Goal: Task Accomplishment & Management: Use online tool/utility

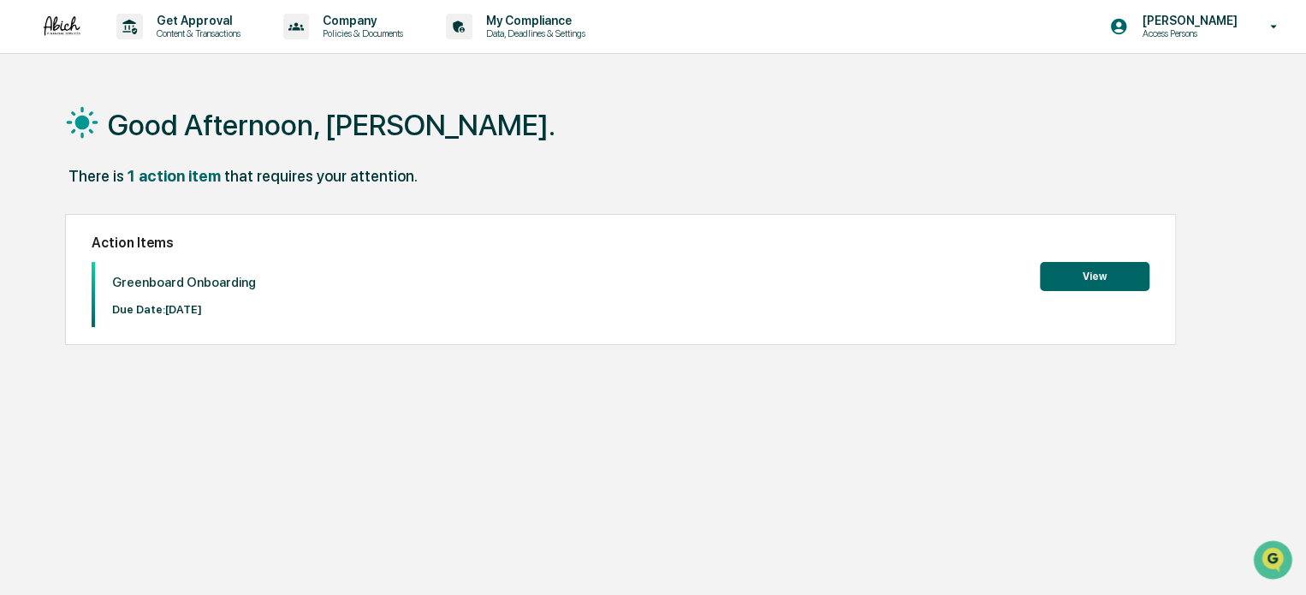
click at [830, 389] on div "Good Afternoon, [PERSON_NAME]. There is 1 action item that requires your attent…" at bounding box center [652, 378] width 1227 height 595
click at [1054, 275] on button "View" at bounding box center [1095, 276] width 110 height 29
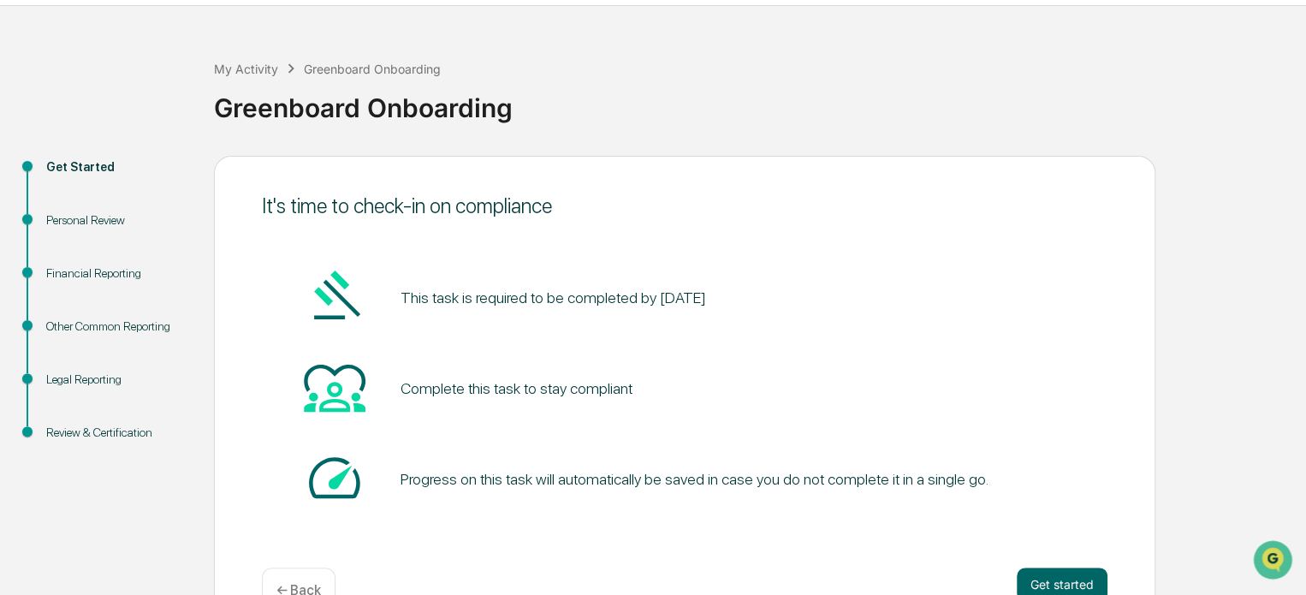
scroll to position [93, 0]
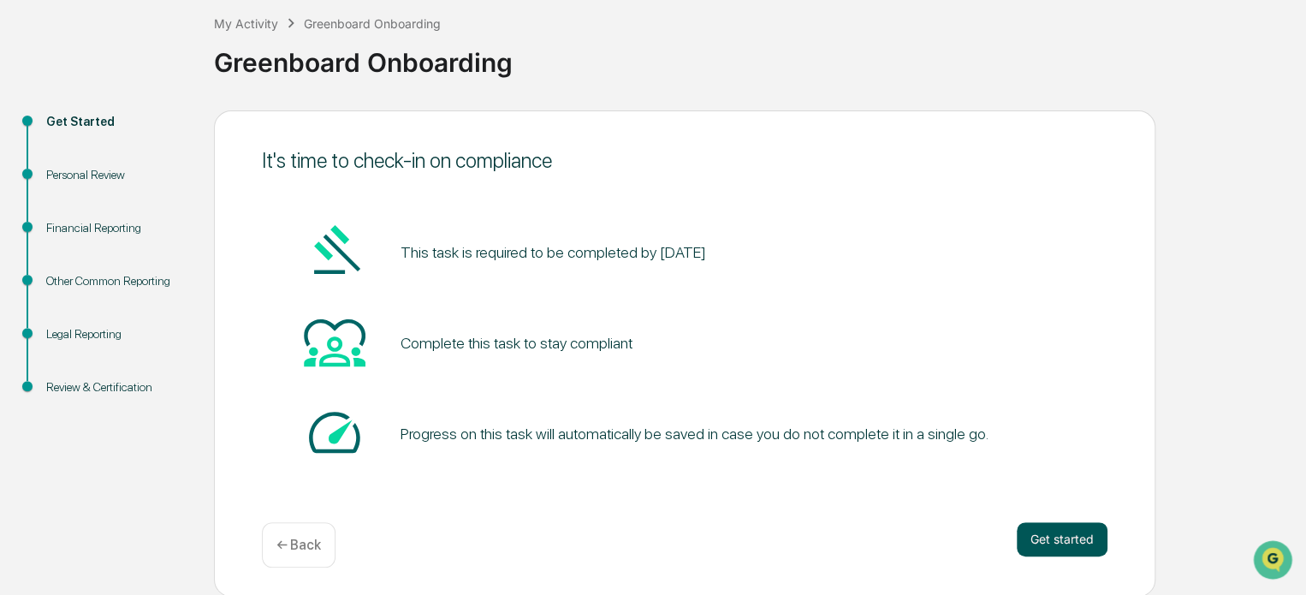
click at [1044, 543] on button "Get started" at bounding box center [1062, 539] width 91 height 34
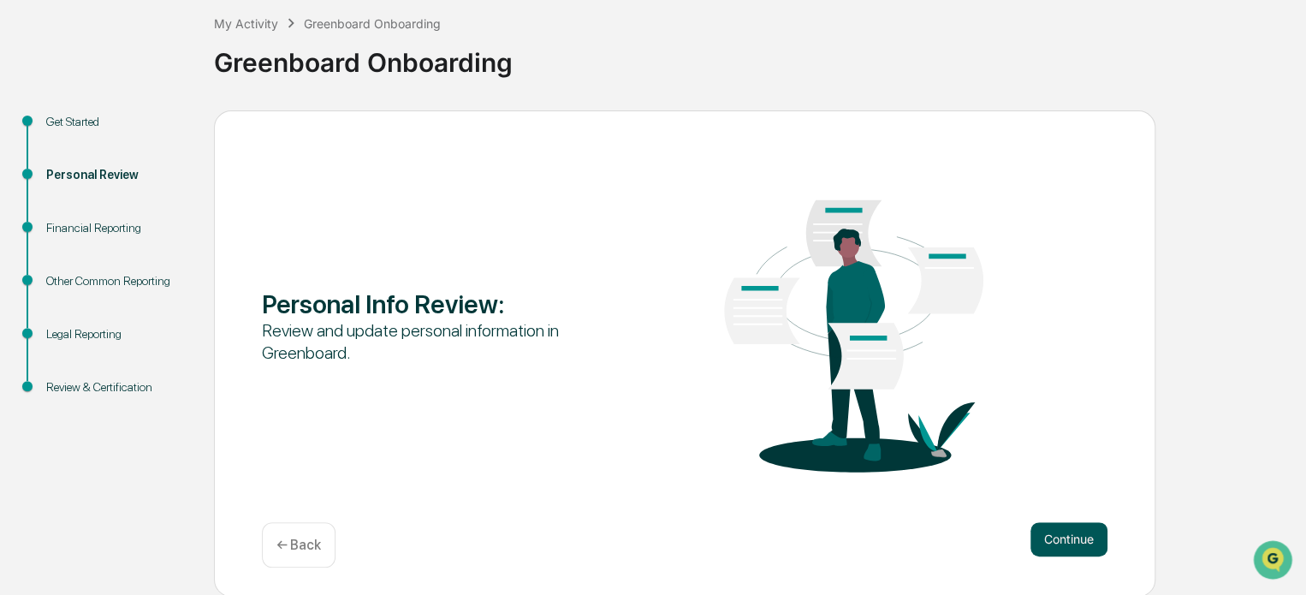
click at [1061, 541] on button "Continue" at bounding box center [1069, 539] width 77 height 34
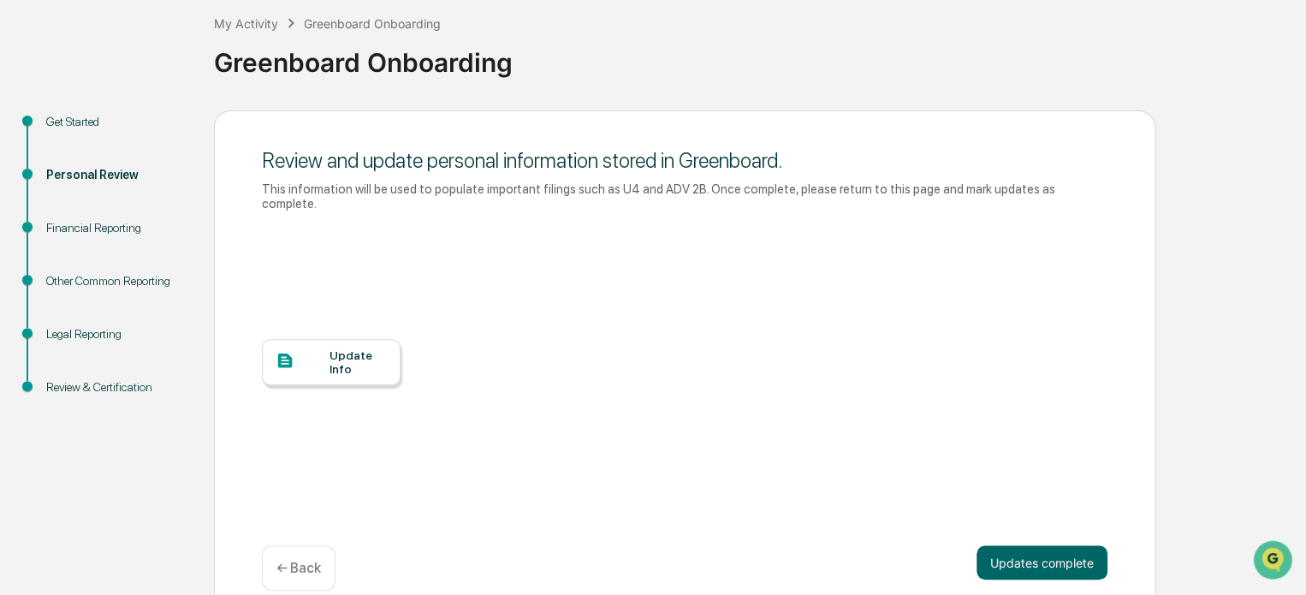
click at [1061, 545] on button "Updates complete" at bounding box center [1042, 562] width 131 height 34
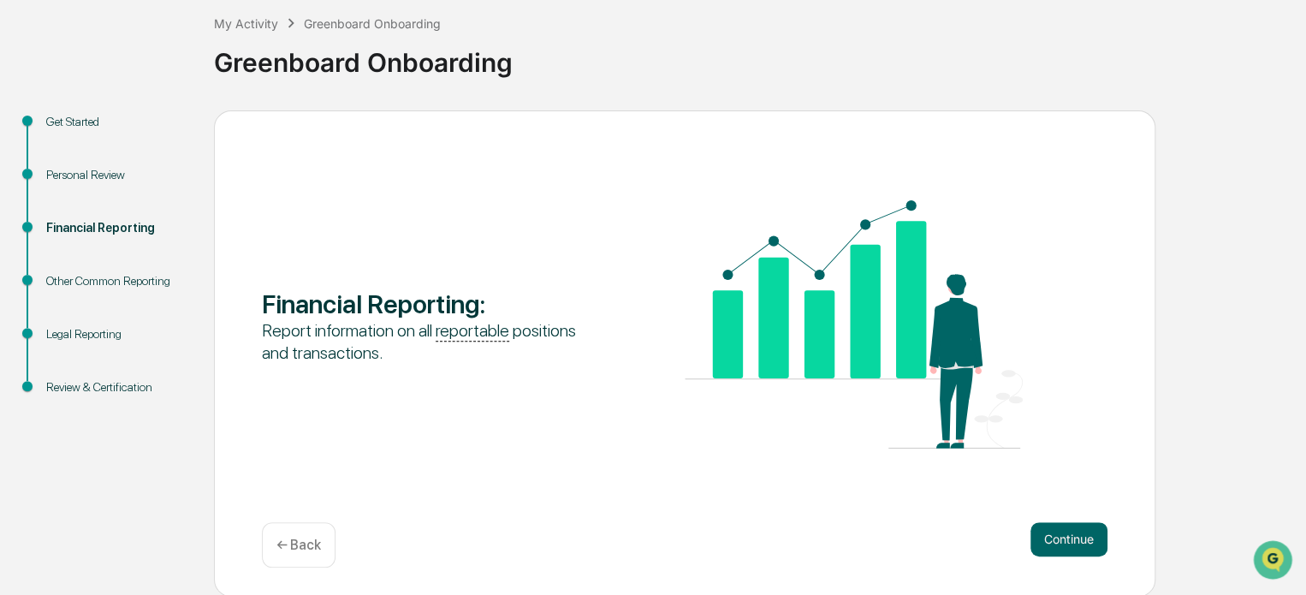
click at [1061, 541] on button "Continue" at bounding box center [1069, 539] width 77 height 34
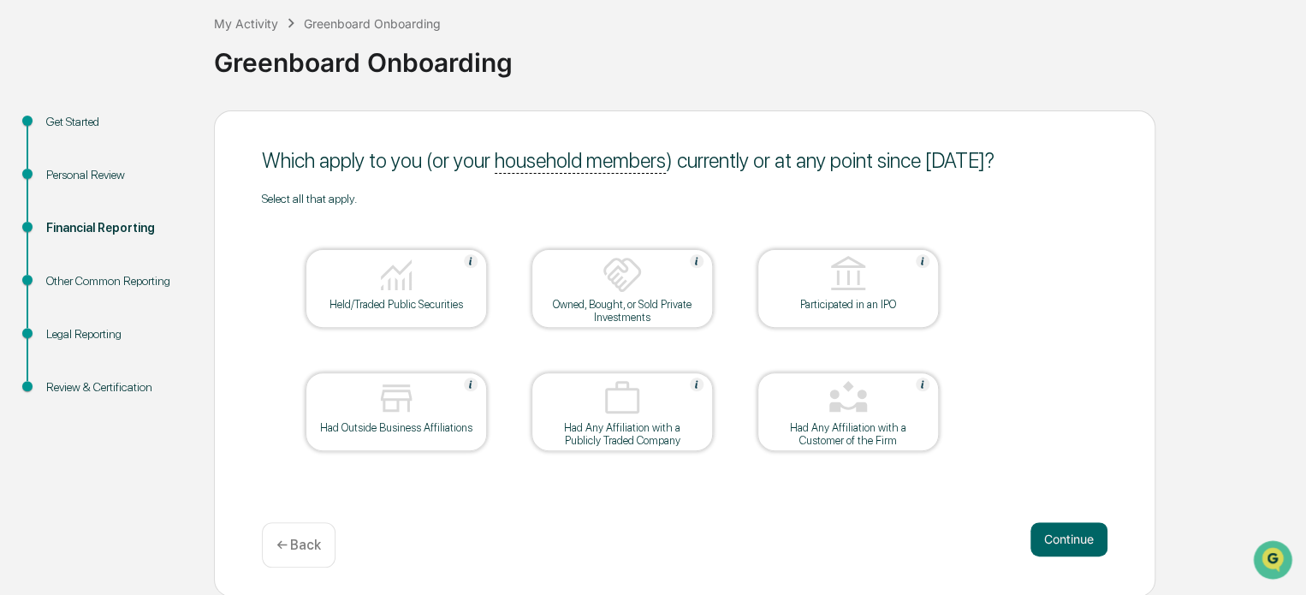
click at [1061, 541] on button "Continue" at bounding box center [1069, 539] width 77 height 34
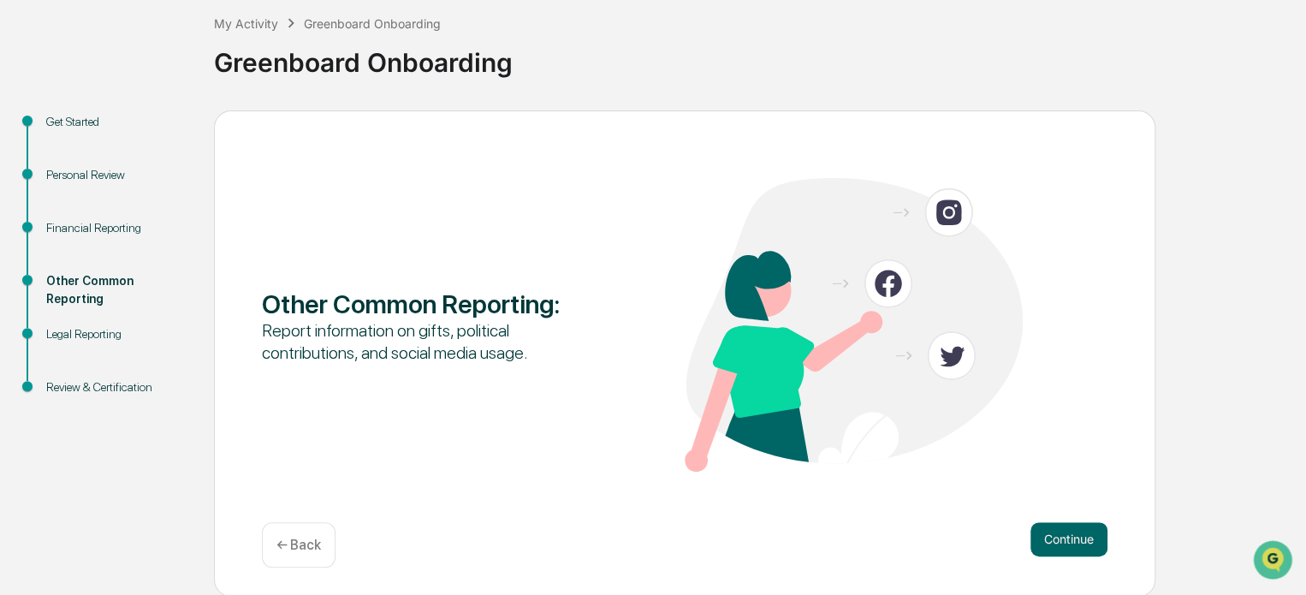
click at [1061, 541] on button "Continue" at bounding box center [1069, 539] width 77 height 34
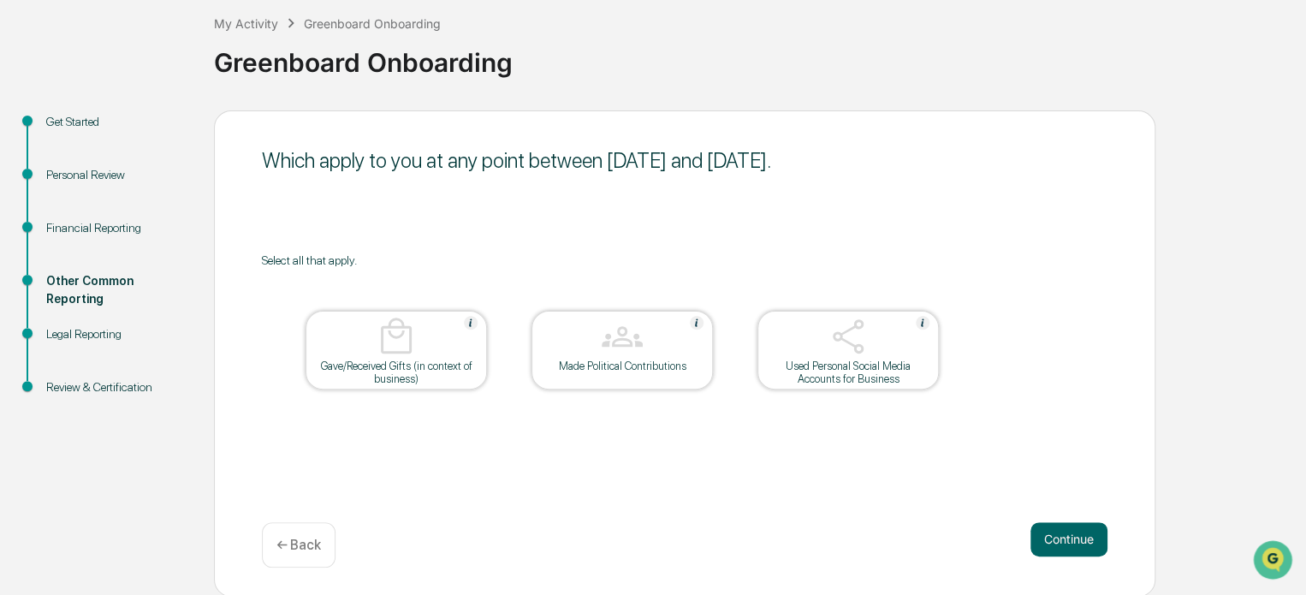
click at [1061, 541] on button "Continue" at bounding box center [1069, 539] width 77 height 34
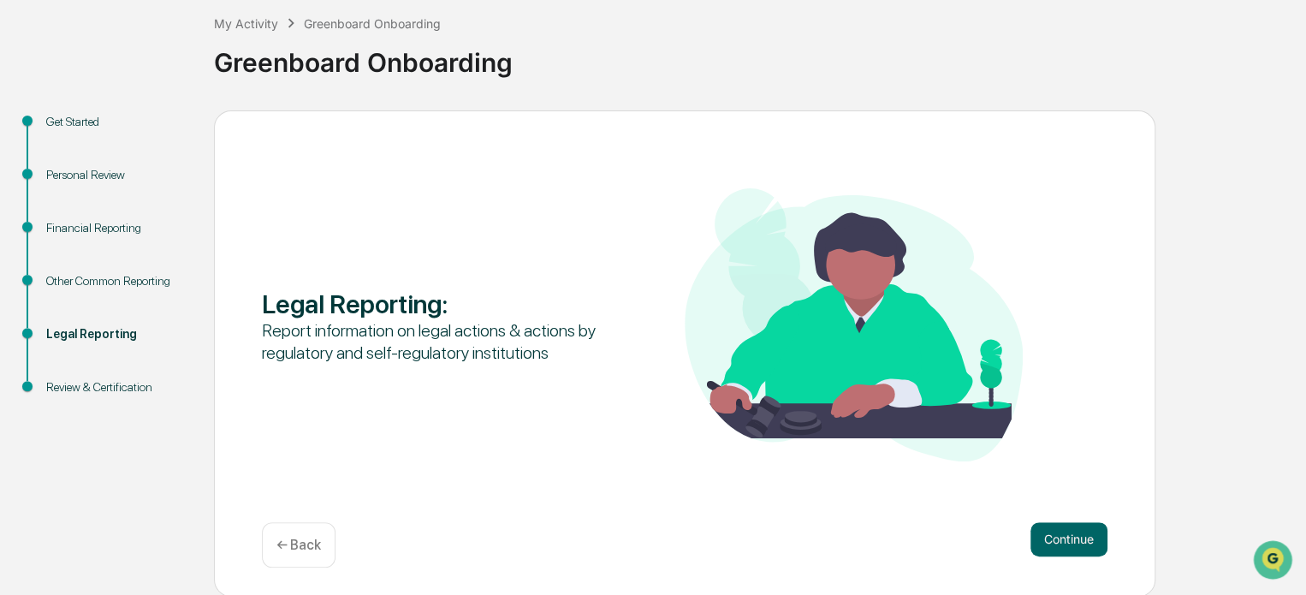
click at [1061, 541] on button "Continue" at bounding box center [1069, 539] width 77 height 34
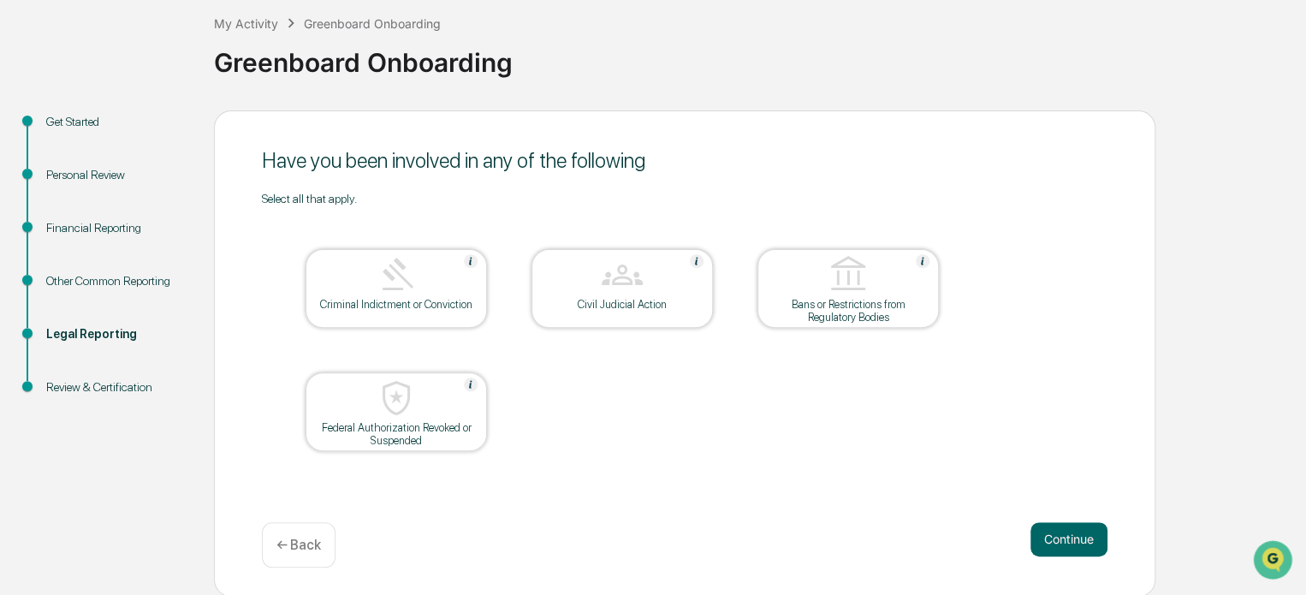
click at [1061, 541] on button "Continue" at bounding box center [1069, 539] width 77 height 34
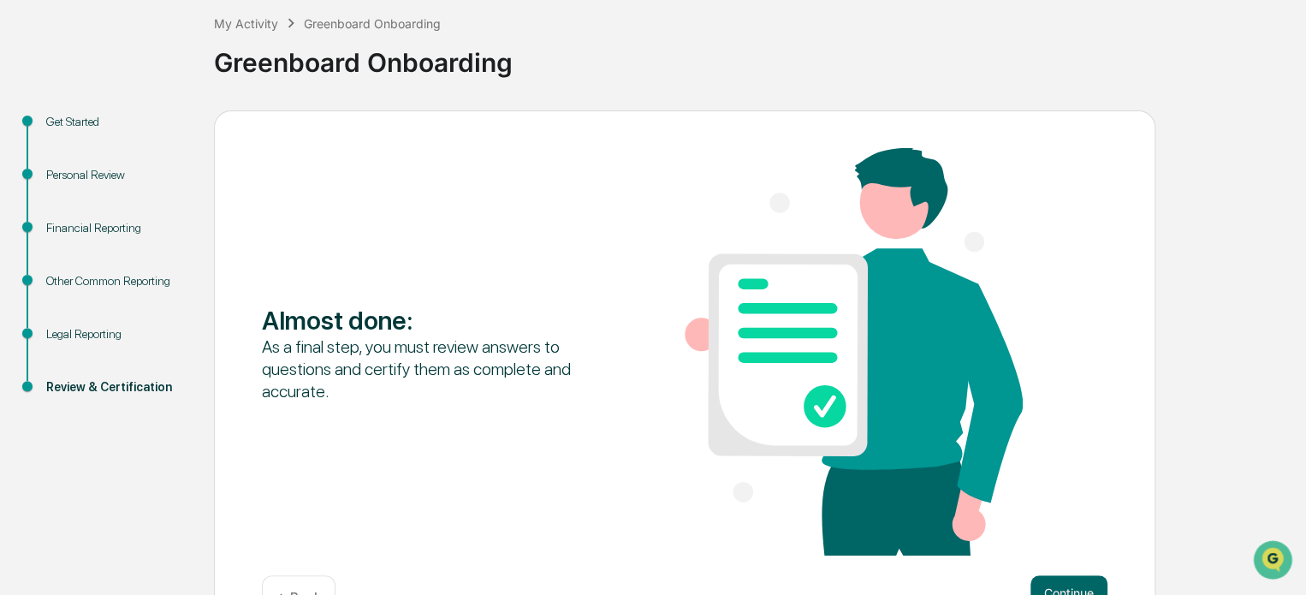
scroll to position [147, 0]
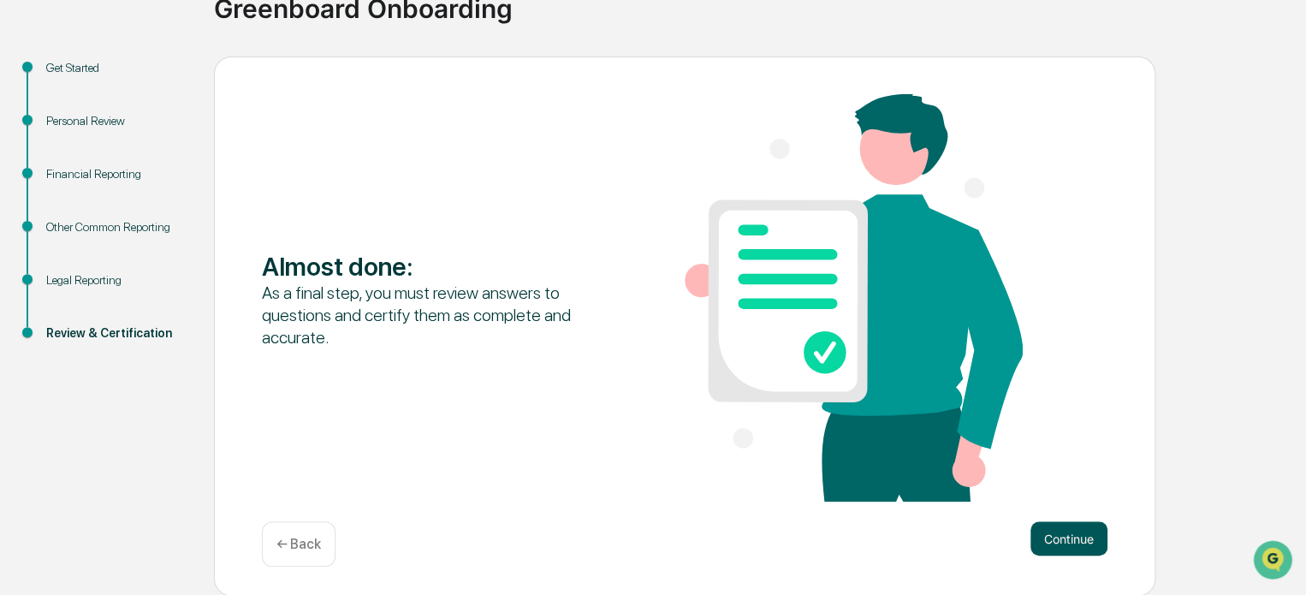
click at [1069, 534] on button "Continue" at bounding box center [1069, 538] width 77 height 34
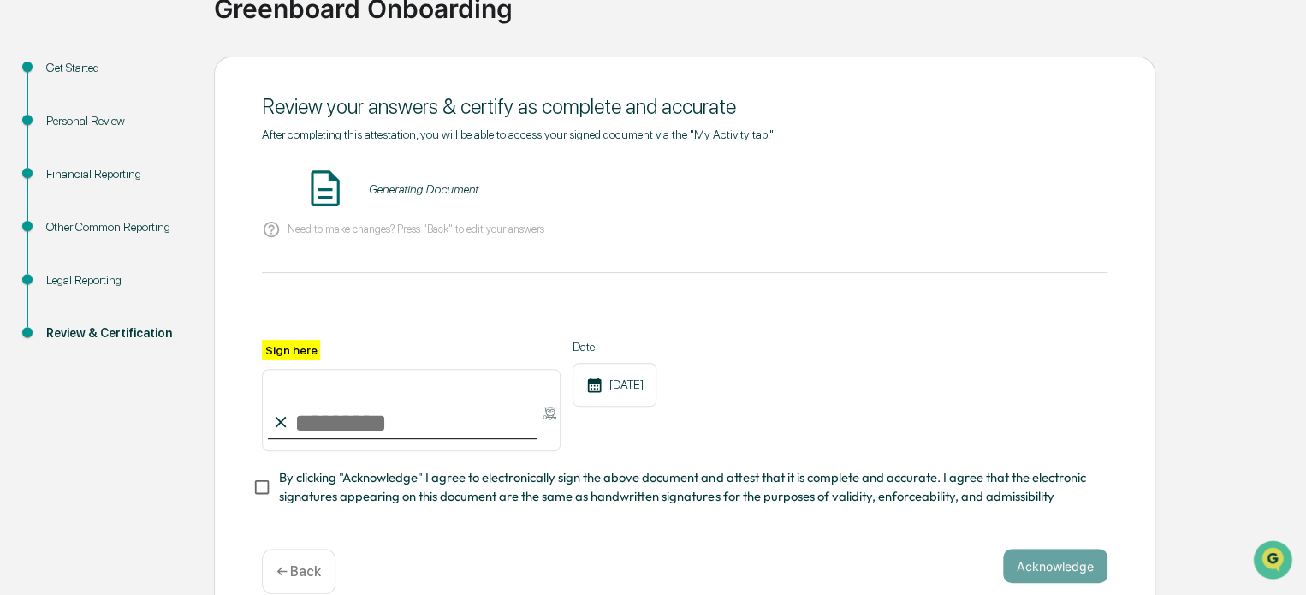
scroll to position [181, 0]
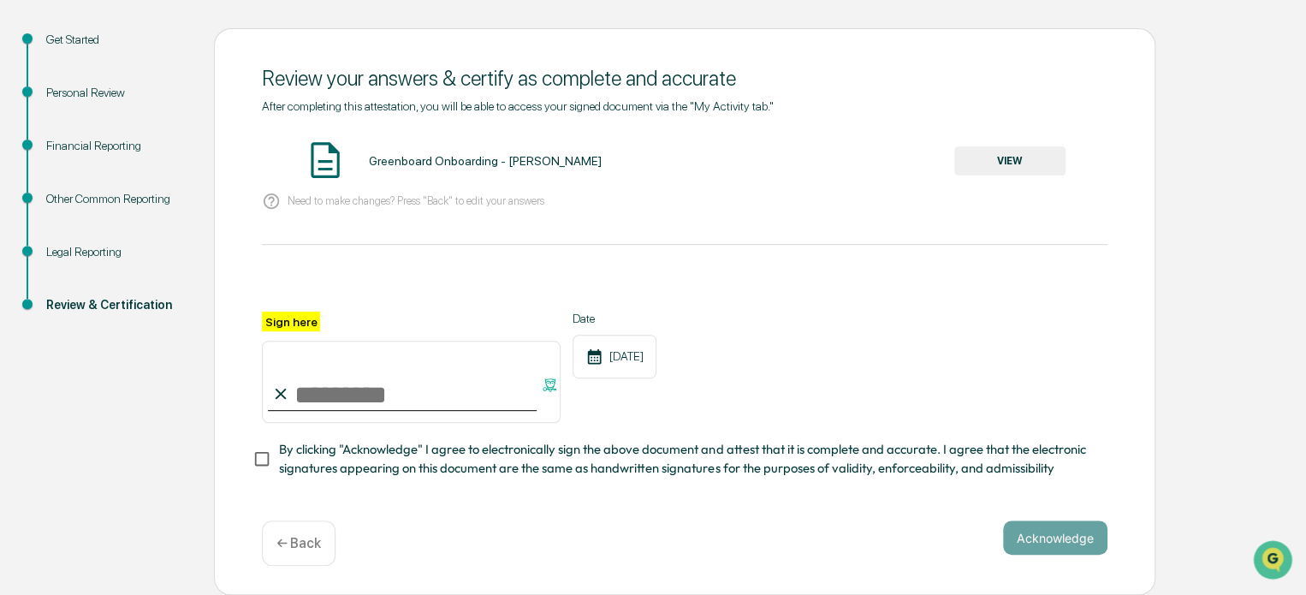
click at [402, 399] on input "Sign here" at bounding box center [411, 382] width 299 height 82
type input "*"
type input "**********"
click at [337, 473] on span "By clicking "Acknowledge" I agree to electronically sign the above document and…" at bounding box center [686, 459] width 815 height 39
click at [1038, 545] on button "Acknowledge" at bounding box center [1055, 537] width 104 height 34
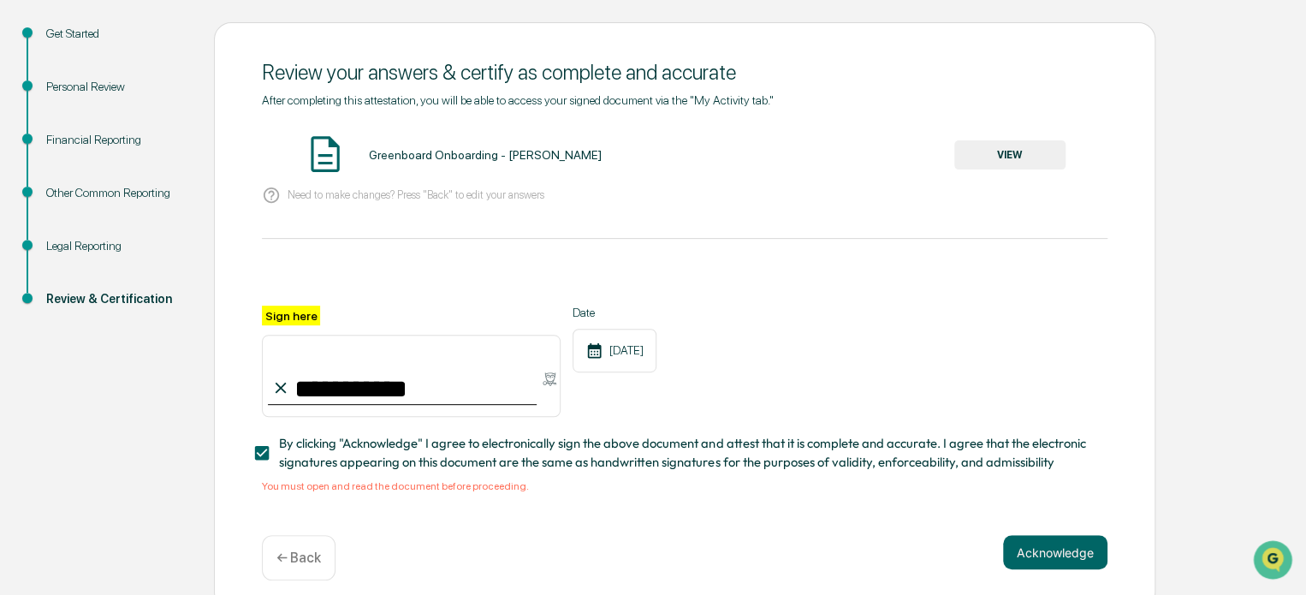
scroll to position [202, 0]
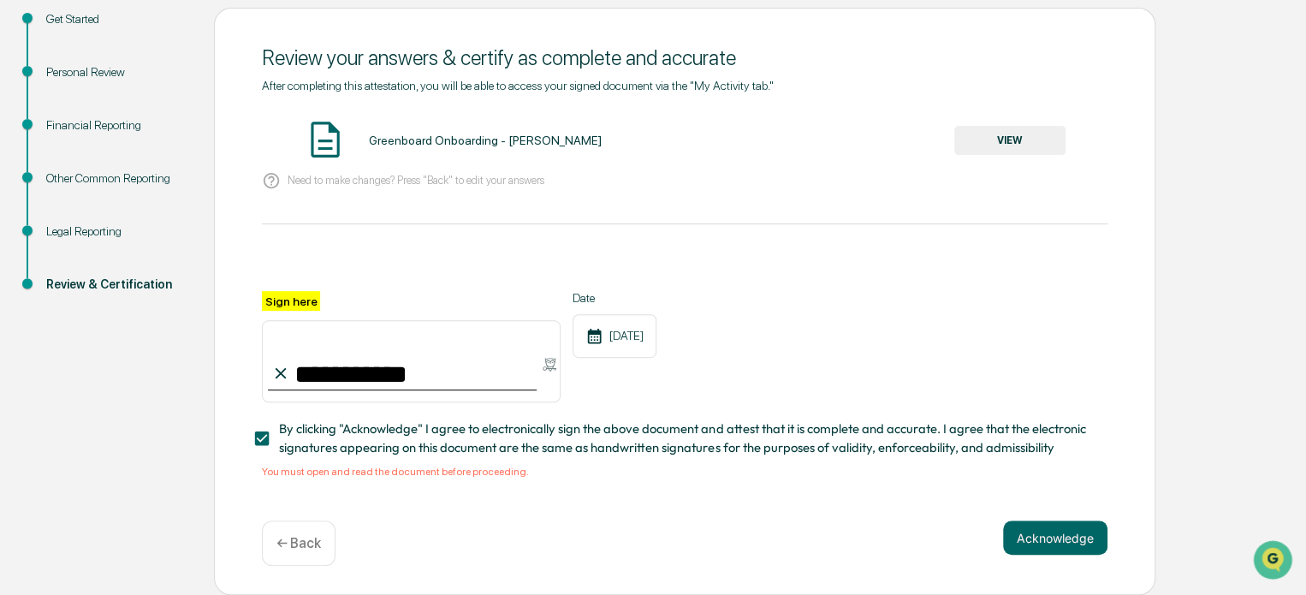
click at [1012, 143] on button "VIEW" at bounding box center [1009, 140] width 111 height 29
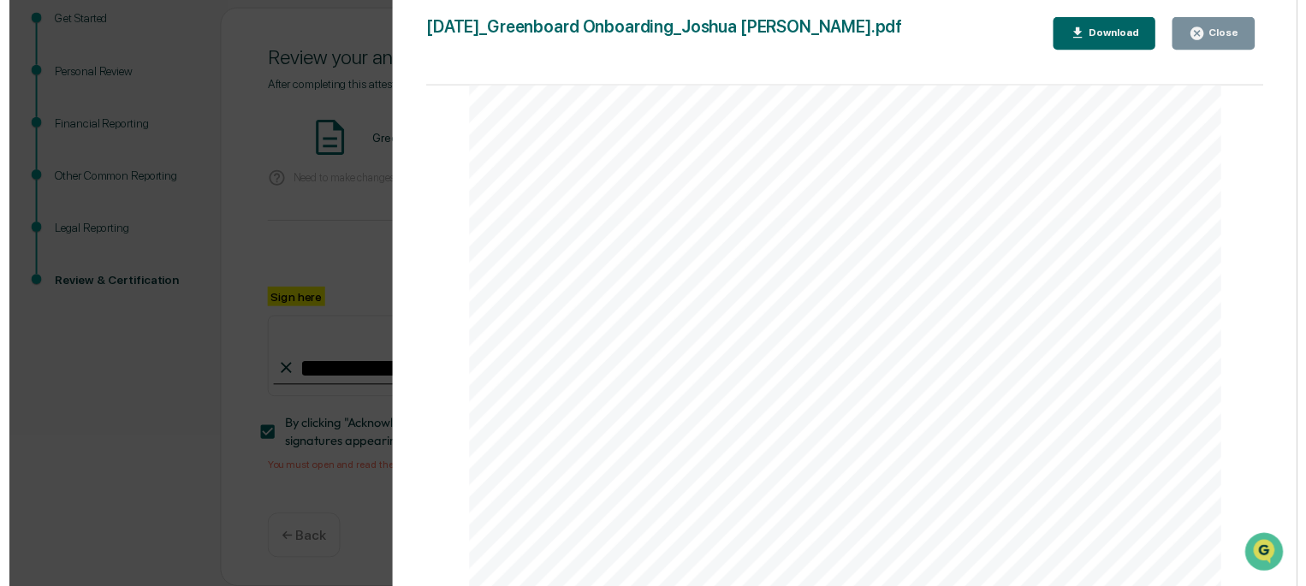
scroll to position [4020, 0]
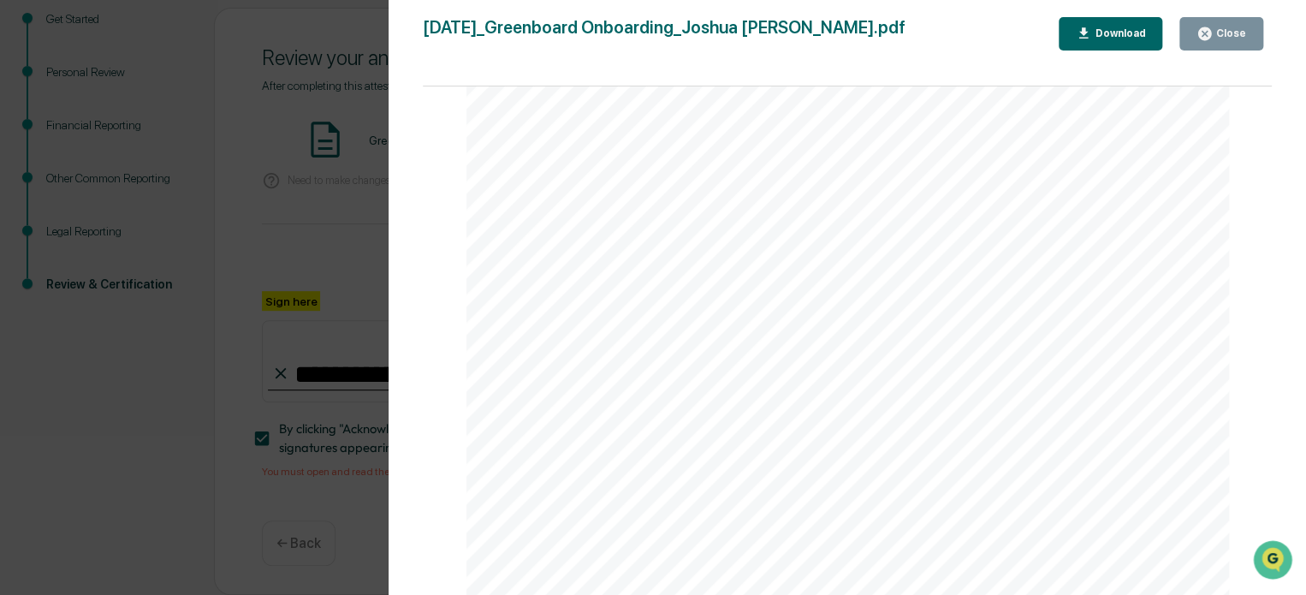
click at [1232, 40] on div "Close" at bounding box center [1222, 34] width 50 height 16
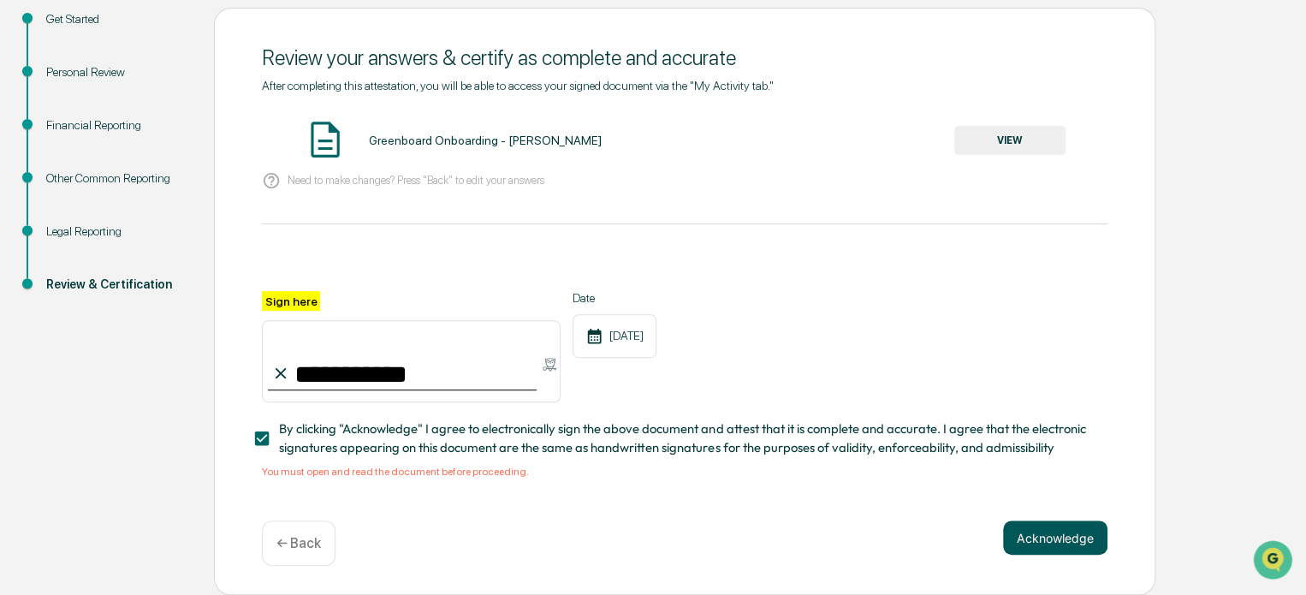
click at [1067, 523] on button "Acknowledge" at bounding box center [1055, 537] width 104 height 34
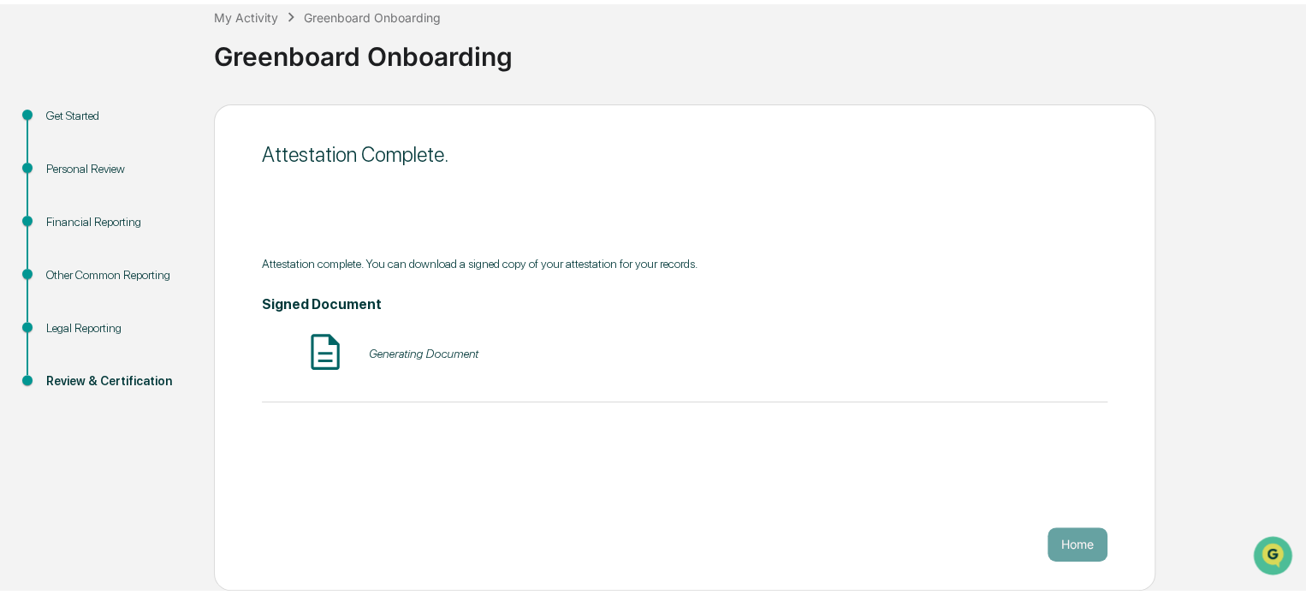
scroll to position [93, 0]
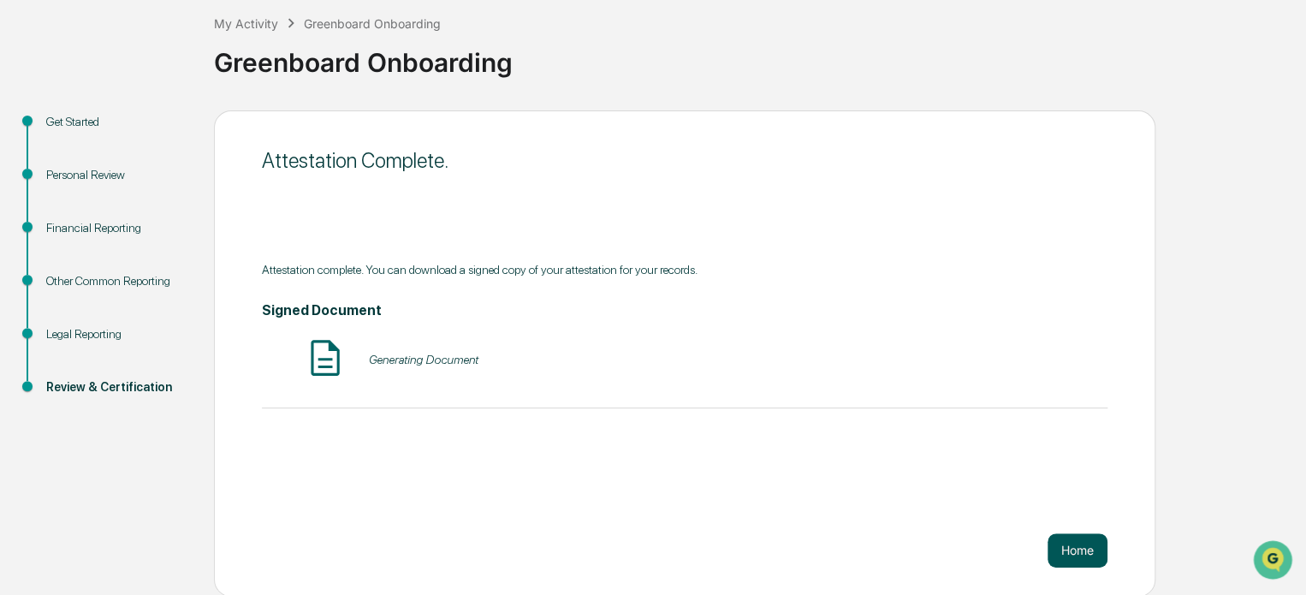
click at [1076, 540] on button "Home" at bounding box center [1078, 550] width 60 height 34
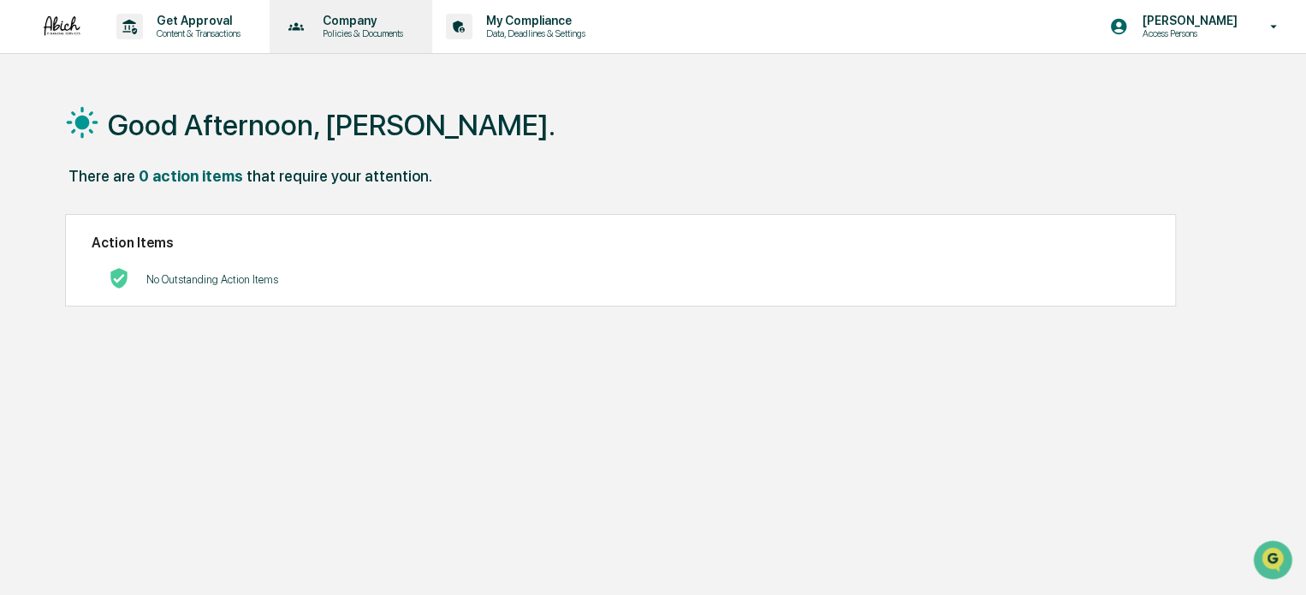
click at [407, 27] on p "Company" at bounding box center [360, 21] width 103 height 14
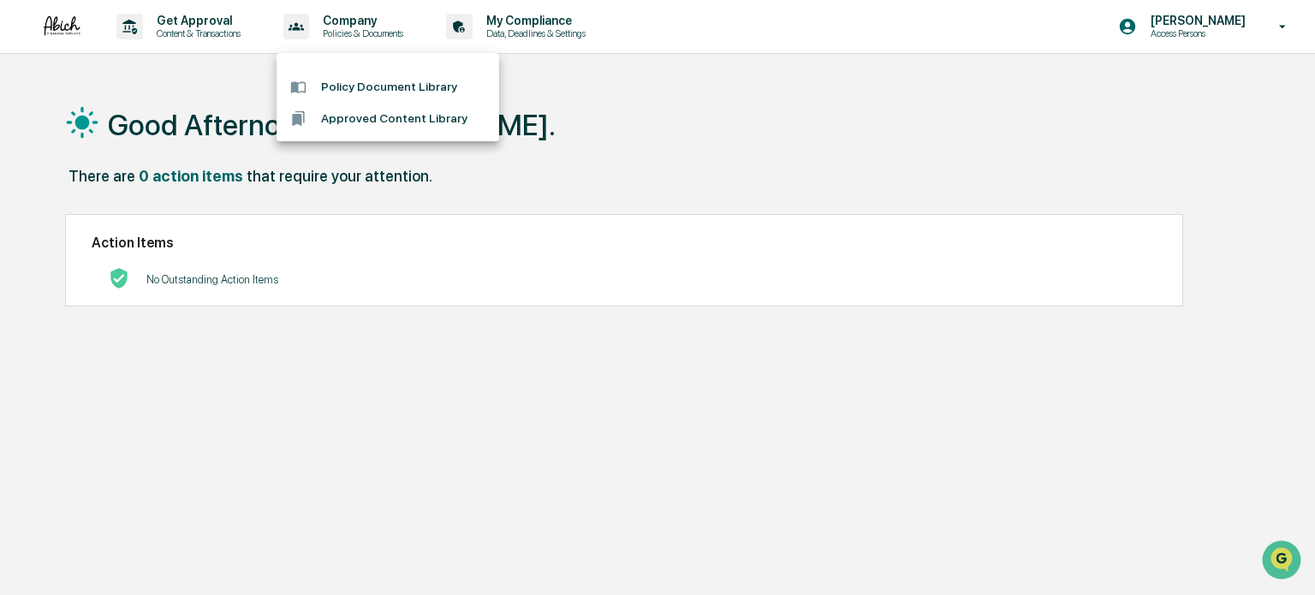
click at [226, 33] on div at bounding box center [657, 297] width 1315 height 595
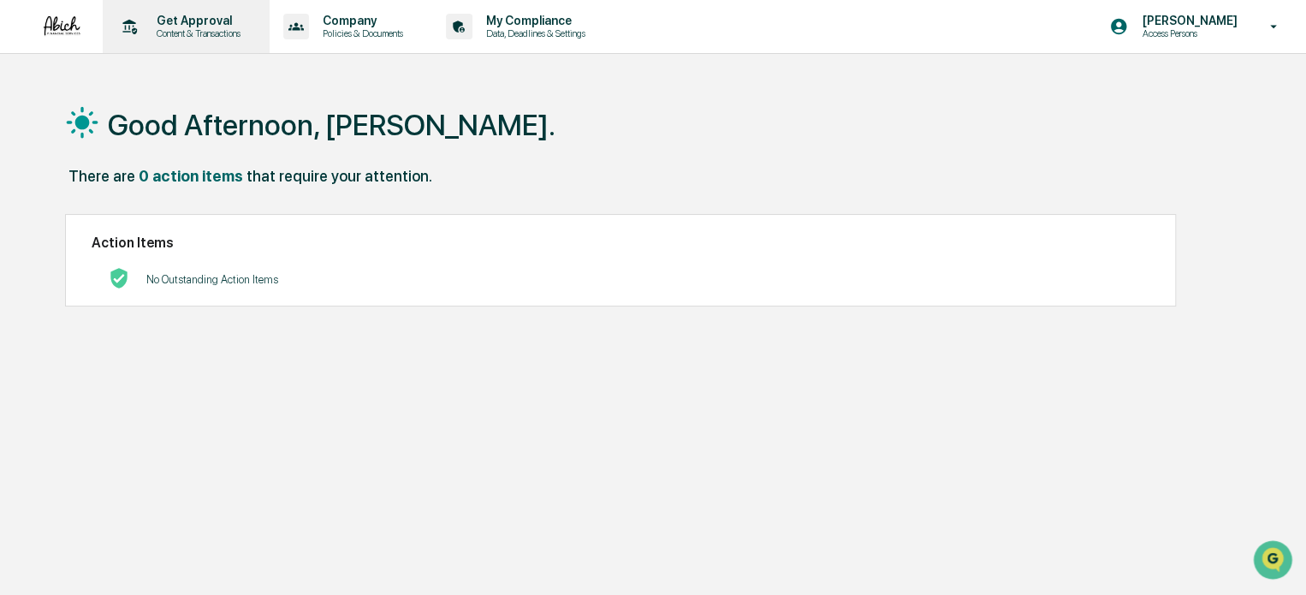
click at [216, 31] on p "Content & Transactions" at bounding box center [196, 33] width 106 height 12
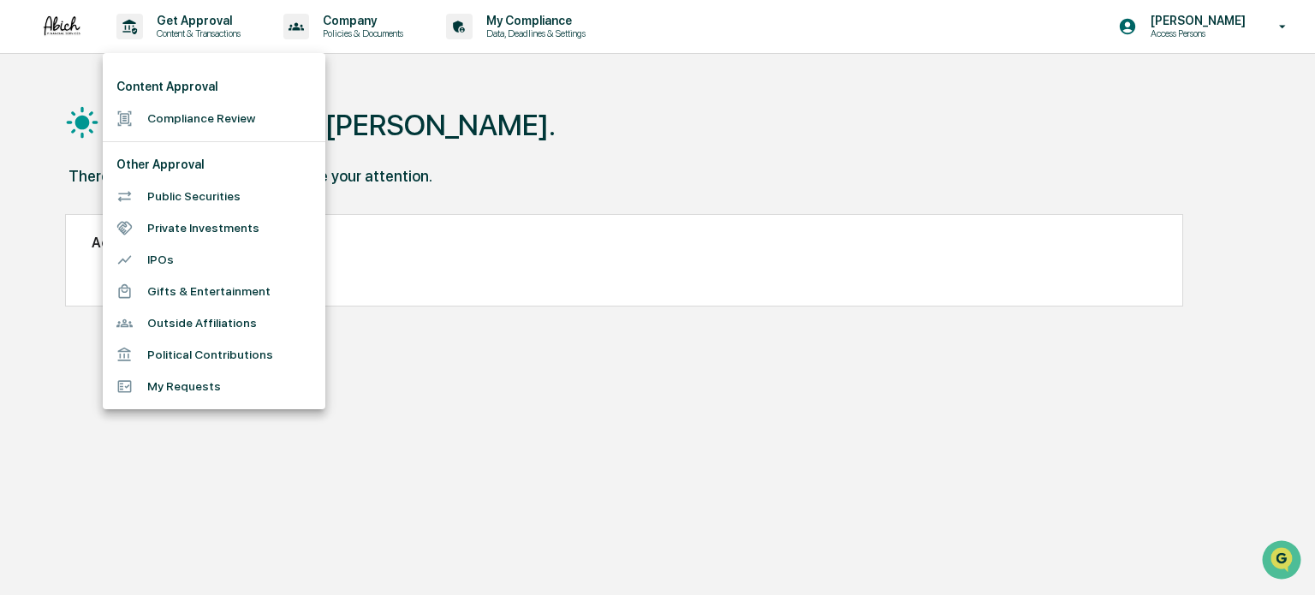
click at [250, 126] on li "Compliance Review" at bounding box center [214, 119] width 223 height 32
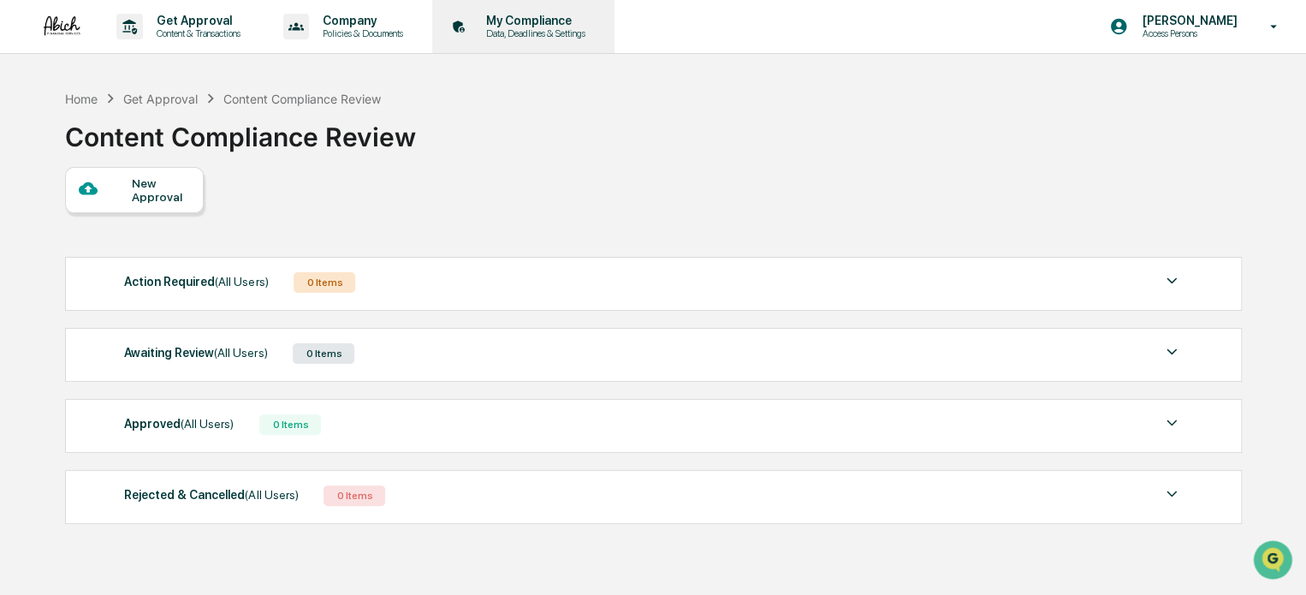
click at [516, 36] on p "Data, Deadlines & Settings" at bounding box center [534, 33] width 122 height 12
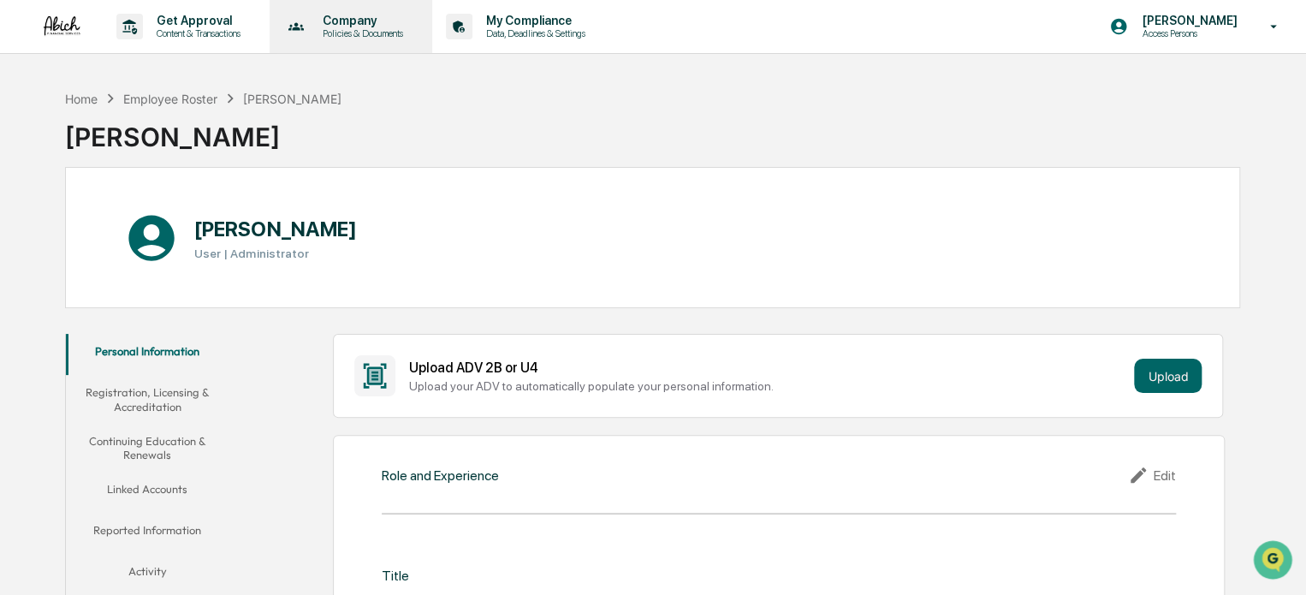
click at [380, 16] on p "Company" at bounding box center [360, 21] width 103 height 14
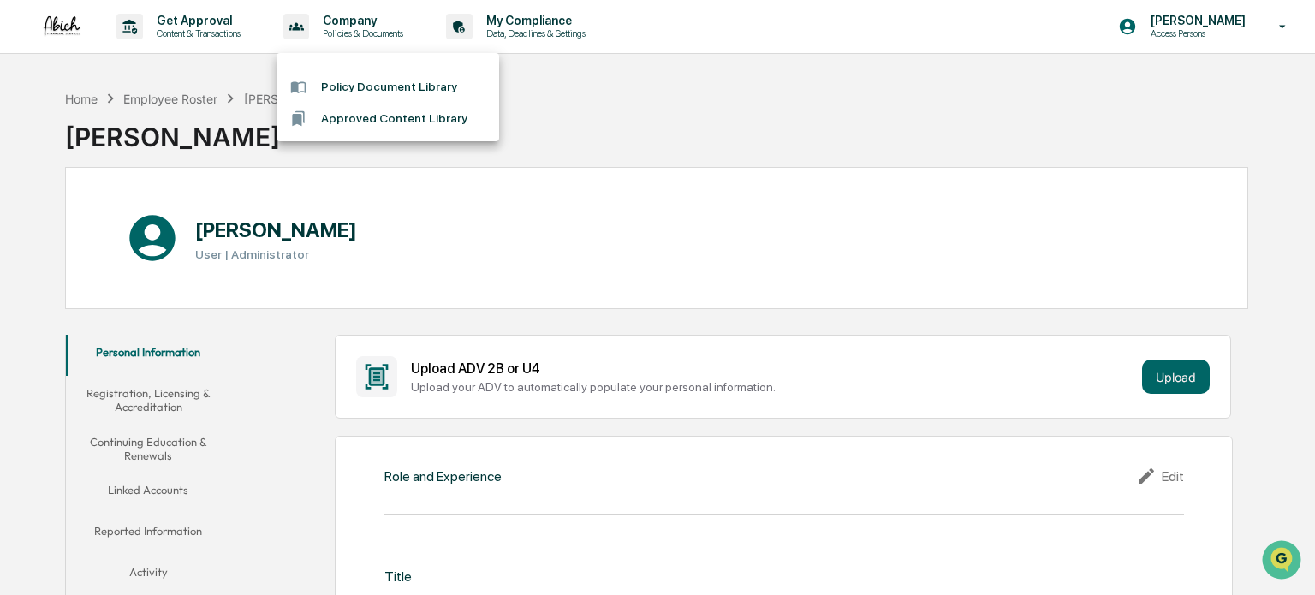
click at [231, 33] on div at bounding box center [657, 297] width 1315 height 595
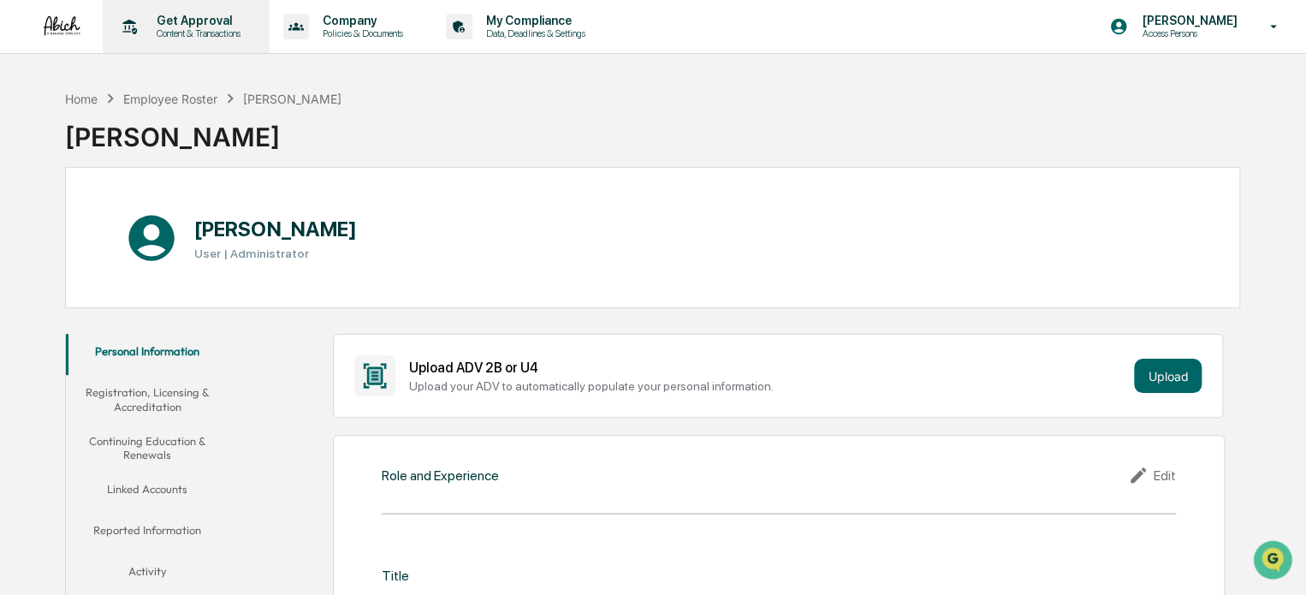
click at [184, 20] on p "Get Approval" at bounding box center [196, 21] width 106 height 14
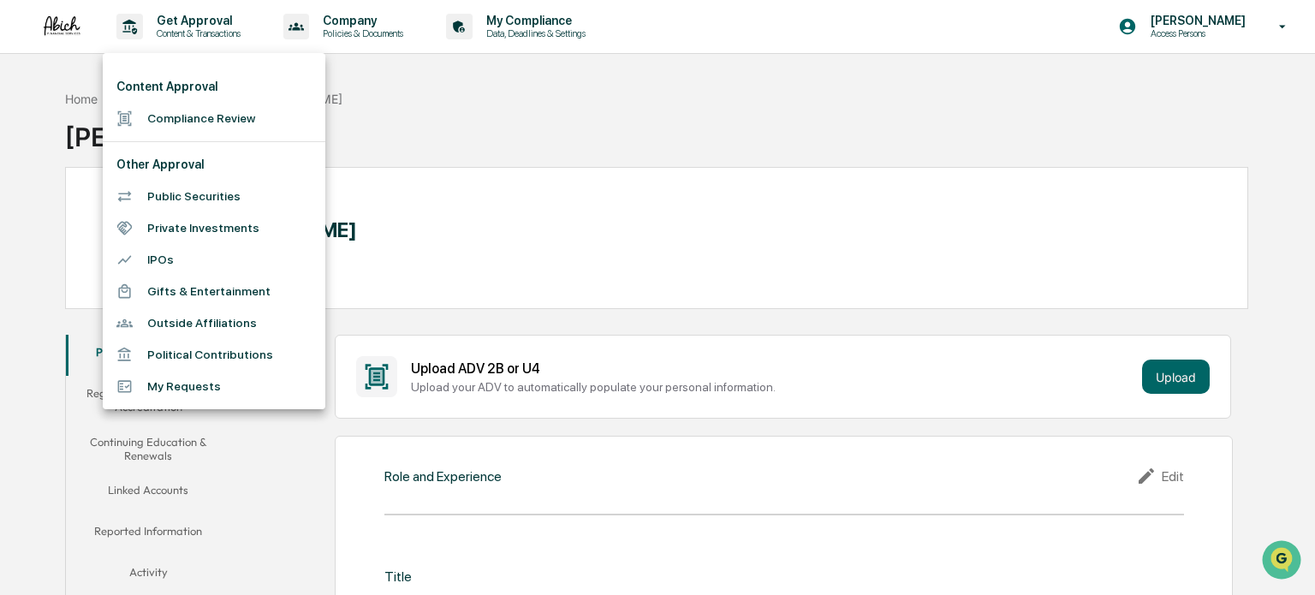
click at [226, 103] on li "Compliance Review" at bounding box center [214, 119] width 223 height 32
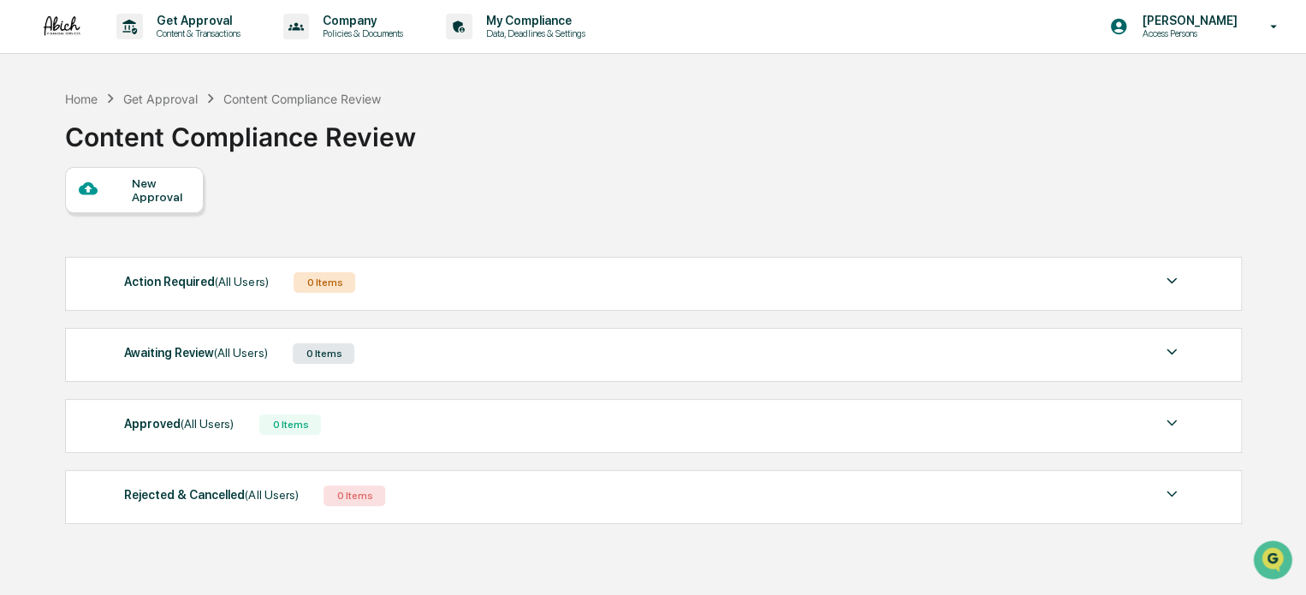
click at [382, 281] on div "Action Required (All Users) 0 Items" at bounding box center [653, 283] width 1058 height 24
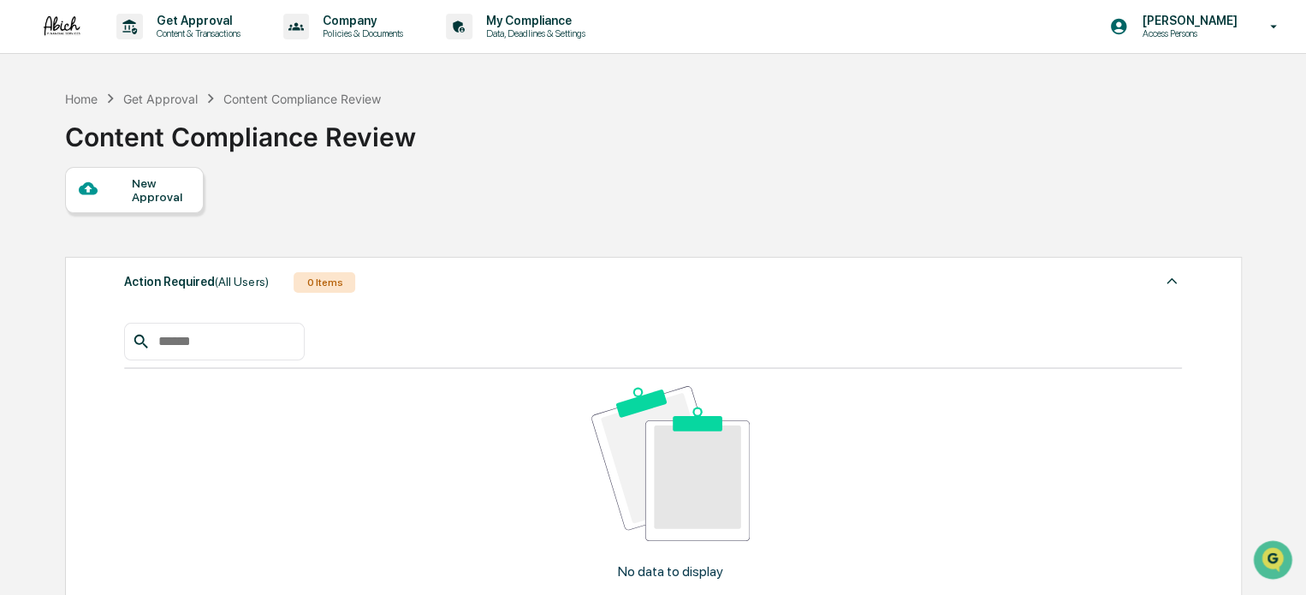
click at [448, 294] on div "Action Required (All Users) 0 Items" at bounding box center [653, 283] width 1058 height 24
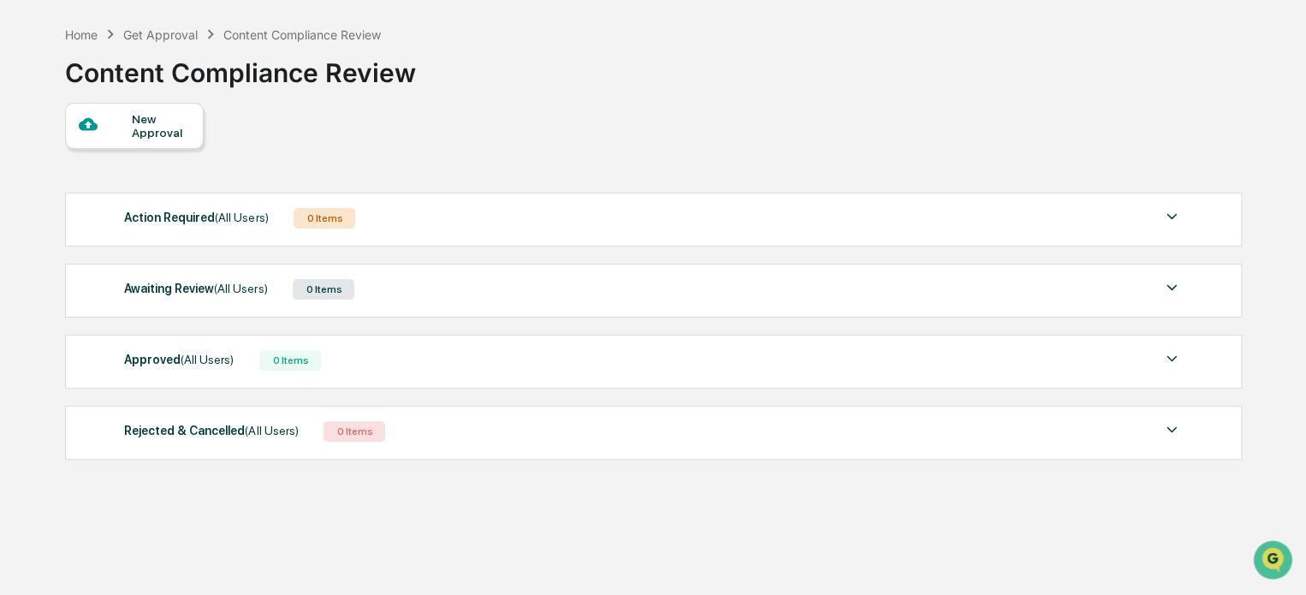
scroll to position [65, 0]
click at [544, 297] on div "Awaiting Review (All Users) 0 Items" at bounding box center [653, 289] width 1058 height 24
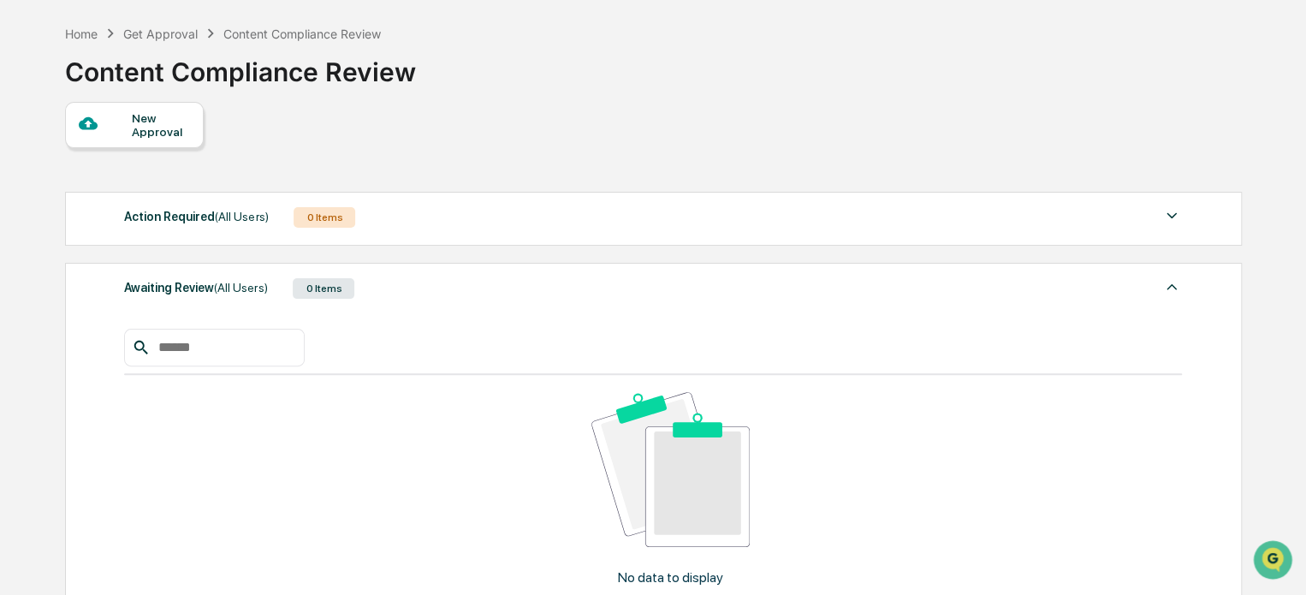
click at [544, 297] on div "Awaiting Review (All Users) 0 Items" at bounding box center [653, 289] width 1058 height 24
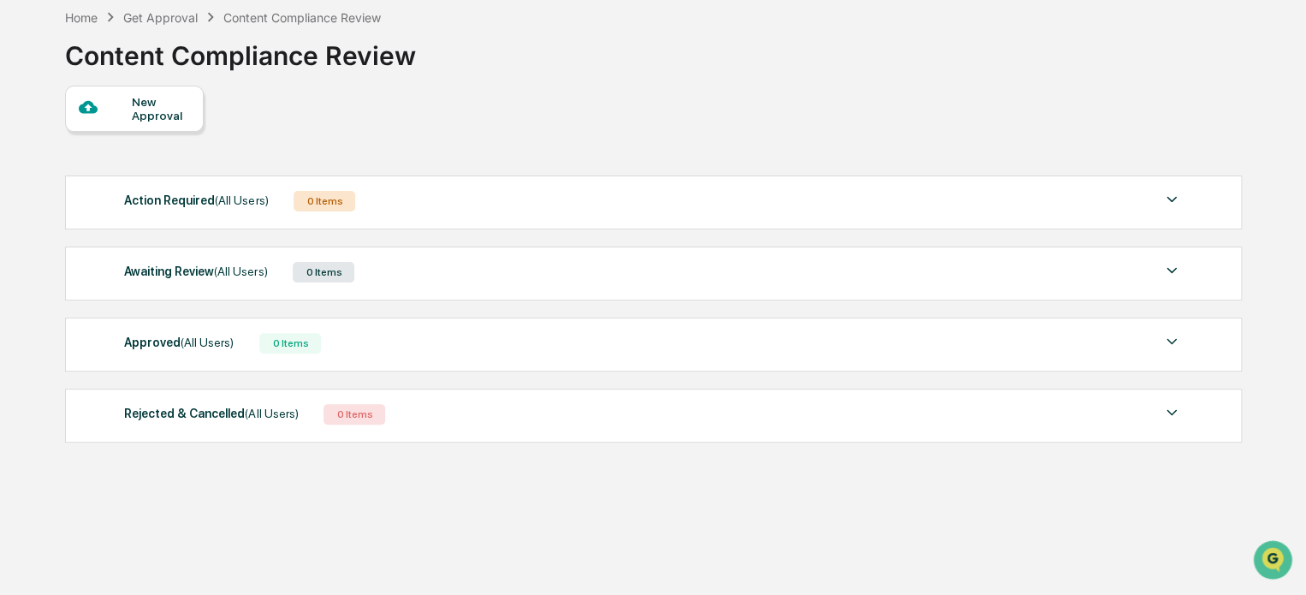
scroll to position [0, 0]
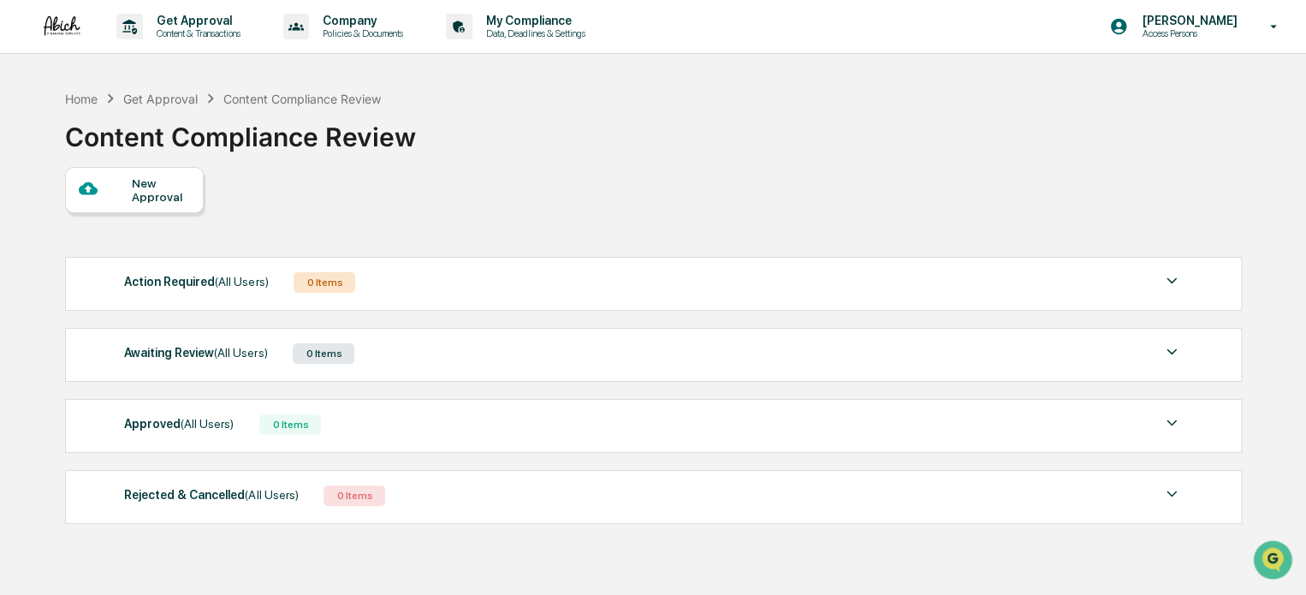
click at [911, 9] on div "Get Approval Content & Transactions Company Policies & Documents My Compliance …" at bounding box center [653, 27] width 1306 height 54
click at [1219, 28] on p "Access Persons" at bounding box center [1186, 33] width 117 height 12
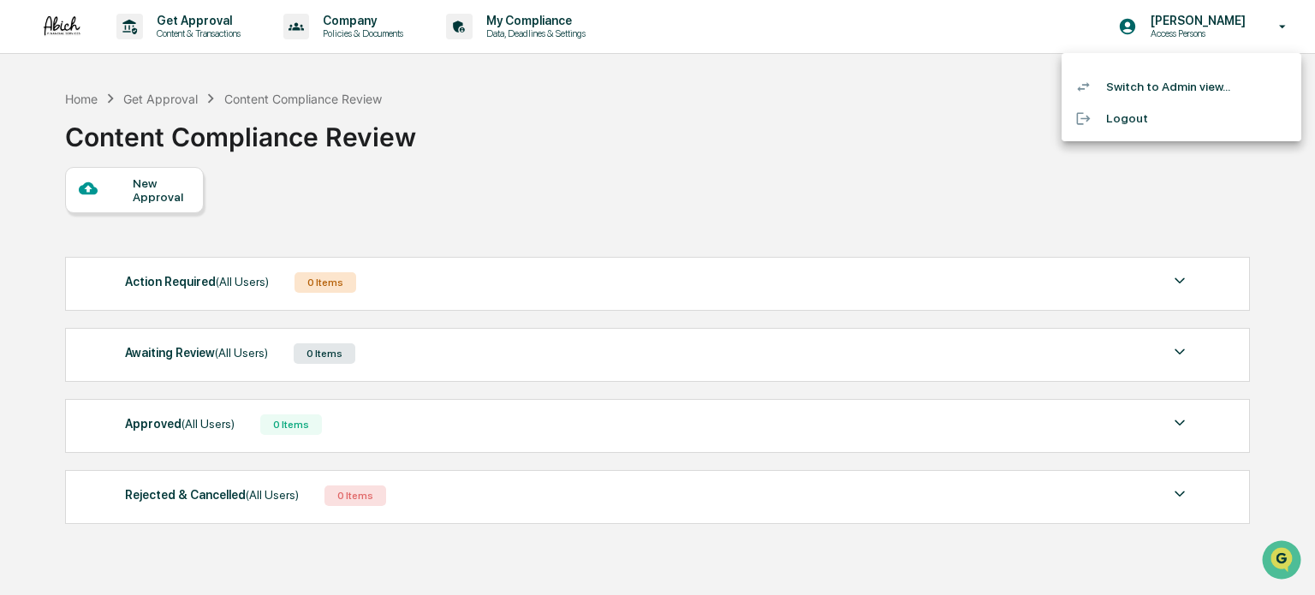
click at [848, 153] on div at bounding box center [657, 297] width 1315 height 595
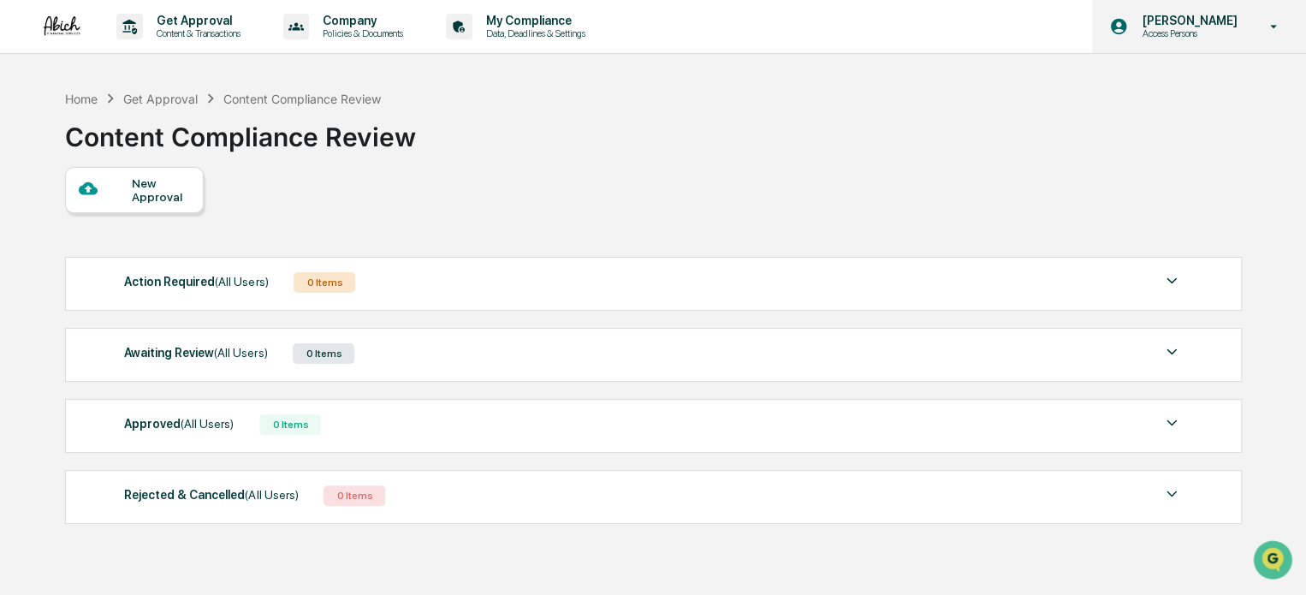
click at [1131, 47] on div "Joshua Choi Access Persons" at bounding box center [1199, 26] width 214 height 53
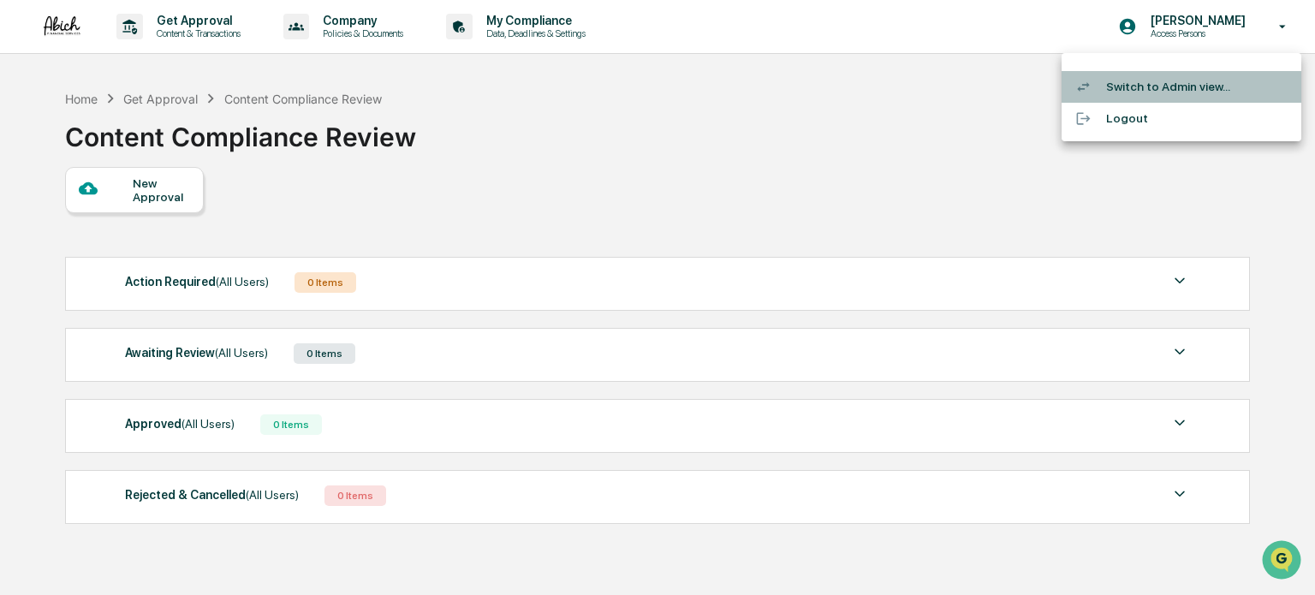
click at [1132, 79] on li "Switch to Admin view..." at bounding box center [1181, 87] width 240 height 32
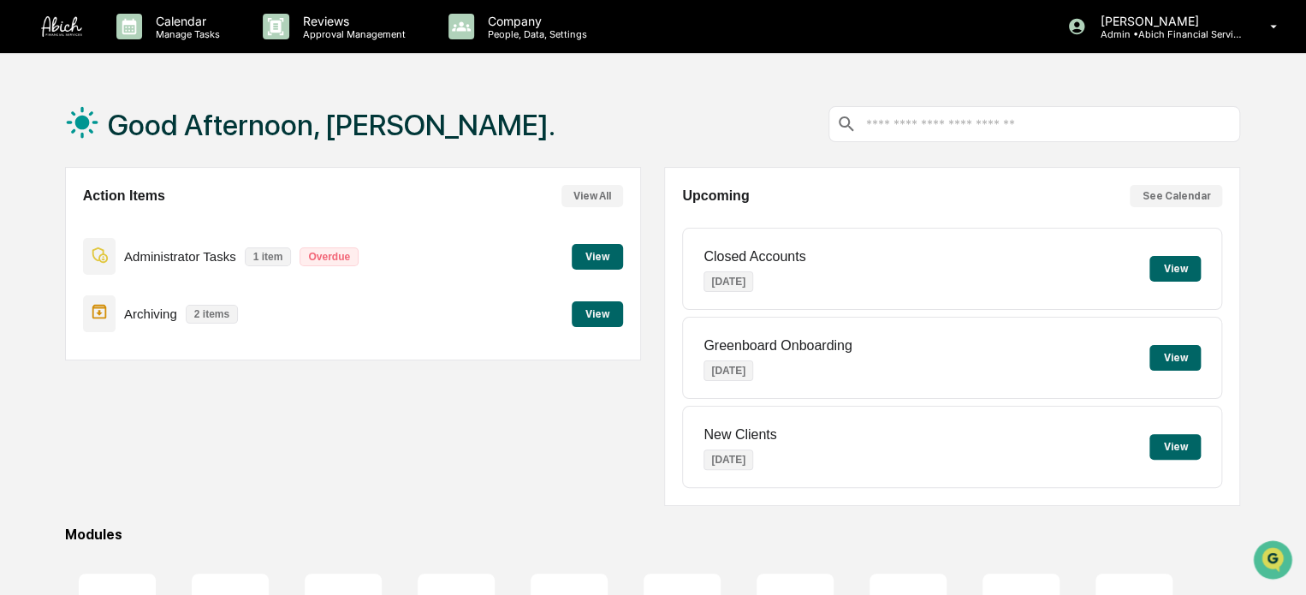
click at [592, 253] on button "View" at bounding box center [597, 257] width 51 height 26
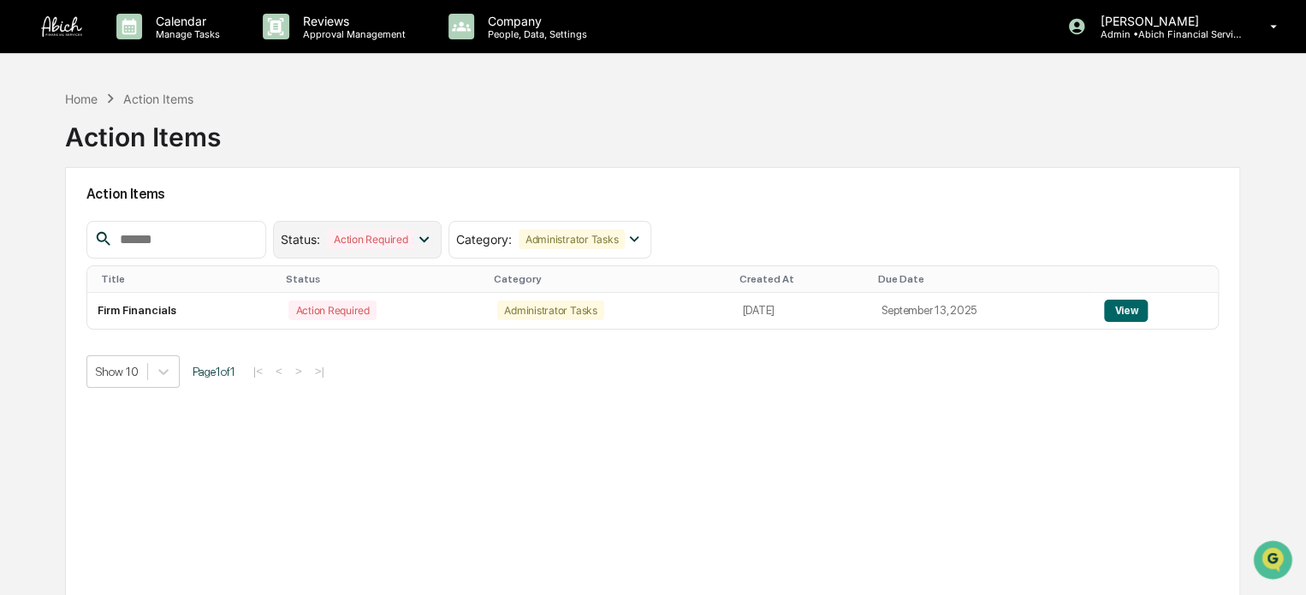
click at [433, 247] on icon at bounding box center [423, 238] width 19 height 19
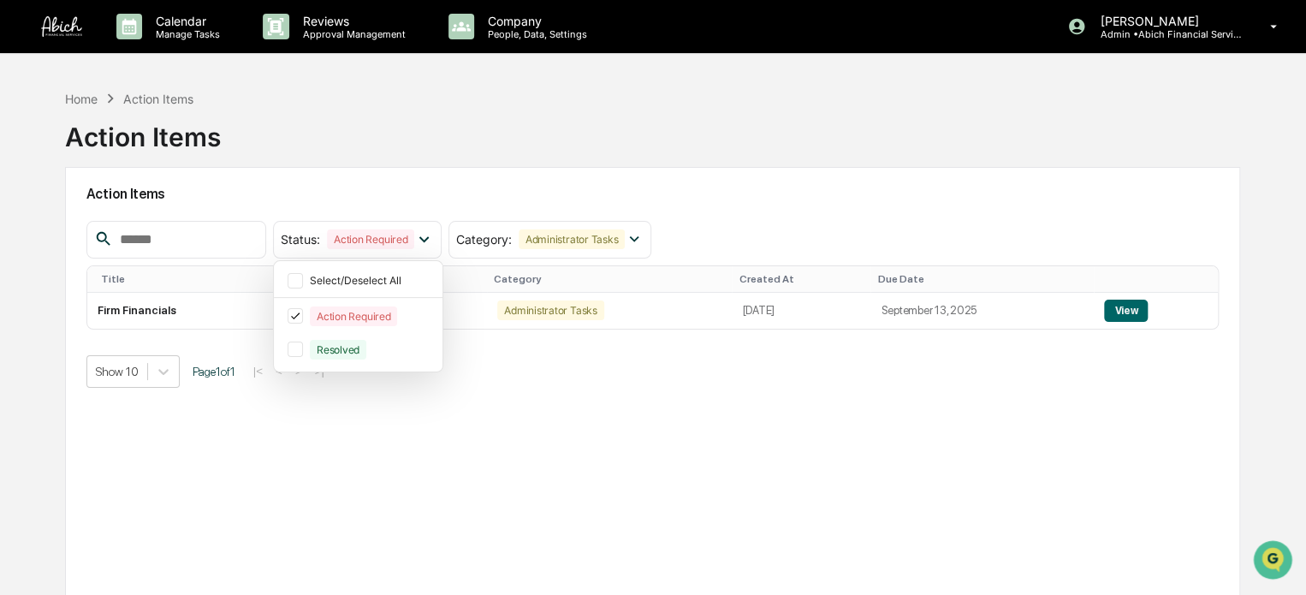
click at [679, 419] on div "Action Items Status : Action Required Select/Deselect All Action Required Resol…" at bounding box center [652, 395] width 1175 height 457
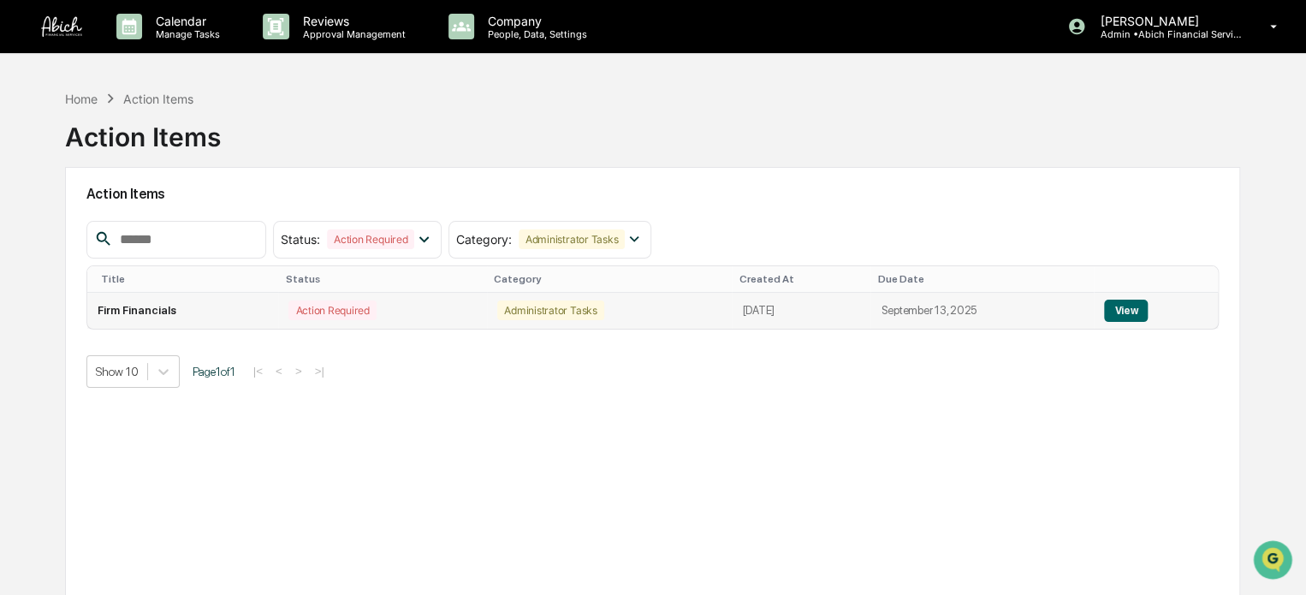
click at [817, 314] on td "September 10, 2025" at bounding box center [801, 311] width 139 height 36
click at [1128, 312] on button "View" at bounding box center [1126, 311] width 44 height 22
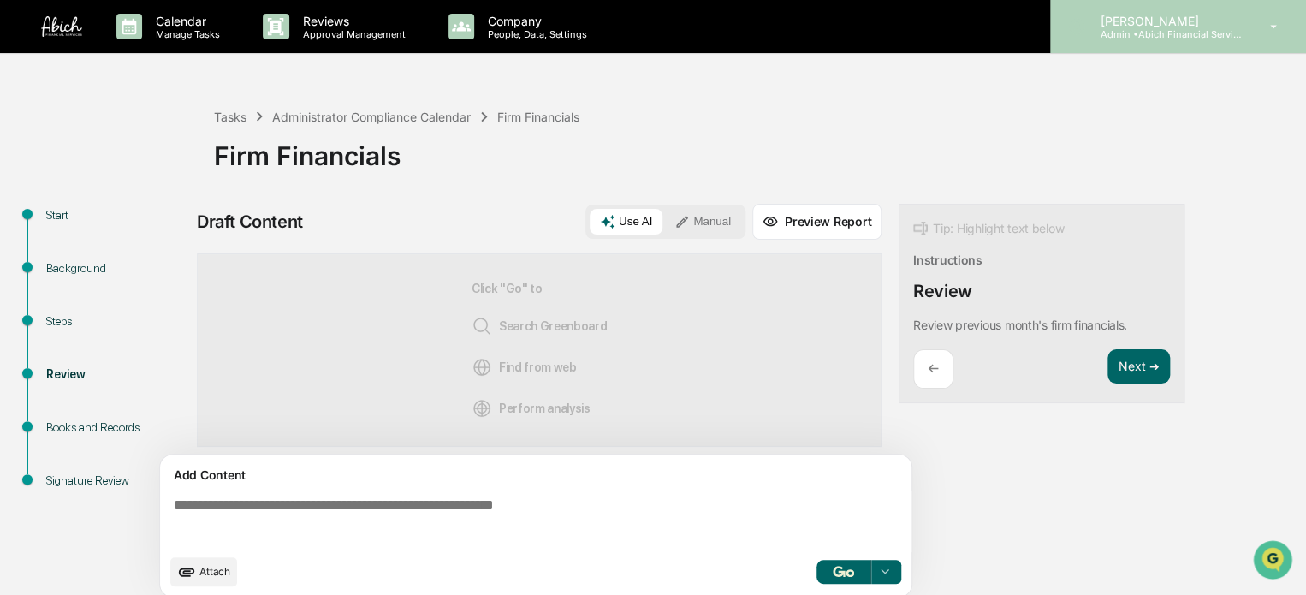
click at [1206, 40] on div "Joshua Choi Admin • Abich Financial Services" at bounding box center [1178, 26] width 256 height 53
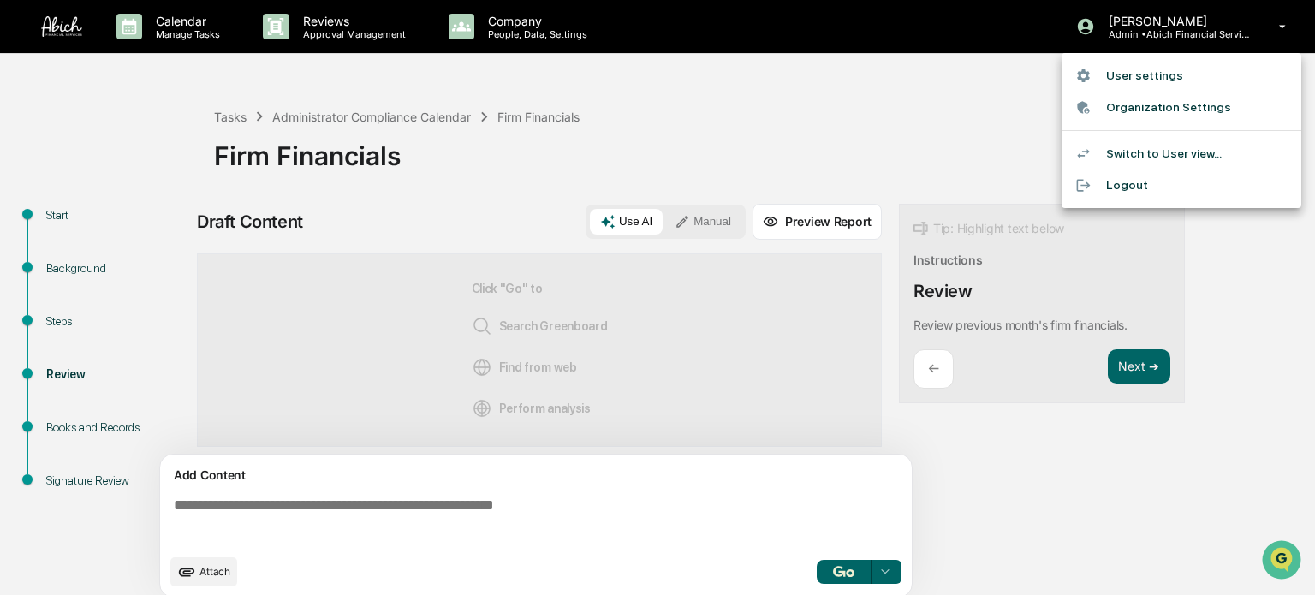
click at [1266, 338] on div at bounding box center [657, 297] width 1315 height 595
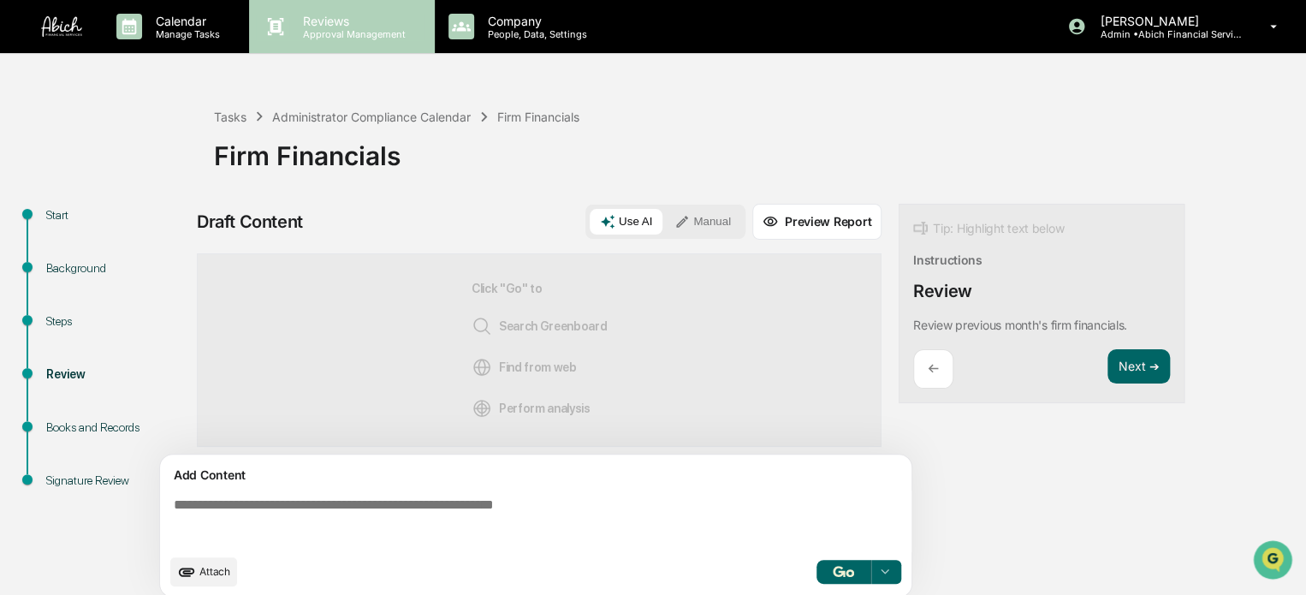
click at [354, 29] on p "Approval Management" at bounding box center [351, 34] width 125 height 12
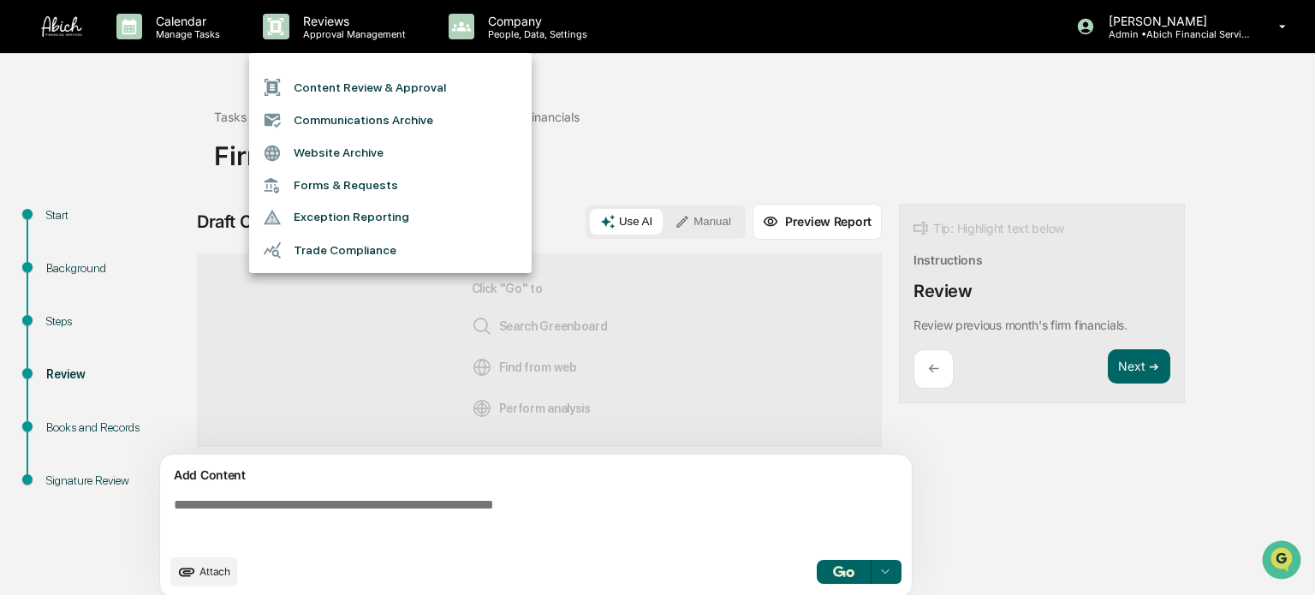
click at [503, 29] on div at bounding box center [657, 297] width 1315 height 595
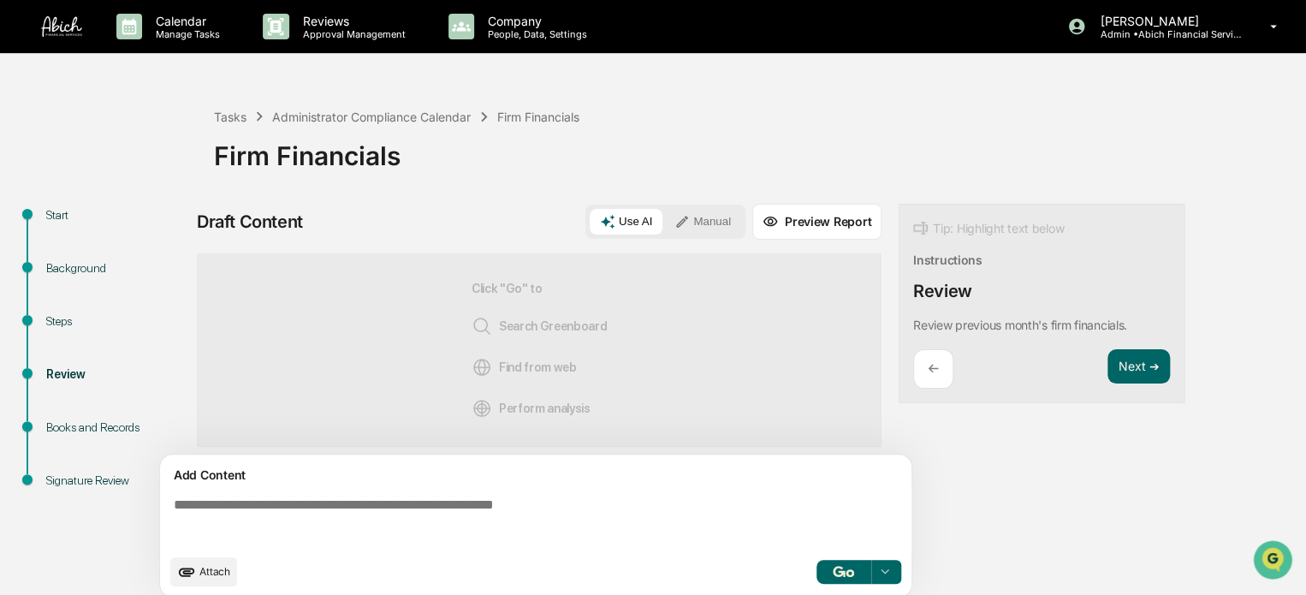
click at [503, 29] on p "People, Data, Settings" at bounding box center [535, 34] width 122 height 12
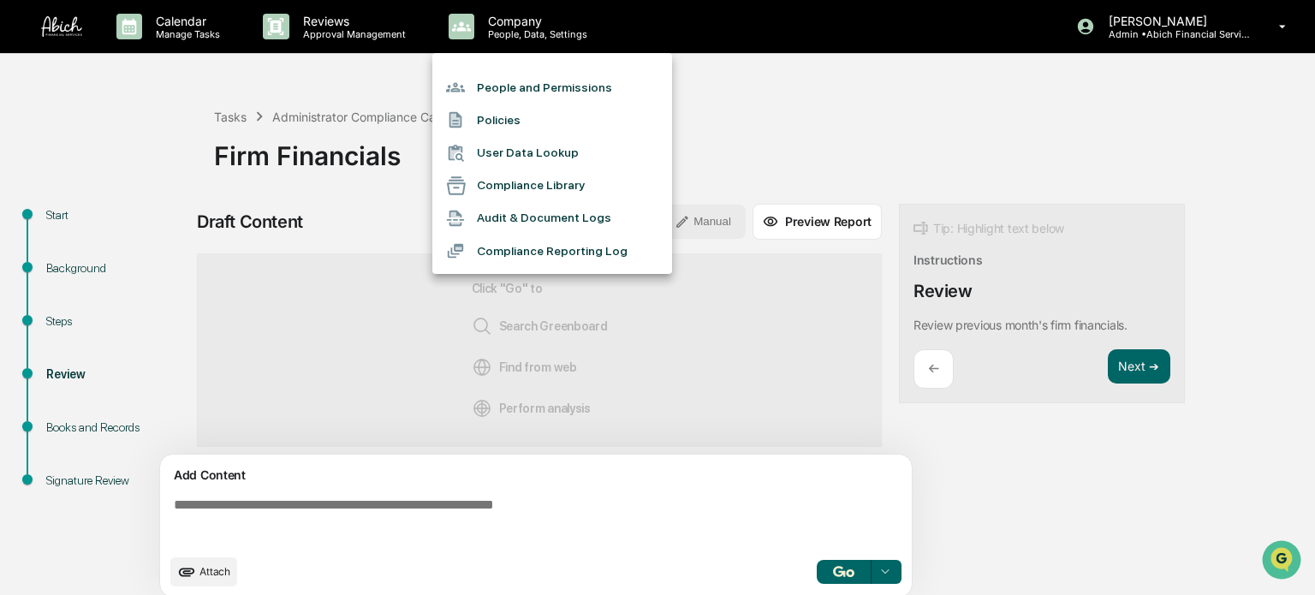
click at [575, 253] on li "Compliance Reporting Log" at bounding box center [552, 251] width 240 height 33
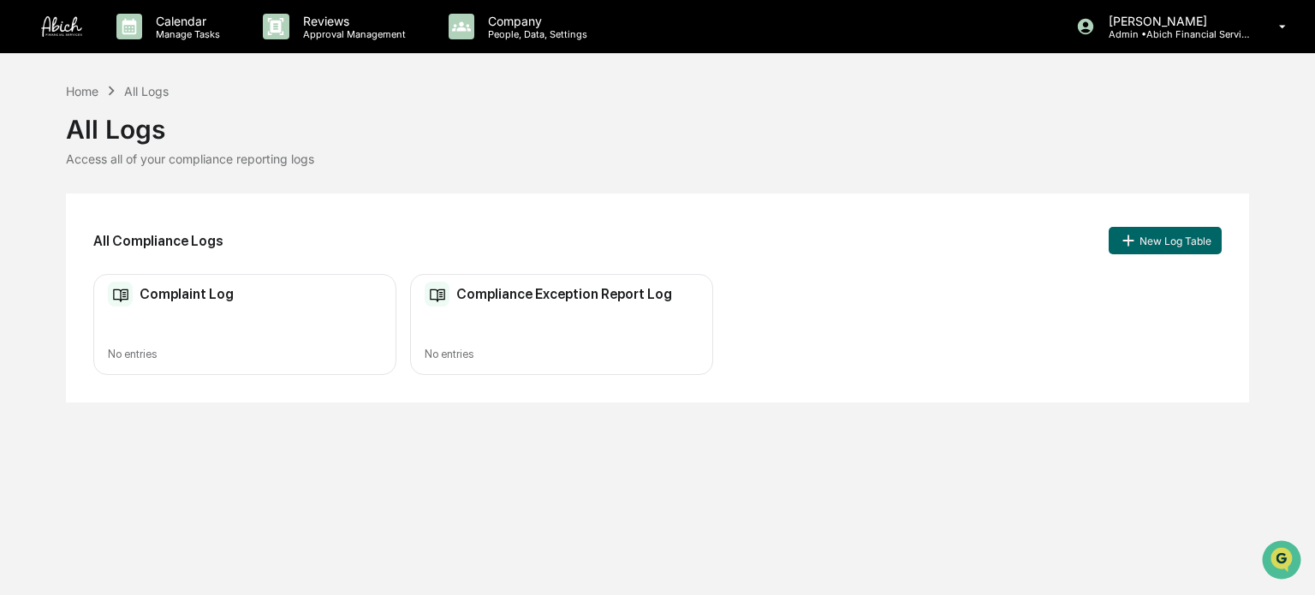
click at [160, 322] on div "Complaint Log No entries" at bounding box center [244, 325] width 303 height 102
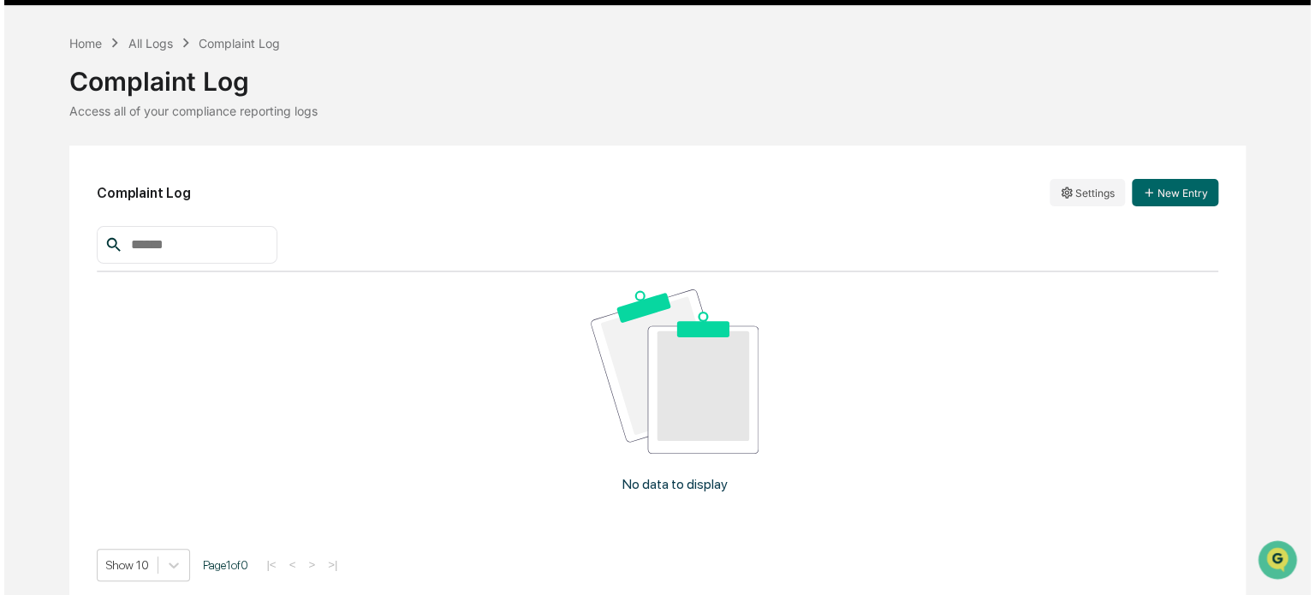
scroll to position [60, 0]
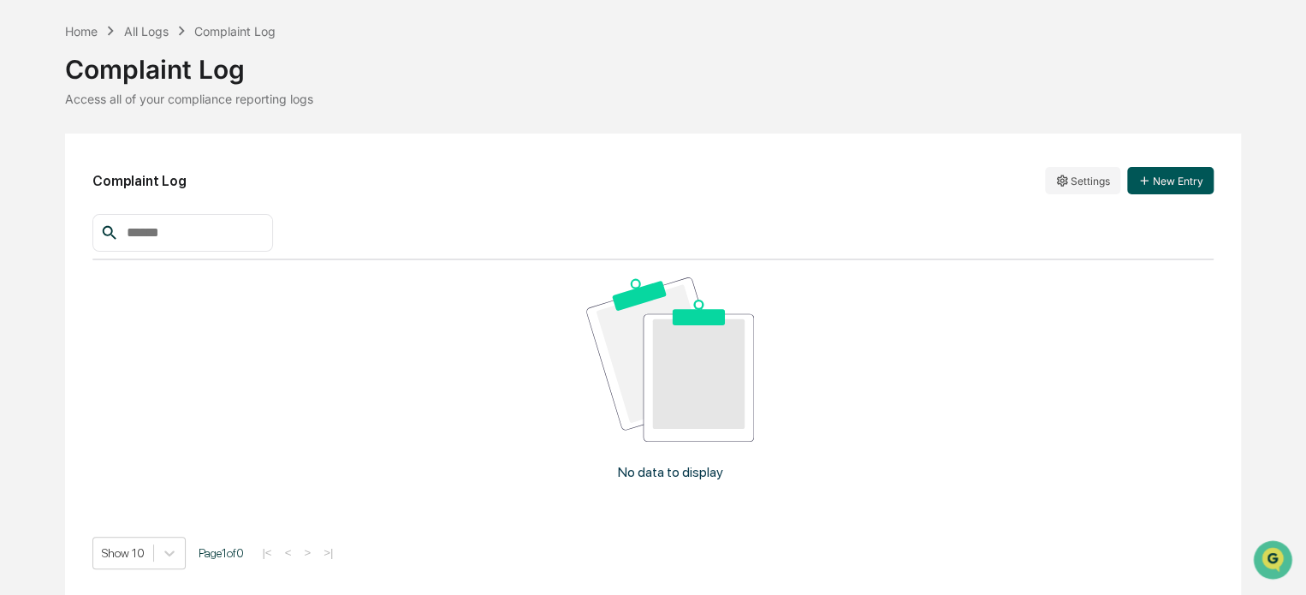
click at [1200, 176] on button "New Entry" at bounding box center [1170, 180] width 86 height 27
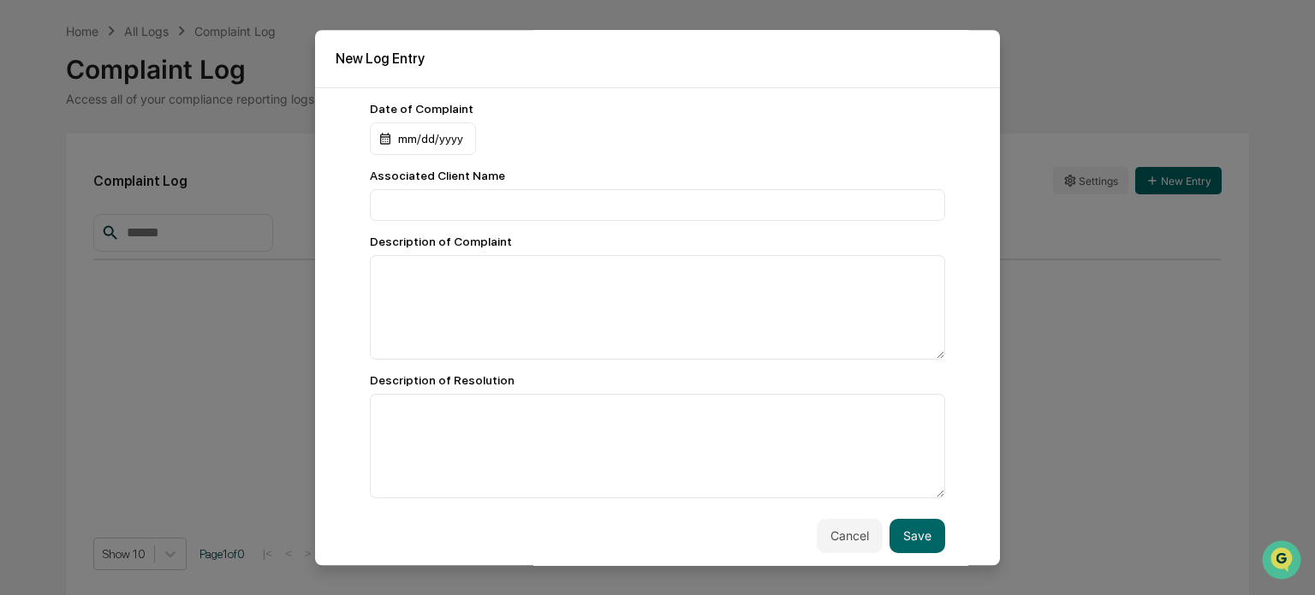
scroll to position [5, 0]
click at [830, 540] on button "Cancel" at bounding box center [850, 534] width 66 height 34
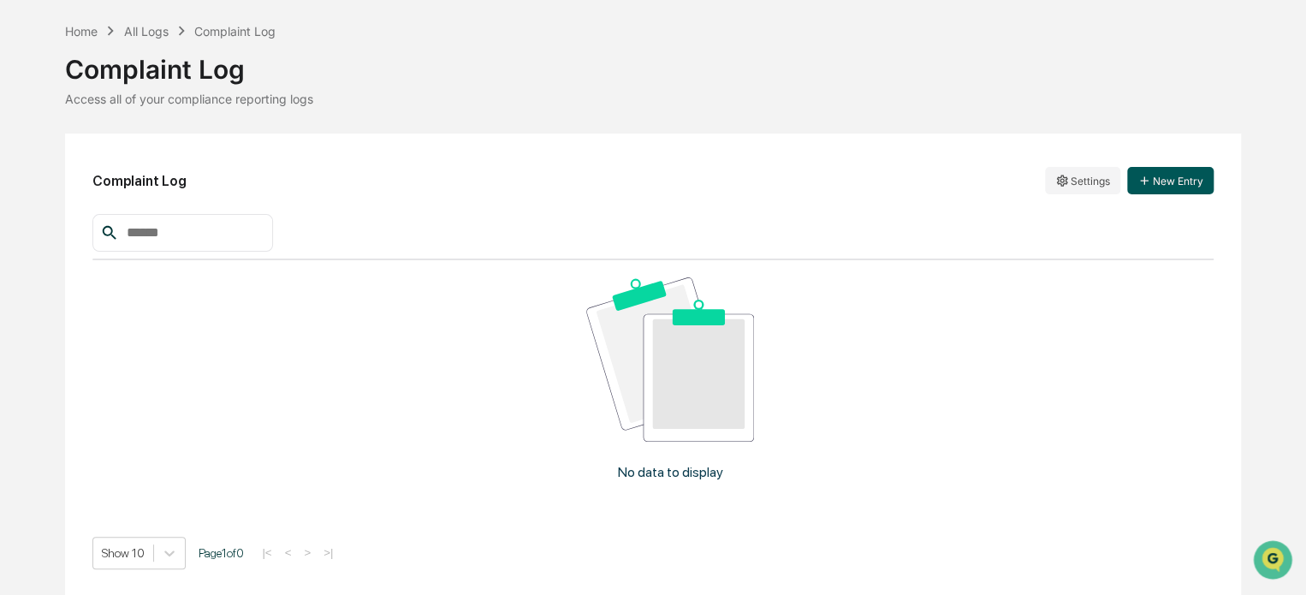
click at [1181, 186] on button "New Entry" at bounding box center [1170, 180] width 86 height 27
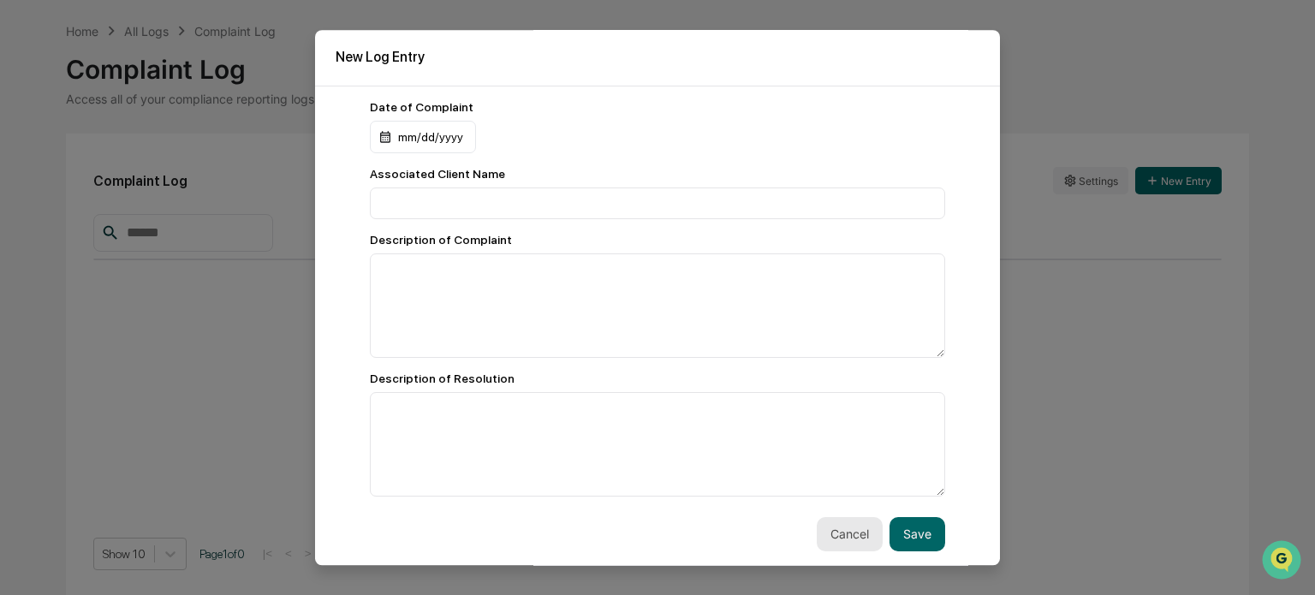
click at [825, 538] on button "Cancel" at bounding box center [850, 534] width 66 height 34
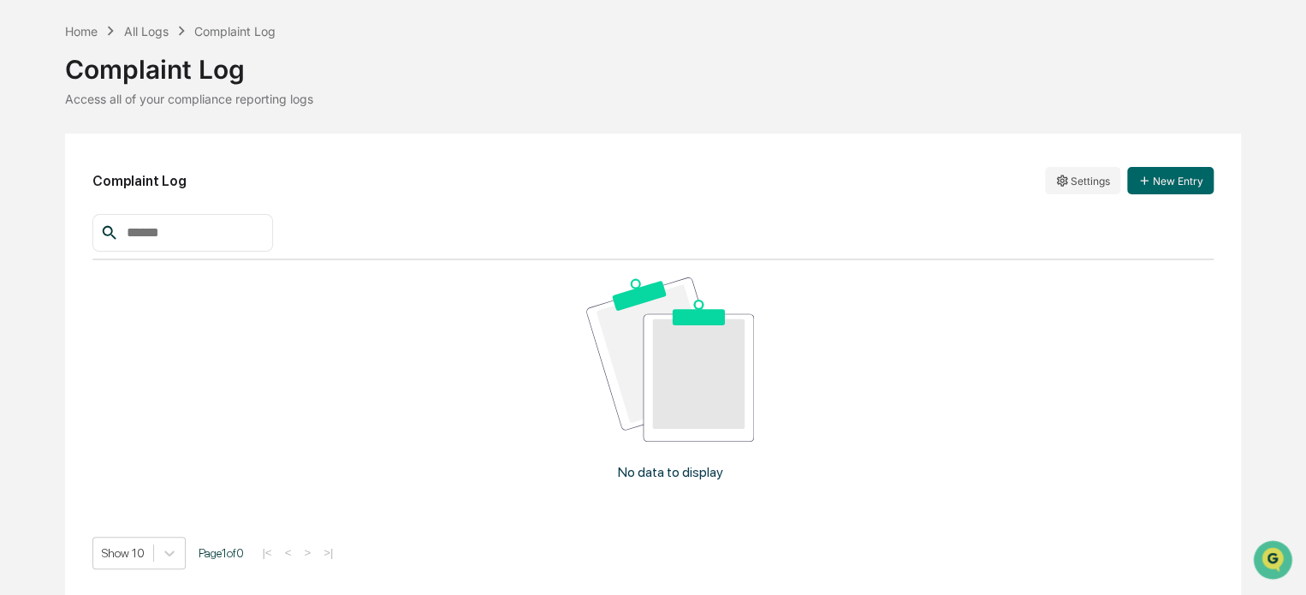
click at [152, 41] on div "Complaint Log" at bounding box center [652, 62] width 1175 height 45
click at [154, 27] on div "All Logs" at bounding box center [146, 31] width 45 height 15
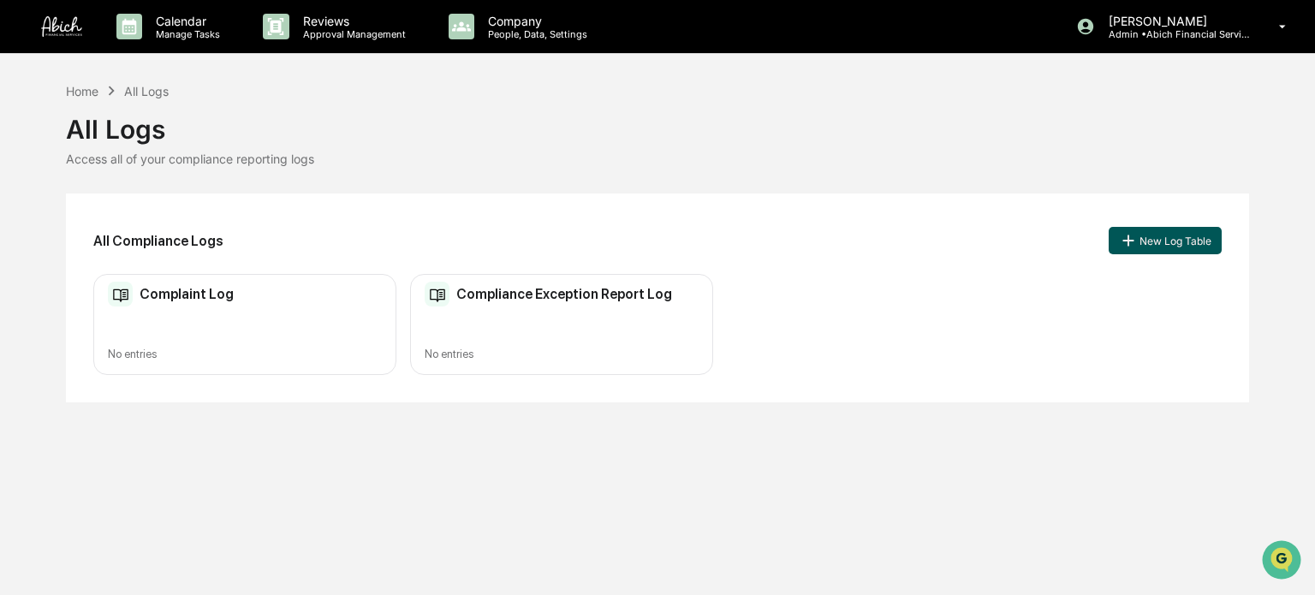
click at [1183, 246] on button "New Log Table" at bounding box center [1165, 240] width 113 height 27
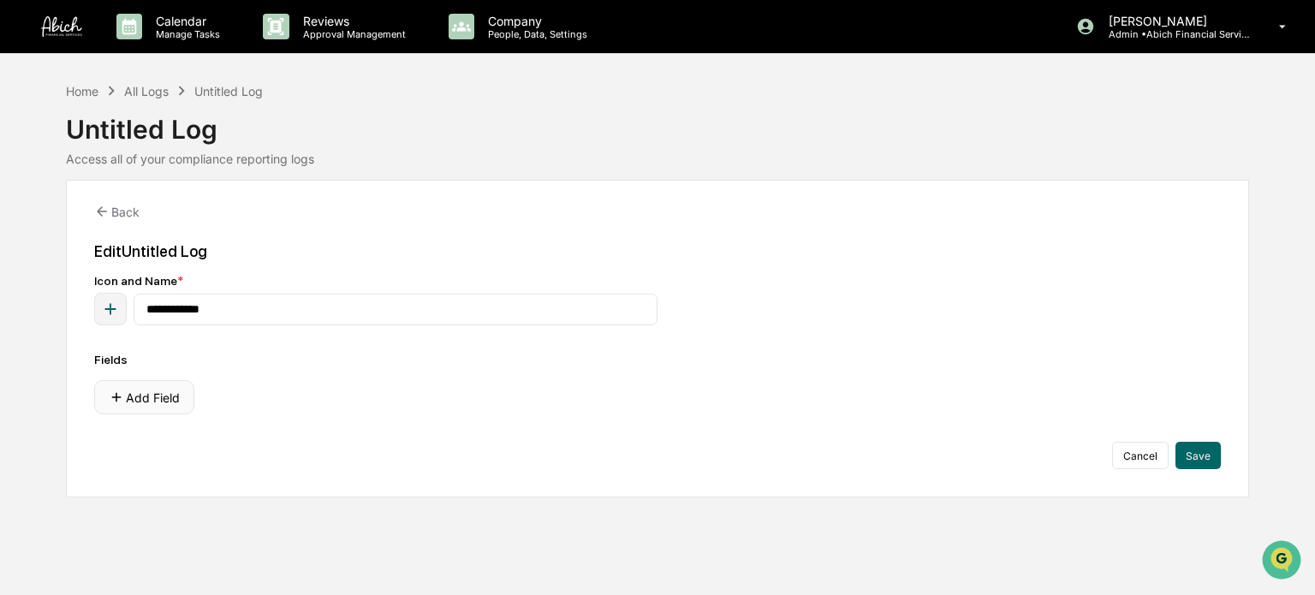
click at [145, 400] on button "Add Field" at bounding box center [144, 397] width 100 height 34
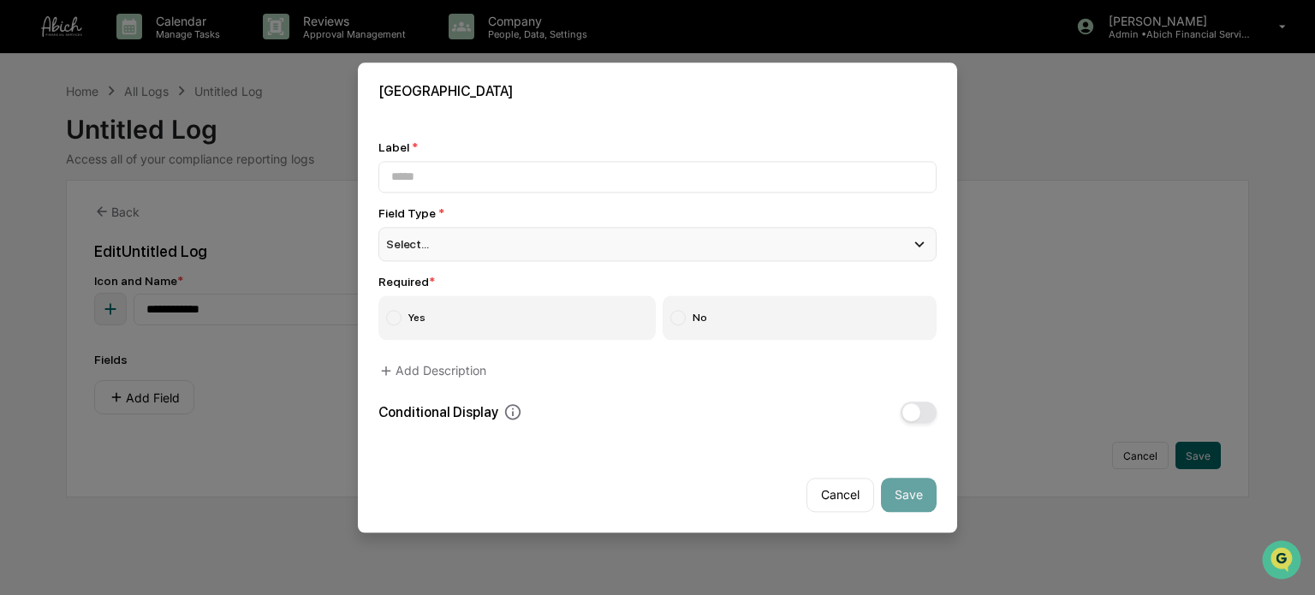
click at [616, 244] on div "Select..." at bounding box center [657, 244] width 558 height 34
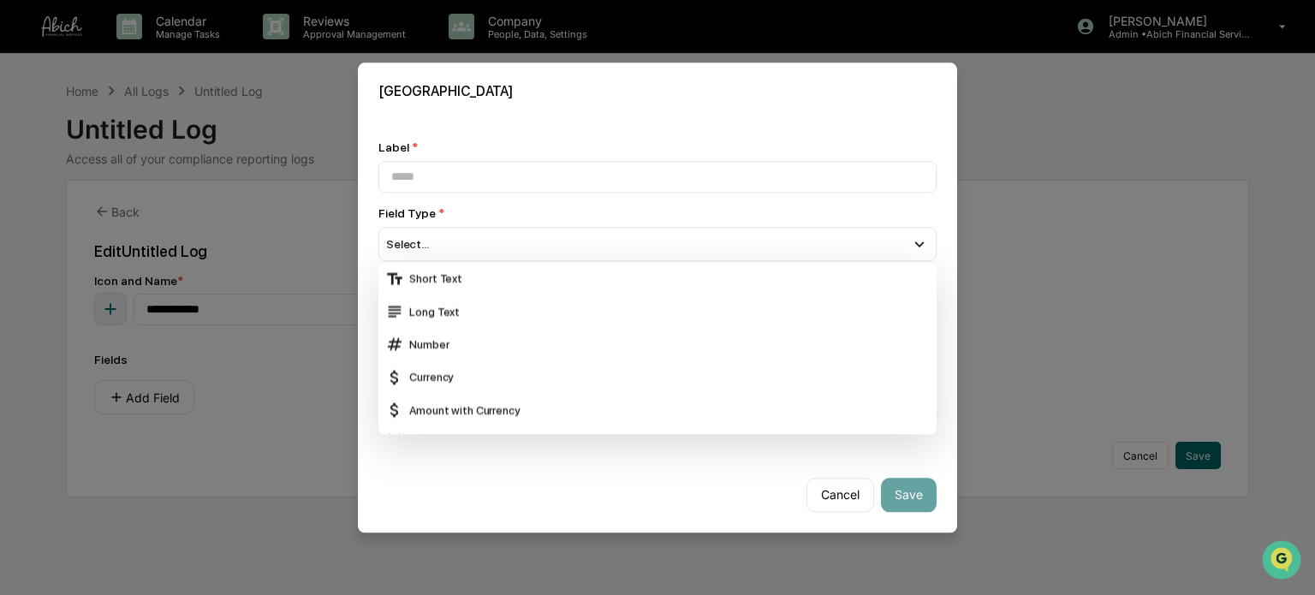
click at [676, 479] on div "Cancel Save" at bounding box center [657, 487] width 599 height 89
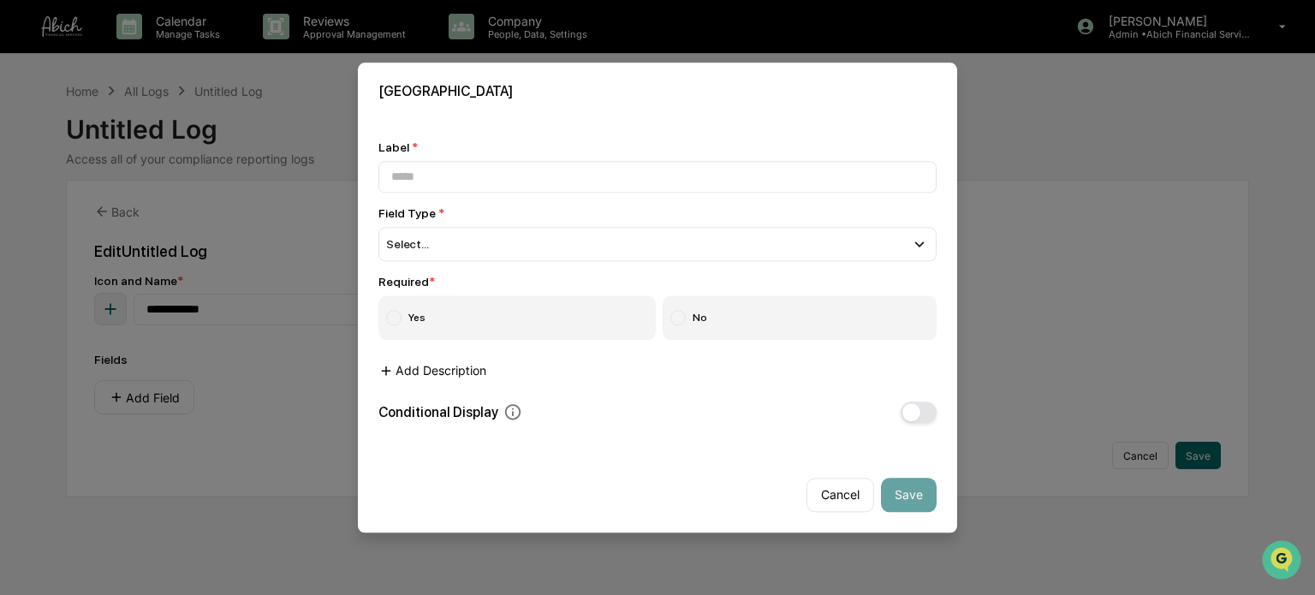
click at [474, 375] on button "Add Description" at bounding box center [432, 371] width 108 height 34
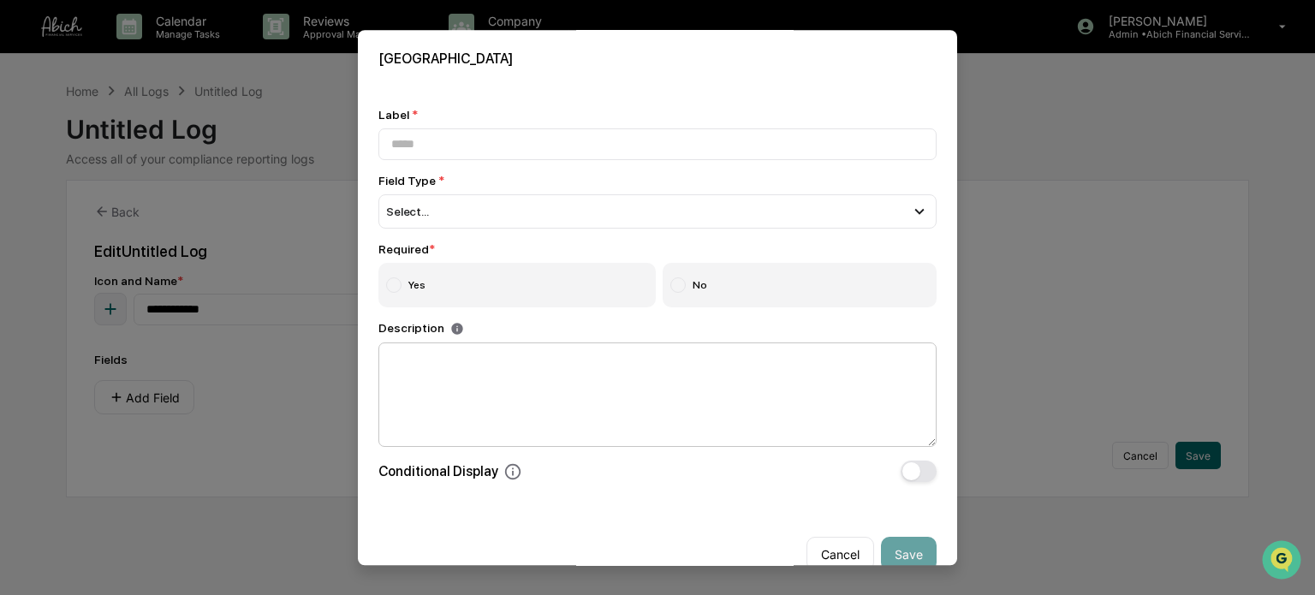
scroll to position [28, 0]
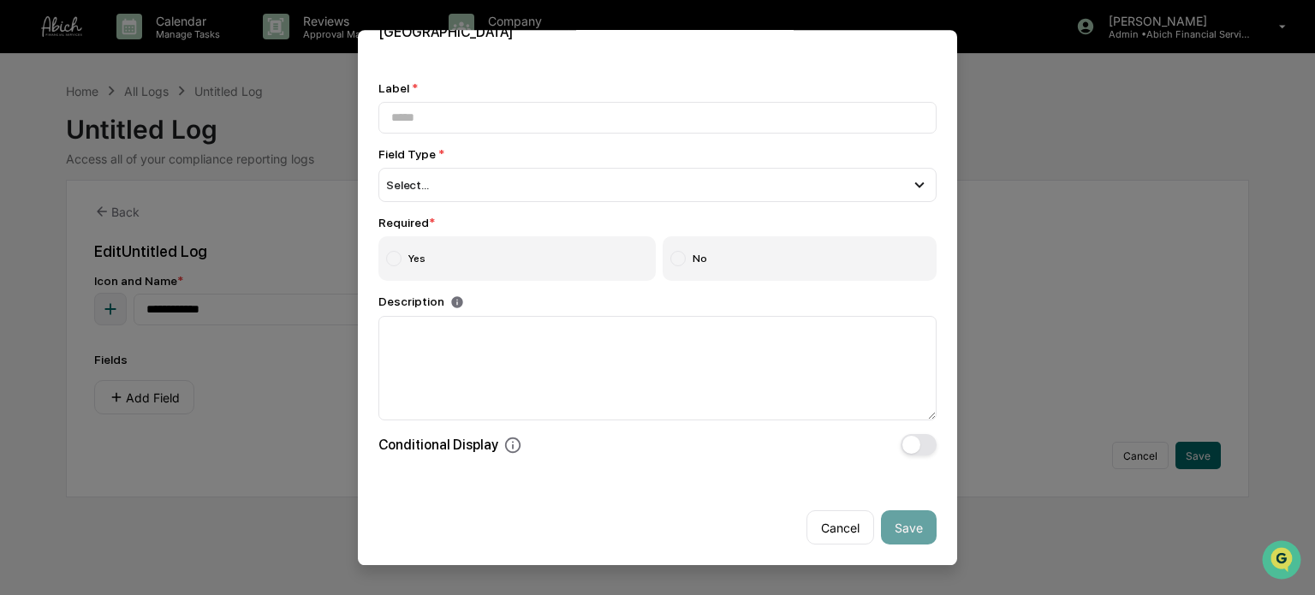
click at [915, 448] on button "button" at bounding box center [919, 444] width 36 height 21
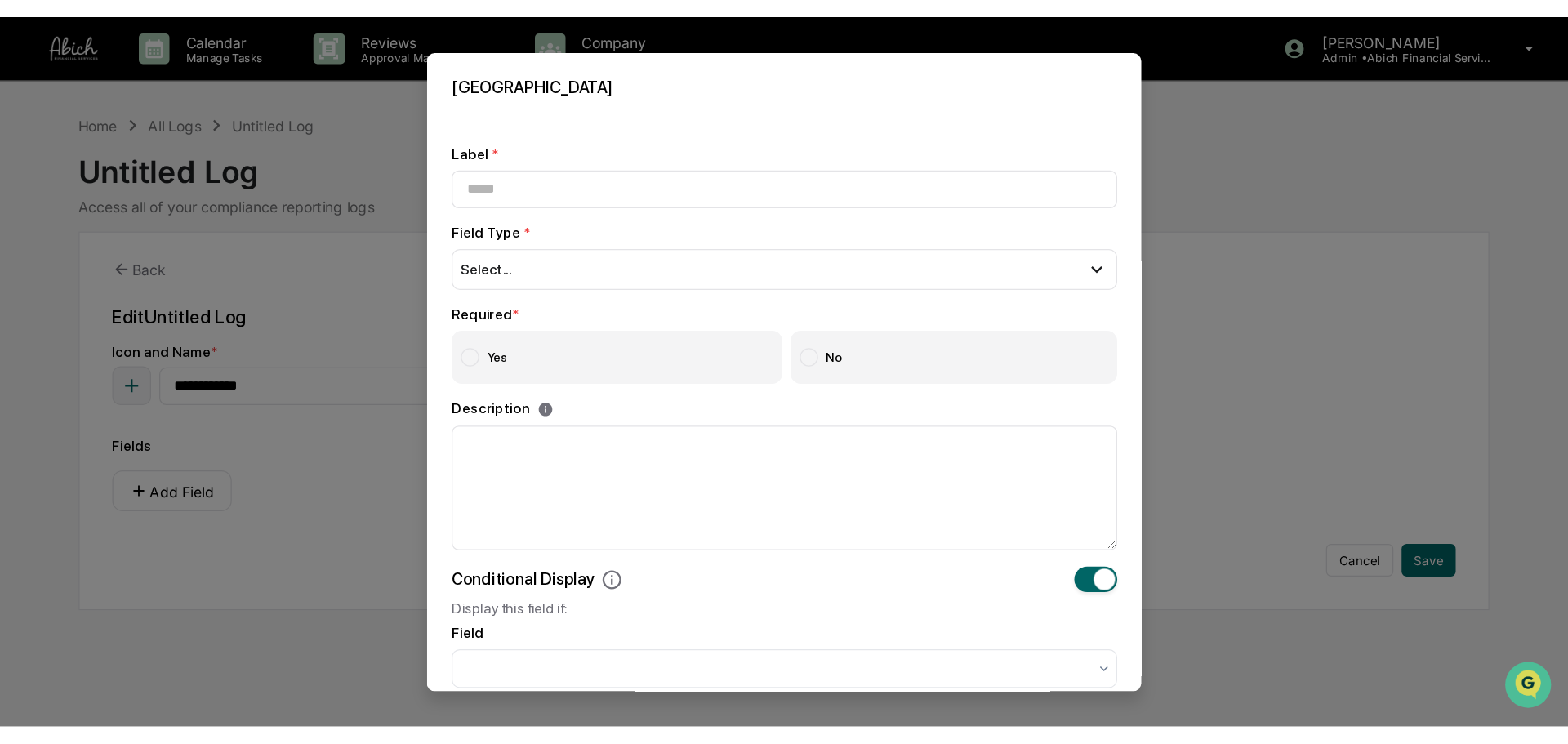
scroll to position [163, 0]
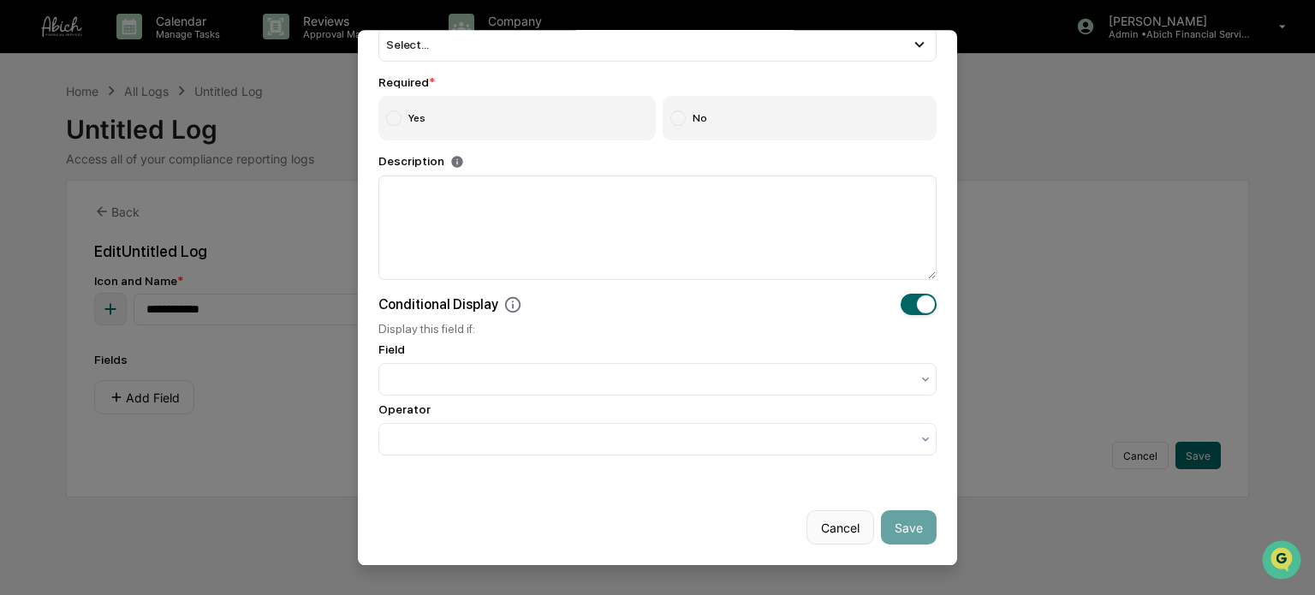
click at [822, 523] on button "Cancel" at bounding box center [840, 527] width 68 height 34
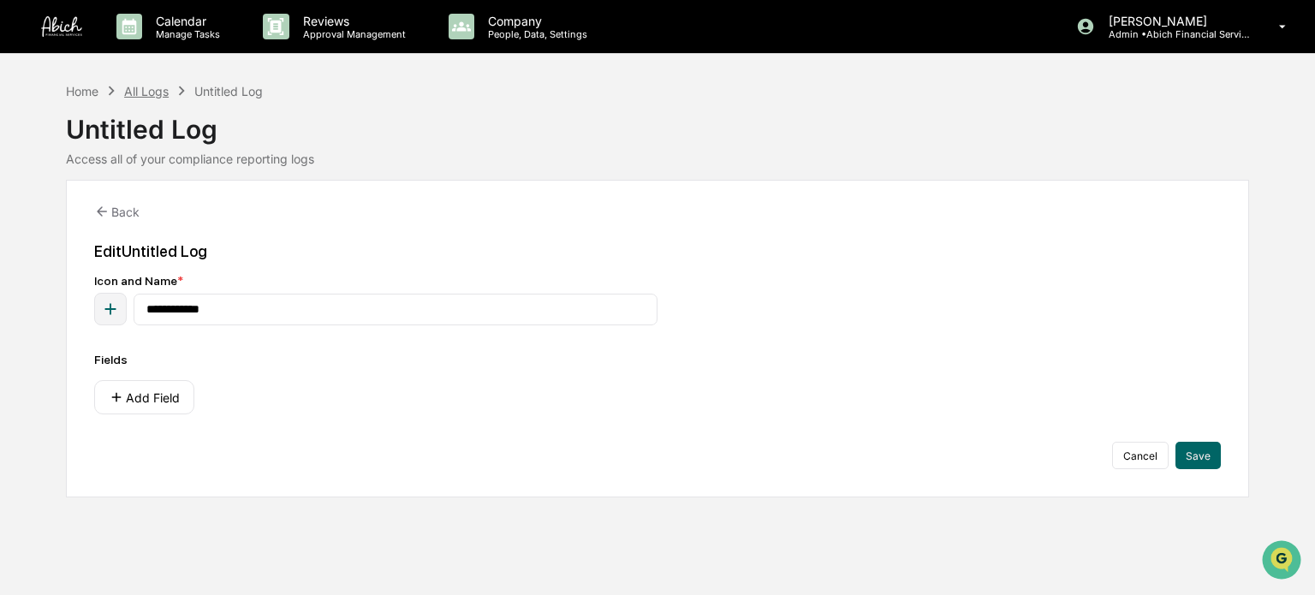
click at [158, 96] on div "All Logs" at bounding box center [146, 91] width 45 height 15
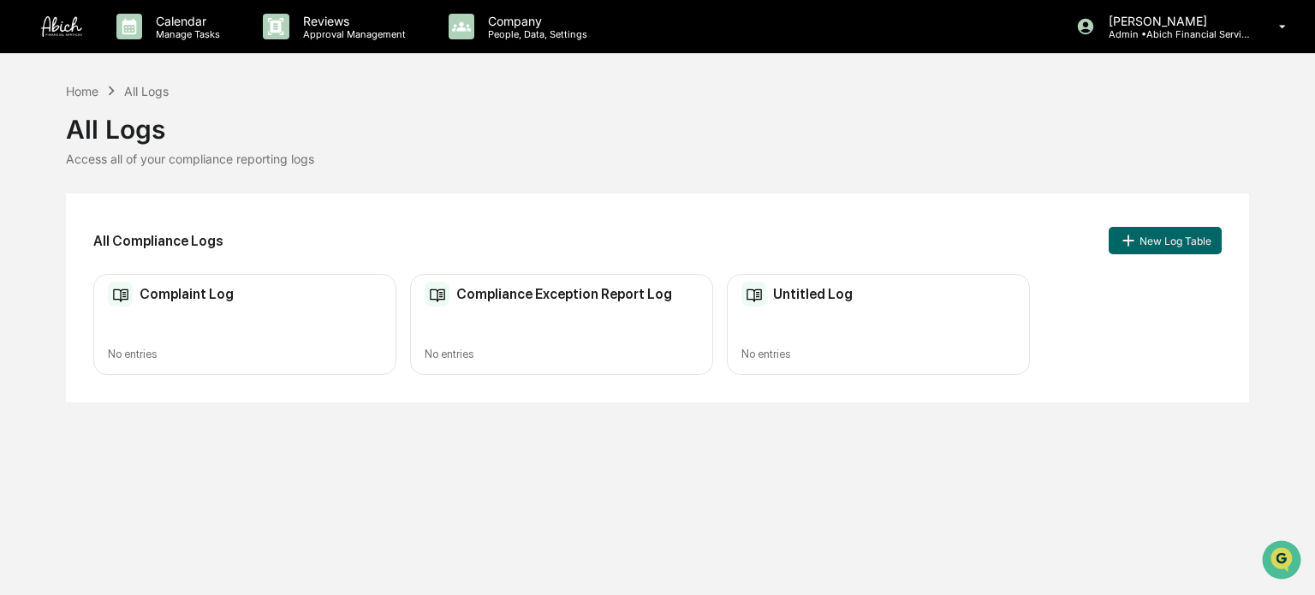
click at [812, 307] on div "Untitled Log No entries" at bounding box center [878, 325] width 303 height 102
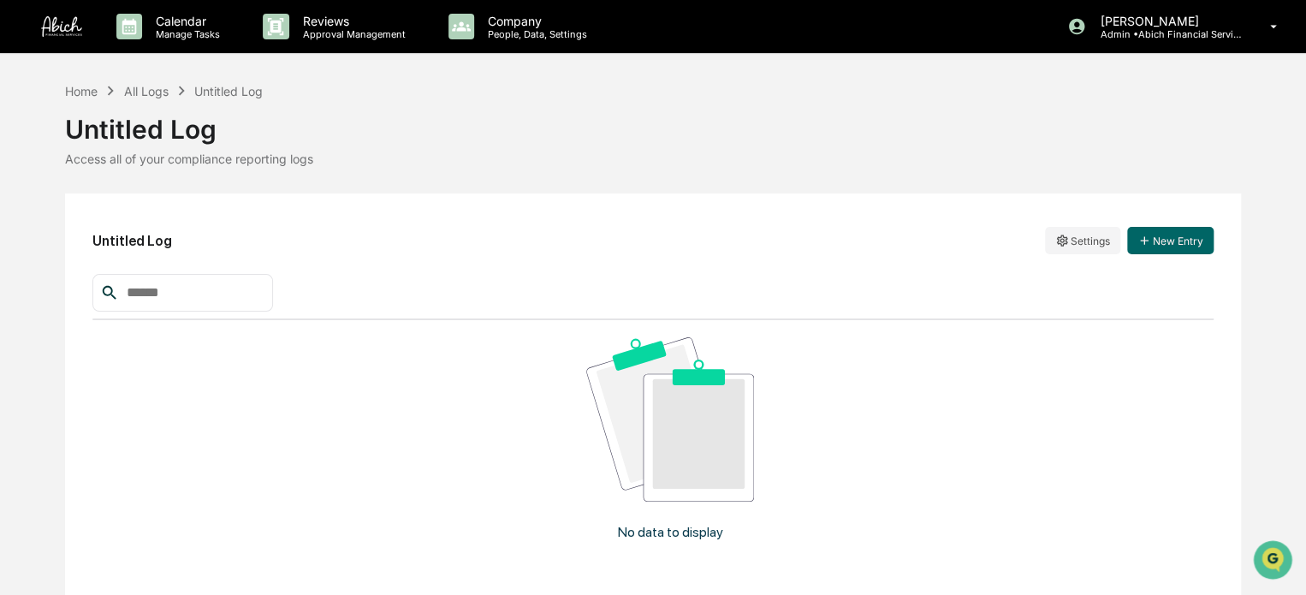
click at [143, 119] on div "Untitled Log" at bounding box center [652, 122] width 1175 height 45
click at [1064, 247] on html "Calendar Manage Tasks Reviews Approval Management Company People, Data, Setting…" at bounding box center [653, 297] width 1306 height 595
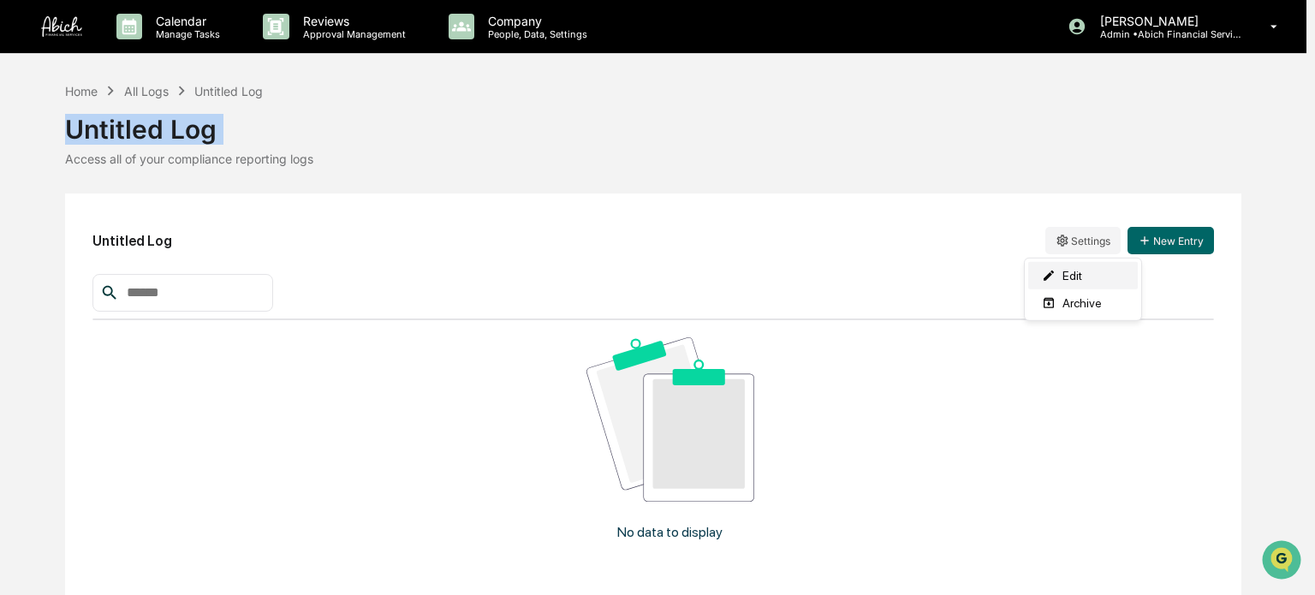
click at [1055, 277] on div "Edit" at bounding box center [1083, 275] width 110 height 27
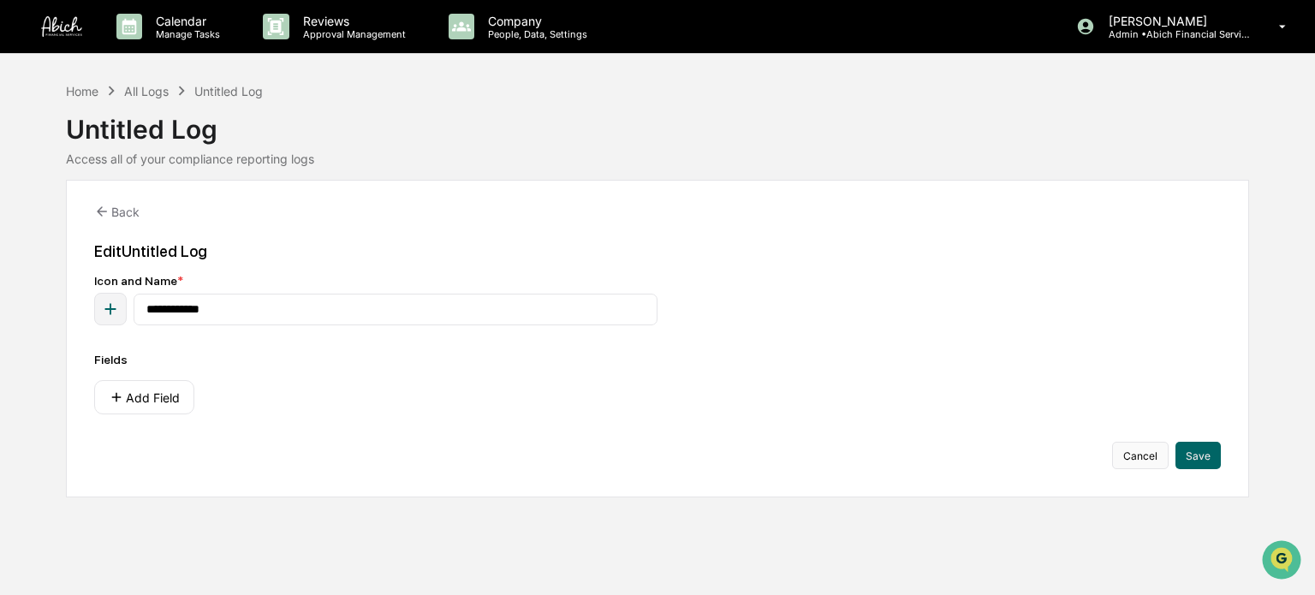
click at [1140, 455] on button "Cancel" at bounding box center [1140, 455] width 56 height 27
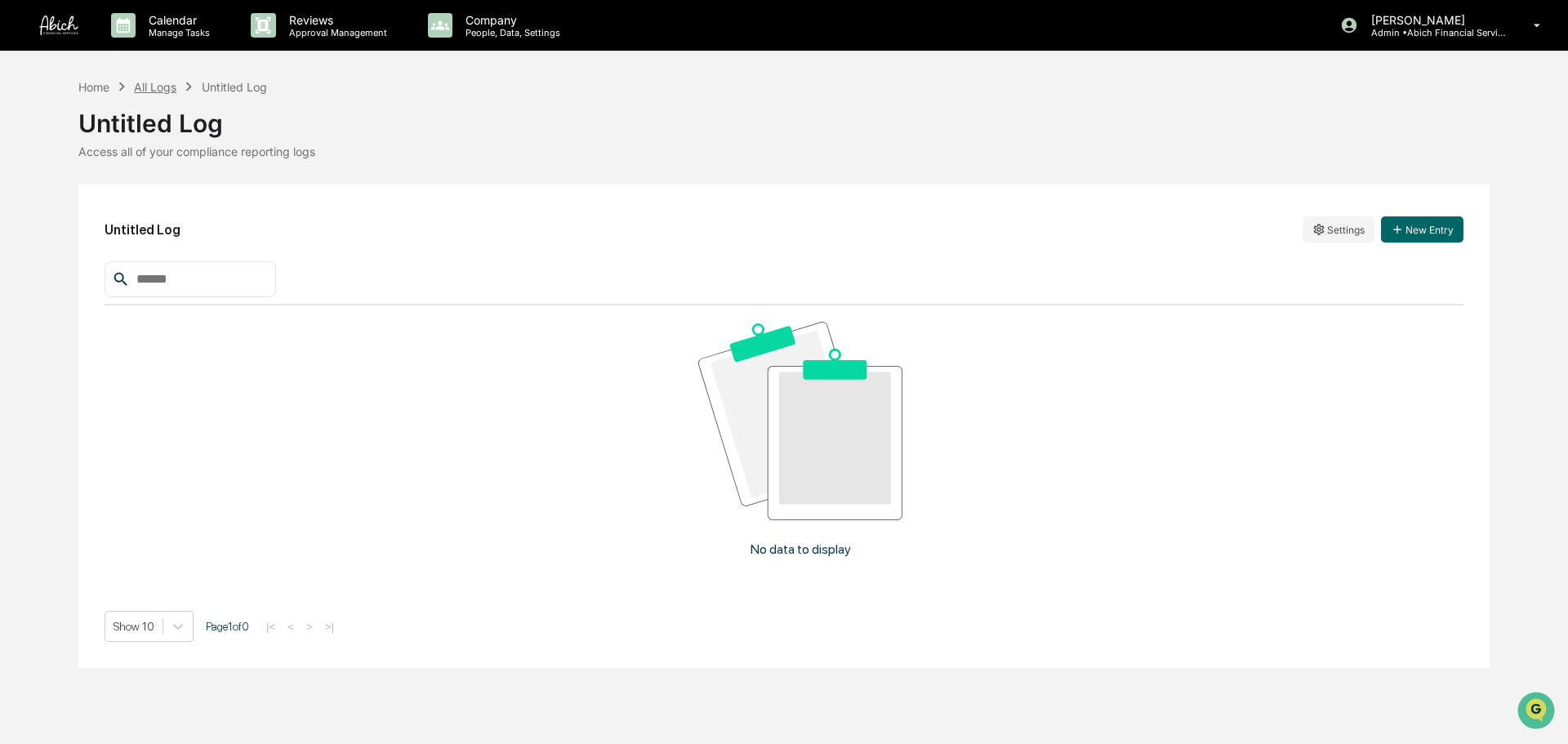
click at [175, 85] on div "All Logs" at bounding box center [155, 87] width 43 height 14
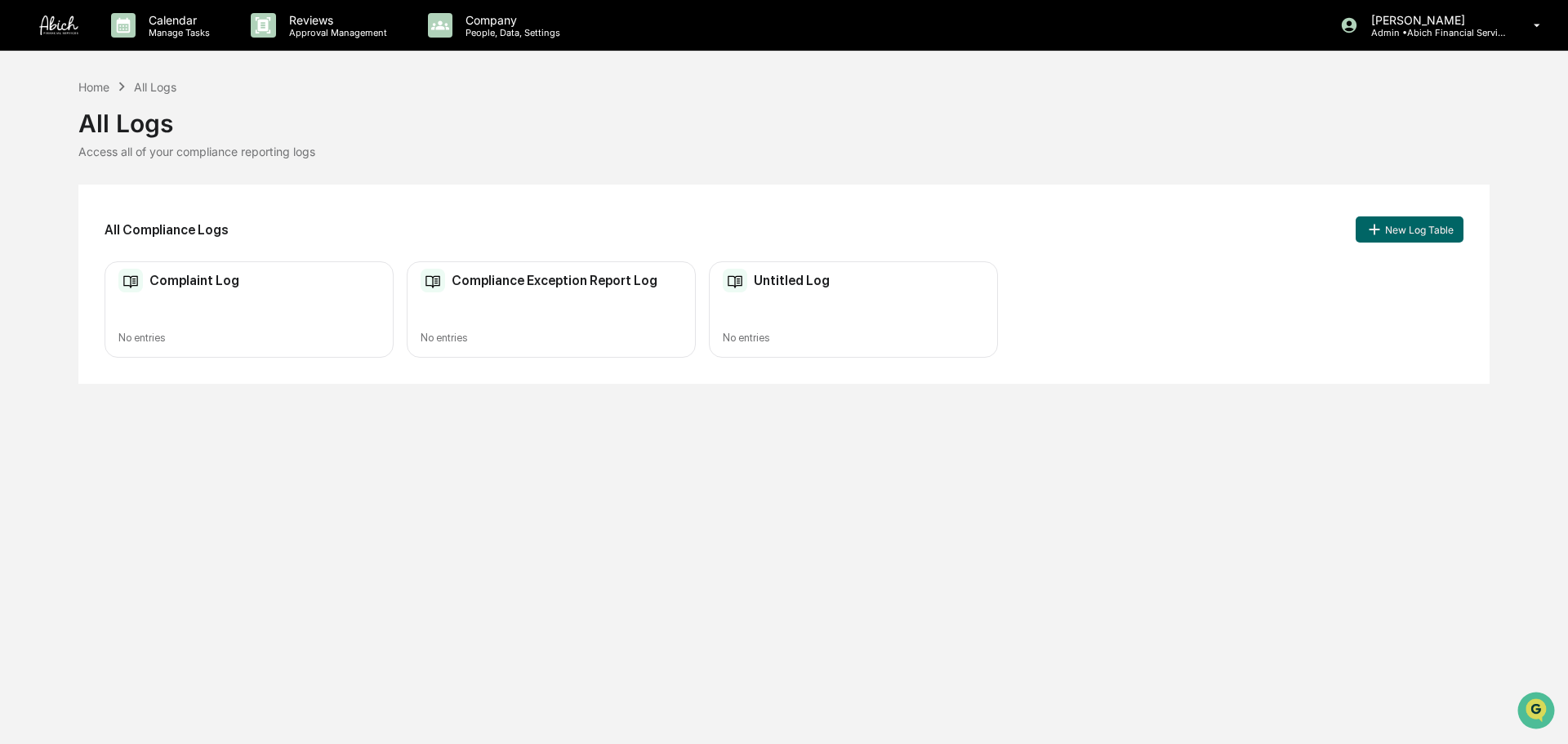
click at [241, 287] on div "Complaint Log" at bounding box center [249, 281] width 261 height 25
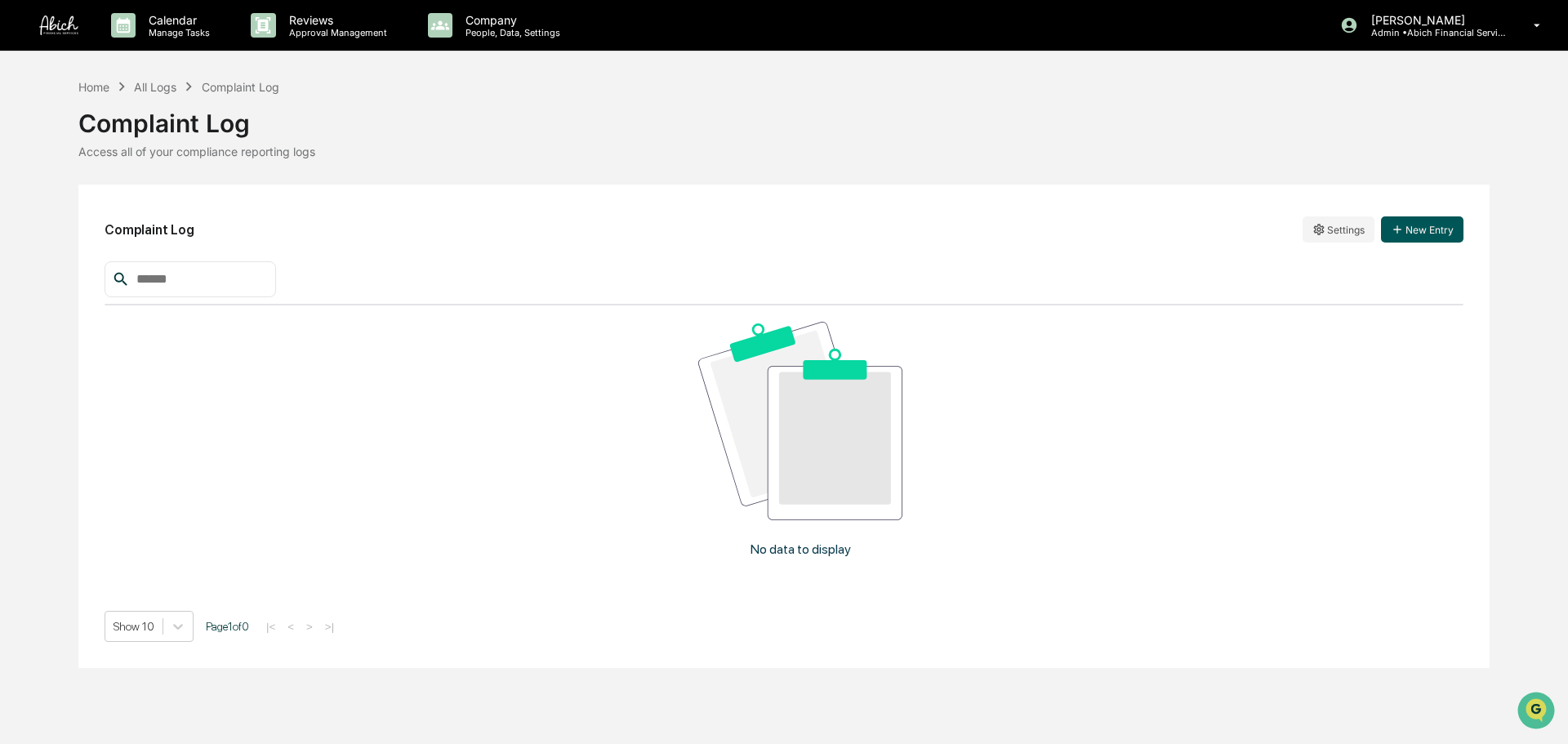
click at [1245, 234] on button "New Entry" at bounding box center [1422, 229] width 82 height 26
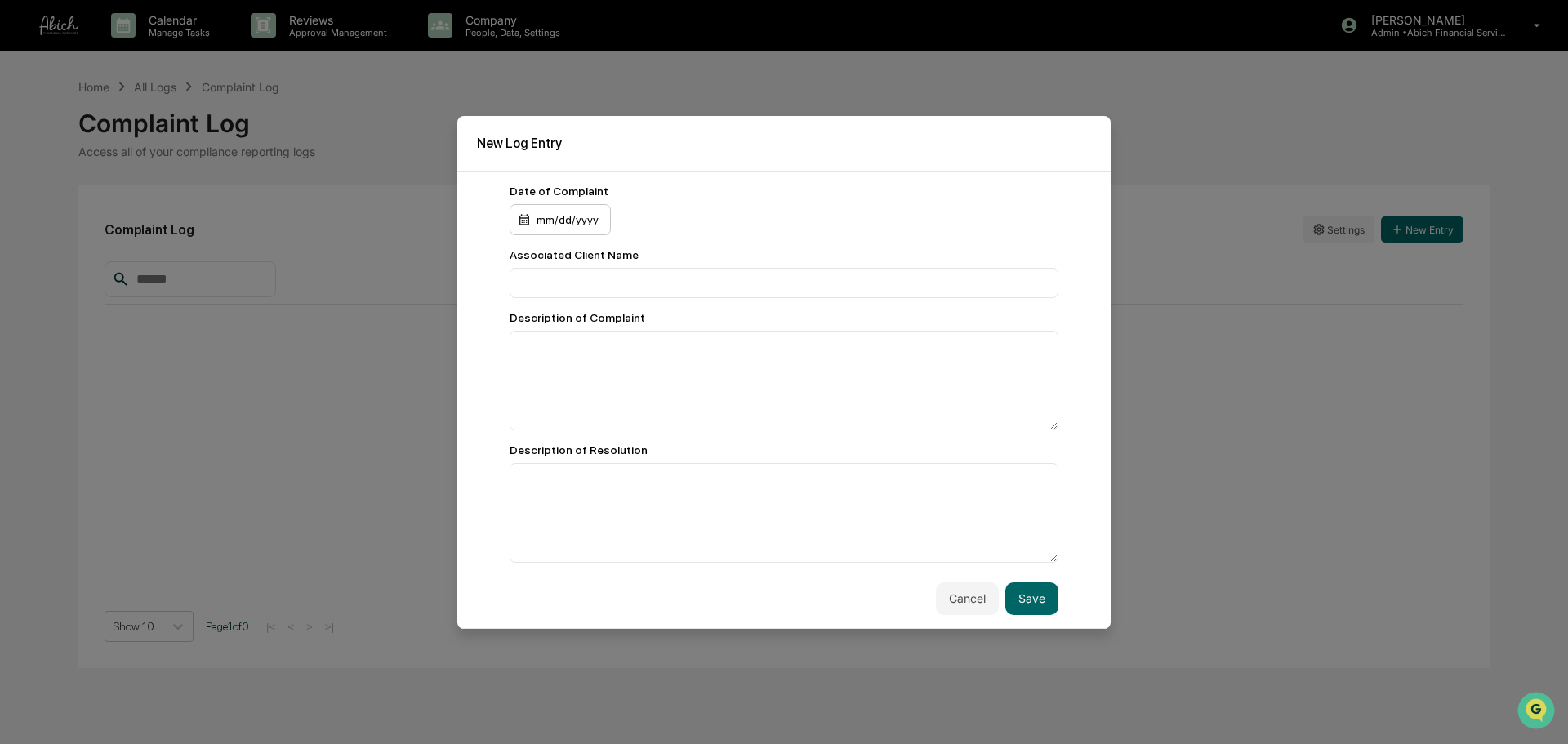
click at [547, 220] on div "mm/dd/yyyy" at bounding box center [560, 219] width 101 height 31
click at [567, 262] on div "[DATE]" at bounding box center [548, 259] width 38 height 18
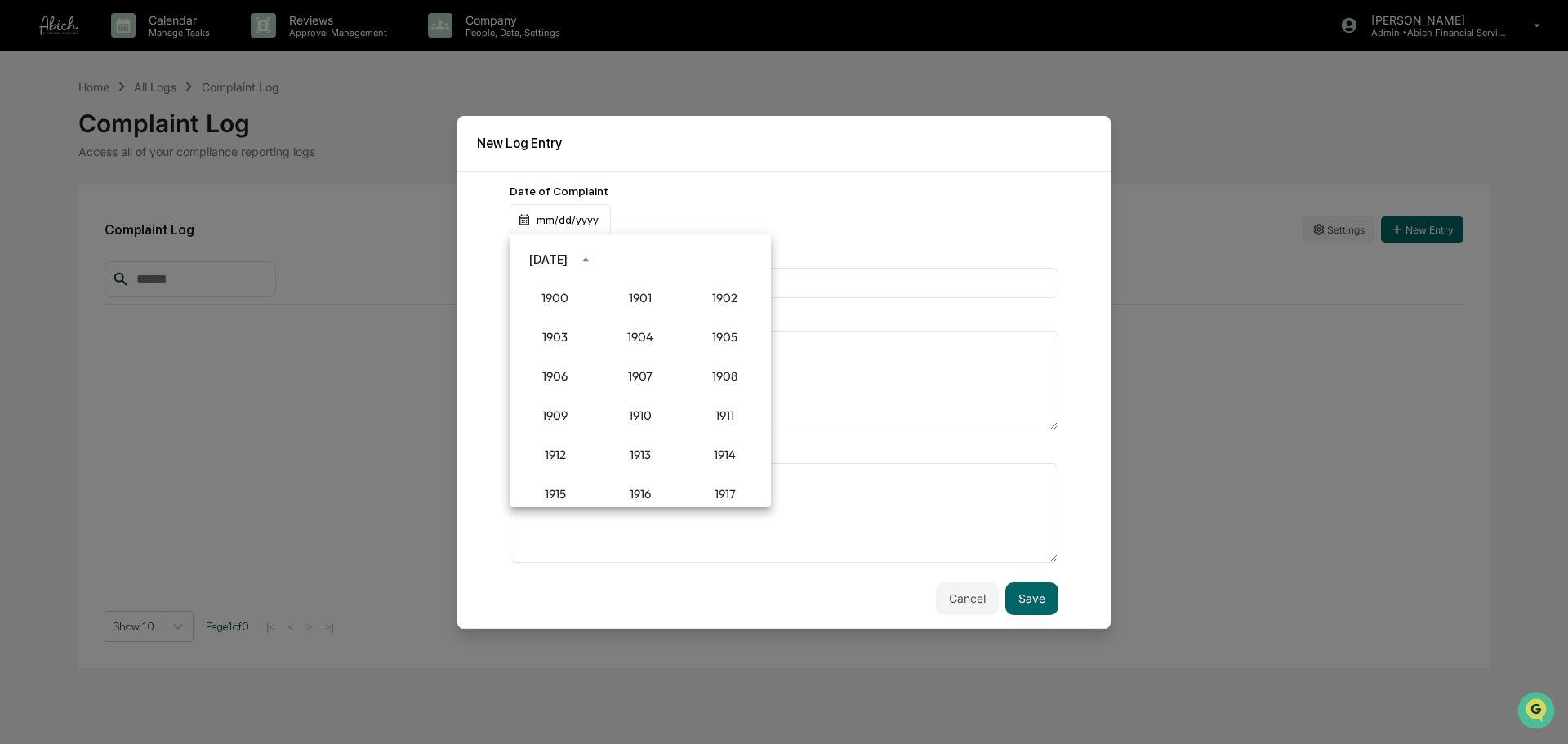
scroll to position [1512, 0]
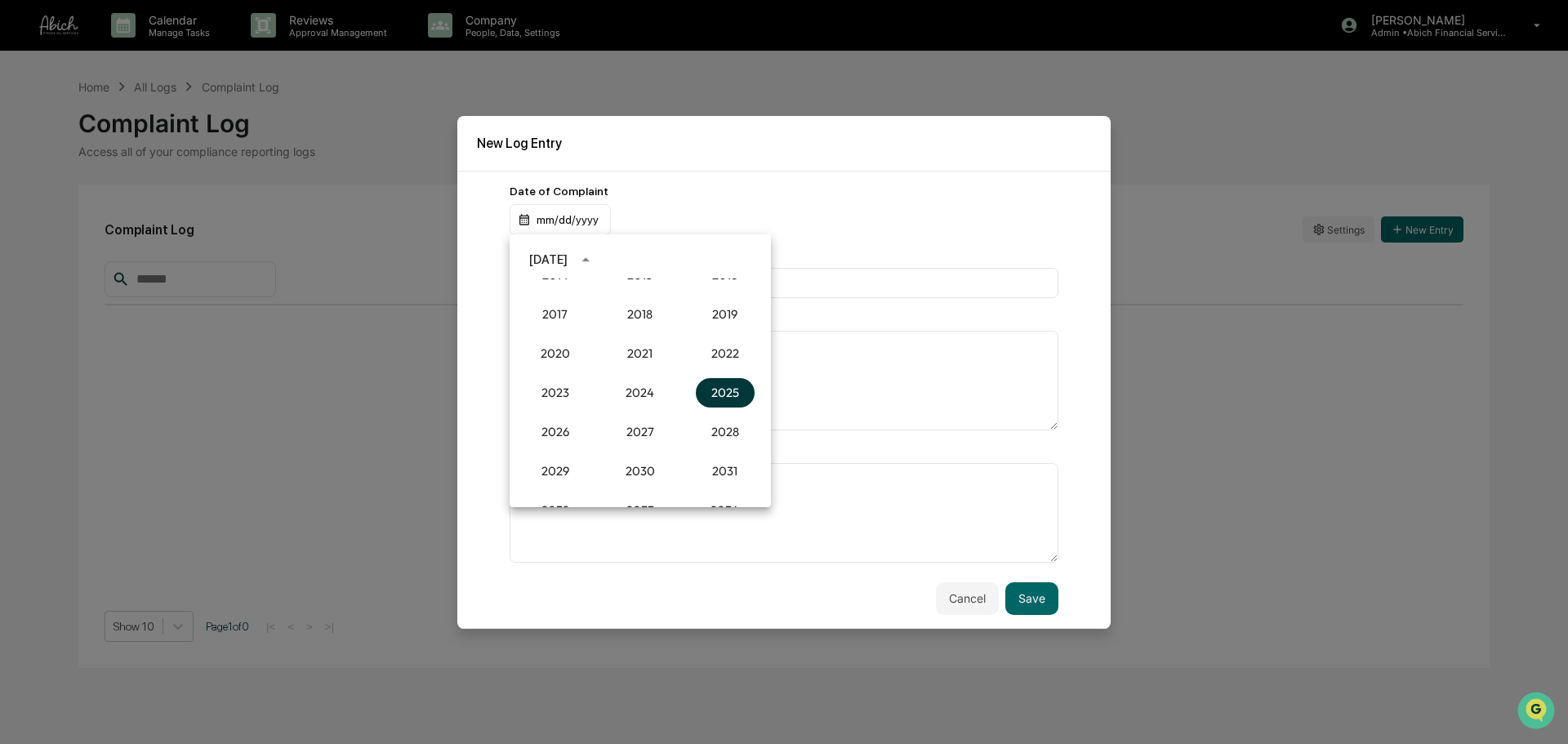
click at [712, 392] on button "2025" at bounding box center [725, 392] width 59 height 30
click at [619, 340] on button "May" at bounding box center [640, 341] width 59 height 30
click at [675, 450] on button "29" at bounding box center [672, 451] width 30 height 30
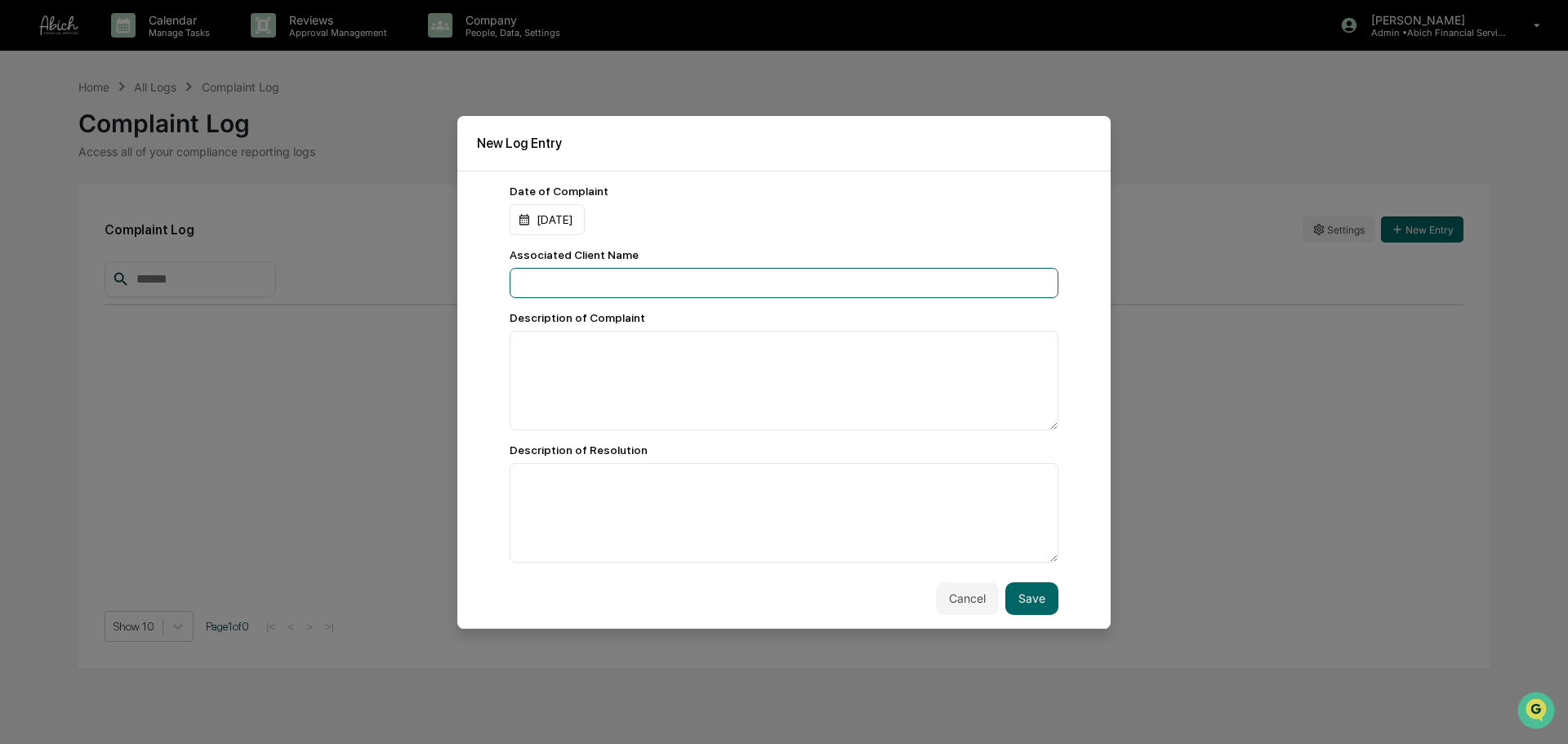
click at [672, 292] on input at bounding box center [783, 283] width 548 height 31
click at [646, 279] on input at bounding box center [783, 283] width 548 height 31
click at [604, 291] on input at bounding box center [783, 283] width 548 height 31
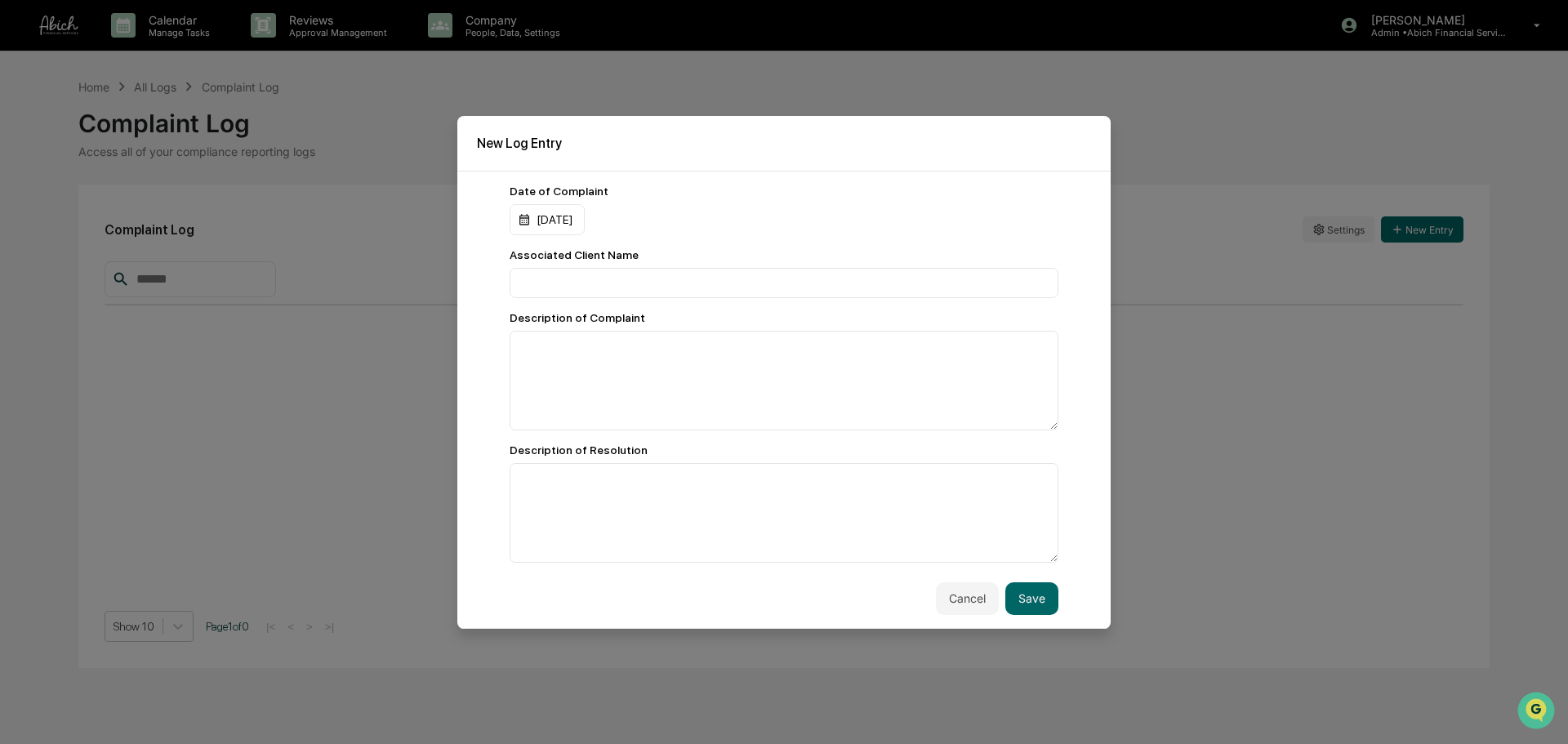
drag, startPoint x: 647, startPoint y: 258, endPoint x: 570, endPoint y: 263, distance: 77.2
click at [570, 263] on div "Associated Client Name" at bounding box center [783, 273] width 548 height 50
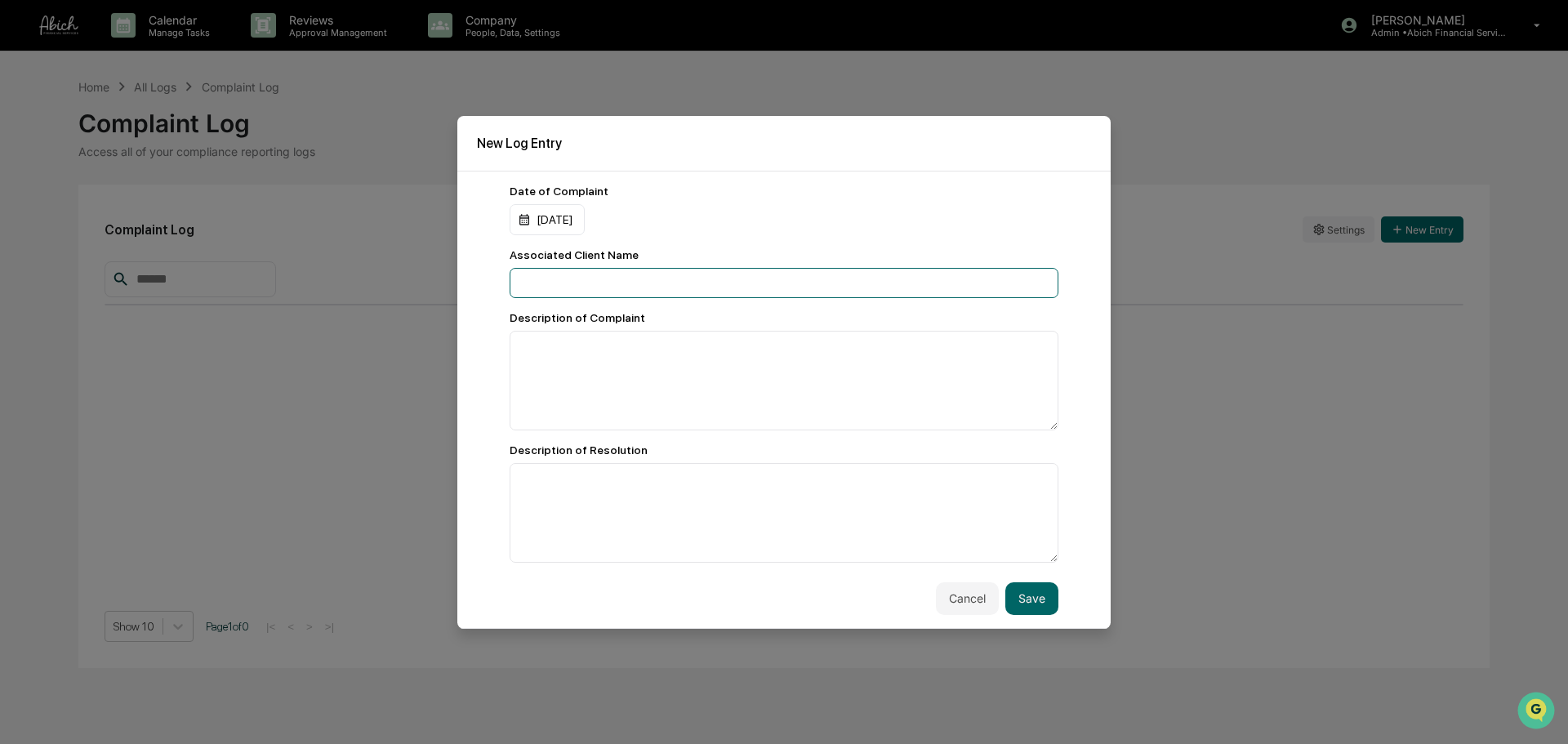
click at [609, 271] on input at bounding box center [783, 283] width 548 height 31
click at [672, 279] on input at bounding box center [783, 283] width 548 height 31
type input "**********"
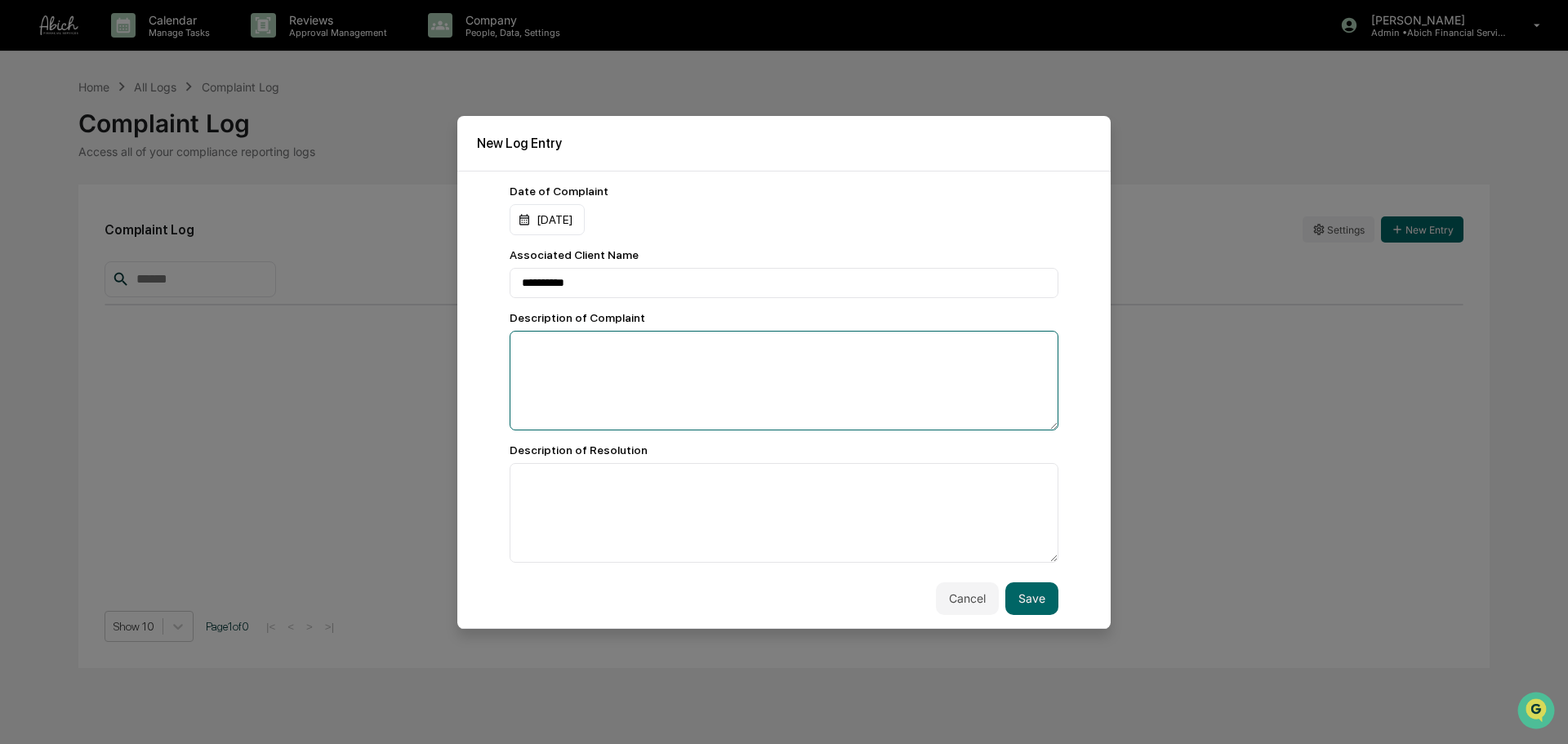
click at [615, 392] on textarea at bounding box center [783, 381] width 548 height 99
paste textarea "**********"
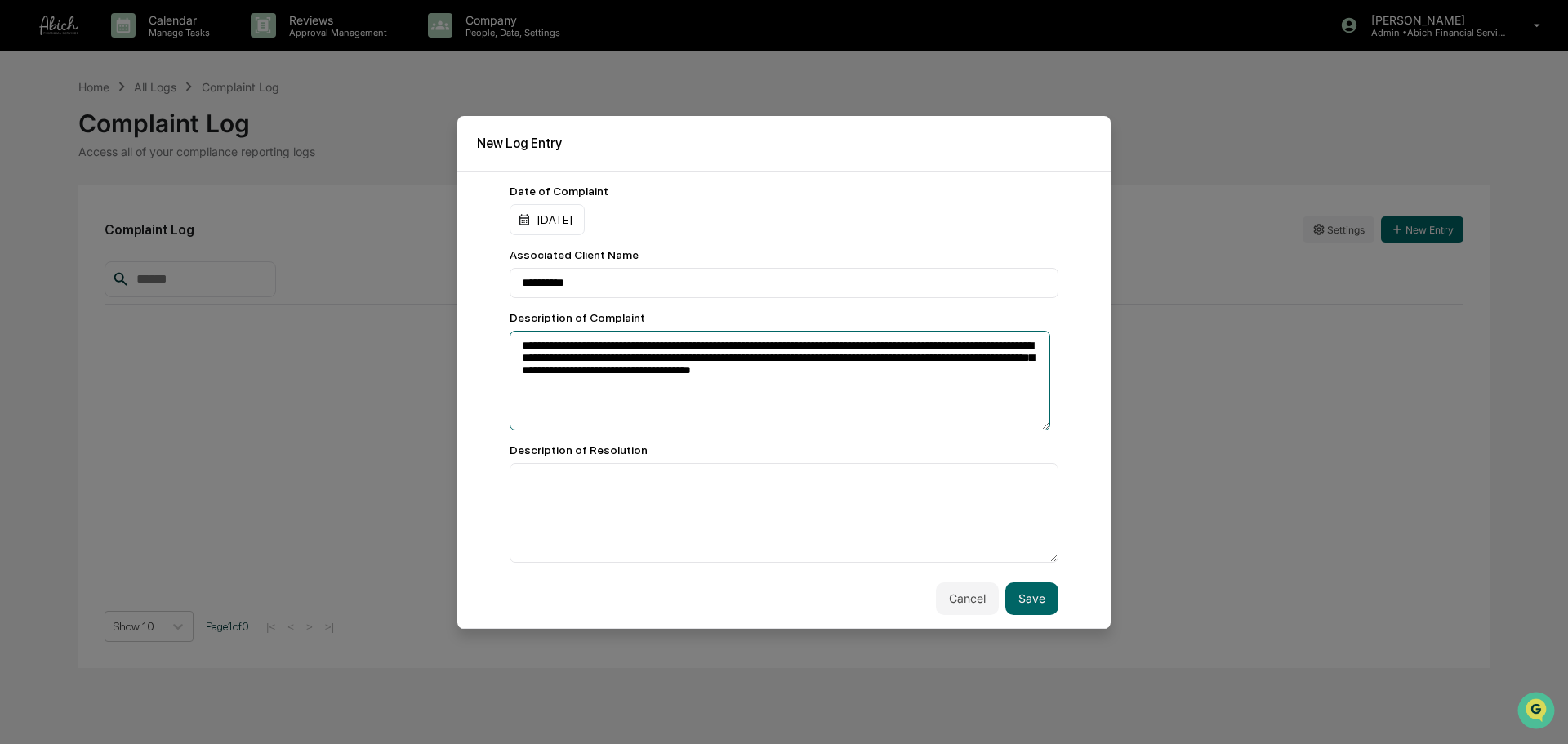
type textarea "**********"
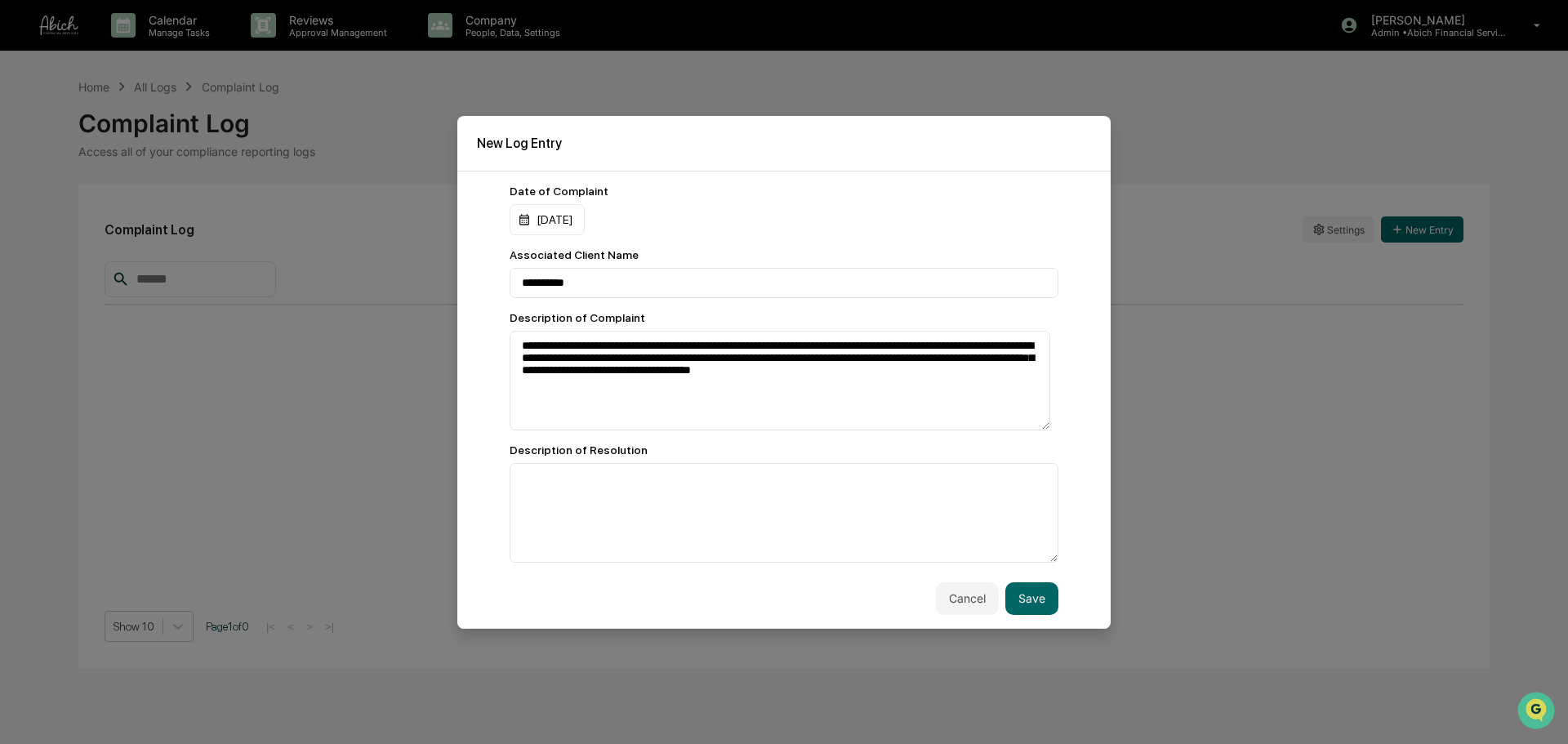
click at [808, 220] on div "05/29/2025" at bounding box center [783, 219] width 548 height 31
click at [663, 500] on textarea at bounding box center [783, 512] width 548 height 99
click at [751, 490] on textarea at bounding box center [783, 512] width 548 height 99
paste textarea "**********"
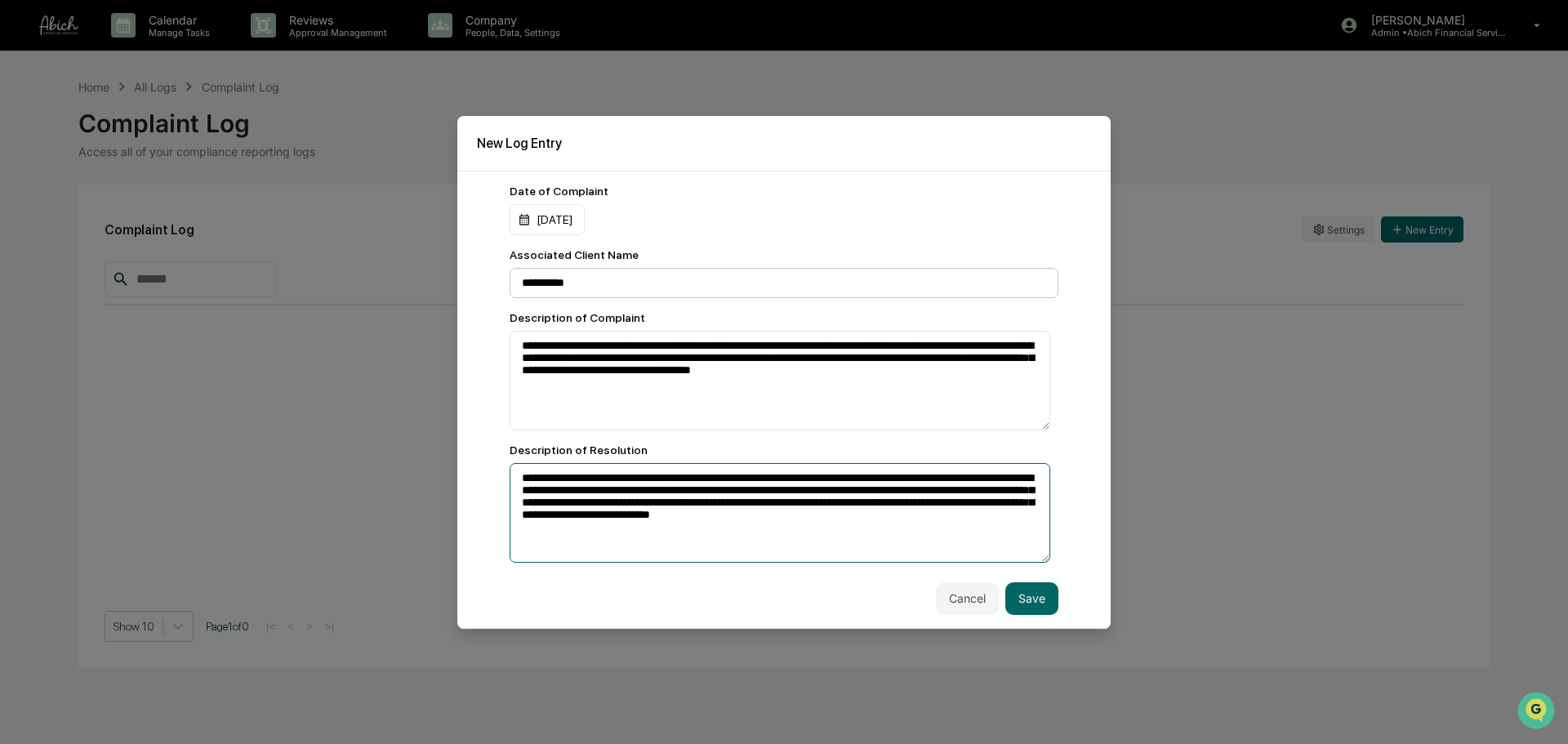
type textarea "**********"
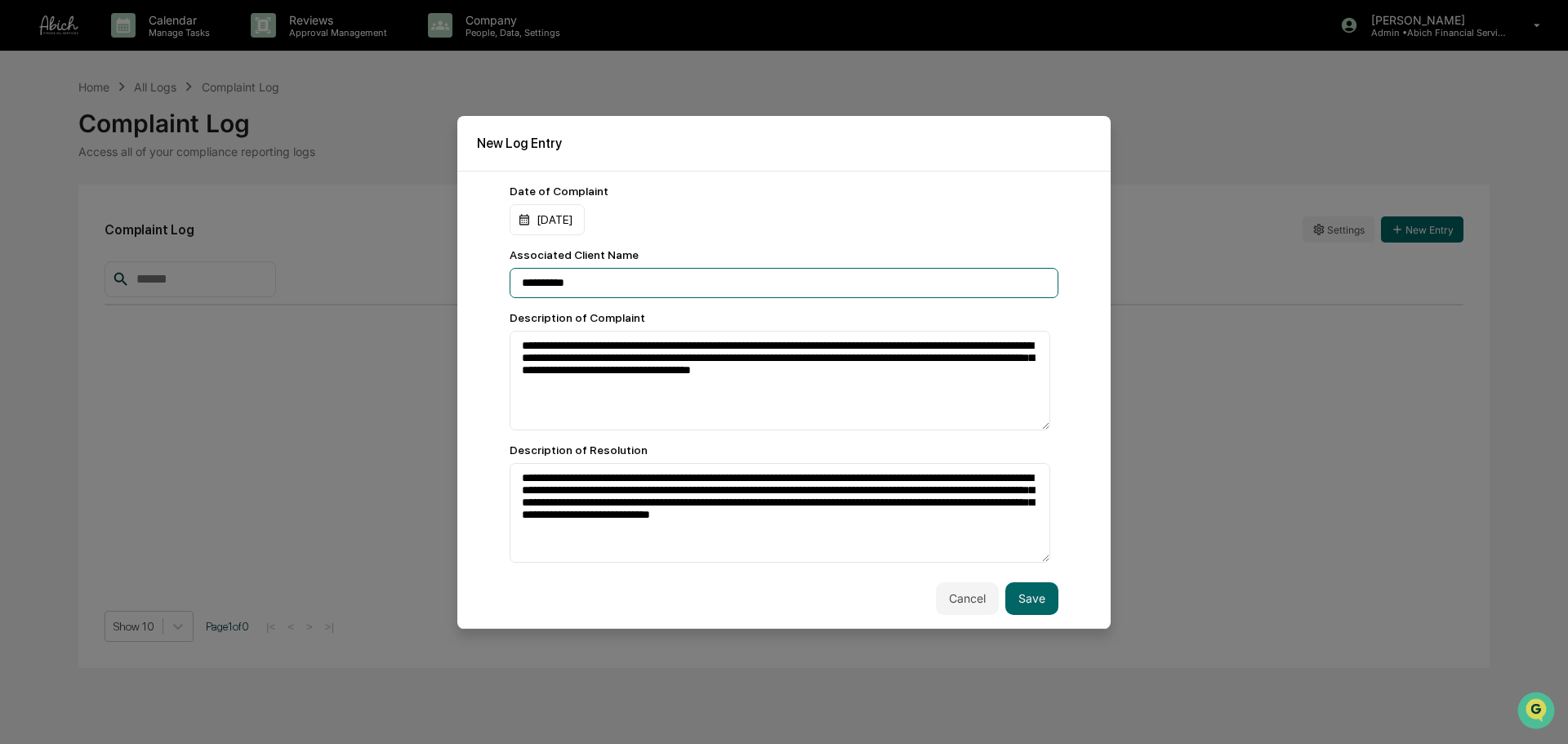
click at [736, 292] on input "**********" at bounding box center [783, 283] width 548 height 31
click at [632, 280] on input "**********" at bounding box center [783, 283] width 548 height 31
click at [522, 286] on input "**********" at bounding box center [783, 283] width 548 height 31
type input "**********"
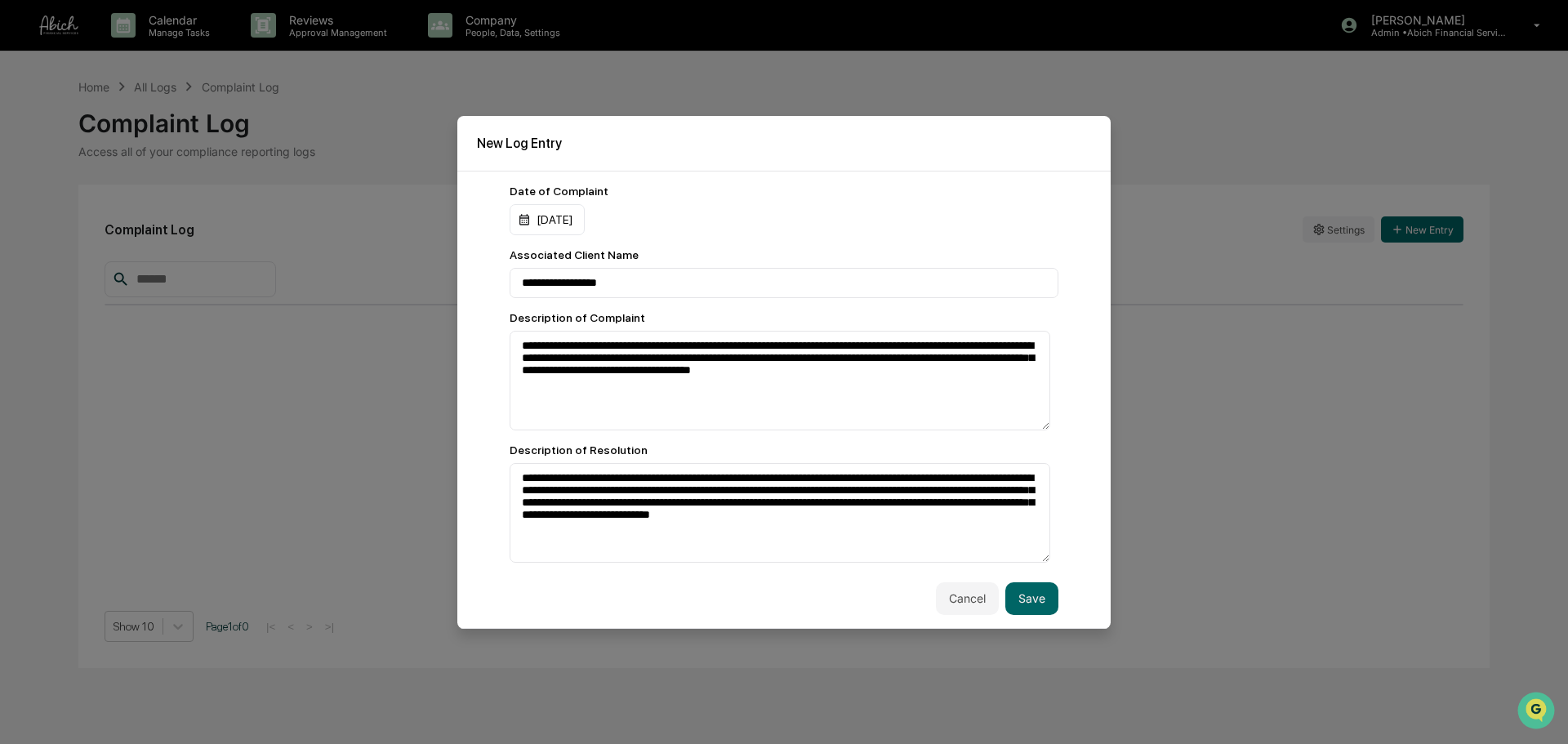
click at [807, 224] on div "05/29/2025" at bounding box center [783, 219] width 548 height 31
click at [1013, 567] on button "Save" at bounding box center [1032, 598] width 53 height 32
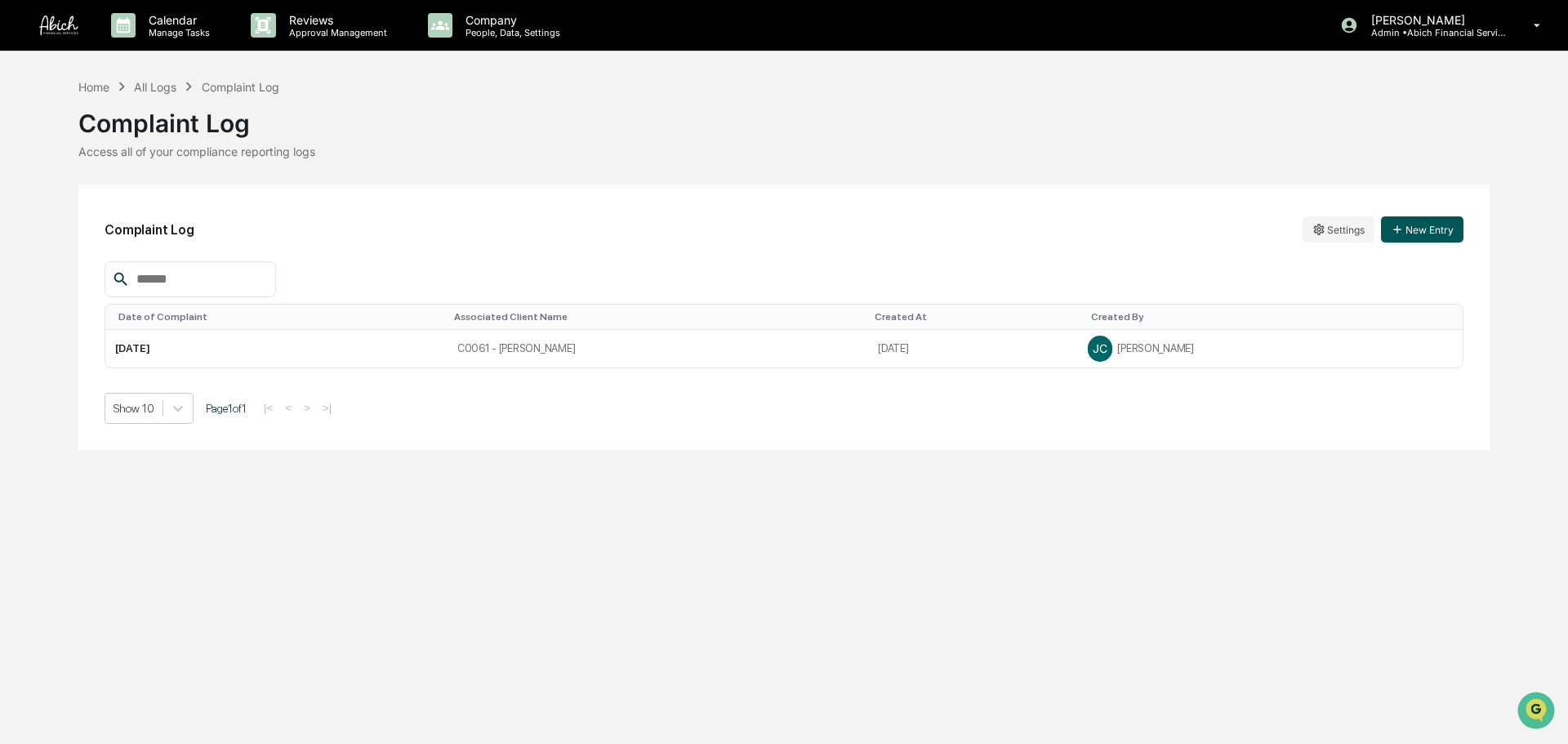
click at [1245, 232] on button "New Entry" at bounding box center [1422, 229] width 82 height 26
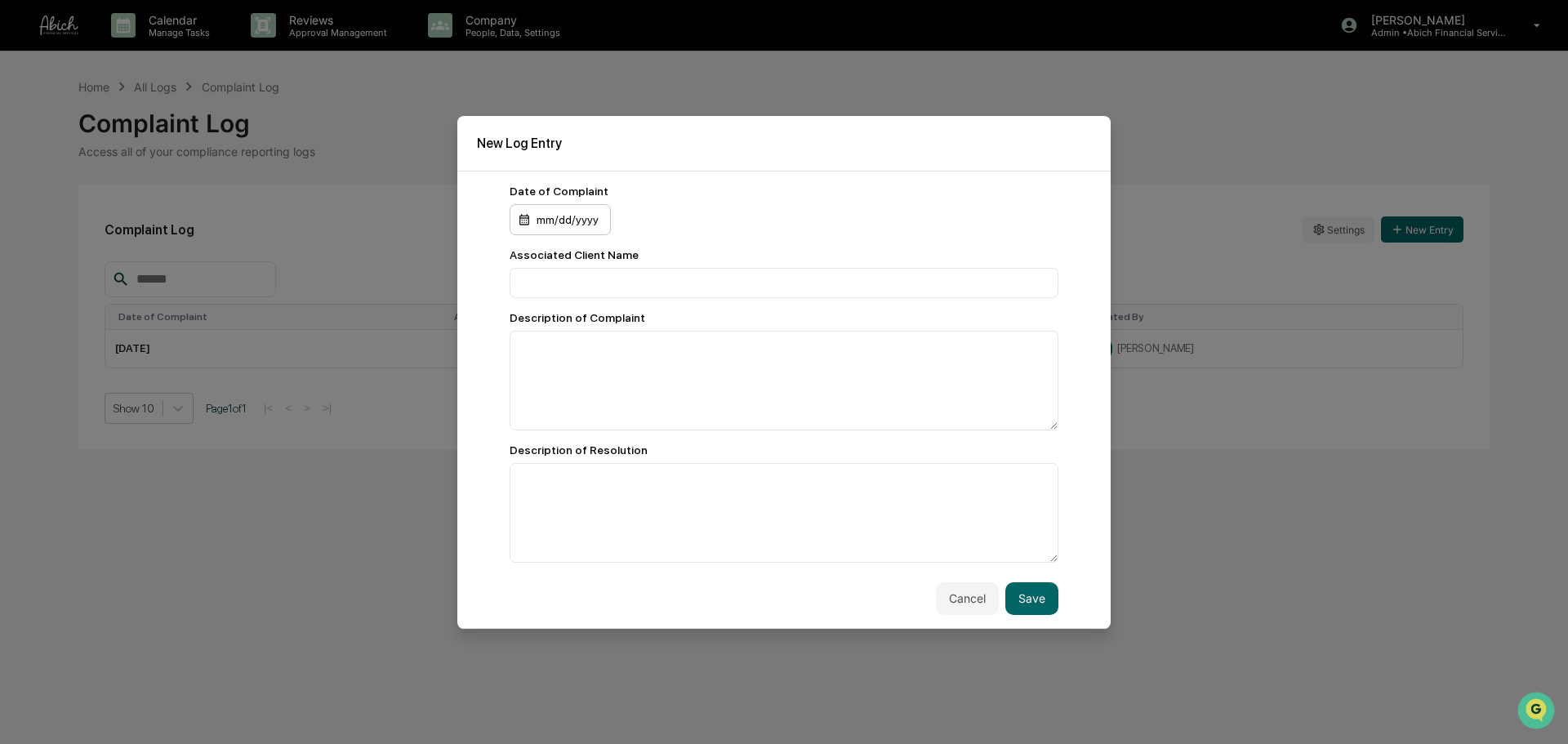
click at [548, 225] on div "mm/dd/yyyy" at bounding box center [560, 219] width 101 height 31
click at [567, 258] on div "[DATE]" at bounding box center [548, 259] width 38 height 18
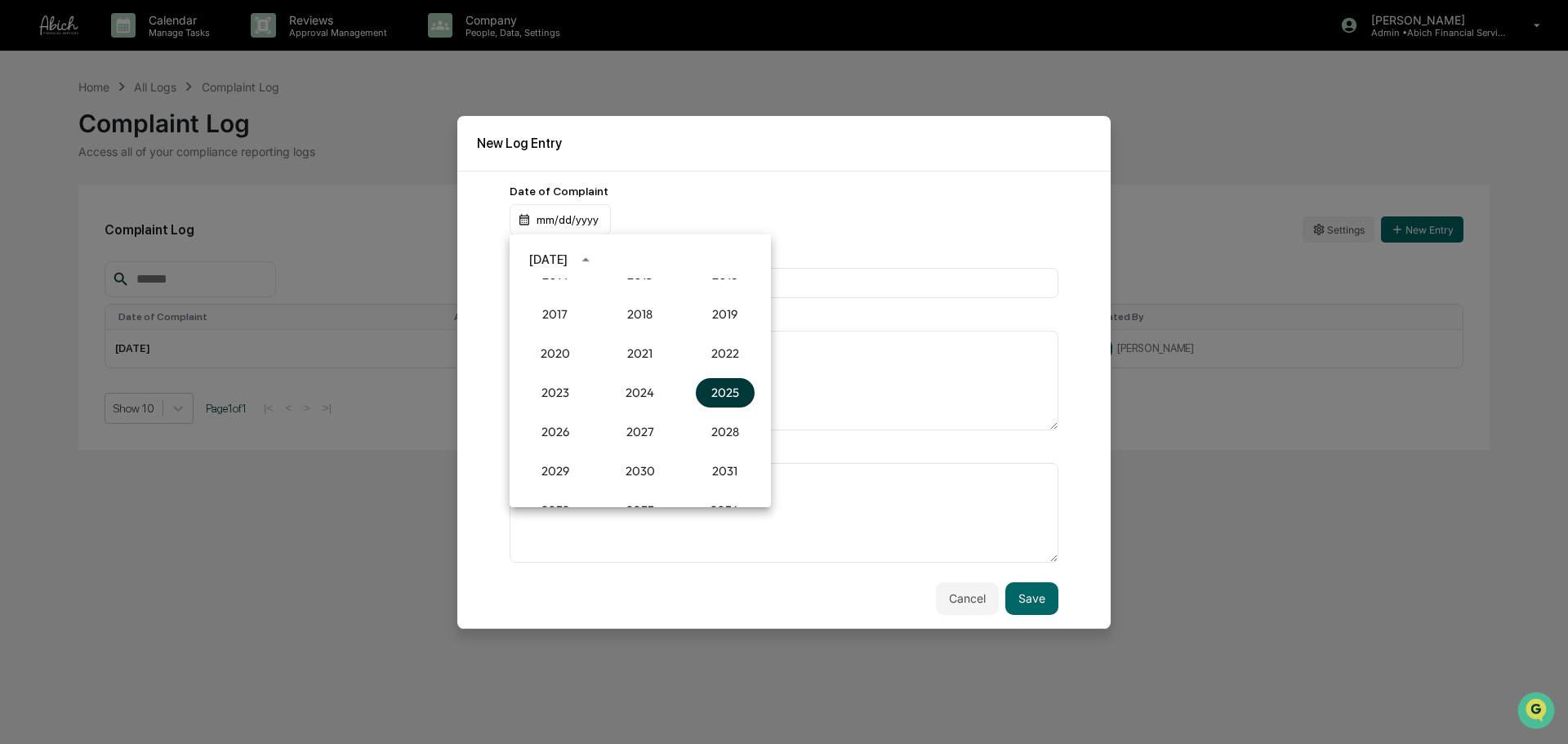
click at [708, 393] on button "2025" at bounding box center [725, 392] width 59 height 30
click at [737, 305] on button "Mar" at bounding box center [725, 300] width 59 height 30
click at [547, 481] on button "30" at bounding box center [542, 483] width 30 height 30
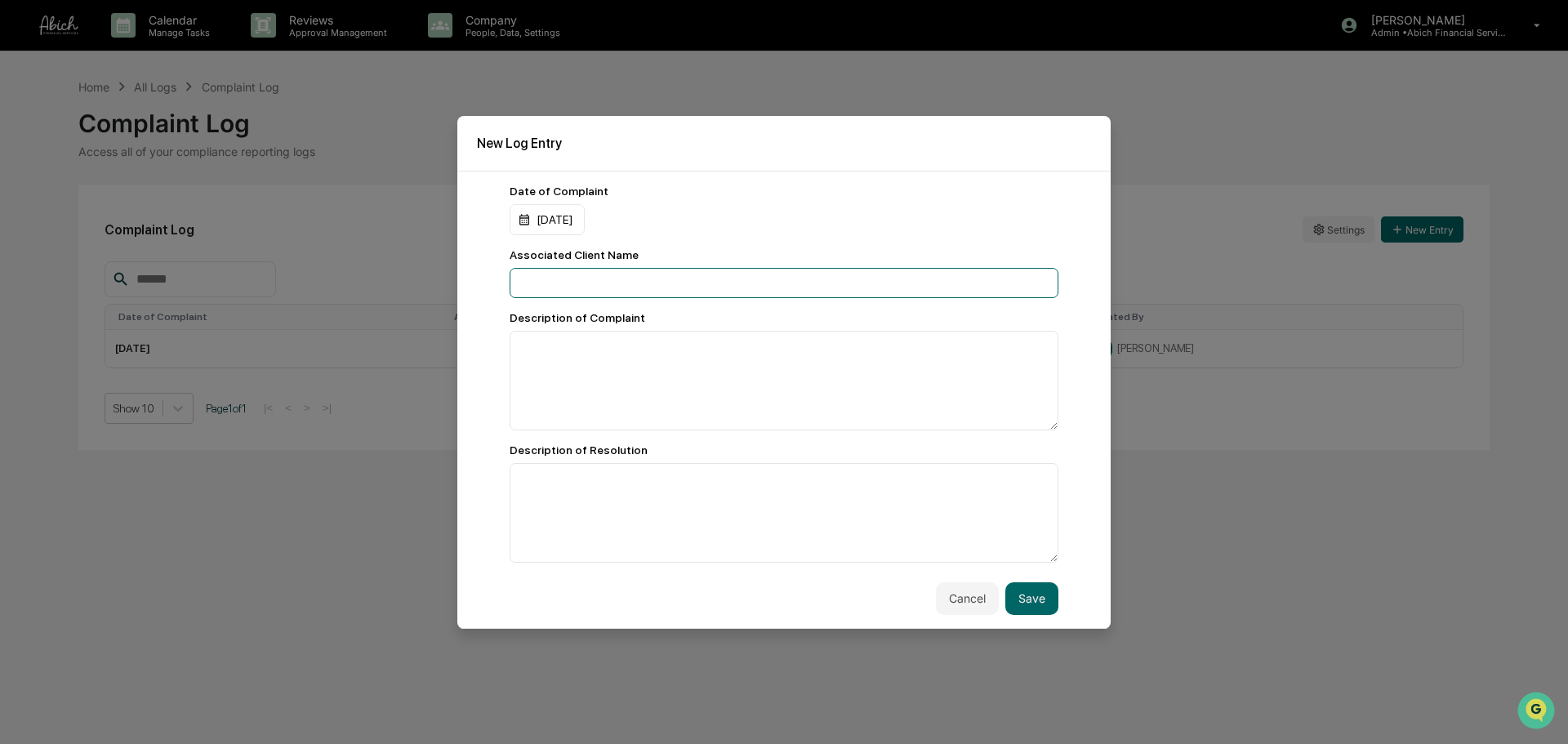
click at [615, 287] on input at bounding box center [783, 283] width 548 height 31
type input "*"
type input "**********"
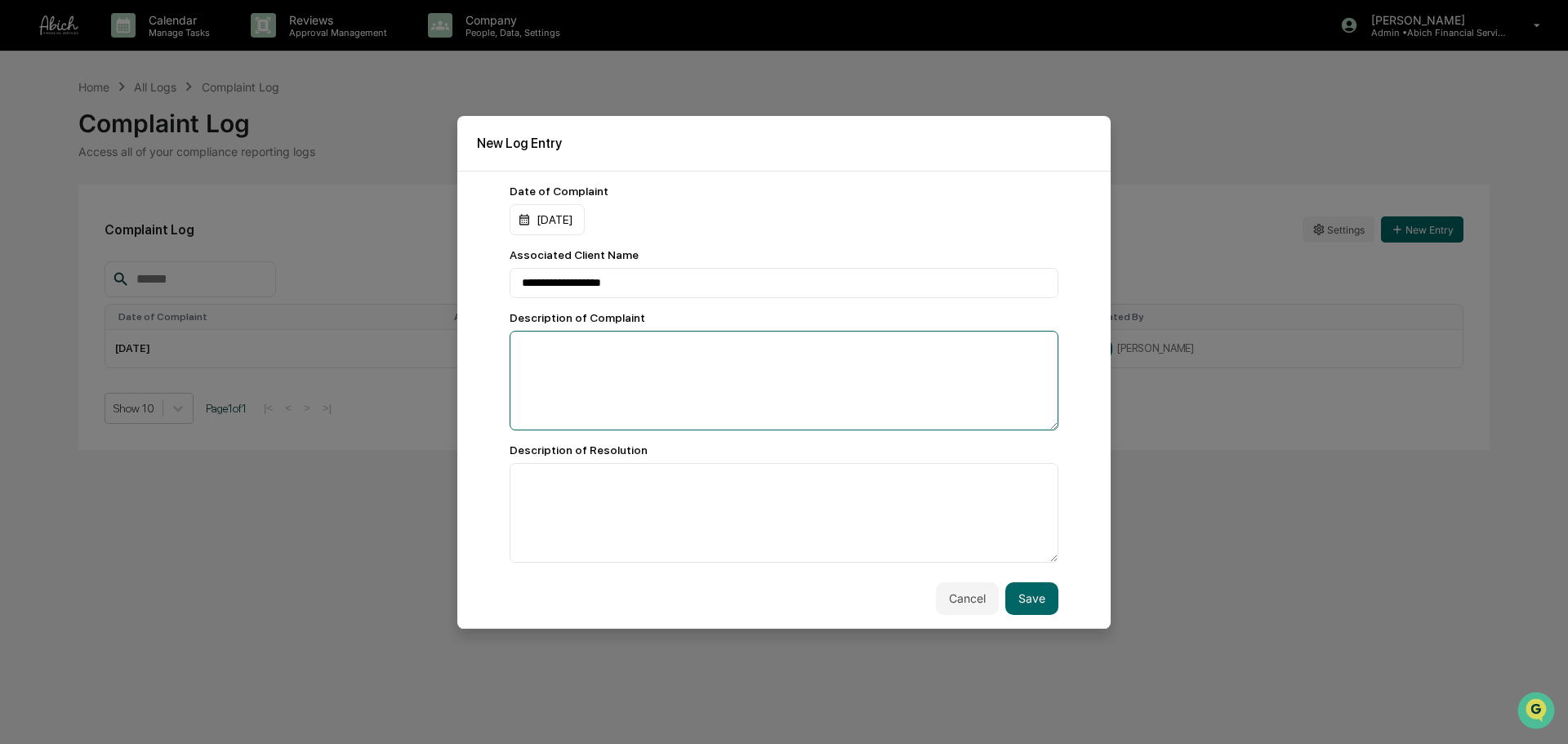
click at [708, 394] on textarea at bounding box center [783, 381] width 548 height 99
click at [588, 360] on textarea at bounding box center [783, 381] width 548 height 99
paste textarea "**********"
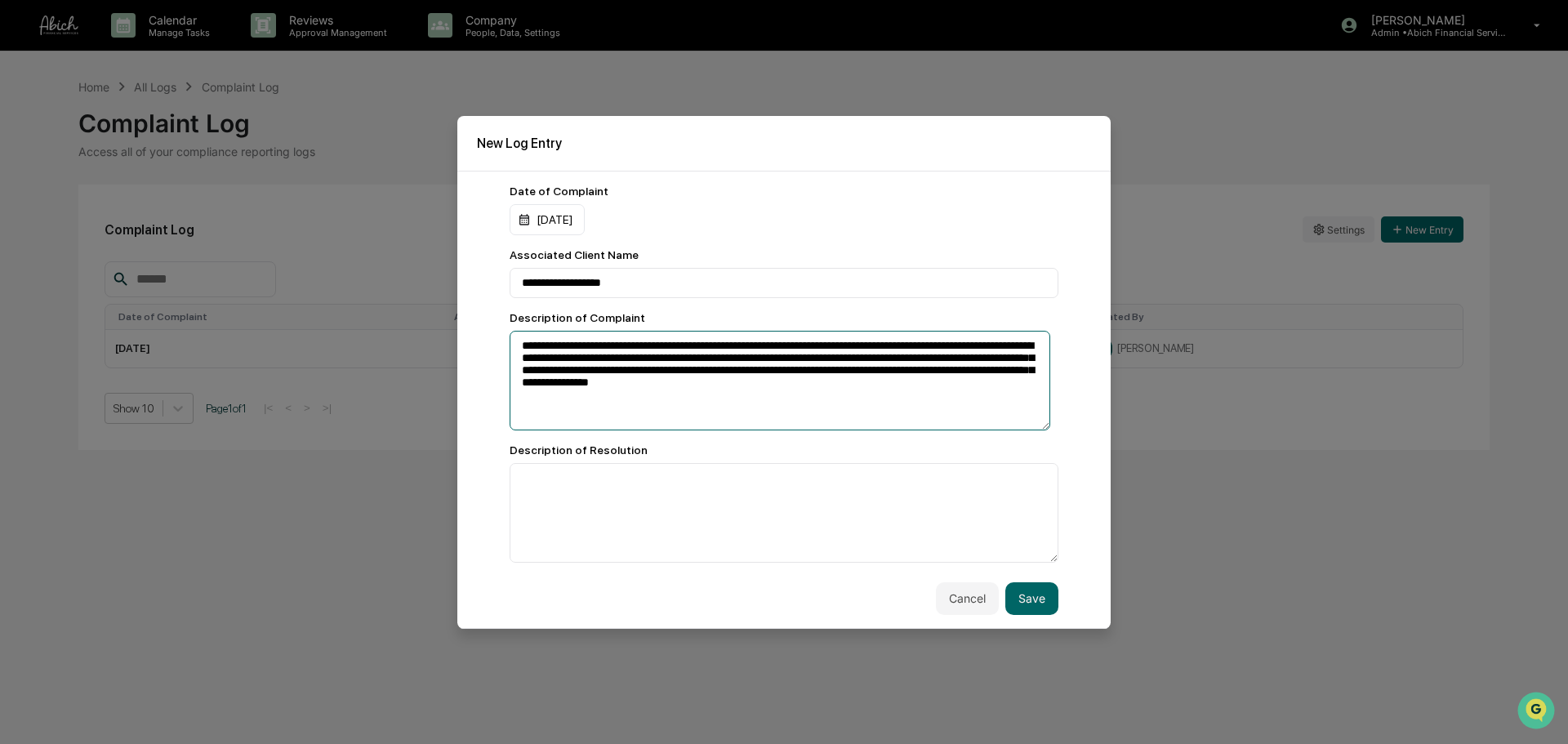
click at [888, 386] on textarea "**********" at bounding box center [779, 381] width 541 height 99
click at [918, 386] on textarea "**********" at bounding box center [779, 381] width 541 height 99
type textarea "**********"
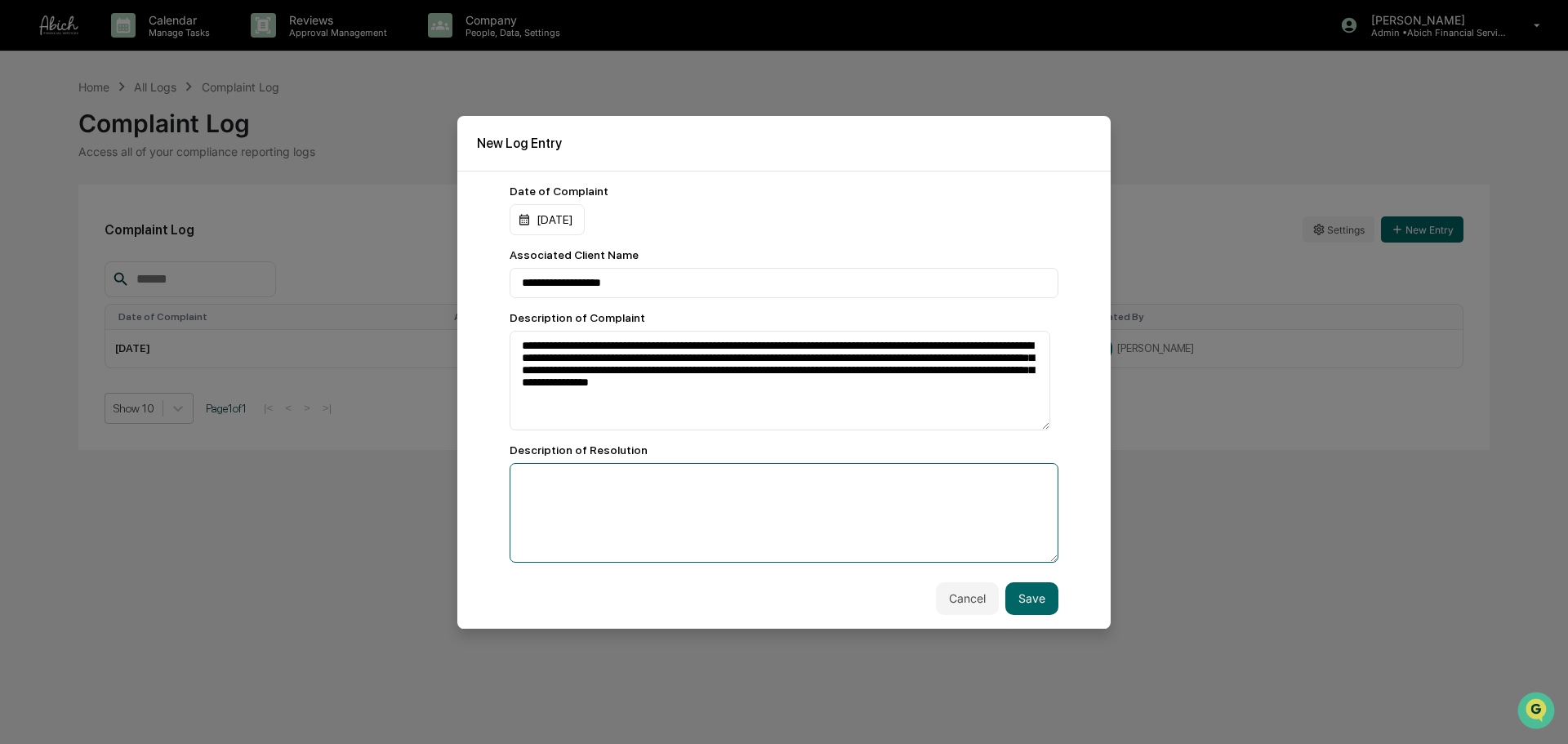
click at [848, 493] on textarea at bounding box center [783, 512] width 548 height 99
click at [674, 506] on textarea at bounding box center [783, 512] width 548 height 99
paste textarea "**********"
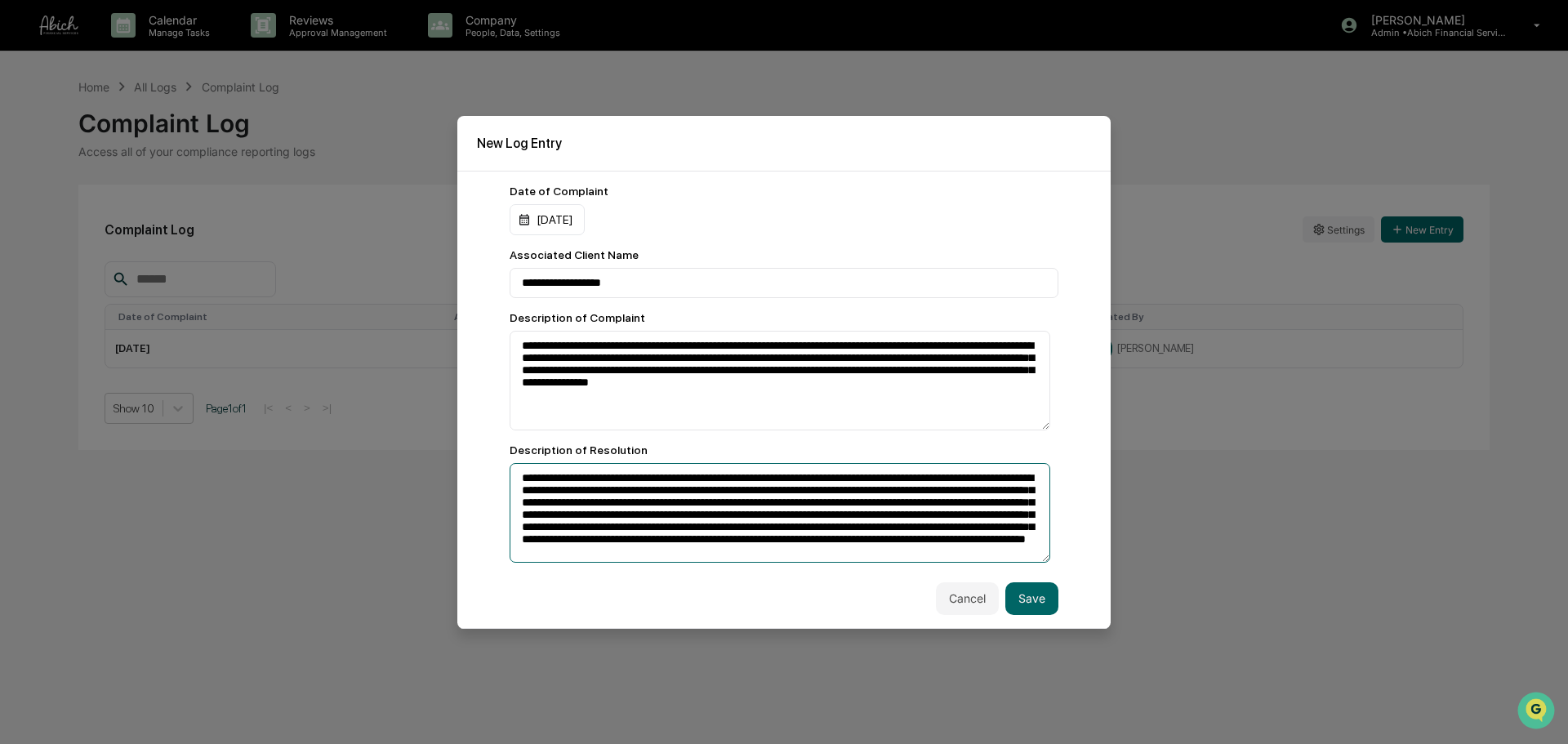
scroll to position [0, 0]
type textarea "**********"
click at [1040, 567] on button "Save" at bounding box center [1032, 598] width 53 height 32
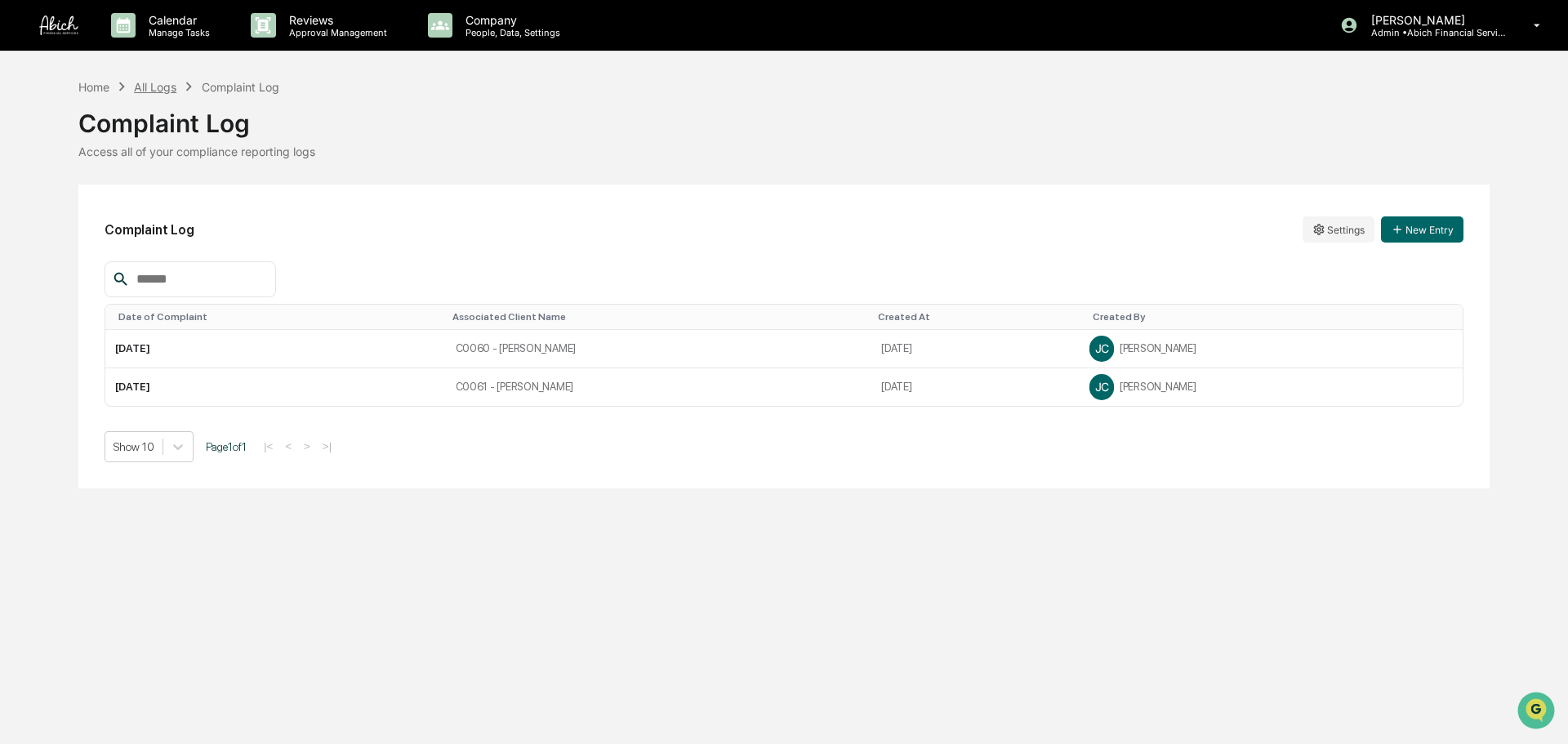
click at [155, 88] on div "All Logs" at bounding box center [155, 87] width 43 height 14
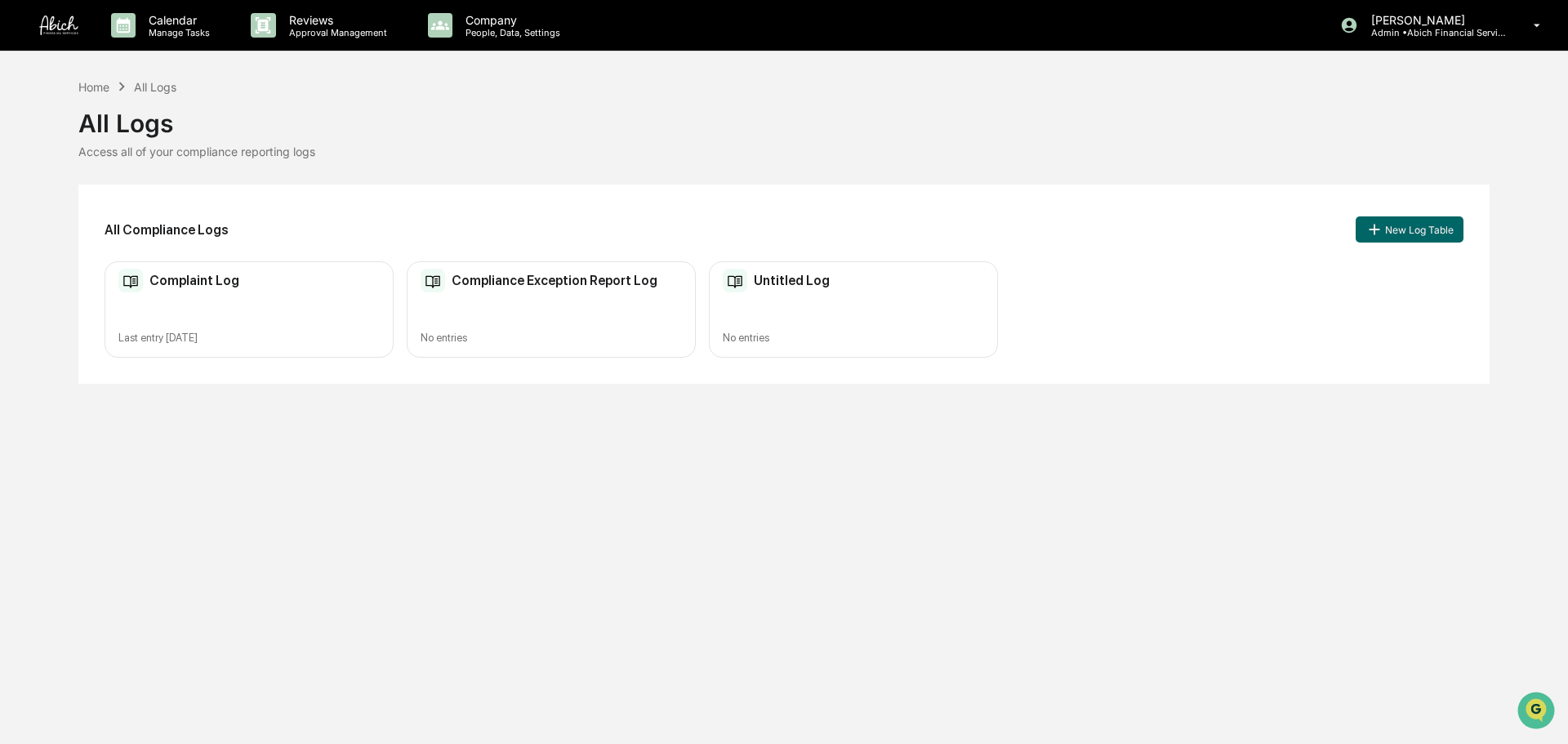
click at [581, 300] on div "Compliance Exception Report Log No entries" at bounding box center [550, 310] width 289 height 97
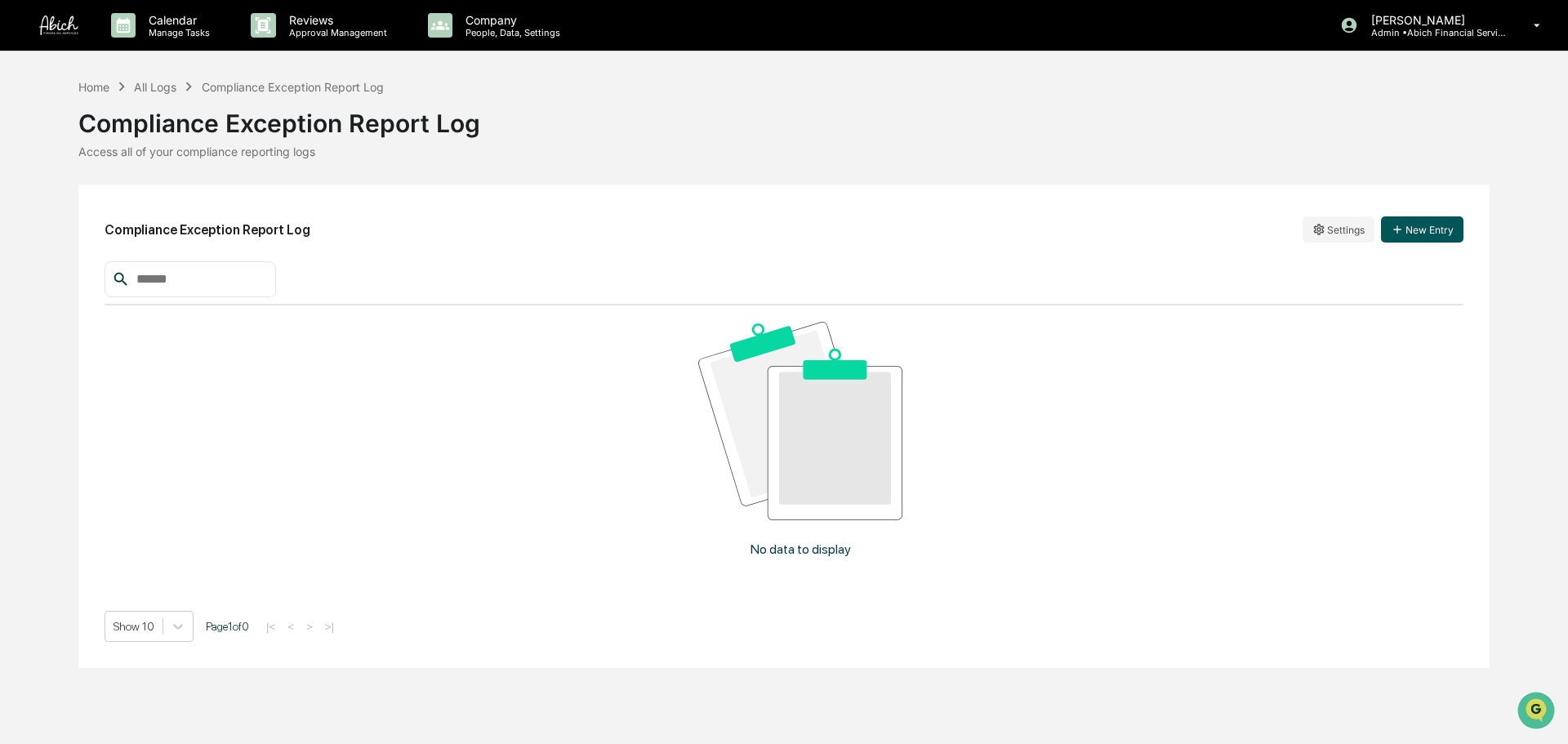
click at [1245, 232] on button "New Entry" at bounding box center [1422, 229] width 82 height 26
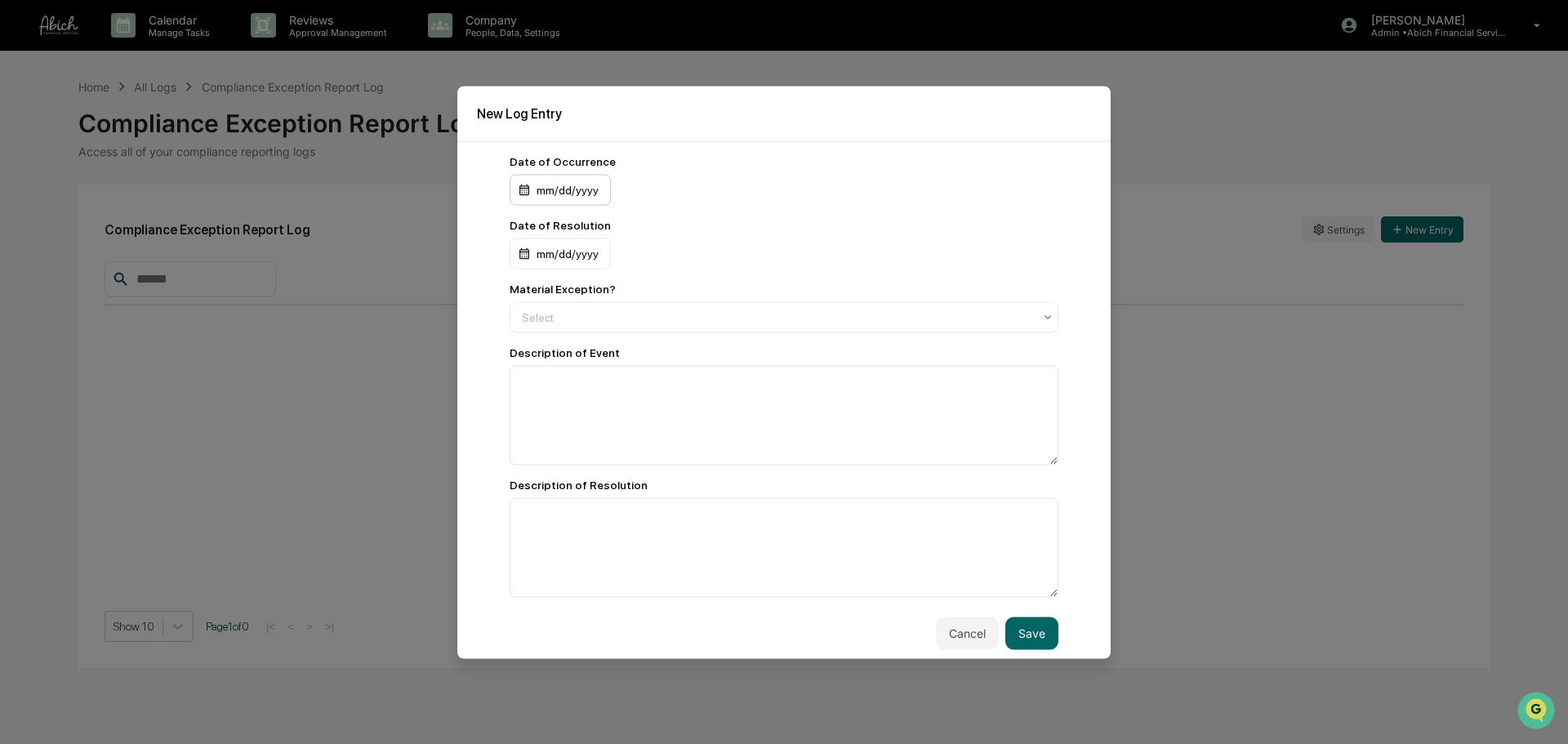
click at [549, 190] on div "mm/dd/yyyy" at bounding box center [560, 189] width 101 height 31
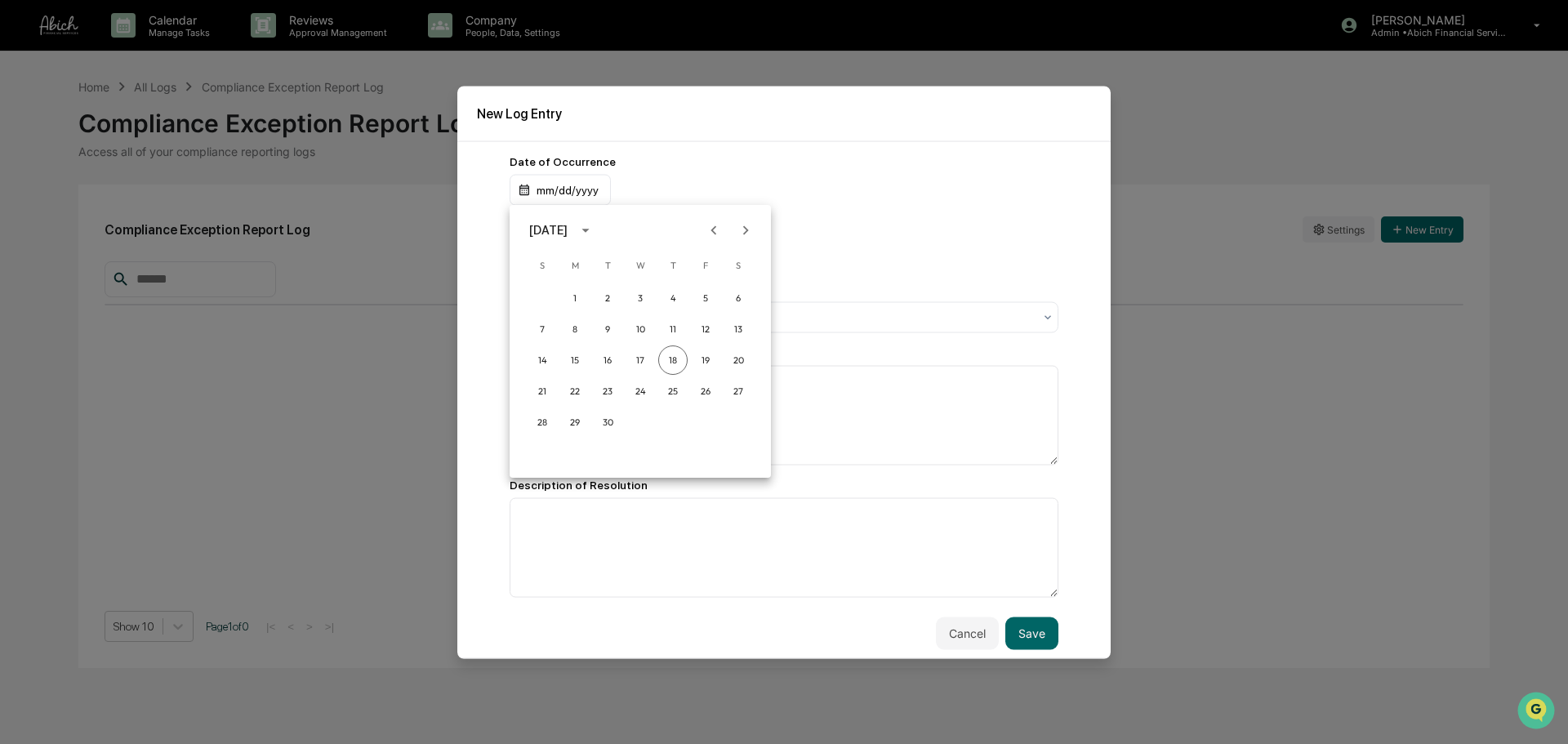
click at [567, 232] on div "[DATE]" at bounding box center [548, 230] width 38 height 18
click at [730, 371] on button "2025" at bounding box center [725, 363] width 59 height 30
click at [719, 271] on button "Mar" at bounding box center [725, 270] width 59 height 30
click at [635, 337] on button "5" at bounding box center [640, 329] width 30 height 30
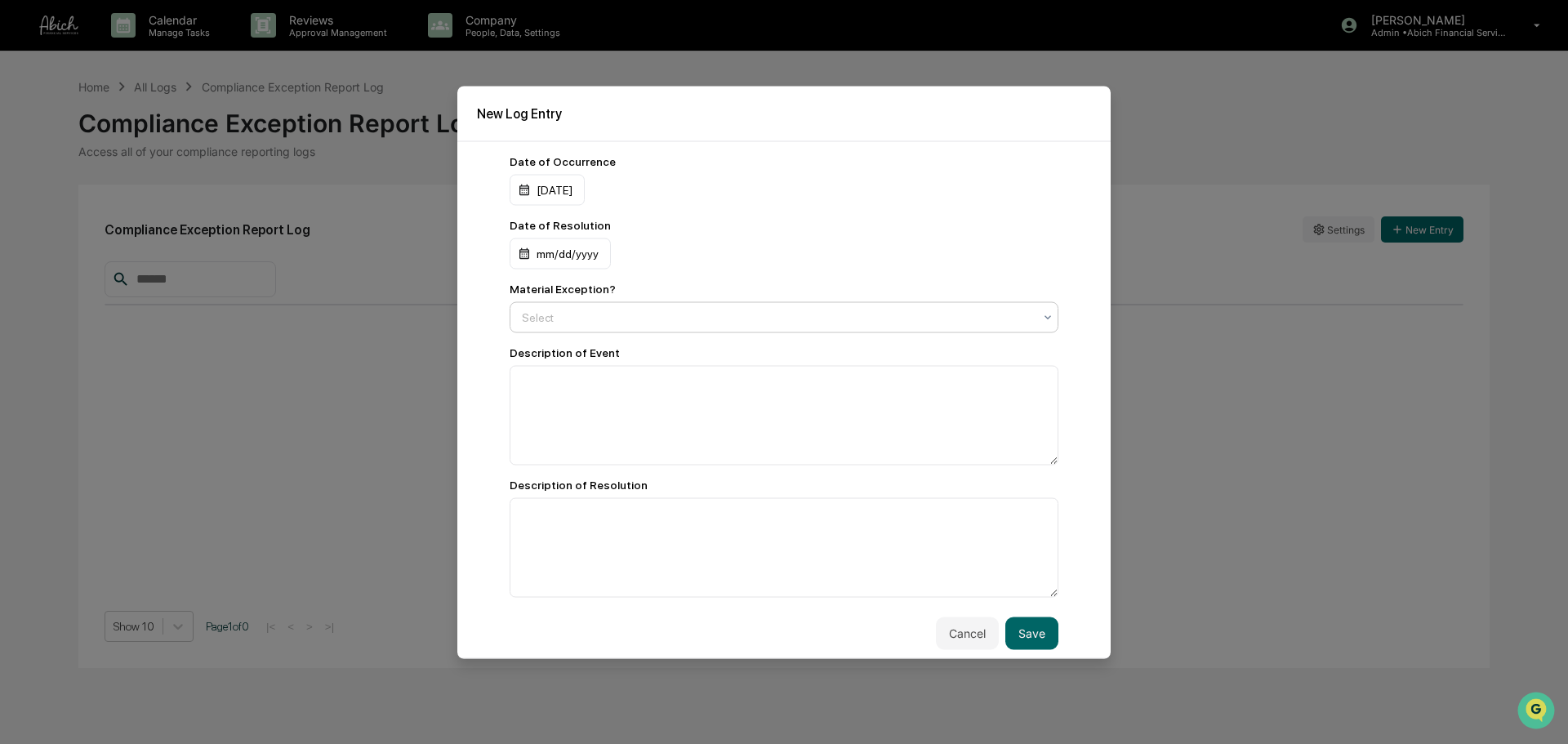
click at [686, 326] on div "Select" at bounding box center [776, 317] width 527 height 23
copy div "Material Exception?"
drag, startPoint x: 612, startPoint y: 282, endPoint x: 505, endPoint y: 286, distance: 107.1
click at [505, 286] on div "Date of Occurrence 03/05/2025 Date of Resolution mm/dd/yyyy Material Exception?…" at bounding box center [783, 399] width 653 height 518
click at [574, 306] on div "Select" at bounding box center [776, 317] width 527 height 23
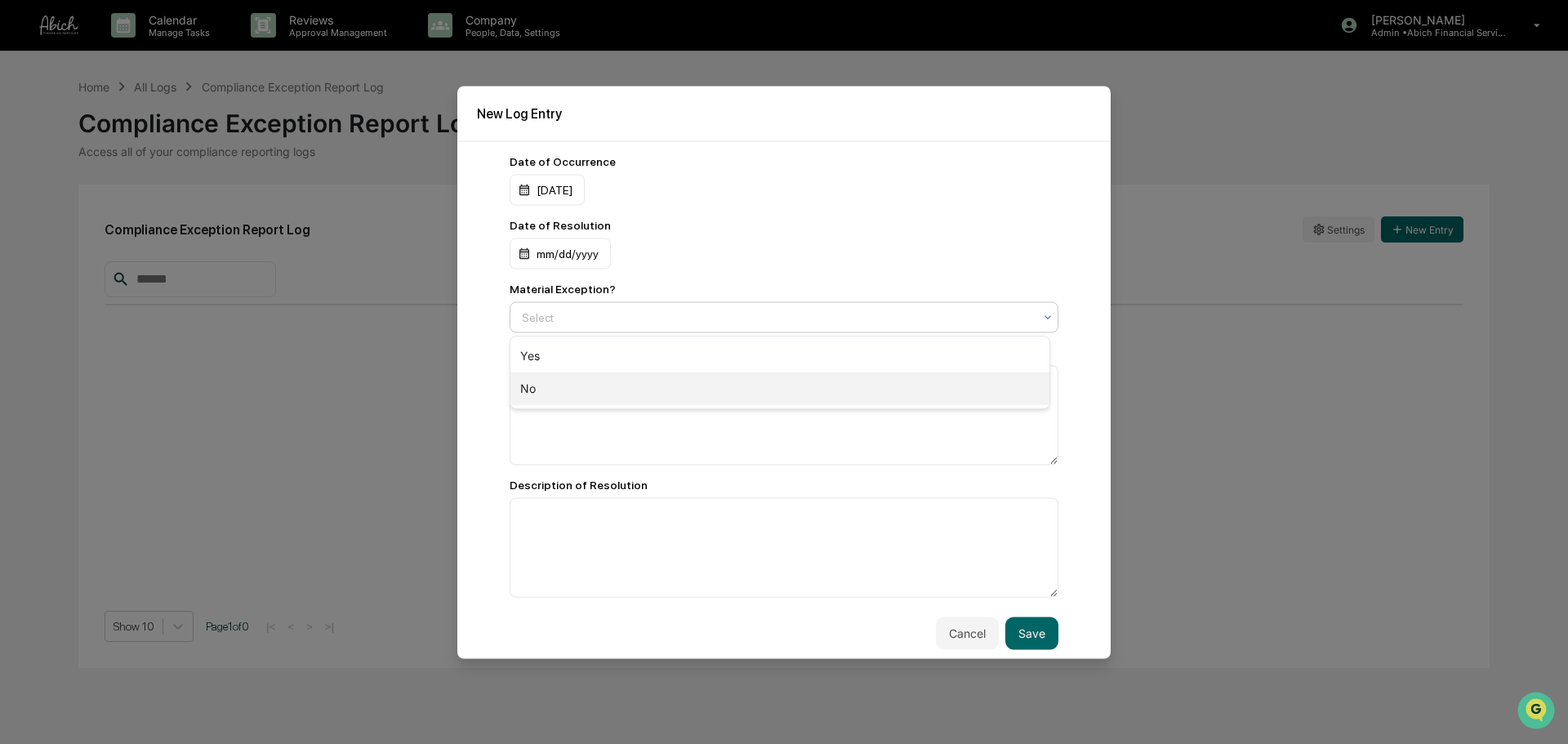
click at [561, 388] on div "No" at bounding box center [779, 388] width 539 height 32
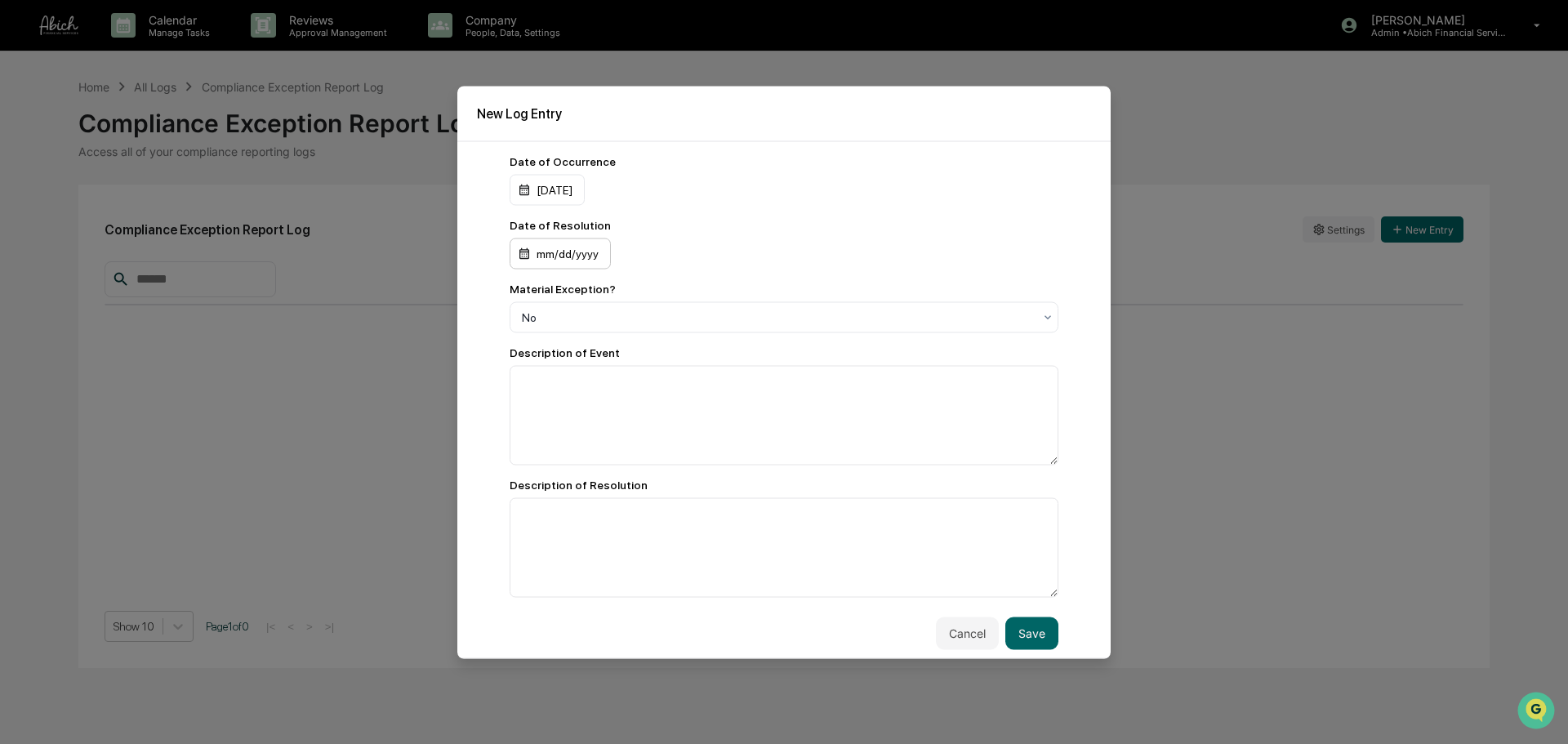
click at [579, 256] on div "mm/dd/yyyy" at bounding box center [560, 253] width 101 height 31
click at [567, 294] on div "[DATE]" at bounding box center [548, 294] width 38 height 18
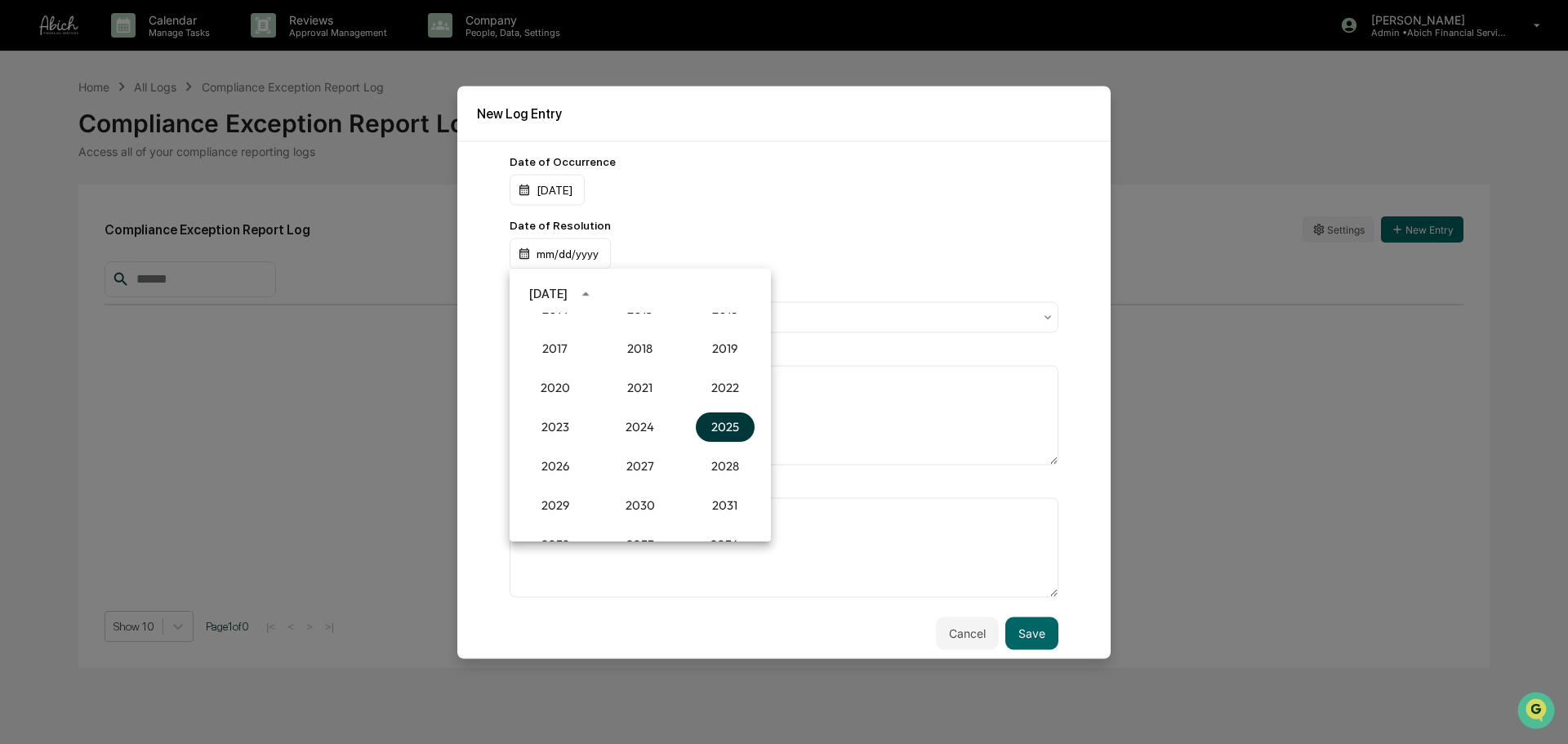
click at [706, 427] on button "2025" at bounding box center [725, 426] width 59 height 30
click at [631, 384] on button "May" at bounding box center [640, 376] width 59 height 30
click at [644, 455] on button "21" at bounding box center [640, 454] width 30 height 30
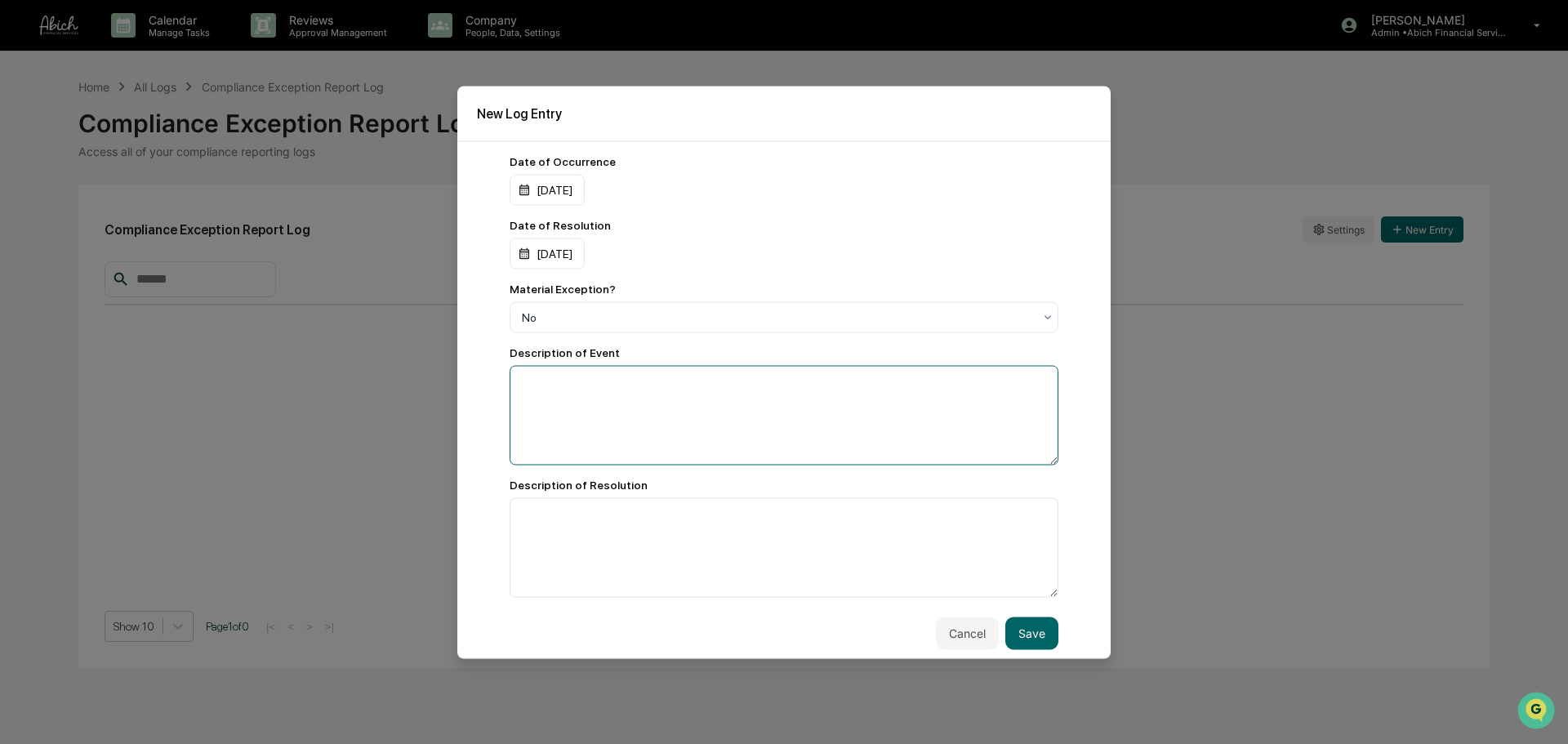
click at [785, 401] on textarea at bounding box center [783, 415] width 548 height 99
click at [807, 425] on textarea at bounding box center [783, 415] width 548 height 99
paste textarea "**********"
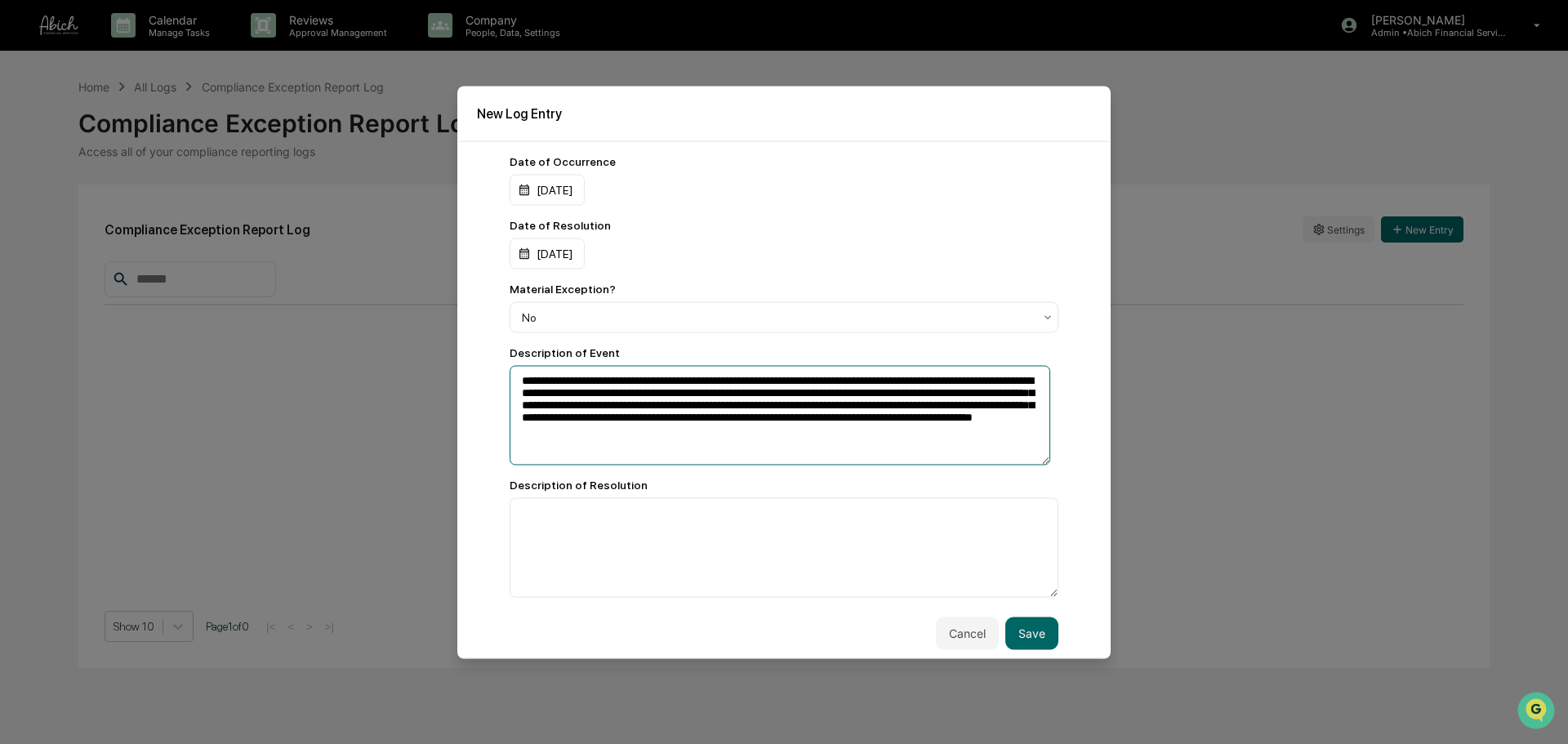
type textarea "**********"
click at [871, 230] on div "Date of Resolution" at bounding box center [783, 225] width 548 height 13
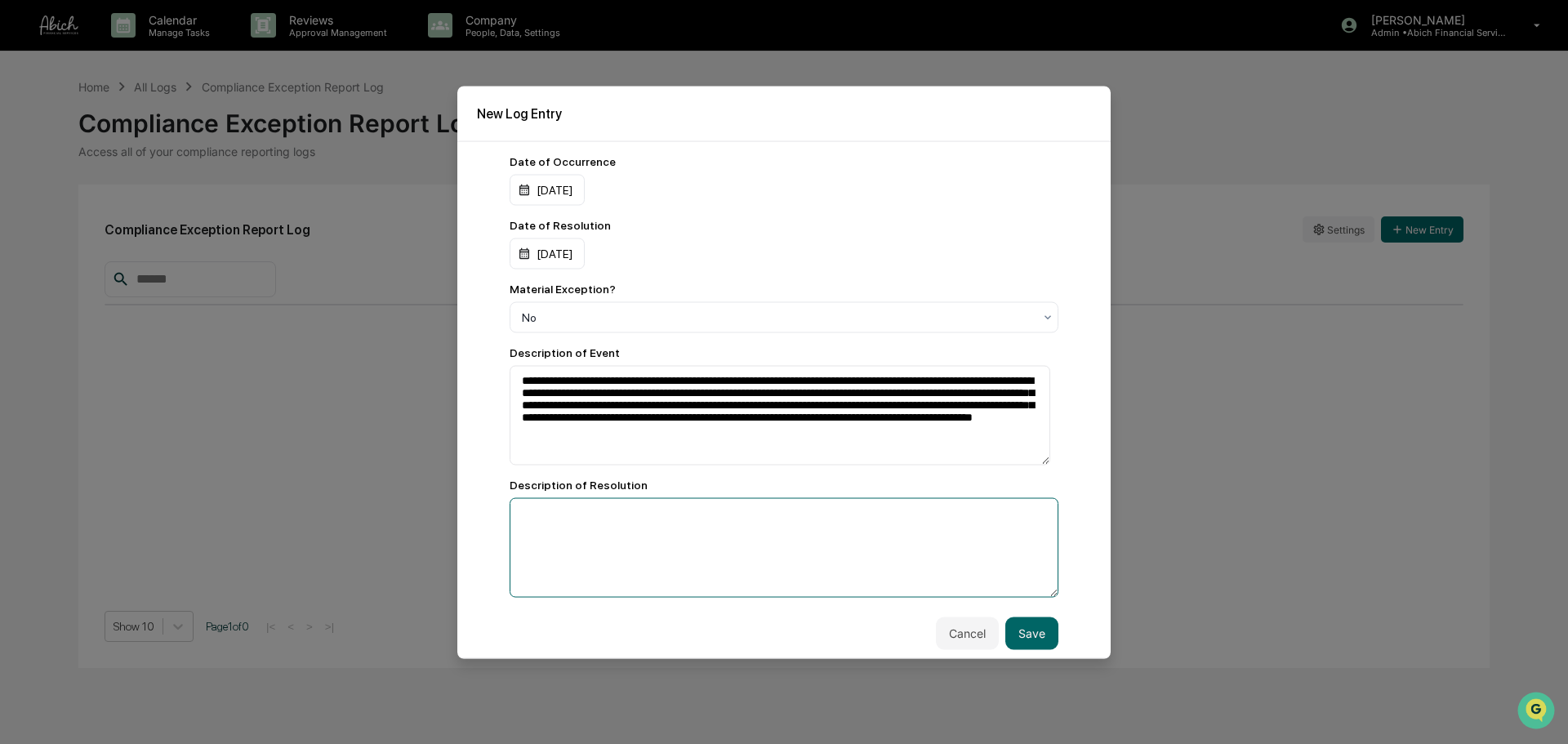
click at [744, 519] on textarea at bounding box center [783, 547] width 548 height 99
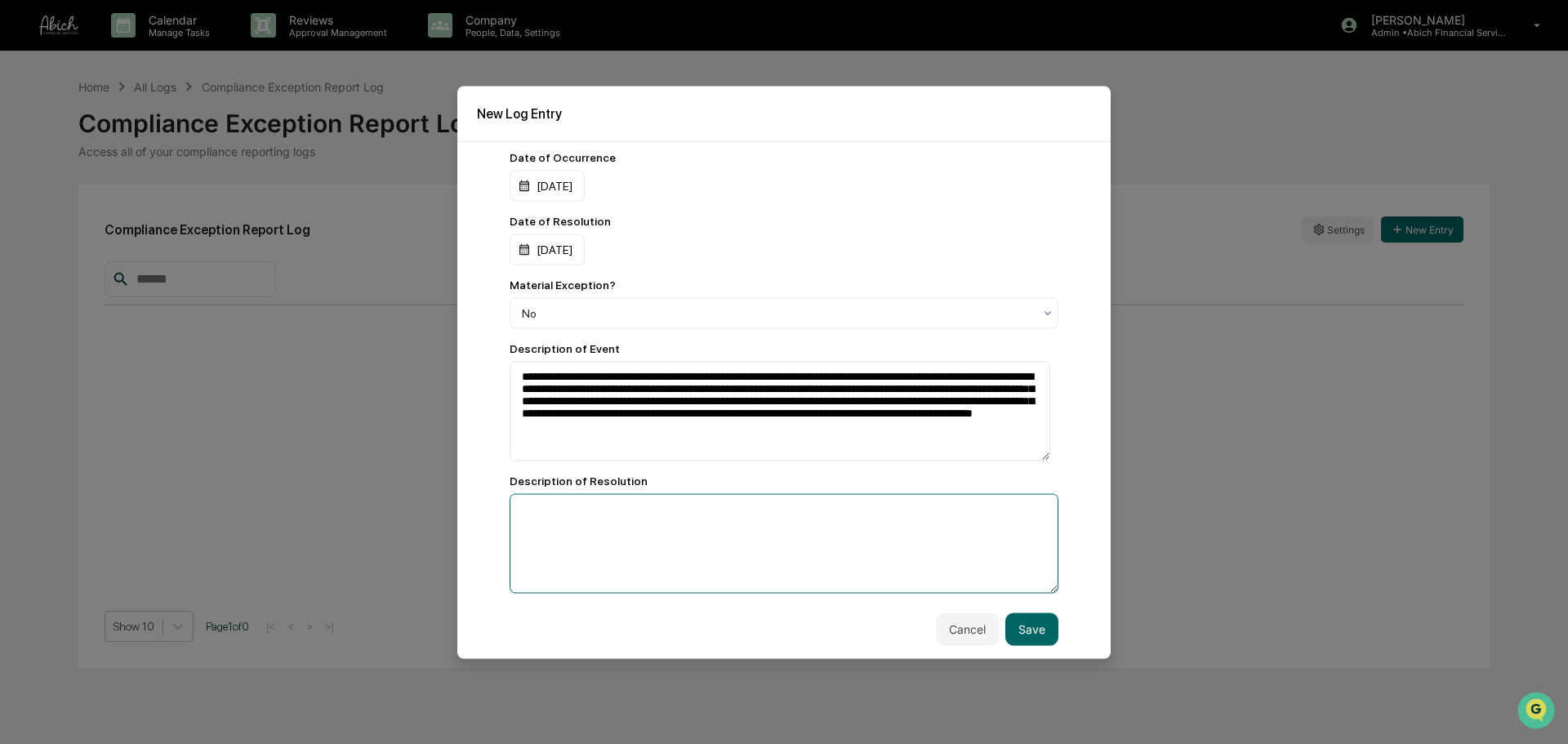
scroll to position [5, 0]
click at [698, 530] on textarea at bounding box center [783, 542] width 548 height 99
paste textarea "**********"
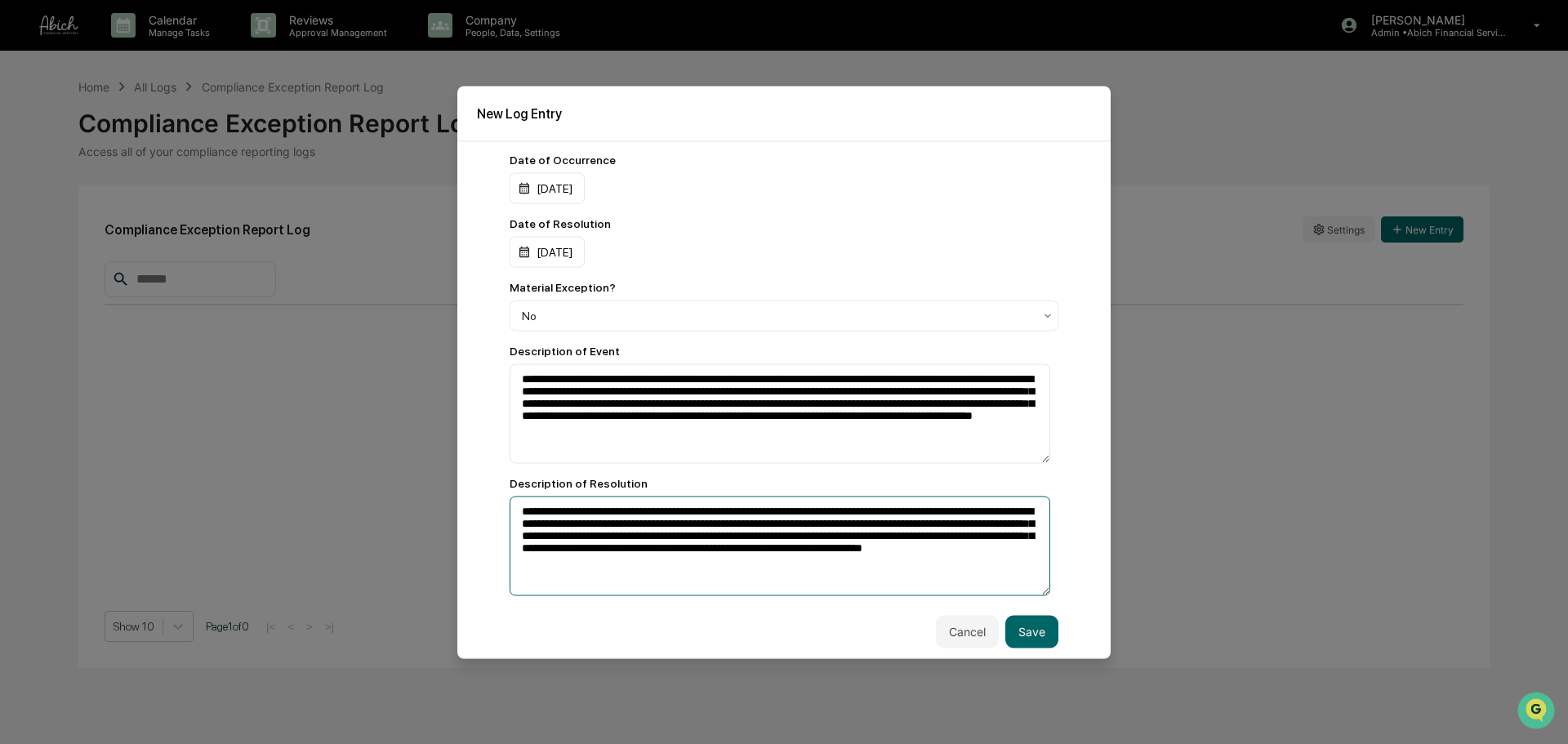
scroll to position [0, 0]
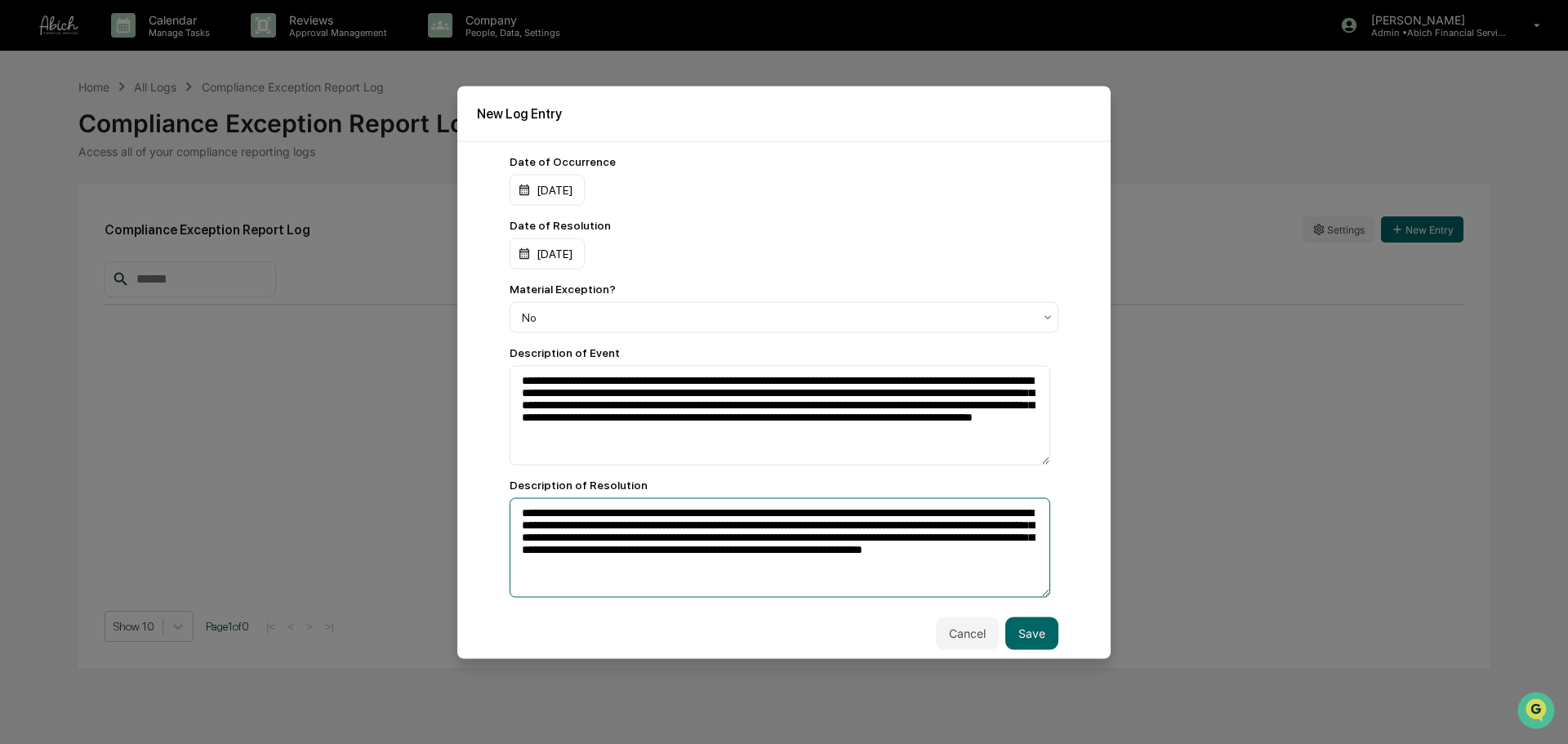
type textarea "**********"
click at [530, 115] on h2 "New Log Entry" at bounding box center [784, 113] width 614 height 15
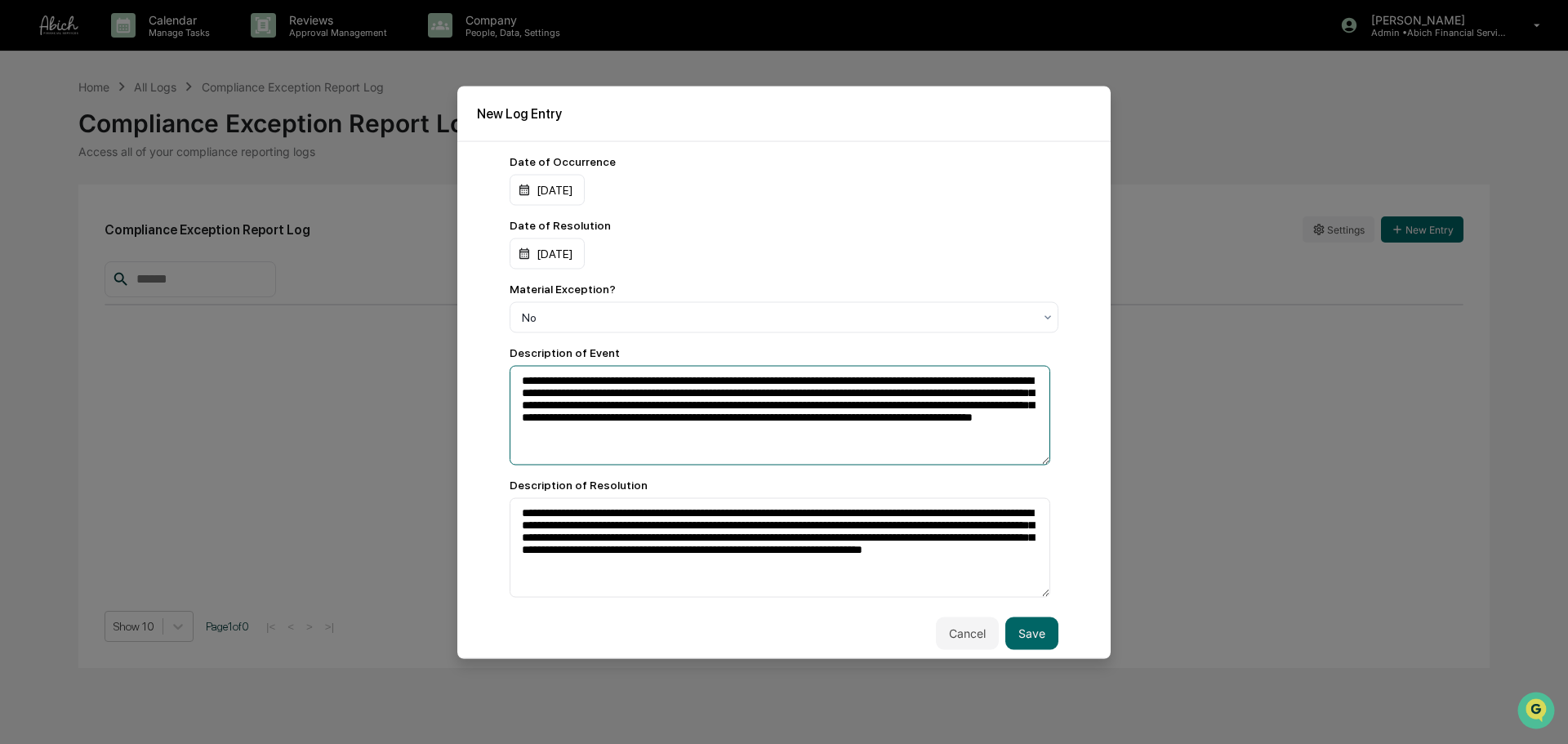
click at [524, 379] on textarea "**********" at bounding box center [779, 415] width 541 height 99
type textarea "**********"
click at [1014, 567] on button "Save" at bounding box center [1032, 632] width 53 height 32
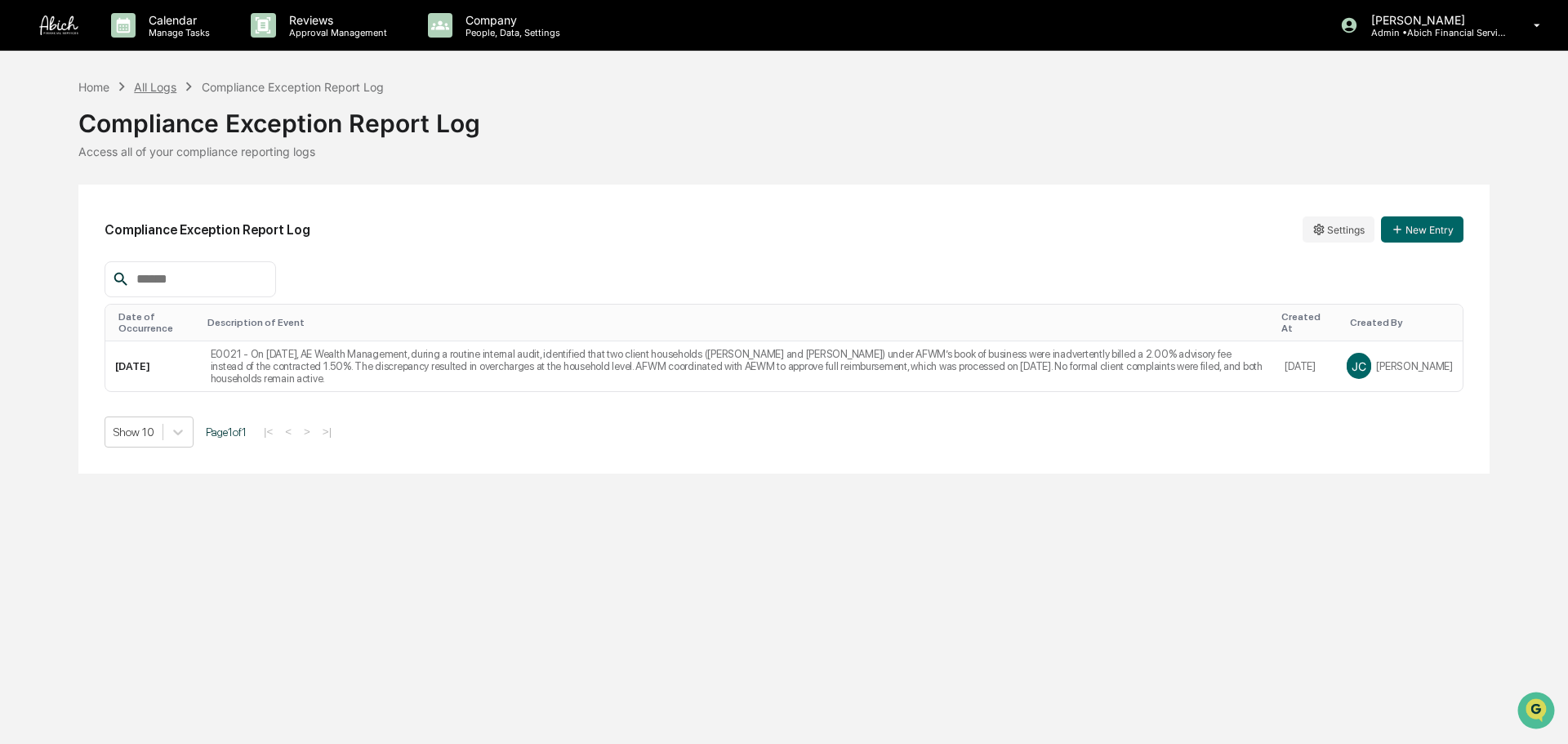
click at [166, 88] on div "All Logs" at bounding box center [155, 87] width 43 height 14
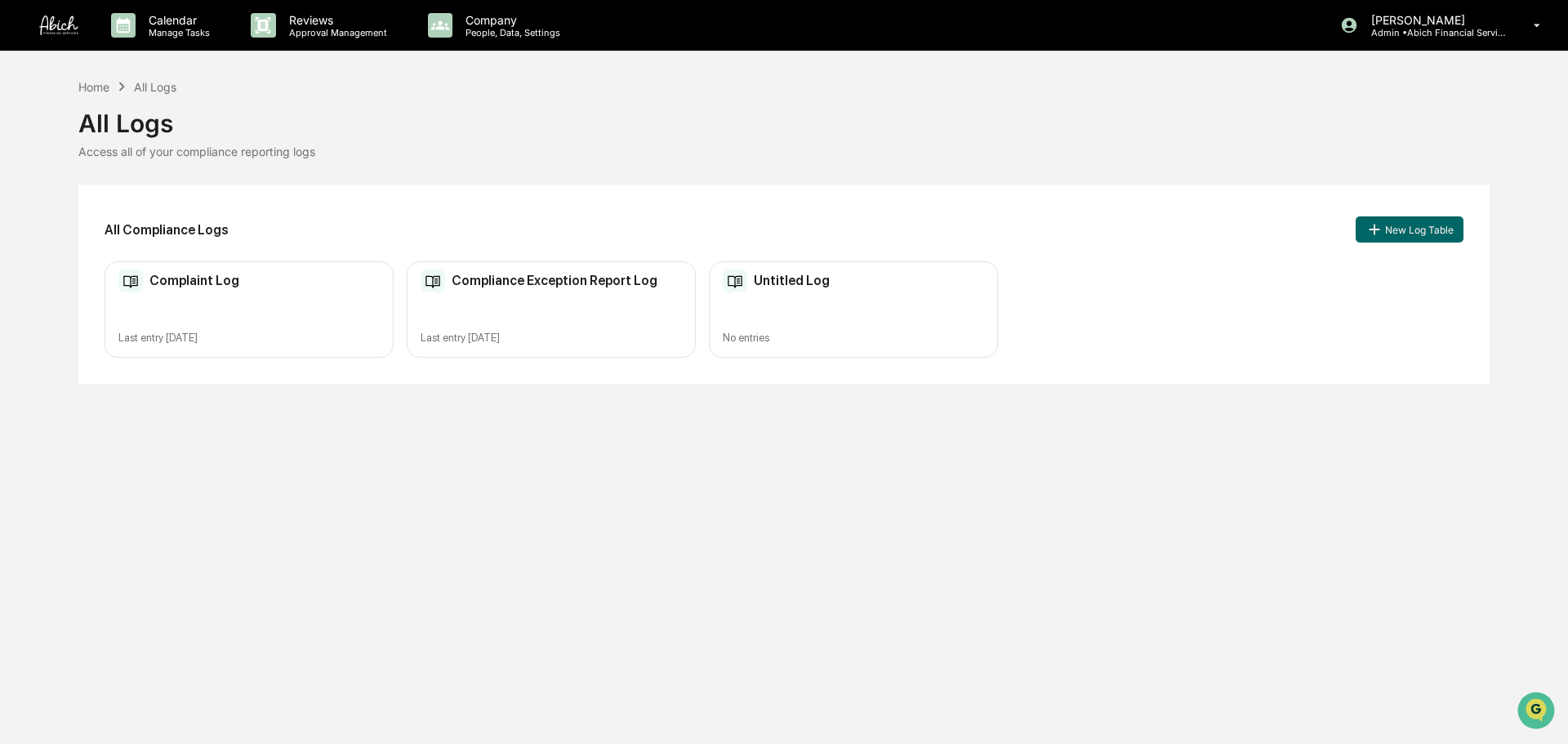
click at [802, 281] on h2 "Untitled Log" at bounding box center [792, 280] width 76 height 15
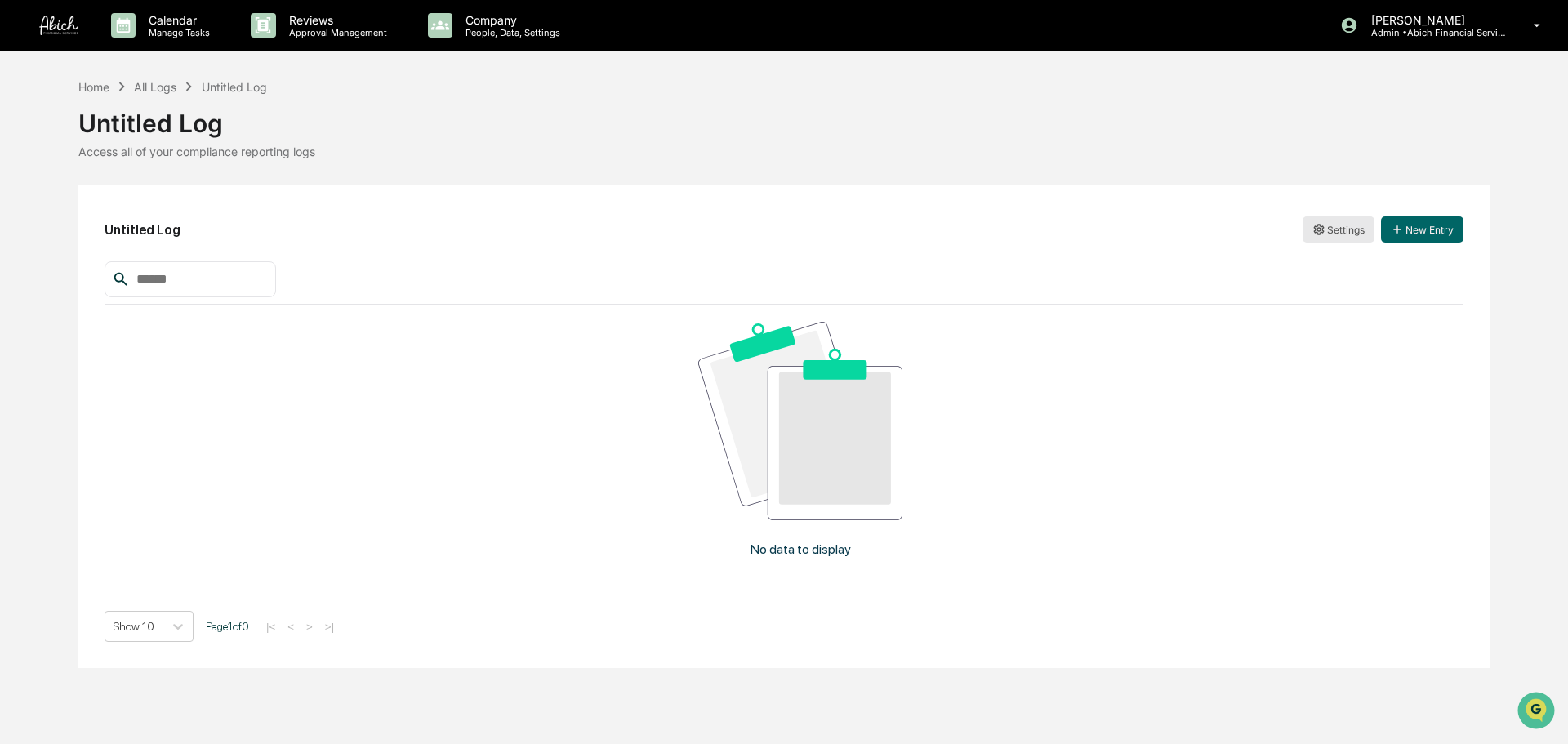
click at [1245, 229] on html "Calendar Manage Tasks Reviews Approval Management Company People, Data, Setting…" at bounding box center [784, 372] width 1568 height 744
click at [1245, 257] on div "Edit" at bounding box center [1338, 262] width 105 height 26
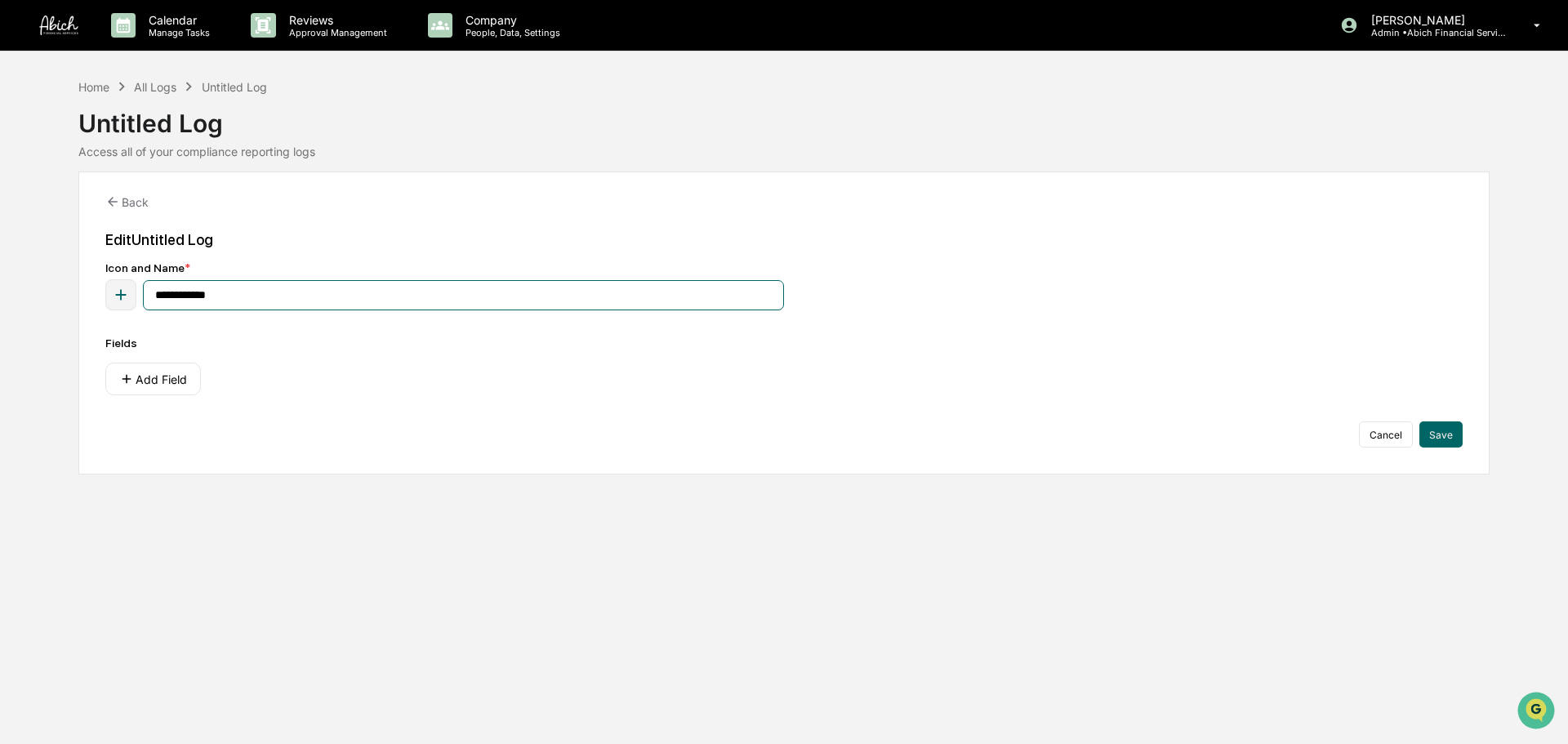
click at [253, 300] on input "**********" at bounding box center [464, 296] width 641 height 31
type input "**********"
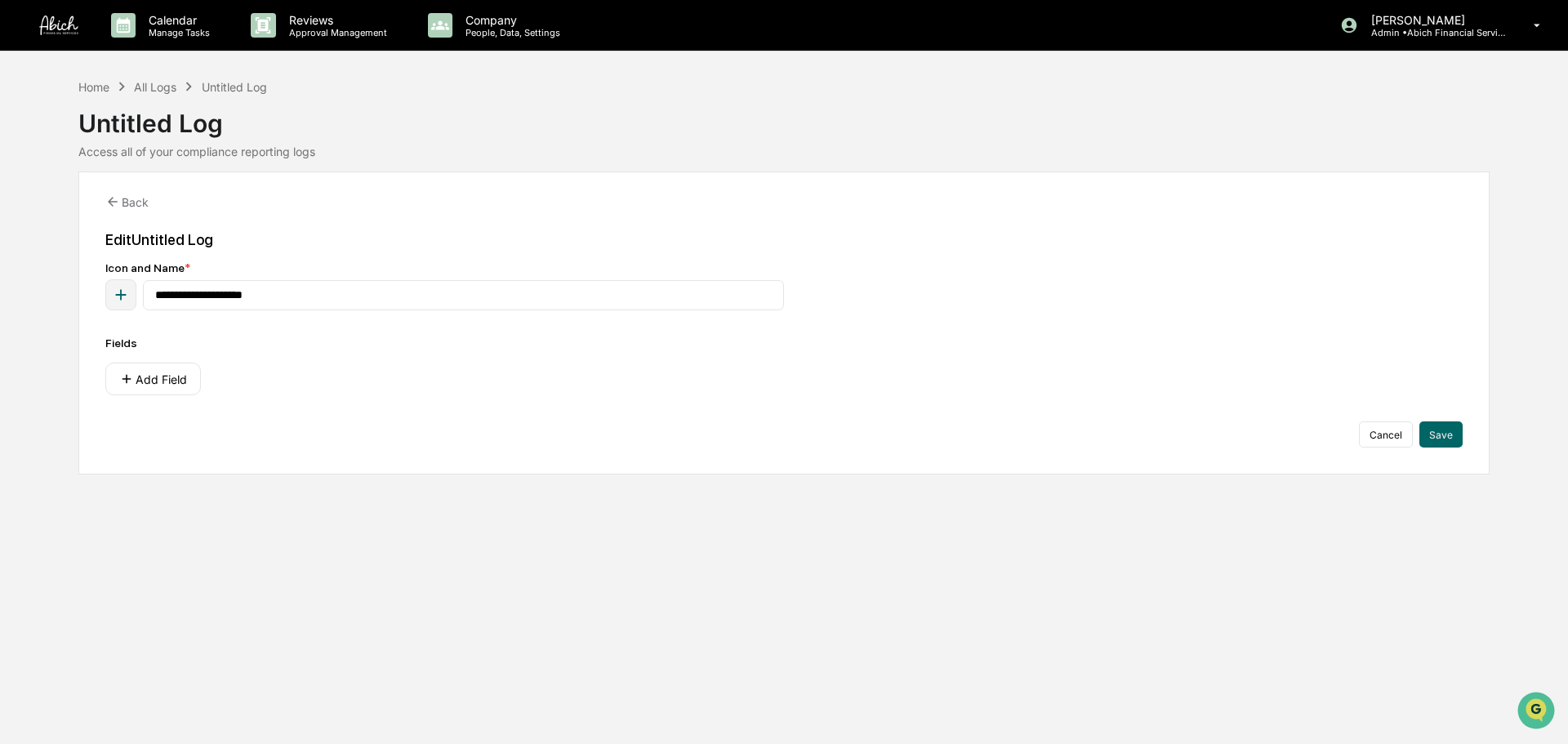
click at [335, 368] on div "Add Field" at bounding box center [783, 379] width 1357 height 32
click at [183, 373] on button "Add Field" at bounding box center [153, 379] width 95 height 32
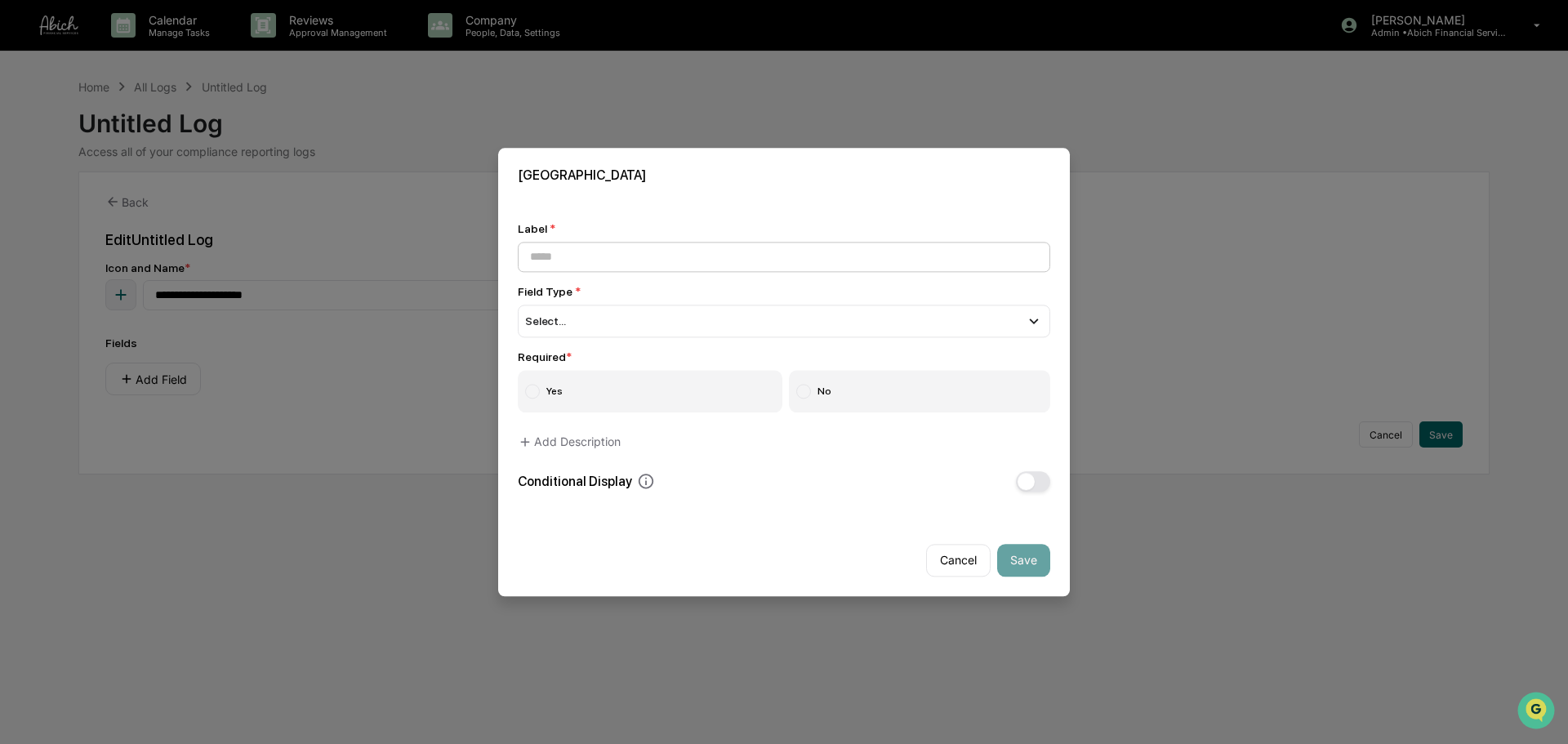
click at [588, 263] on input at bounding box center [784, 257] width 532 height 31
click at [593, 312] on div "Select..." at bounding box center [784, 320] width 532 height 32
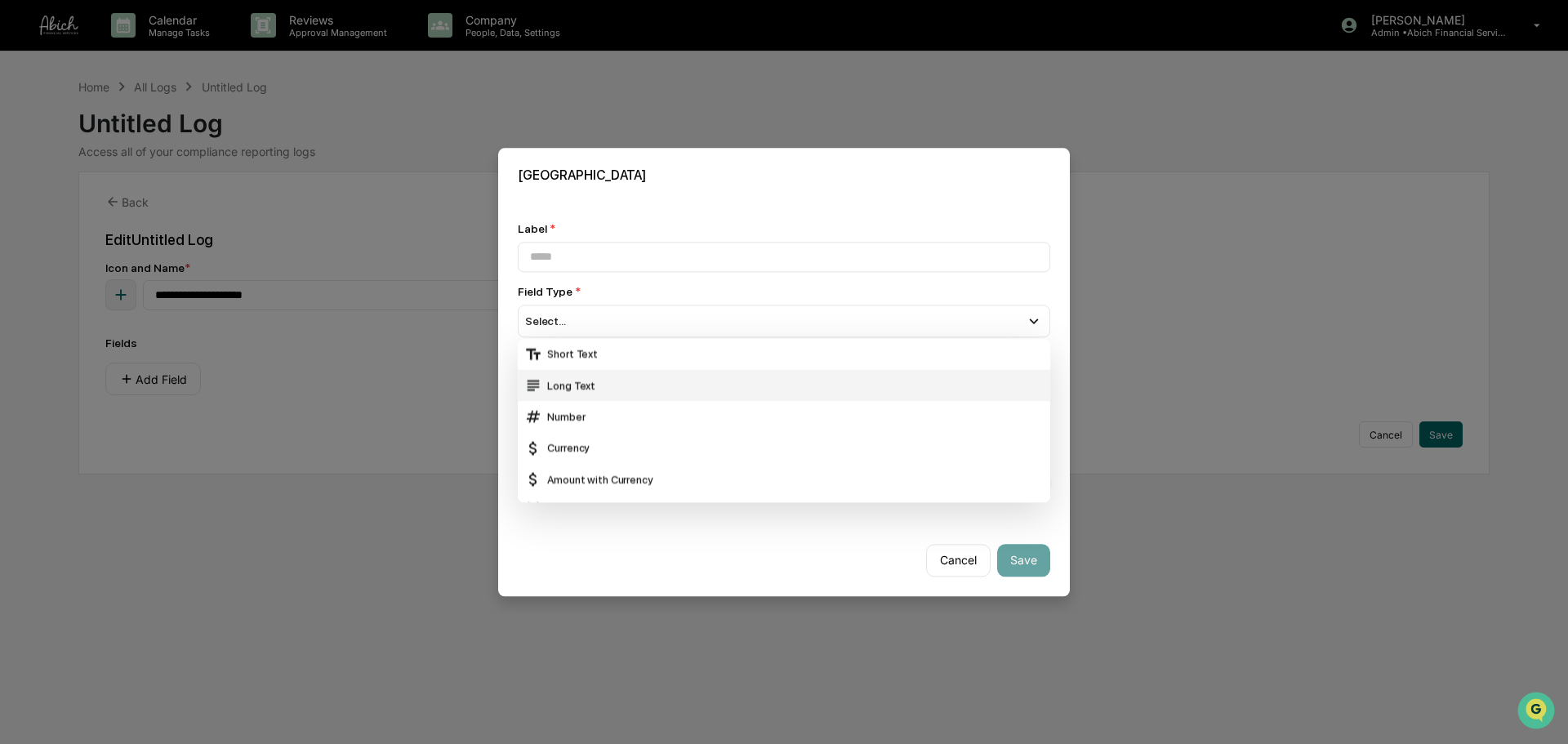
click at [581, 377] on div "Long Text" at bounding box center [784, 385] width 519 height 18
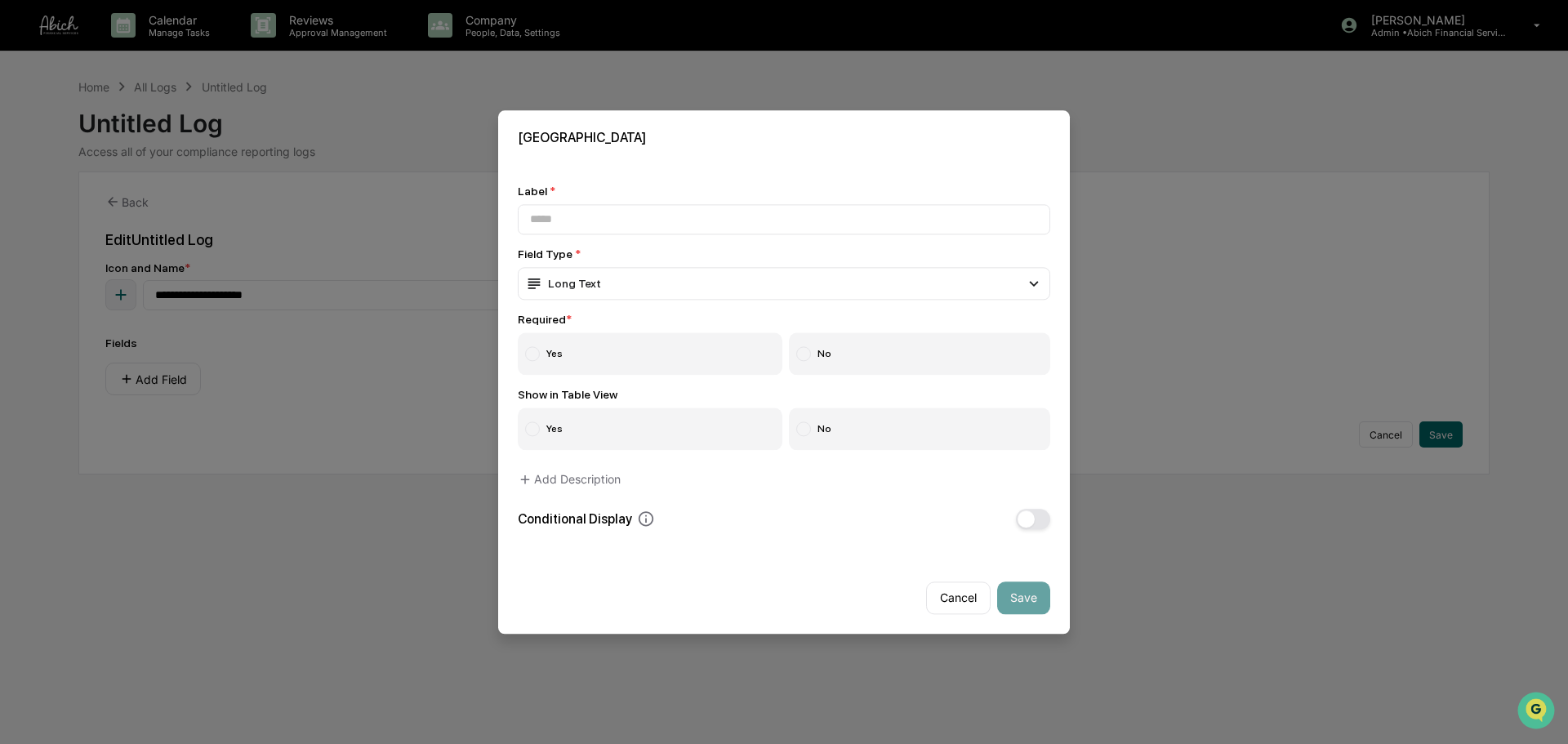
click at [614, 347] on label "Yes" at bounding box center [650, 353] width 264 height 43
click at [622, 438] on label "Yes" at bounding box center [650, 428] width 264 height 43
click at [612, 476] on button "Add Description" at bounding box center [569, 479] width 103 height 32
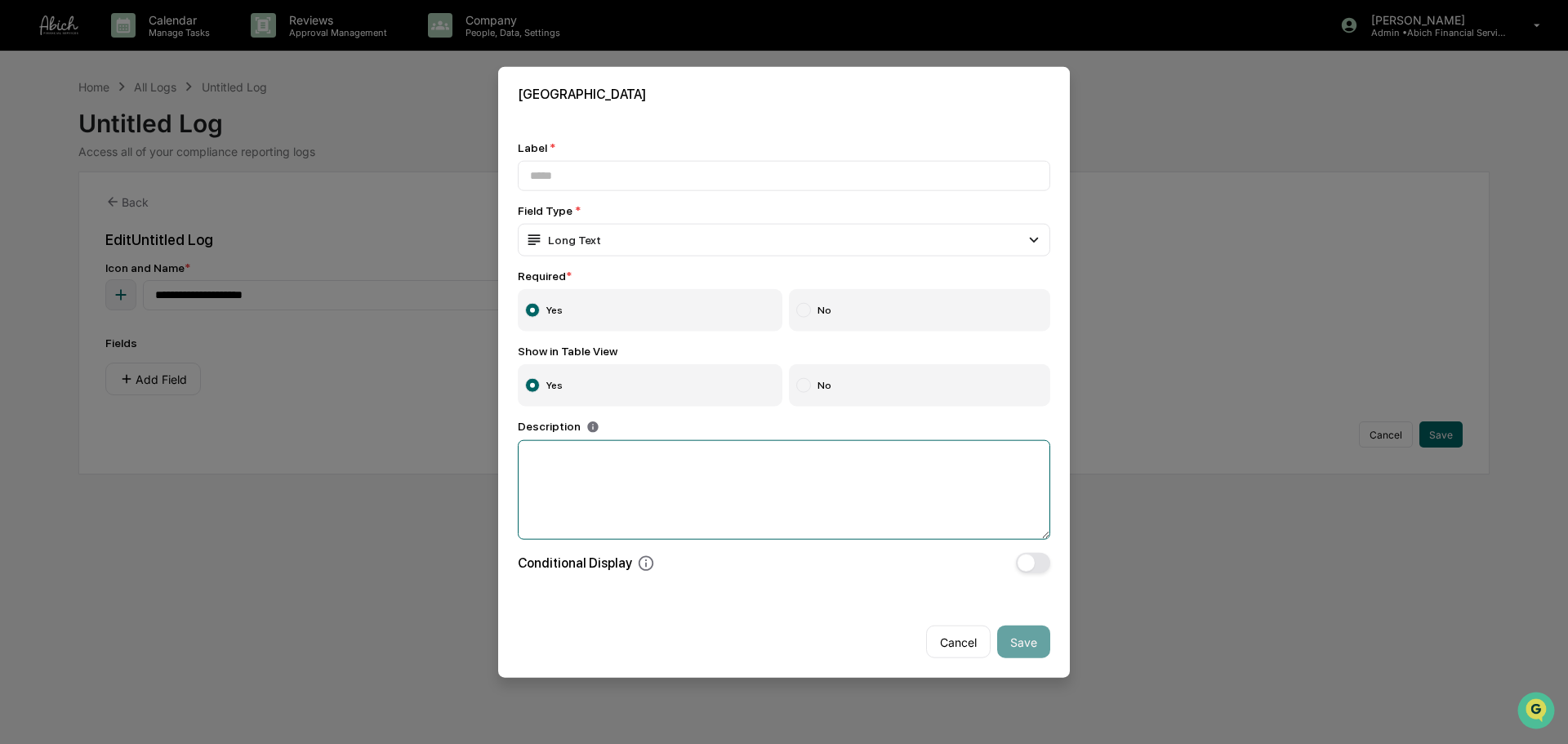
click at [643, 478] on textarea at bounding box center [784, 489] width 532 height 99
click at [1023, 565] on span "button" at bounding box center [1026, 563] width 17 height 17
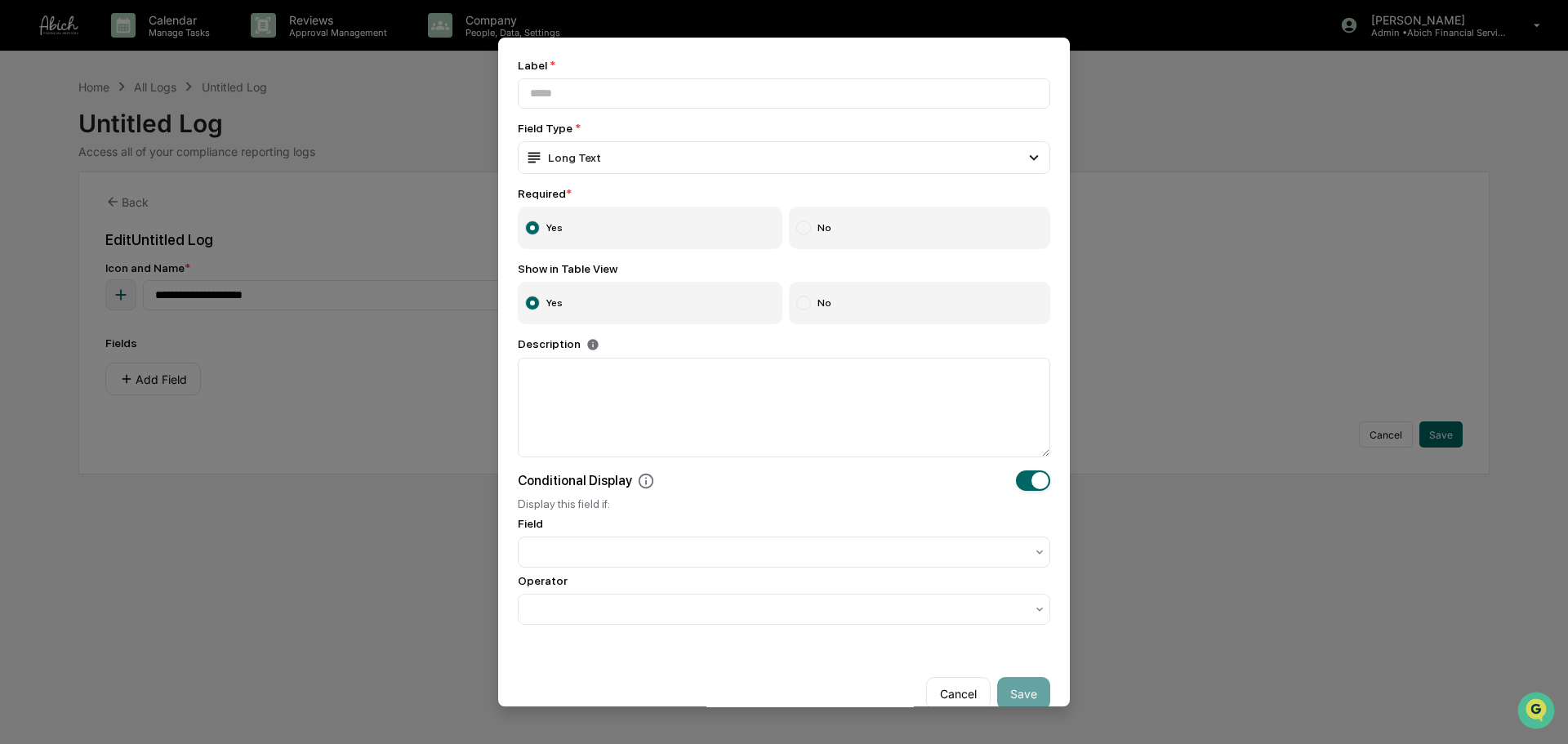
scroll to position [76, 0]
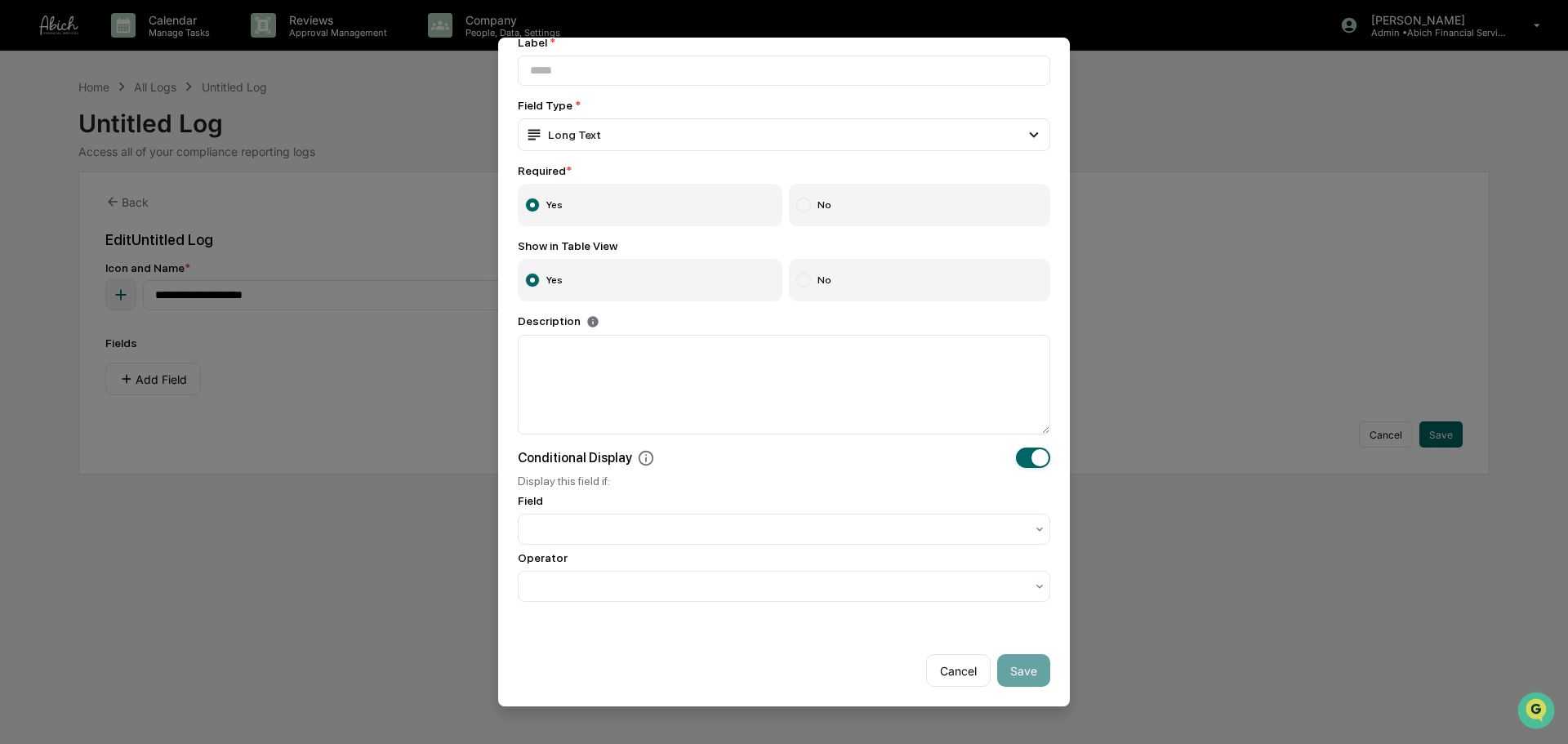
click at [950, 567] on button "Cancel" at bounding box center [959, 671] width 65 height 32
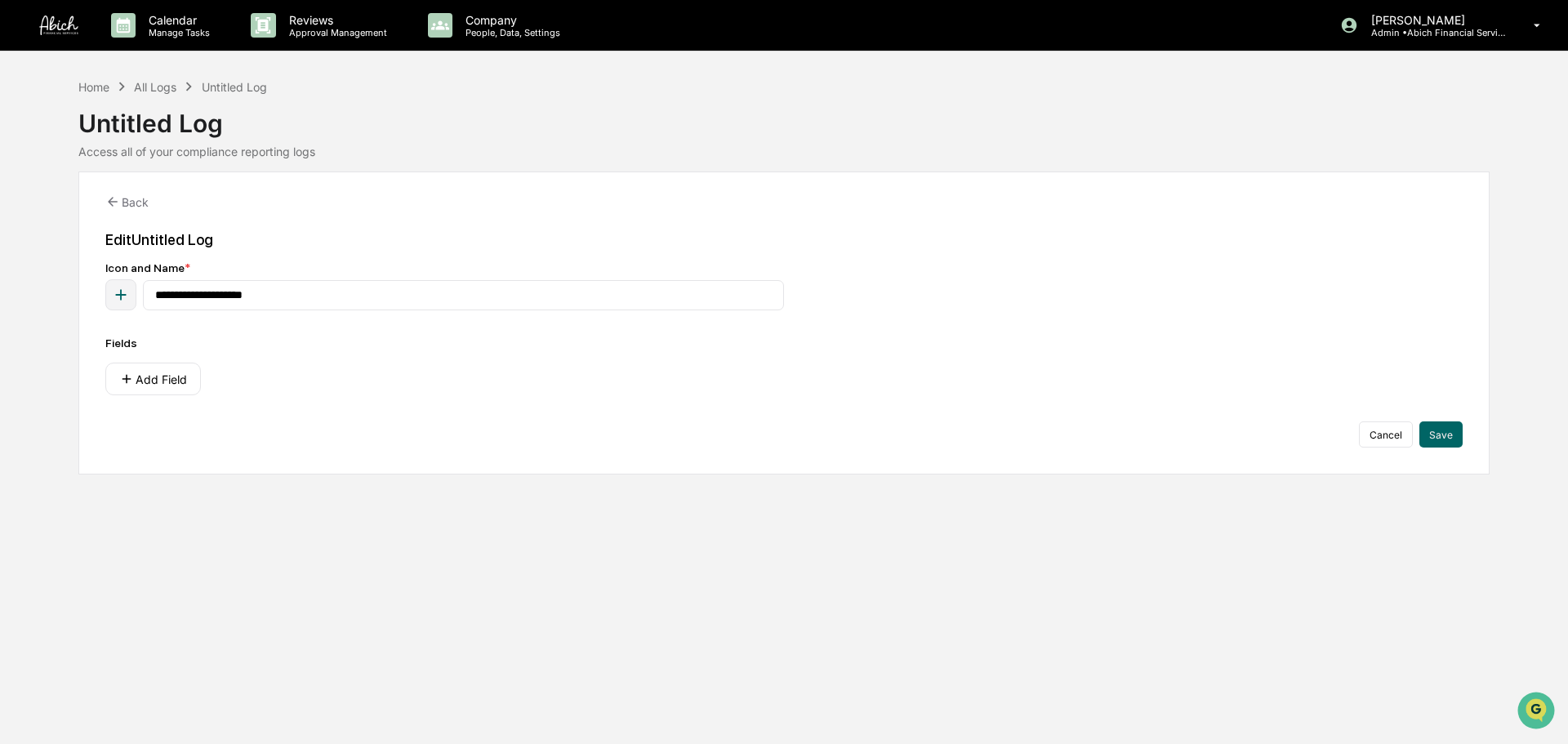
click at [151, 238] on div "Edit Untitled Log" at bounding box center [783, 239] width 1357 height 17
click at [151, 238] on div "Edit Untitled Log" at bounding box center [783, 239] width 1357 height 17
click at [1245, 443] on button "Save" at bounding box center [1440, 434] width 43 height 26
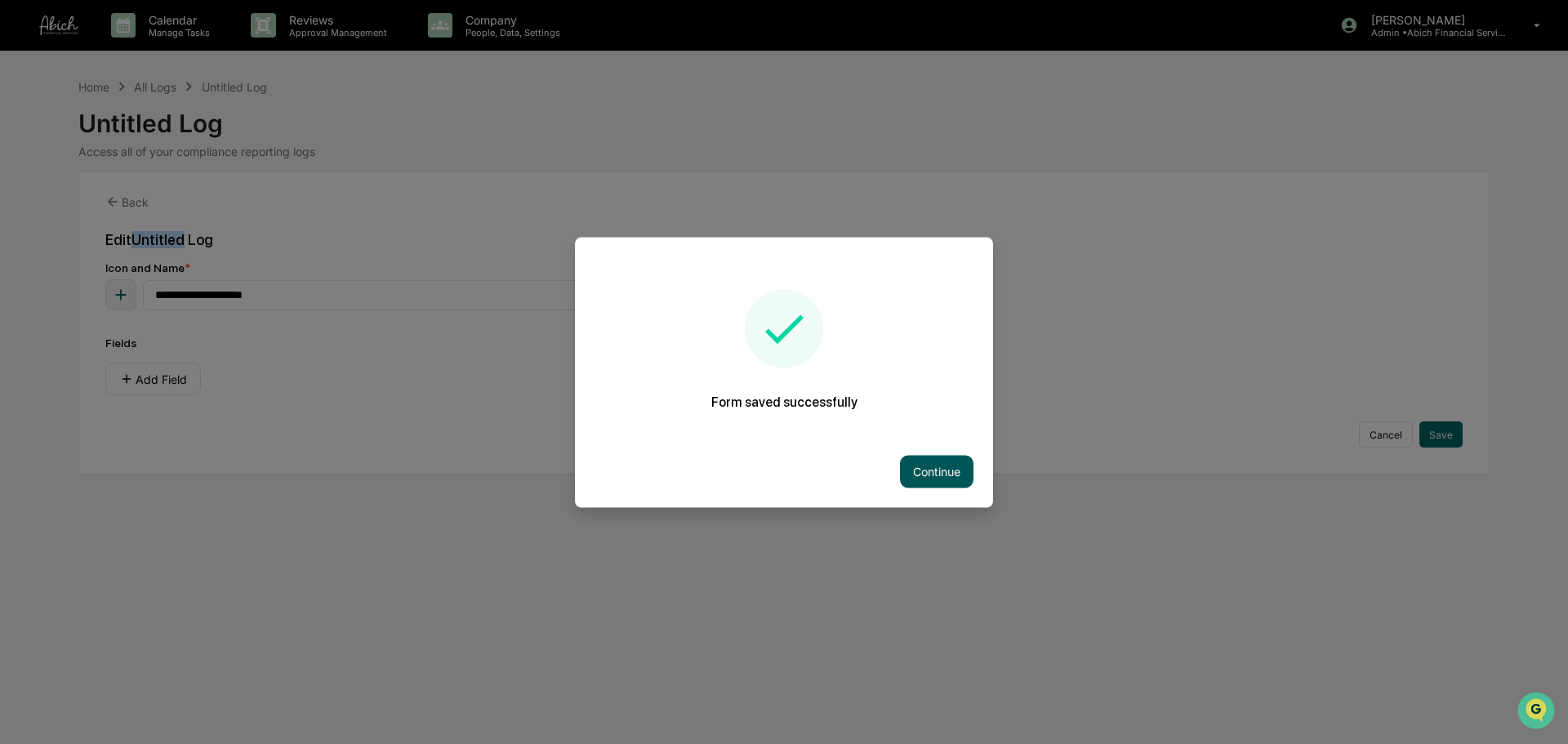
click at [943, 462] on button "Continue" at bounding box center [936, 471] width 73 height 32
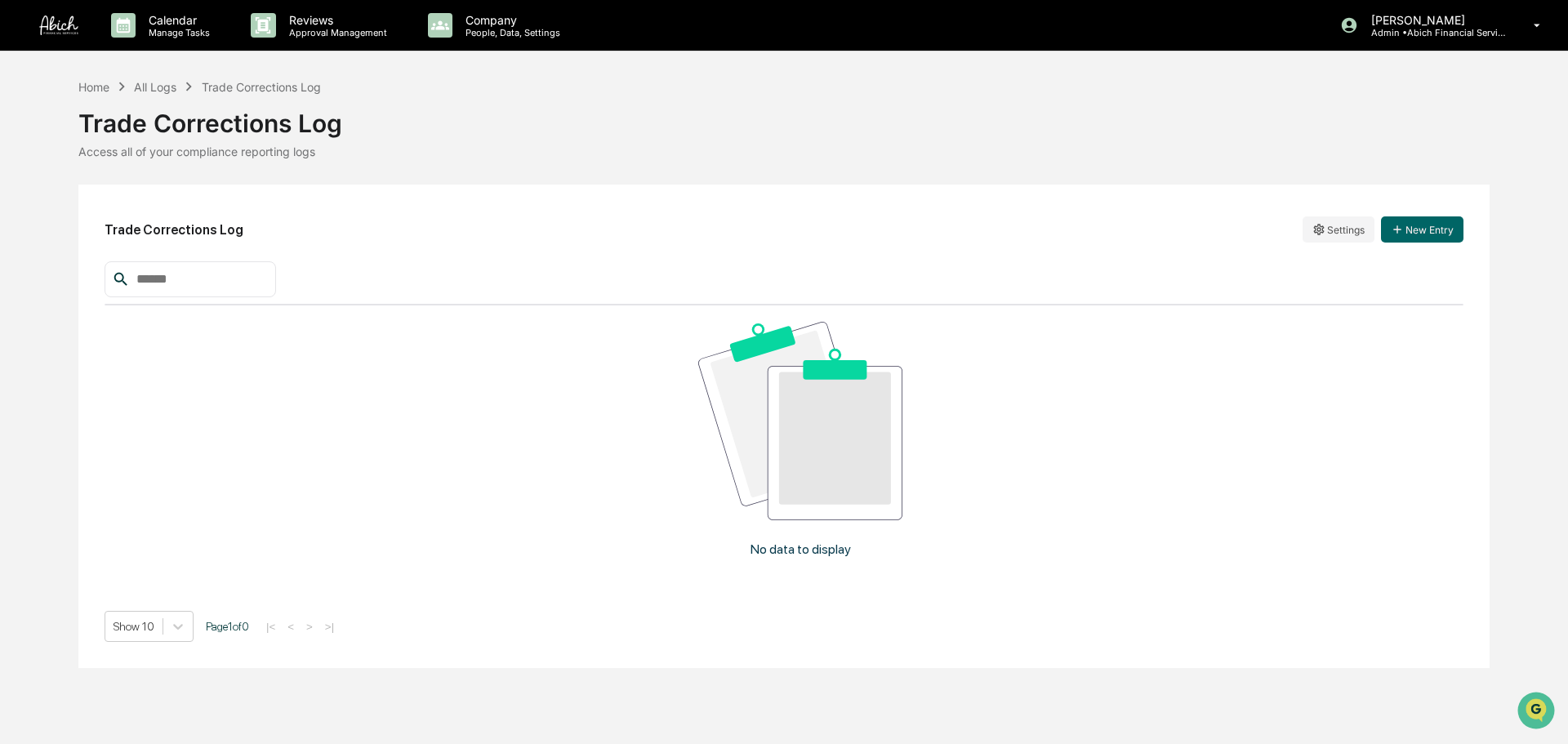
click at [269, 283] on input "text" at bounding box center [199, 279] width 139 height 21
click at [1245, 231] on button "New Entry" at bounding box center [1422, 229] width 82 height 26
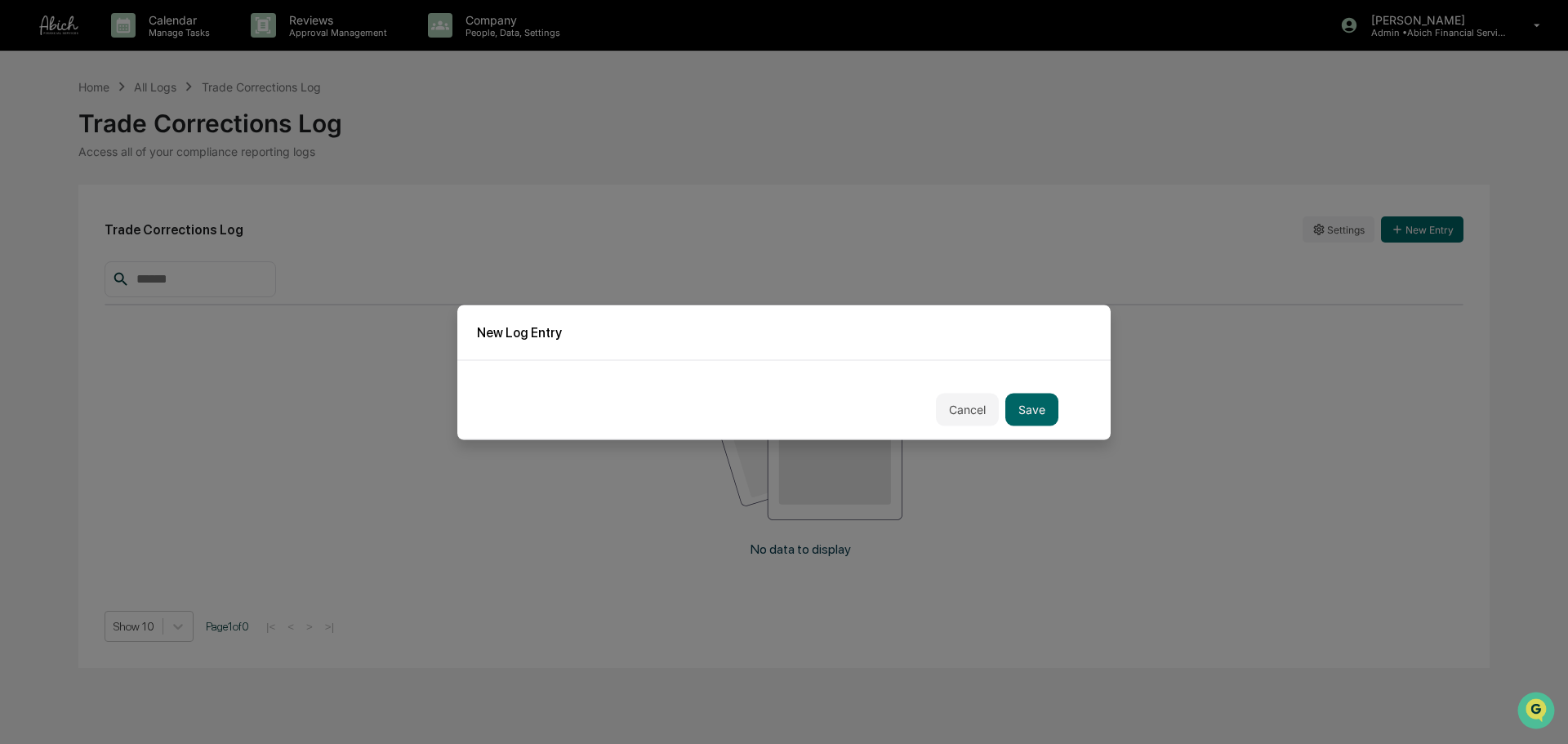
click at [826, 374] on div "Cancel Save" at bounding box center [783, 400] width 653 height 80
drag, startPoint x: 774, startPoint y: 403, endPoint x: 814, endPoint y: 393, distance: 41.2
click at [778, 401] on div "Cancel Save" at bounding box center [783, 409] width 548 height 32
click at [969, 413] on button "Cancel" at bounding box center [967, 409] width 63 height 32
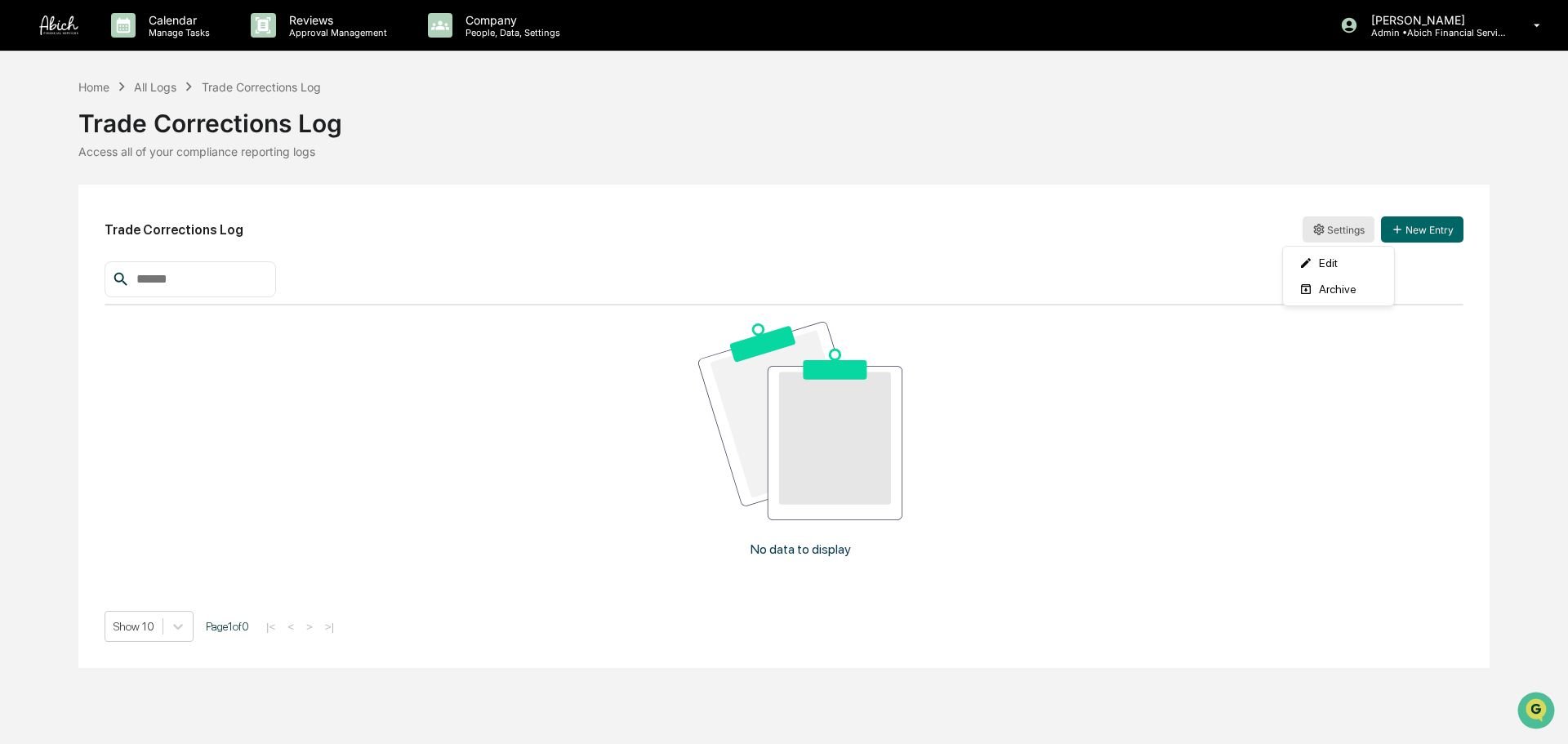
click at [1245, 233] on html "Calendar Manage Tasks Reviews Approval Management Company People, Data, Setting…" at bounding box center [784, 372] width 1568 height 744
click at [1245, 262] on div "Edit" at bounding box center [1338, 262] width 105 height 26
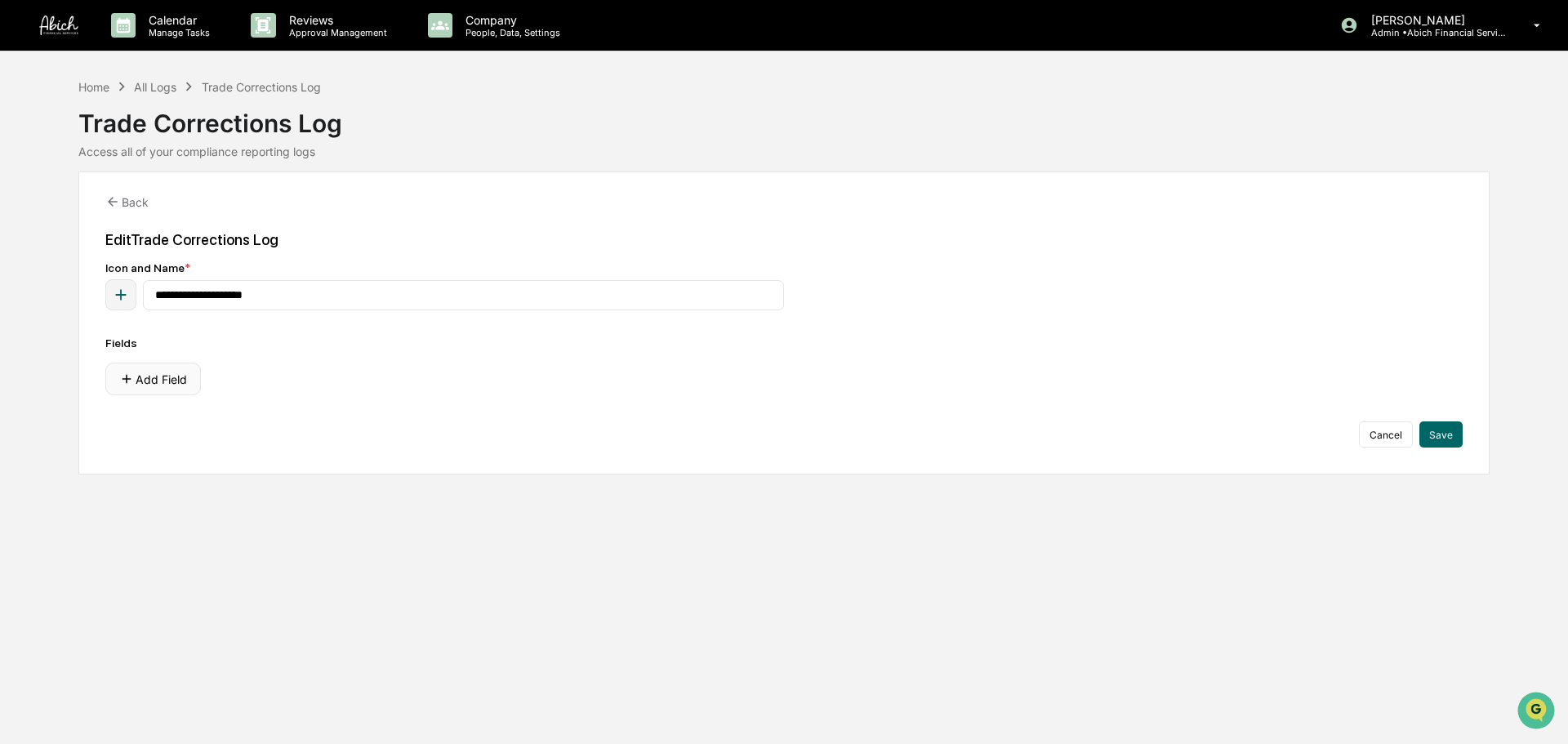
click at [177, 377] on button "Add Field" at bounding box center [153, 379] width 95 height 32
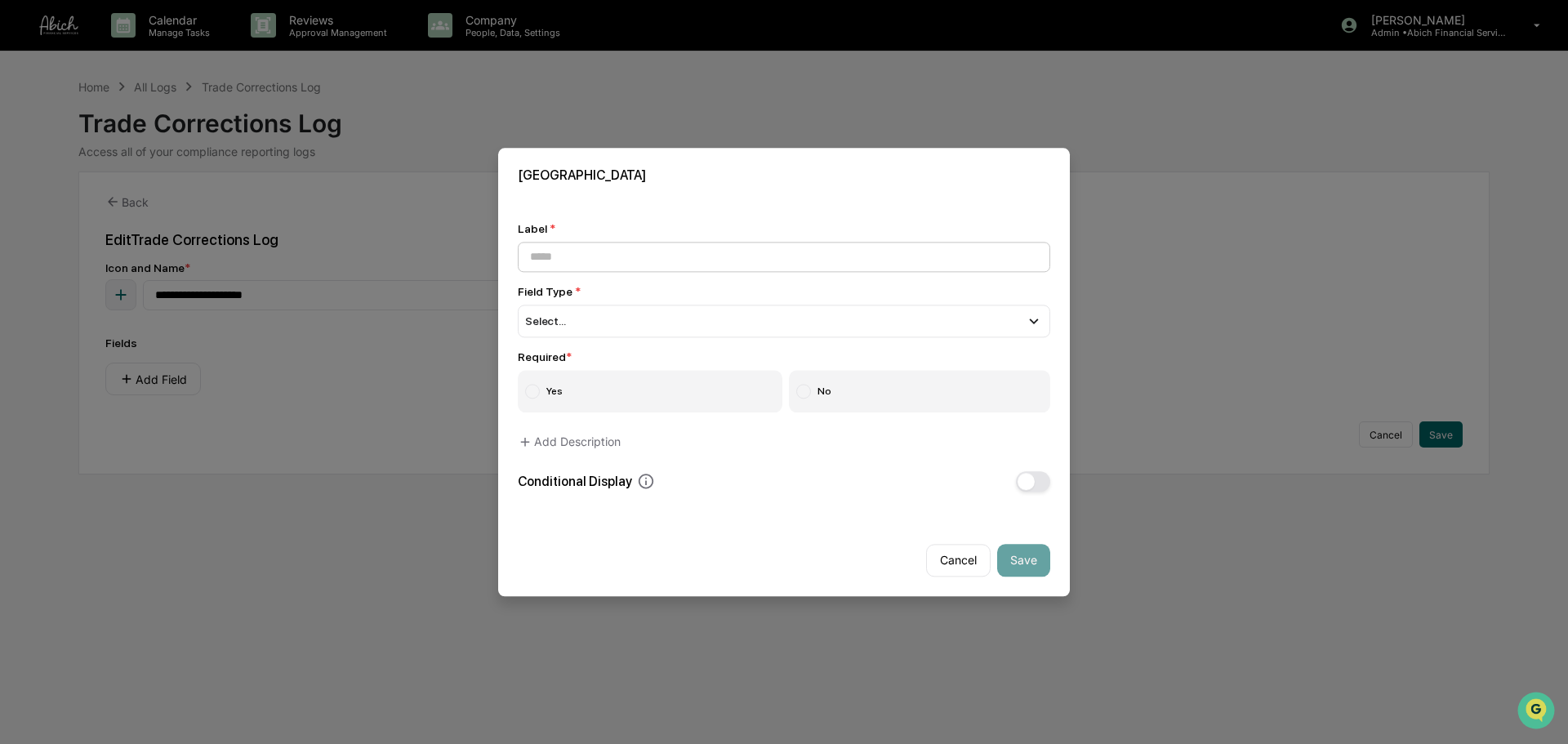
click at [618, 253] on input at bounding box center [784, 257] width 532 height 31
click at [584, 326] on div "Select..." at bounding box center [784, 320] width 532 height 32
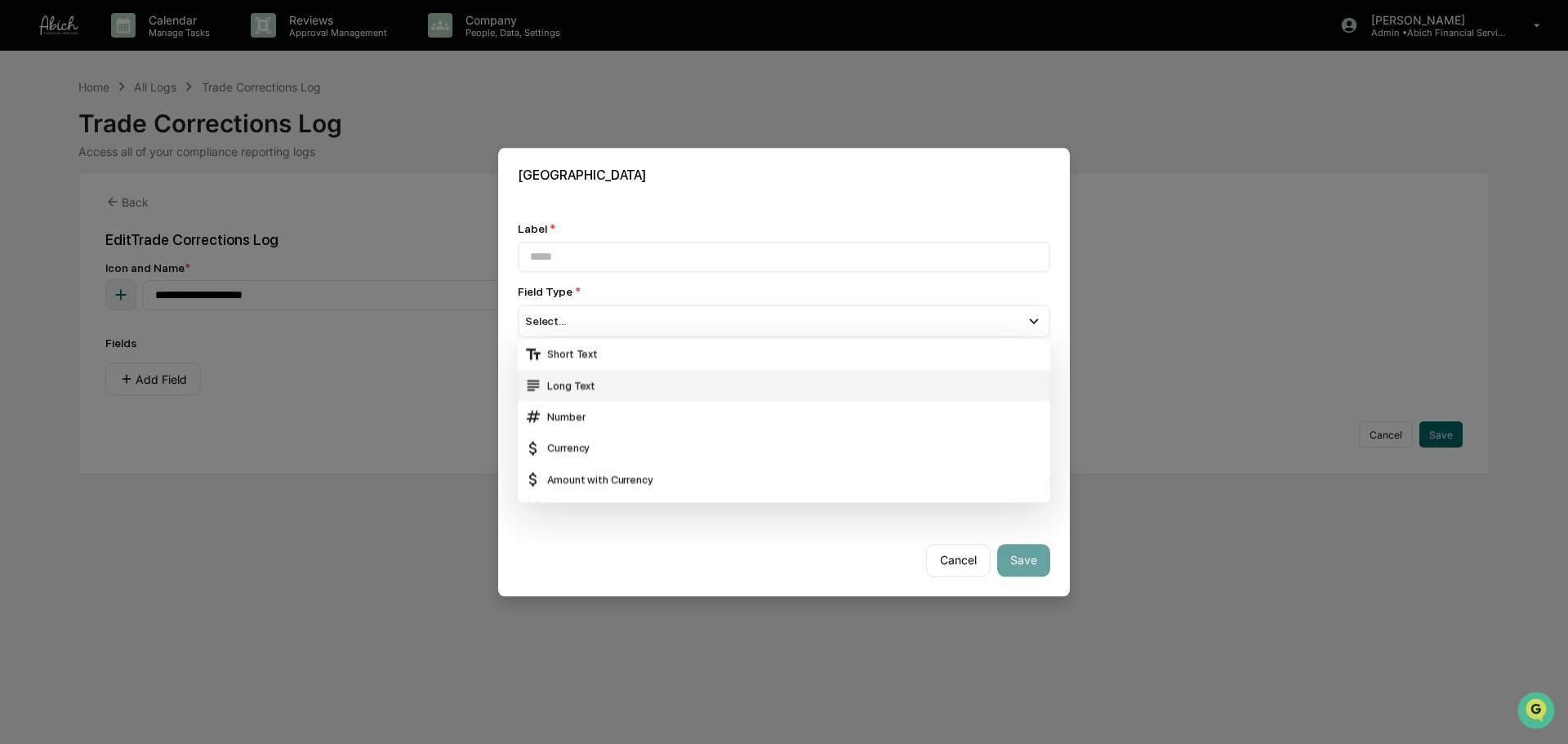
click at [591, 389] on div "Long Text" at bounding box center [784, 385] width 519 height 18
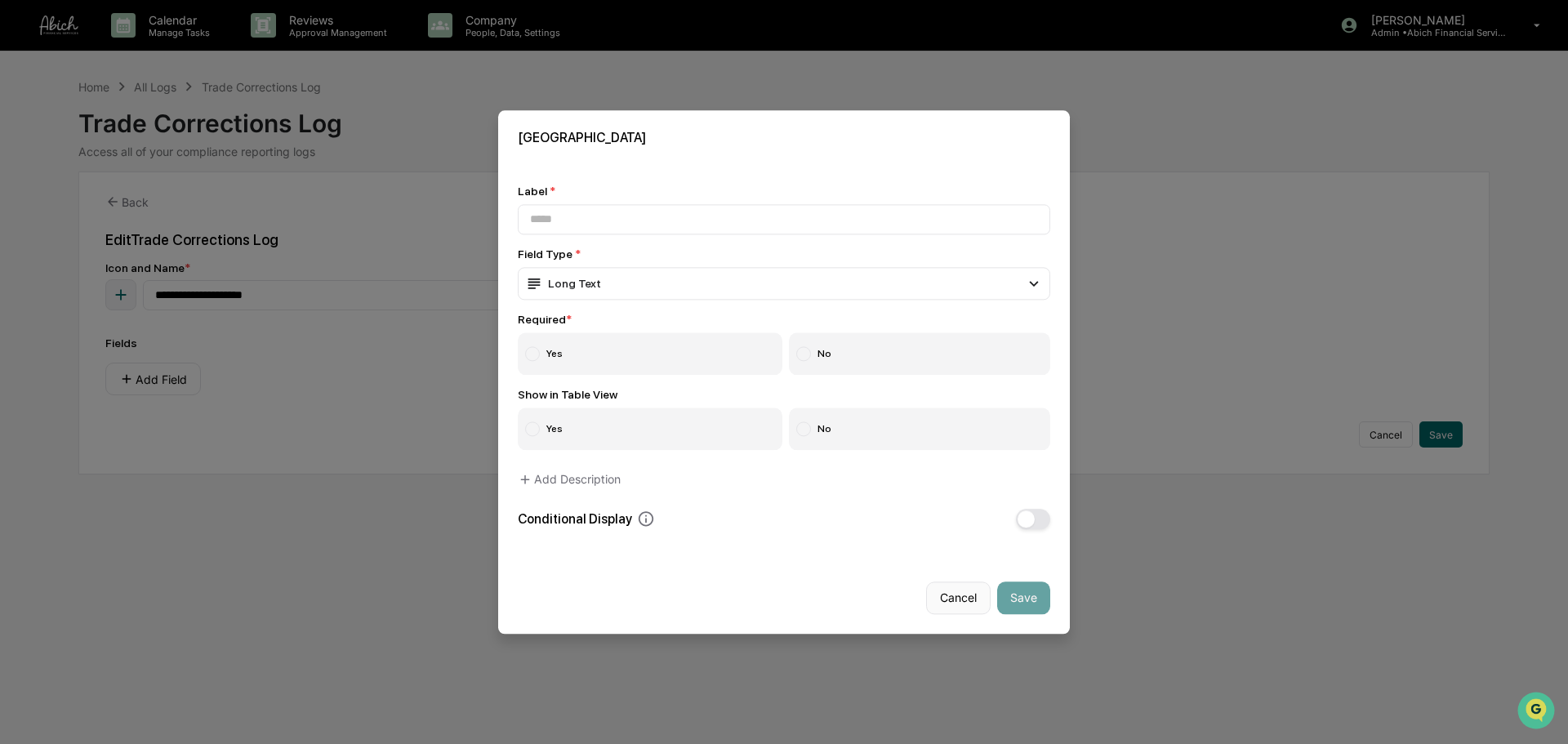
click at [957, 567] on button "Cancel" at bounding box center [959, 597] width 65 height 32
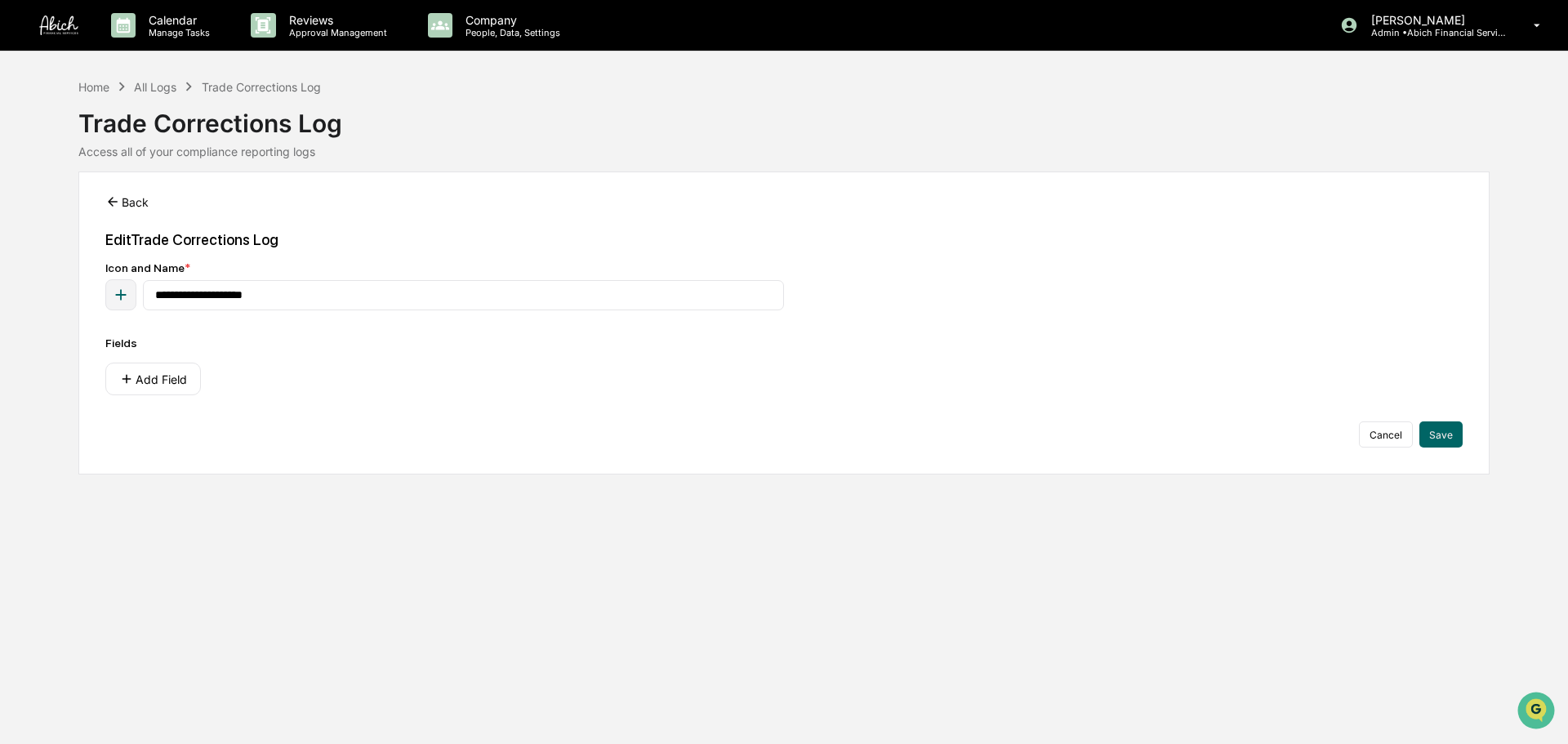
click at [135, 195] on button "Back" at bounding box center [126, 201] width 43 height 32
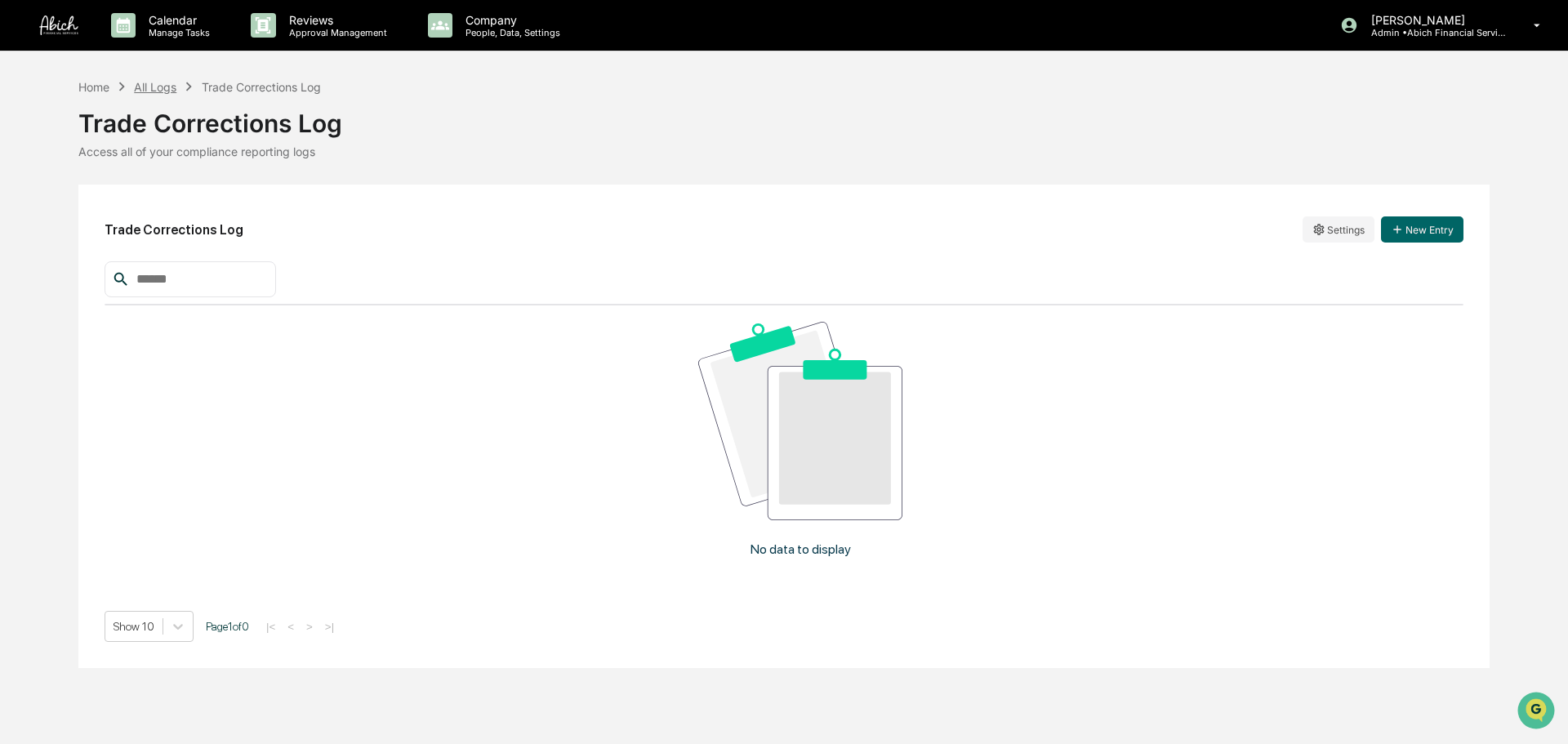
click at [165, 85] on div "All Logs" at bounding box center [155, 87] width 43 height 14
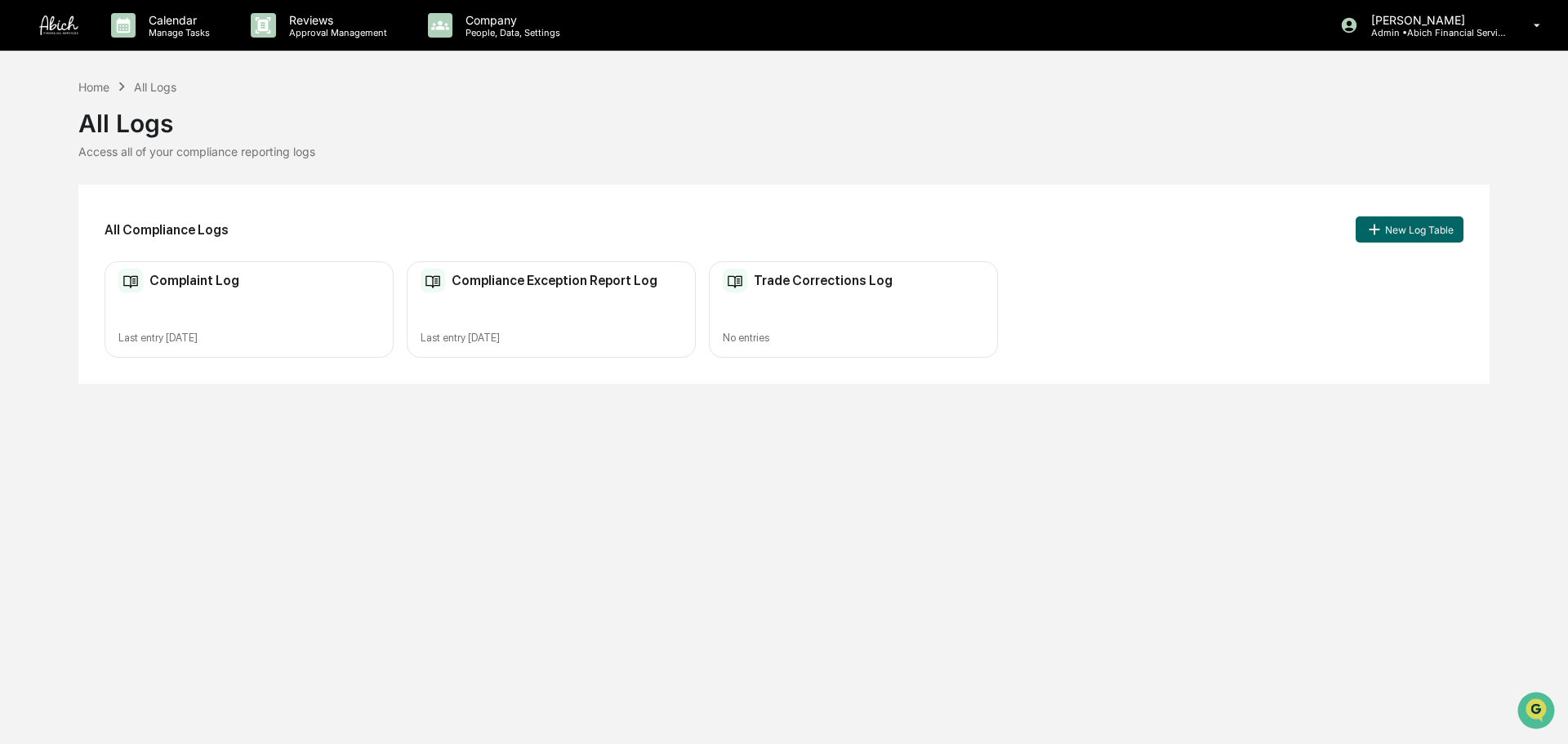
click at [502, 294] on div "Compliance Exception Report Log Last entry Sep 18, 2025" at bounding box center [550, 310] width 289 height 97
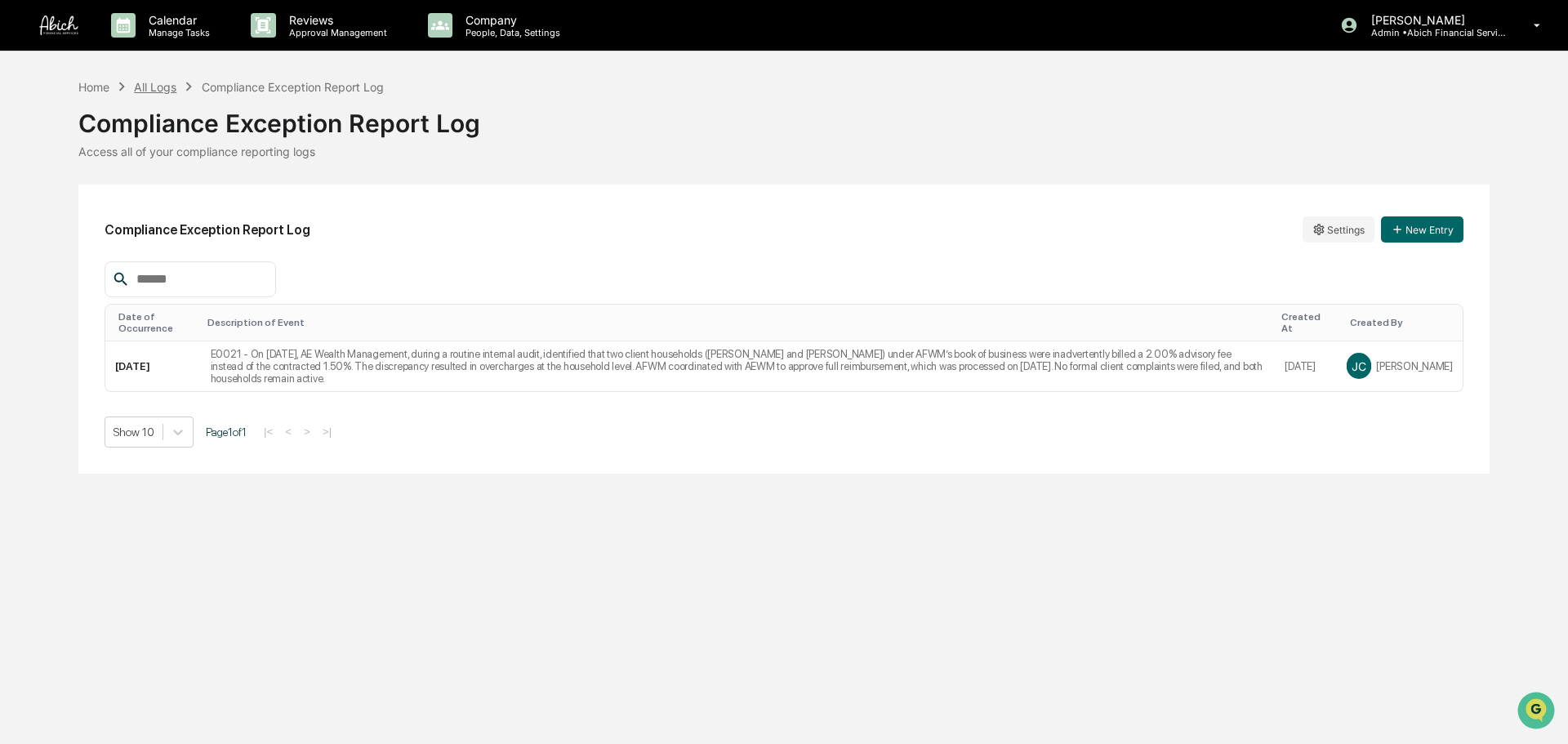
click at [168, 93] on div "All Logs" at bounding box center [155, 87] width 43 height 14
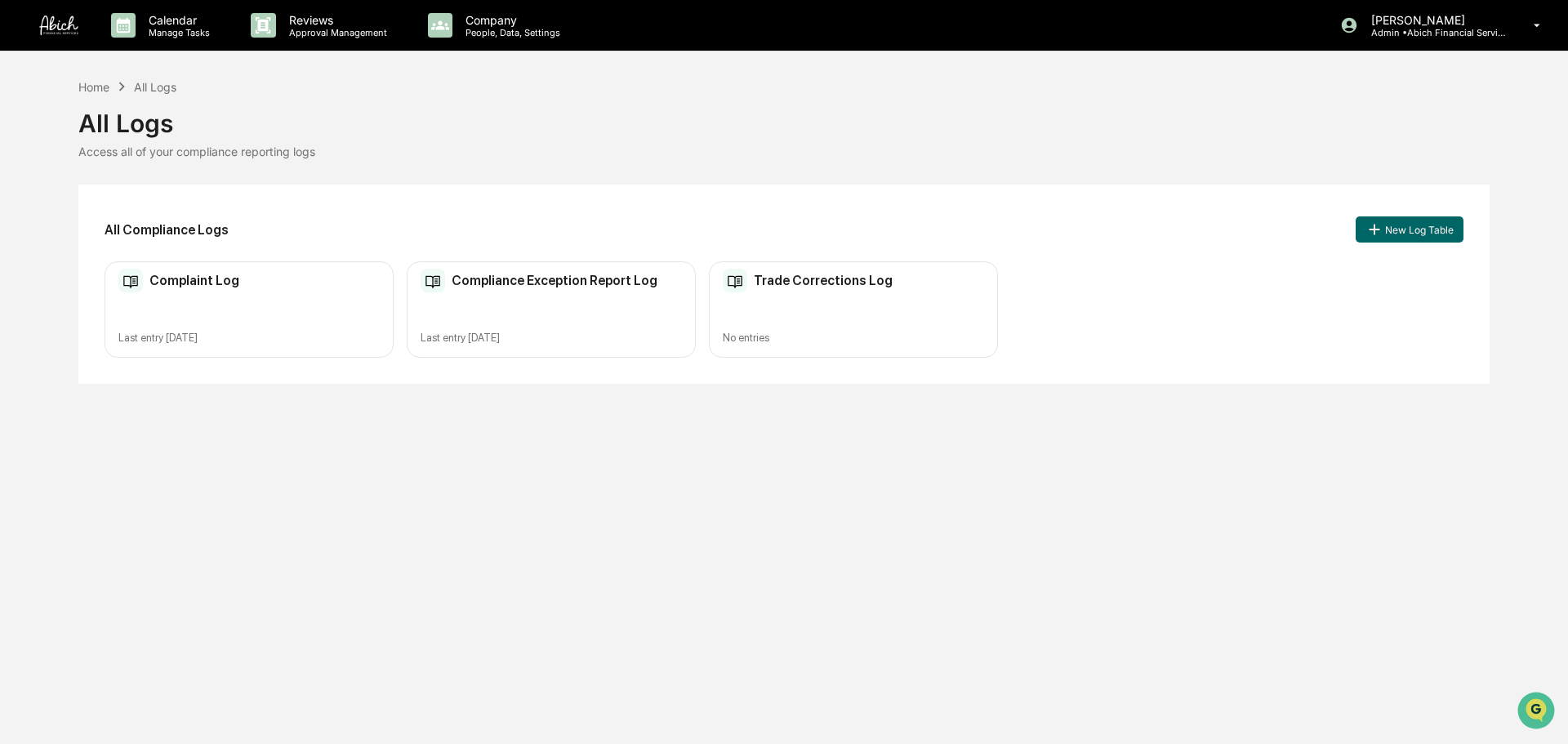
click at [162, 303] on div "Complaint Log Last entry [DATE]" at bounding box center [249, 310] width 289 height 97
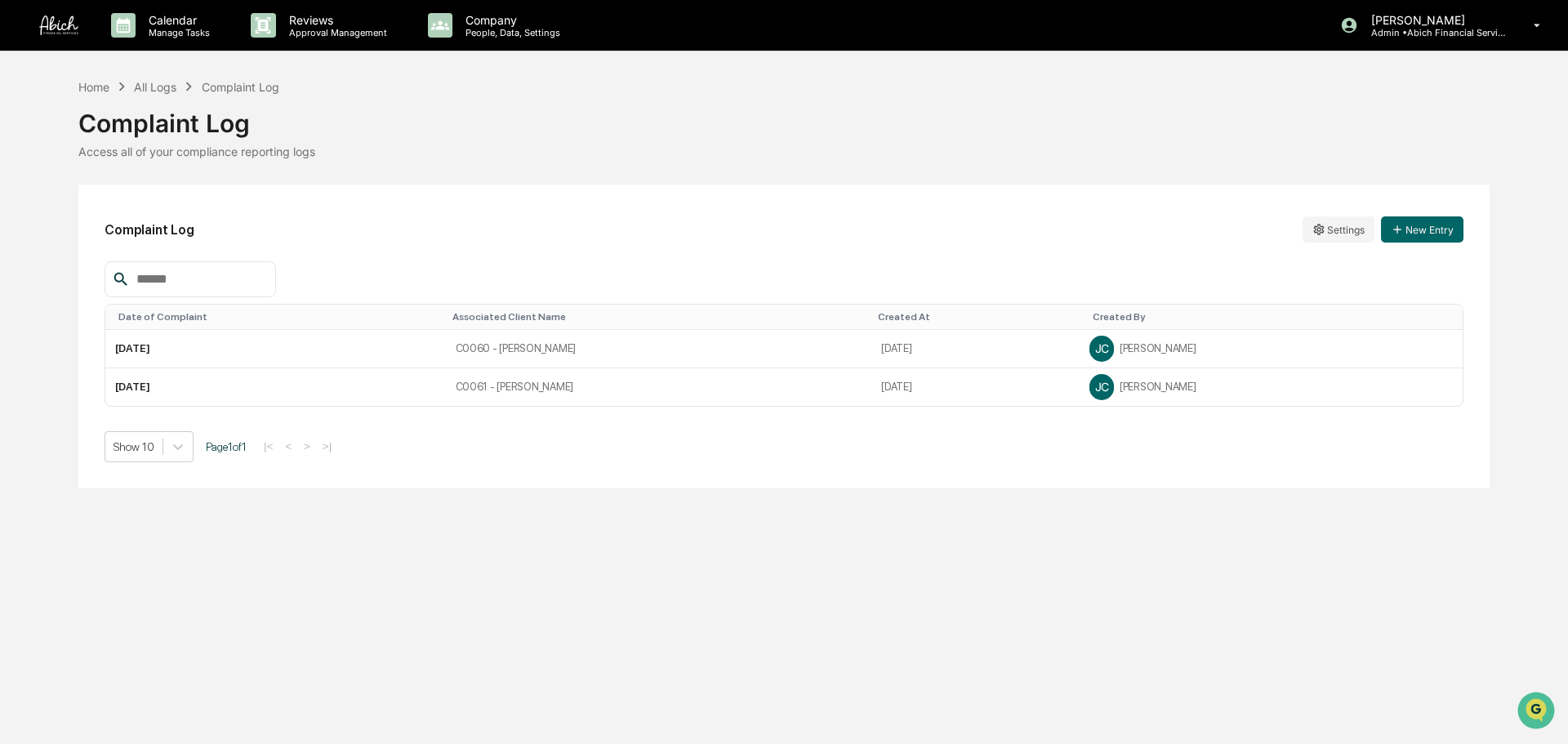
click at [1245, 434] on div "Home All Logs Complaint Log Complaint Log Access all of your compliance reporti…" at bounding box center [784, 282] width 1568 height 411
click at [161, 86] on div "All Logs" at bounding box center [155, 87] width 43 height 14
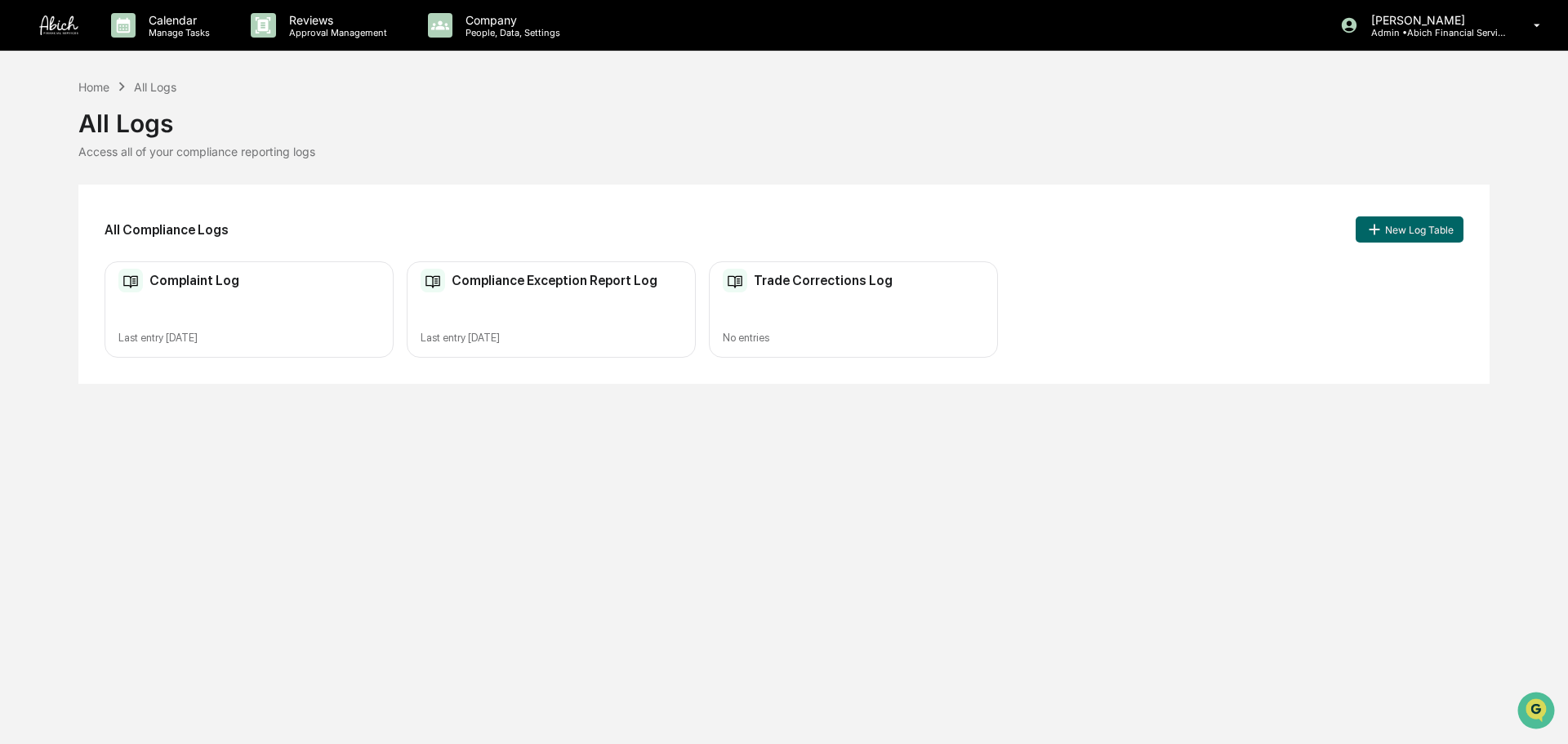
click at [161, 86] on div "All Logs" at bounding box center [155, 87] width 43 height 14
click at [767, 305] on div "Trade Corrections Log No entries" at bounding box center [853, 310] width 289 height 97
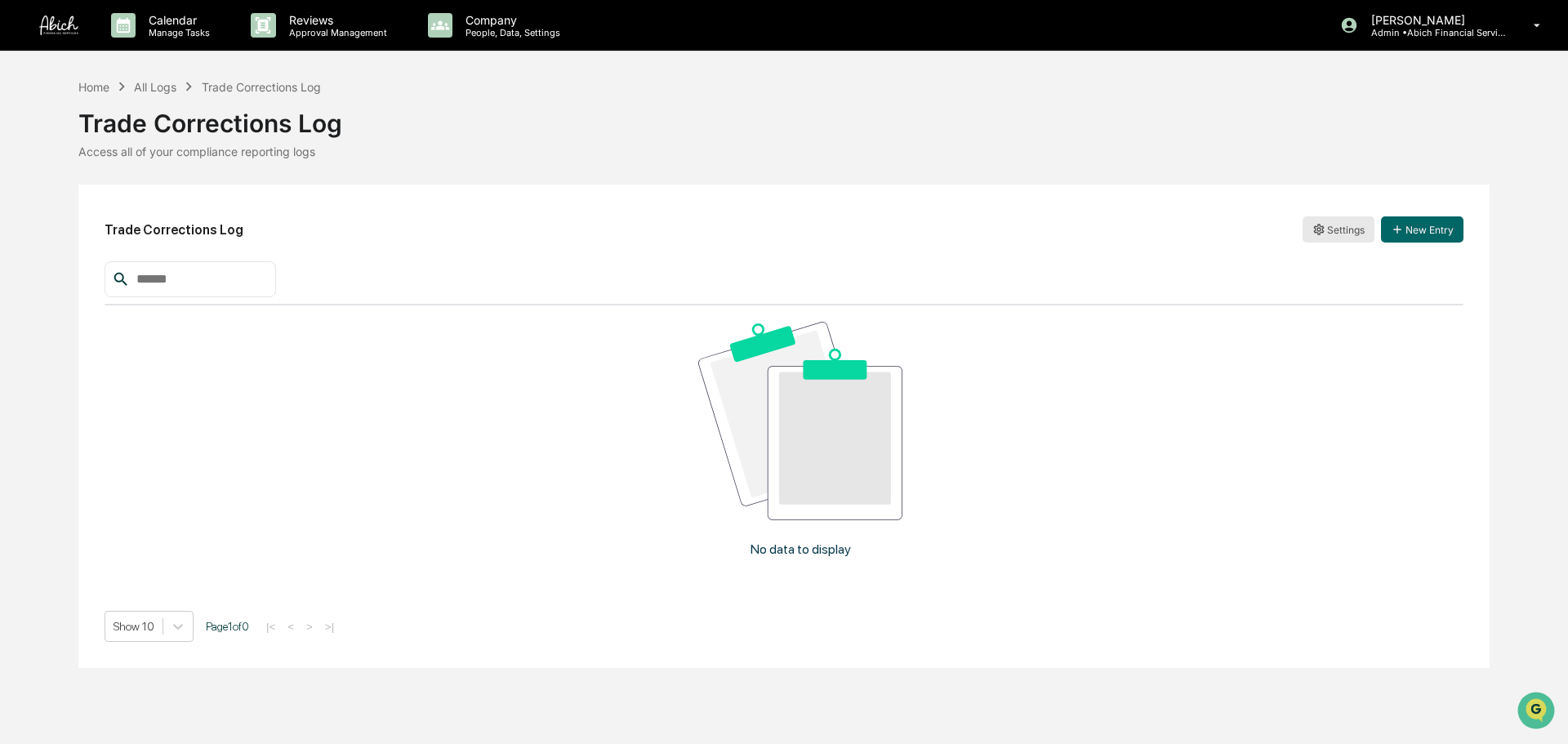
click at [1245, 231] on html "Calendar Manage Tasks Reviews Approval Management Company People, Data, Setting…" at bounding box center [784, 372] width 1568 height 744
click at [1245, 254] on div "Edit" at bounding box center [1338, 262] width 105 height 26
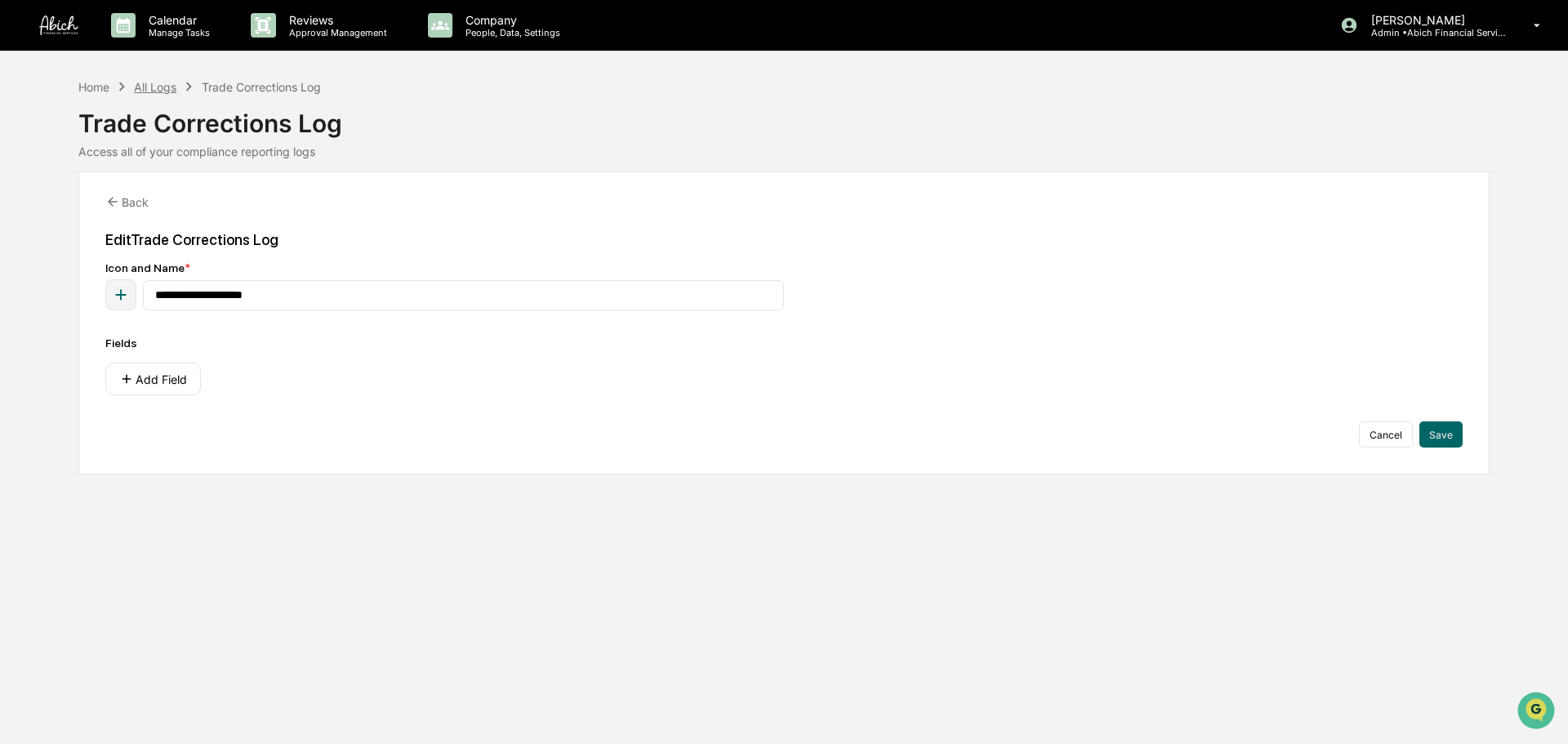
click at [161, 92] on div "All Logs" at bounding box center [155, 87] width 43 height 14
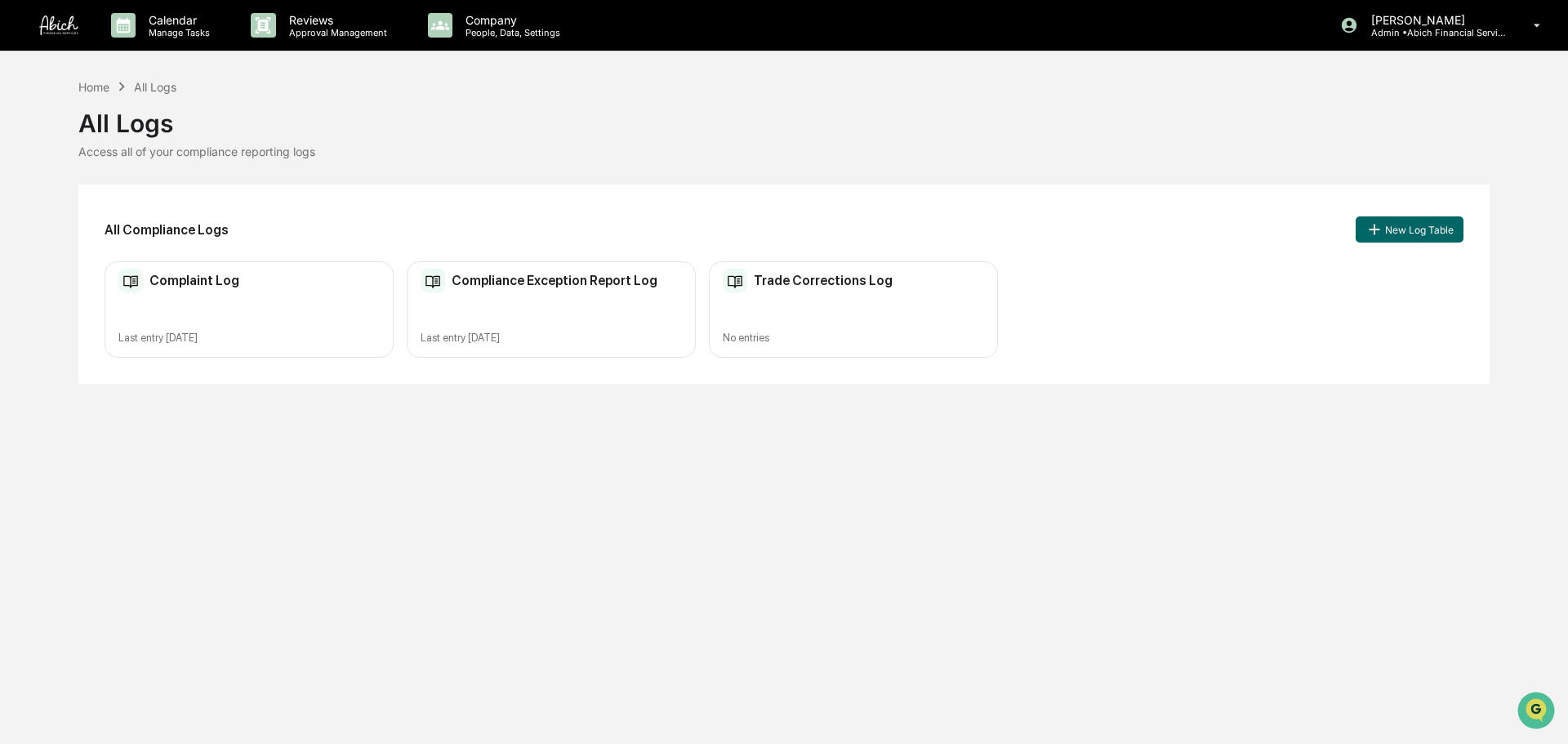
click at [243, 311] on div "Complaint Log Last entry [DATE]" at bounding box center [249, 310] width 289 height 97
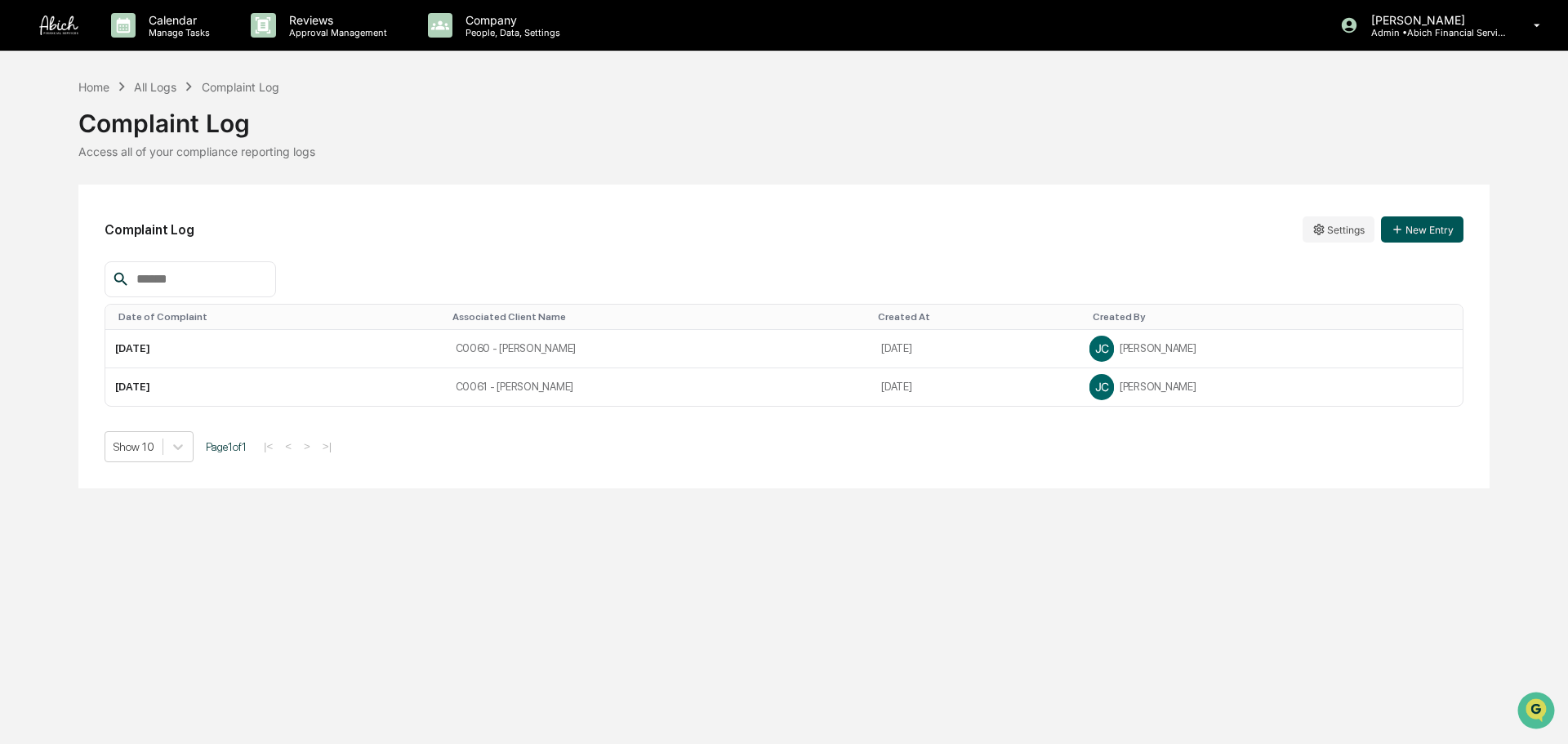
click at [1245, 233] on button "New Entry" at bounding box center [1422, 229] width 82 height 26
click at [161, 91] on div "All Logs" at bounding box center [155, 87] width 43 height 14
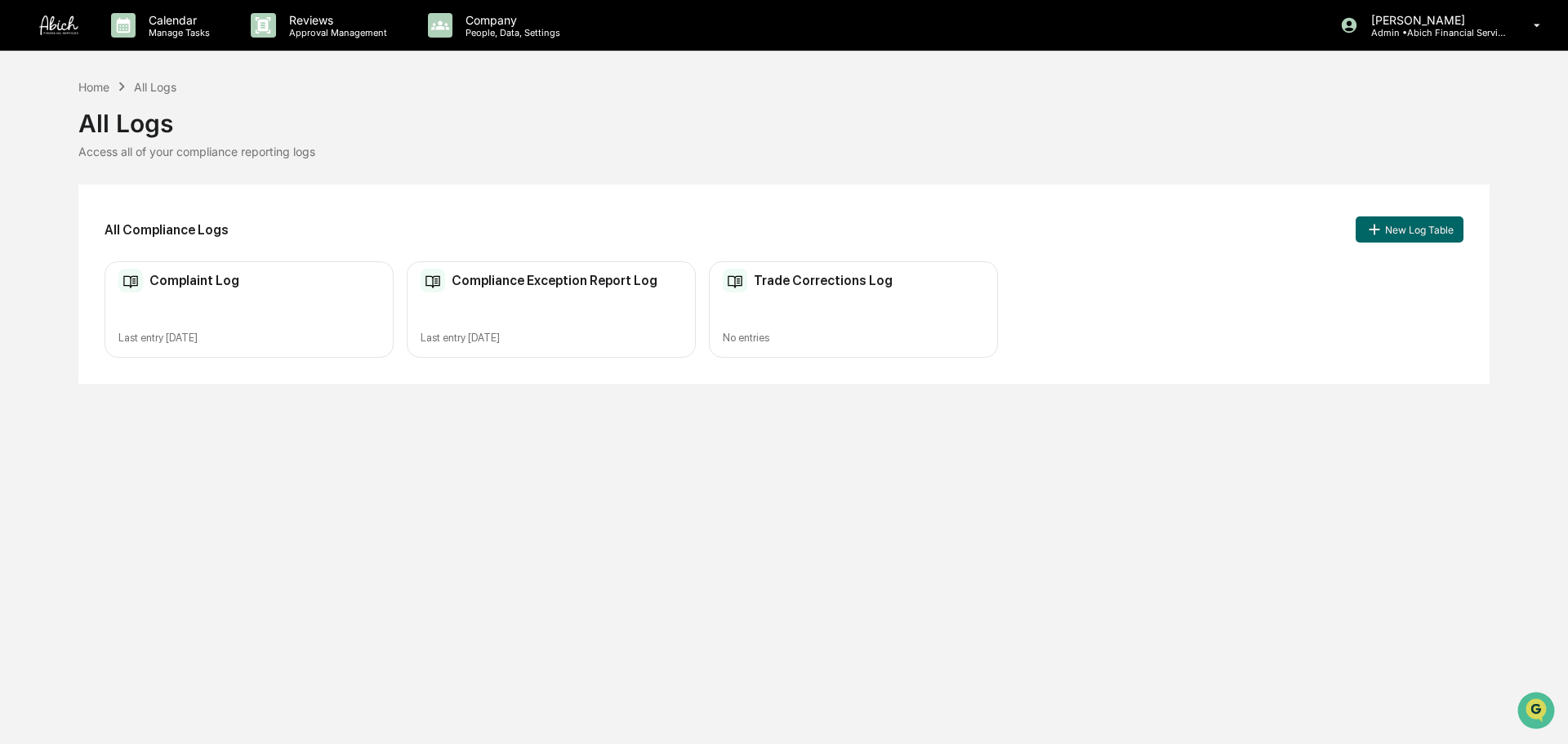
click at [867, 315] on div "Trade Corrections Log No entries" at bounding box center [853, 310] width 289 height 97
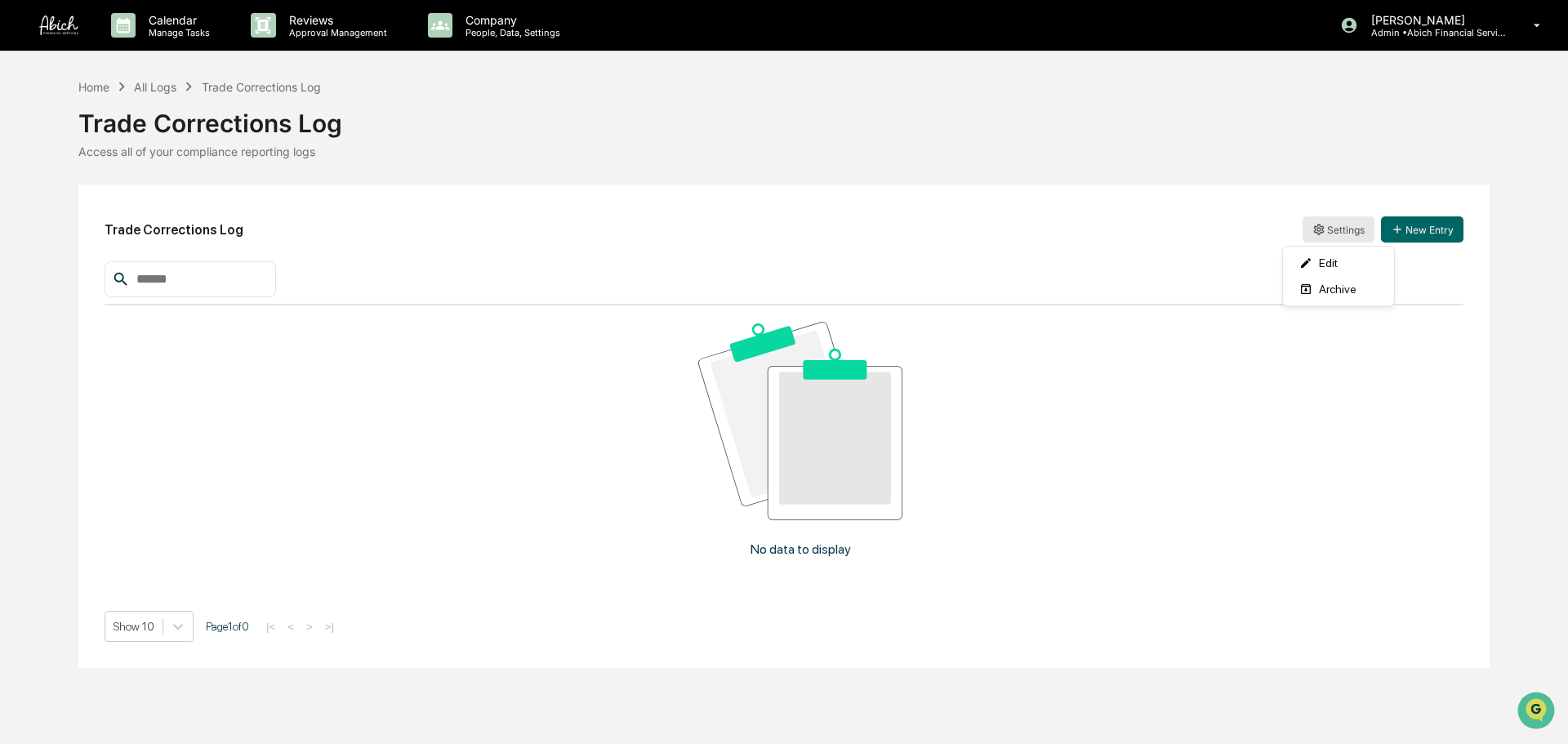
click at [1245, 224] on html "Calendar Manage Tasks Reviews Approval Management Company People, Data, Setting…" at bounding box center [784, 372] width 1568 height 744
click at [1245, 264] on div "Edit" at bounding box center [1338, 262] width 105 height 26
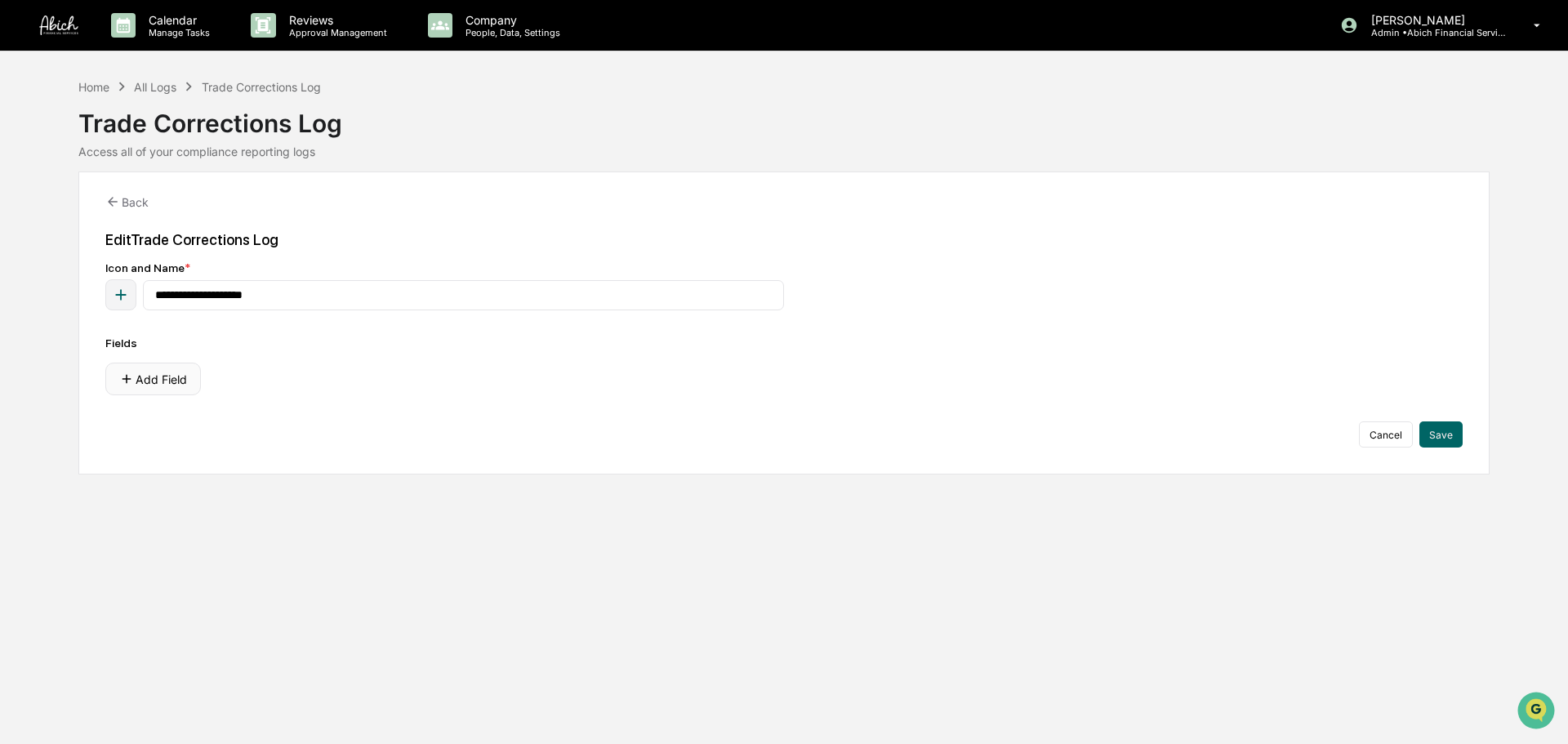
click at [174, 382] on button "Add Field" at bounding box center [153, 379] width 95 height 32
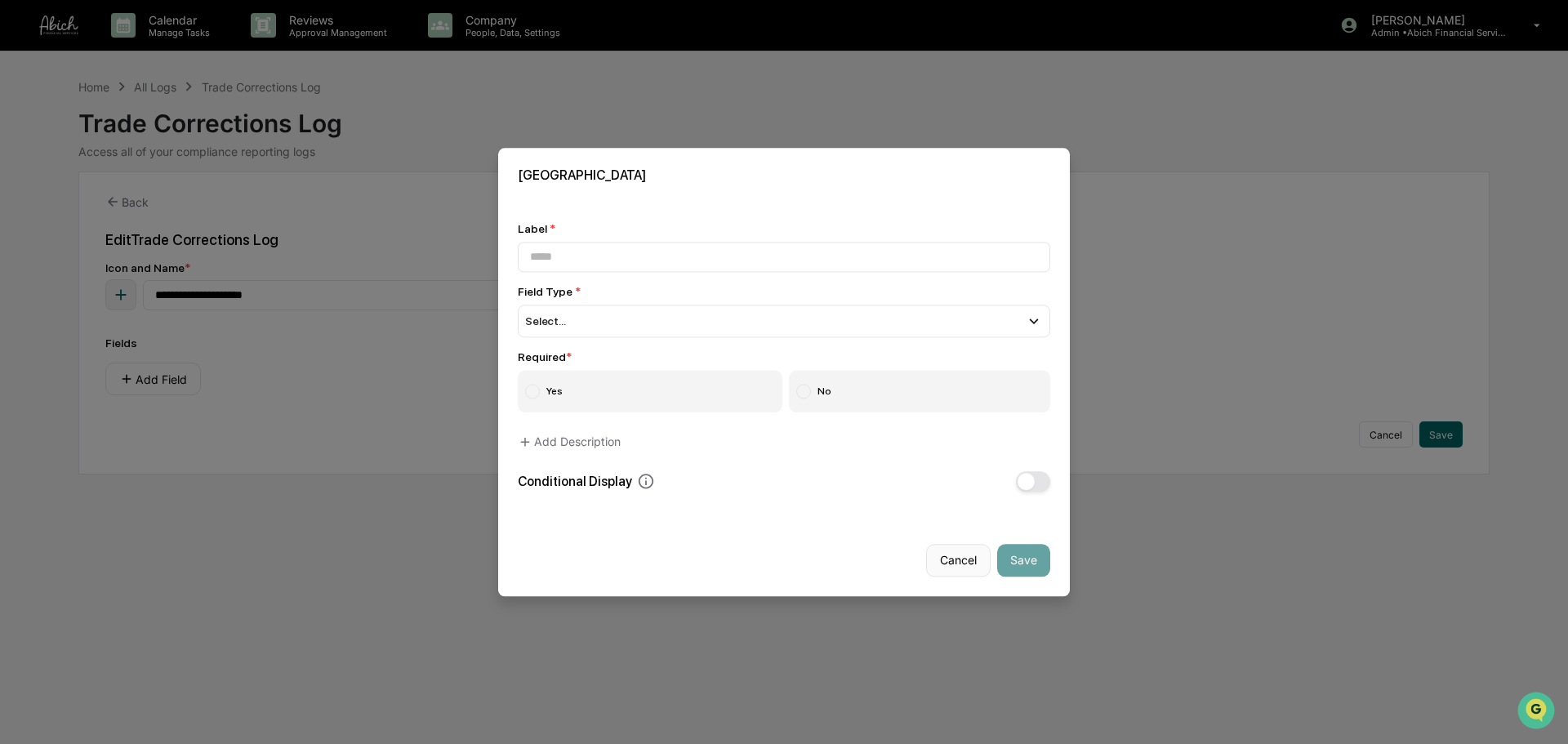
click at [985, 567] on button "Cancel" at bounding box center [959, 560] width 65 height 32
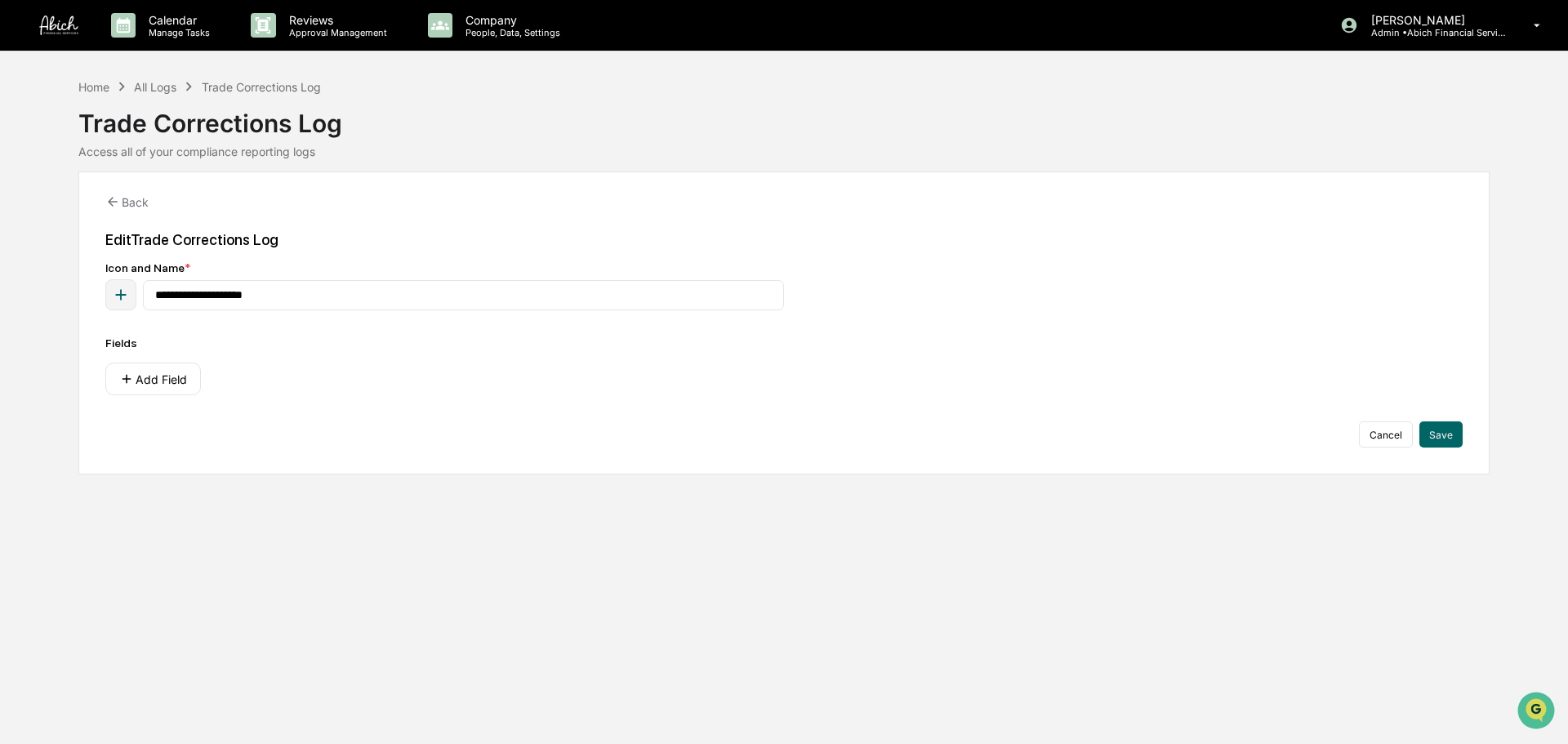
click at [118, 300] on icon "button" at bounding box center [120, 295] width 18 height 18
type input "*"
click at [373, 415] on div "**********" at bounding box center [783, 354] width 1357 height 186
click at [184, 368] on button "Add Field" at bounding box center [153, 379] width 95 height 32
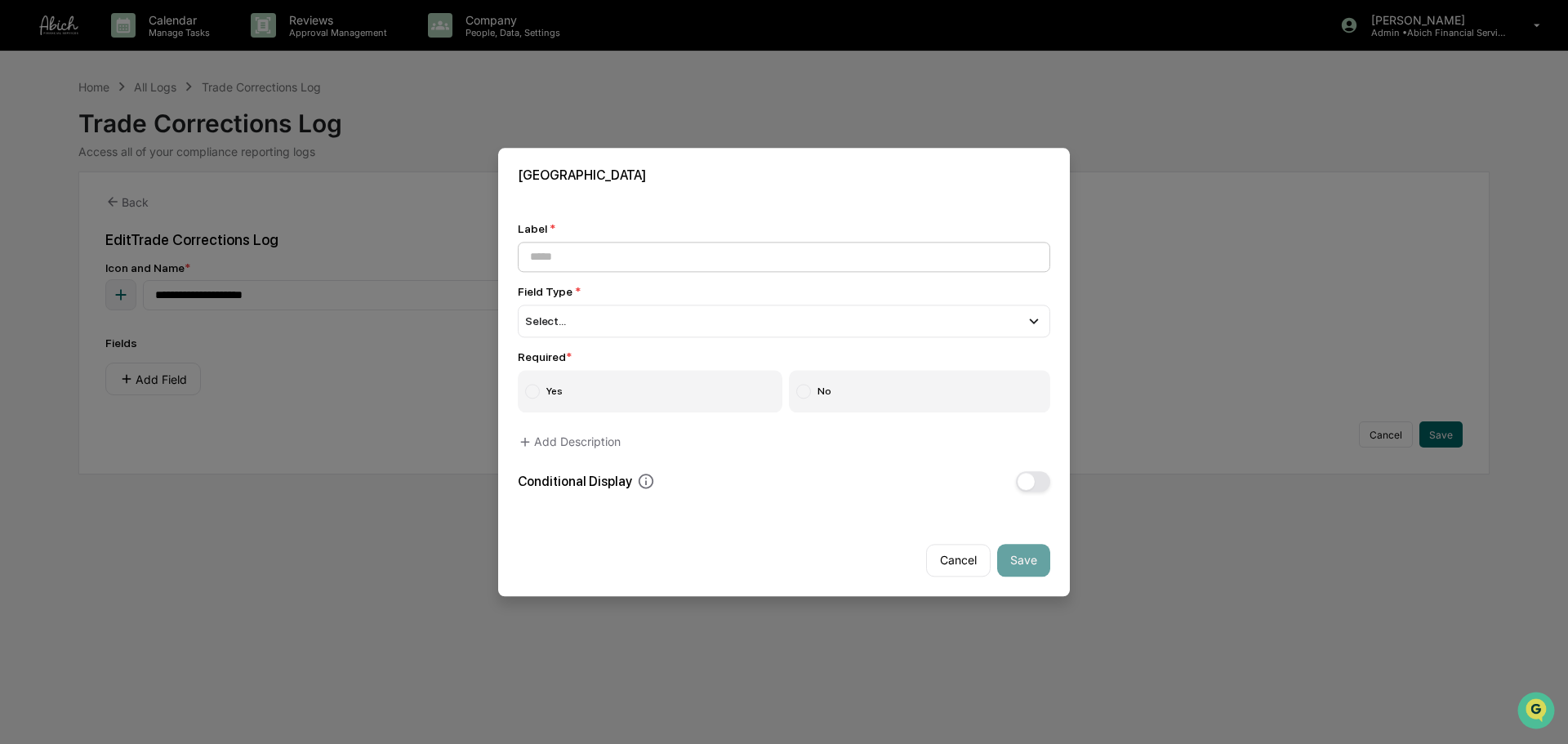
click at [650, 253] on input at bounding box center [784, 257] width 532 height 31
click at [684, 251] on input at bounding box center [784, 257] width 532 height 31
click at [705, 247] on input "*******" at bounding box center [784, 257] width 532 height 31
type input "*"
type input "**********"
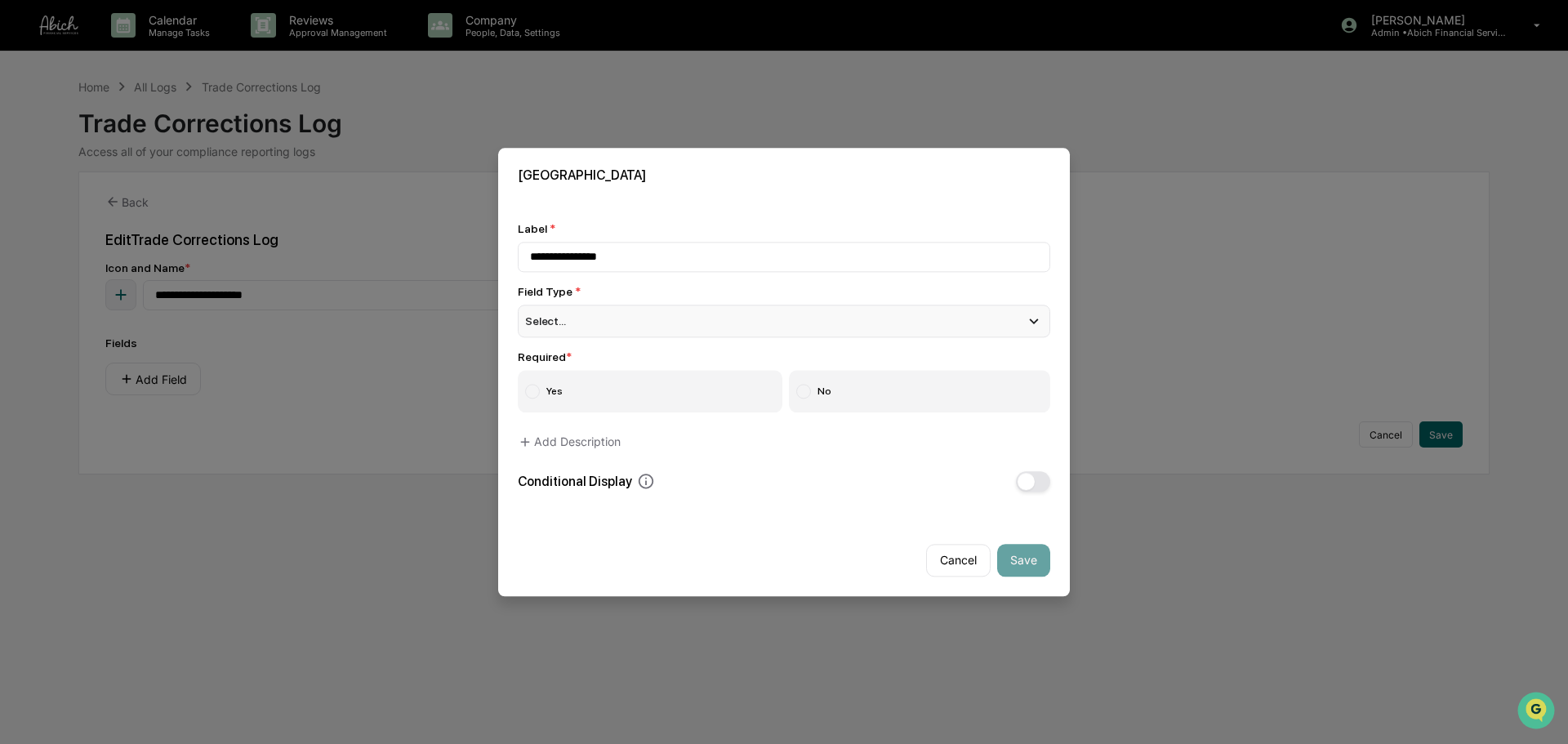
click at [885, 320] on div "Select..." at bounding box center [784, 320] width 532 height 32
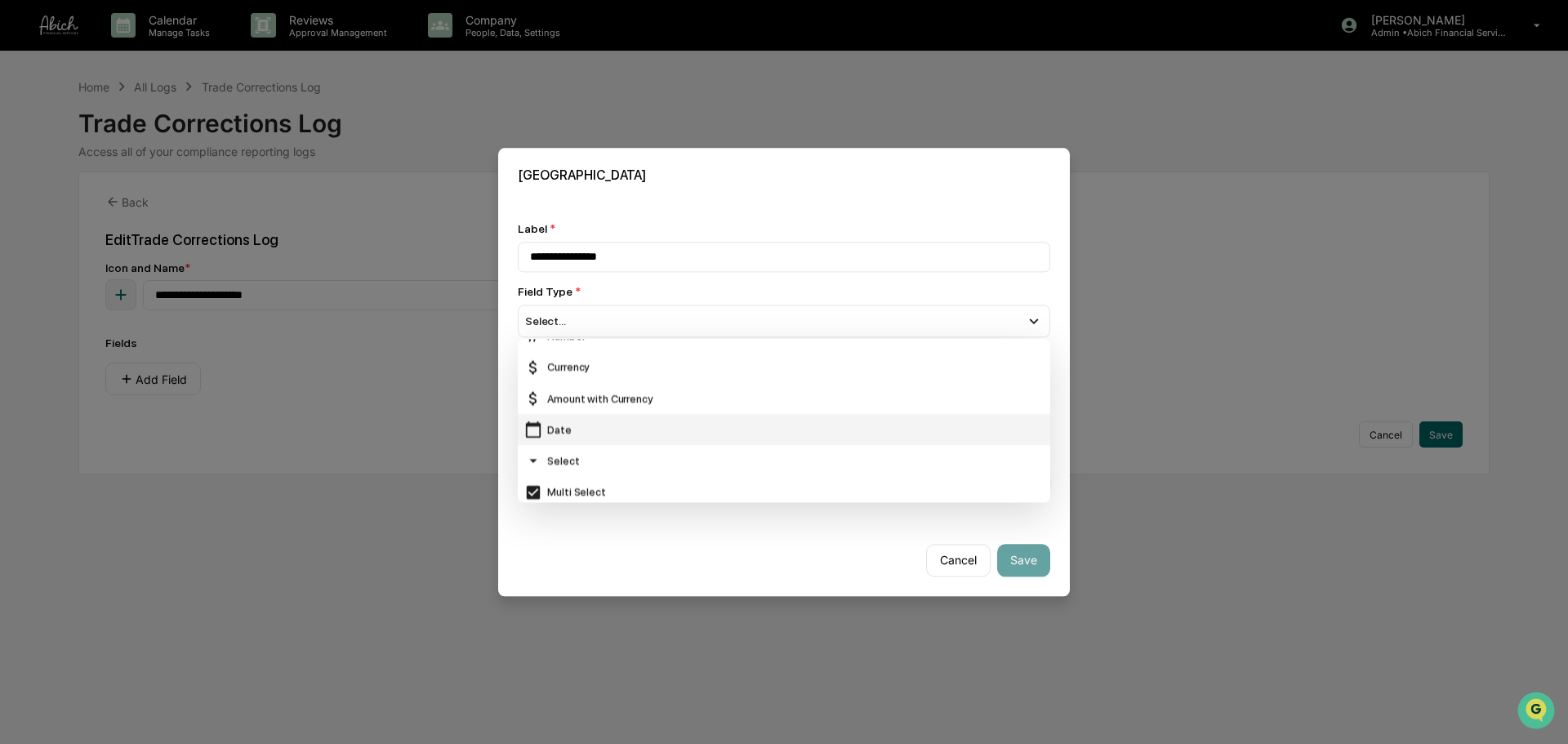
scroll to position [82, 0]
click at [663, 438] on div "Date" at bounding box center [784, 429] width 519 height 18
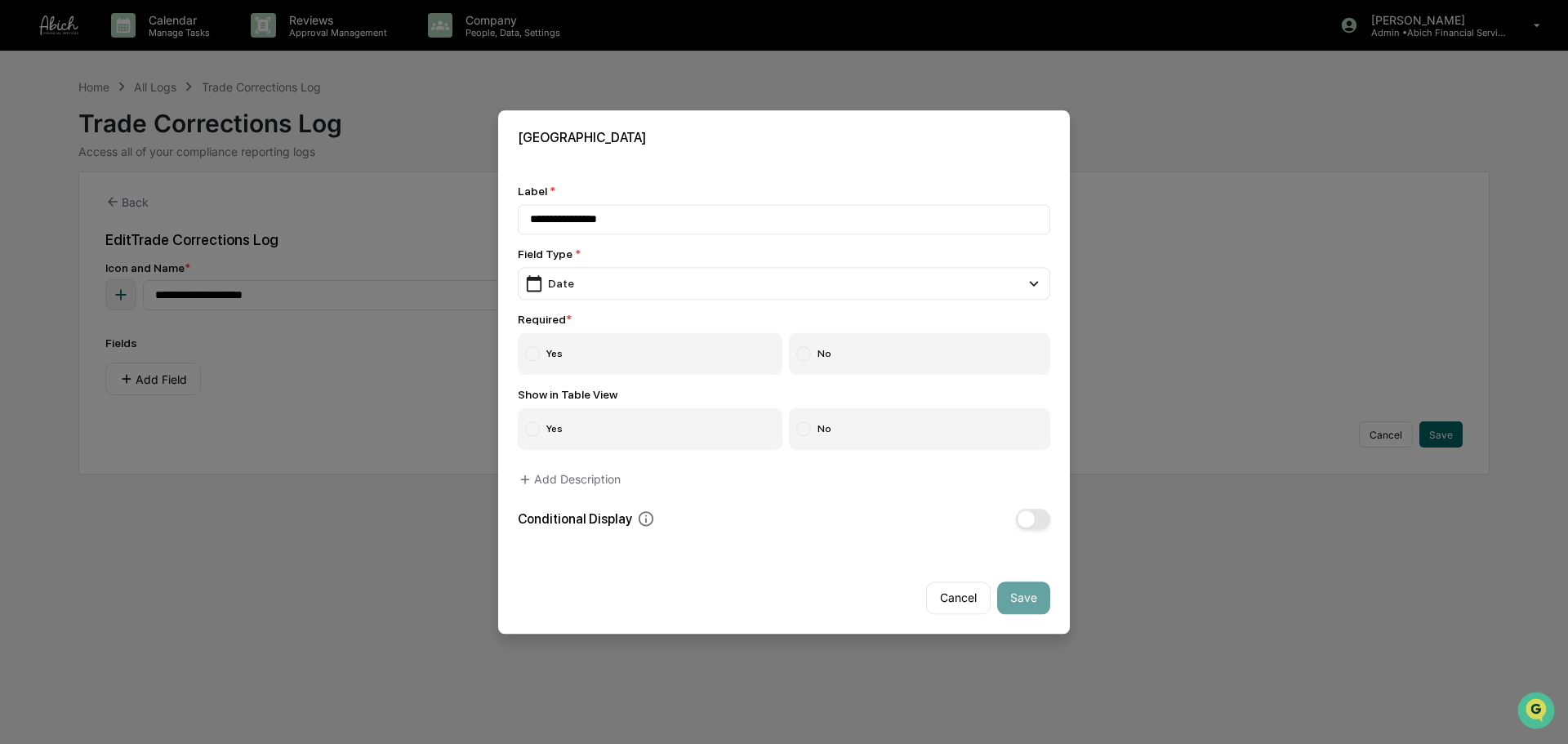
click at [663, 351] on label "Yes" at bounding box center [650, 353] width 264 height 43
click at [1016, 567] on button "Save" at bounding box center [1023, 597] width 53 height 32
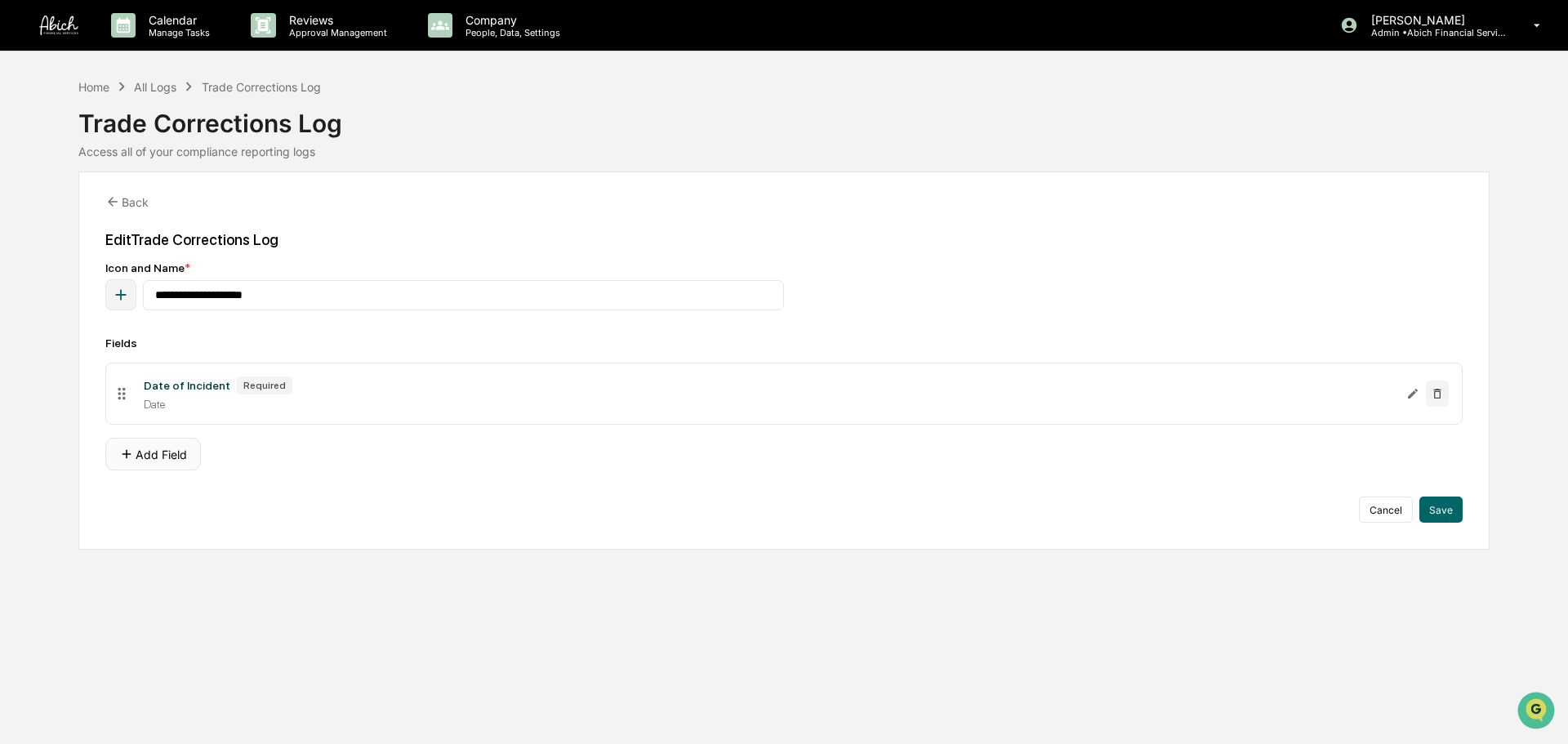
click at [181, 455] on button "Add Field" at bounding box center [153, 454] width 95 height 32
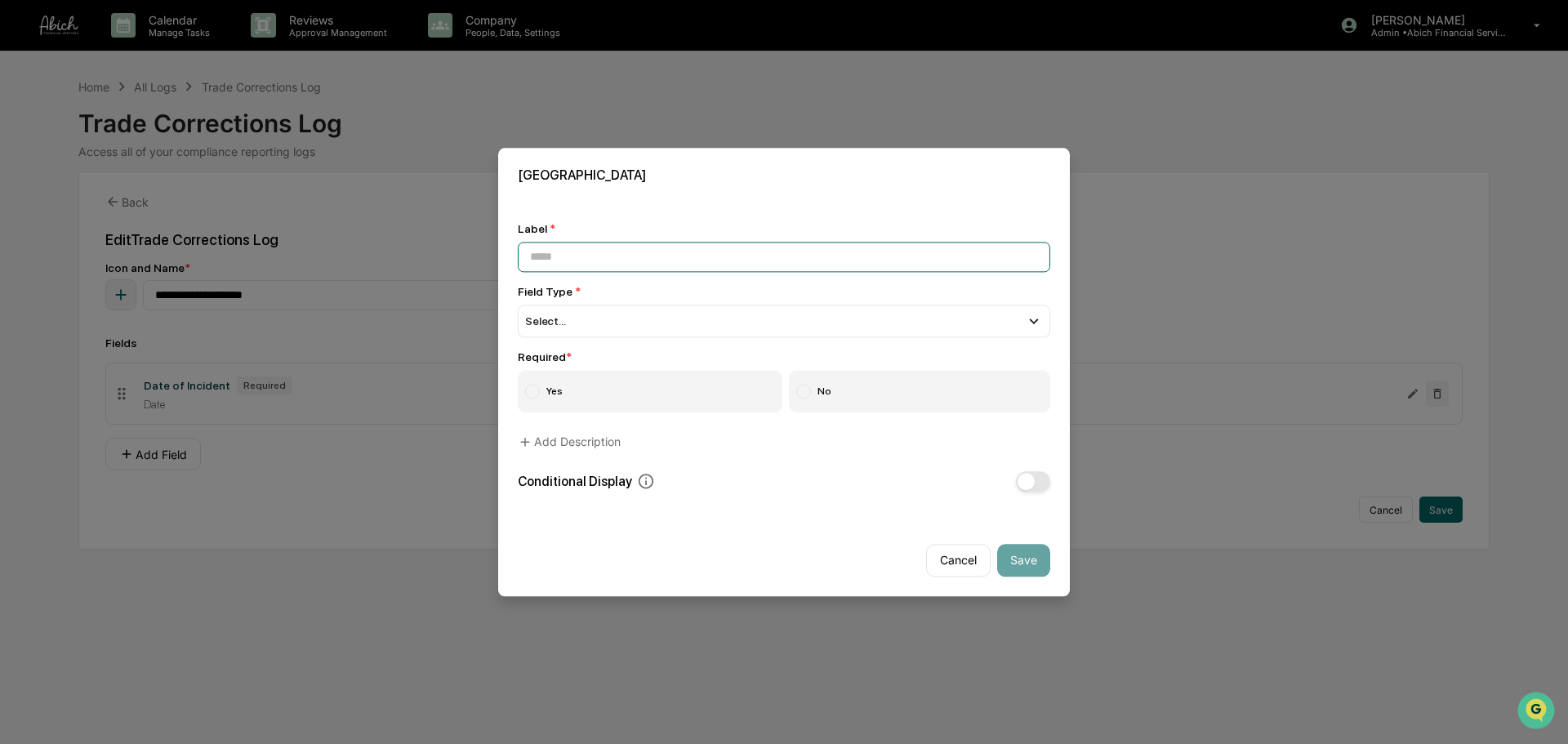
click at [703, 269] on input at bounding box center [784, 257] width 532 height 31
type input "**********"
click at [689, 313] on div "Select..." at bounding box center [784, 320] width 532 height 32
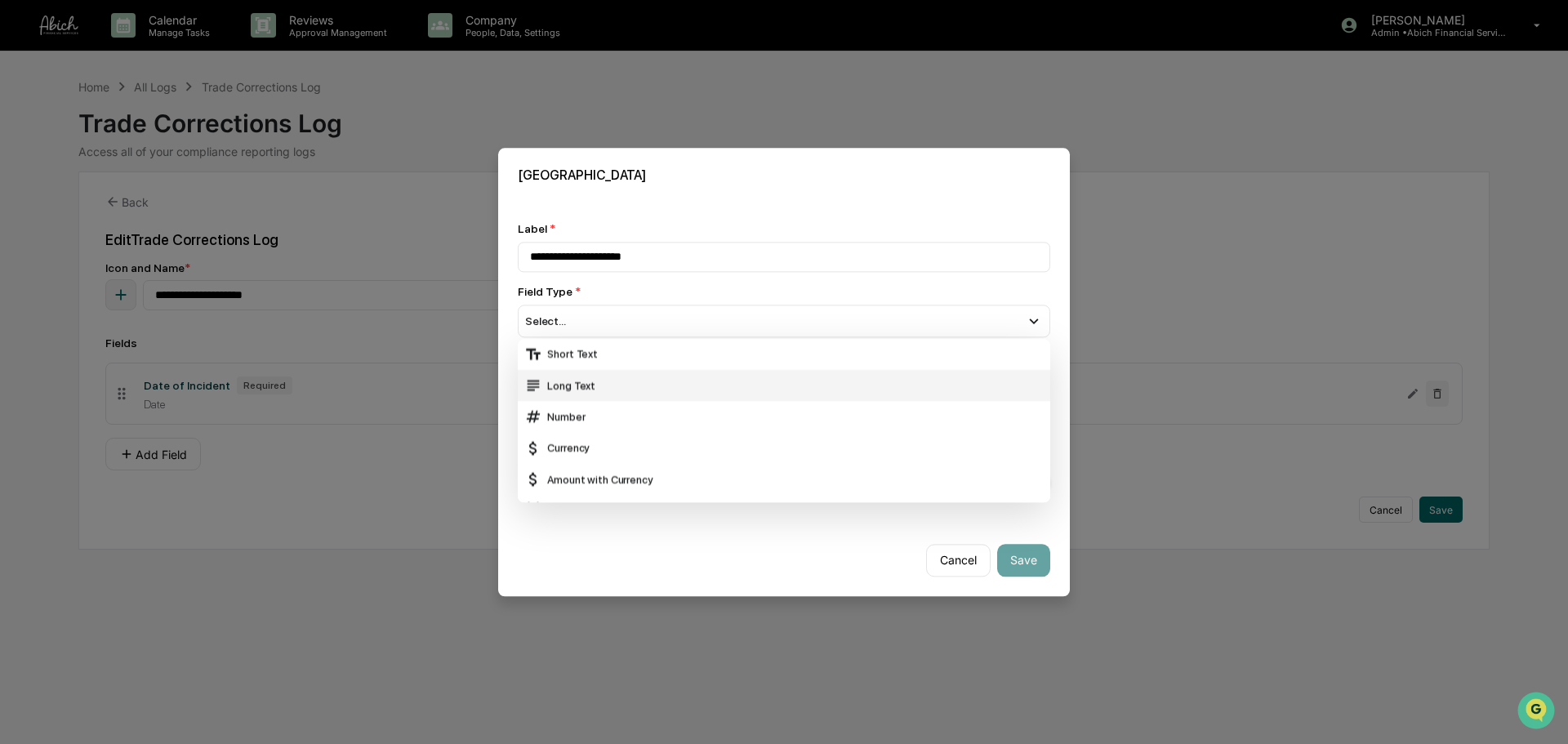
click at [666, 393] on div "Long Text" at bounding box center [784, 385] width 519 height 18
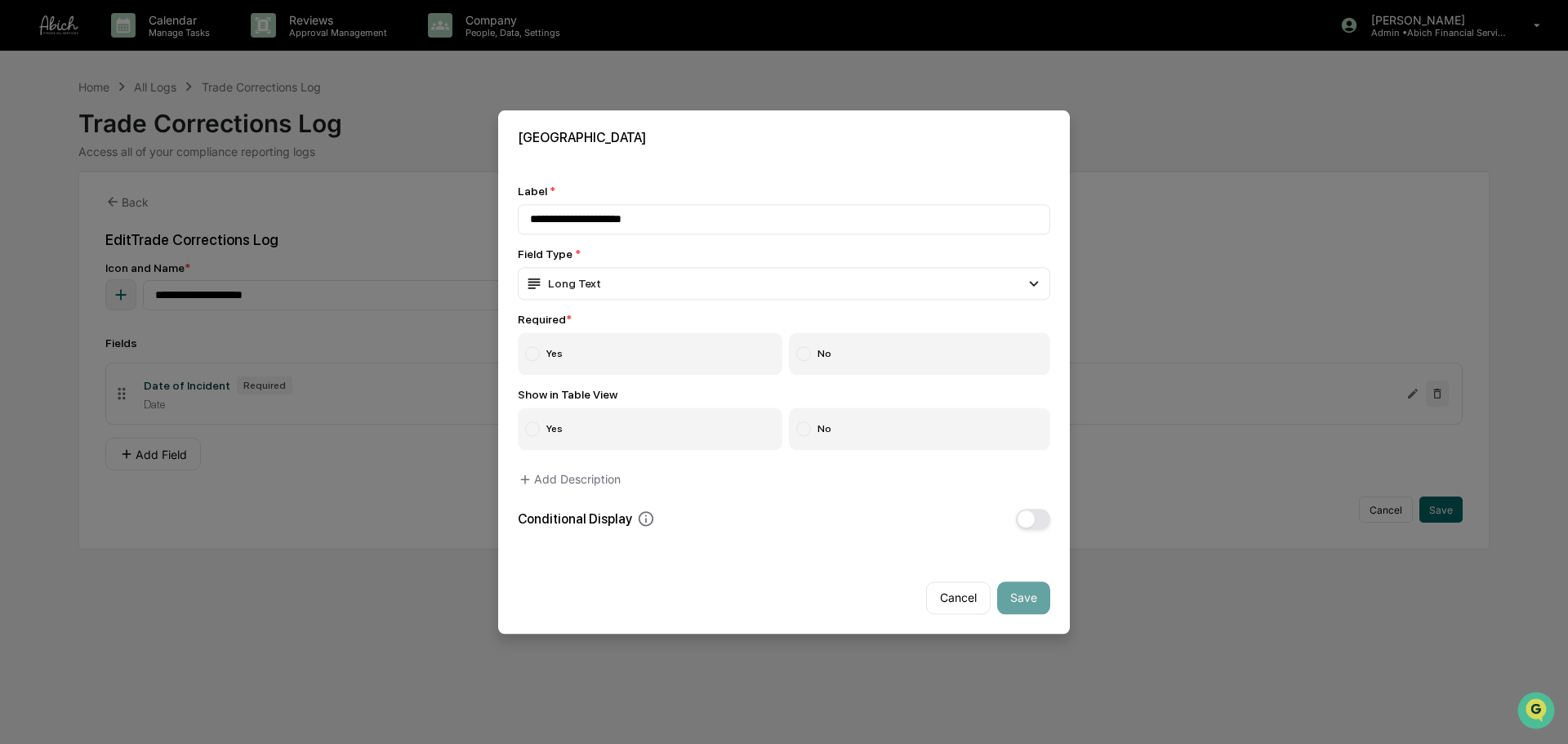
click at [669, 357] on label "Yes" at bounding box center [650, 353] width 264 height 43
click at [651, 279] on div "Long Text" at bounding box center [784, 283] width 532 height 32
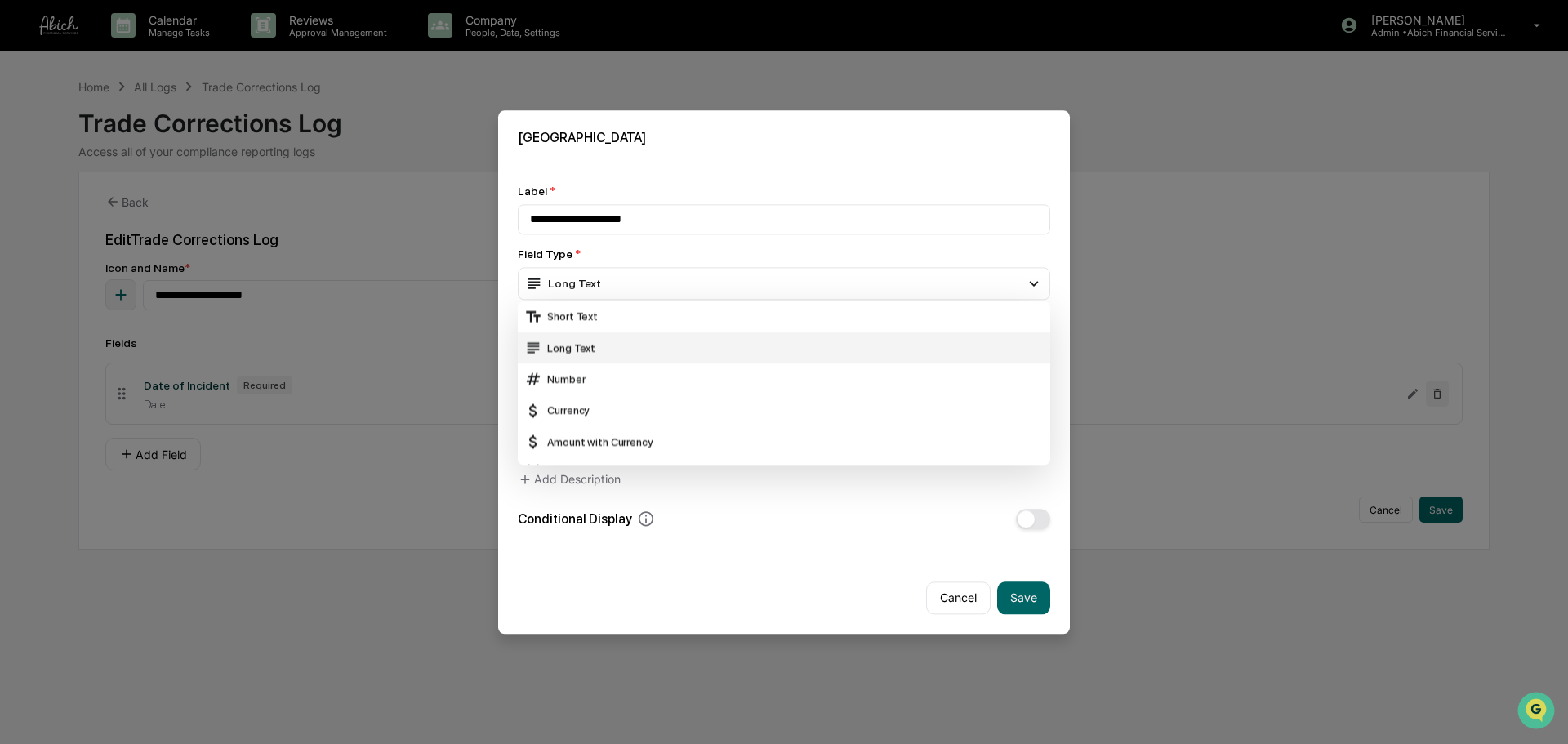
click at [618, 332] on div "Long Text" at bounding box center [784, 347] width 532 height 31
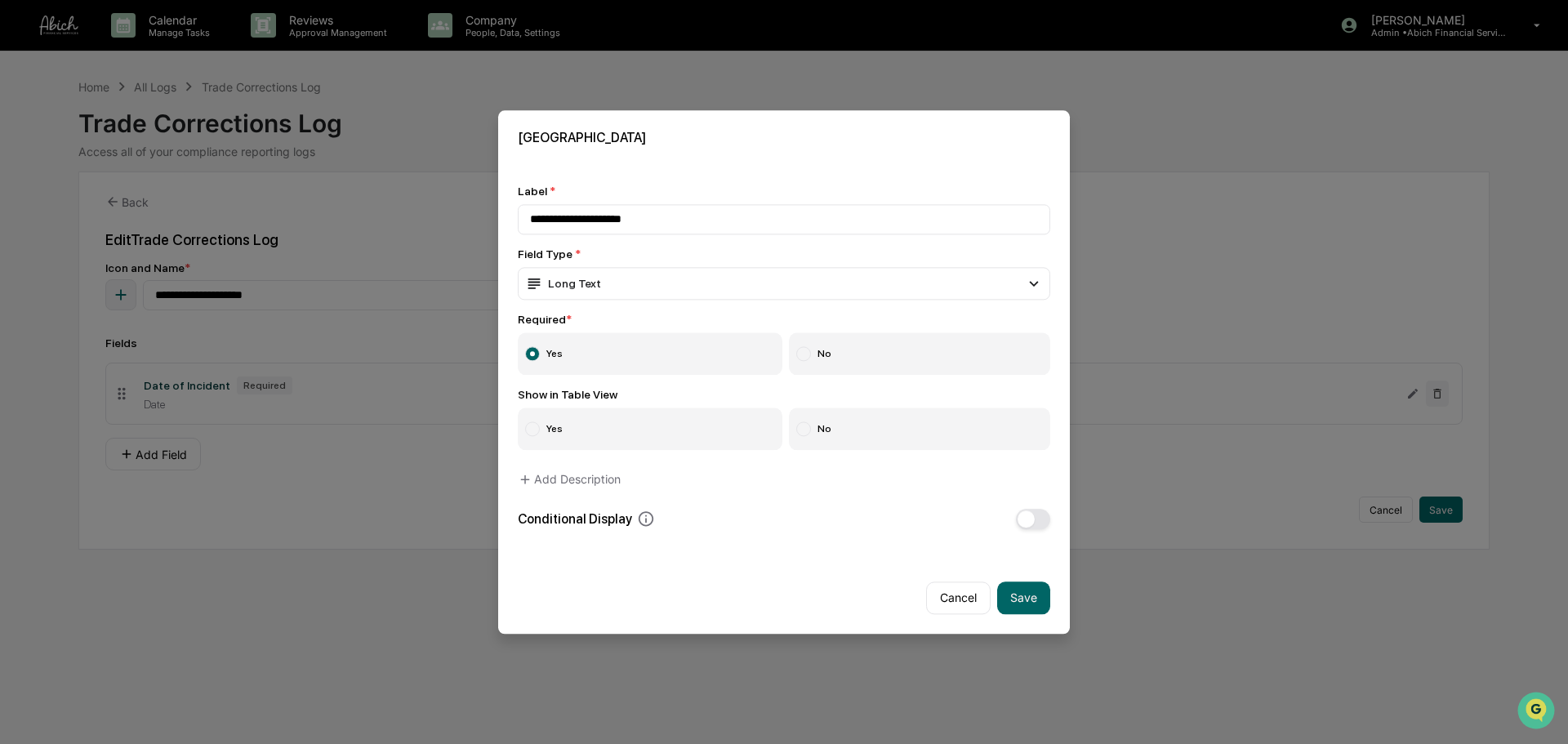
click at [625, 302] on div "**********" at bounding box center [784, 356] width 532 height 344
click at [632, 283] on div "Long Text" at bounding box center [784, 283] width 532 height 32
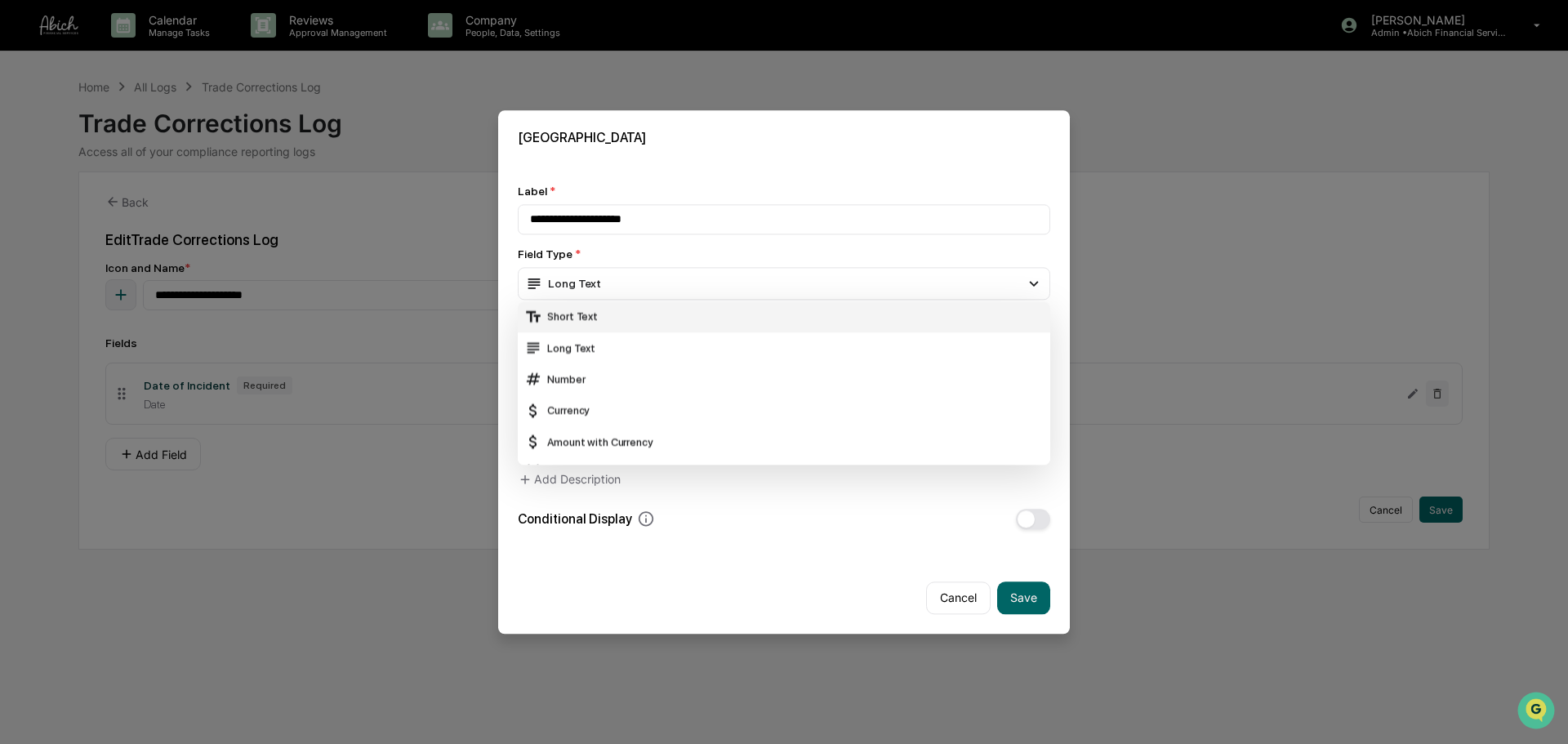
click at [615, 315] on div "Short Text" at bounding box center [784, 317] width 519 height 18
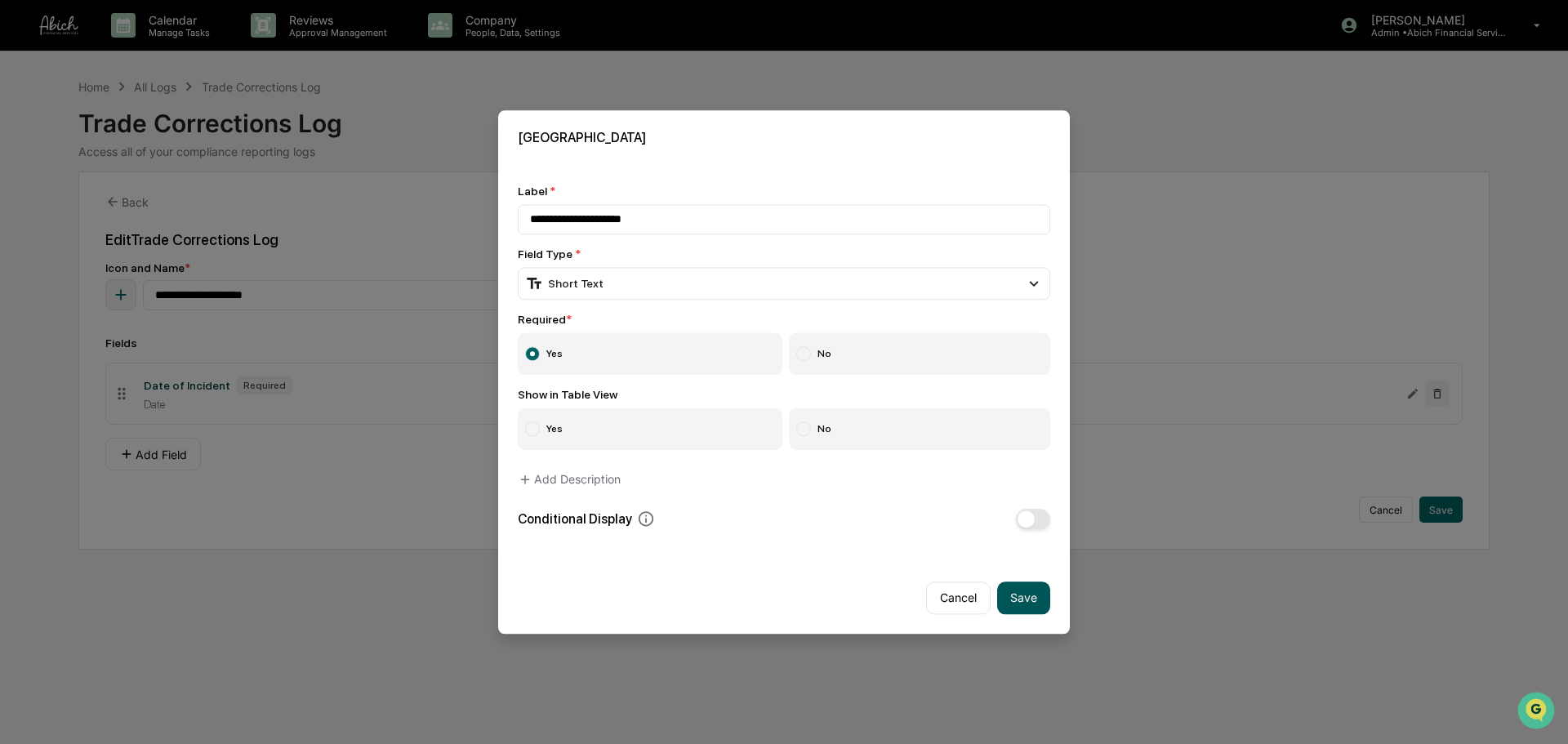
click at [1016, 567] on button "Save" at bounding box center [1023, 597] width 53 height 32
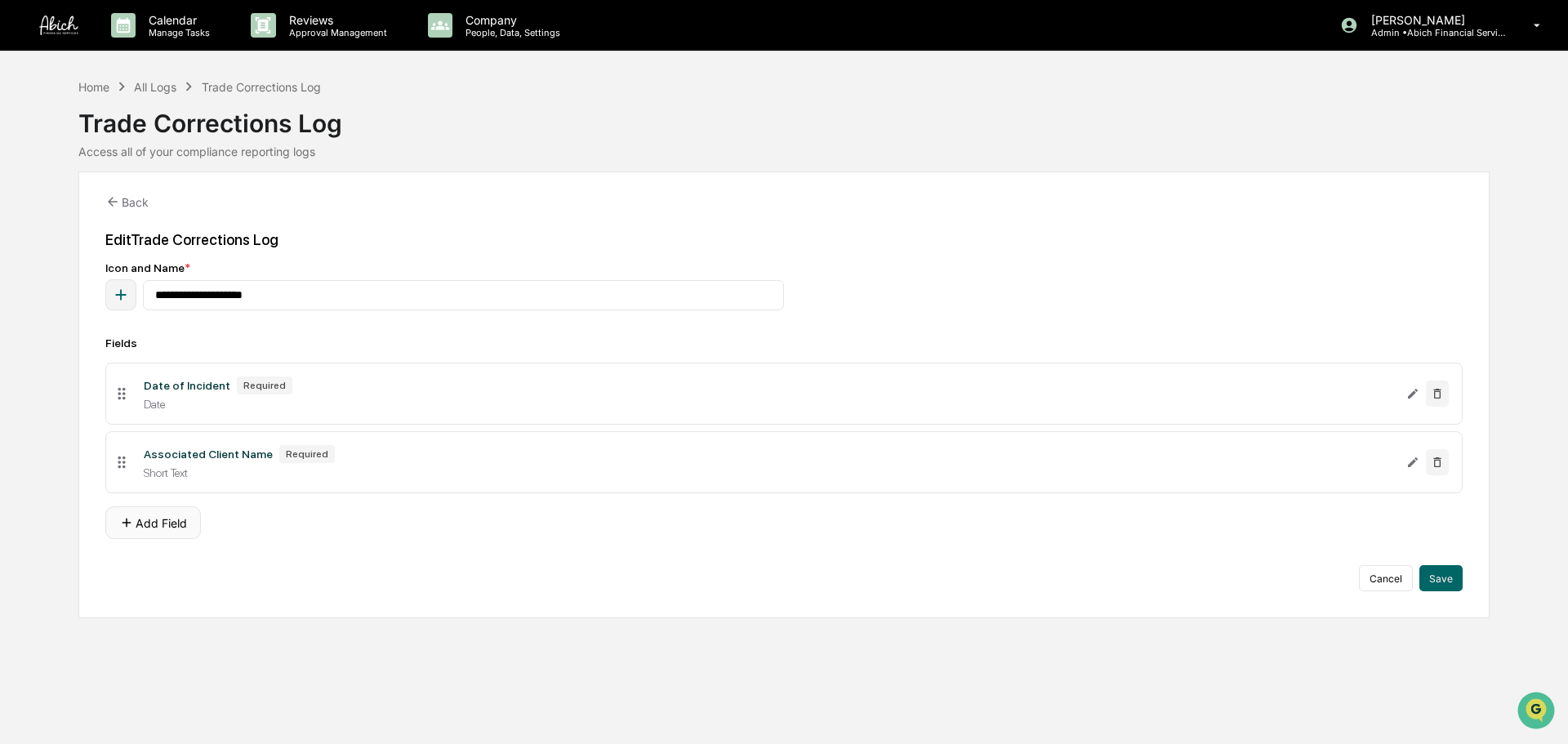
click at [174, 534] on button "Add Field" at bounding box center [153, 523] width 95 height 32
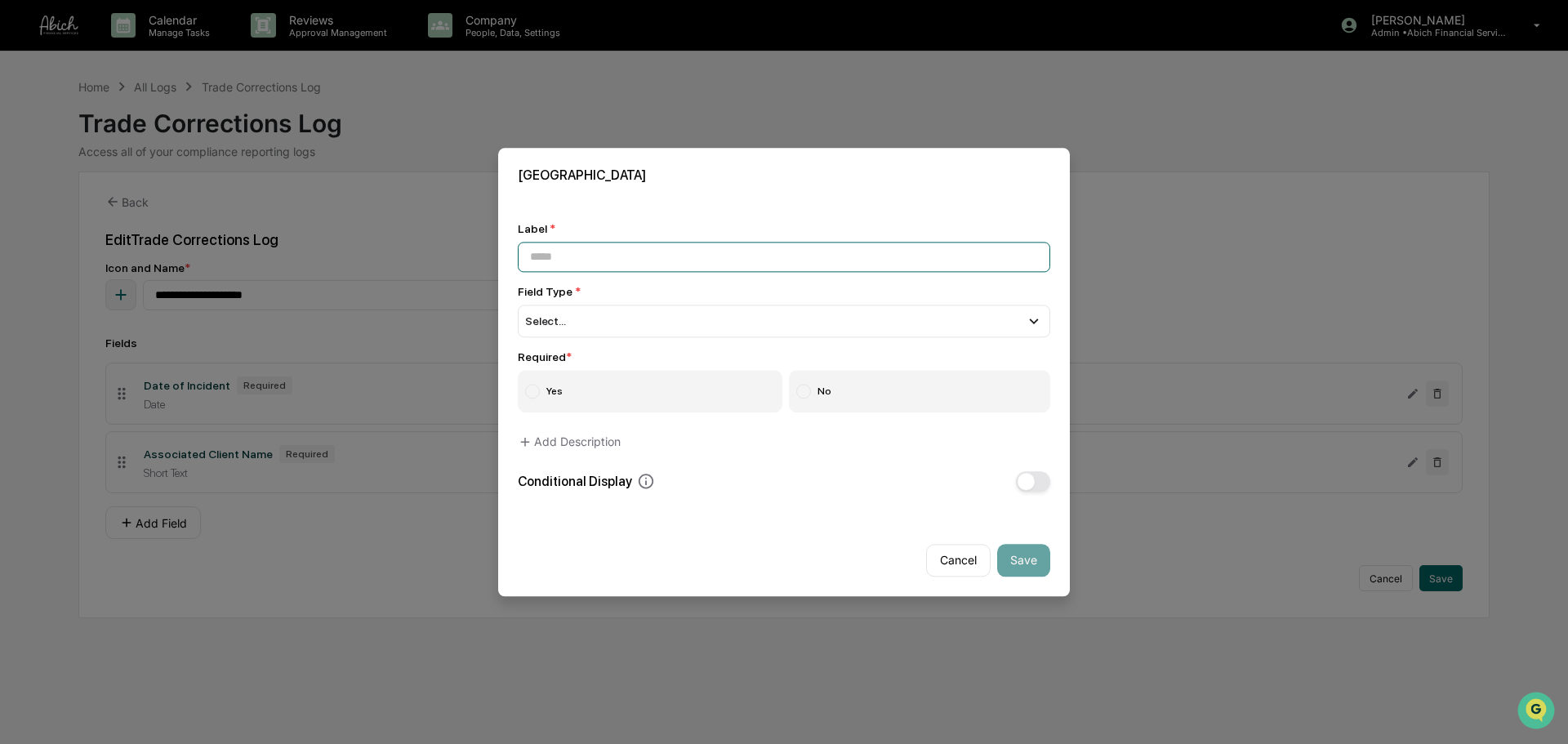
click at [629, 253] on input at bounding box center [784, 257] width 532 height 31
type input "**********"
click at [617, 323] on div "Select..." at bounding box center [784, 320] width 532 height 32
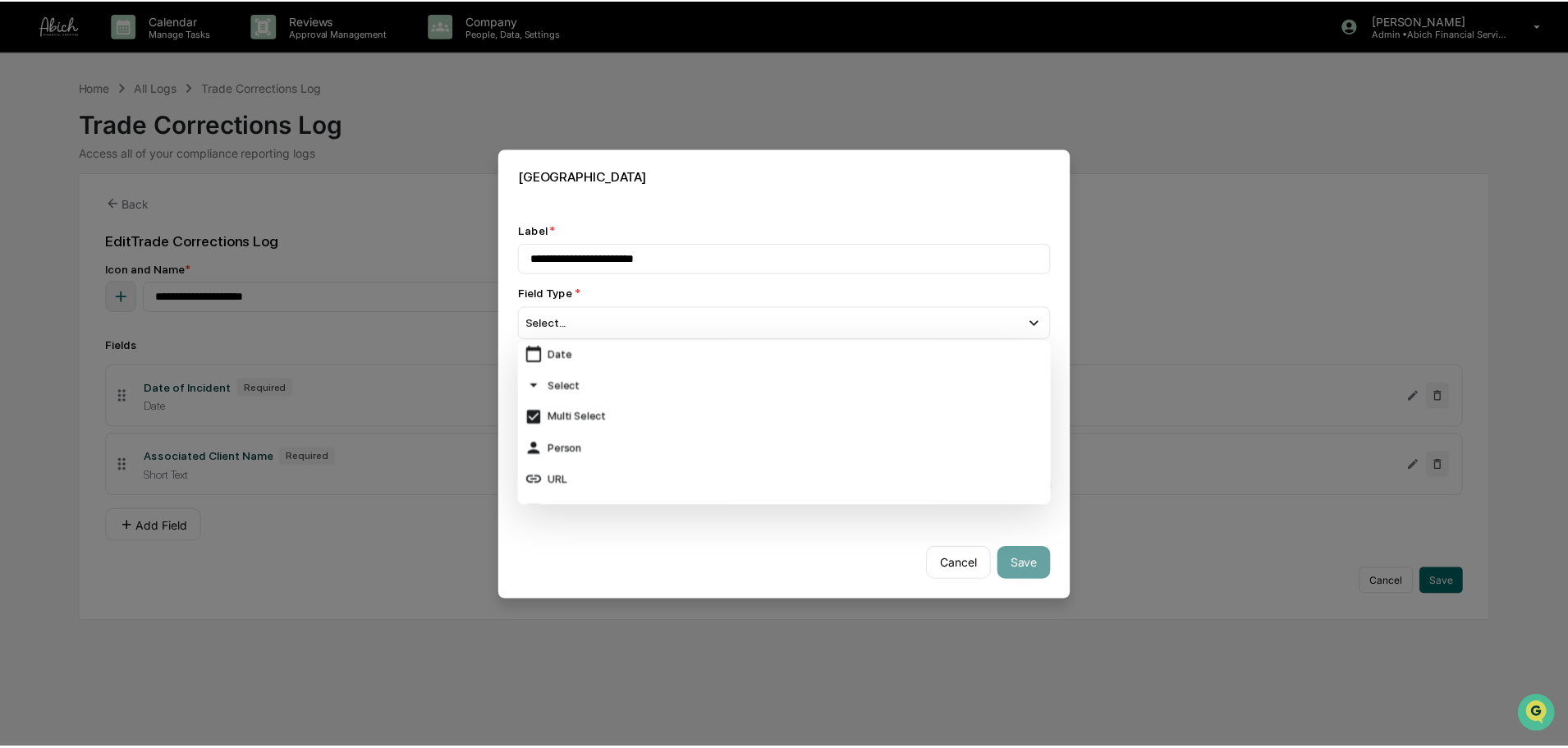
scroll to position [164, 0]
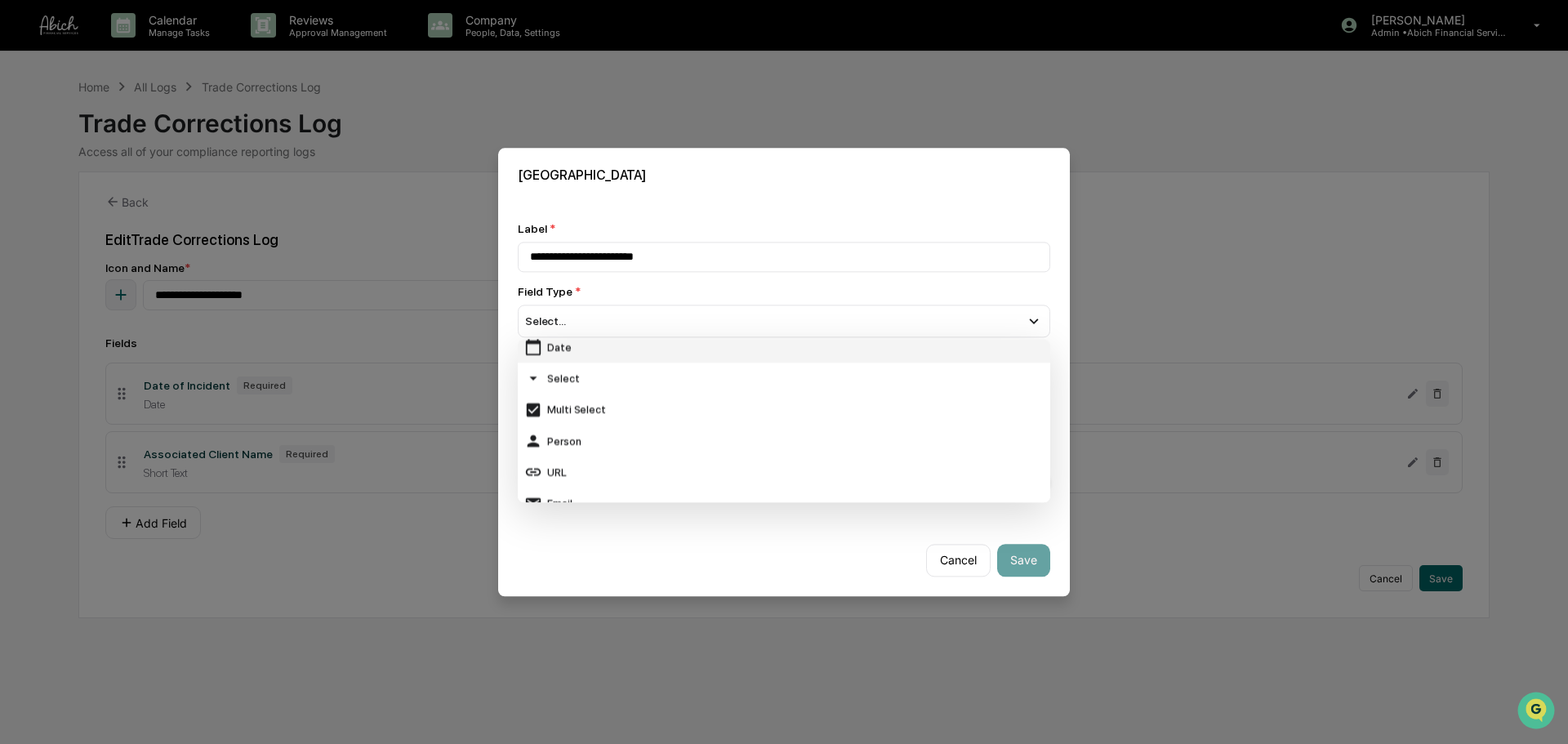
click at [586, 352] on div "Date" at bounding box center [784, 347] width 519 height 18
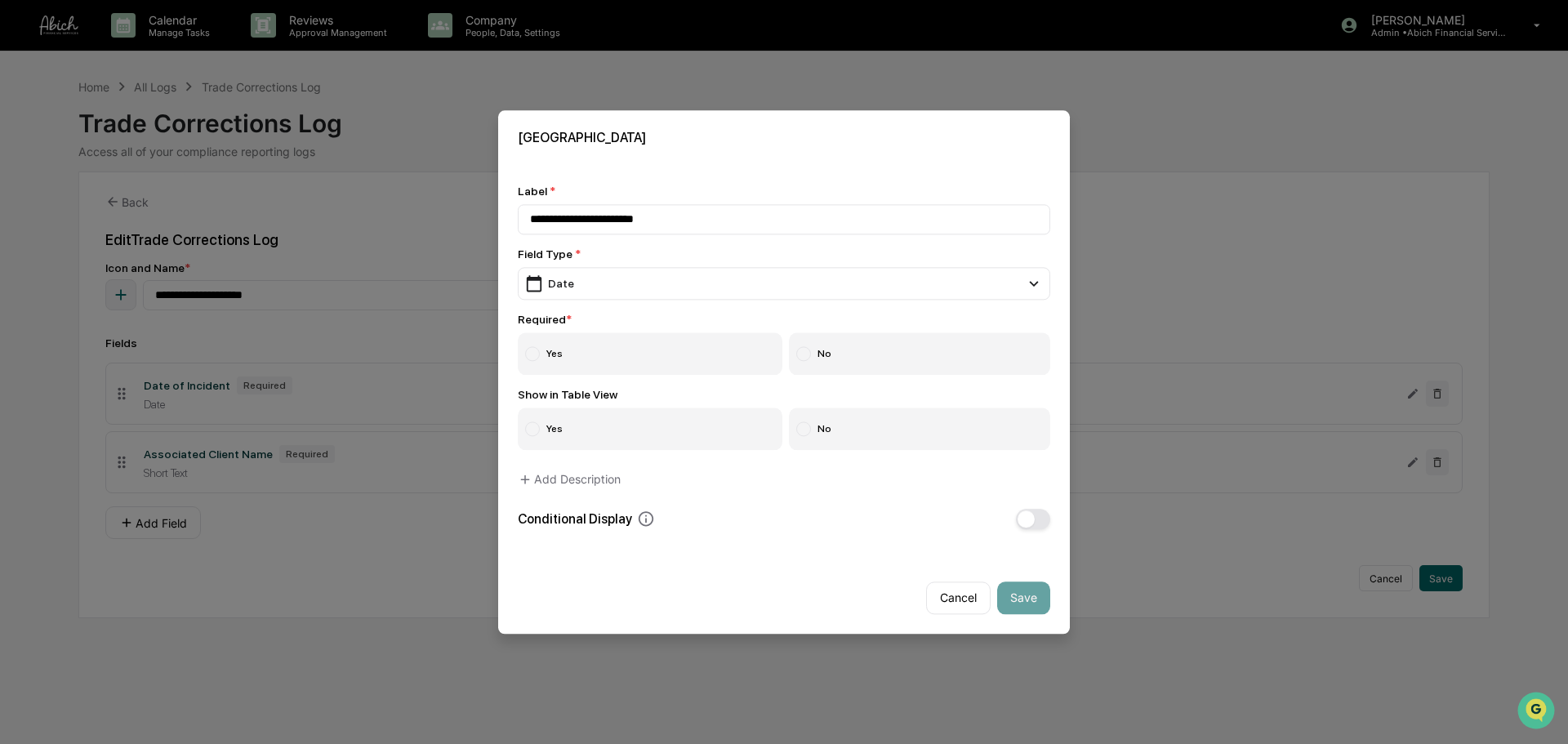
click at [593, 358] on label "Yes" at bounding box center [650, 353] width 264 height 43
click at [1019, 567] on button "Save" at bounding box center [1023, 597] width 53 height 32
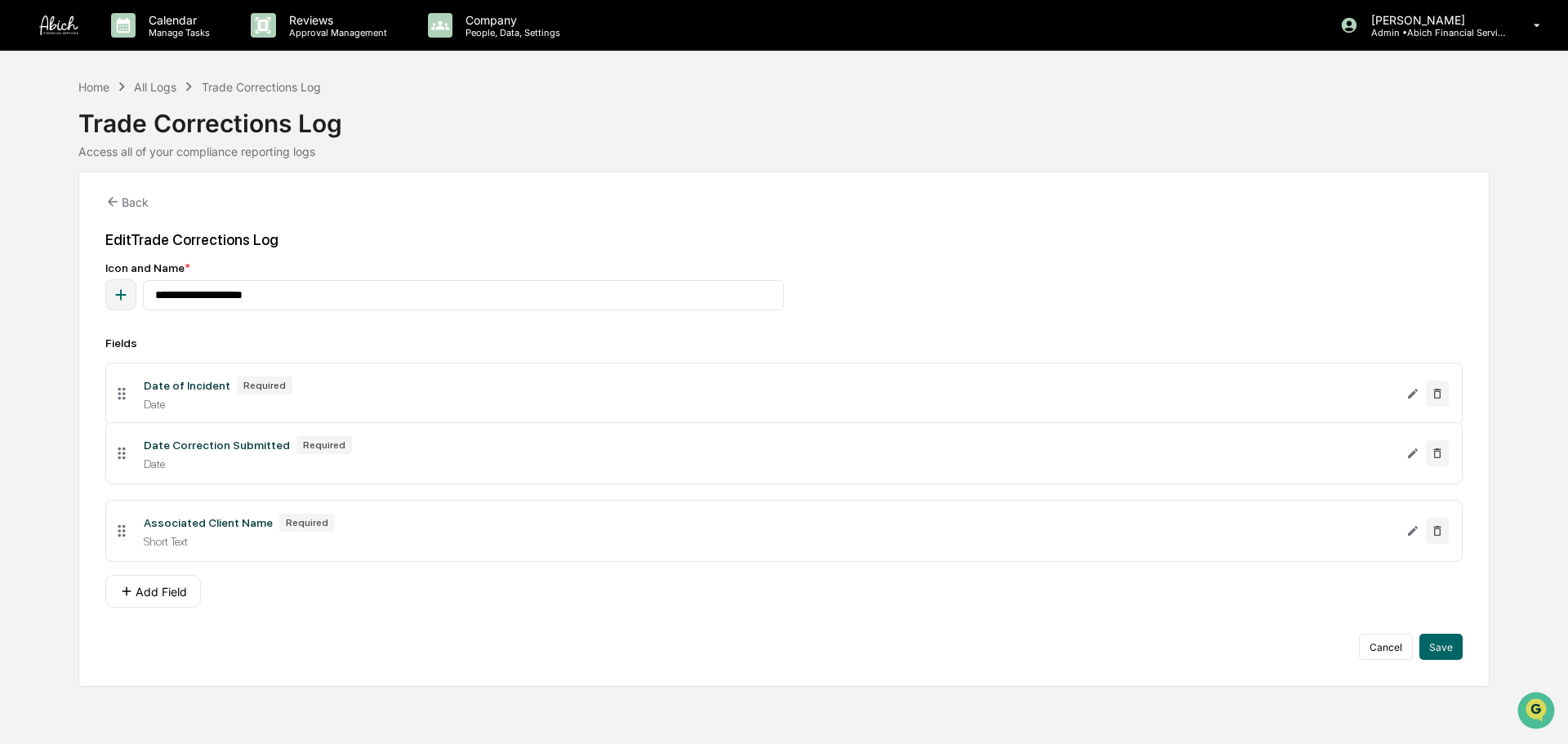
drag, startPoint x: 116, startPoint y: 527, endPoint x: 114, endPoint y: 449, distance: 78.0
click at [114, 449] on icon at bounding box center [121, 453] width 18 height 18
click at [157, 567] on button "Add Field" at bounding box center [153, 591] width 95 height 32
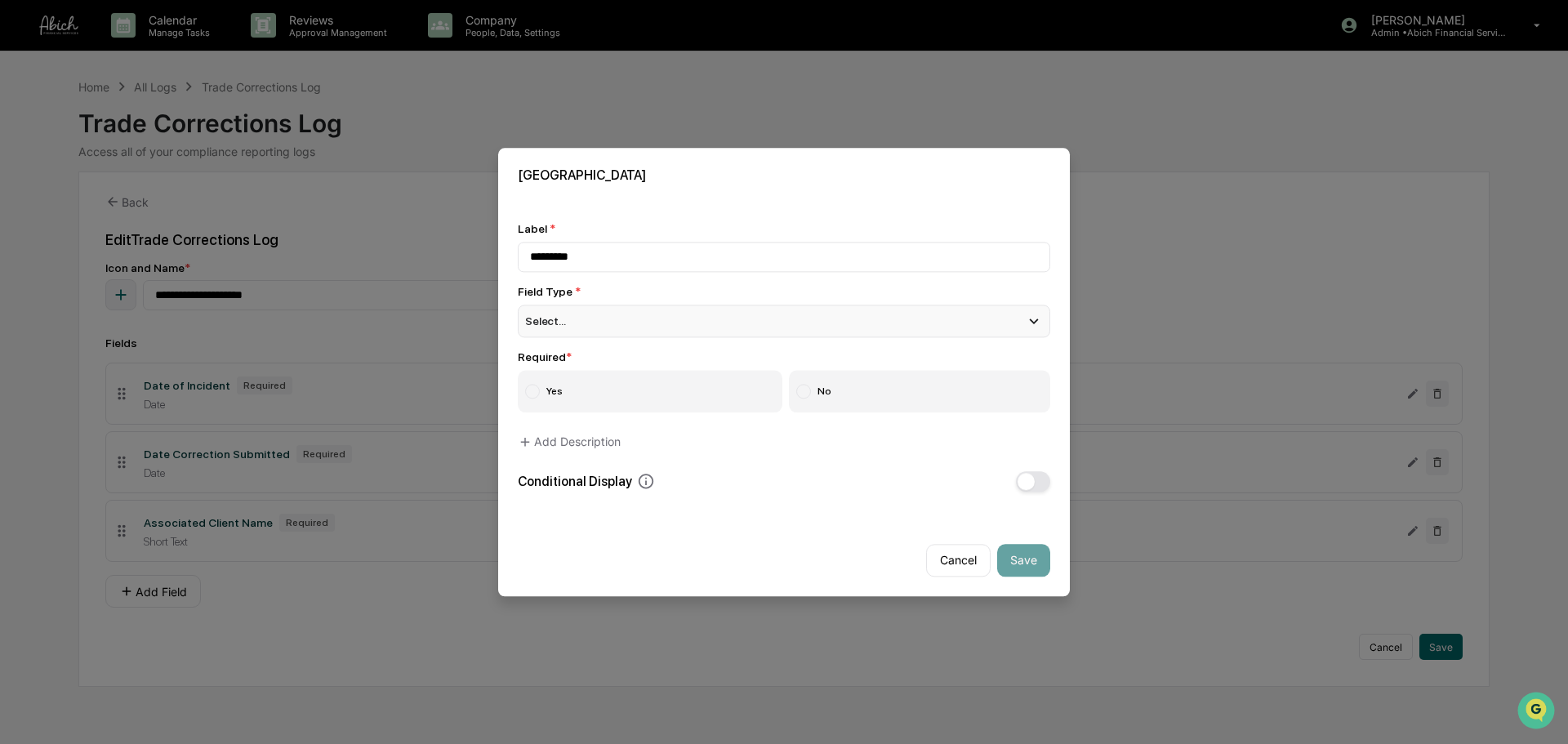
type input "*********"
click at [607, 324] on div "Select..." at bounding box center [784, 320] width 532 height 32
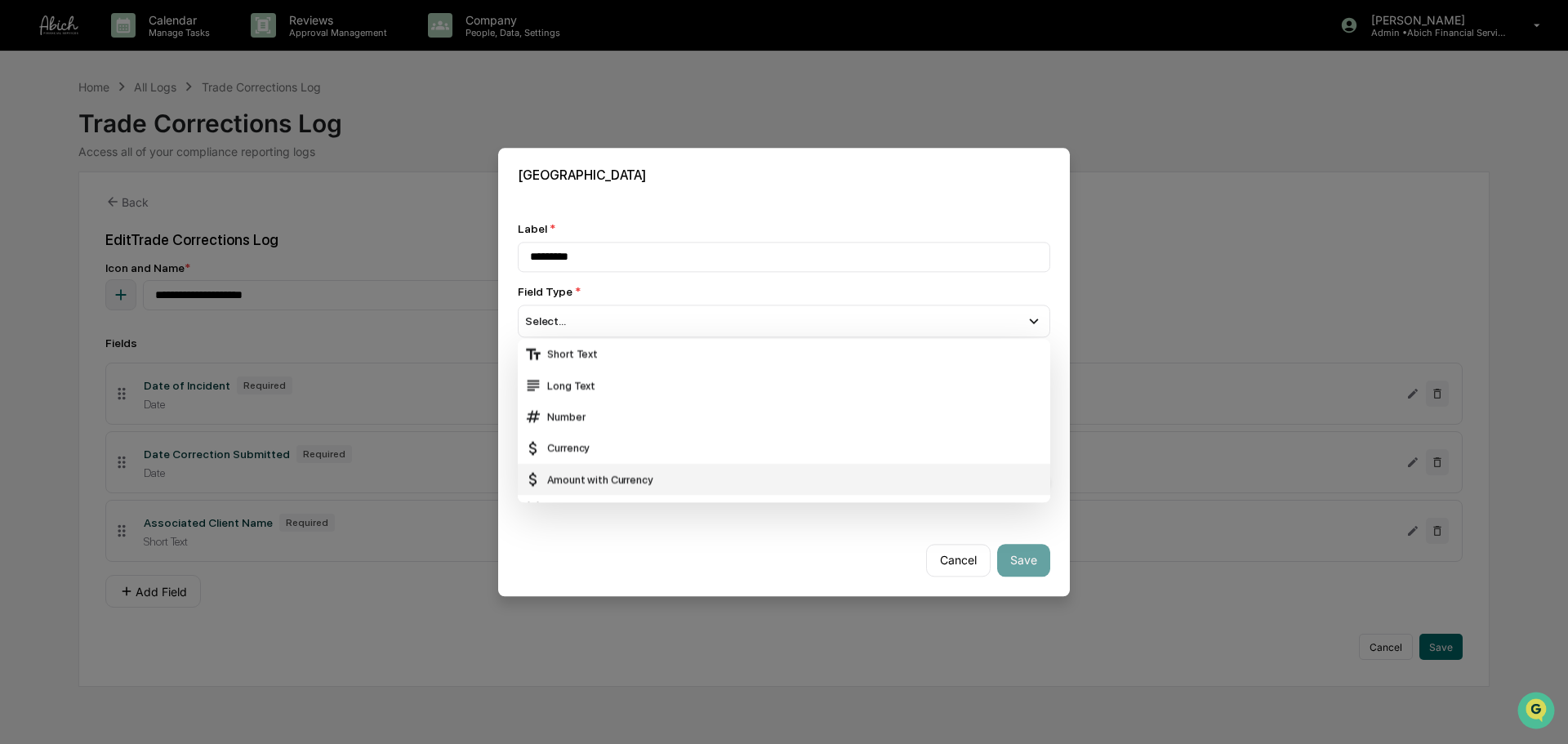
click at [633, 483] on div "Amount with Currency" at bounding box center [784, 479] width 519 height 18
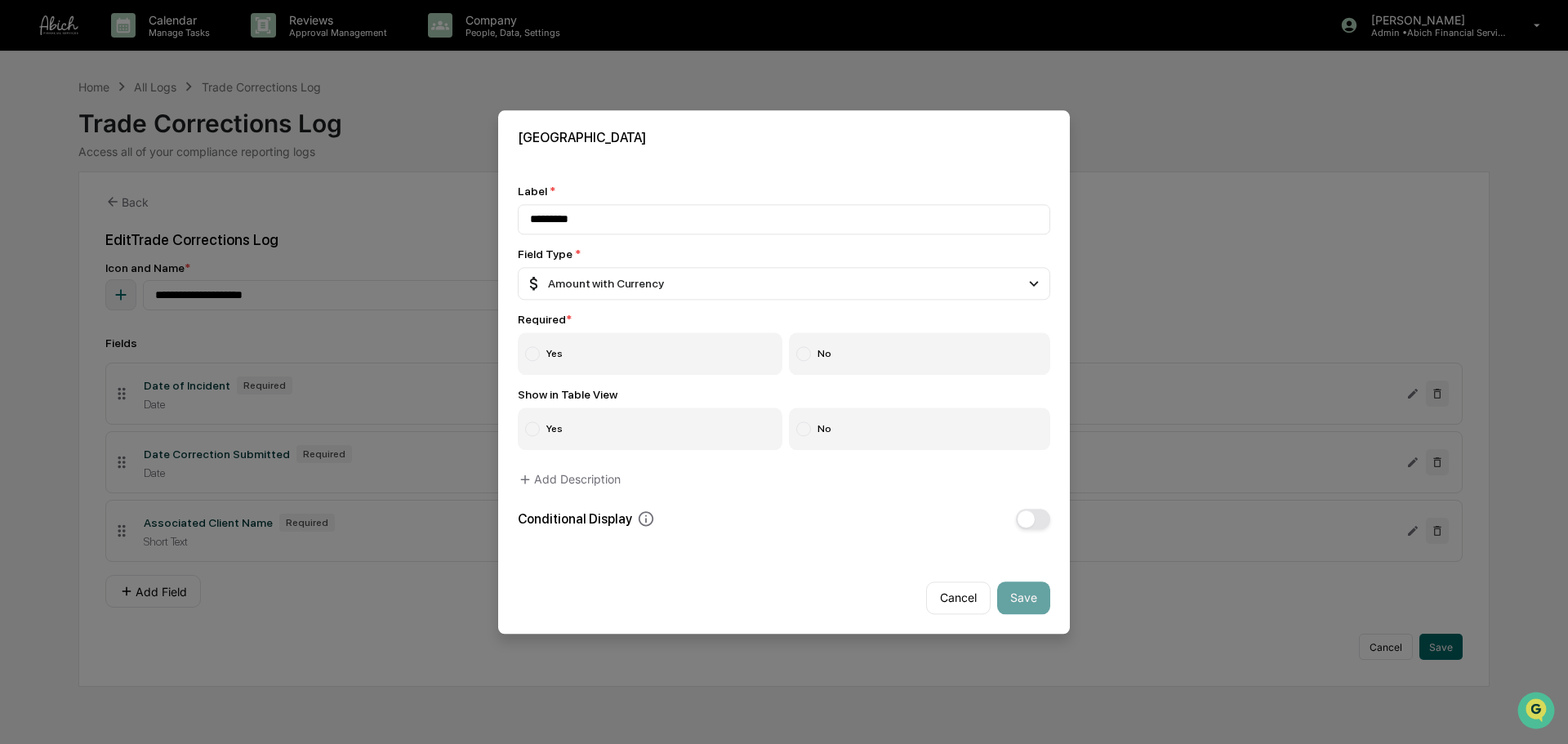
click at [609, 370] on label "Yes" at bounding box center [650, 353] width 264 height 43
click at [1040, 567] on button "Save" at bounding box center [1023, 597] width 53 height 32
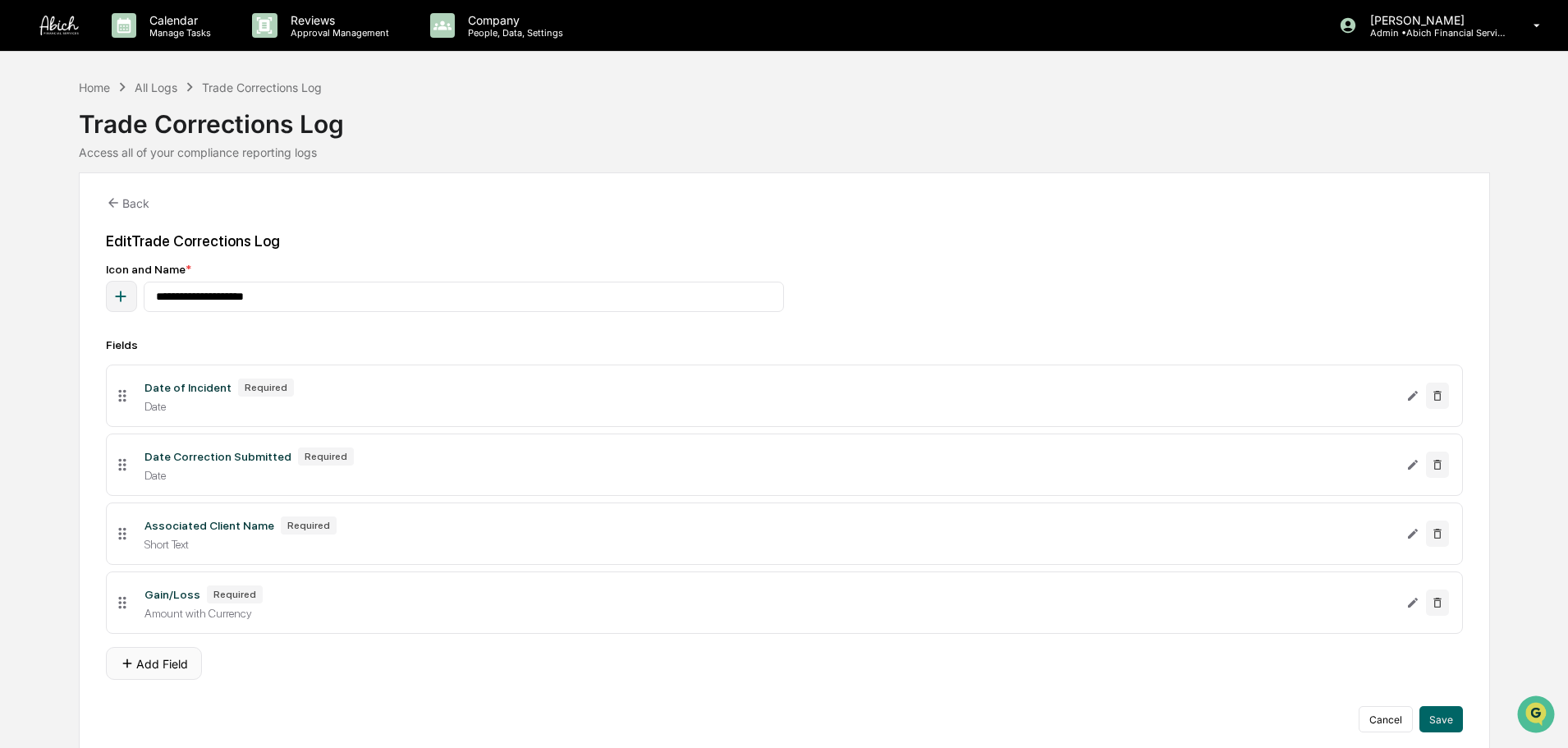
click at [172, 570] on button "Add Field" at bounding box center [153, 664] width 96 height 33
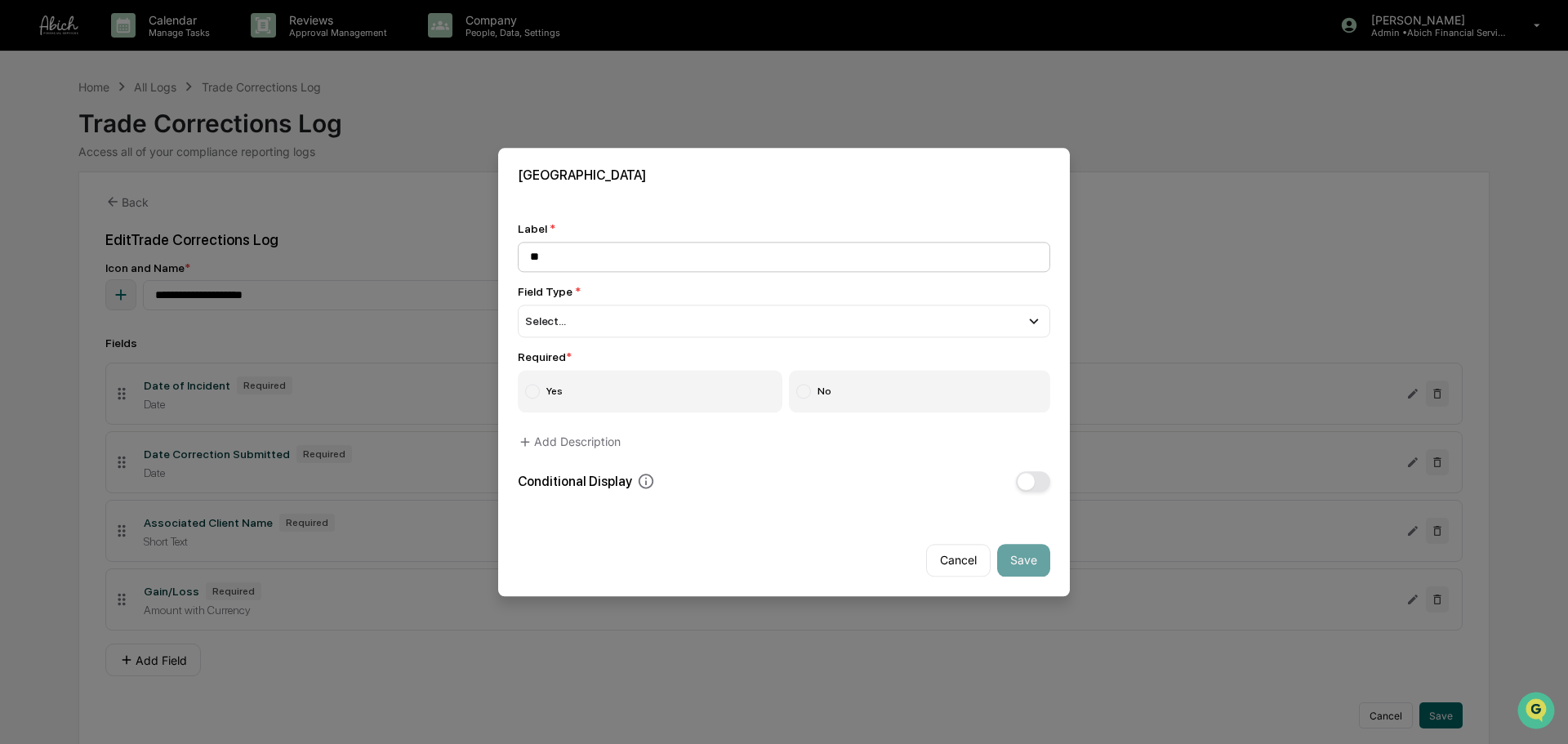
type input "*"
click at [689, 259] on input at bounding box center [784, 257] width 532 height 31
type input "**********"
click at [706, 319] on div "Select..." at bounding box center [784, 320] width 532 height 32
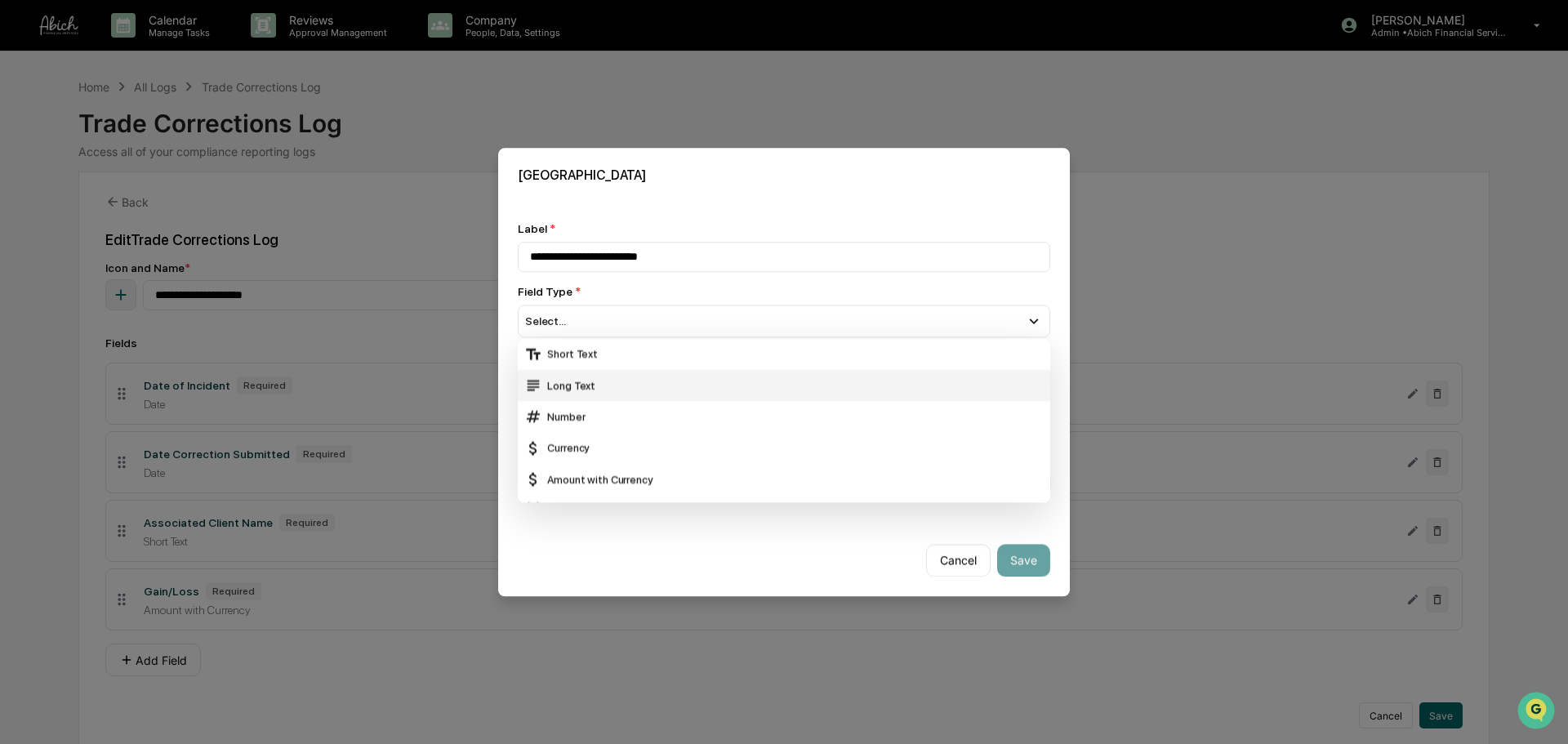
click at [644, 382] on div "Long Text" at bounding box center [784, 385] width 519 height 18
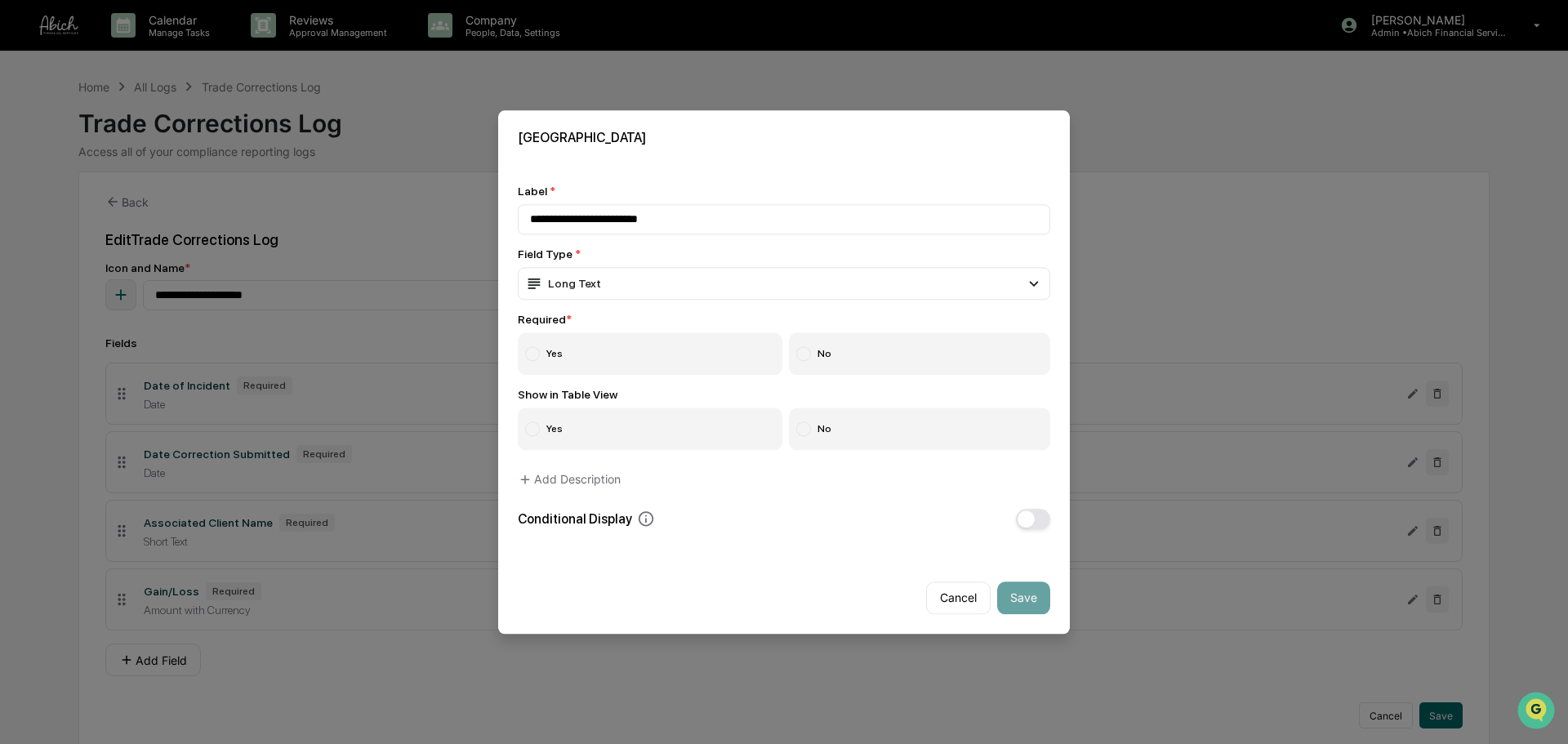
click at [689, 358] on label "Yes" at bounding box center [650, 353] width 264 height 43
click at [1011, 567] on button "Save" at bounding box center [1023, 597] width 53 height 32
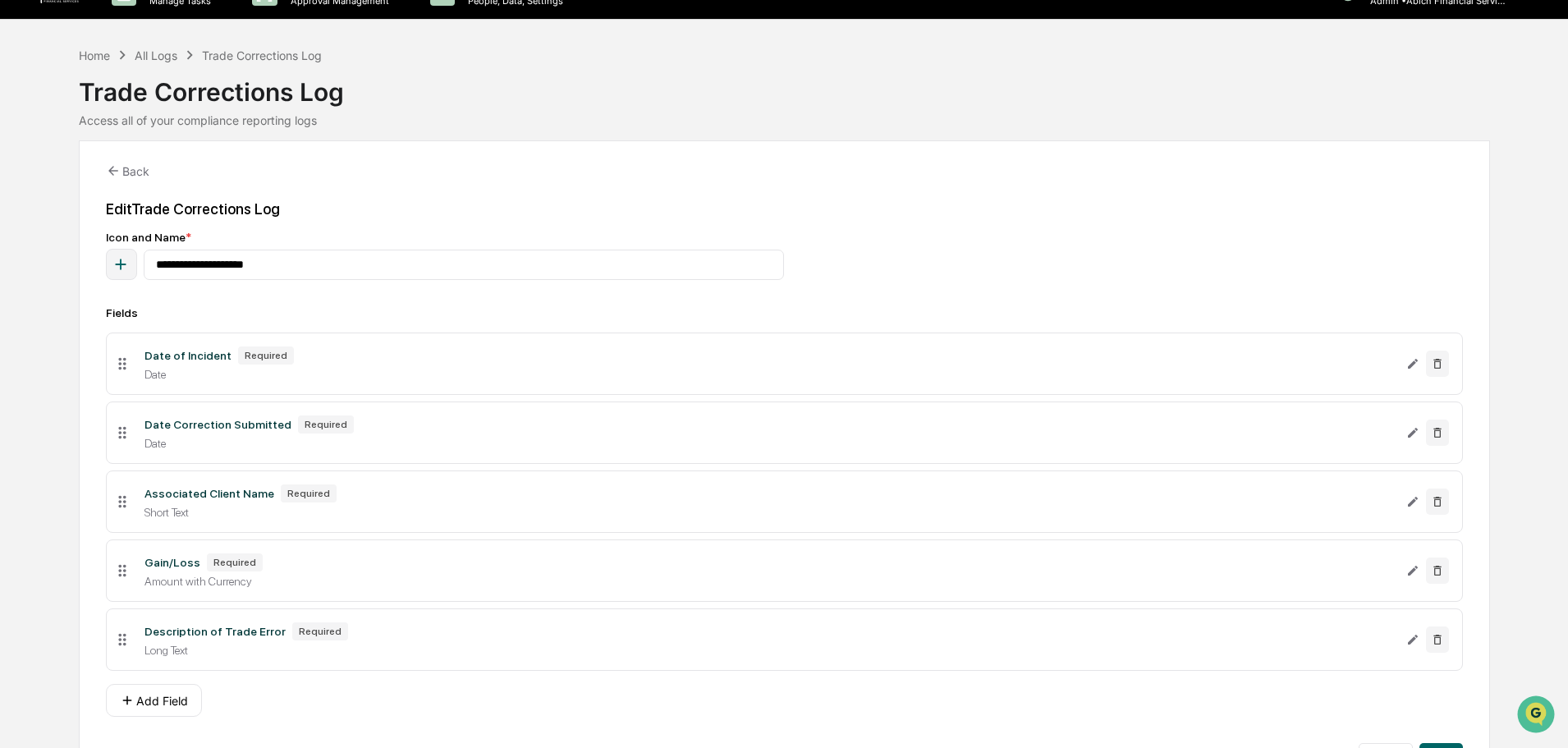
scroll to position [81, 0]
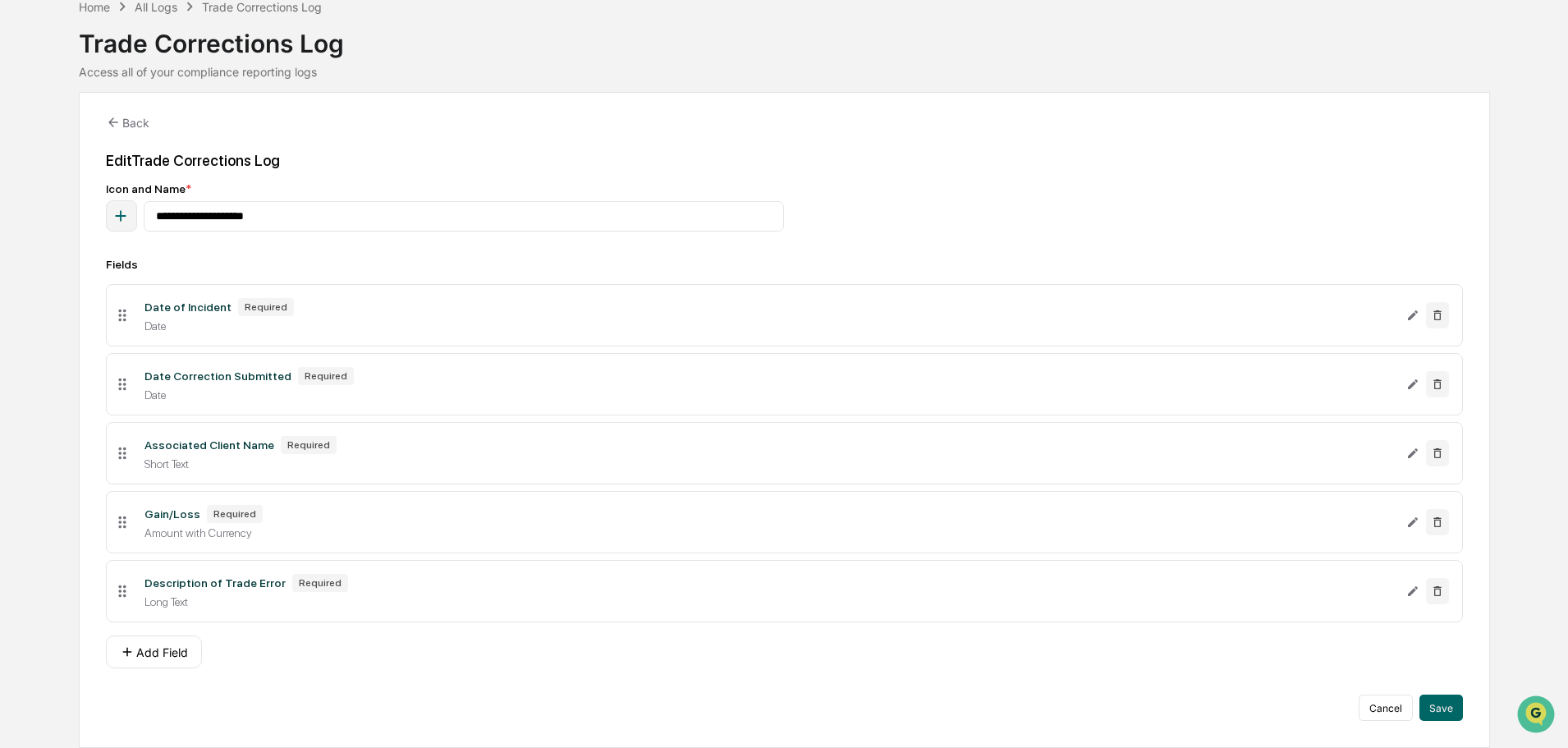
drag, startPoint x: 208, startPoint y: 588, endPoint x: 762, endPoint y: 578, distance: 554.1
click at [208, 570] on div "Description of Trade Error" at bounding box center [215, 583] width 141 height 13
click at [1252, 570] on icon "Edit Description of Trade Error field" at bounding box center [1413, 591] width 13 height 13
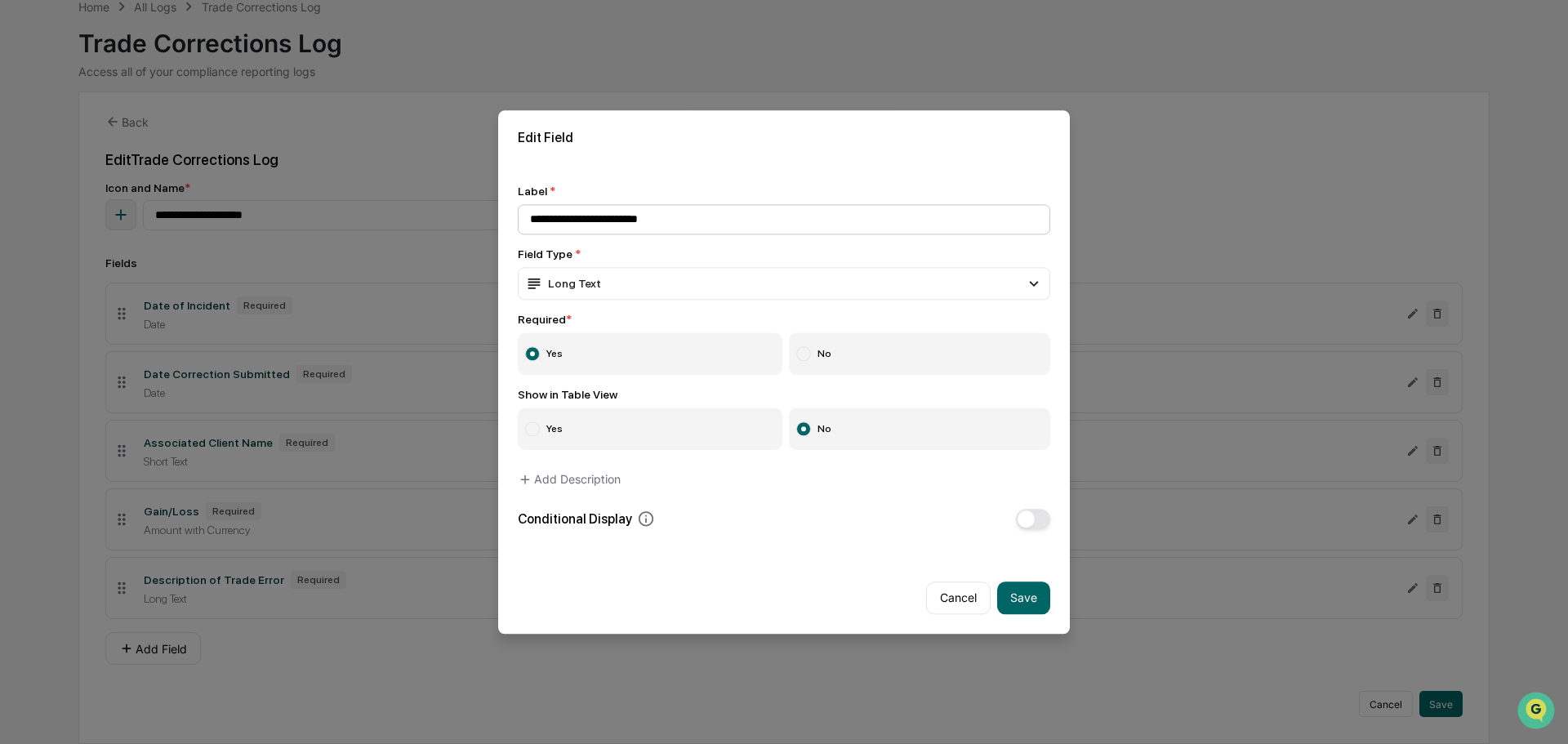
click at [741, 223] on input "**********" at bounding box center [784, 219] width 532 height 31
type input "*******"
click at [1016, 567] on button "Save" at bounding box center [1023, 597] width 53 height 32
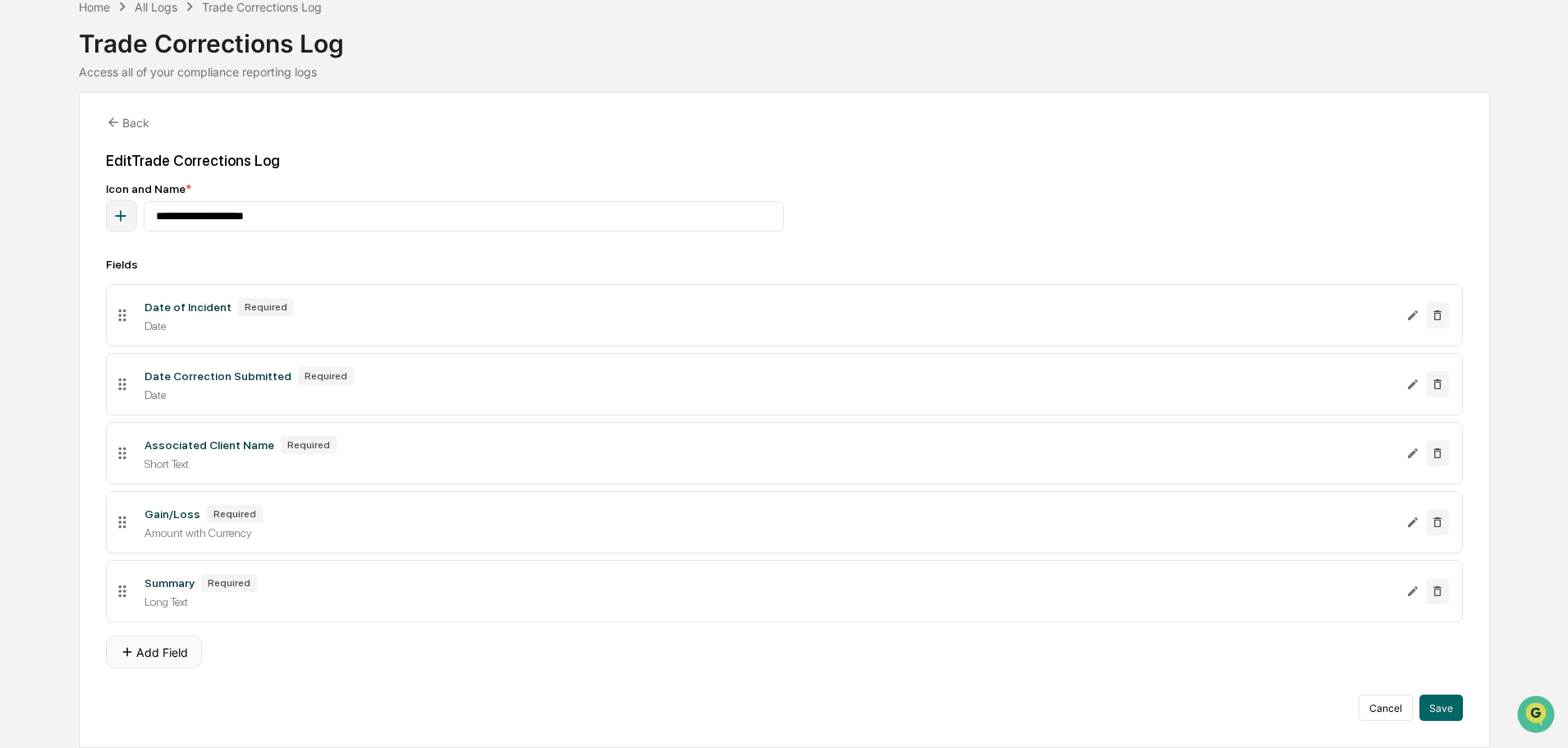
click at [190, 570] on button "Add Field" at bounding box center [153, 652] width 96 height 33
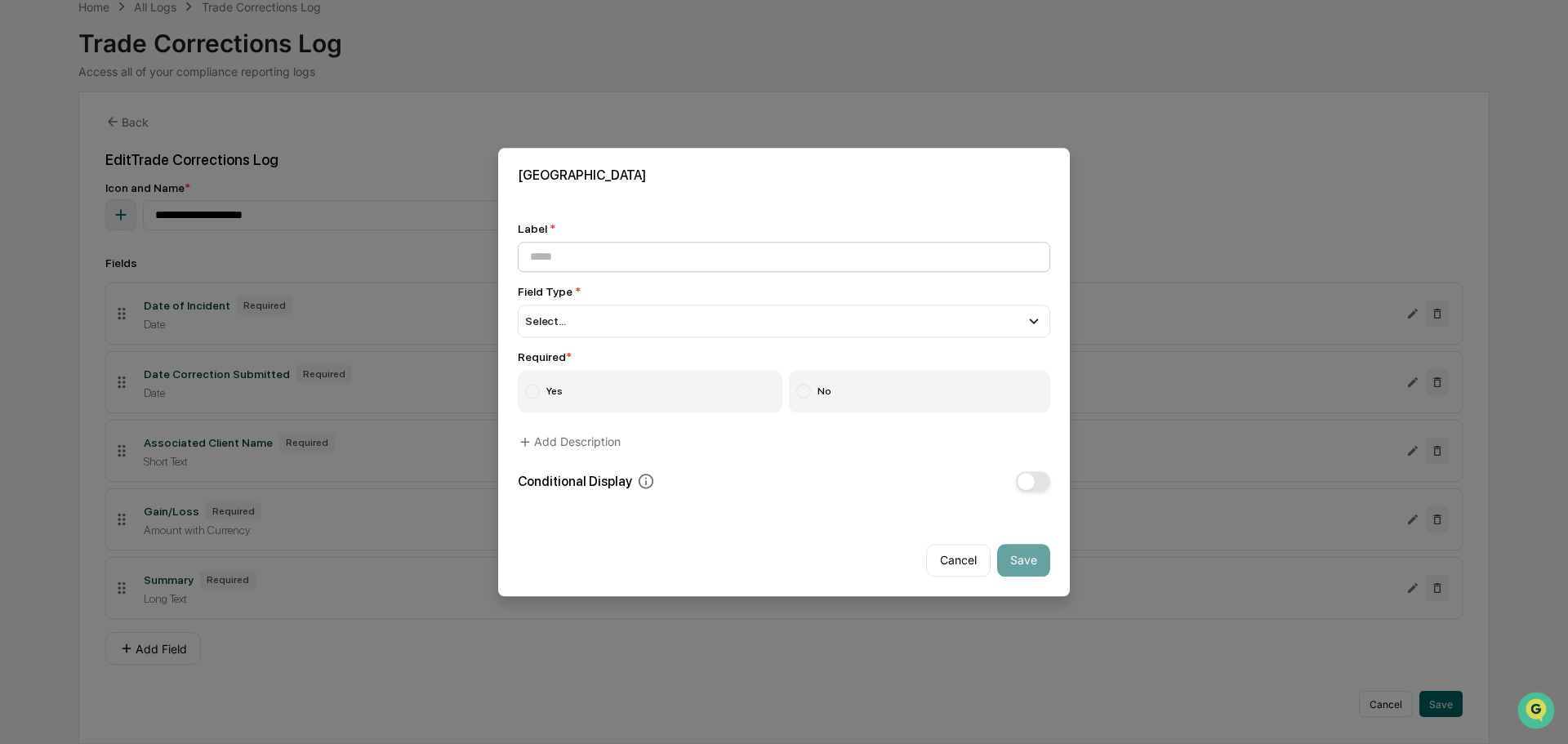
click at [666, 267] on input at bounding box center [784, 257] width 532 height 31
click at [665, 264] on input at bounding box center [784, 257] width 532 height 31
type input "*"
type input "**********"
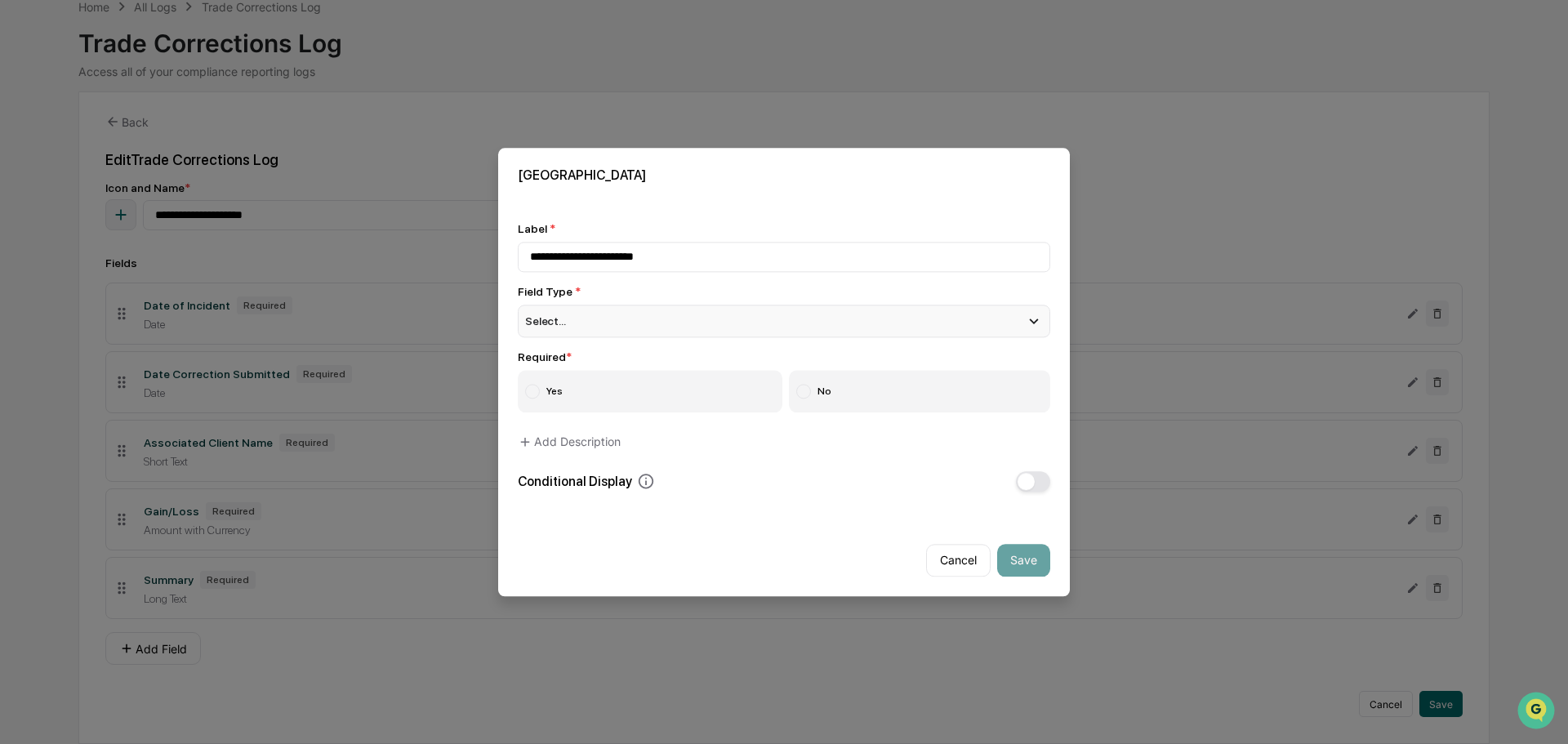
click at [664, 326] on div "Select..." at bounding box center [784, 320] width 532 height 32
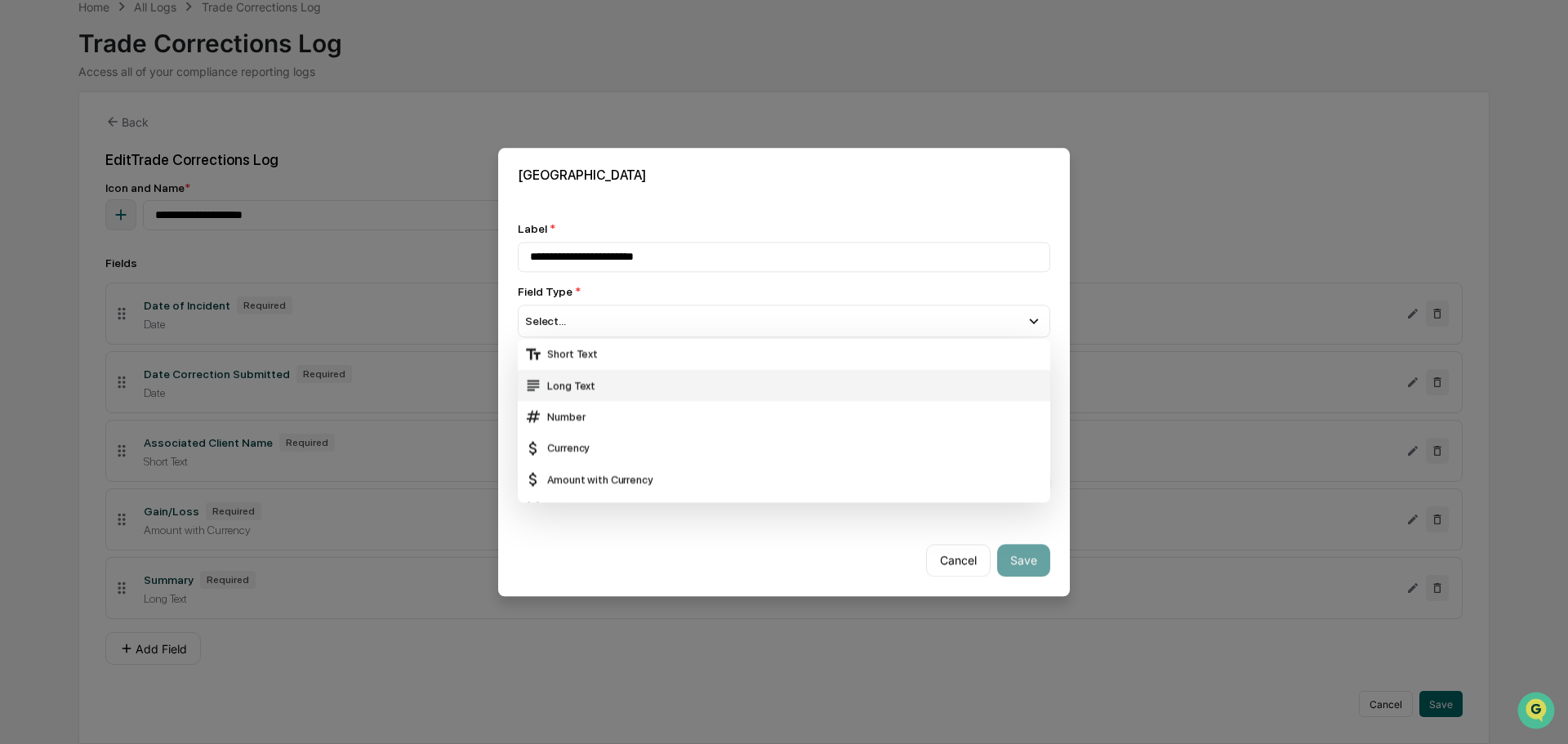
click at [625, 382] on div "Long Text" at bounding box center [784, 385] width 519 height 18
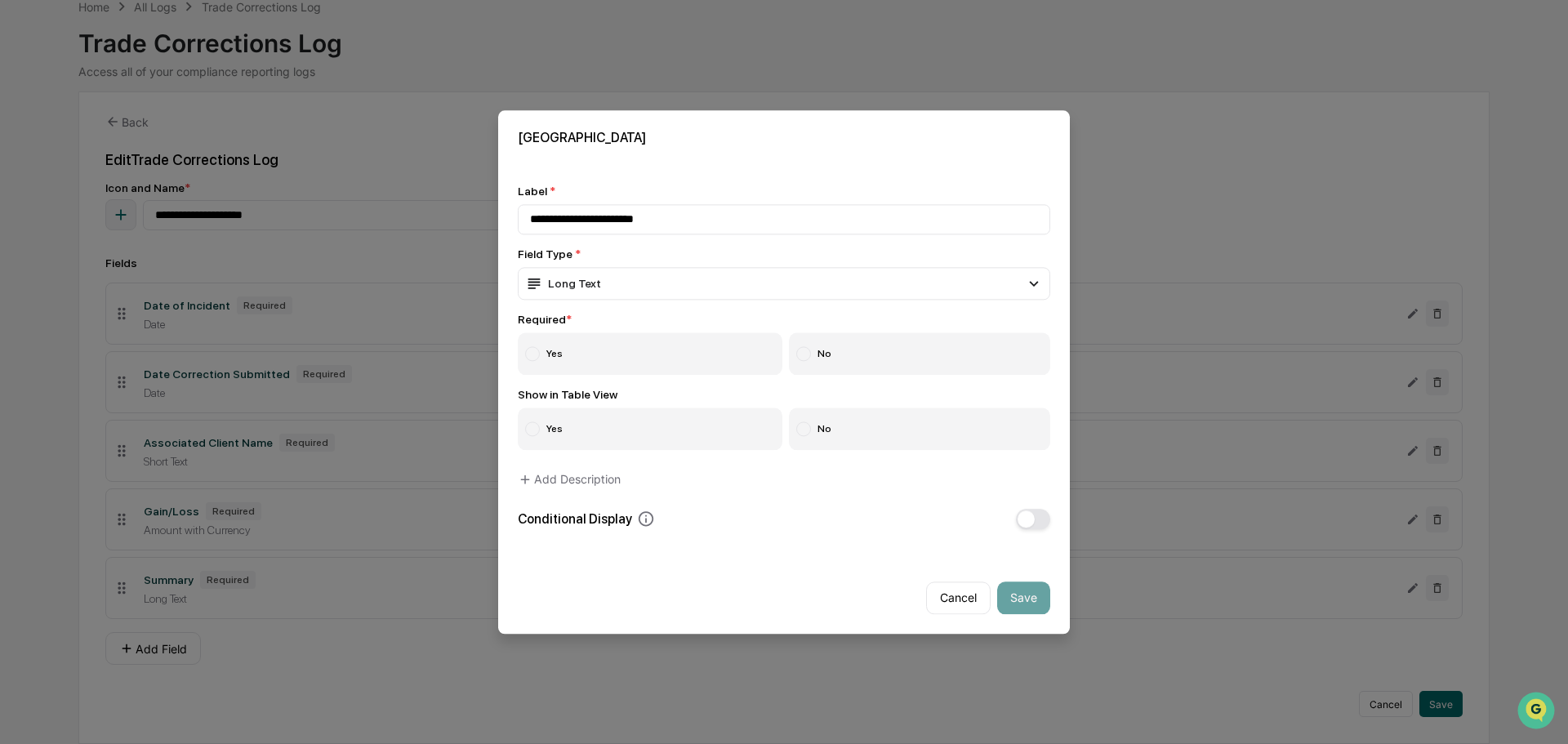
click at [650, 372] on label "Yes" at bounding box center [650, 353] width 264 height 43
click at [1032, 567] on button "Save" at bounding box center [1023, 597] width 53 height 32
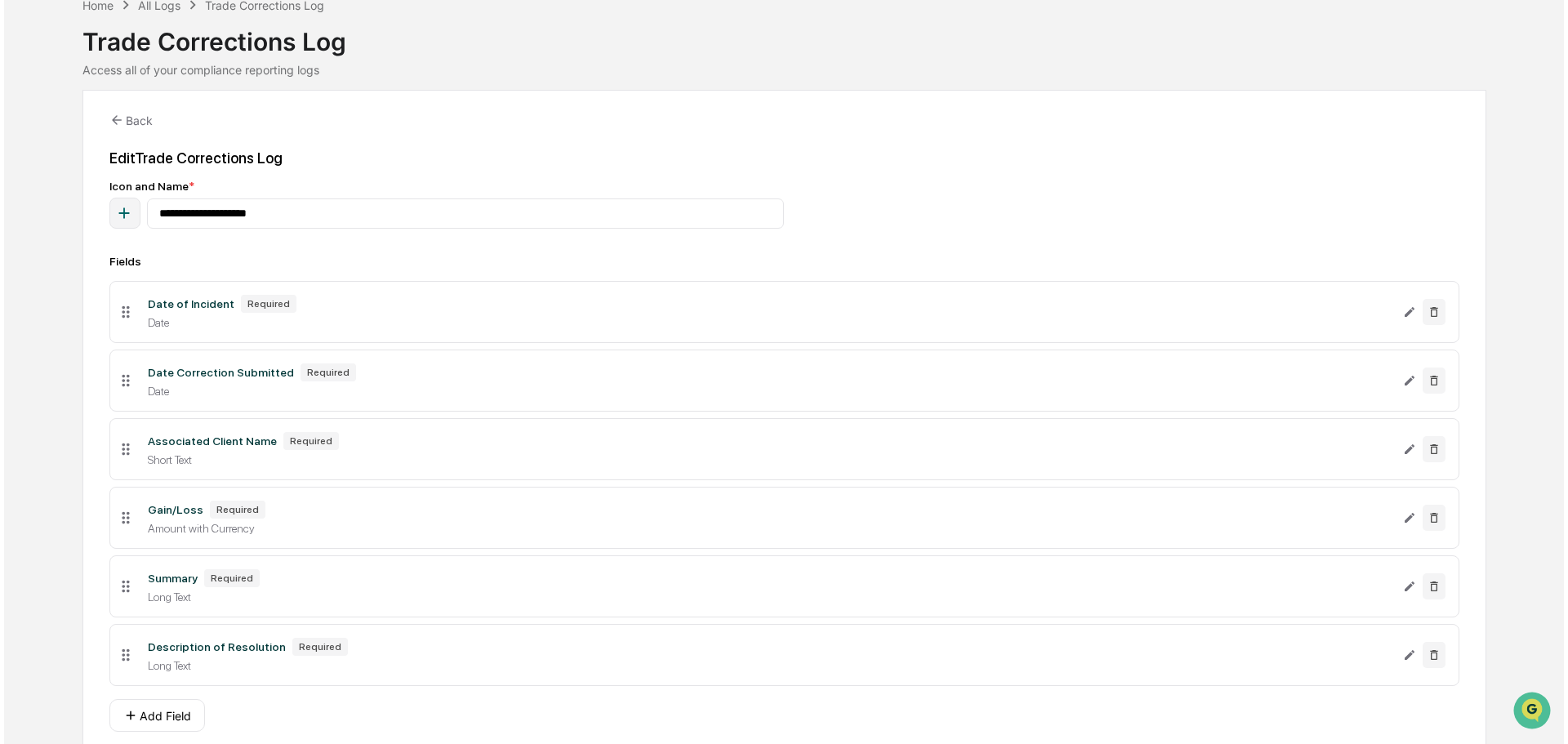
scroll to position [149, 0]
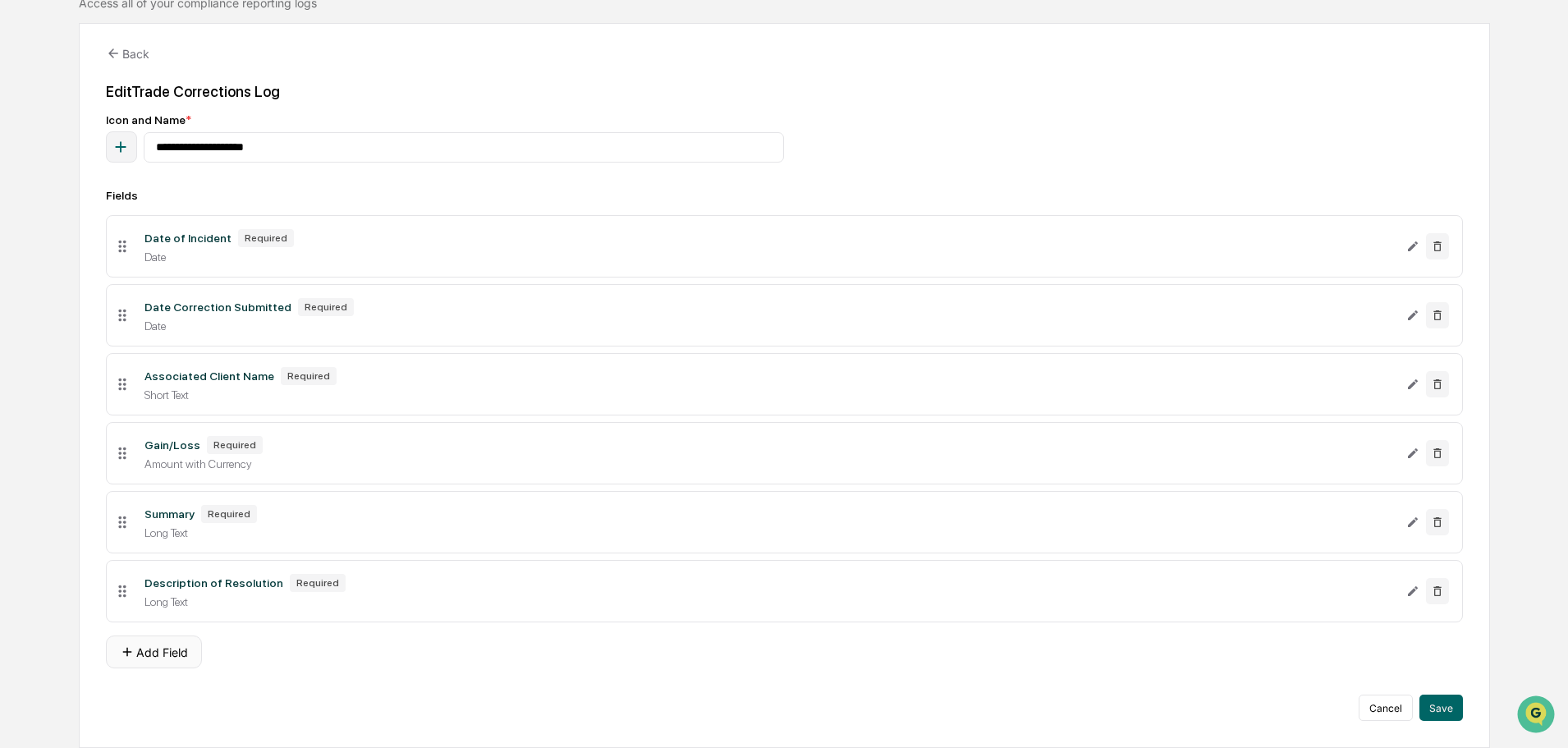
click at [176, 570] on button "Add Field" at bounding box center [153, 652] width 96 height 33
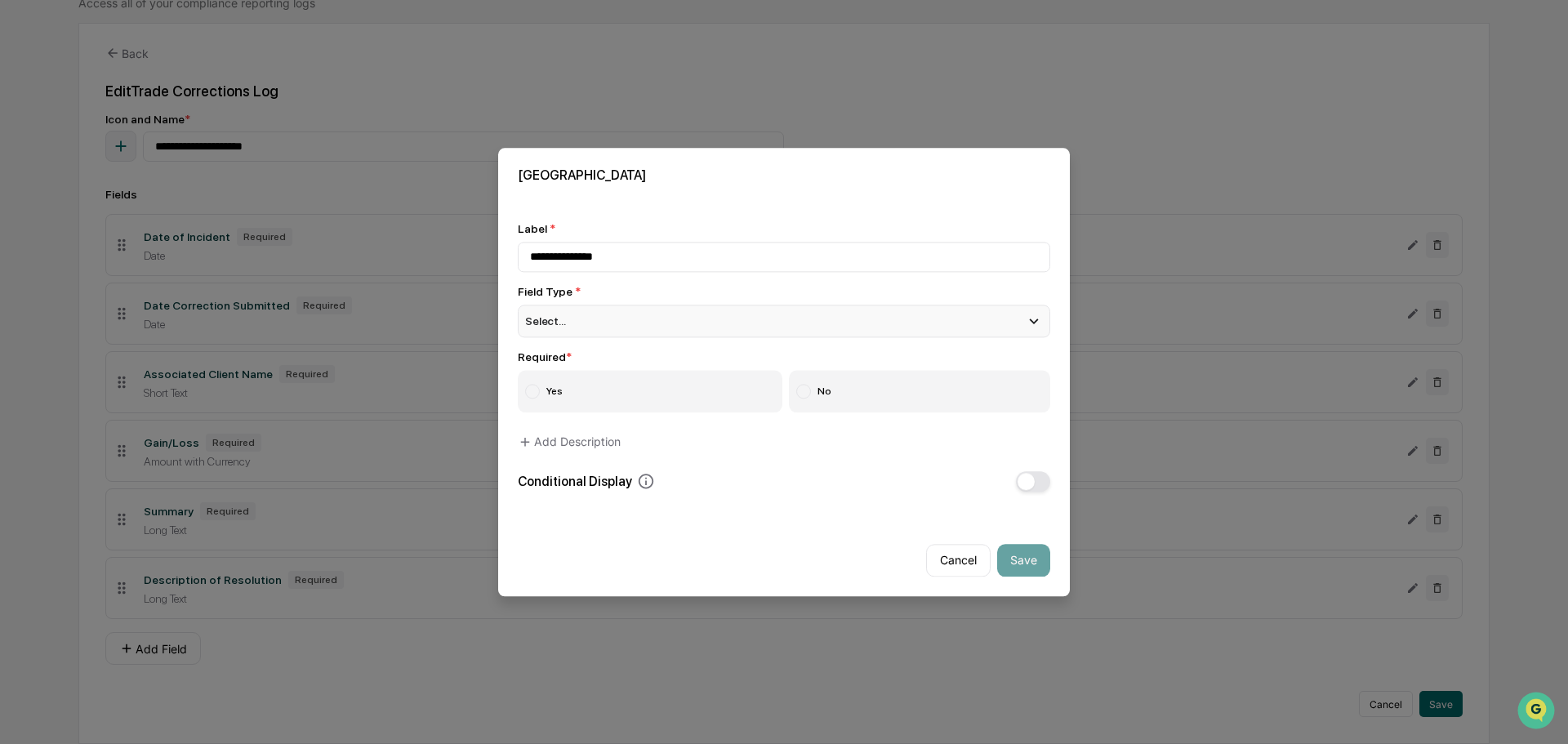
type input "**********"
click at [650, 321] on div "Select..." at bounding box center [784, 320] width 532 height 32
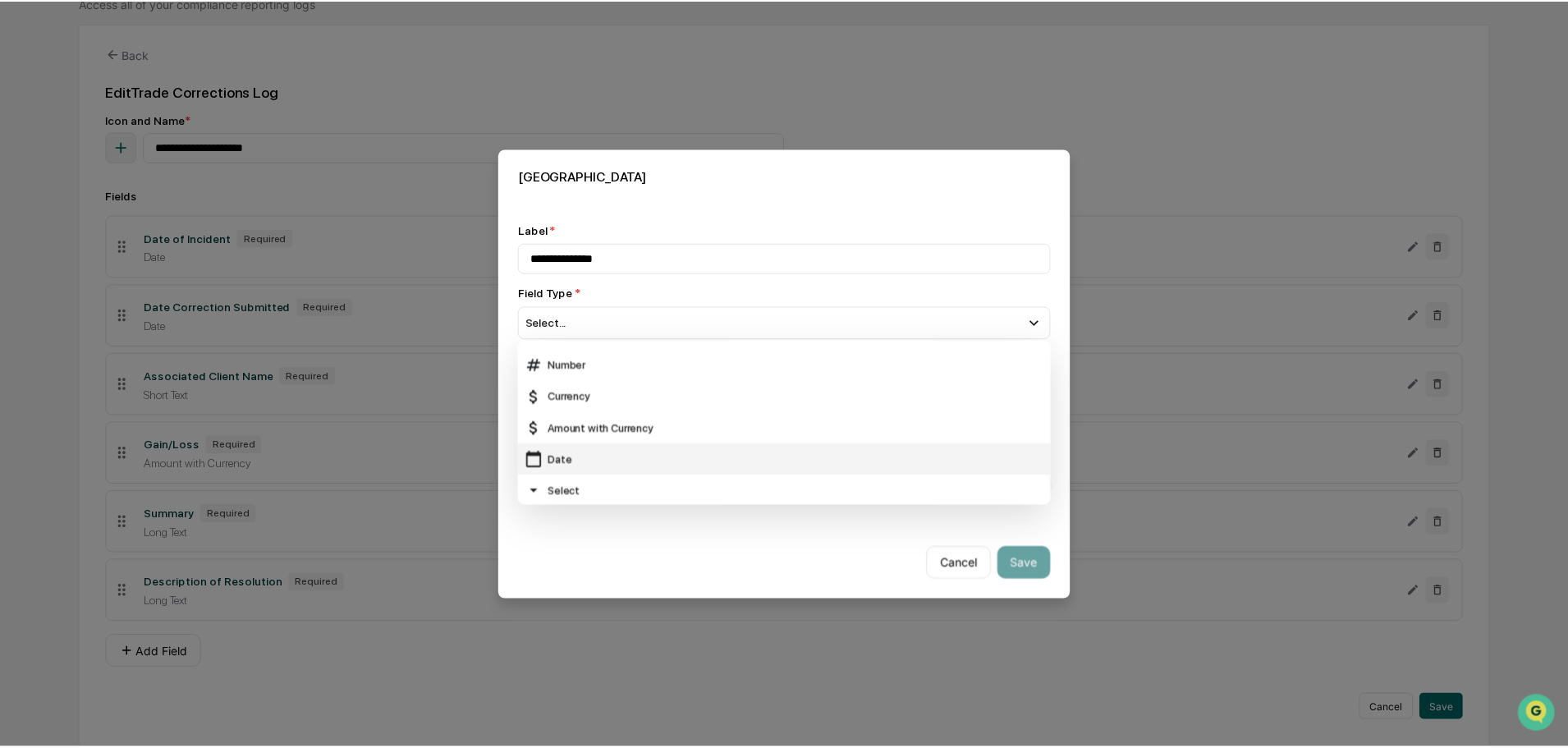
scroll to position [82, 0]
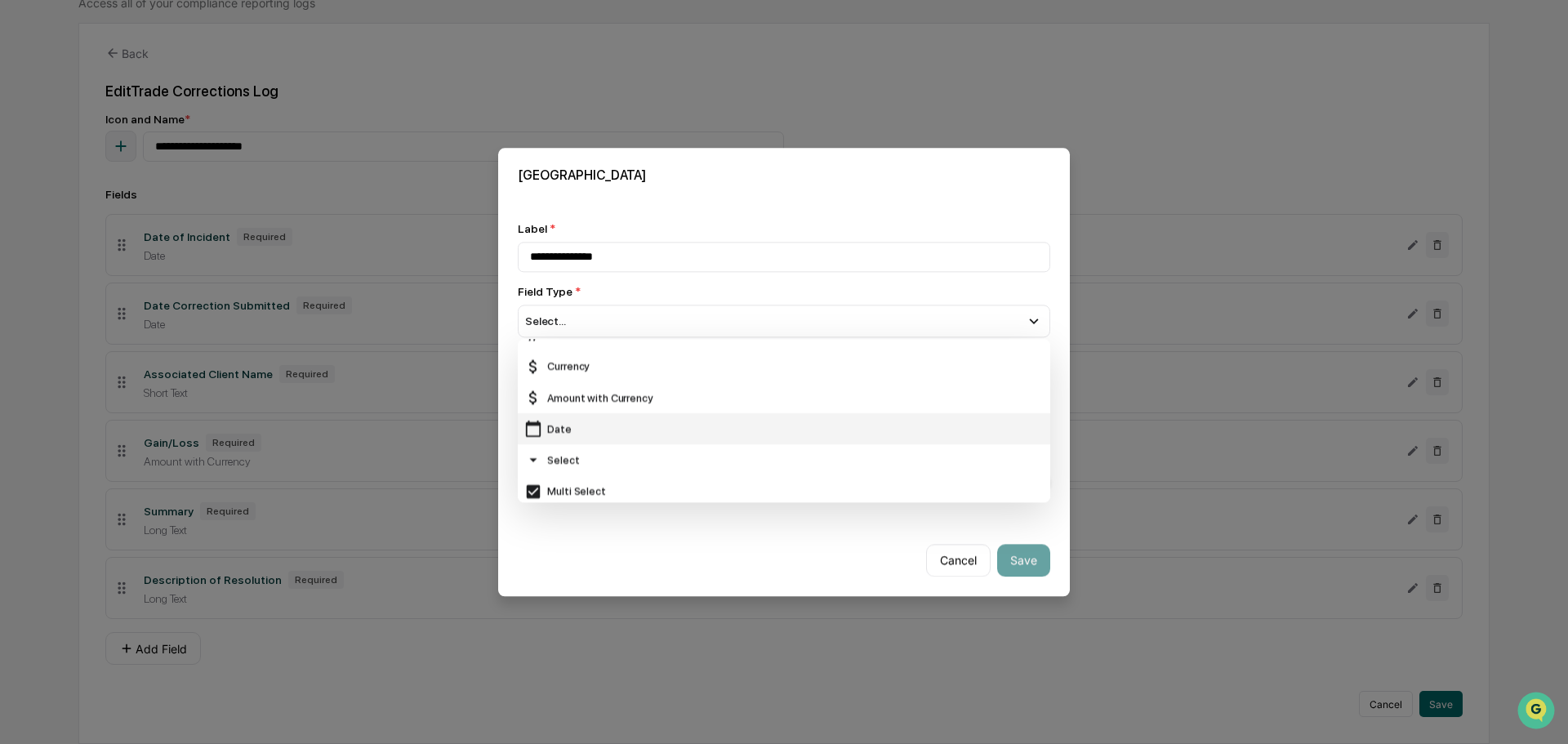
click at [603, 432] on div "Date" at bounding box center [784, 429] width 519 height 18
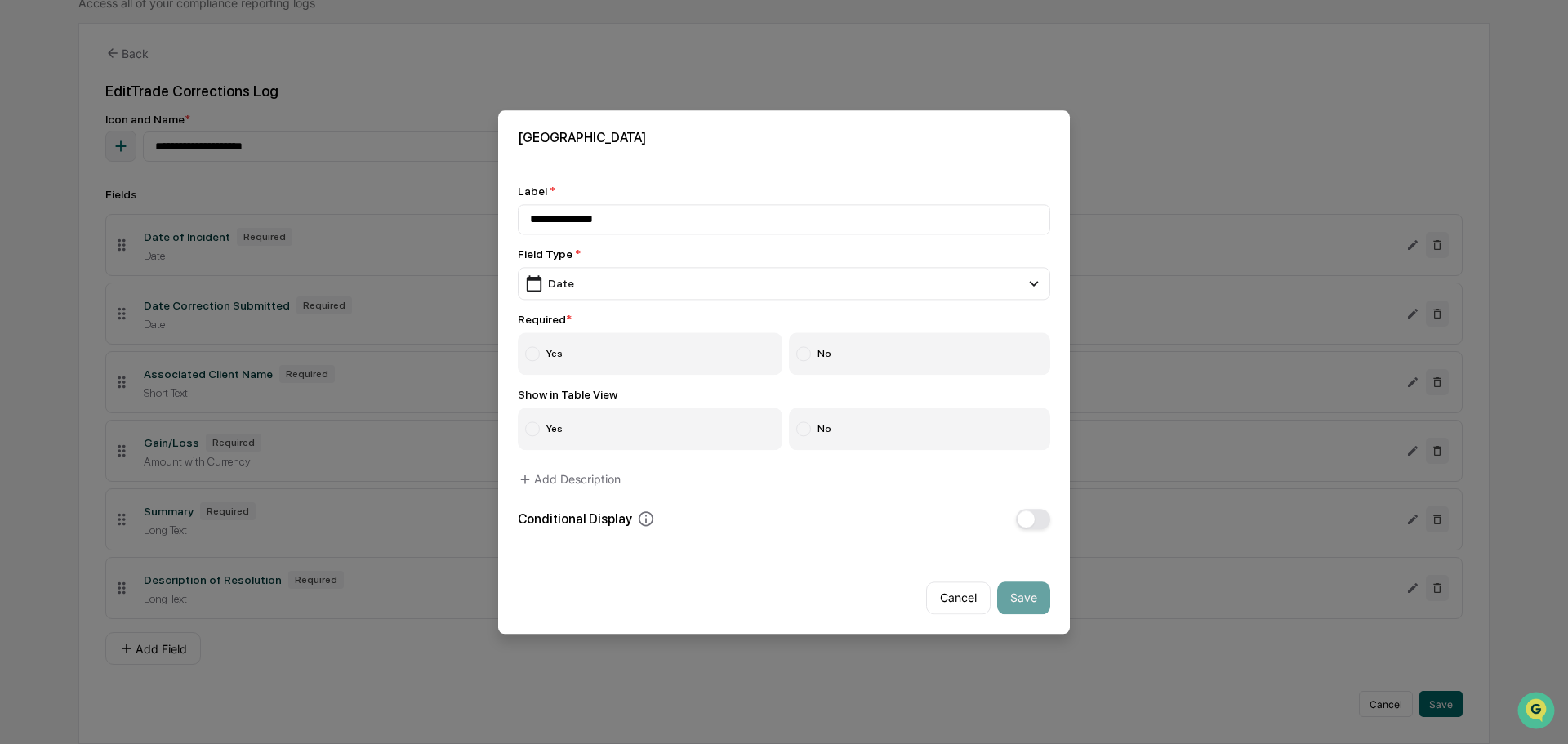
click at [609, 352] on label "Yes" at bounding box center [650, 353] width 264 height 43
click at [1032, 567] on button "Save" at bounding box center [1023, 597] width 53 height 32
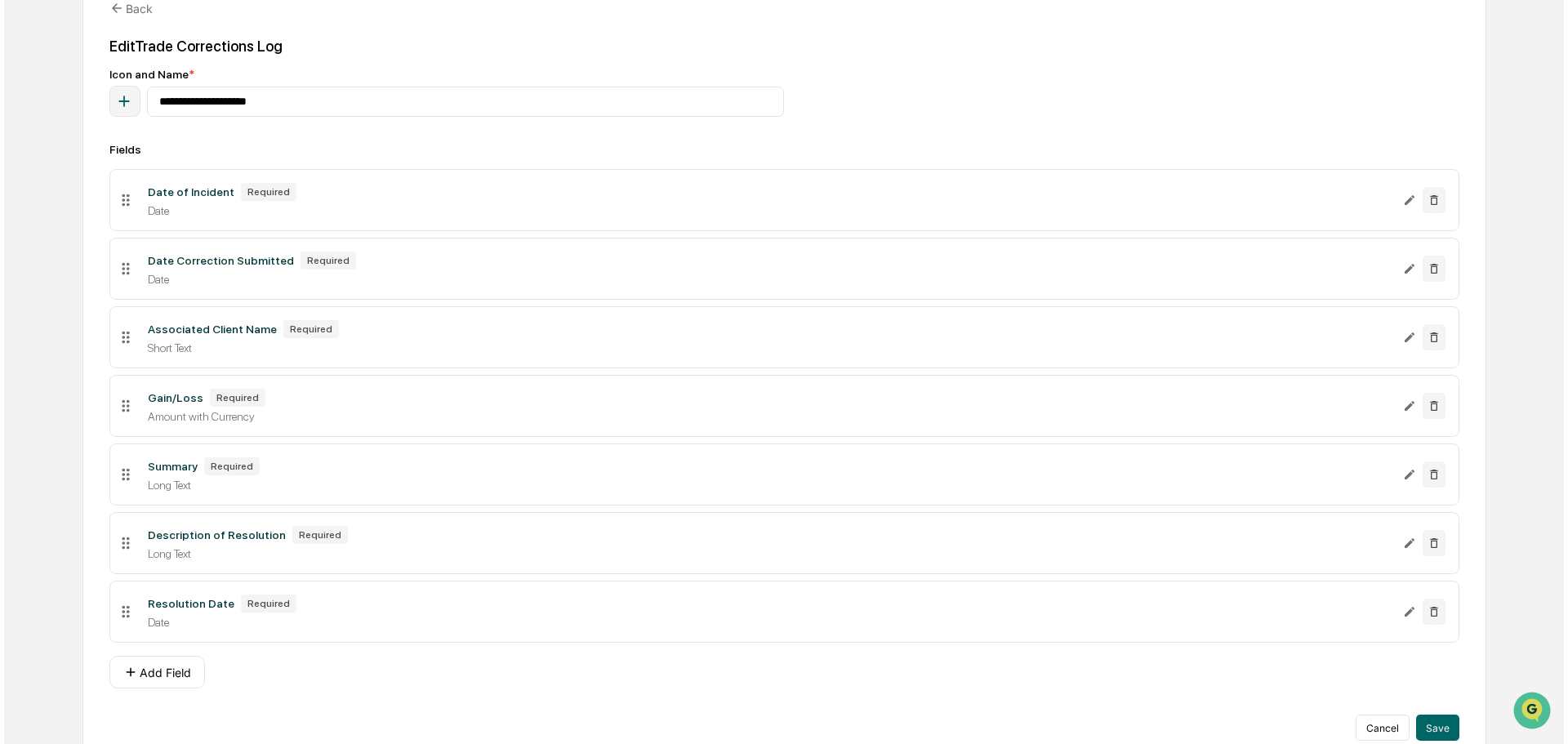
scroll to position [217, 0]
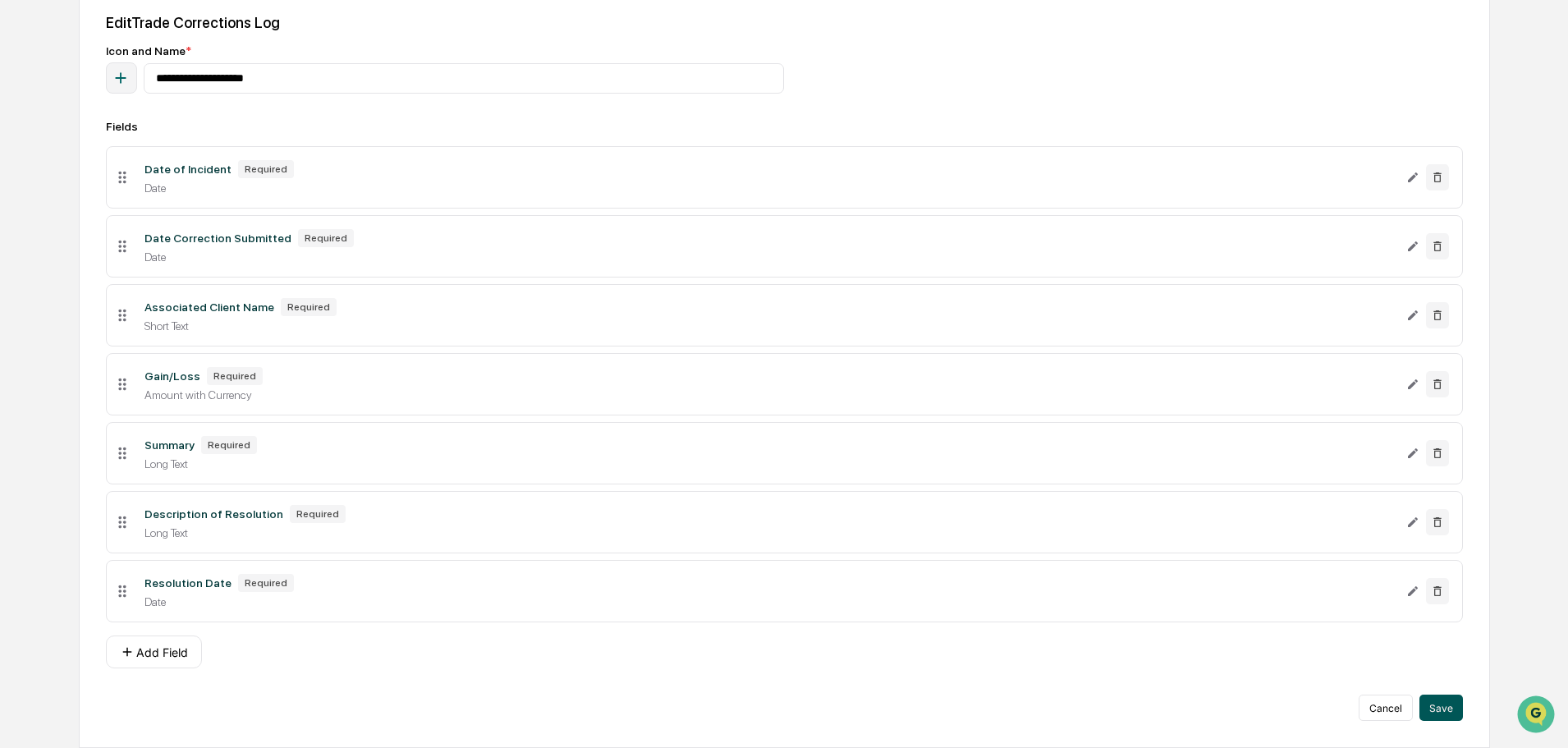
click at [1252, 570] on button "Save" at bounding box center [1440, 707] width 43 height 26
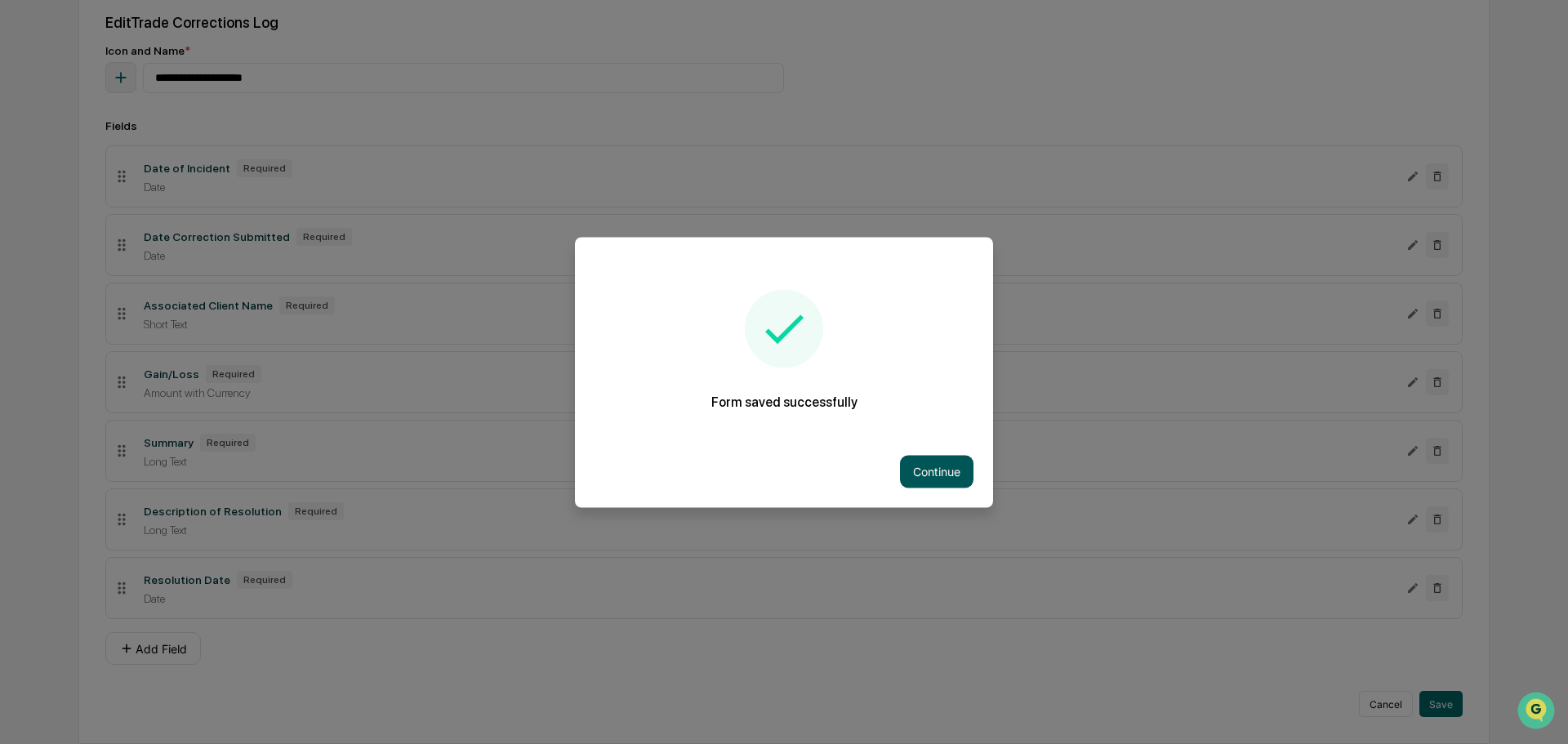
click at [941, 483] on button "Continue" at bounding box center [936, 471] width 73 height 32
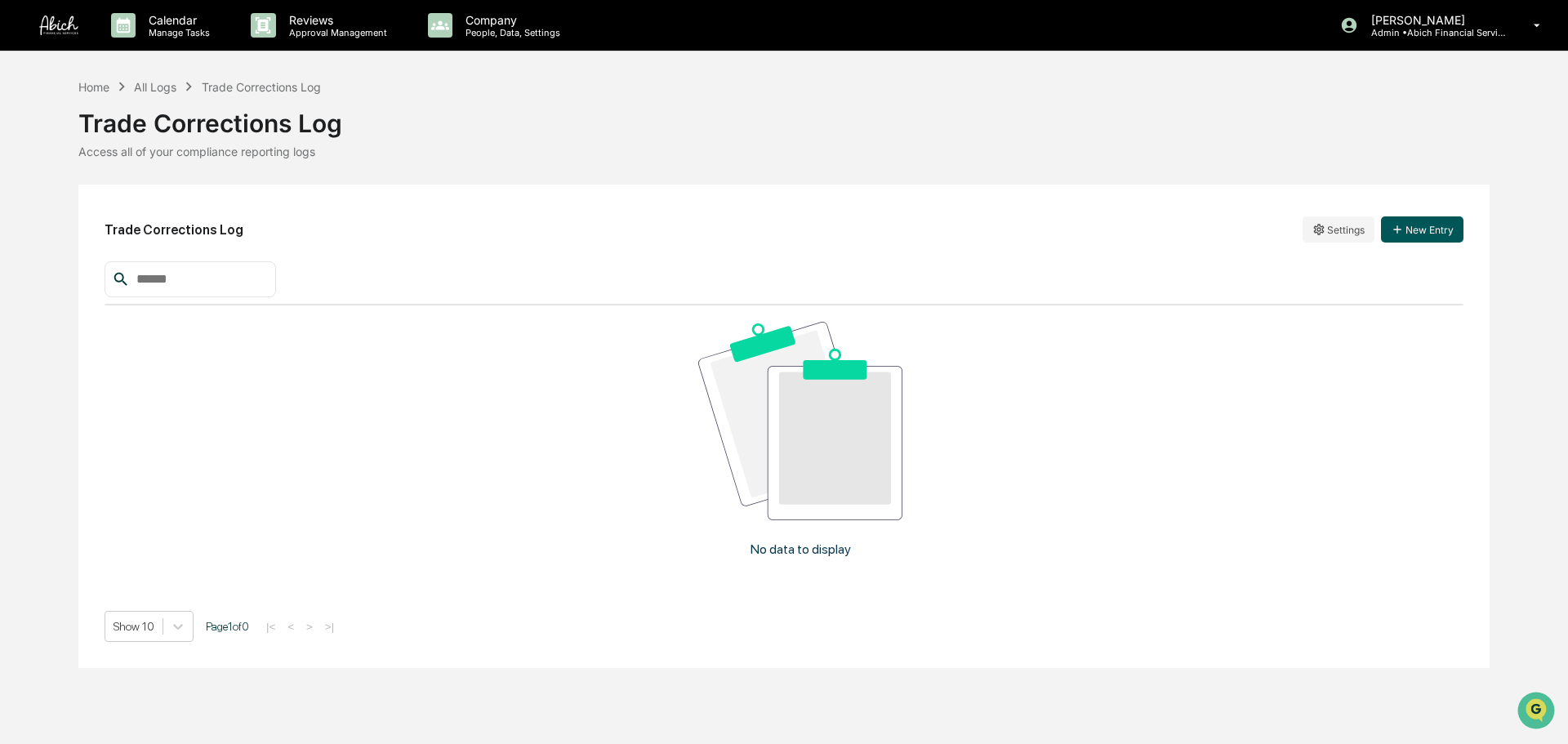
click at [1245, 240] on button "New Entry" at bounding box center [1422, 229] width 82 height 26
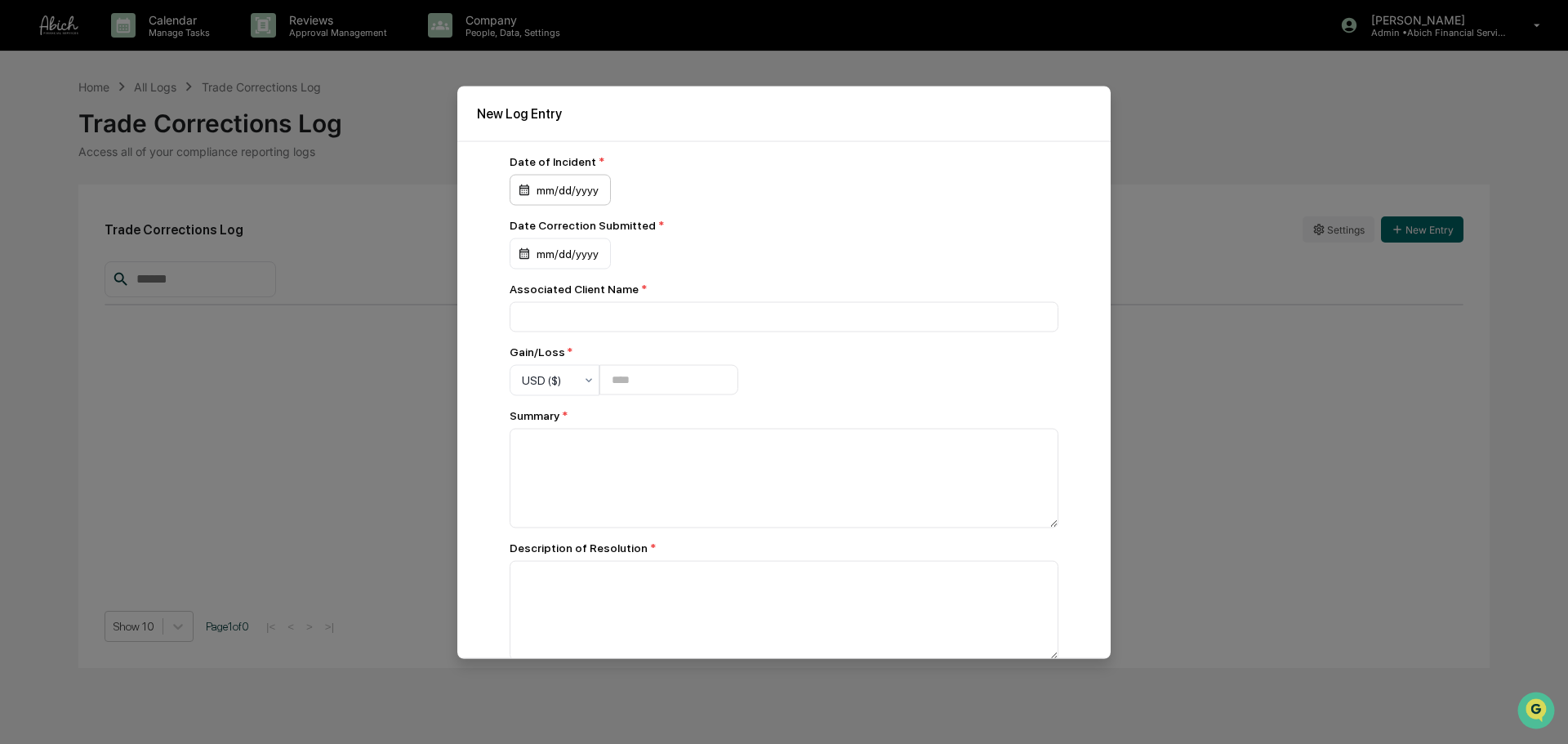
click at [537, 187] on div "mm/dd/yyyy" at bounding box center [560, 189] width 101 height 31
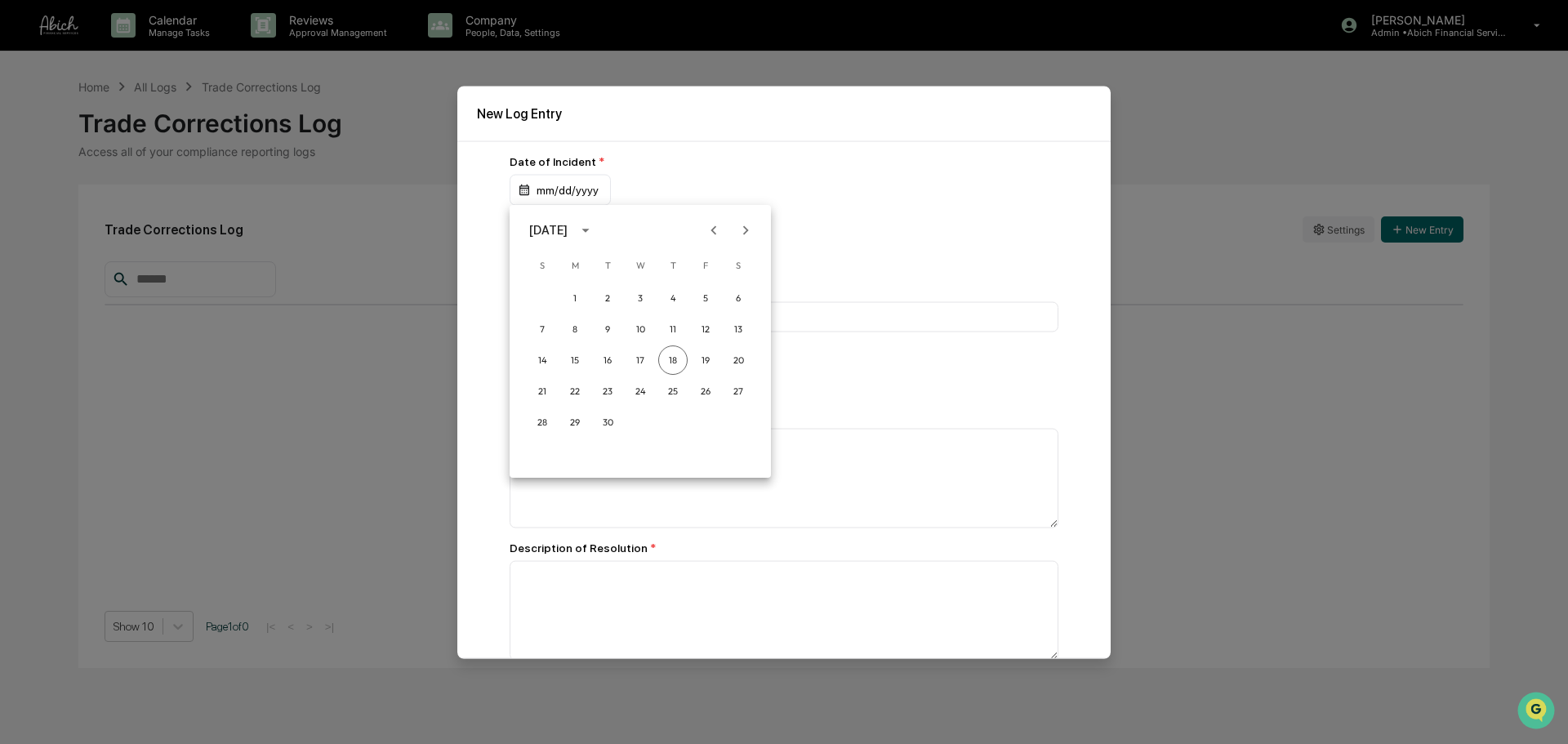
click at [567, 231] on div "[DATE]" at bounding box center [548, 230] width 38 height 18
click at [707, 354] on button "2025" at bounding box center [725, 363] width 59 height 30
click at [649, 362] on button "Aug" at bounding box center [640, 355] width 59 height 30
click at [677, 332] on button "7" at bounding box center [672, 329] width 30 height 30
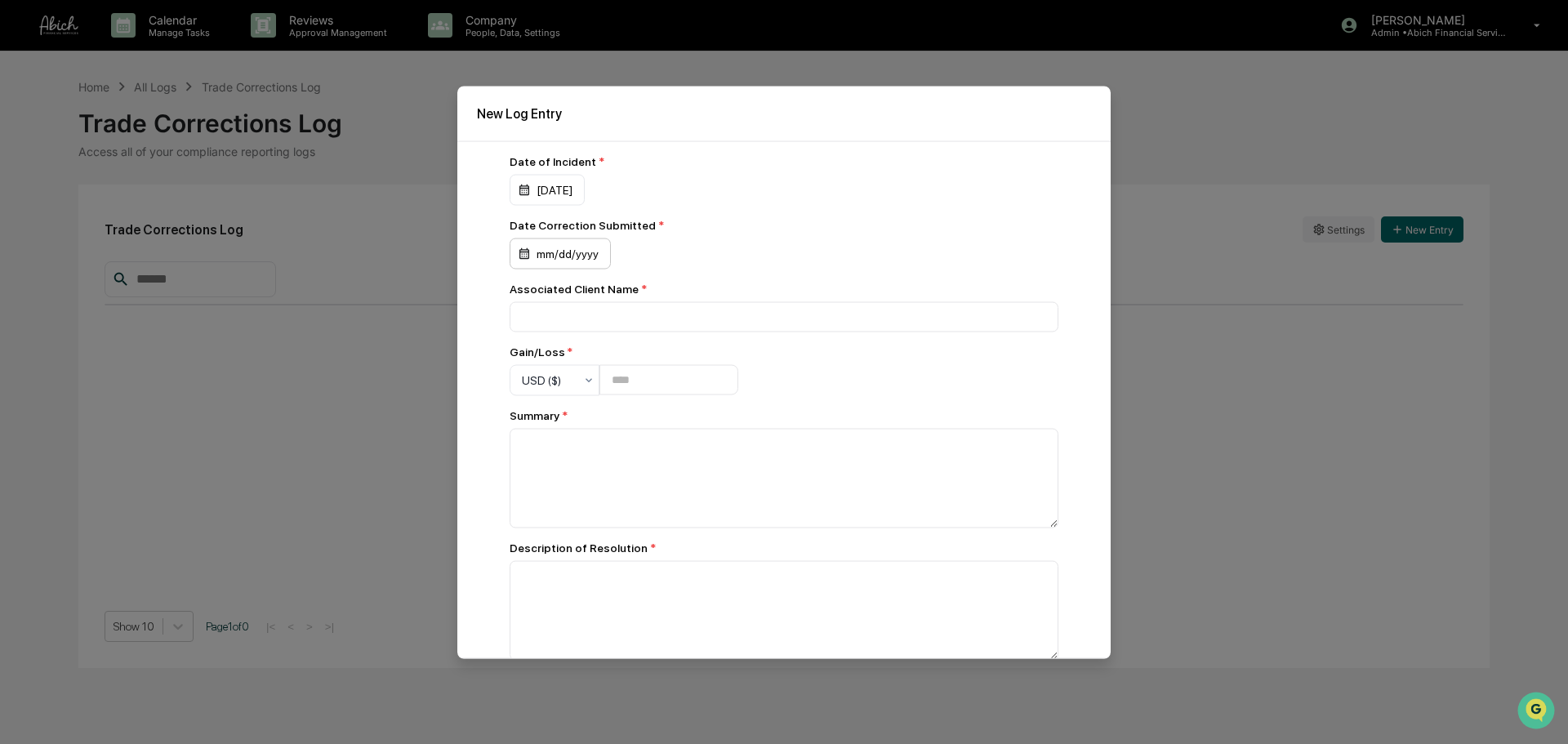
click at [542, 254] on div "mm/dd/yyyy" at bounding box center [560, 253] width 101 height 31
click at [545, 200] on div at bounding box center [784, 372] width 1568 height 744
click at [558, 190] on div "08/07/2025" at bounding box center [547, 189] width 75 height 31
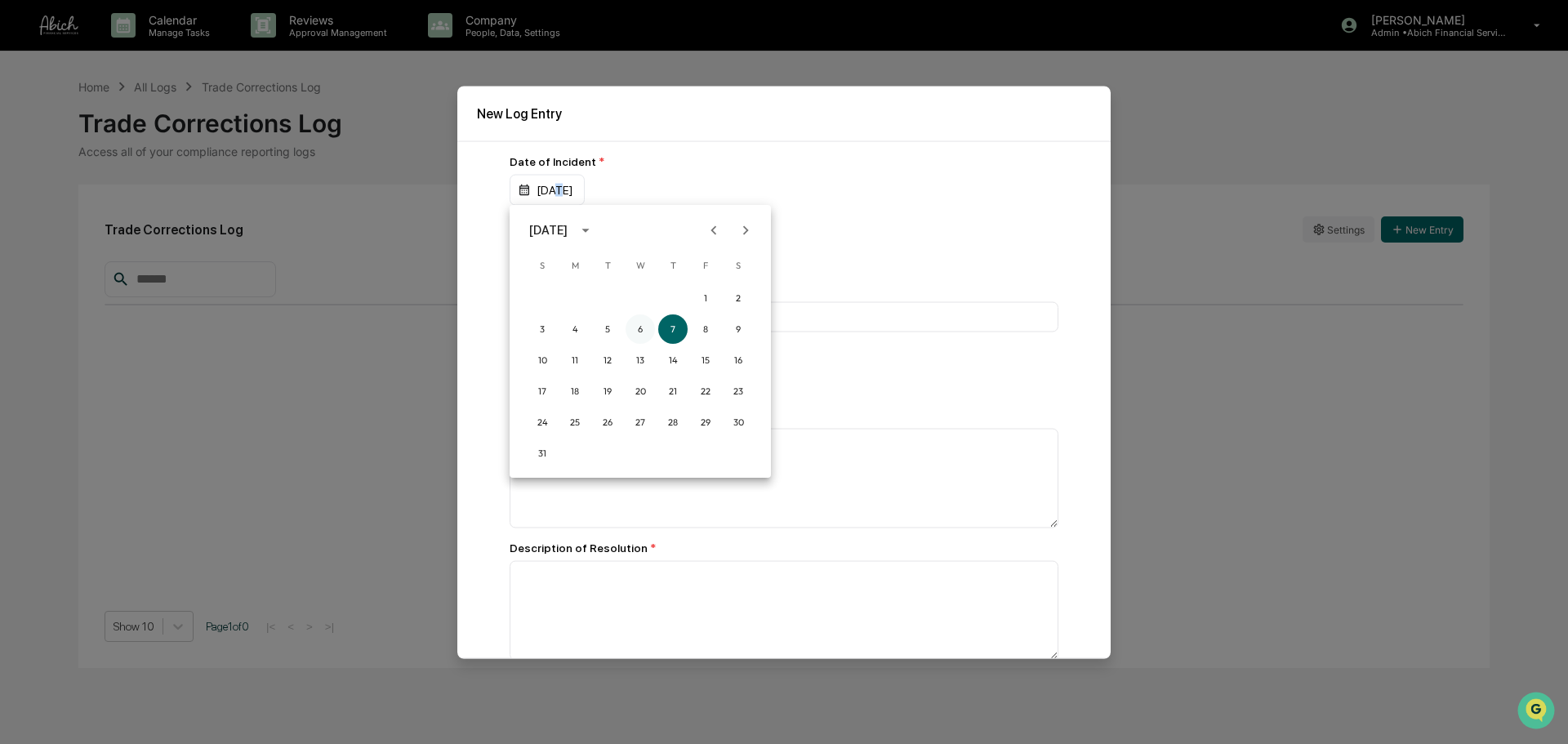
click at [644, 327] on button "6" at bounding box center [640, 329] width 30 height 30
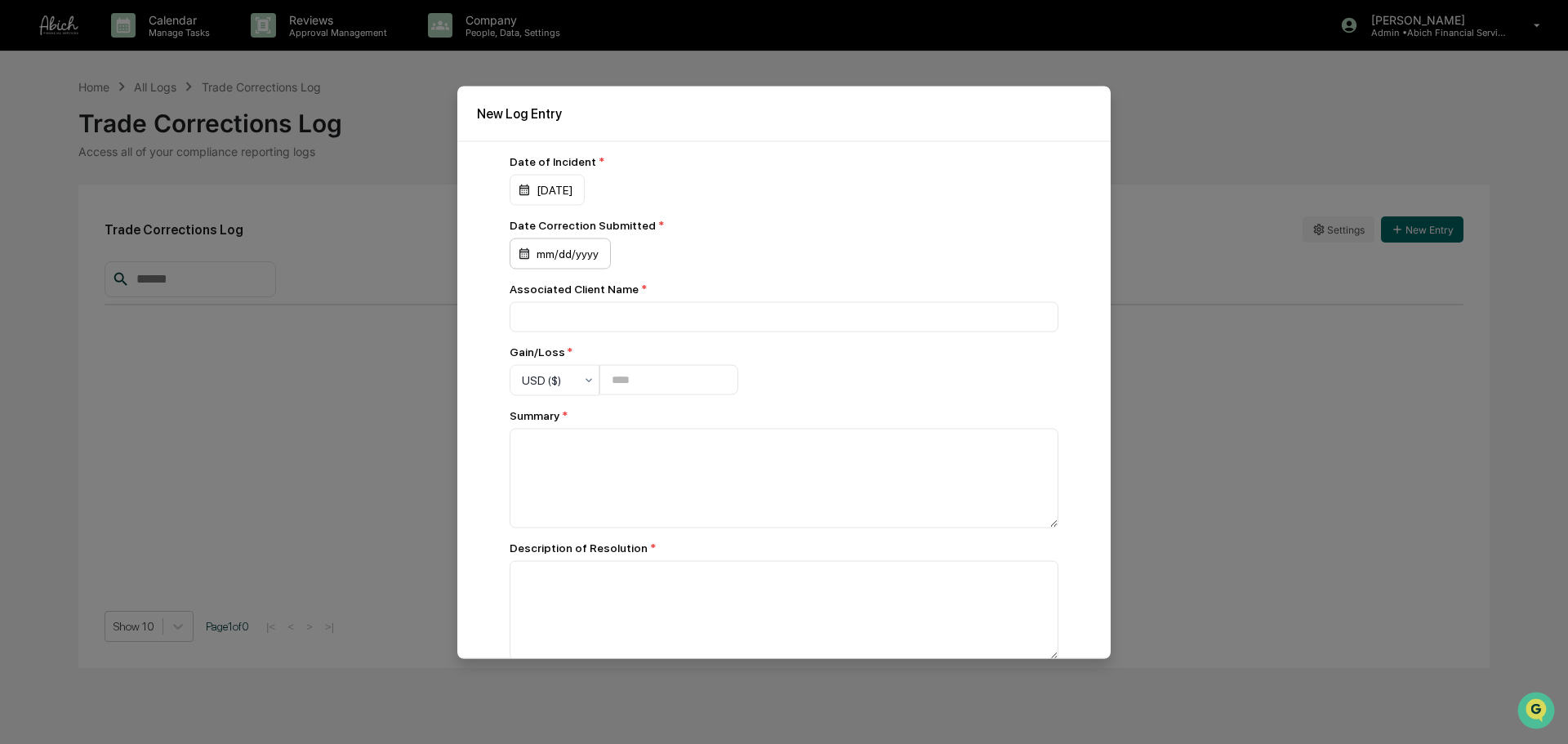
click at [555, 258] on div "mm/dd/yyyy" at bounding box center [560, 253] width 101 height 31
click at [710, 294] on icon "Previous month" at bounding box center [713, 294] width 18 height 18
click at [675, 390] on button "7" at bounding box center [672, 392] width 30 height 30
click at [637, 325] on input at bounding box center [783, 317] width 548 height 31
click at [746, 321] on input at bounding box center [783, 317] width 548 height 31
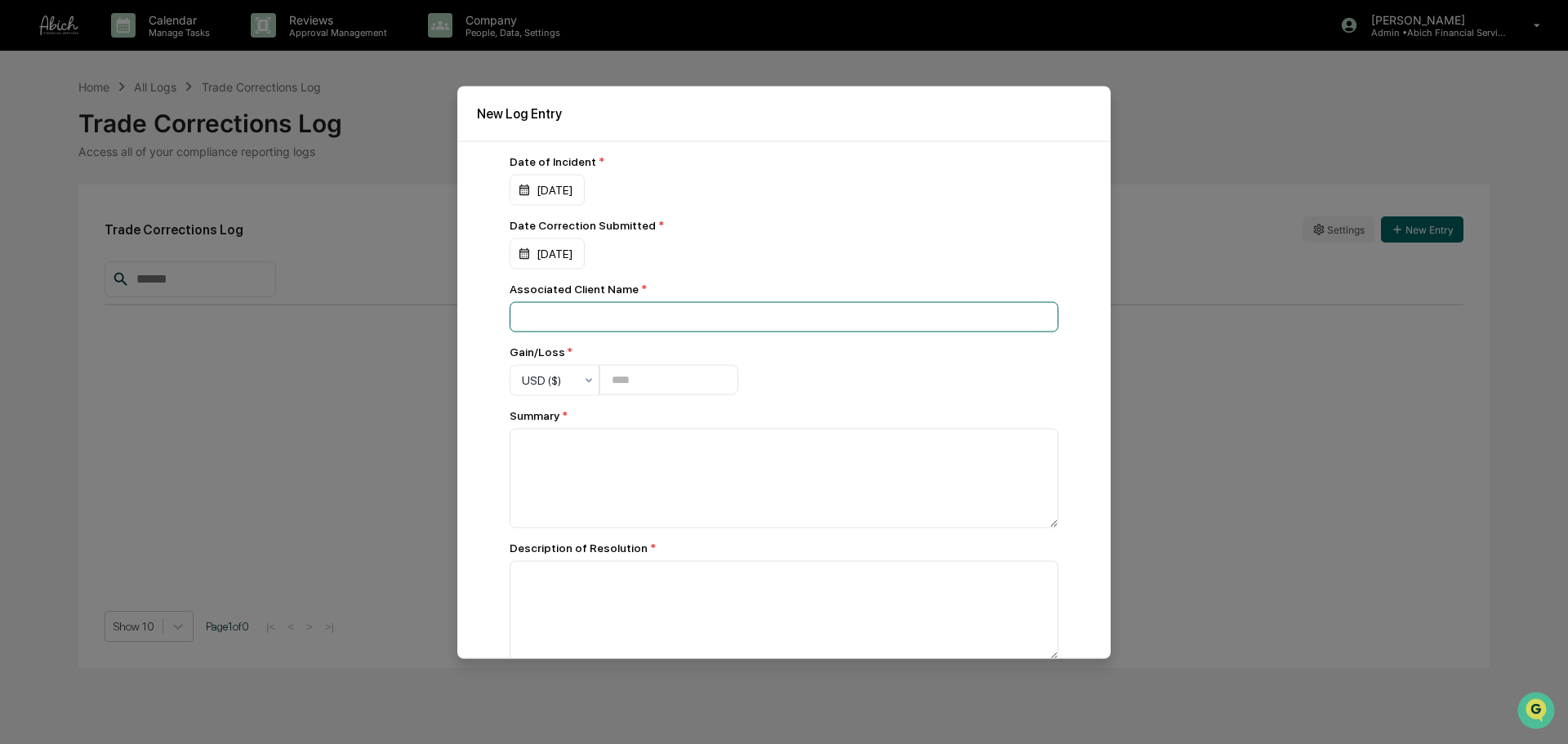
paste input "**********"
click at [921, 367] on div "**********" at bounding box center [783, 440] width 548 height 570
click at [527, 315] on input "**********" at bounding box center [779, 317] width 541 height 31
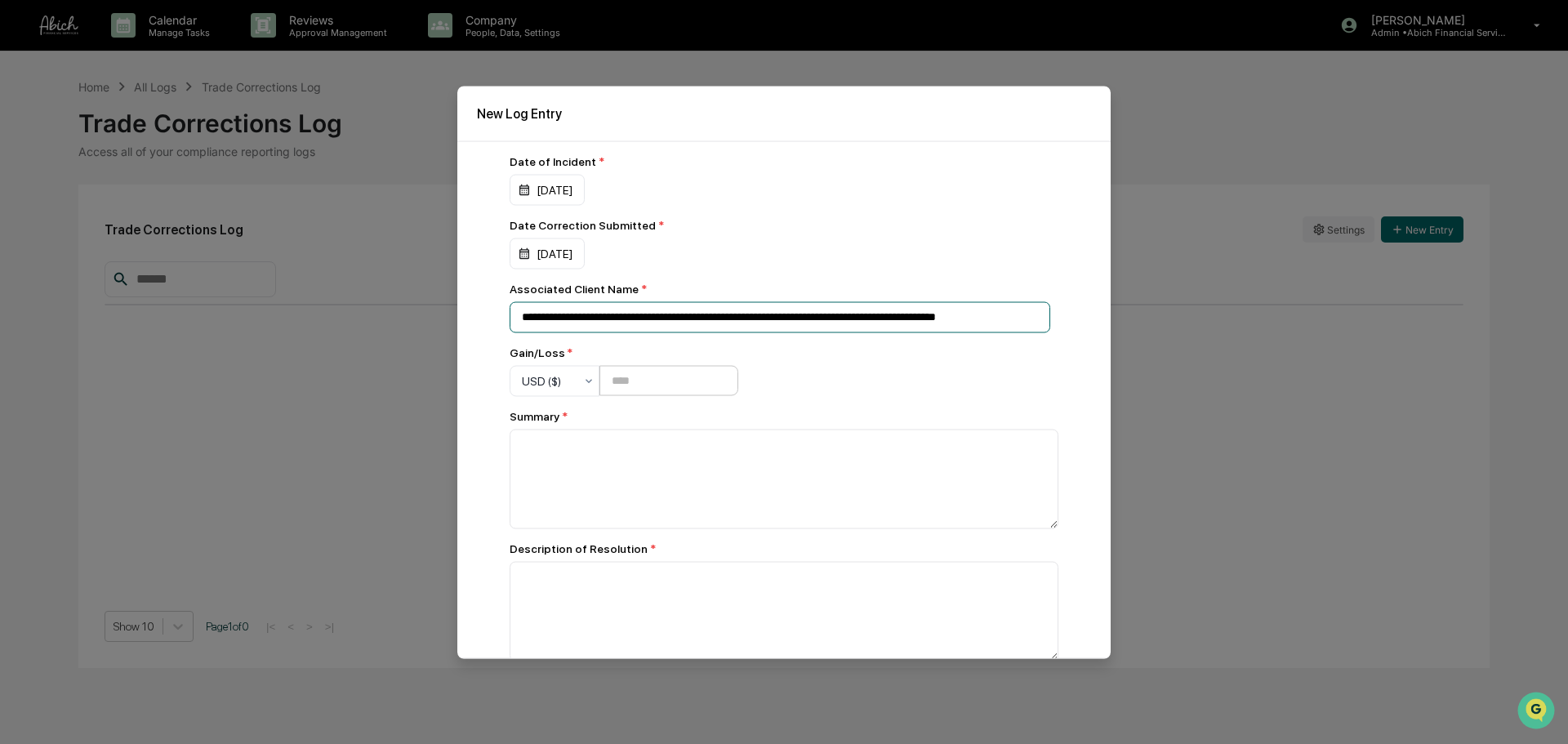
type input "**********"
click at [707, 373] on input "number" at bounding box center [669, 382] width 139 height 31
click at [708, 381] on input "number" at bounding box center [669, 382] width 139 height 31
paste input "*****"
type input "*****"
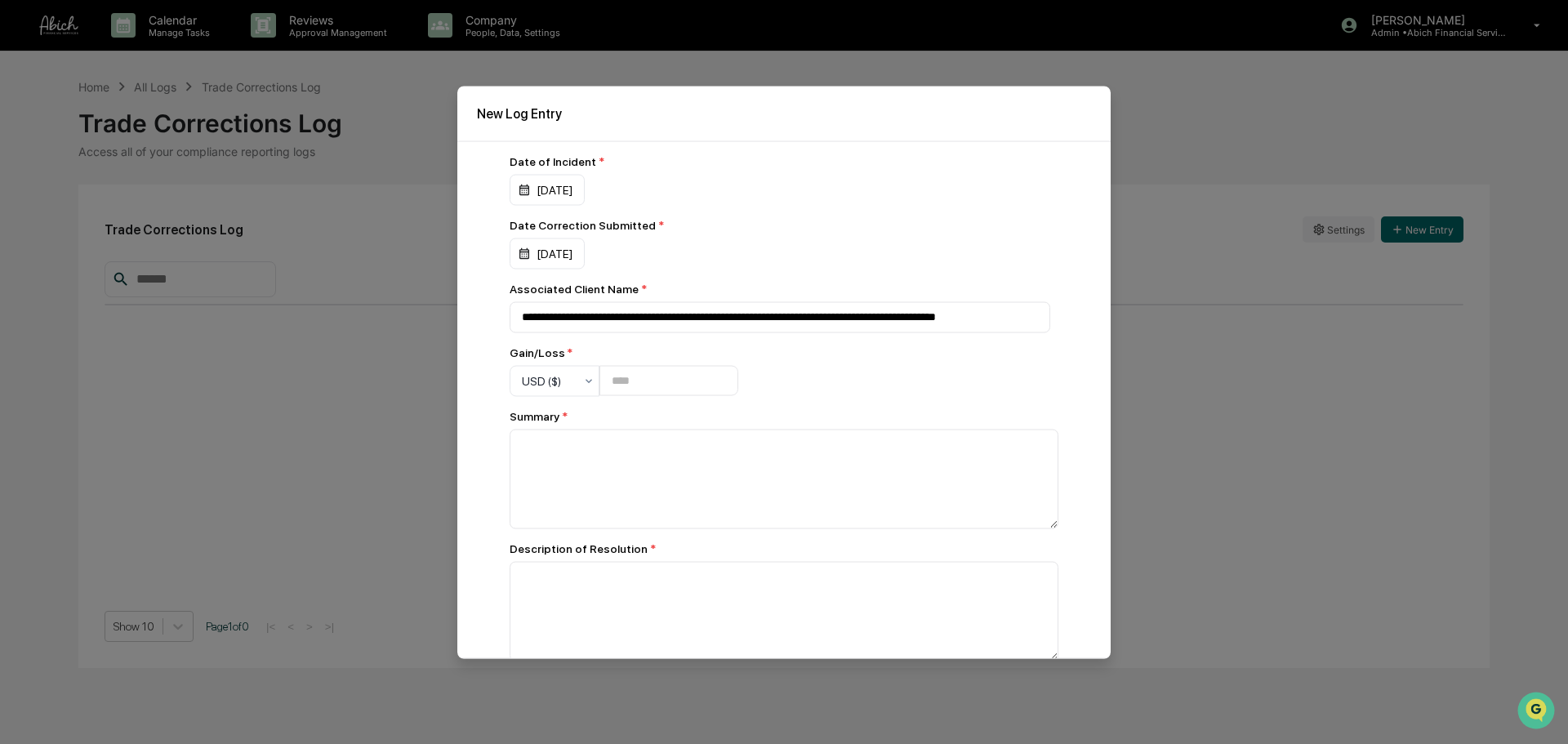
click at [895, 391] on div "**********" at bounding box center [783, 440] width 548 height 570
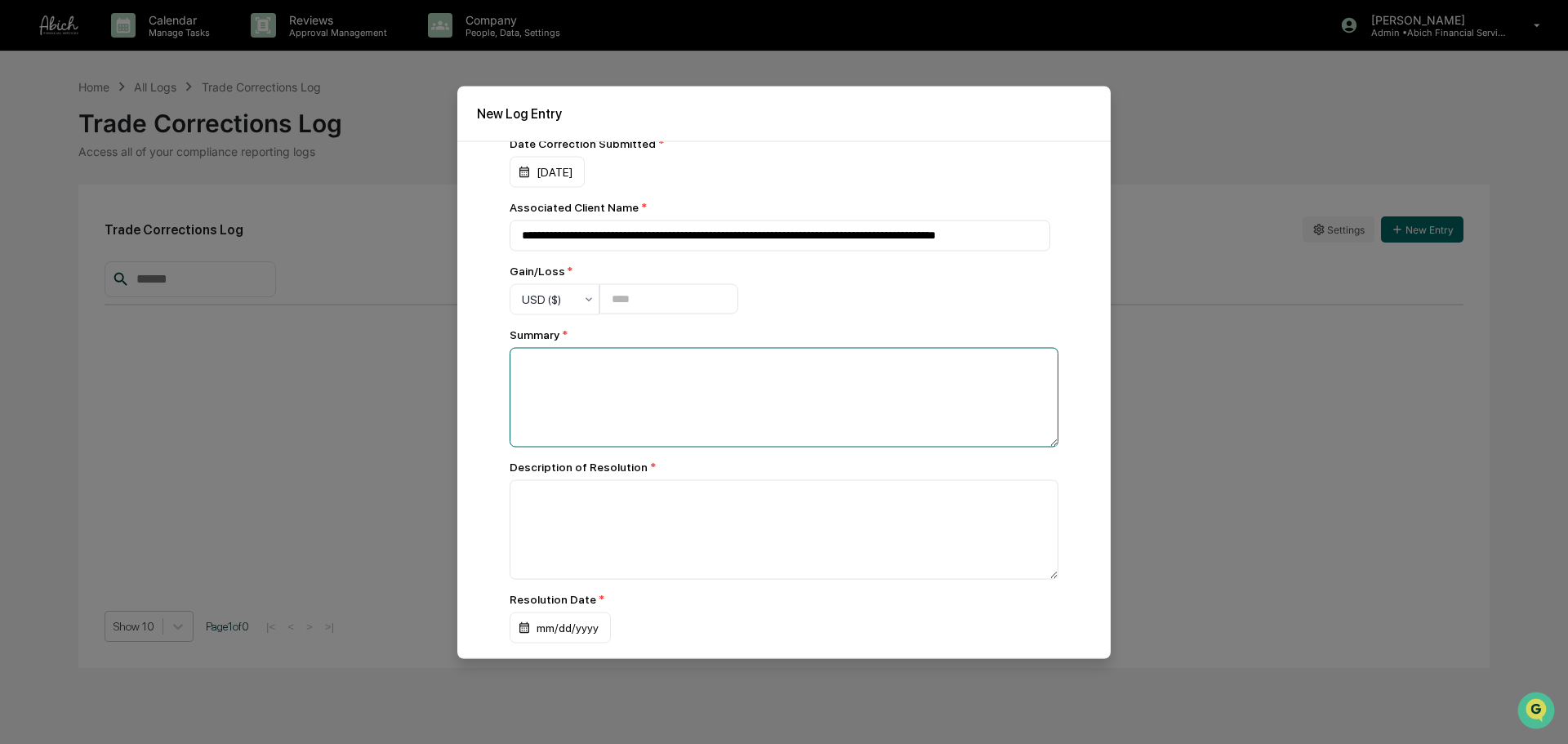
click at [686, 410] on textarea at bounding box center [783, 397] width 548 height 99
paste textarea "**********"
type textarea "**********"
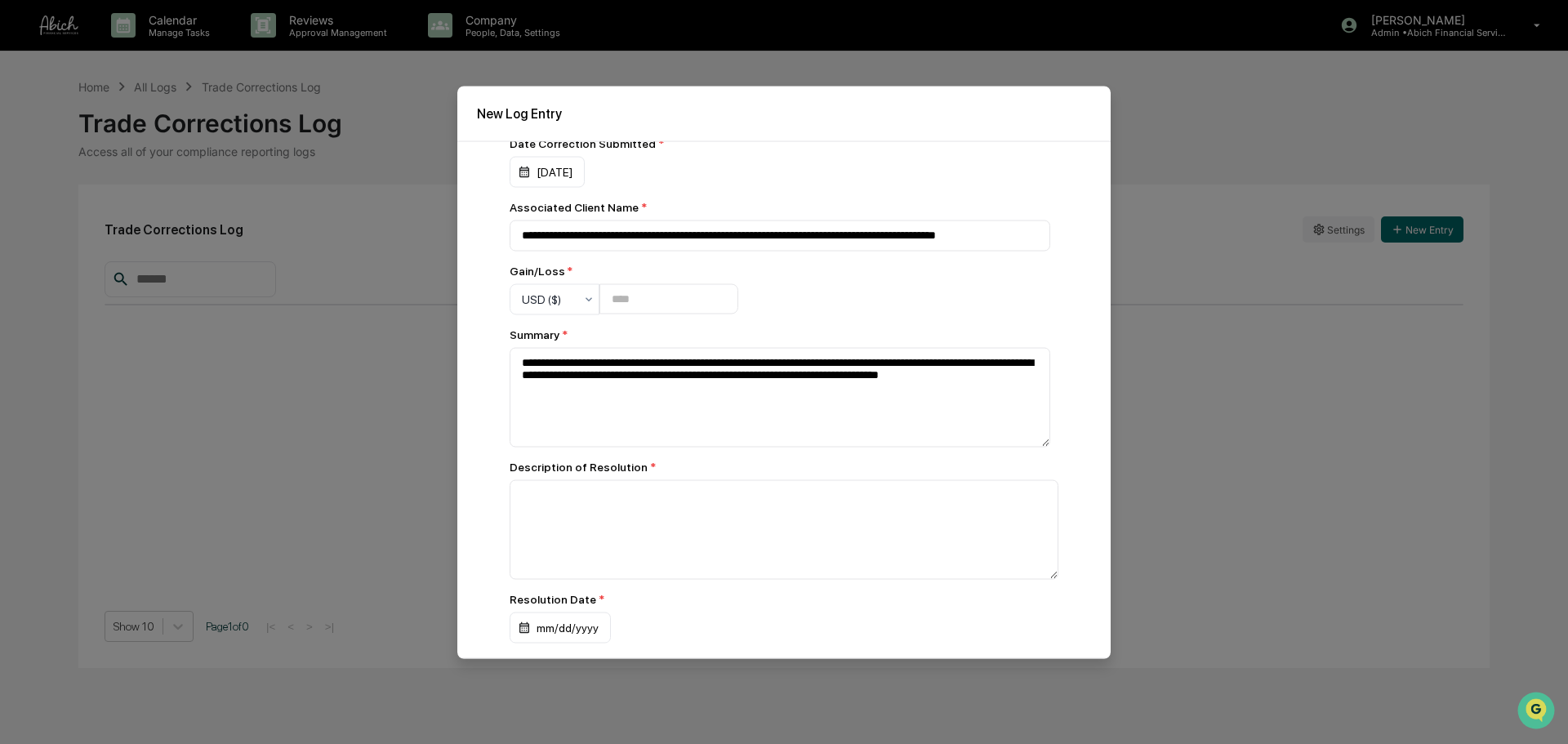
click at [939, 315] on div "**********" at bounding box center [783, 358] width 548 height 570
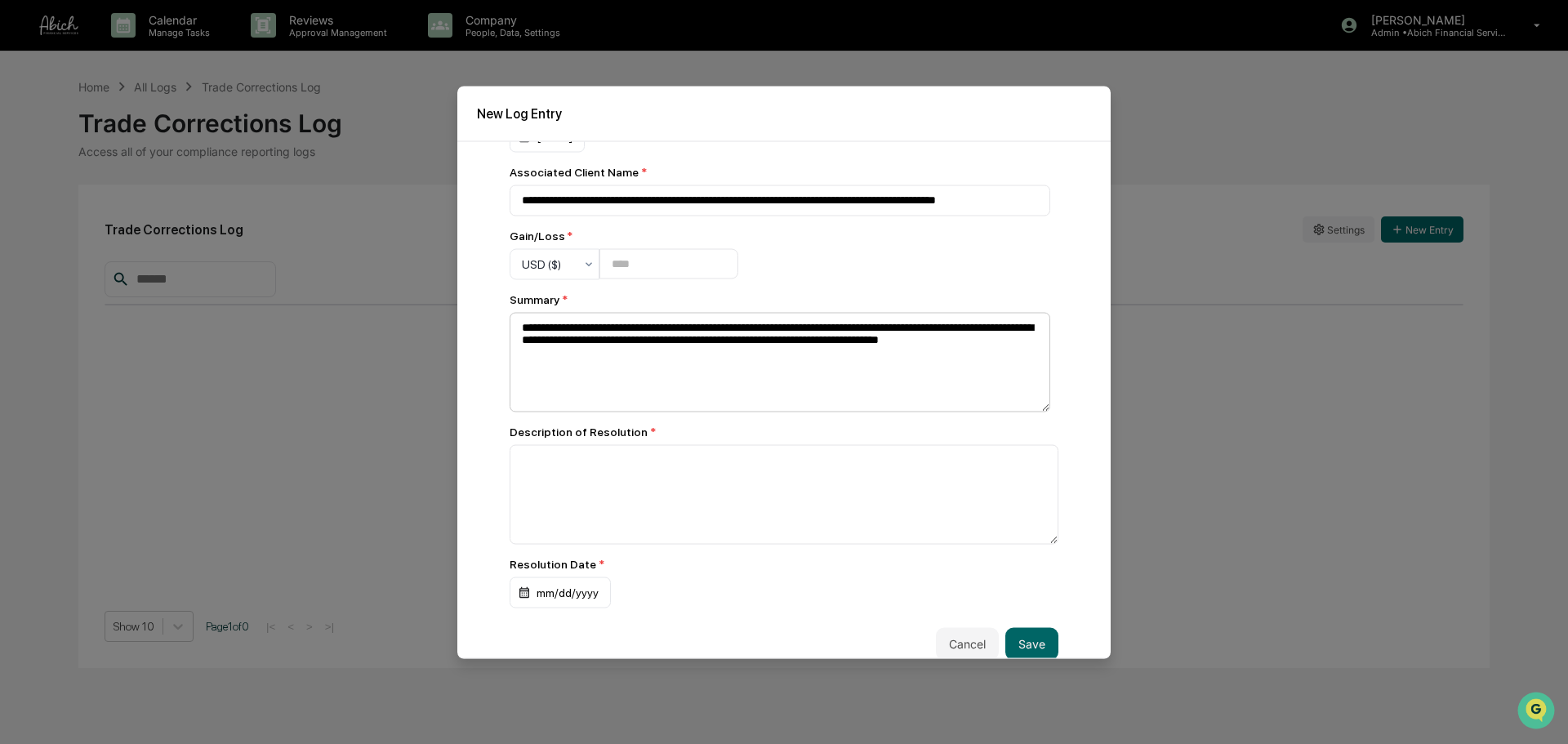
scroll to position [133, 0]
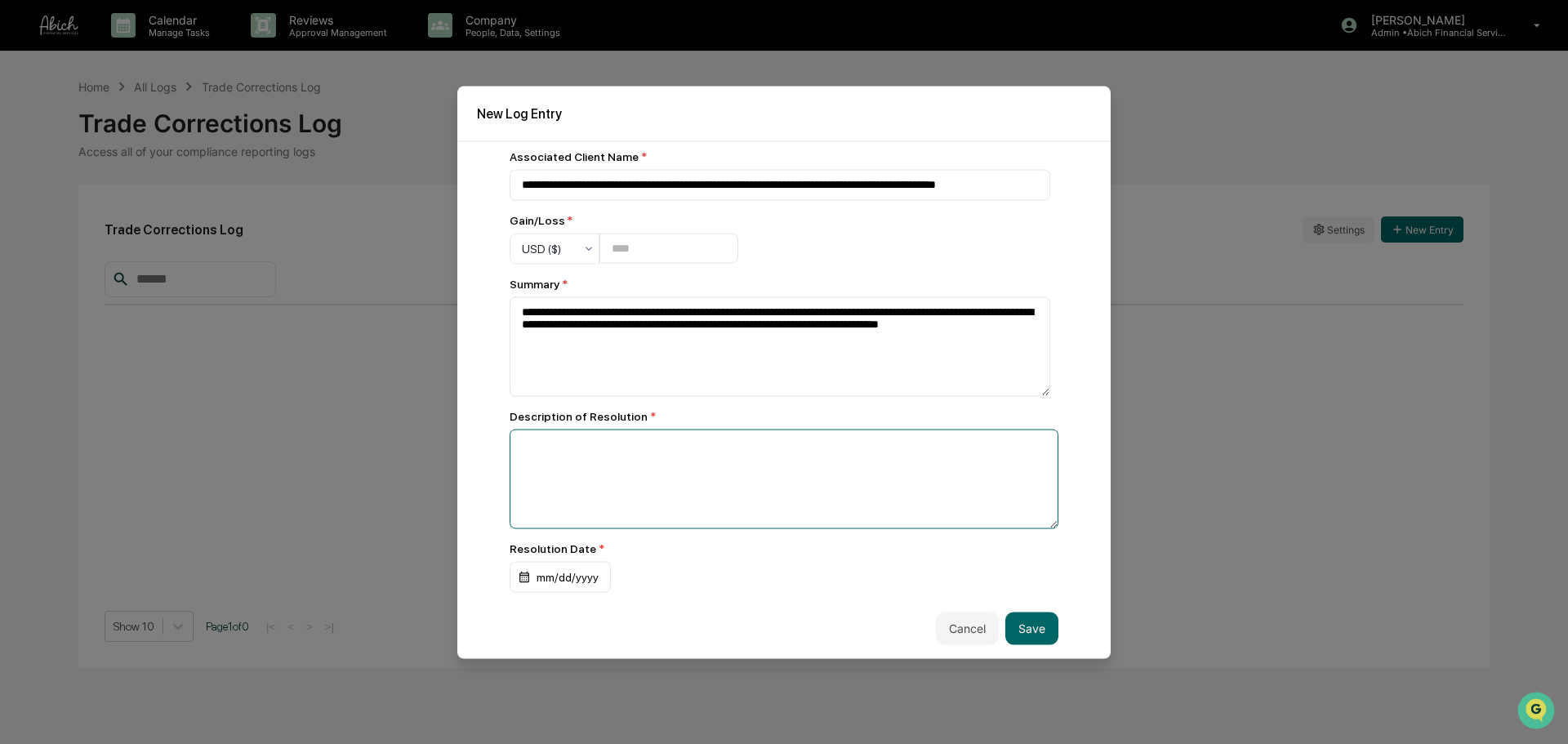
click at [865, 506] on textarea at bounding box center [783, 478] width 548 height 99
click at [700, 471] on textarea at bounding box center [783, 478] width 548 height 99
paste textarea "**********"
click at [947, 451] on textarea "**********" at bounding box center [779, 478] width 541 height 99
type textarea "**********"
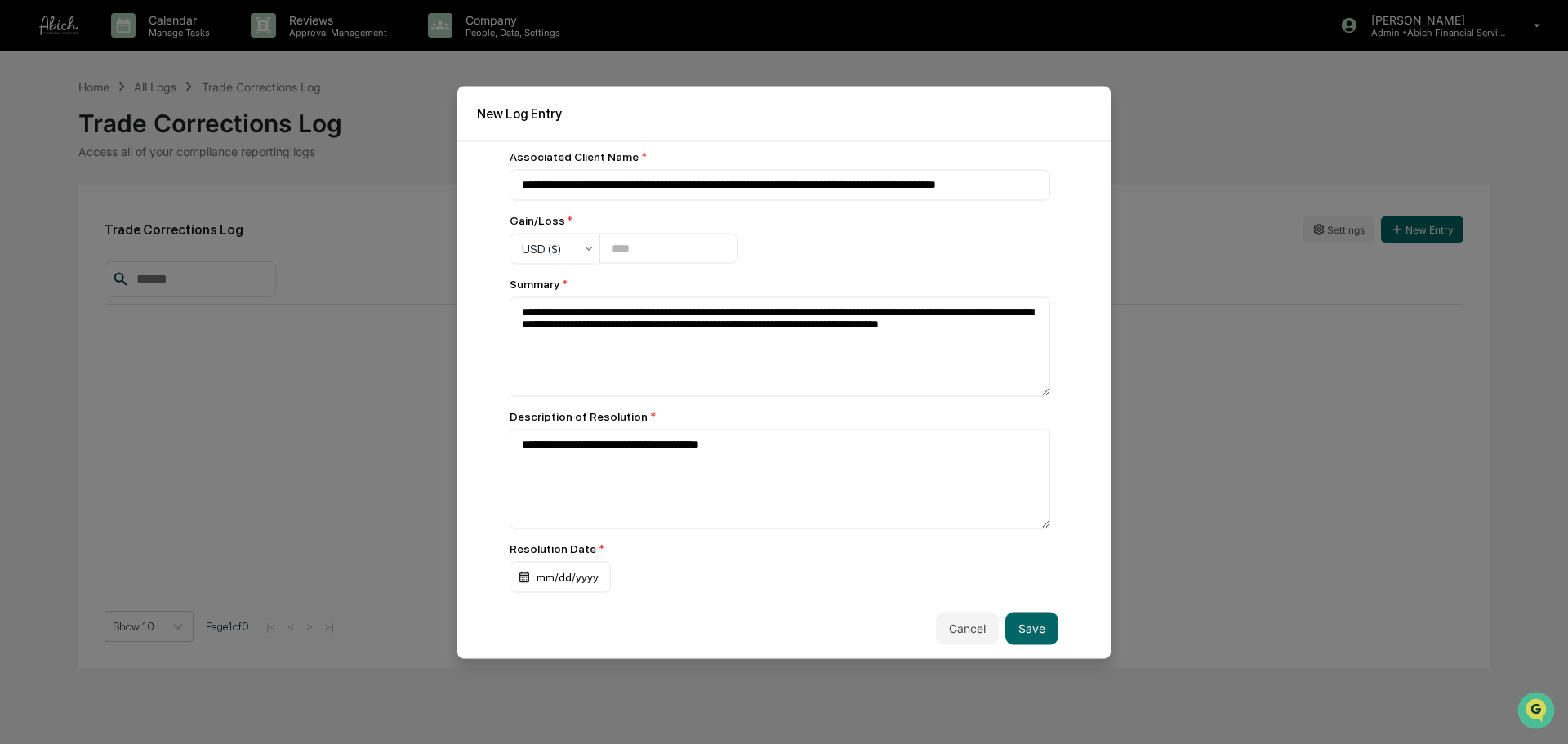
click at [966, 416] on div "Description of Resolution *" at bounding box center [783, 416] width 548 height 13
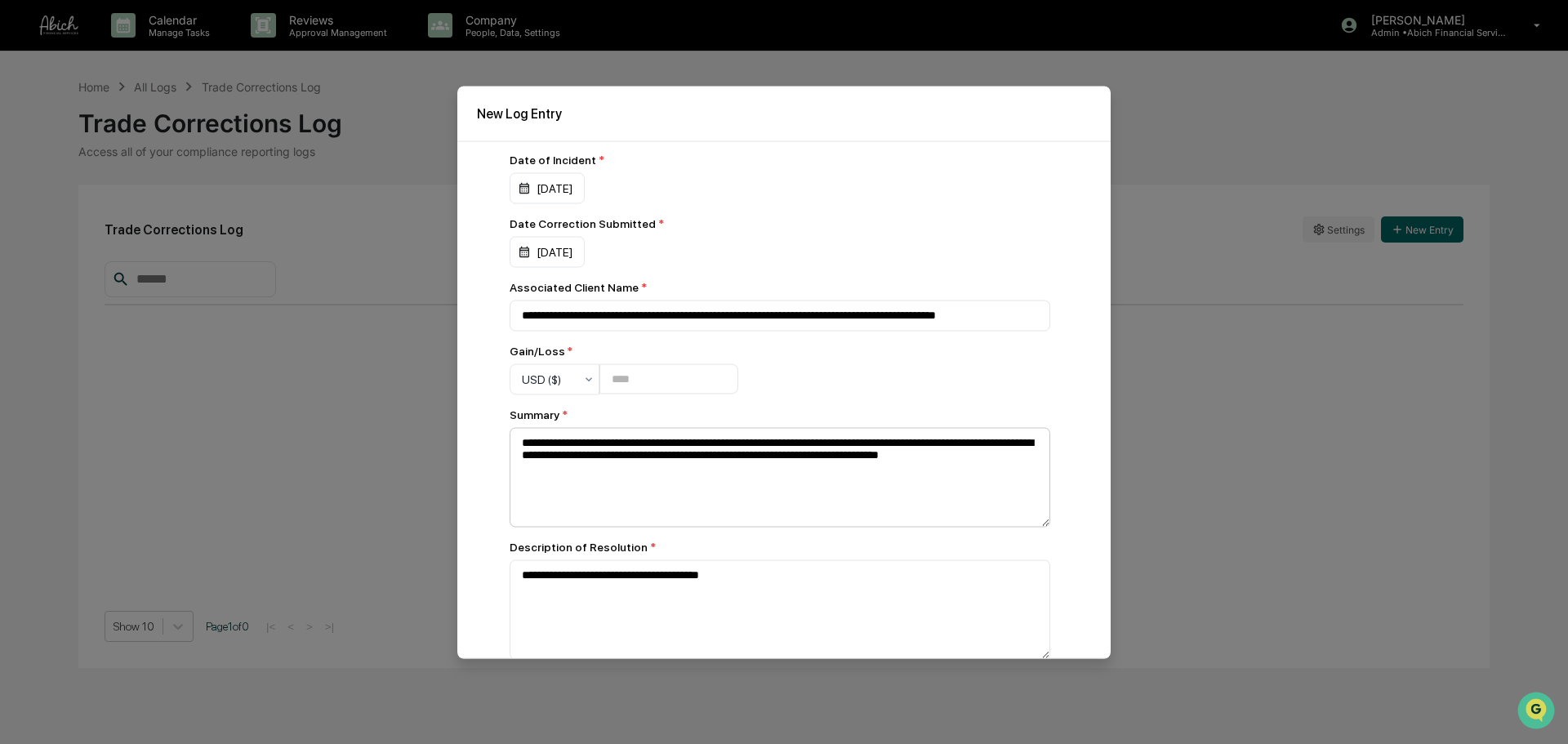
scroll to position [0, 0]
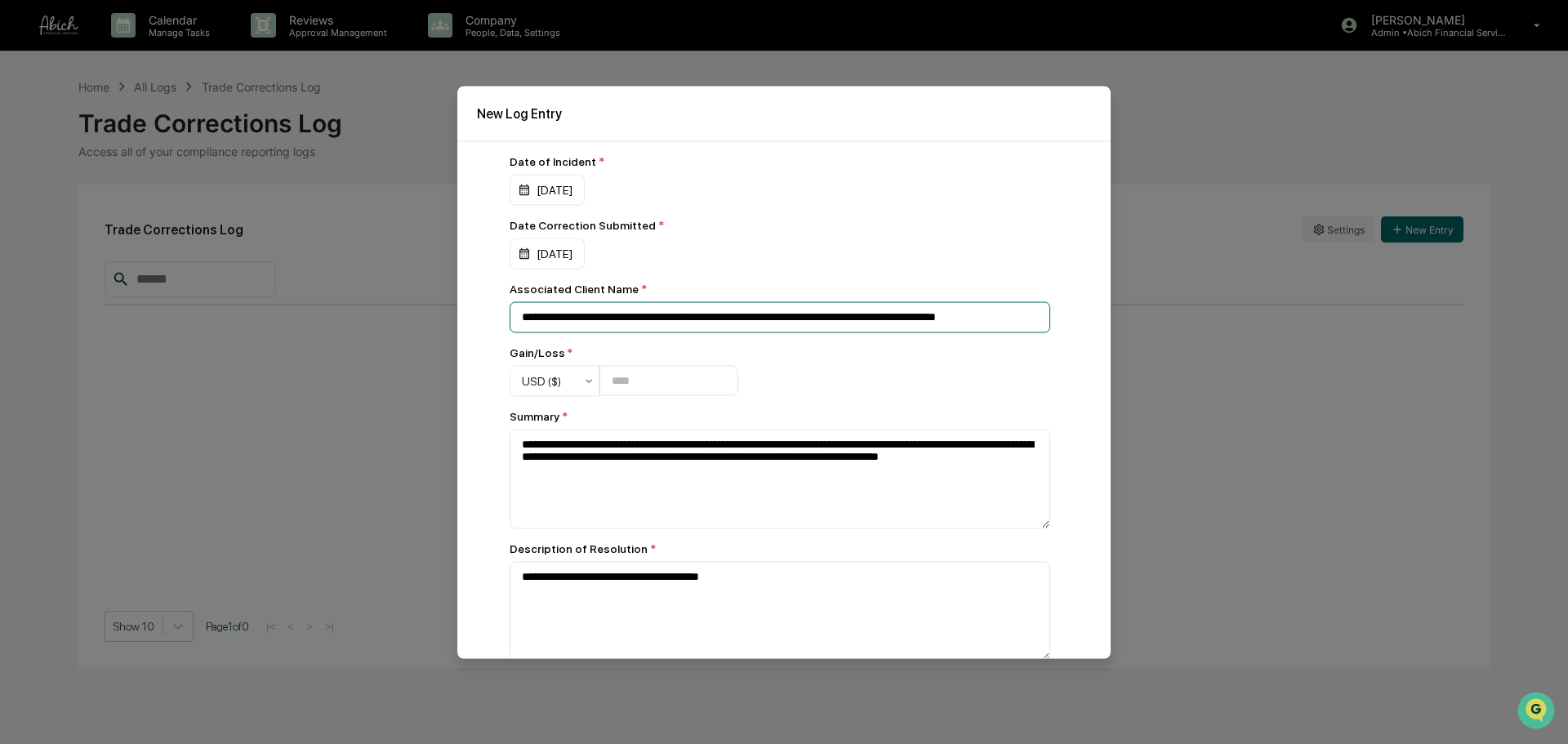
click at [521, 321] on input "**********" at bounding box center [779, 317] width 541 height 31
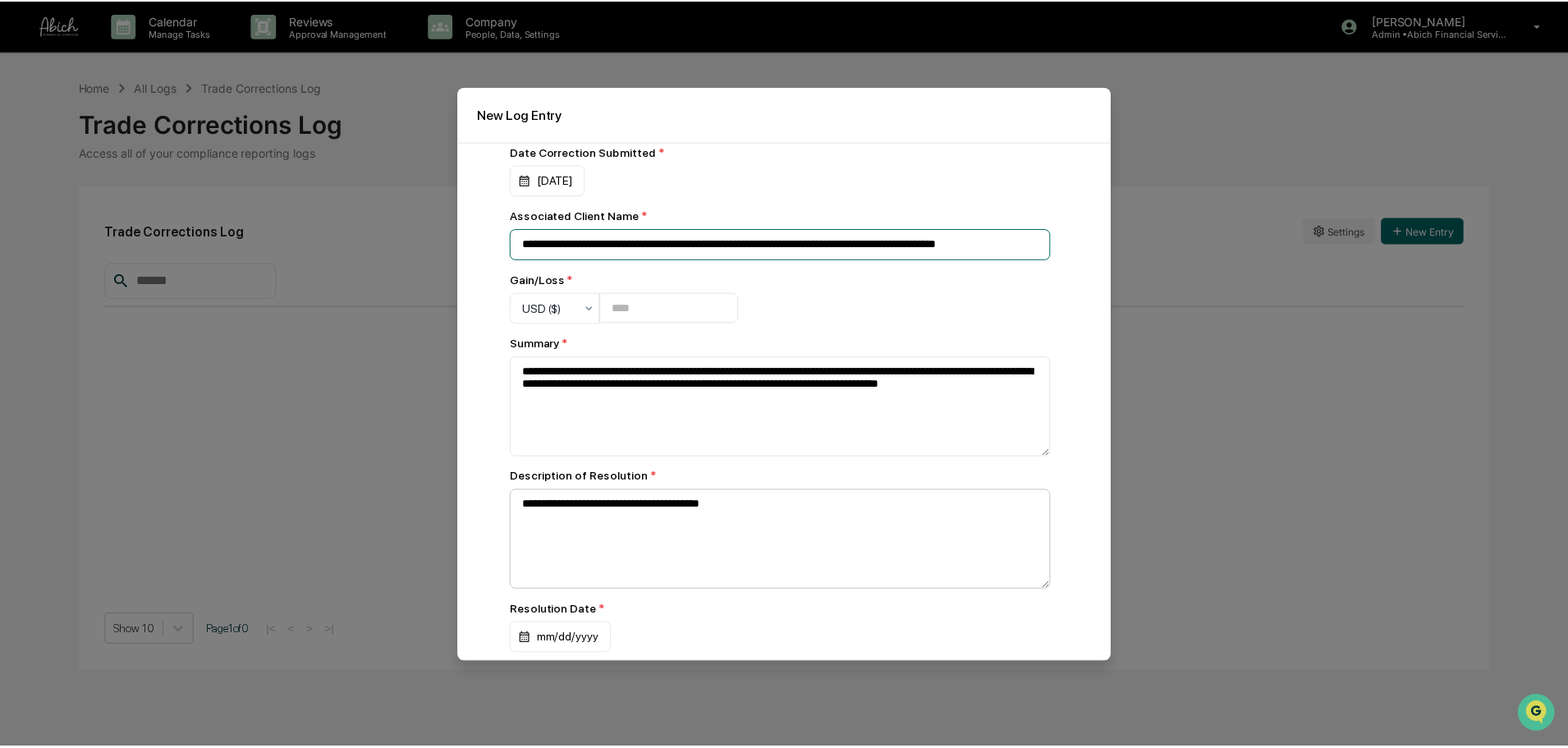
scroll to position [133, 0]
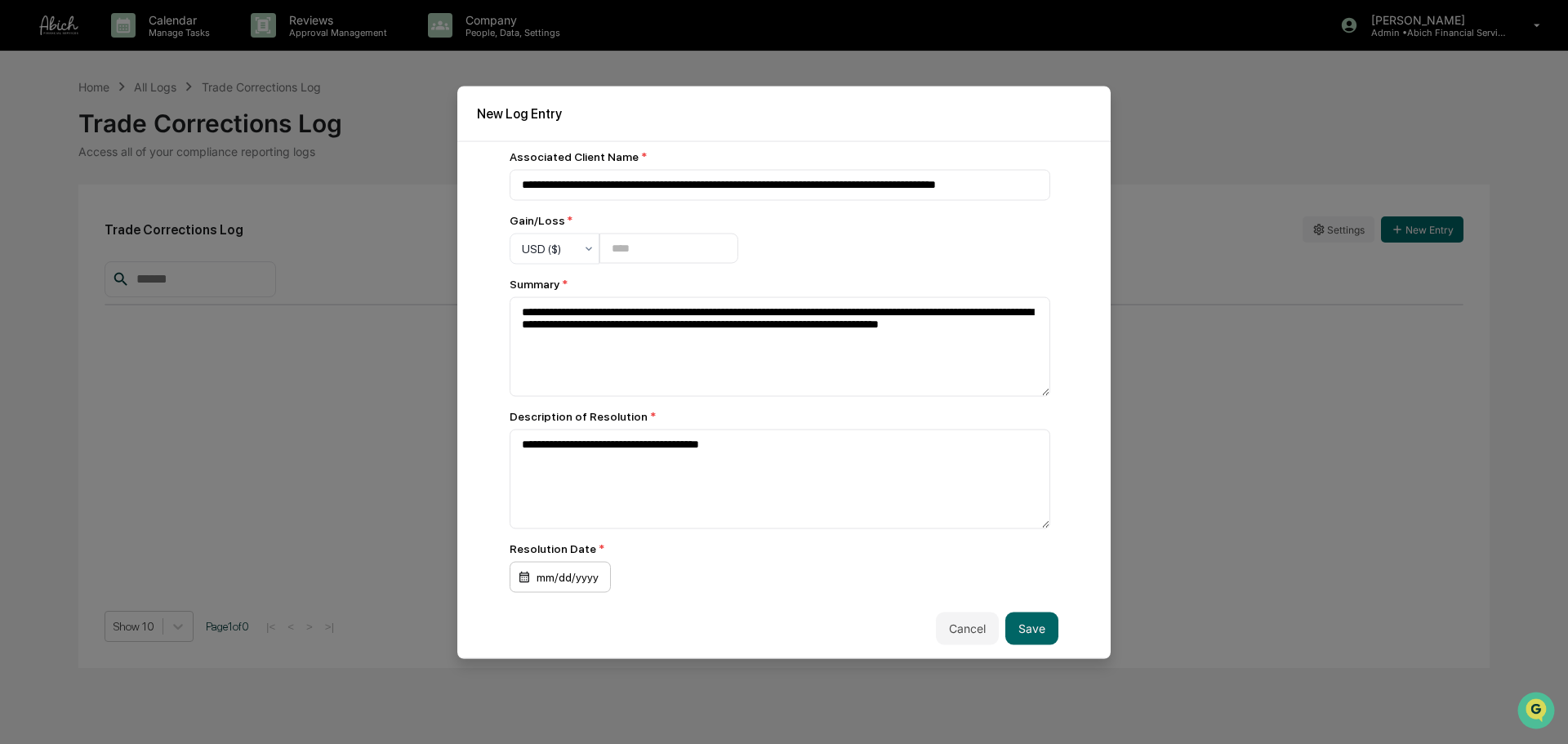
click at [547, 567] on div "mm/dd/yyyy" at bounding box center [560, 576] width 101 height 31
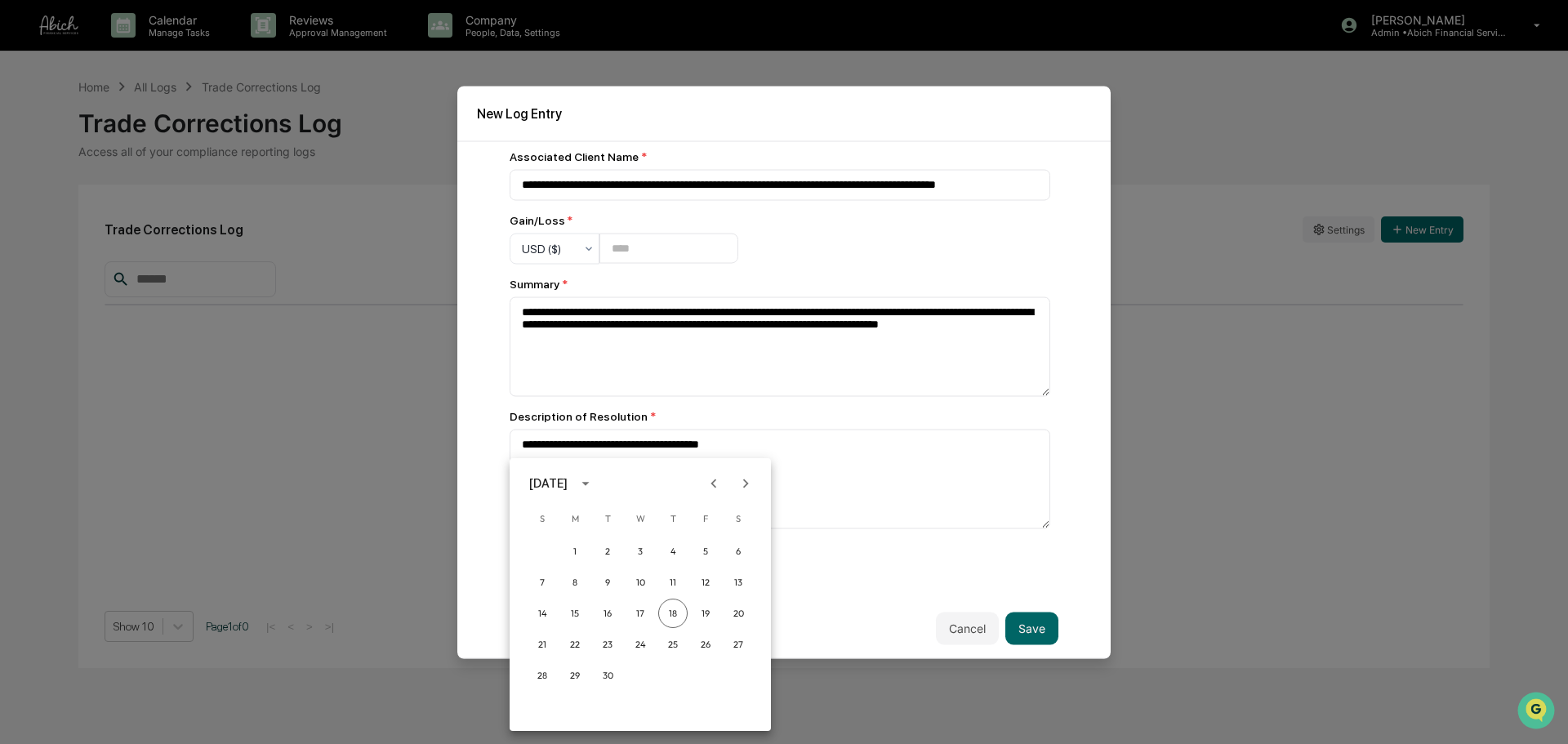
click at [930, 567] on div at bounding box center [784, 372] width 1568 height 744
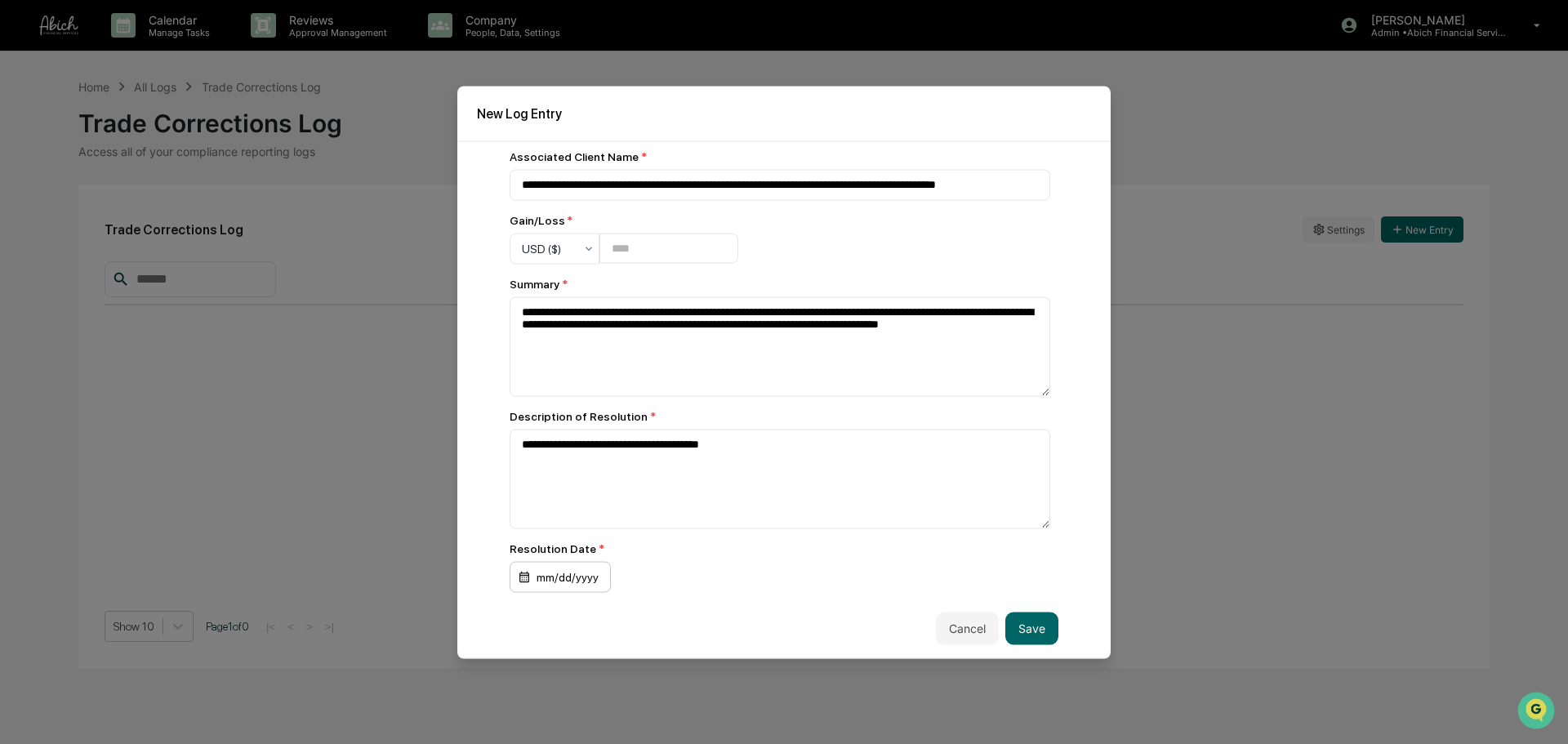
click at [541, 567] on div "mm/dd/yyyy" at bounding box center [560, 576] width 101 height 31
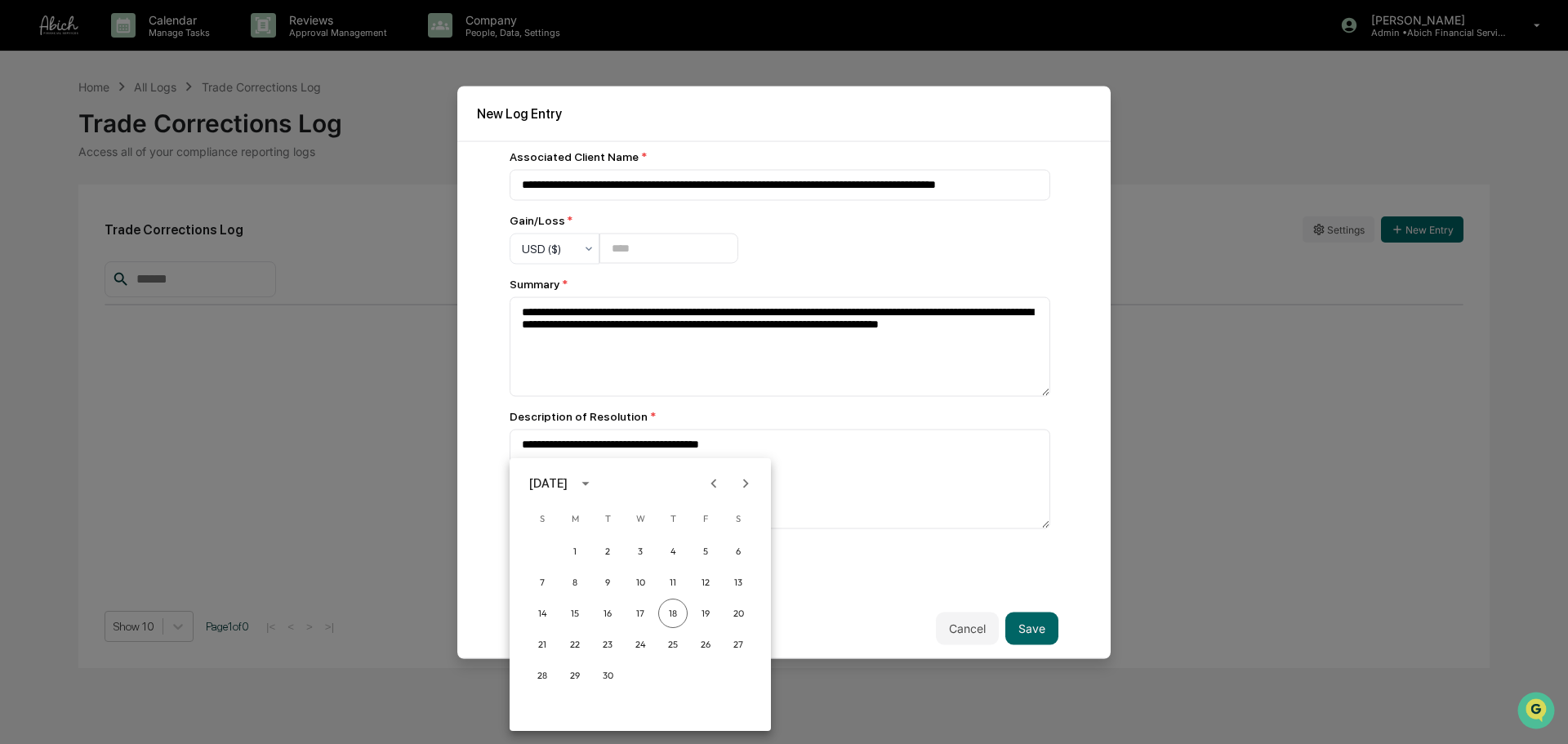
click at [712, 481] on icon "Previous month" at bounding box center [713, 483] width 18 height 18
click at [701, 567] on button "8" at bounding box center [705, 582] width 30 height 30
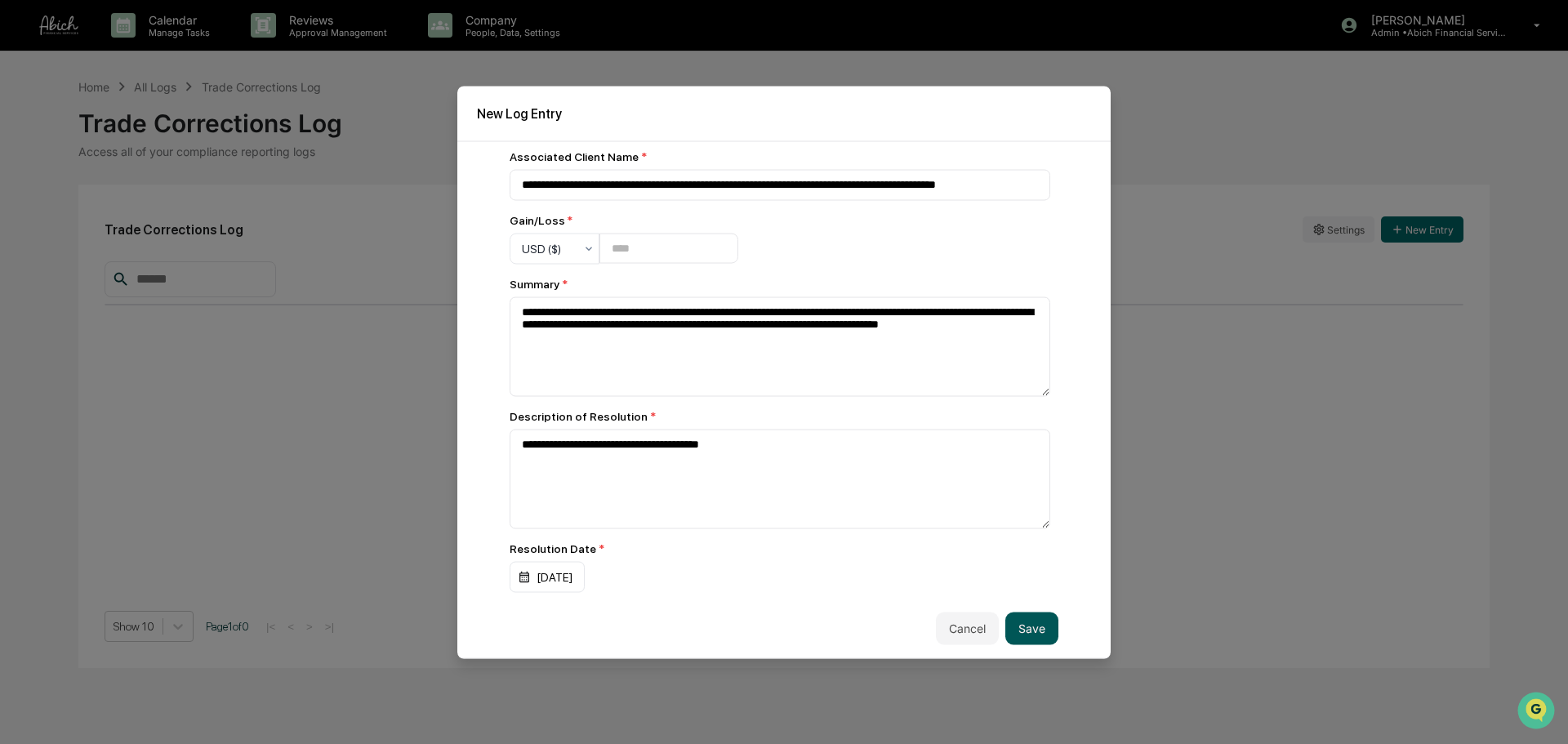
click at [1031, 567] on button "Save" at bounding box center [1032, 628] width 53 height 32
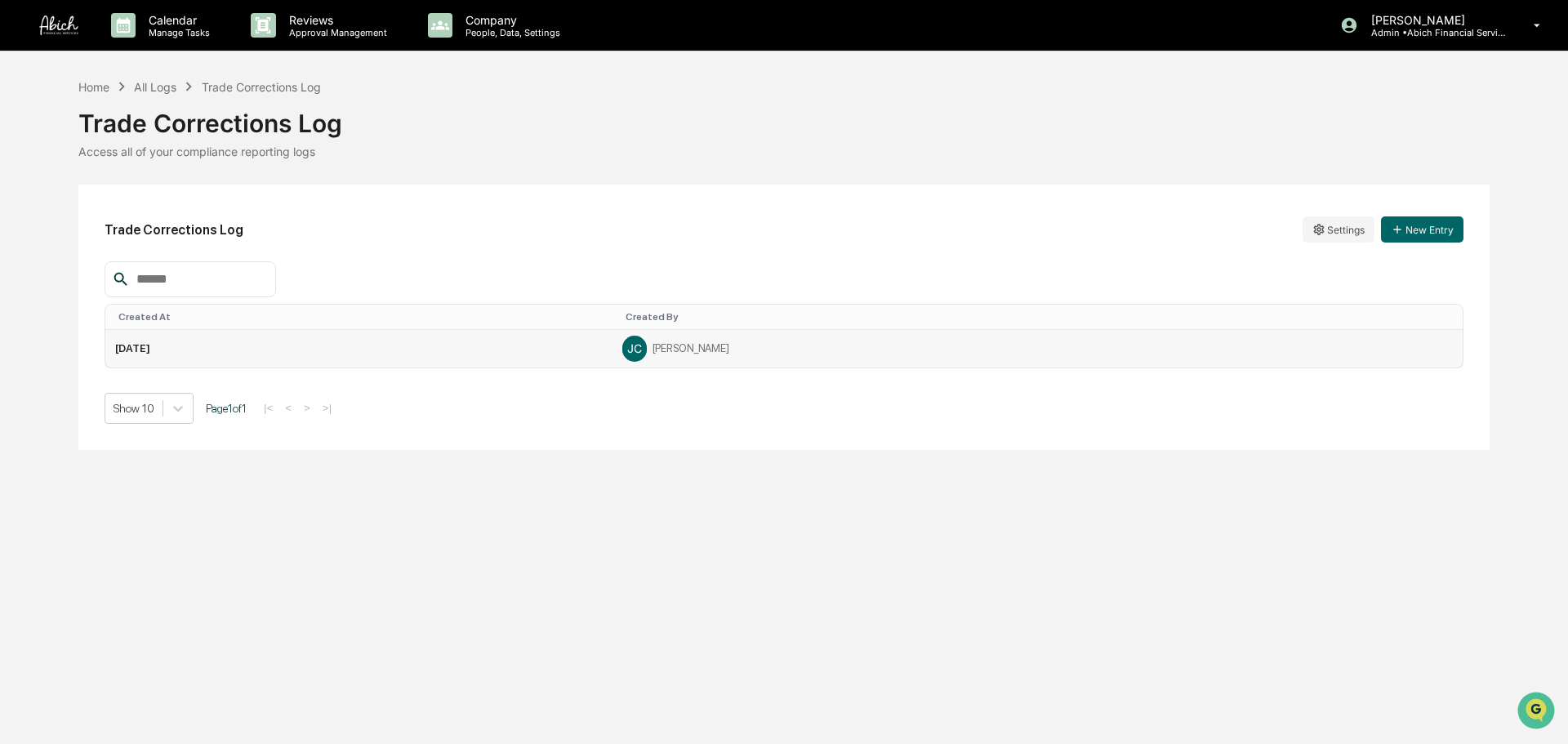
click at [592, 344] on td "[DATE]" at bounding box center [359, 348] width 507 height 37
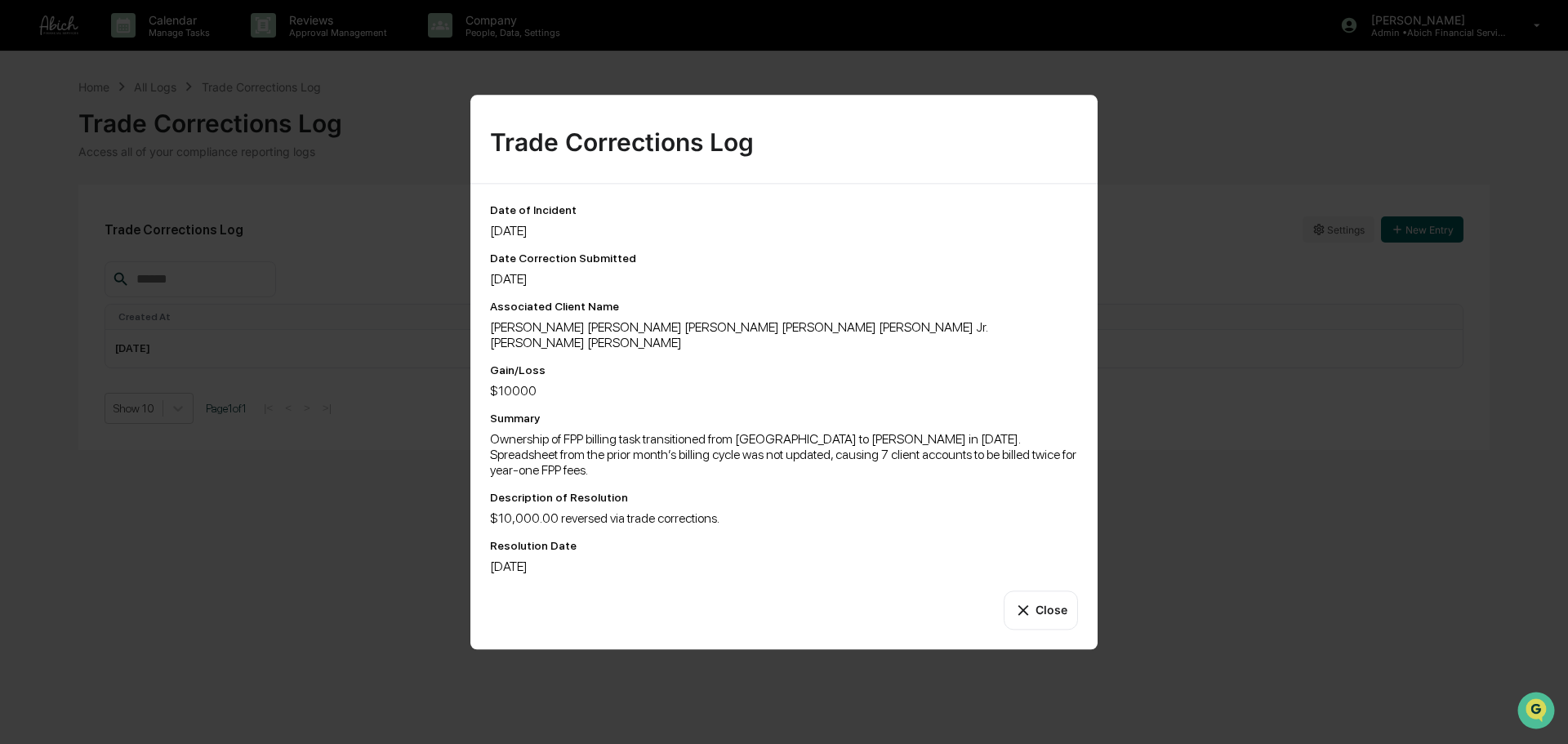
click at [1031, 567] on icon at bounding box center [1022, 610] width 18 height 18
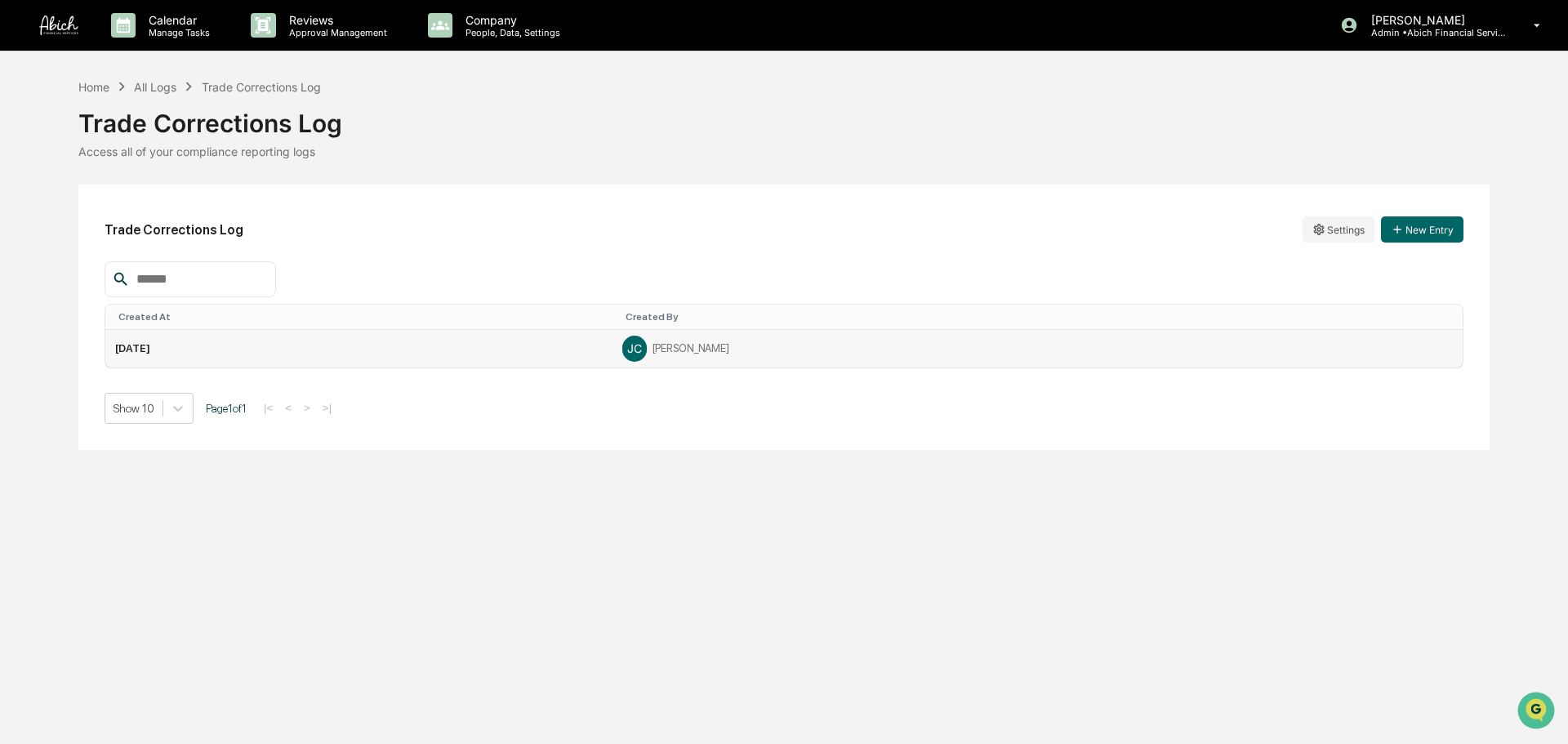
click at [1245, 349] on div "[PERSON_NAME]" at bounding box center [1037, 349] width 831 height 25
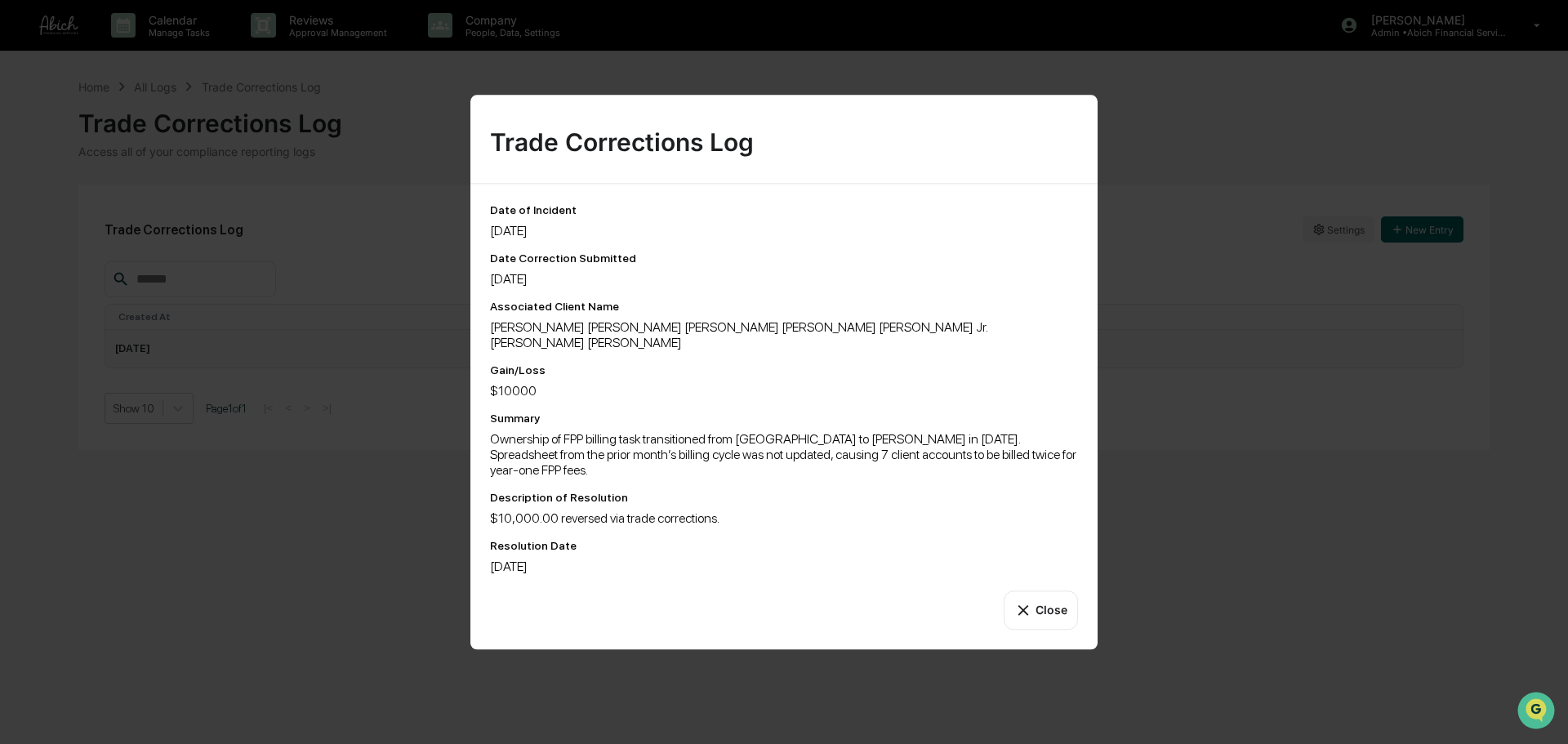
click at [1044, 567] on button "Close" at bounding box center [1041, 610] width 74 height 39
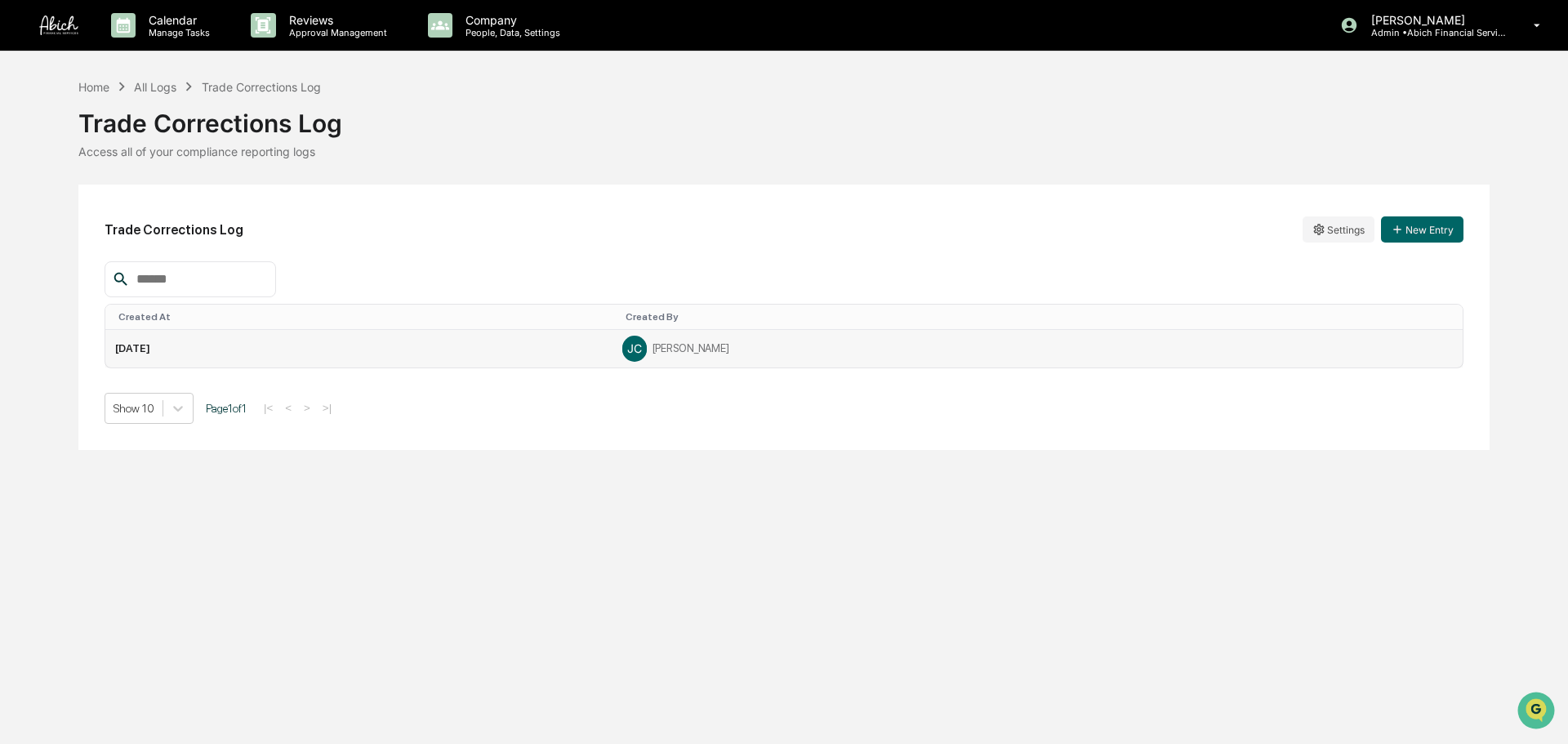
click at [612, 355] on td "[DATE]" at bounding box center [359, 348] width 507 height 37
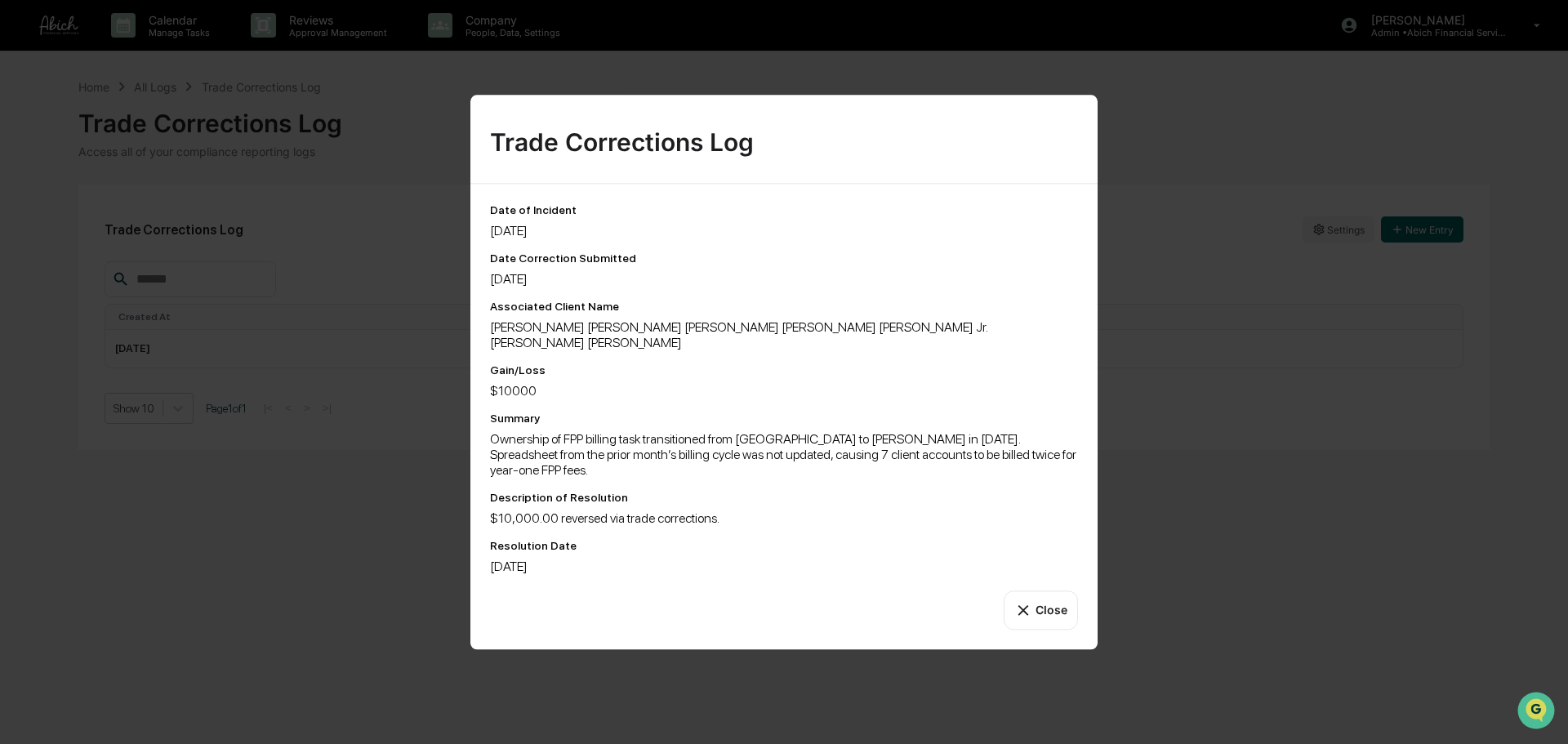
click at [1035, 567] on button "Close" at bounding box center [1041, 610] width 74 height 39
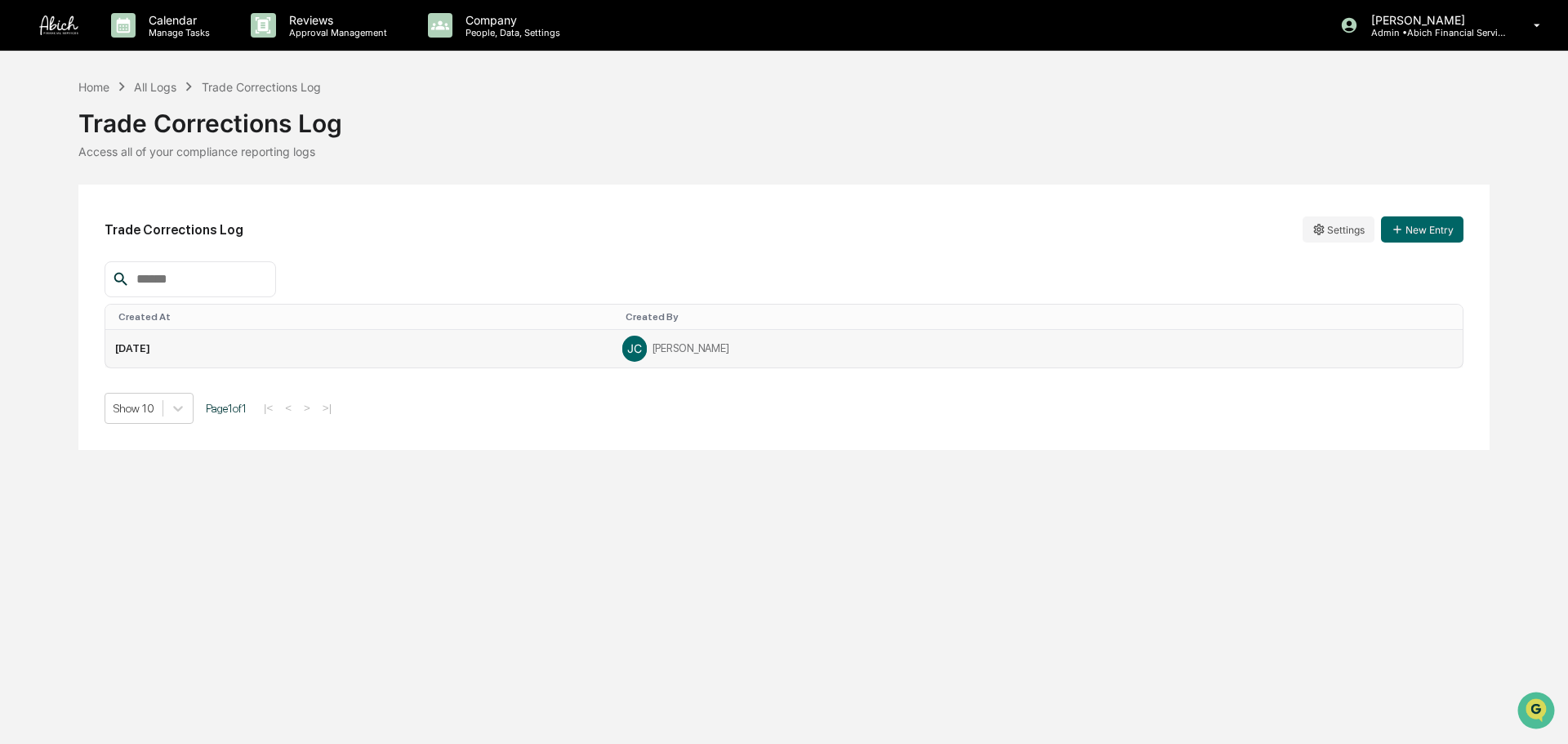
drag, startPoint x: 521, startPoint y: 350, endPoint x: 382, endPoint y: 351, distance: 139.0
click at [382, 351] on td "[DATE]" at bounding box center [359, 348] width 507 height 37
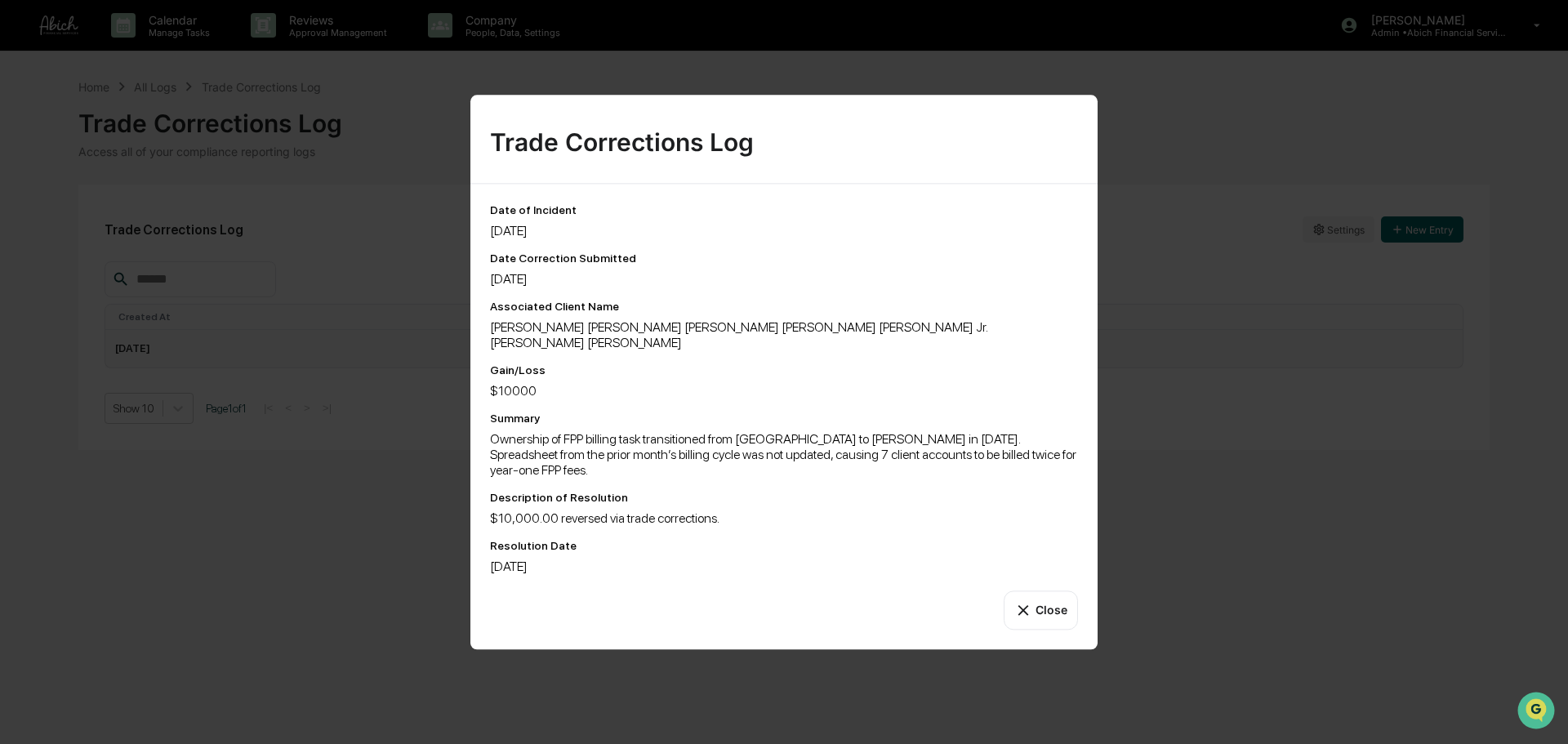
click at [313, 348] on div "Trade Corrections Log Date of Incident 8/6/25 Date Correction Submitted 8/7/25 …" at bounding box center [784, 372] width 1568 height 744
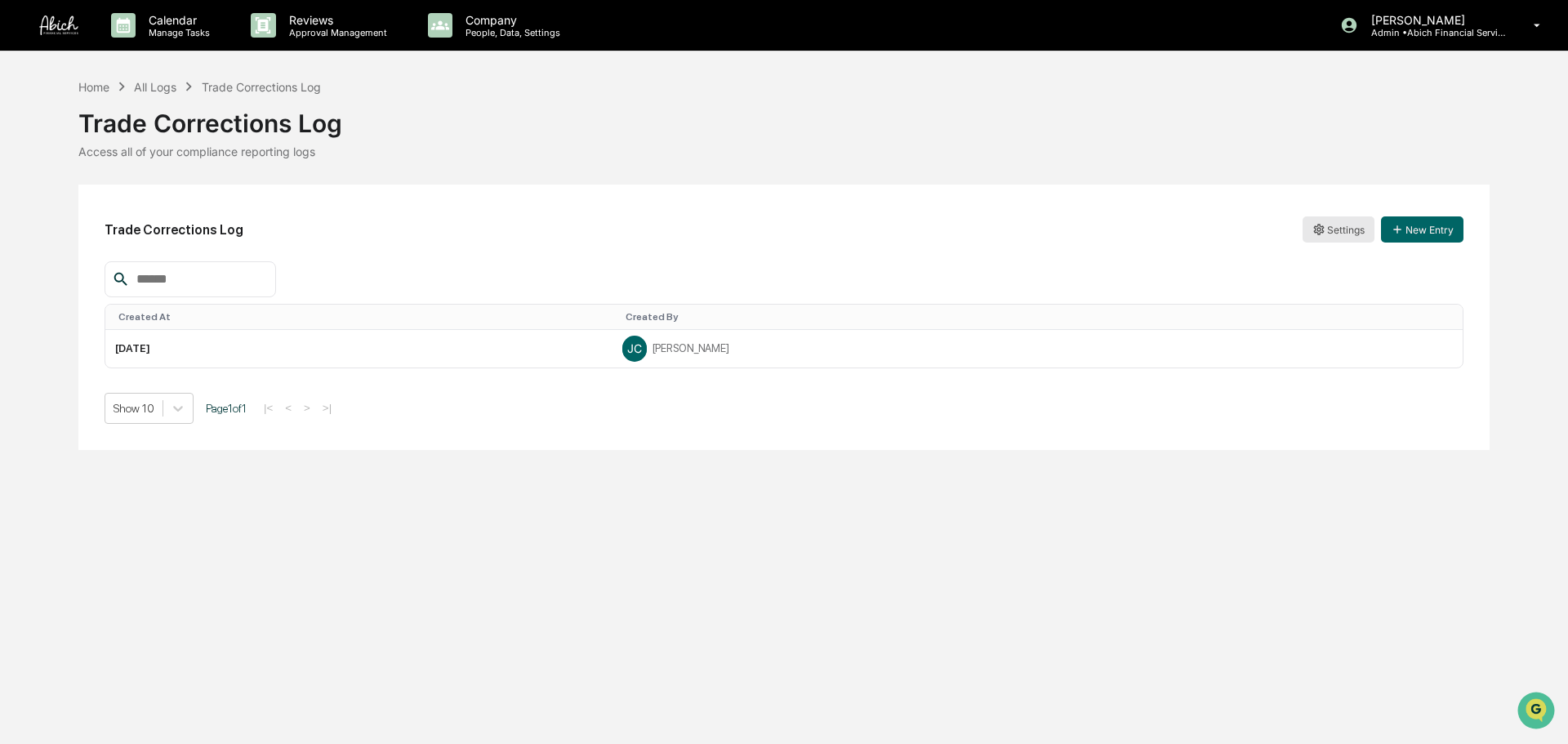
click at [1245, 236] on html "Calendar Manage Tasks Reviews Approval Management Company People, Data, Setting…" at bounding box center [784, 372] width 1568 height 744
click at [1245, 259] on div "Edit" at bounding box center [1338, 262] width 105 height 26
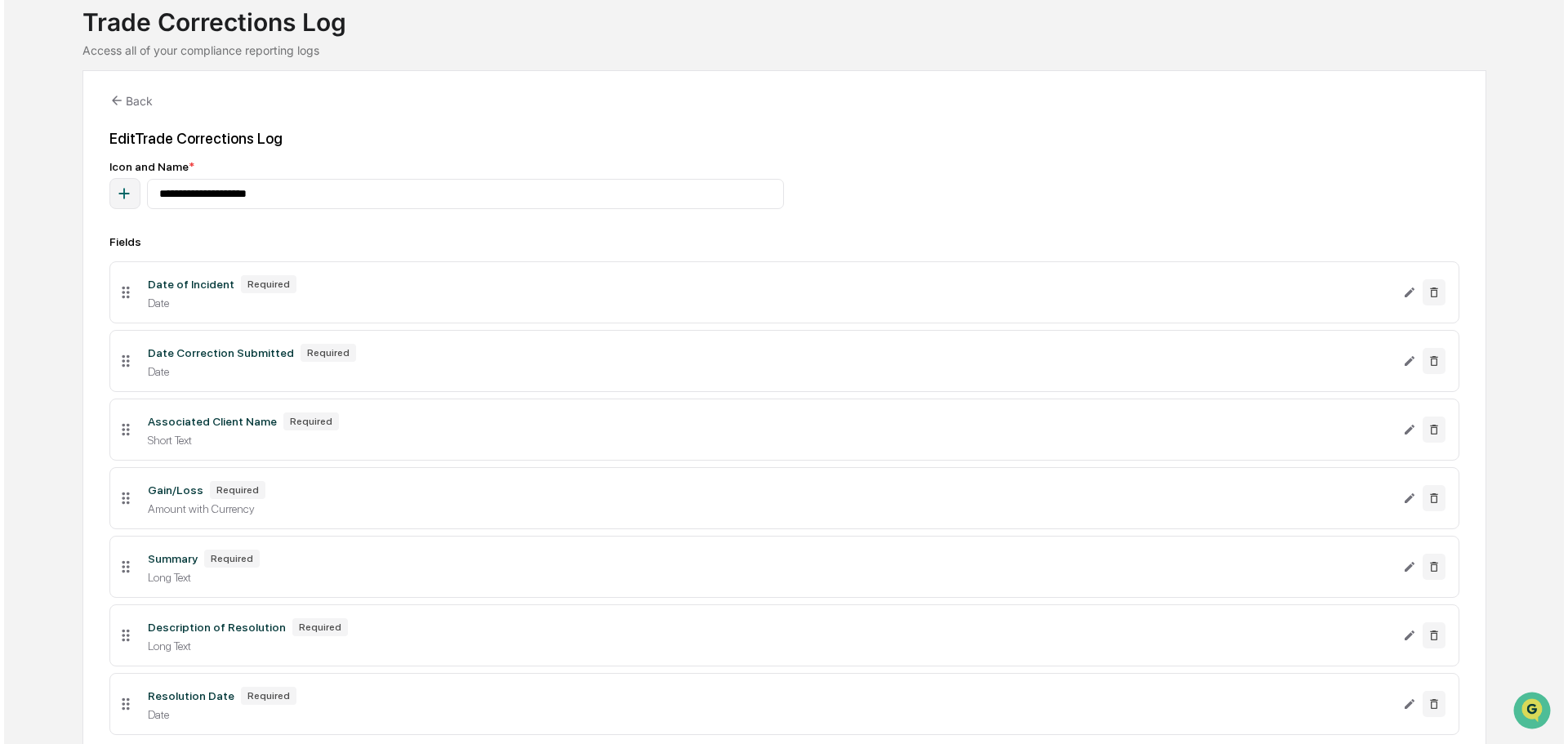
scroll to position [217, 0]
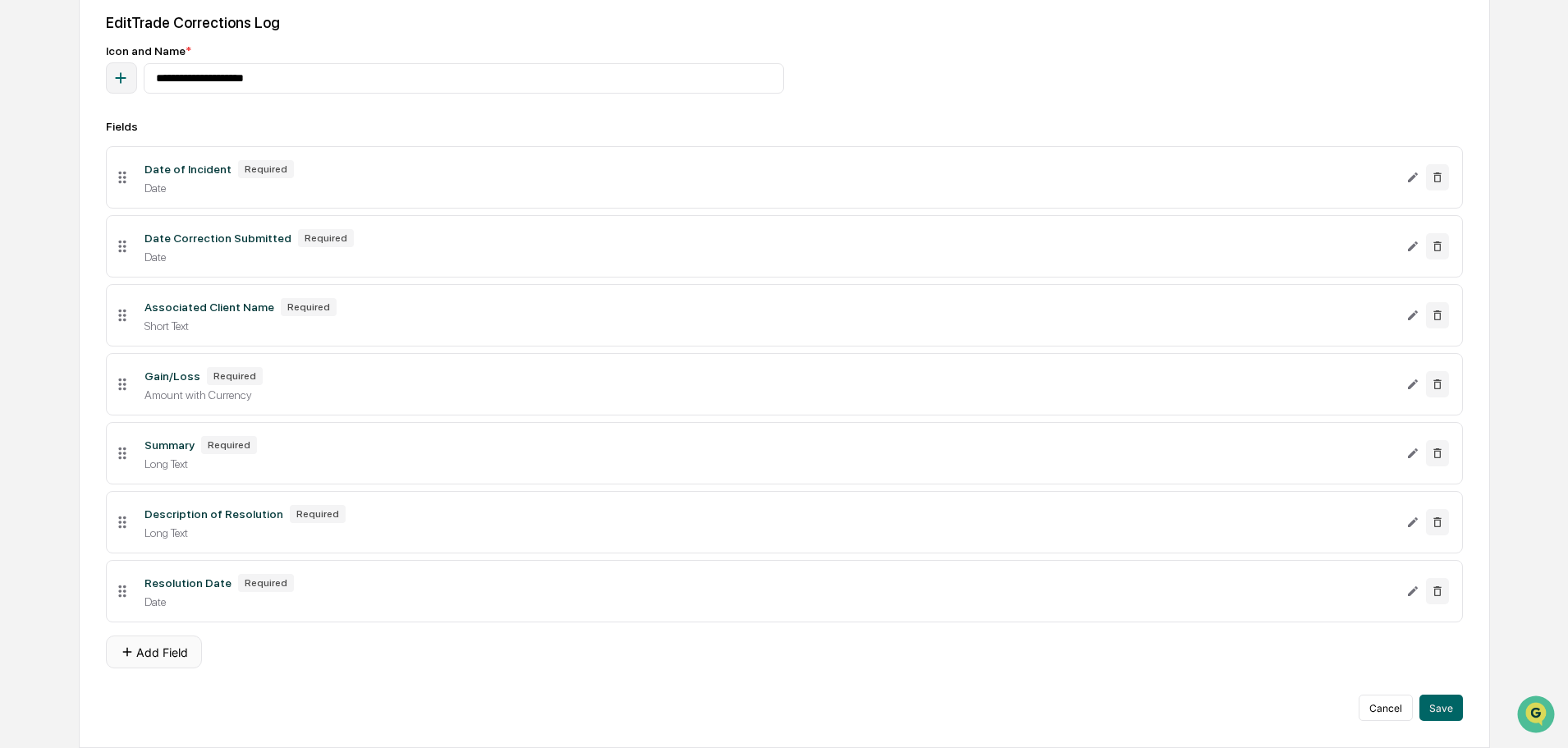
click at [168, 570] on button "Add Field" at bounding box center [153, 652] width 96 height 33
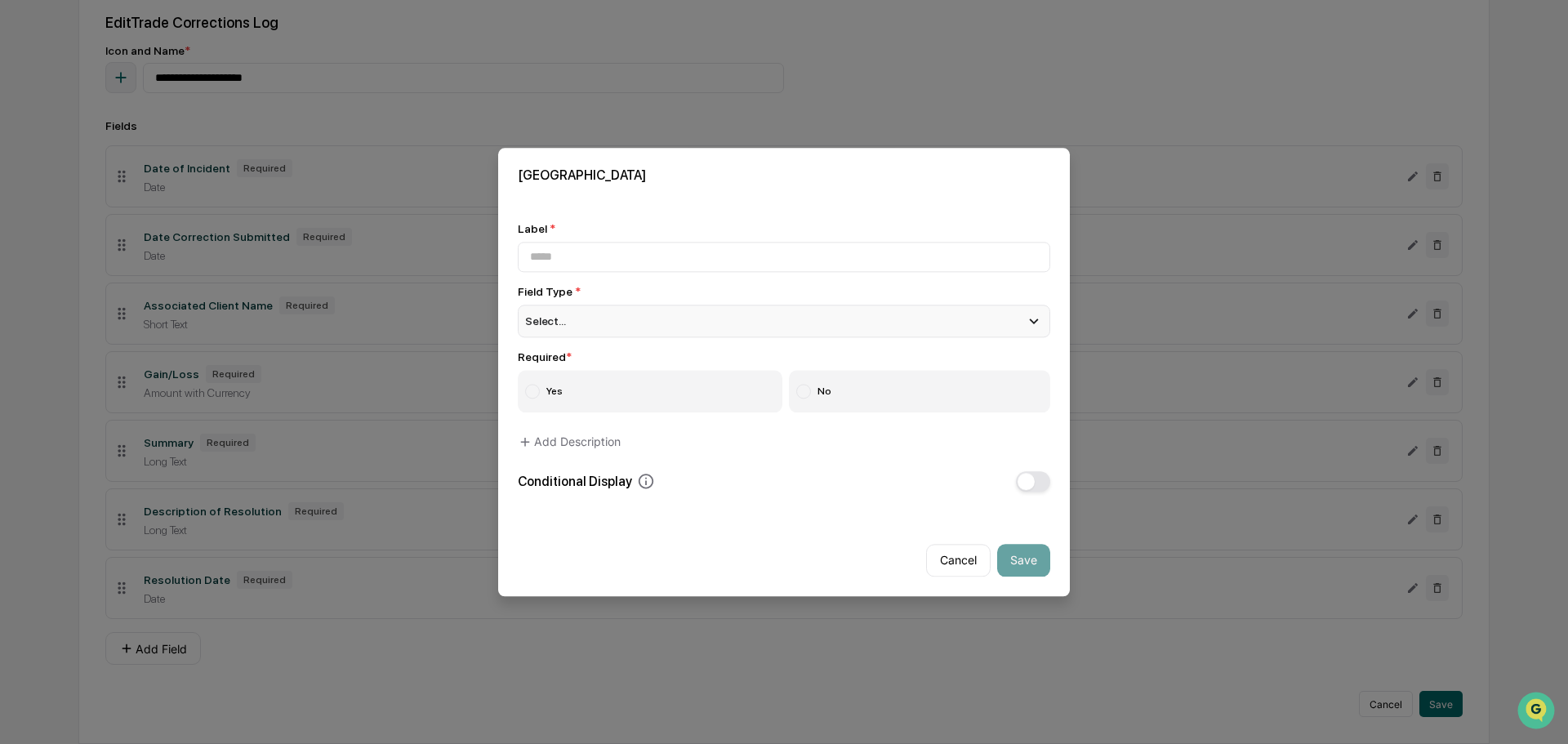
click at [605, 316] on div "Select..." at bounding box center [784, 320] width 532 height 32
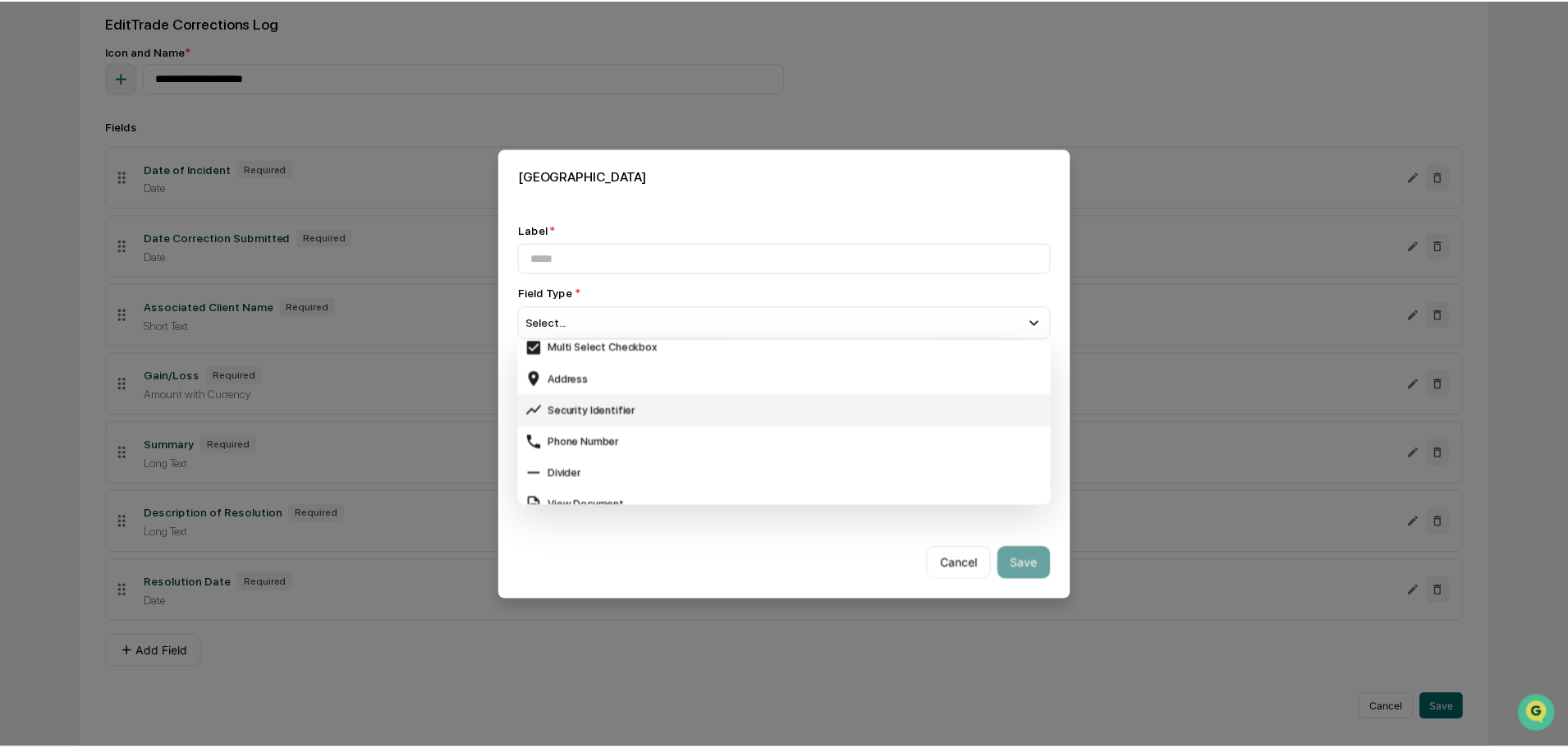
scroll to position [653, 0]
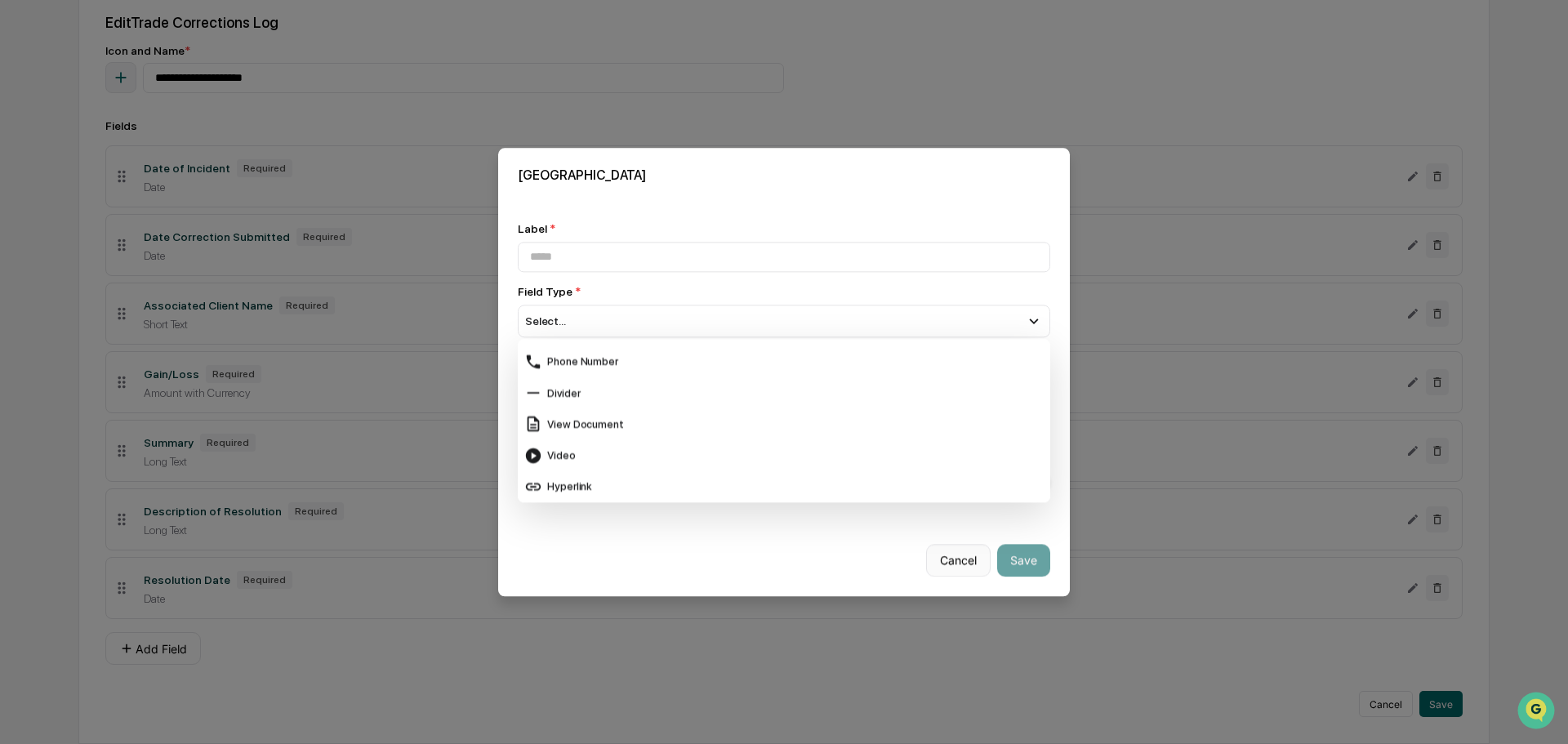
click at [956, 555] on button "Cancel" at bounding box center [959, 560] width 65 height 32
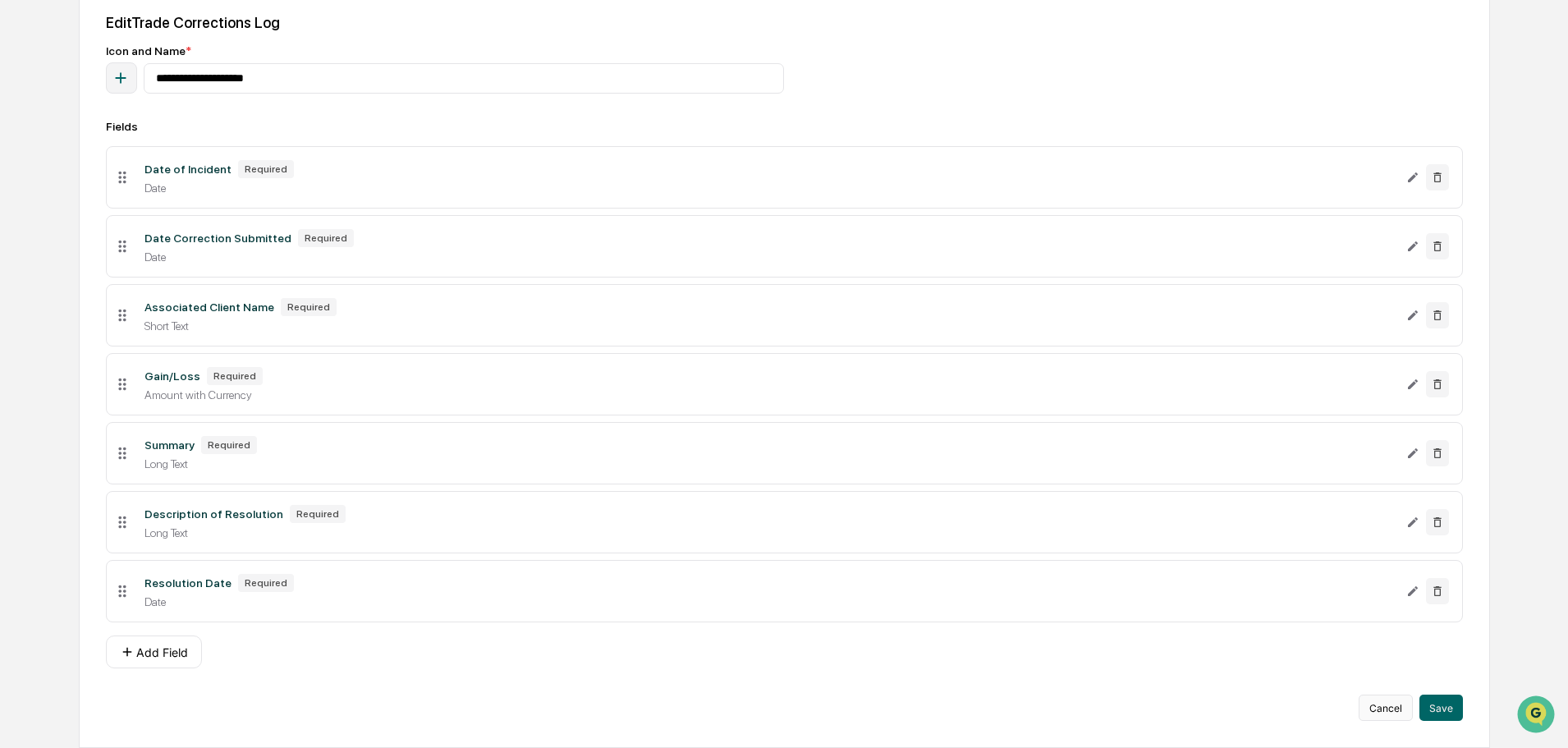
click at [1252, 570] on button "Cancel" at bounding box center [1386, 707] width 54 height 26
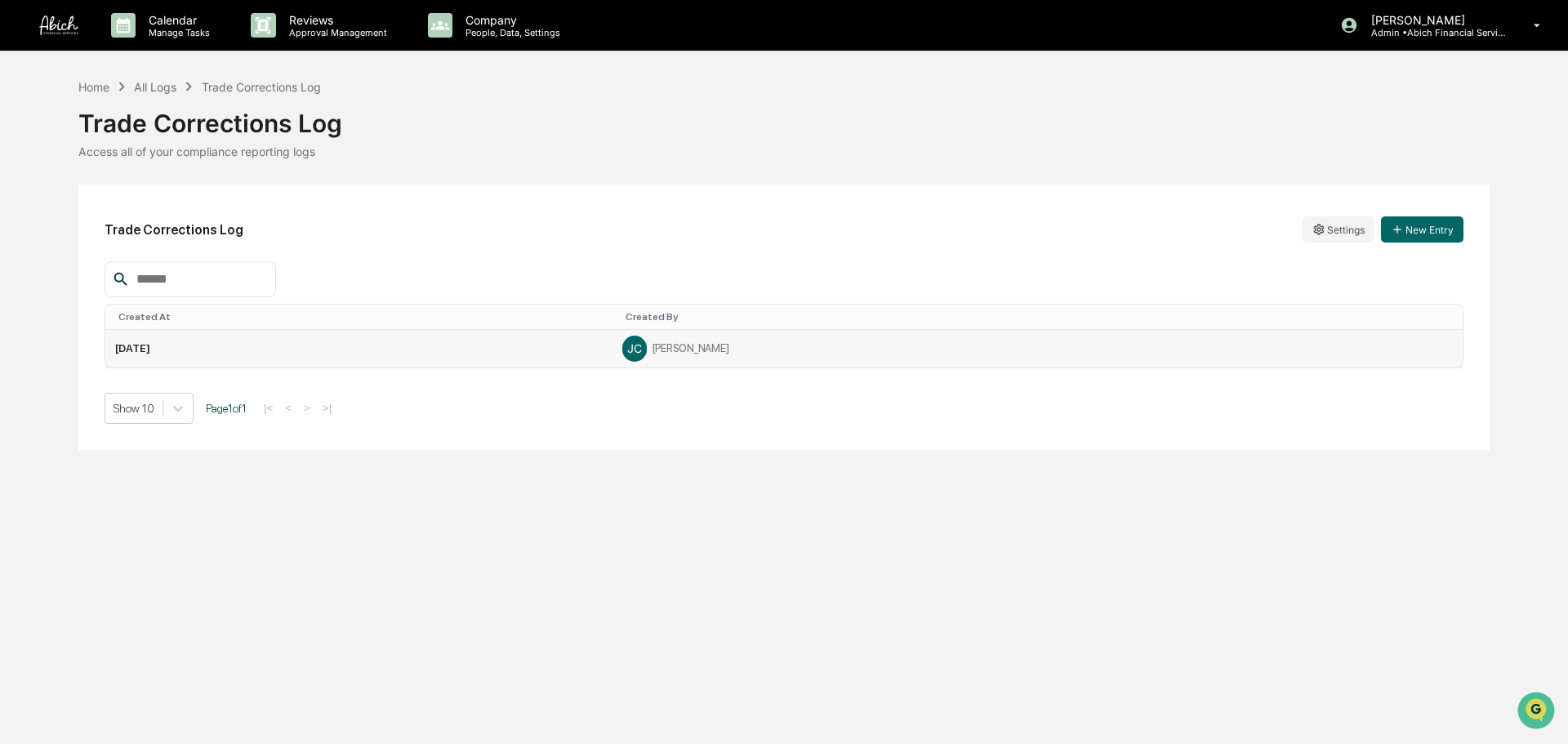
click at [237, 355] on td "[DATE]" at bounding box center [359, 348] width 507 height 37
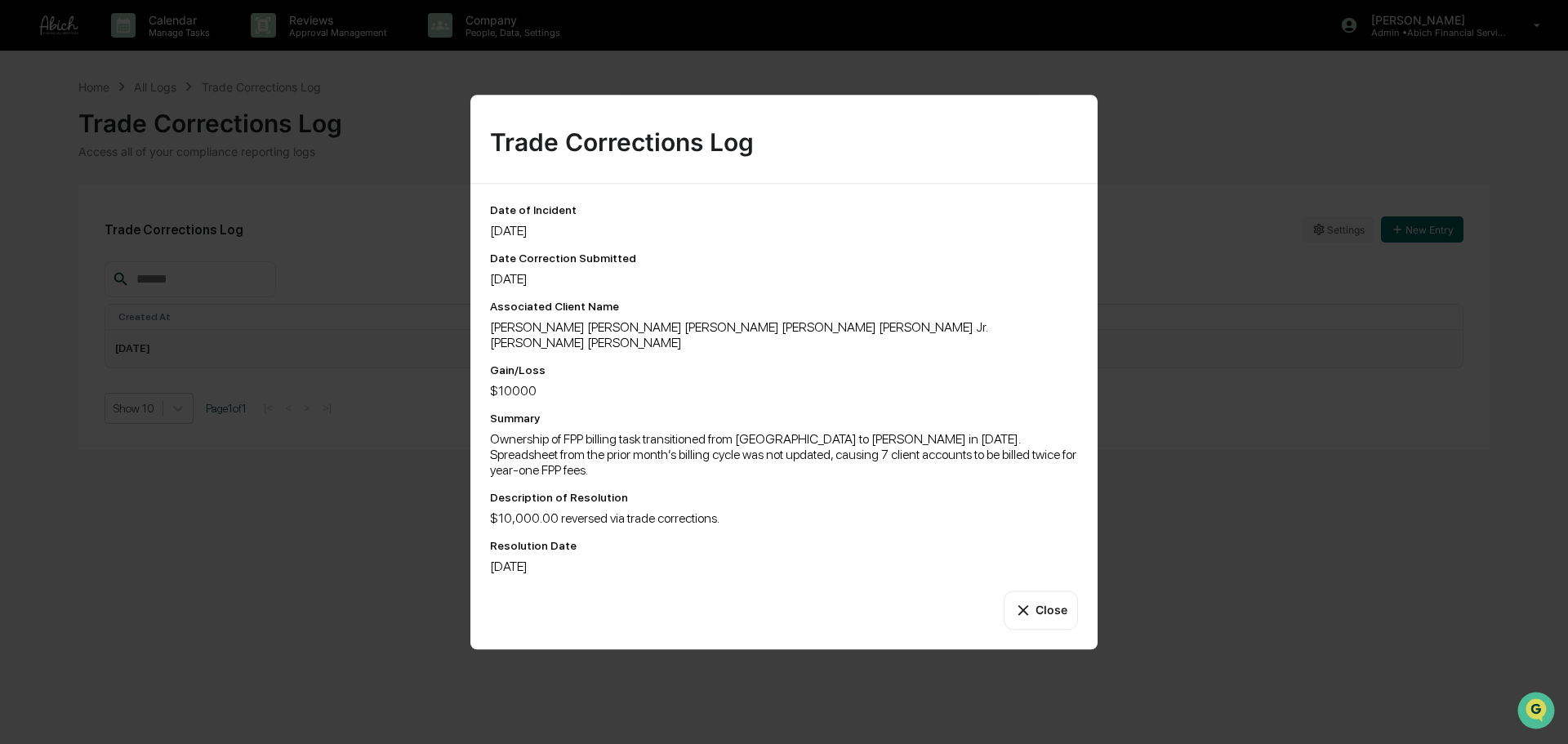
click at [237, 355] on div "Trade Corrections Log Date of Incident 8/6/25 Date Correction Submitted 8/7/25 …" at bounding box center [784, 372] width 1568 height 744
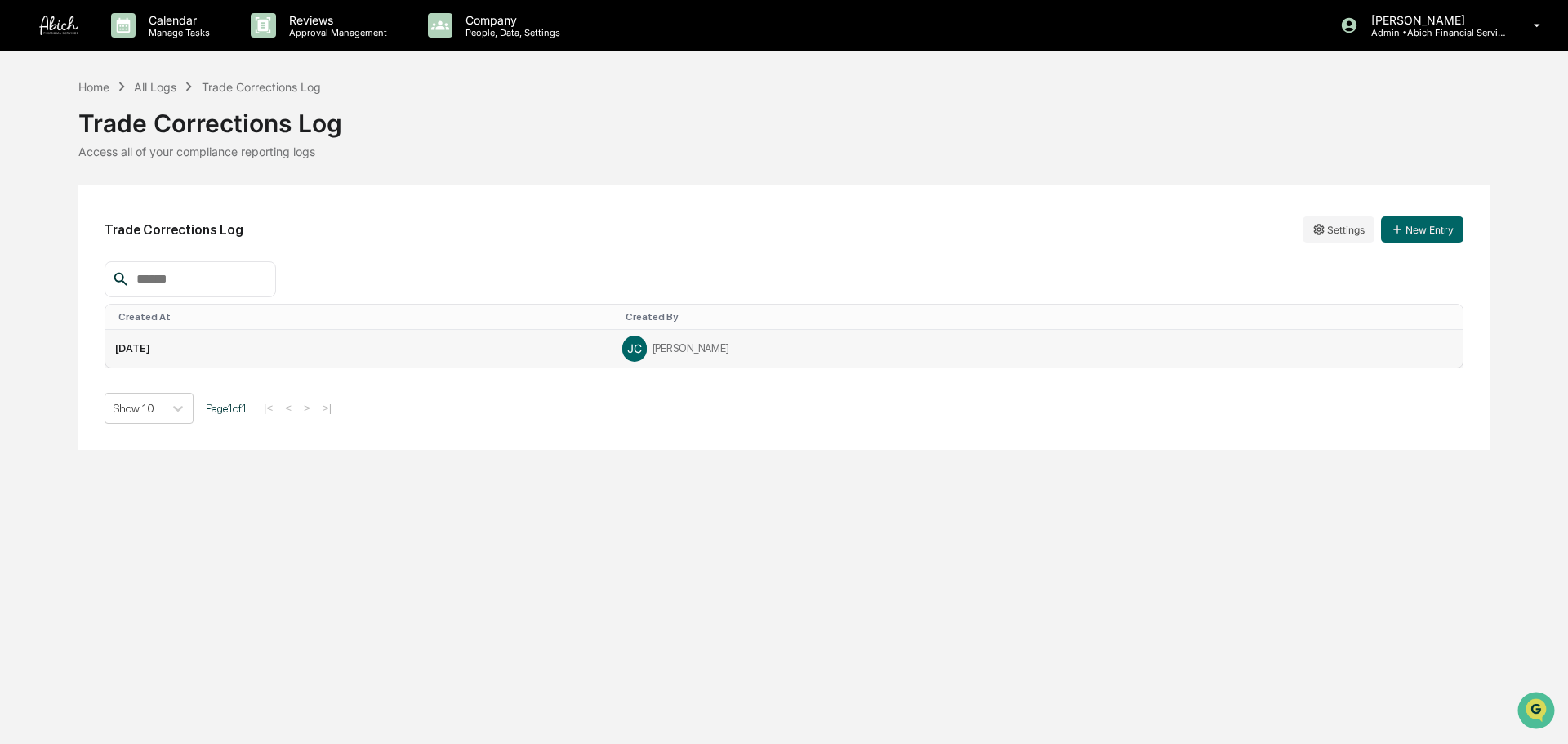
click at [237, 355] on td "[DATE]" at bounding box center [359, 348] width 507 height 37
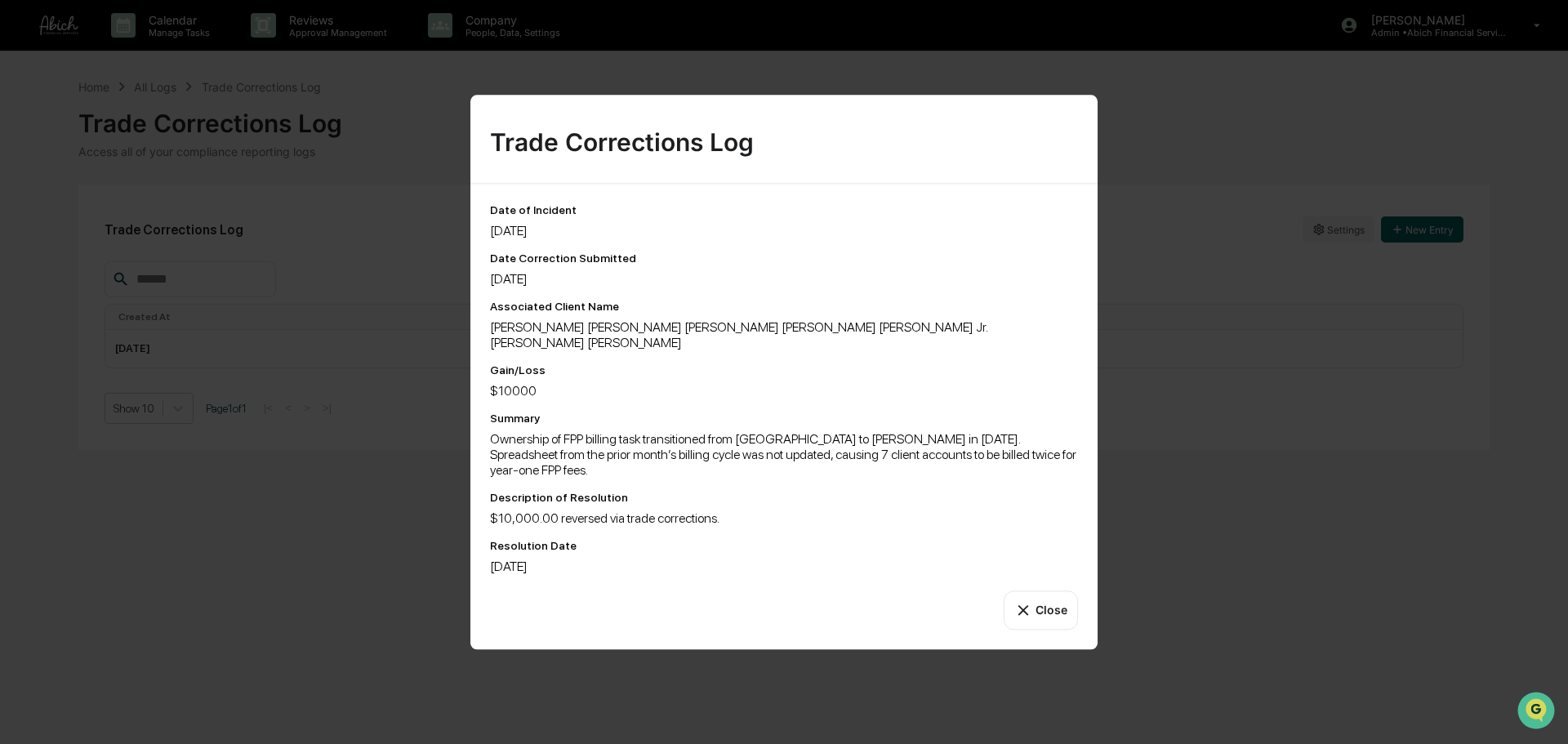
click at [693, 346] on div "[PERSON_NAME] [PERSON_NAME] [PERSON_NAME] [PERSON_NAME] [PERSON_NAME] Jr. [PERS…" at bounding box center [784, 335] width 588 height 31
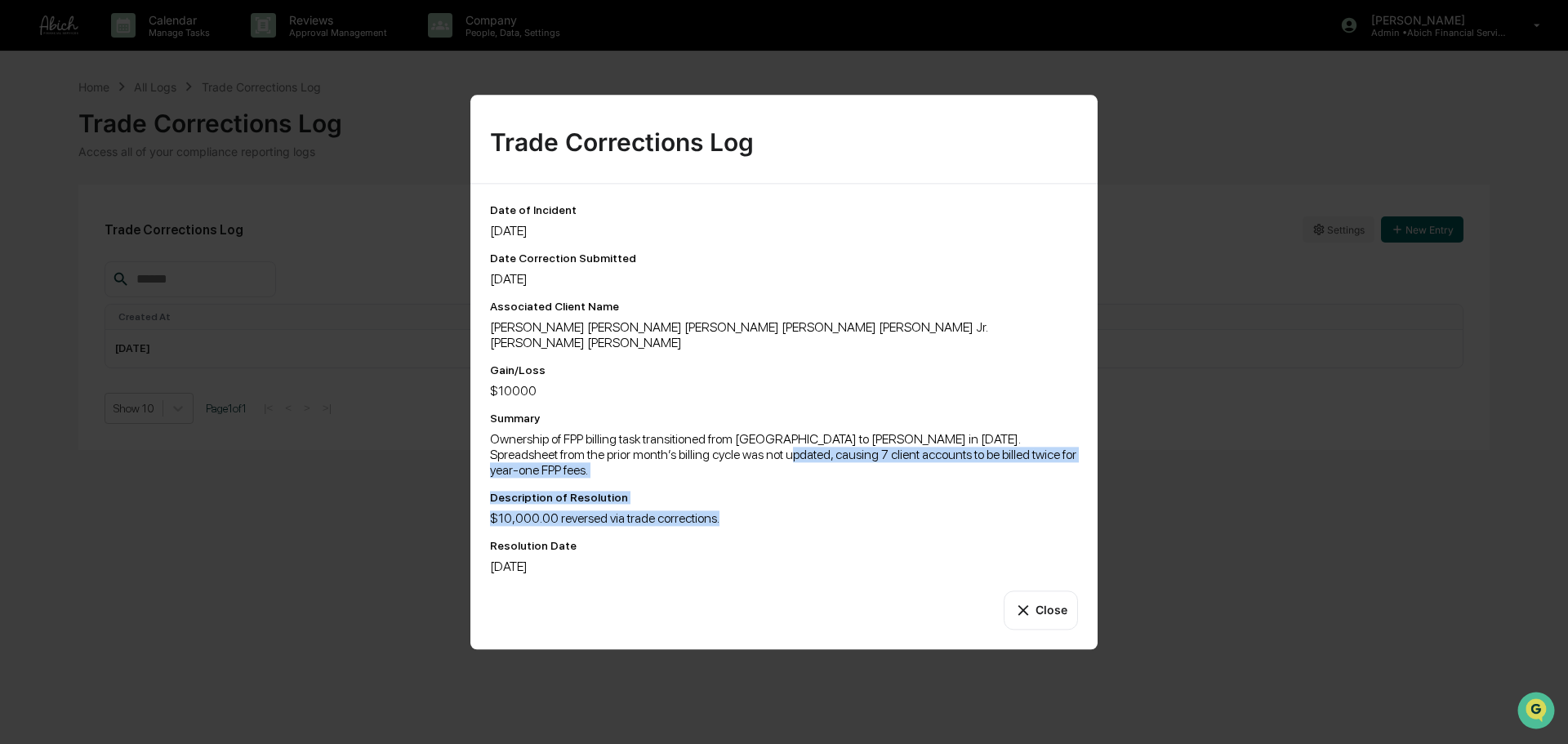
drag, startPoint x: 757, startPoint y: 490, endPoint x: 849, endPoint y: 567, distance: 120.0
click at [766, 513] on div "Date of Incident 8/6/25 Date Correction Submitted 8/7/25 Associated Client Name…" at bounding box center [784, 388] width 588 height 371
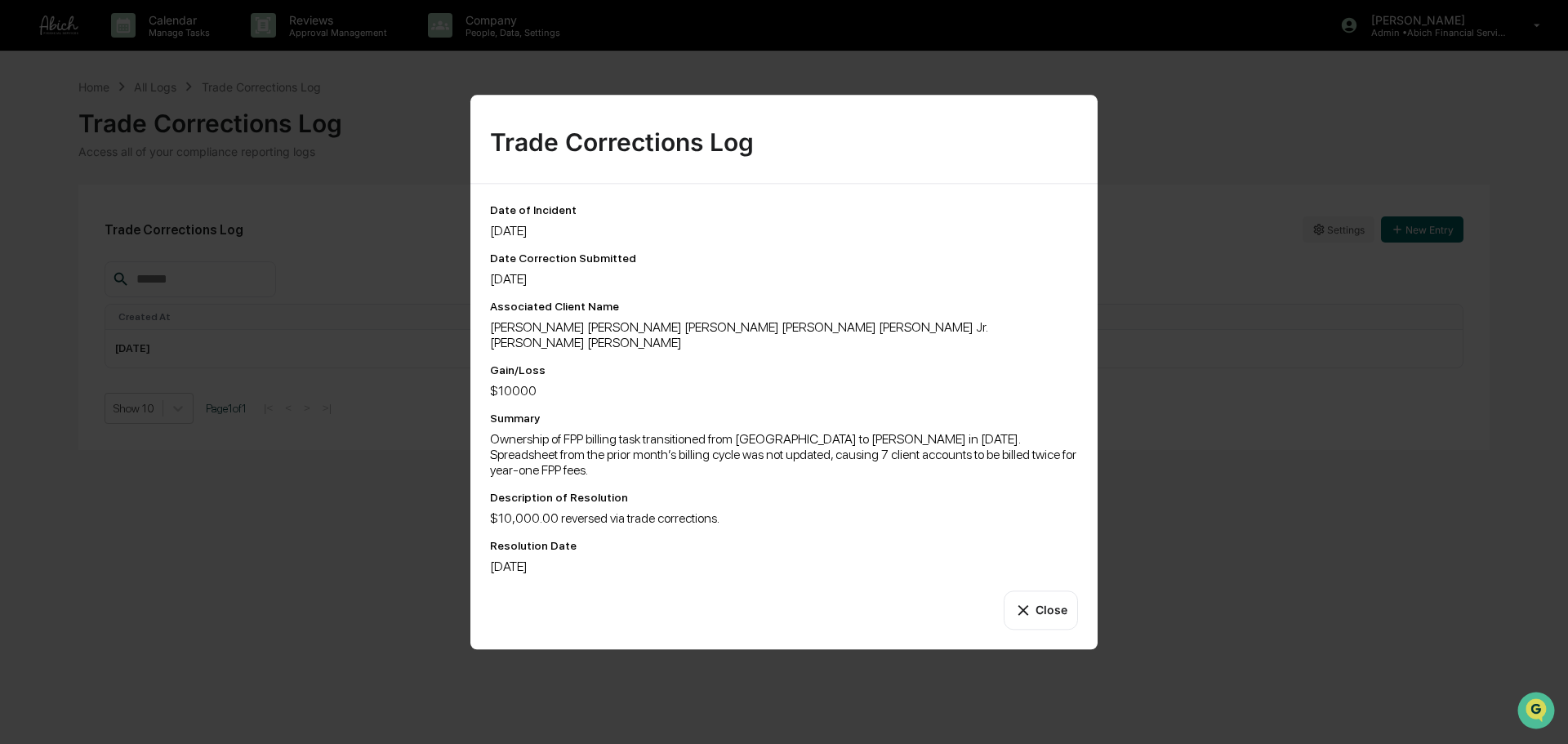
drag, startPoint x: 982, startPoint y: 549, endPoint x: 967, endPoint y: 565, distance: 21.9
click at [965, 565] on div "Date of Incident 8/6/25 Date Correction Submitted 8/7/25 Associated Client Name…" at bounding box center [783, 417] width 627 height 465
click at [771, 559] on div "[DATE]" at bounding box center [784, 567] width 588 height 15
click at [1018, 567] on button "Close" at bounding box center [1041, 610] width 74 height 39
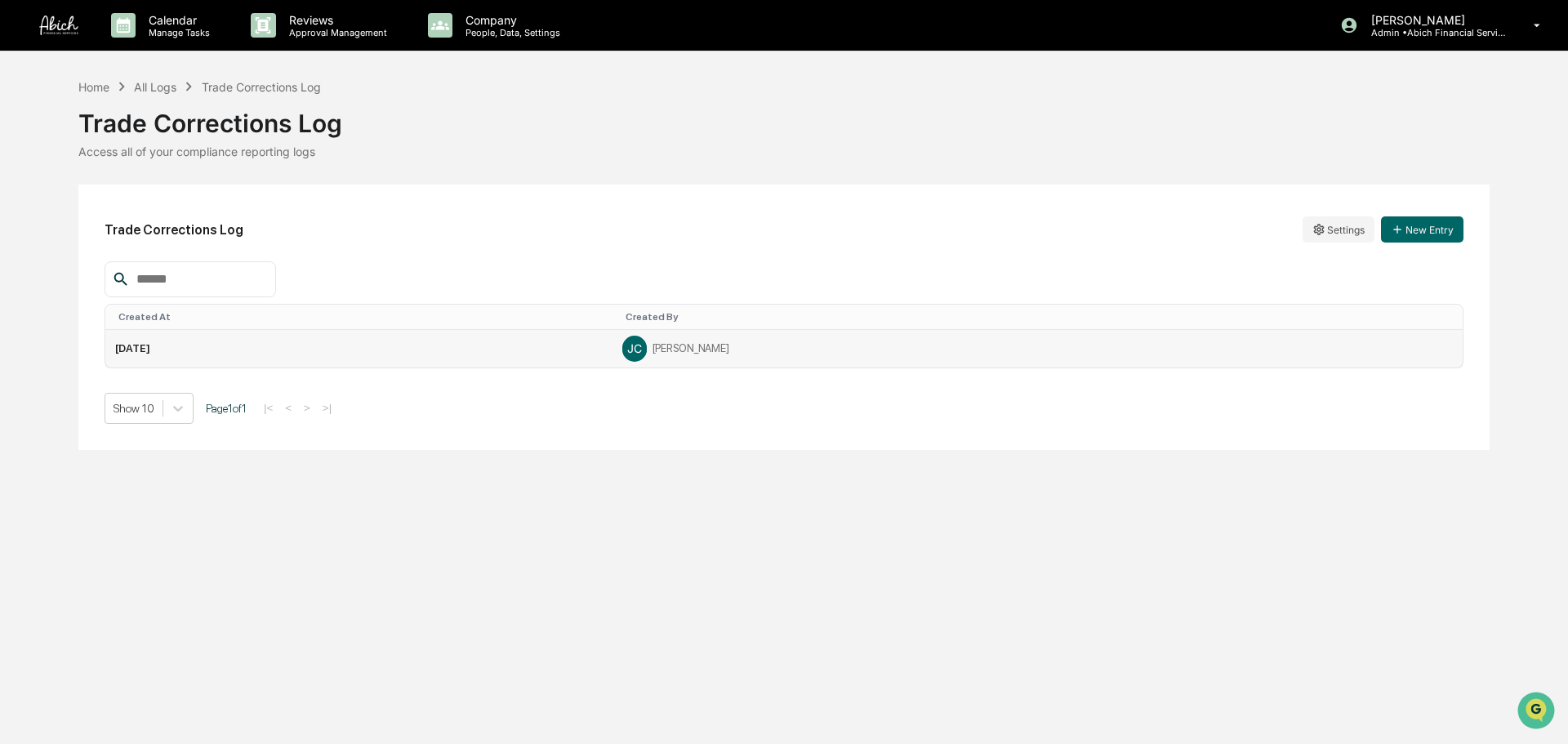
drag, startPoint x: 1107, startPoint y: 349, endPoint x: 955, endPoint y: 356, distance: 152.2
drag, startPoint x: 955, startPoint y: 356, endPoint x: 540, endPoint y: 352, distance: 415.0
click at [540, 352] on td "[DATE]" at bounding box center [359, 348] width 507 height 37
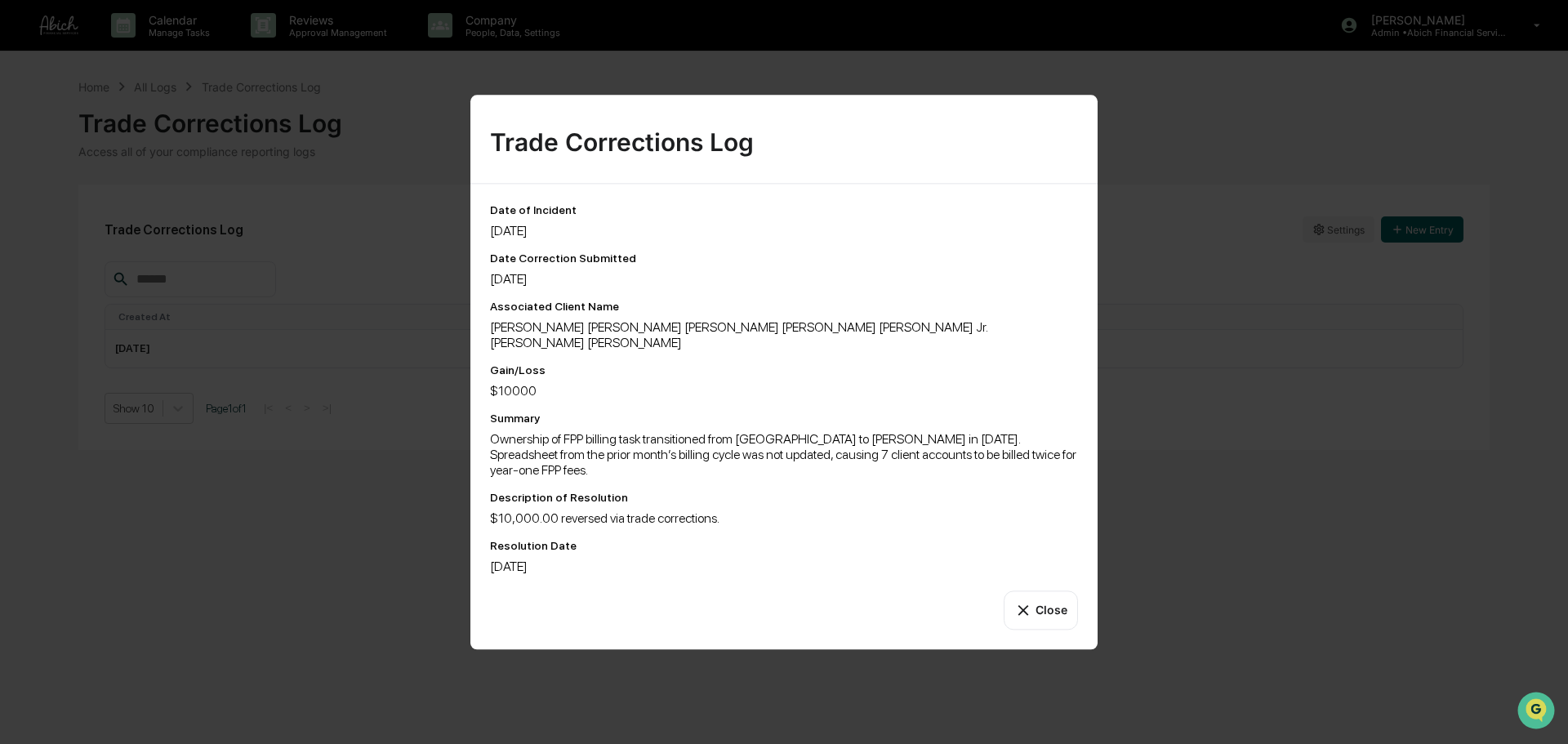
click at [1062, 567] on button "Close" at bounding box center [1041, 610] width 74 height 39
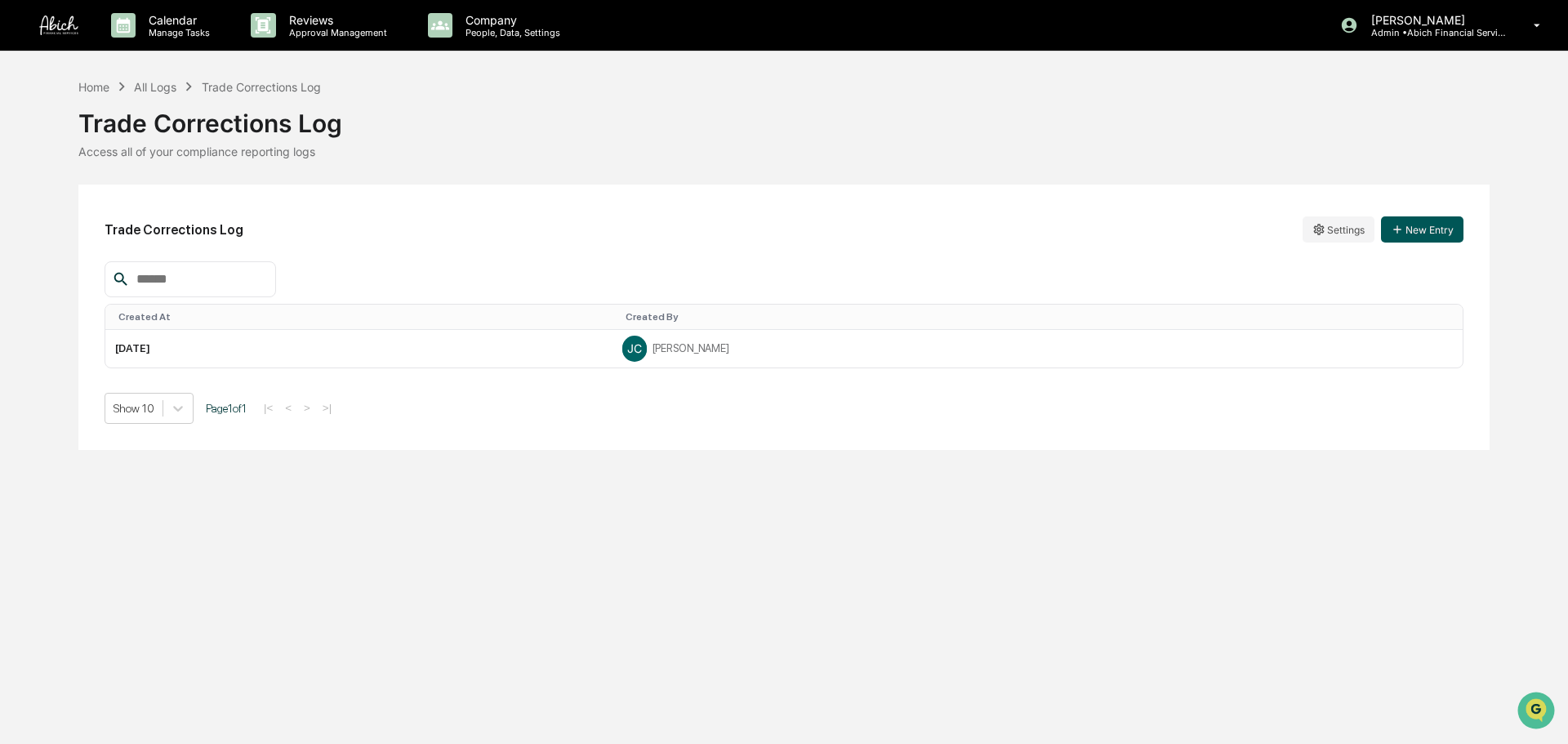
click at [1245, 225] on button "New Entry" at bounding box center [1422, 229] width 82 height 26
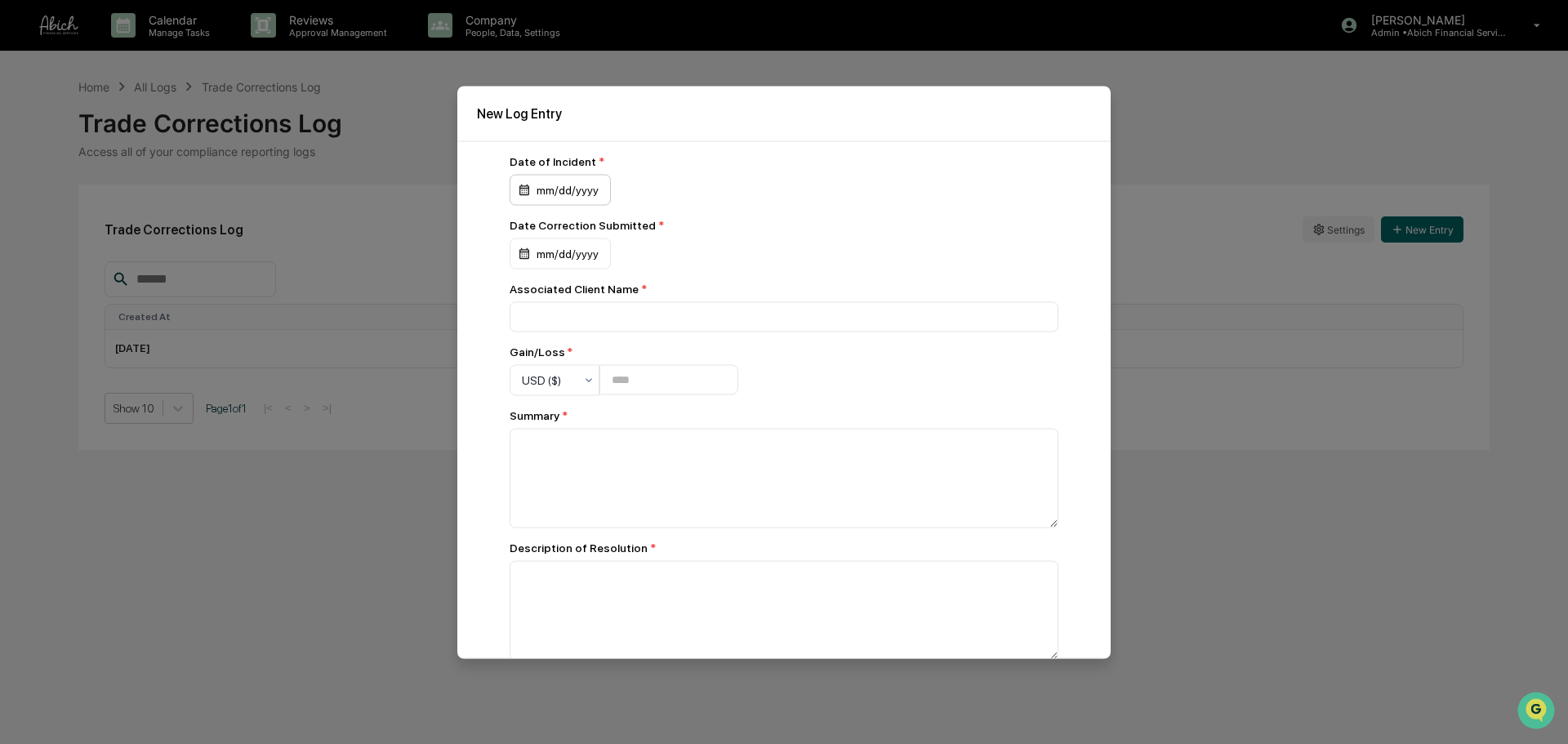
click at [547, 188] on div "mm/dd/yyyy" at bounding box center [560, 189] width 101 height 31
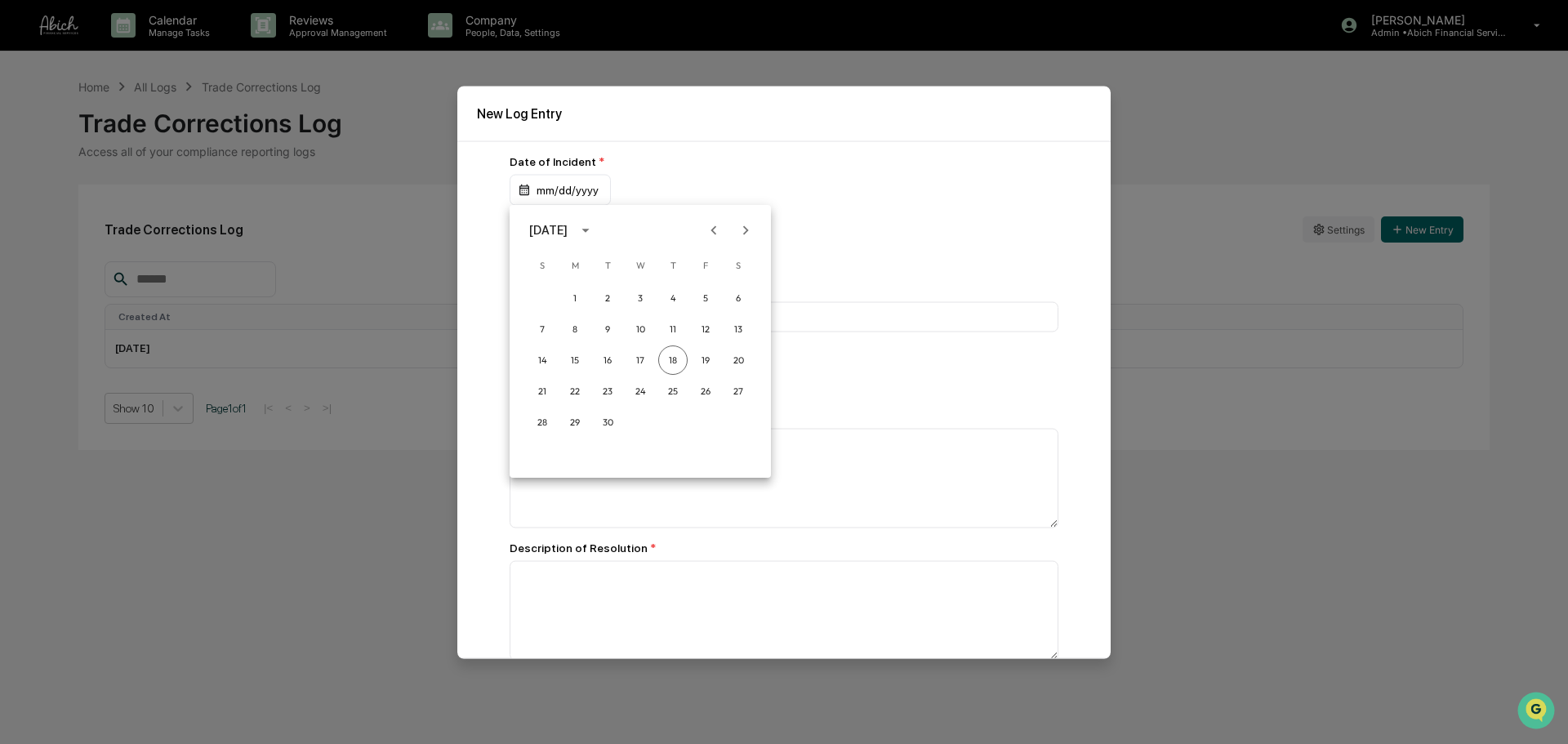
click at [567, 224] on div "[DATE]" at bounding box center [548, 230] width 38 height 18
click at [642, 364] on button "2024" at bounding box center [640, 363] width 59 height 30
click at [722, 405] on button "Dec" at bounding box center [725, 397] width 59 height 30
click at [669, 333] on button "12" at bounding box center [672, 329] width 30 height 30
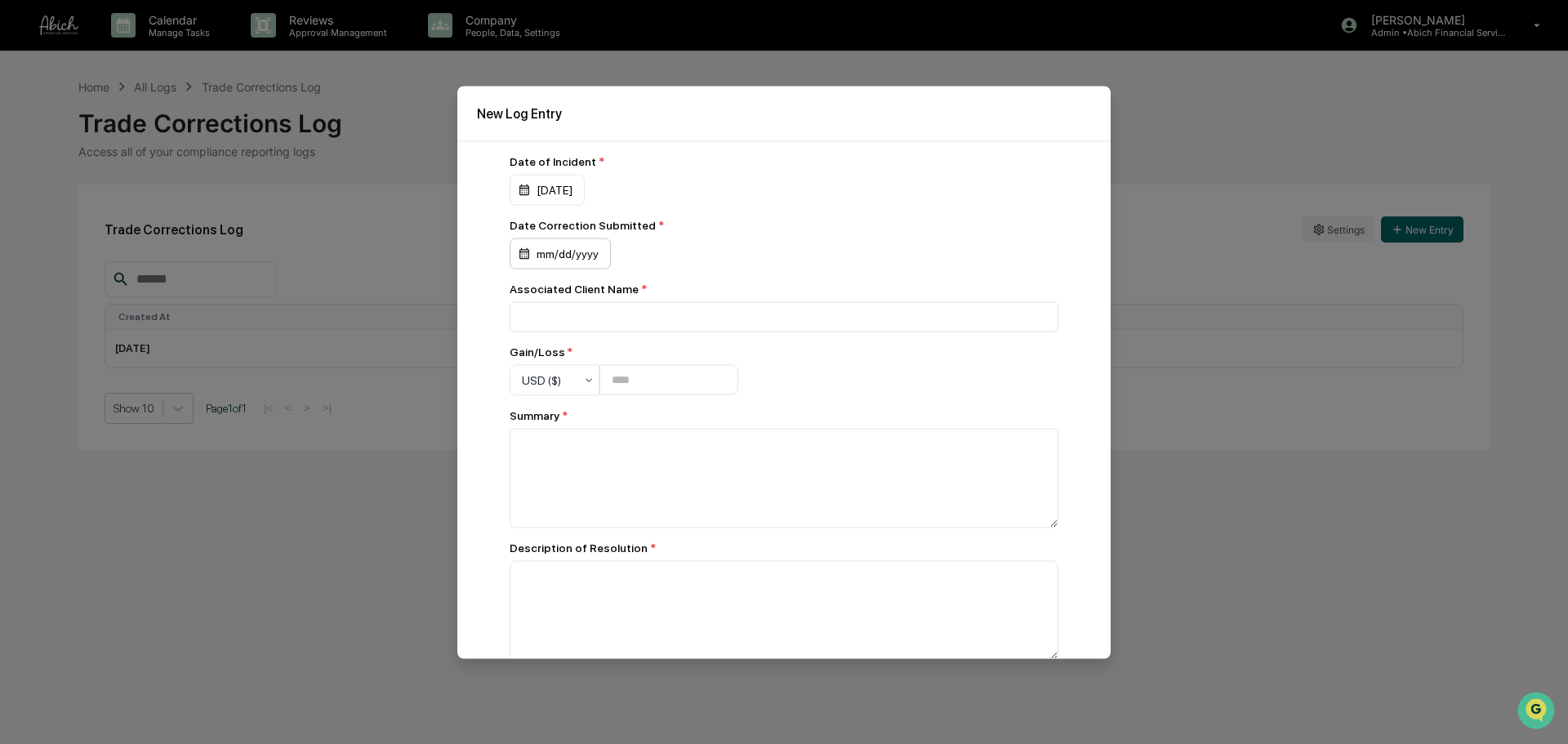
click at [542, 249] on div "mm/dd/yyyy" at bounding box center [560, 253] width 101 height 31
click at [572, 291] on div "[DATE]" at bounding box center [550, 294] width 43 height 18
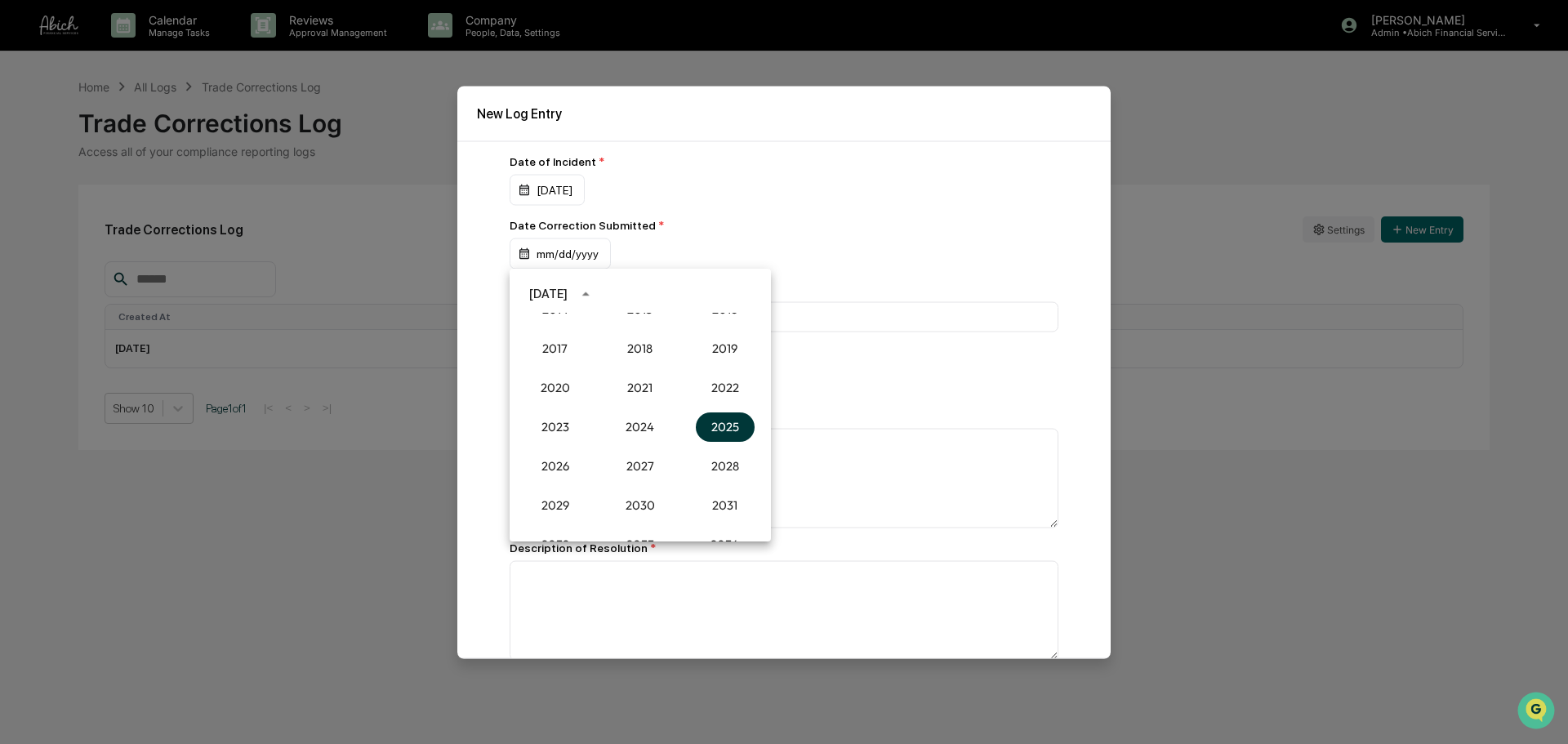
click at [728, 434] on button "2025" at bounding box center [725, 426] width 59 height 30
click at [626, 382] on button "May" at bounding box center [640, 376] width 59 height 30
click at [643, 453] on button "21" at bounding box center [640, 454] width 30 height 30
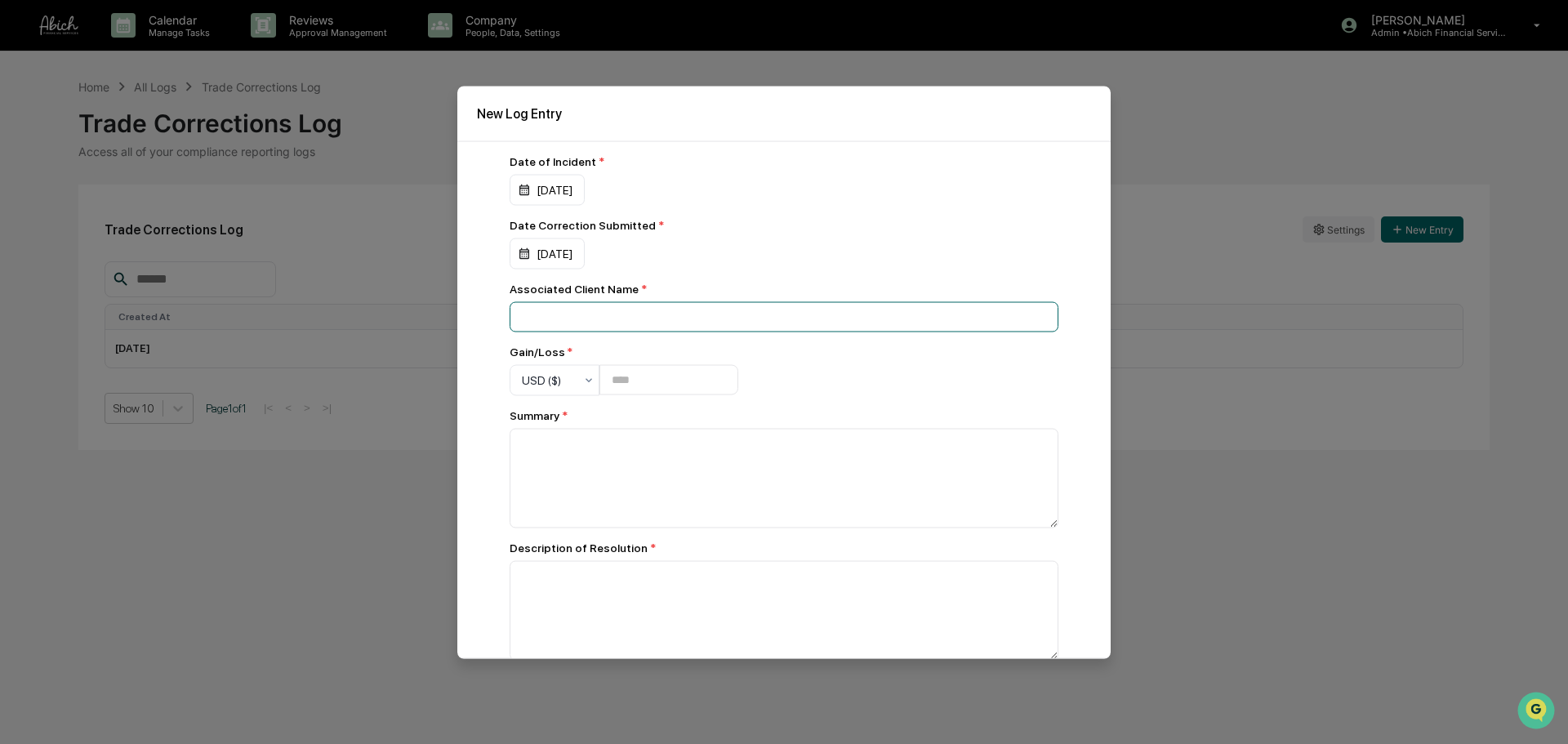
click at [660, 315] on input at bounding box center [783, 317] width 548 height 31
click at [808, 326] on input at bounding box center [783, 317] width 548 height 31
paste input "**********"
type input "**********"
drag, startPoint x: 688, startPoint y: 376, endPoint x: 712, endPoint y: 371, distance: 24.5
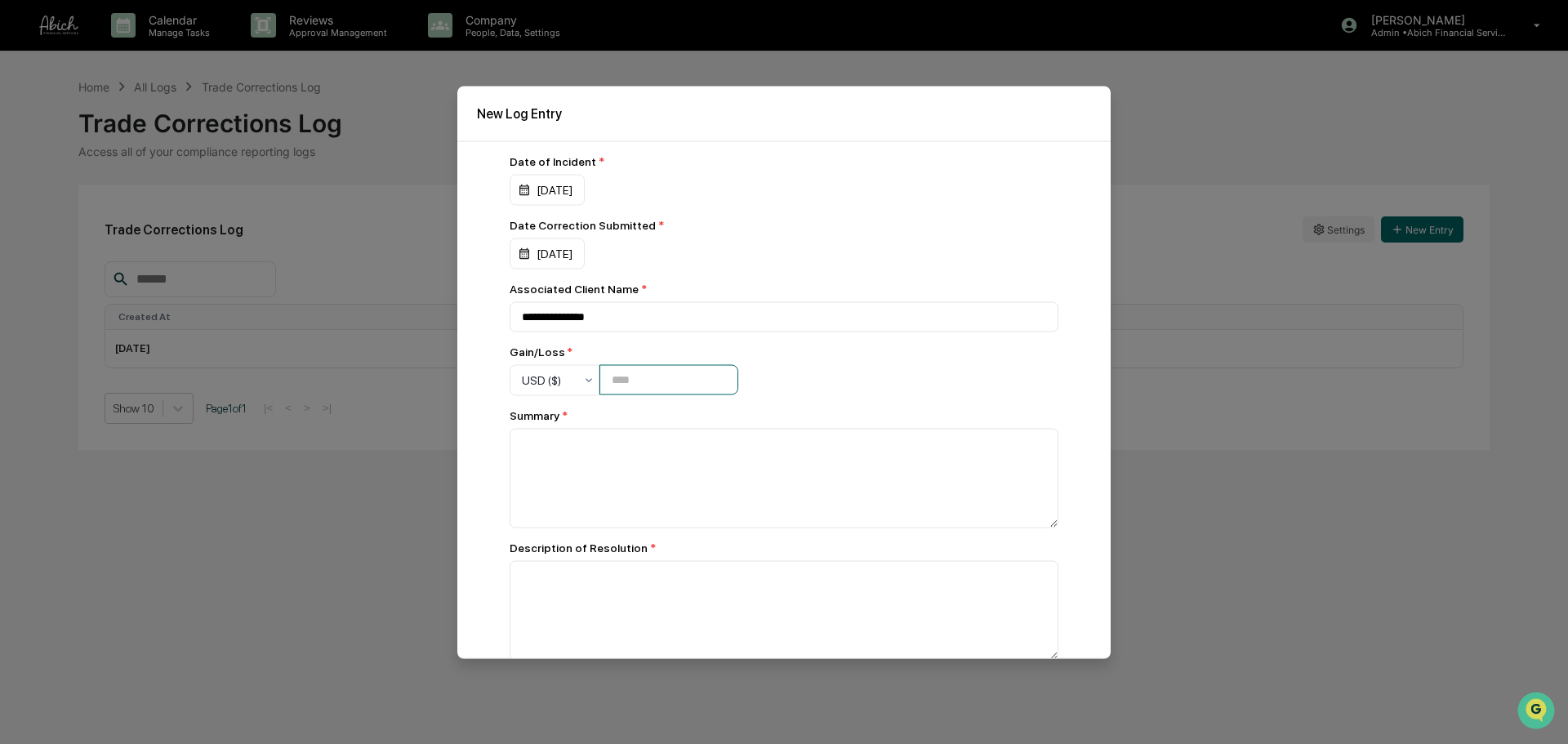
click at [689, 376] on input "number" at bounding box center [669, 381] width 139 height 31
click at [690, 373] on input "number" at bounding box center [669, 381] width 139 height 31
paste input "*******"
type input "*******"
click at [838, 382] on div "**********" at bounding box center [783, 439] width 548 height 569
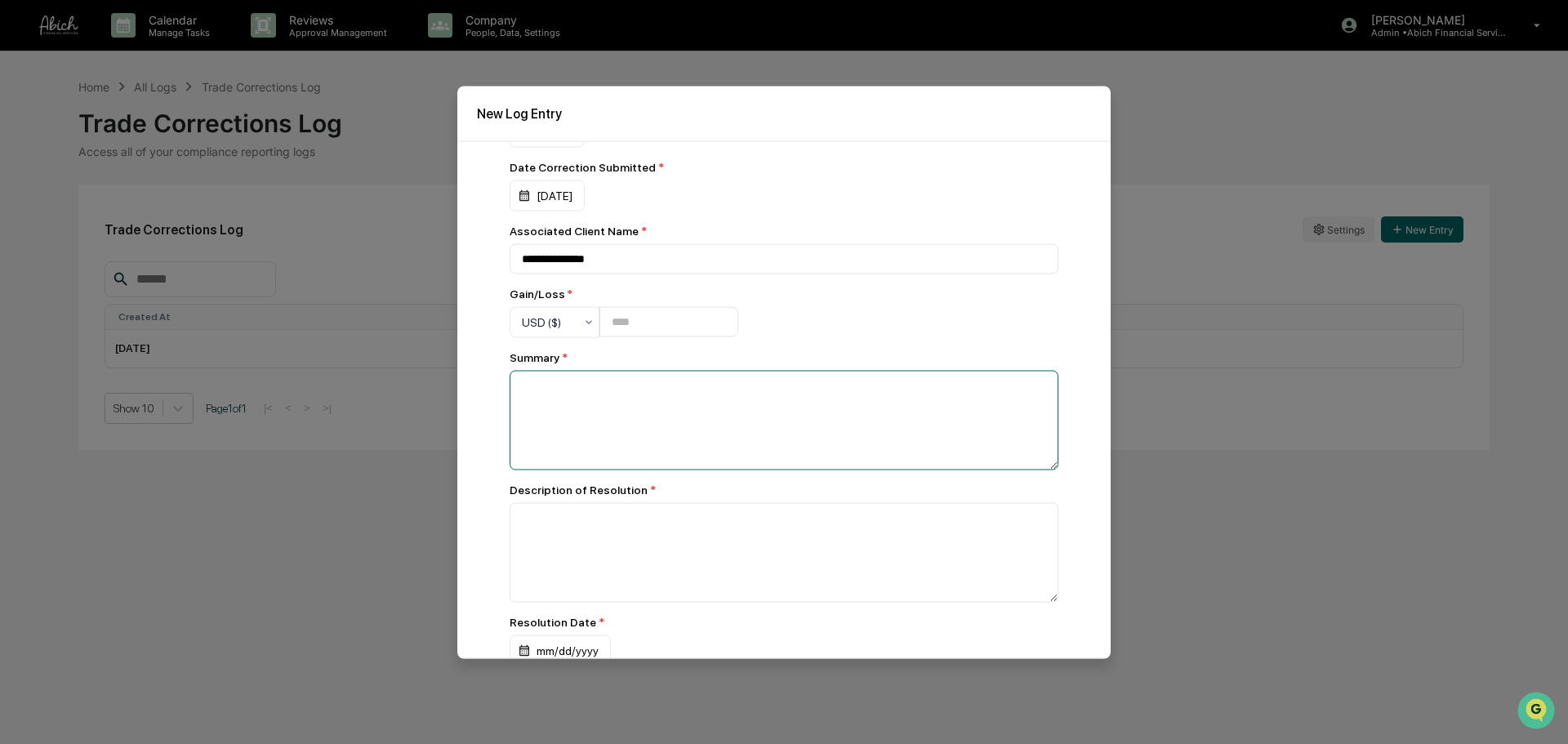
click at [762, 455] on textarea at bounding box center [783, 420] width 548 height 99
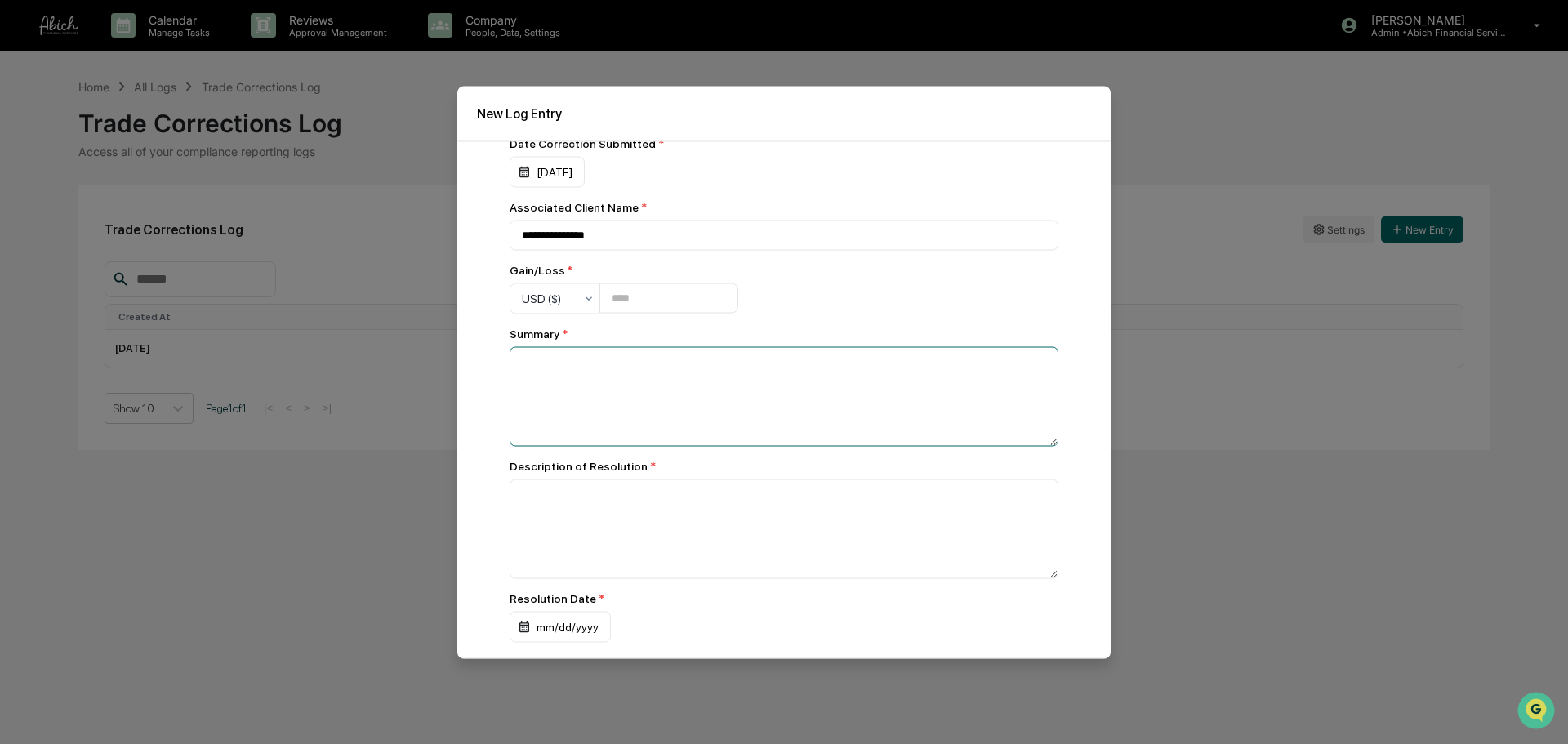
click at [776, 385] on textarea at bounding box center [783, 396] width 548 height 99
paste textarea "**********"
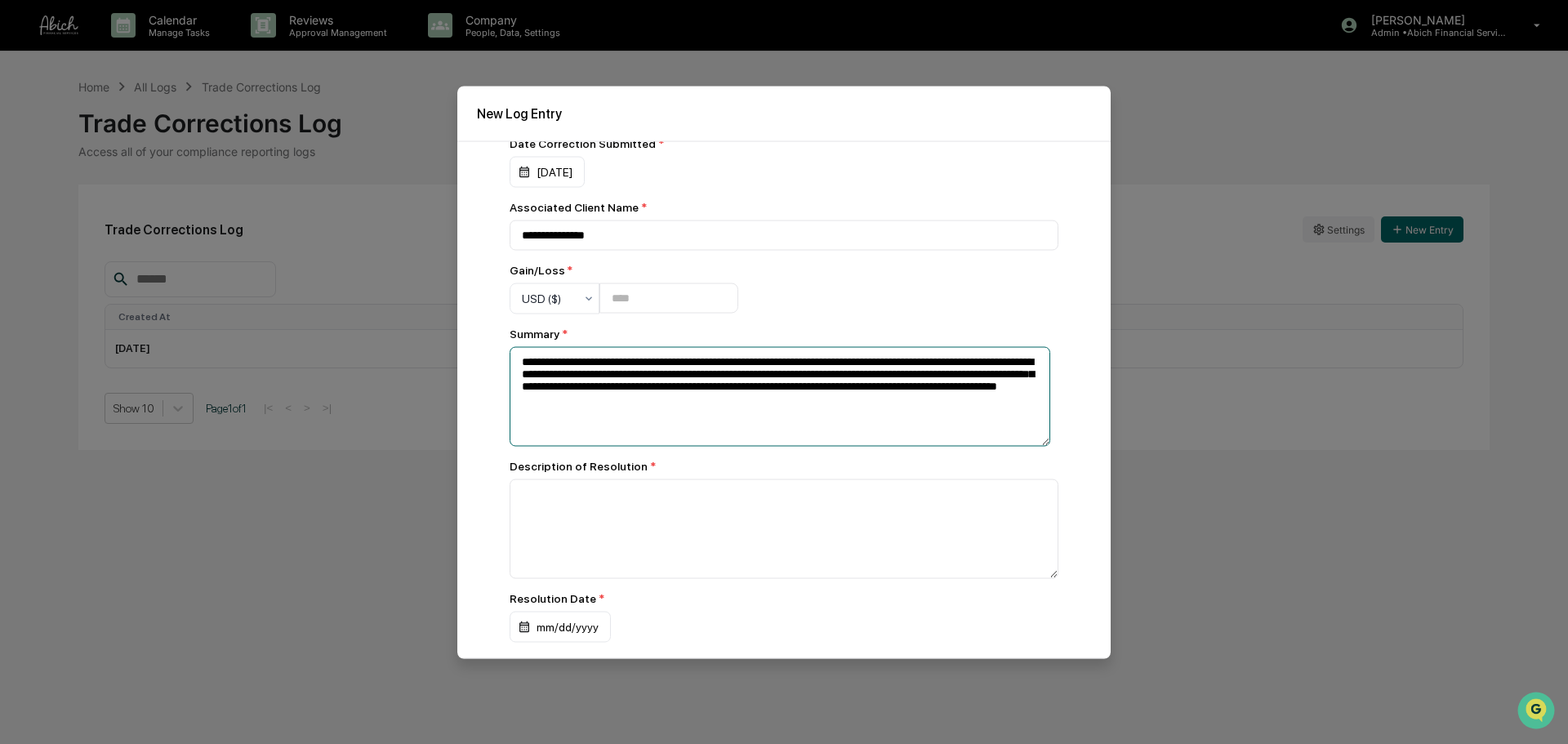
type textarea "**********"
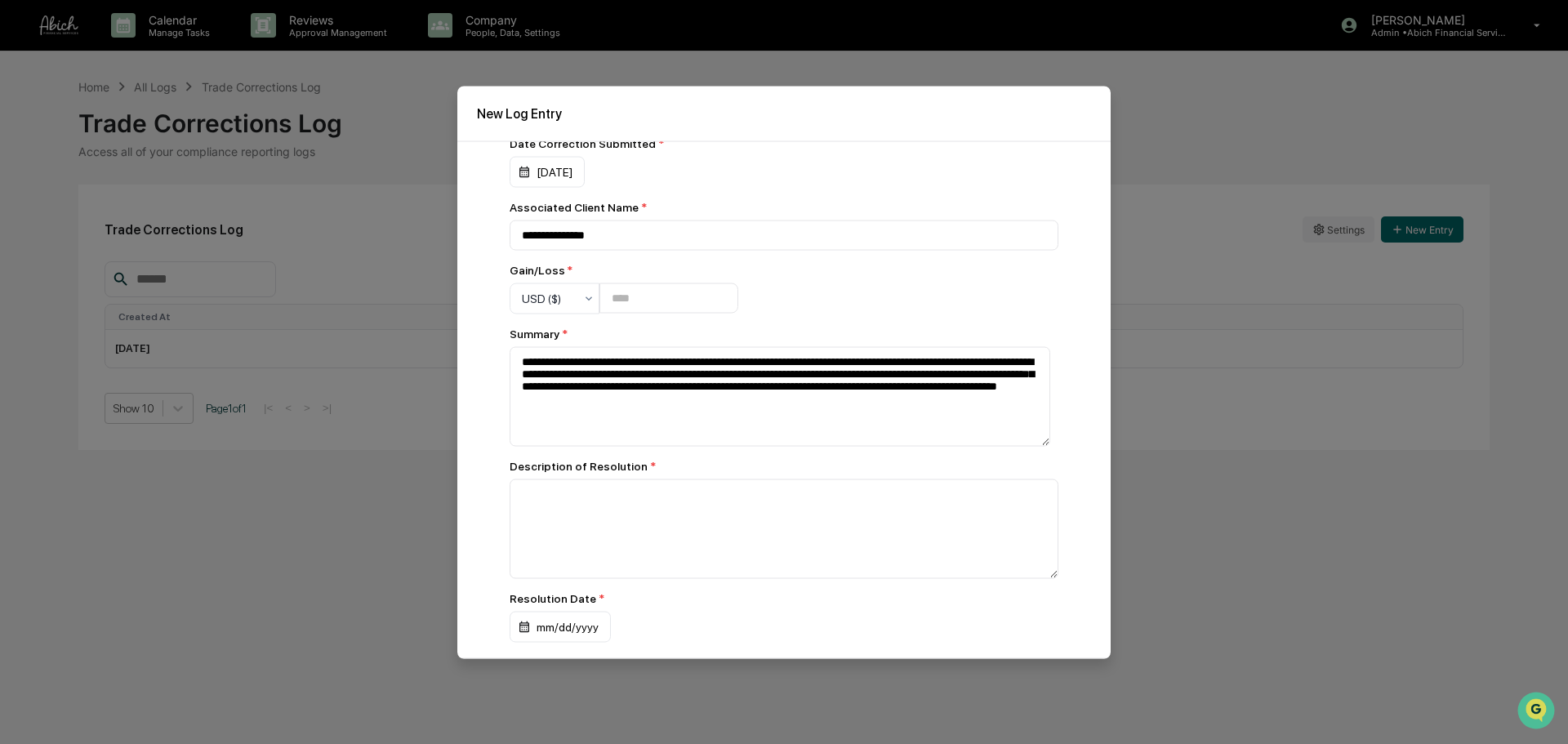
click at [844, 307] on div "**********" at bounding box center [783, 357] width 548 height 569
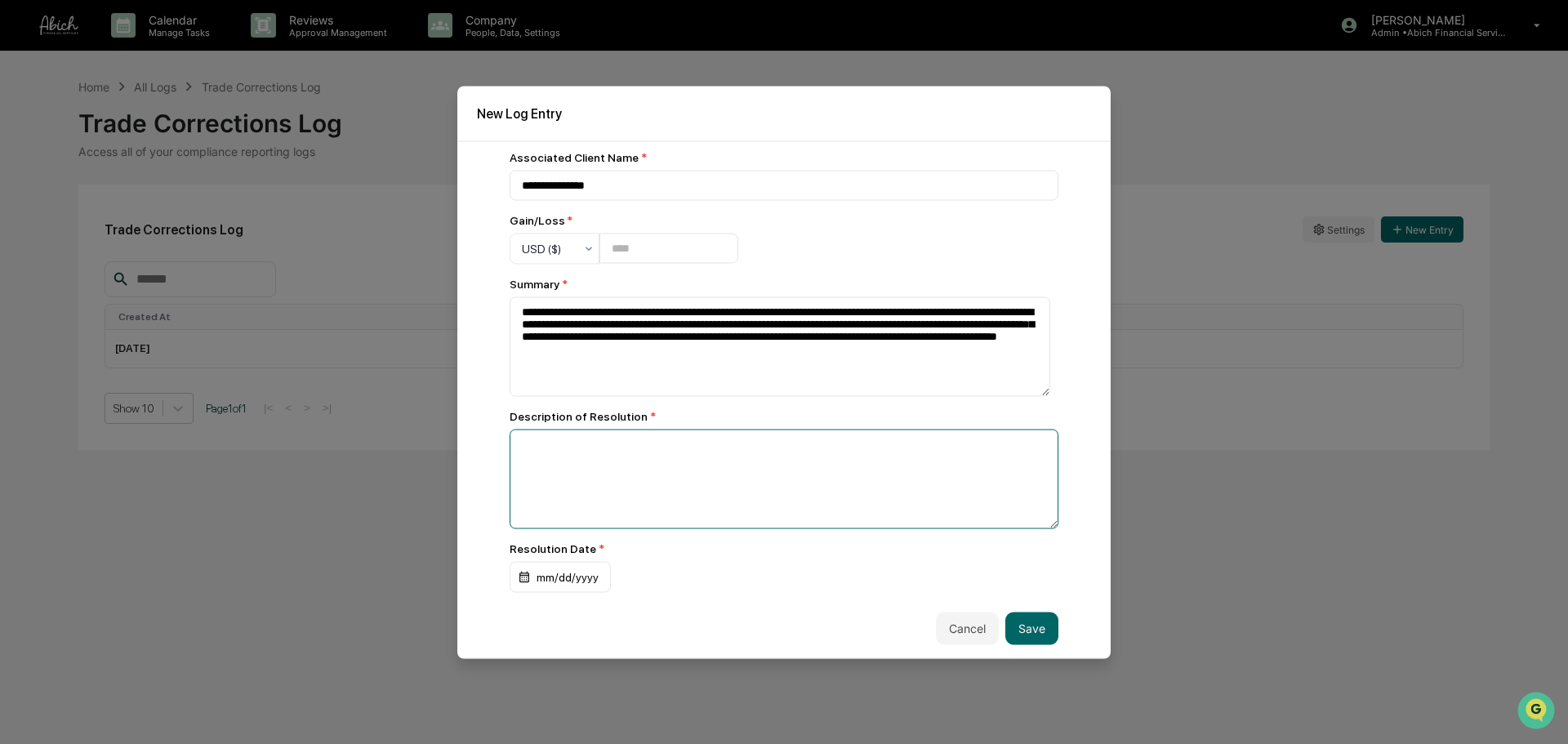
click at [683, 507] on textarea at bounding box center [783, 478] width 548 height 99
paste textarea "**********"
type textarea "**********"
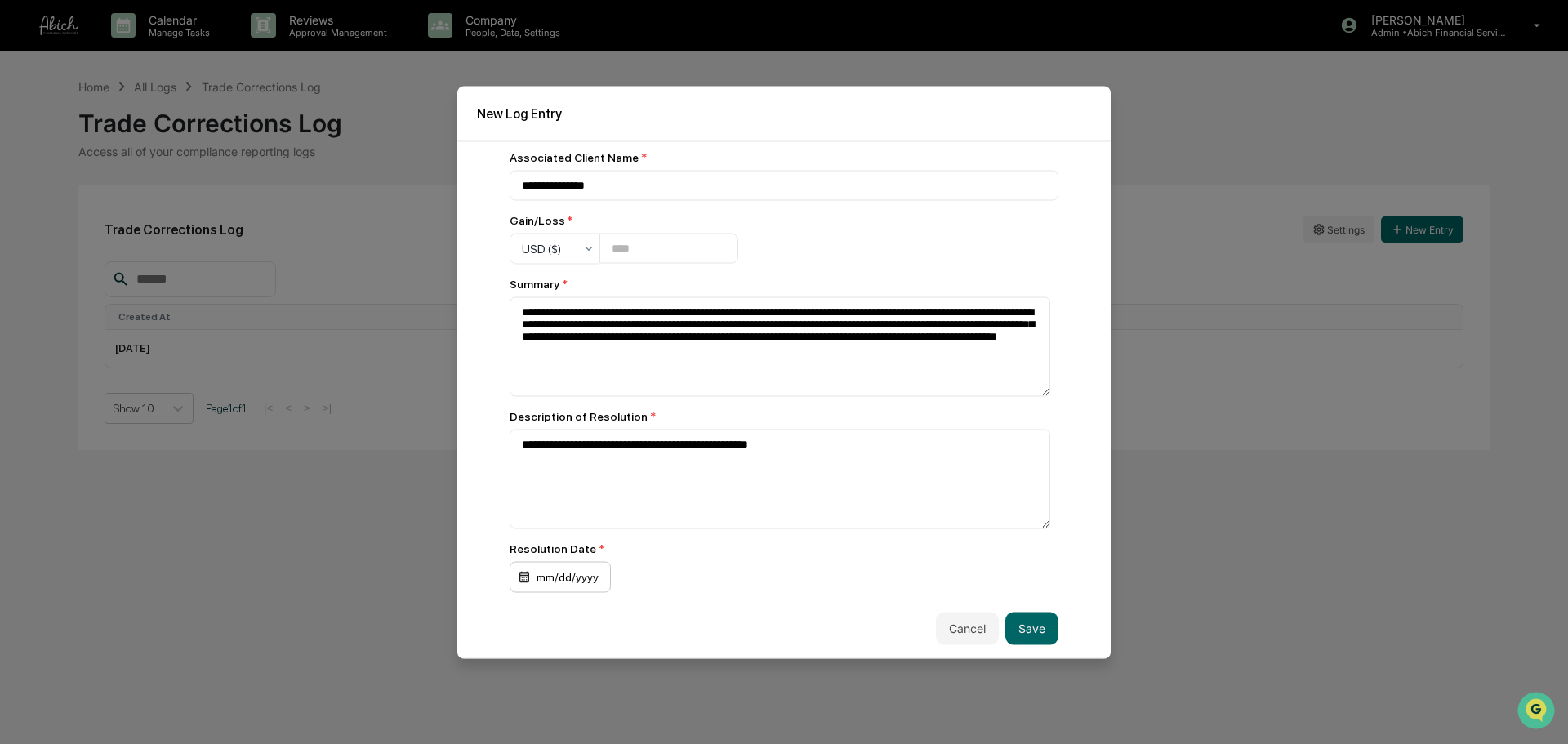
click at [537, 567] on div "mm/dd/yyyy" at bounding box center [560, 576] width 101 height 31
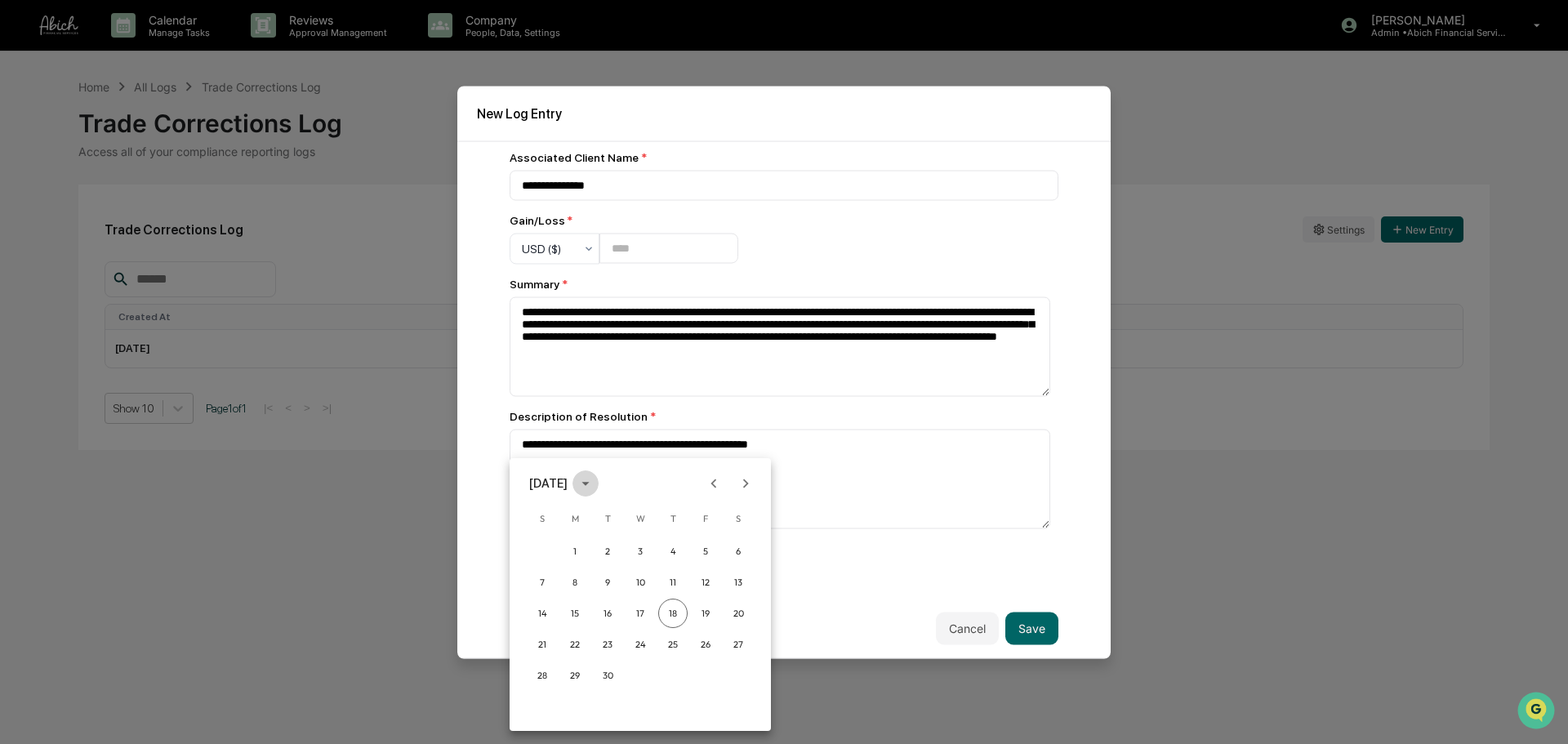
click at [594, 481] on icon "calendar view is open, switch to year view" at bounding box center [585, 483] width 18 height 18
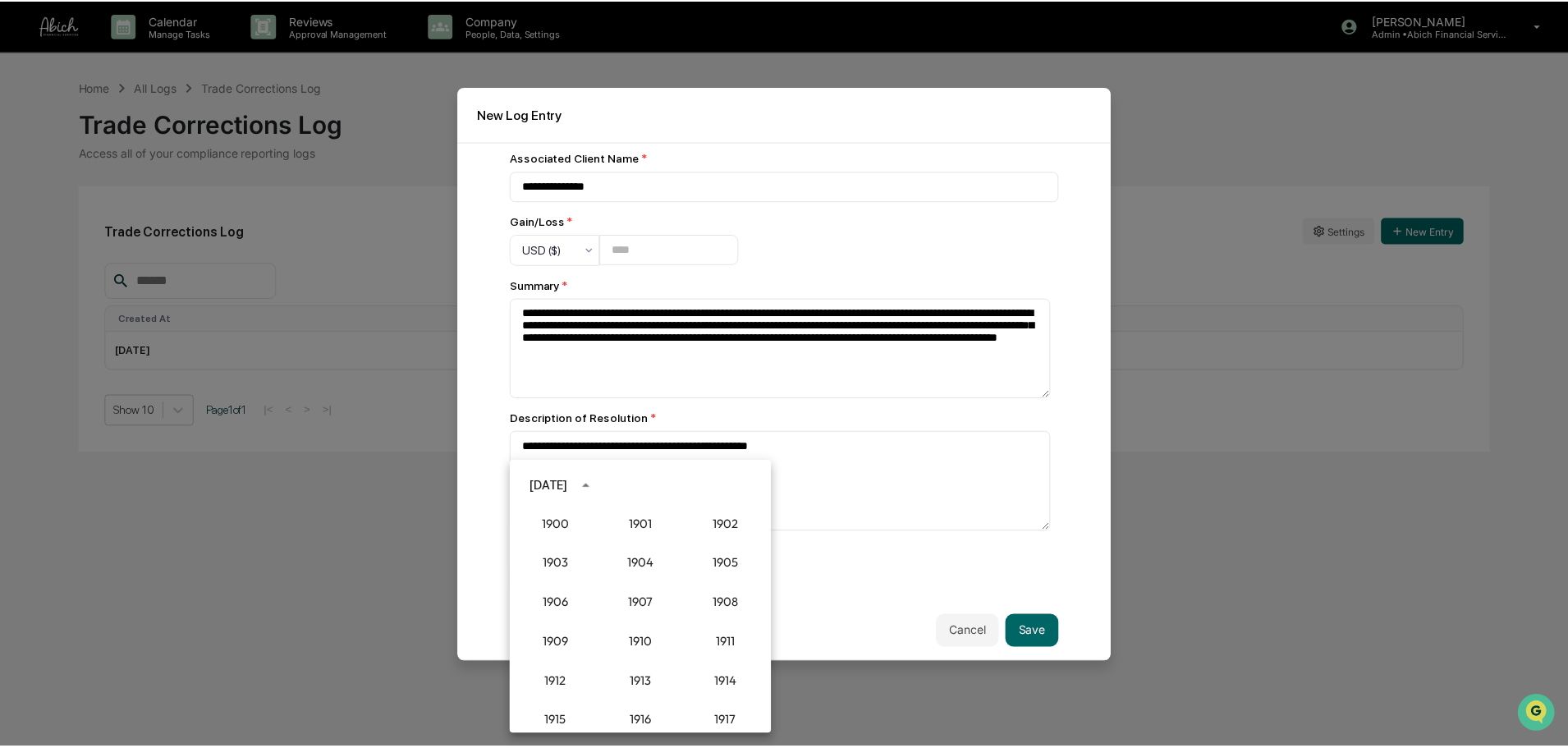
scroll to position [1520, 0]
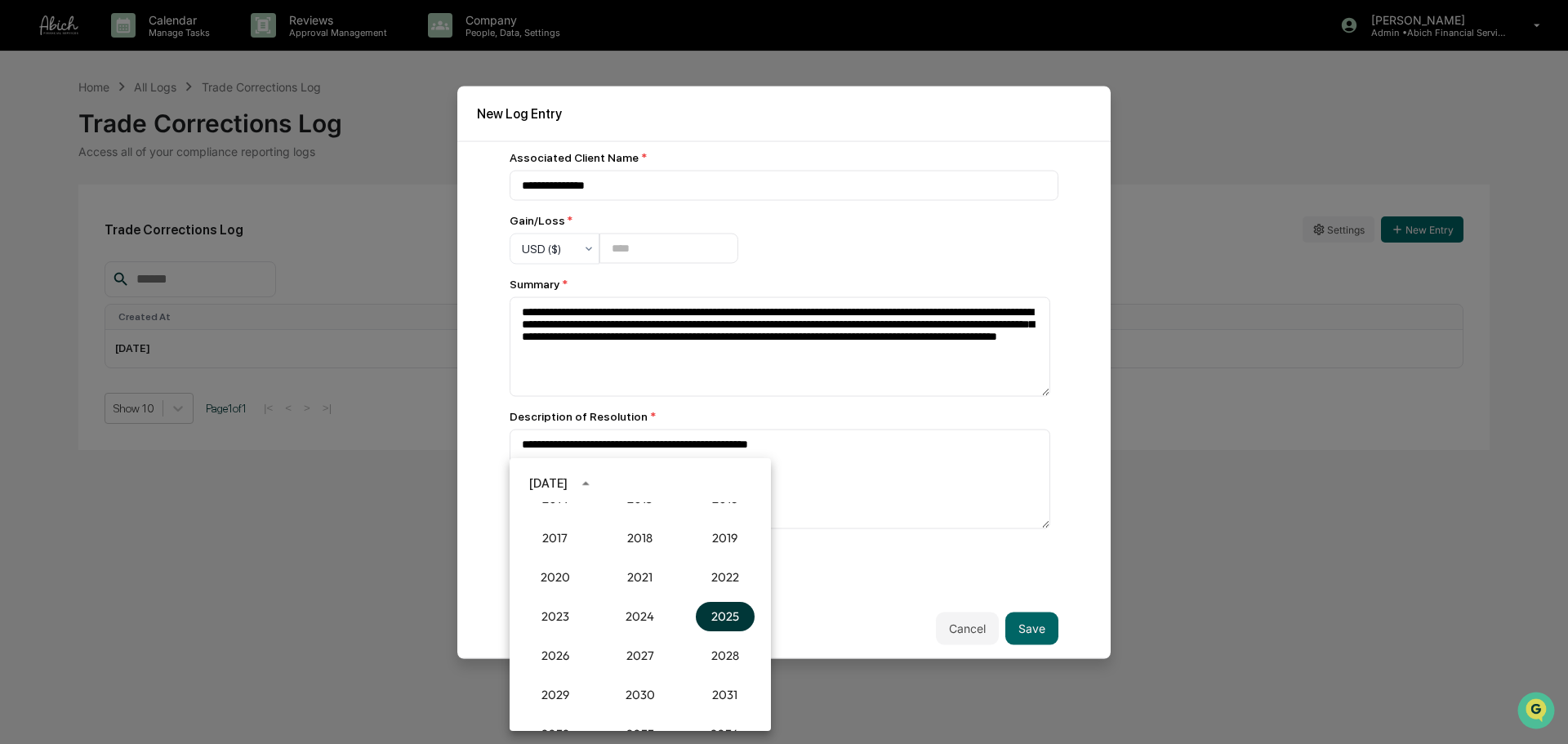
click at [735, 567] on button "2025" at bounding box center [725, 616] width 59 height 30
click at [567, 567] on button "[DATE]" at bounding box center [555, 608] width 59 height 30
click at [609, 567] on button "29" at bounding box center [607, 675] width 30 height 30
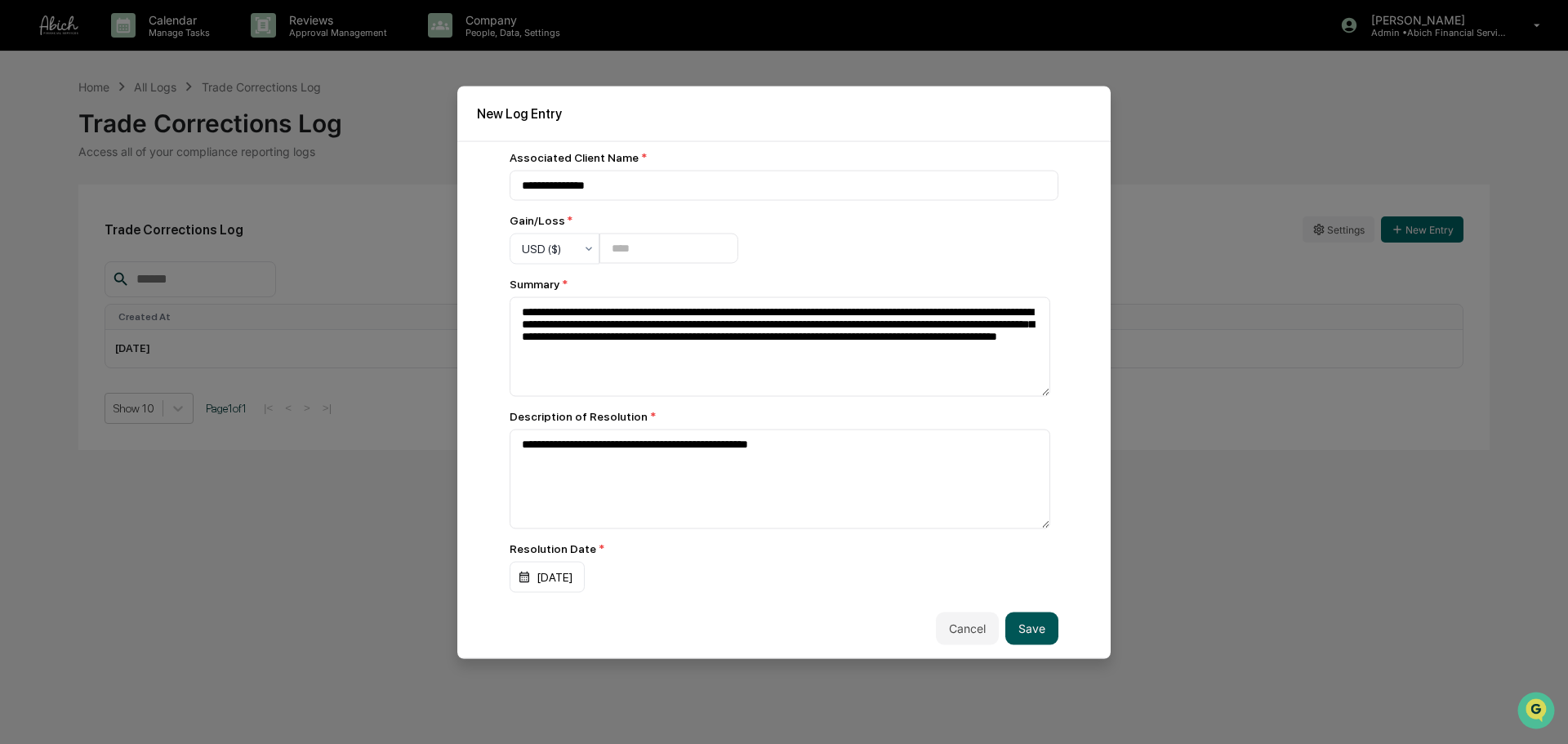
click at [1025, 567] on button "Save" at bounding box center [1032, 628] width 53 height 32
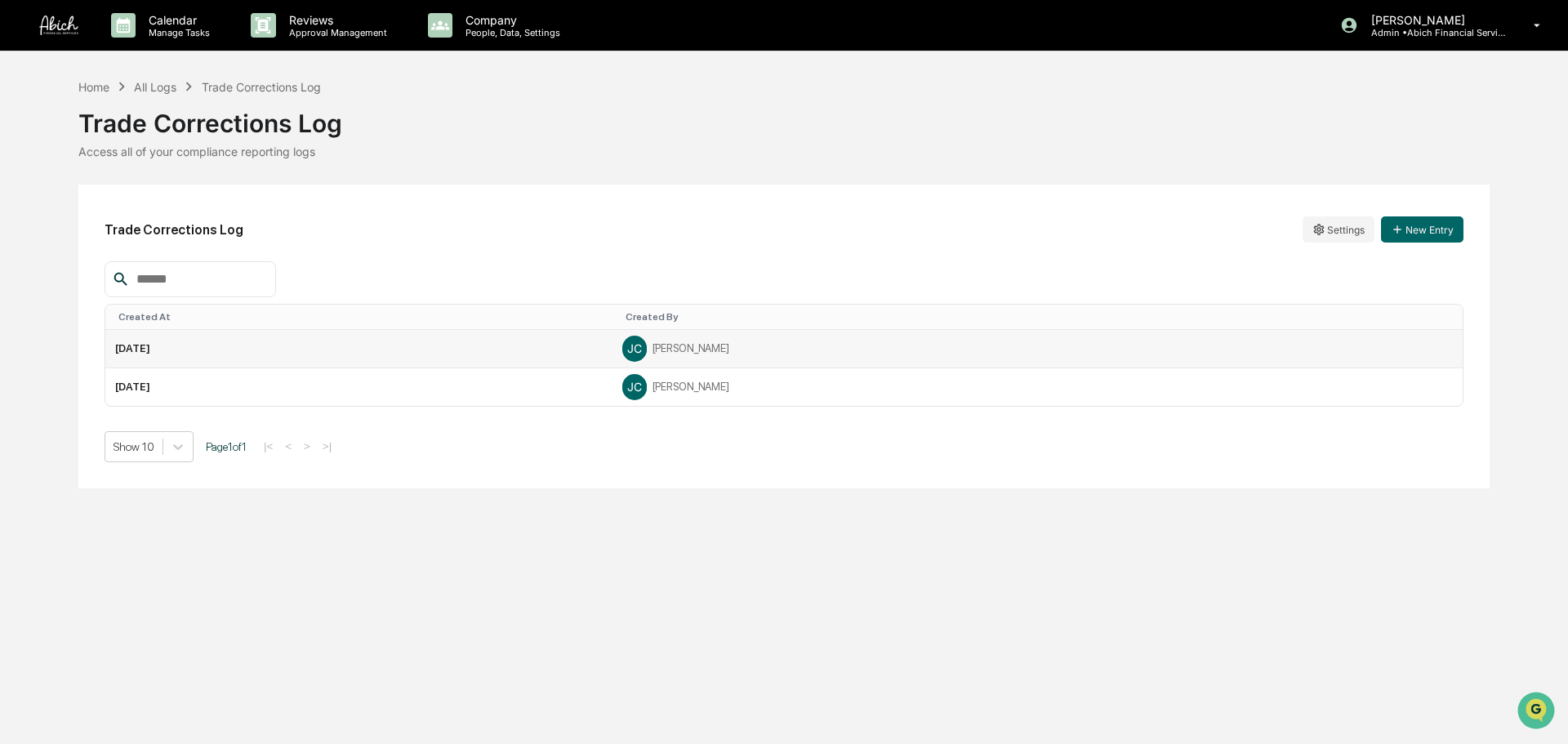
click at [612, 341] on td "[DATE]" at bounding box center [359, 349] width 507 height 38
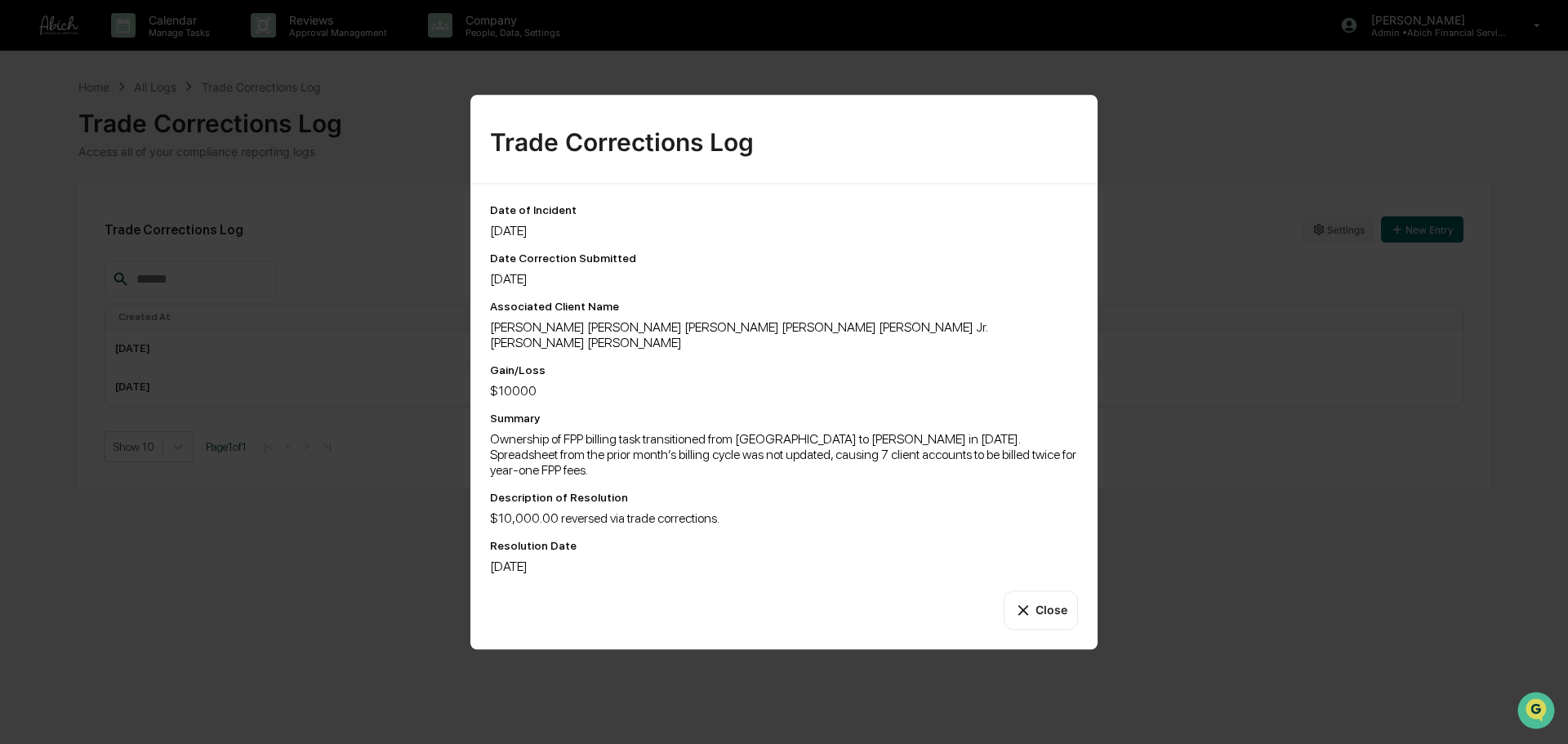
click at [1025, 567] on icon at bounding box center [1022, 610] width 18 height 18
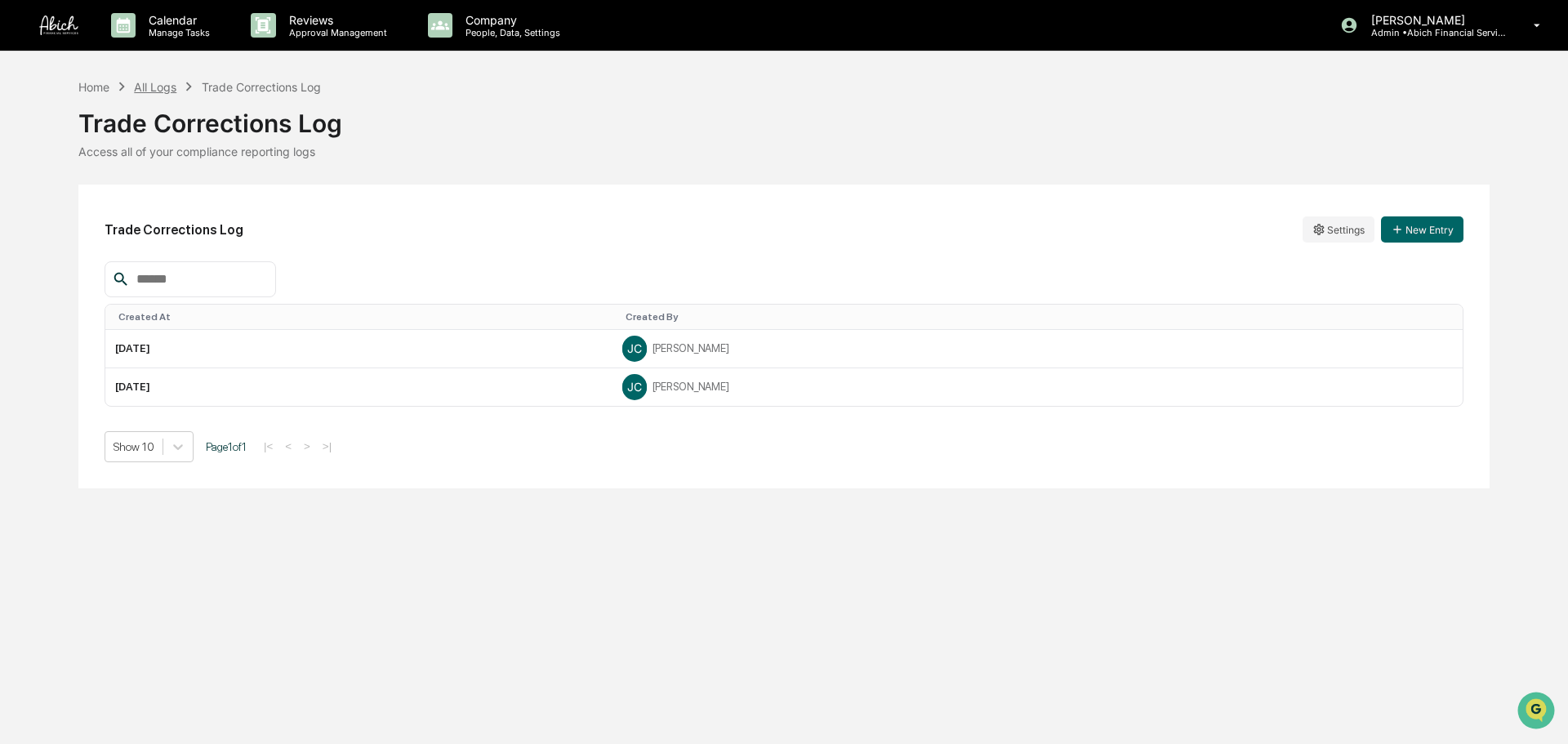
click at [153, 93] on div "All Logs" at bounding box center [155, 87] width 43 height 14
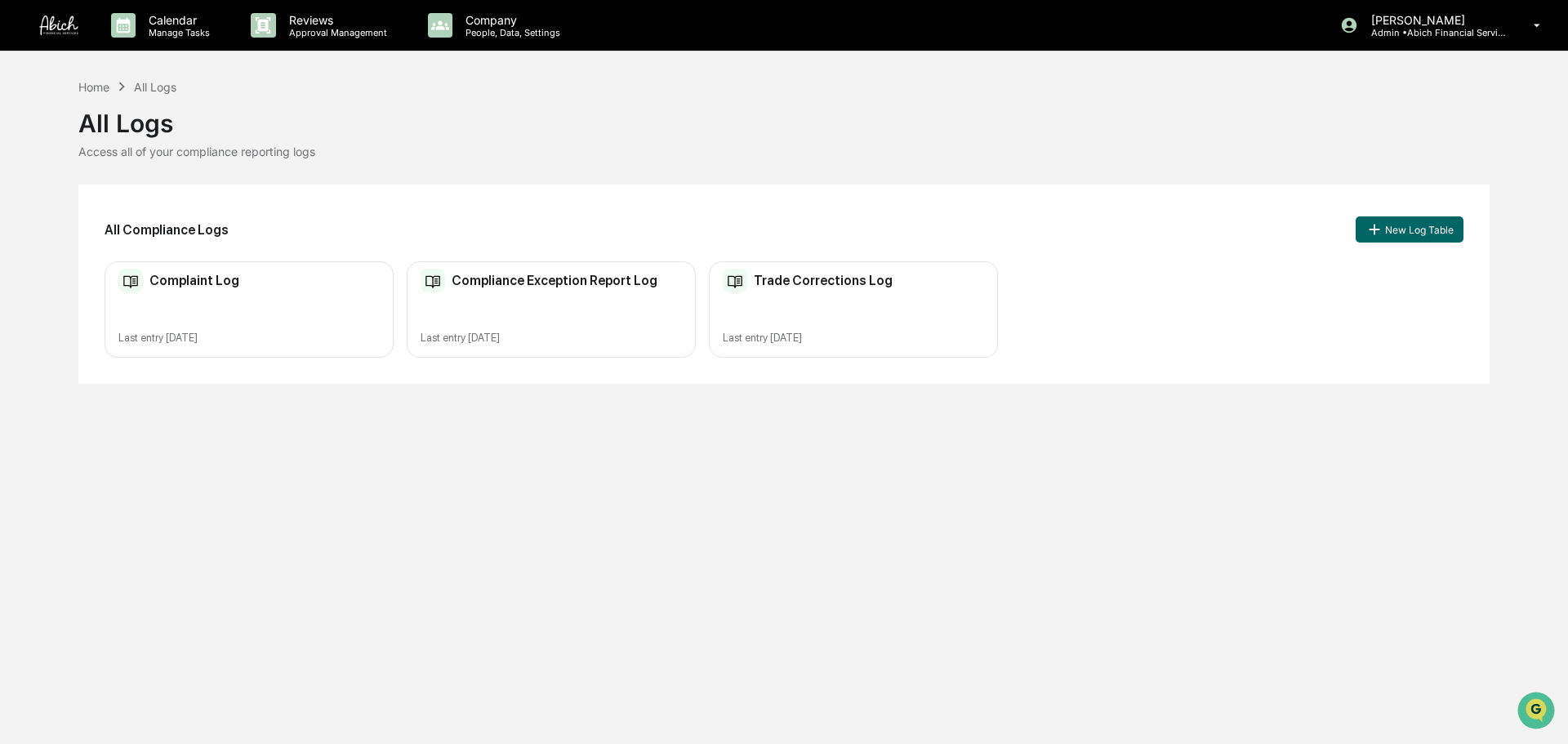
click at [805, 293] on div "Trade Corrections Log Last entry [DATE]" at bounding box center [853, 310] width 289 height 97
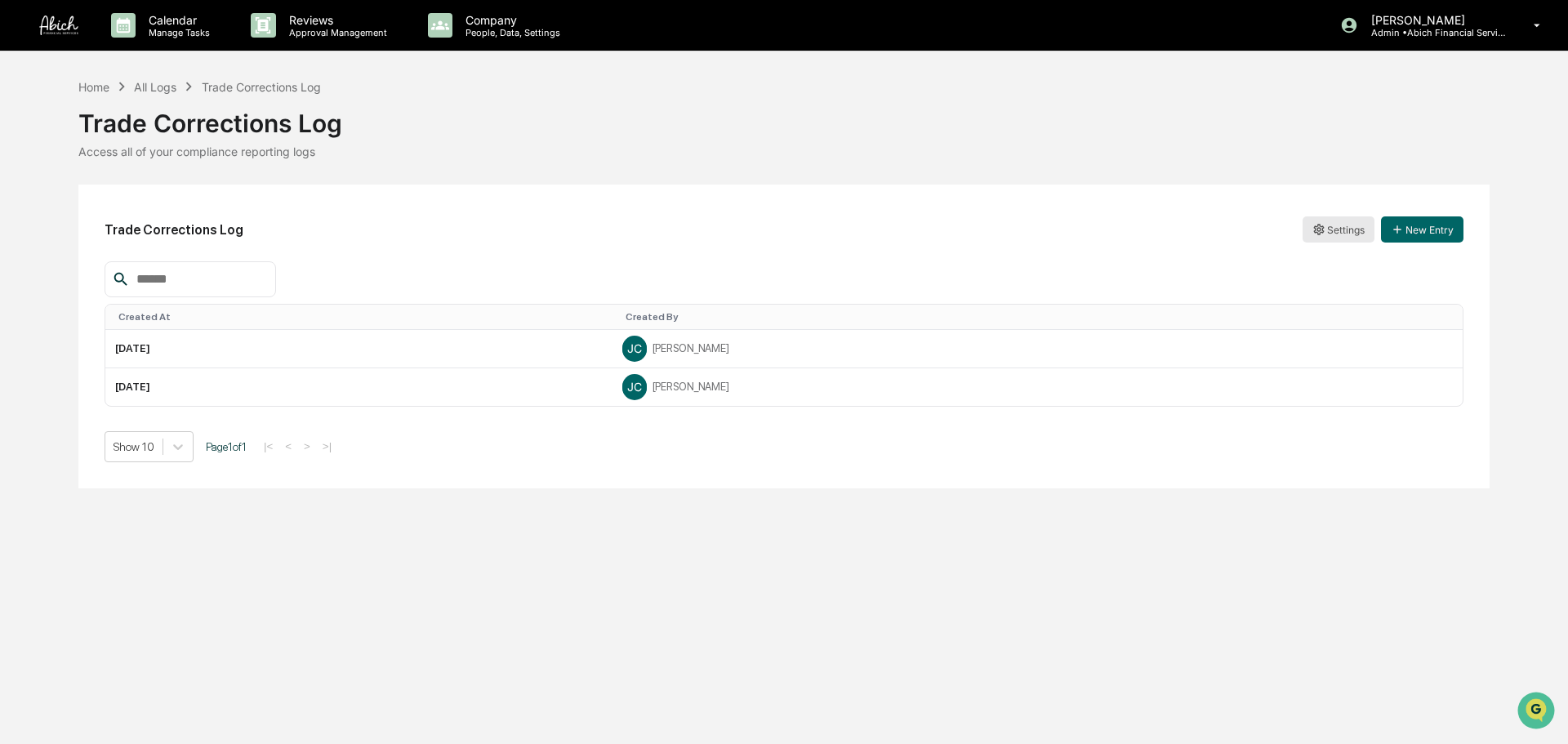
click at [1245, 230] on html "Calendar Manage Tasks Reviews Approval Management Company People, Data, Setting…" at bounding box center [784, 372] width 1568 height 744
click at [1245, 265] on div "Edit" at bounding box center [1338, 262] width 105 height 26
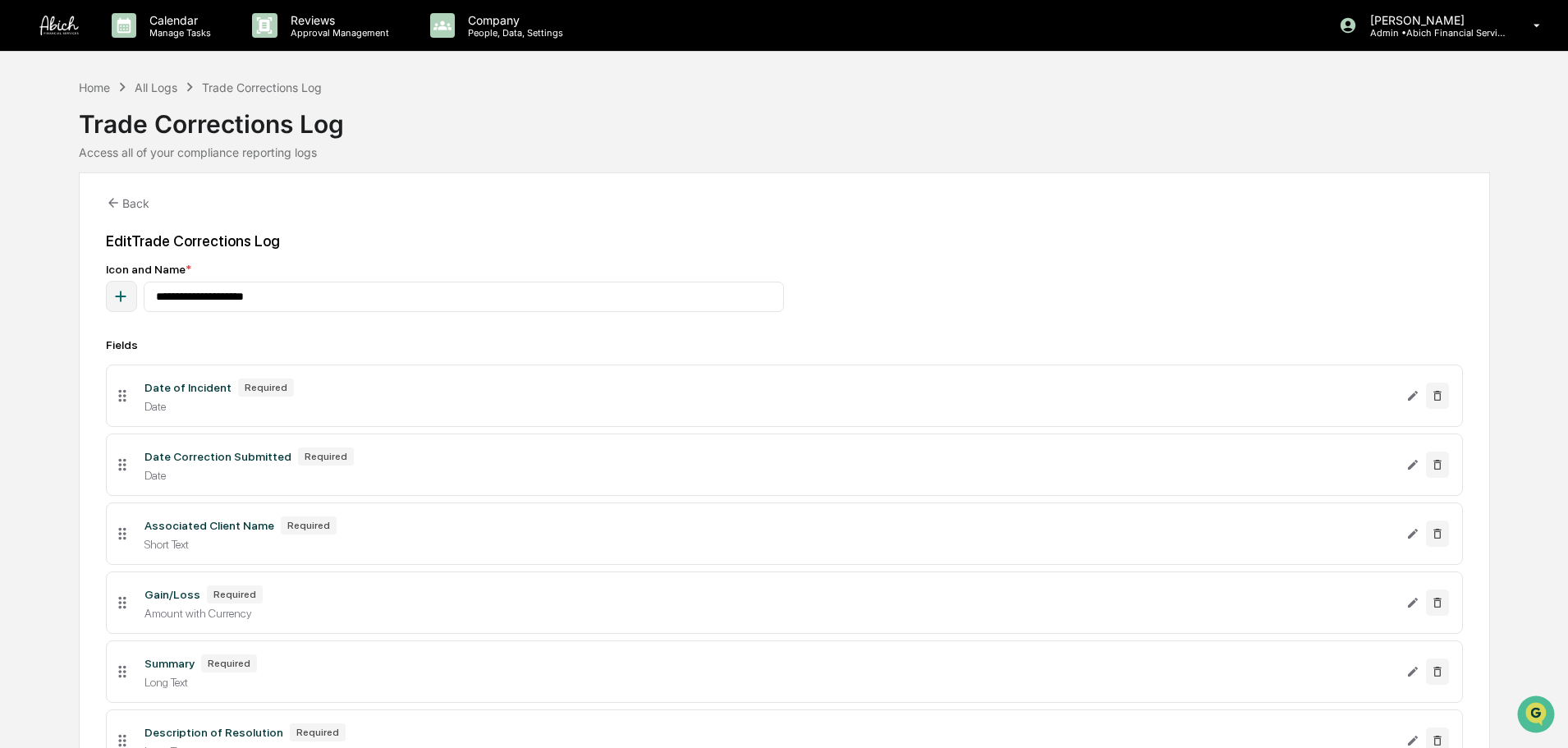
click at [112, 294] on icon "button" at bounding box center [120, 296] width 18 height 18
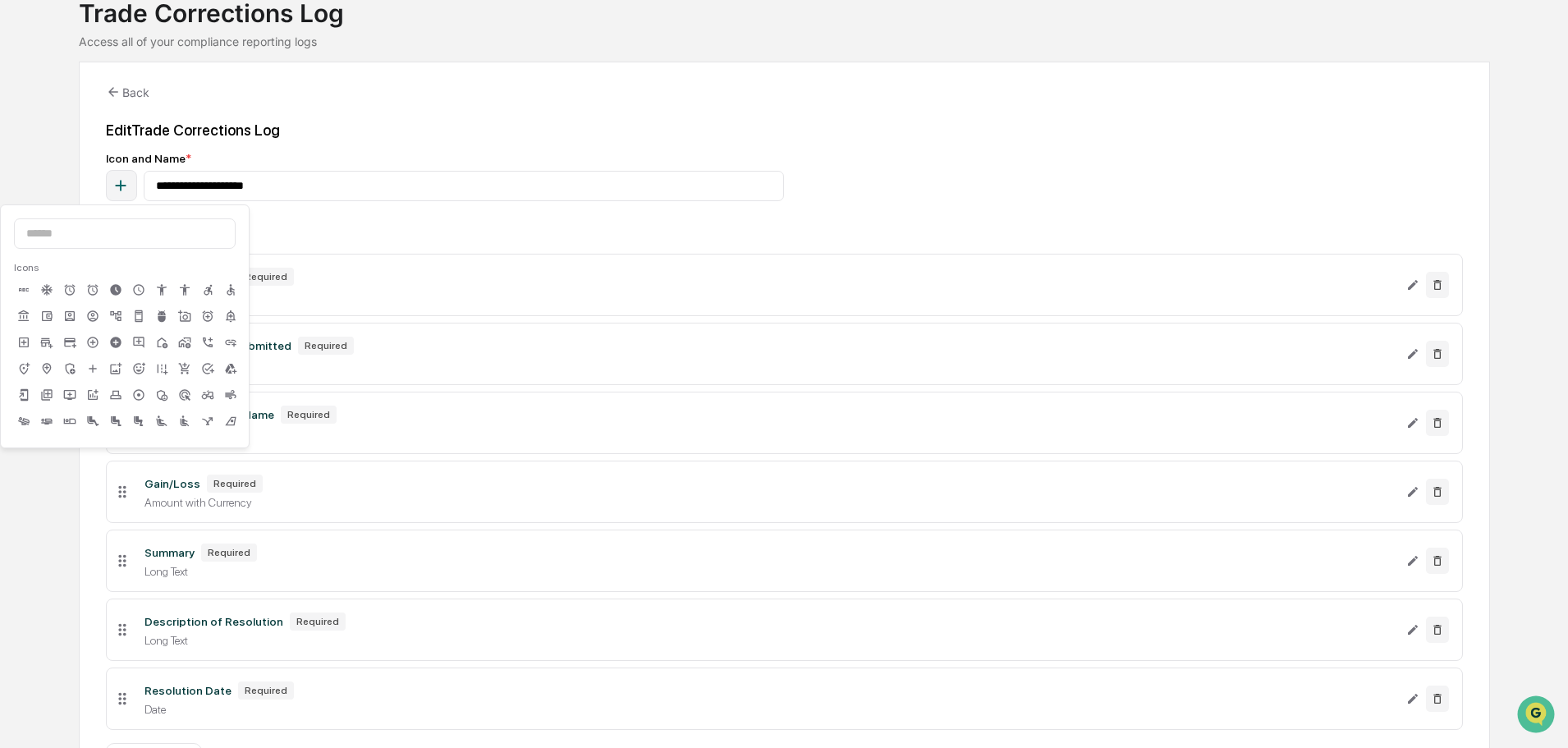
scroll to position [164, 0]
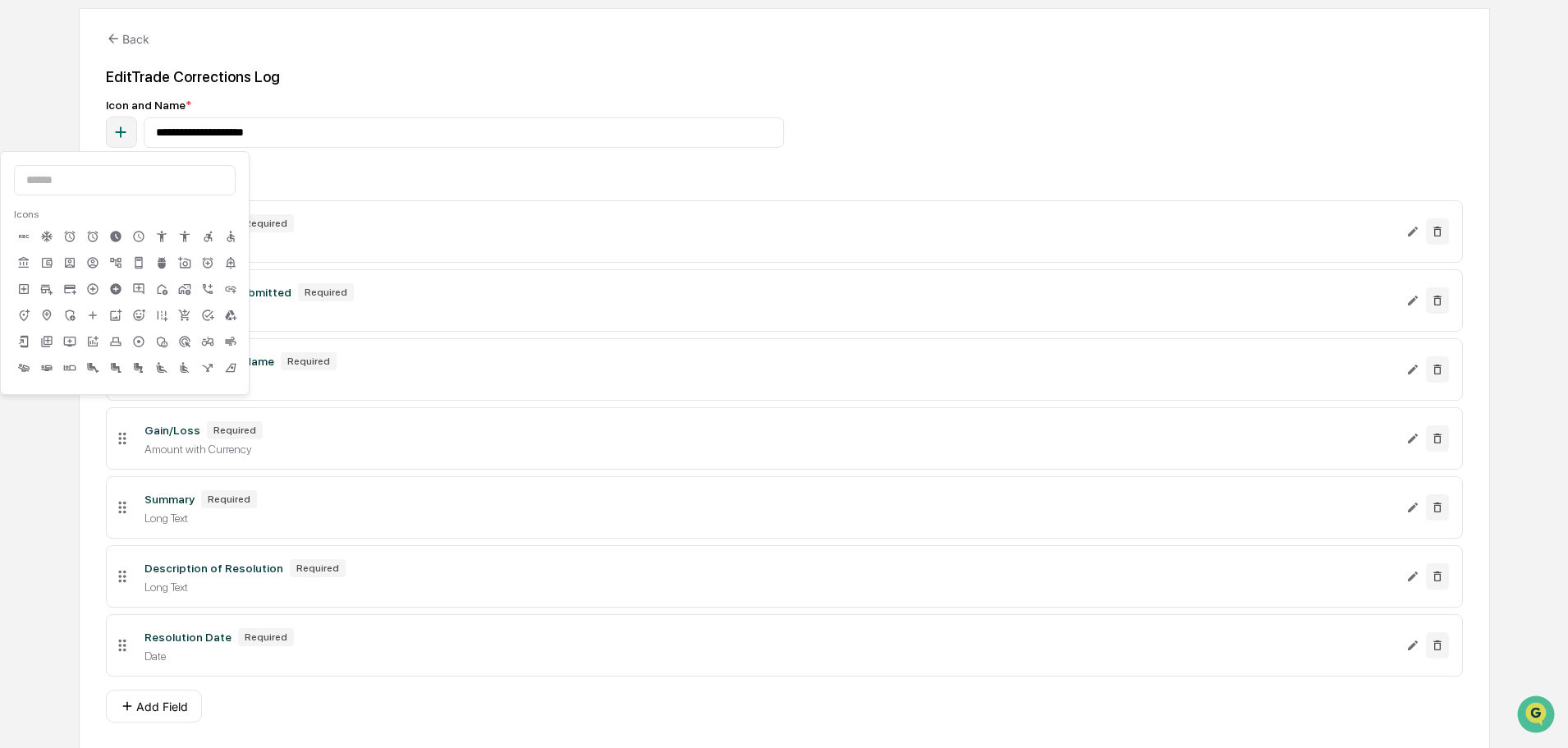
click at [212, 369] on icon at bounding box center [208, 368] width 13 height 13
click at [538, 69] on div "Edit Trade Corrections Log" at bounding box center [784, 77] width 1357 height 17
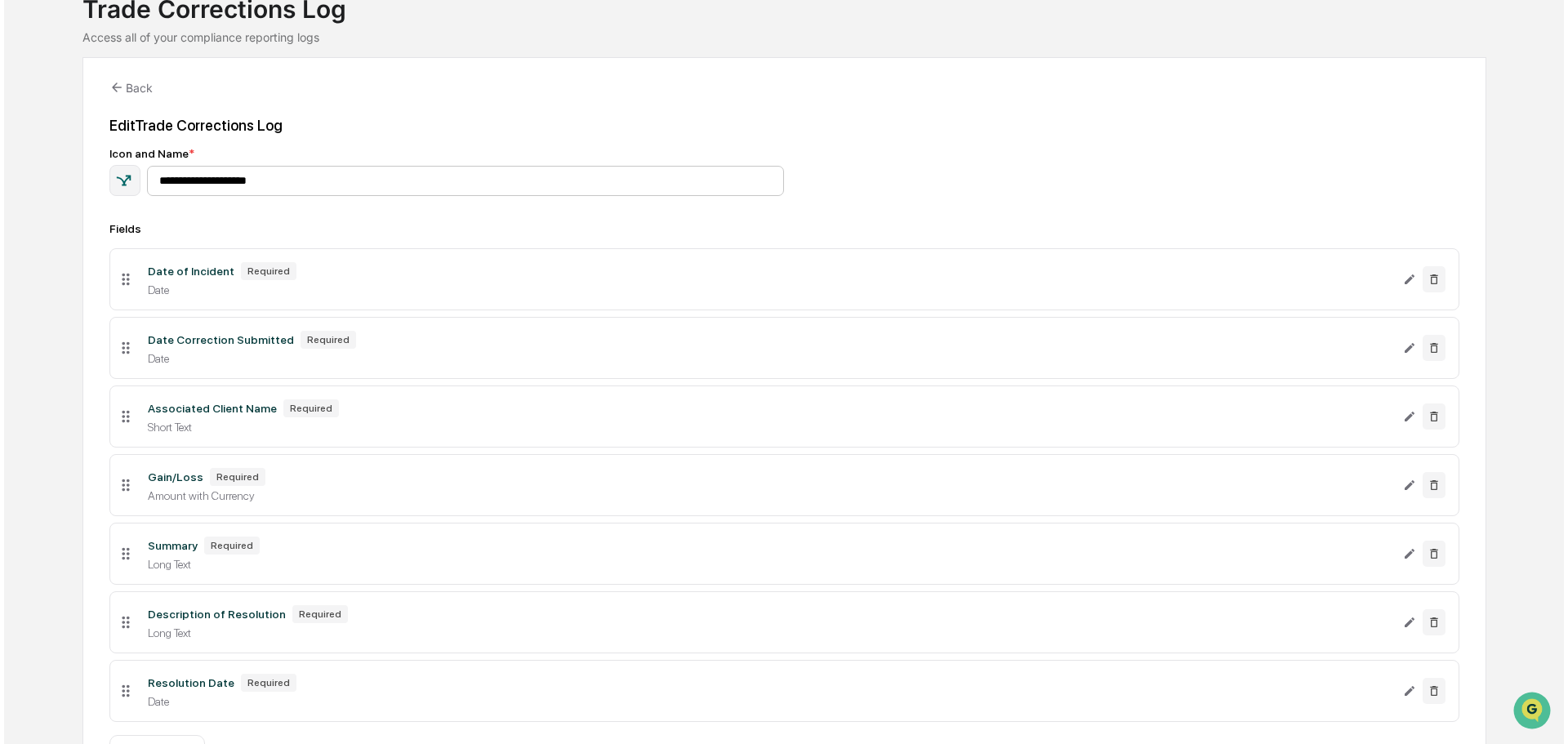
scroll to position [217, 0]
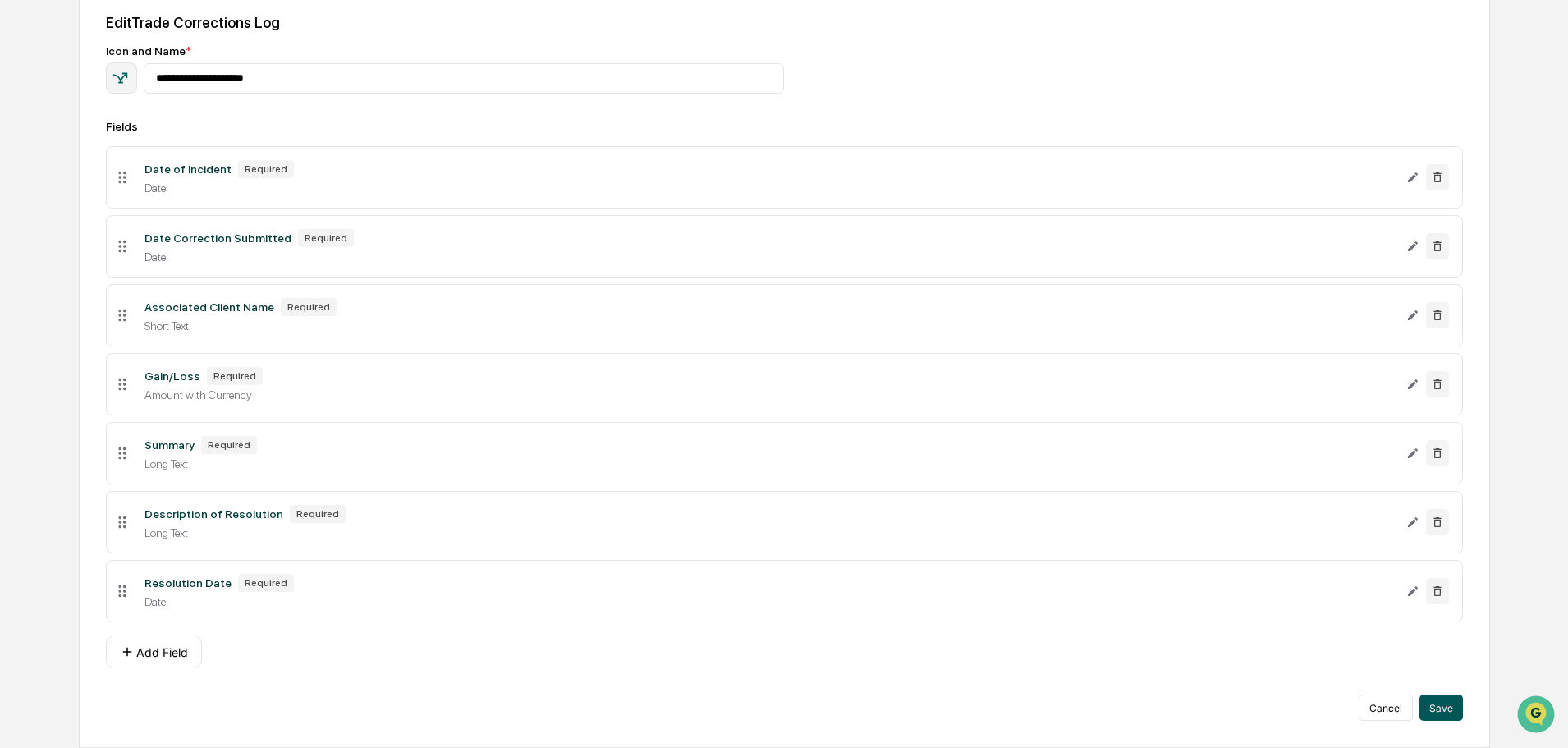
click at [1252, 570] on button "Save" at bounding box center [1440, 707] width 43 height 26
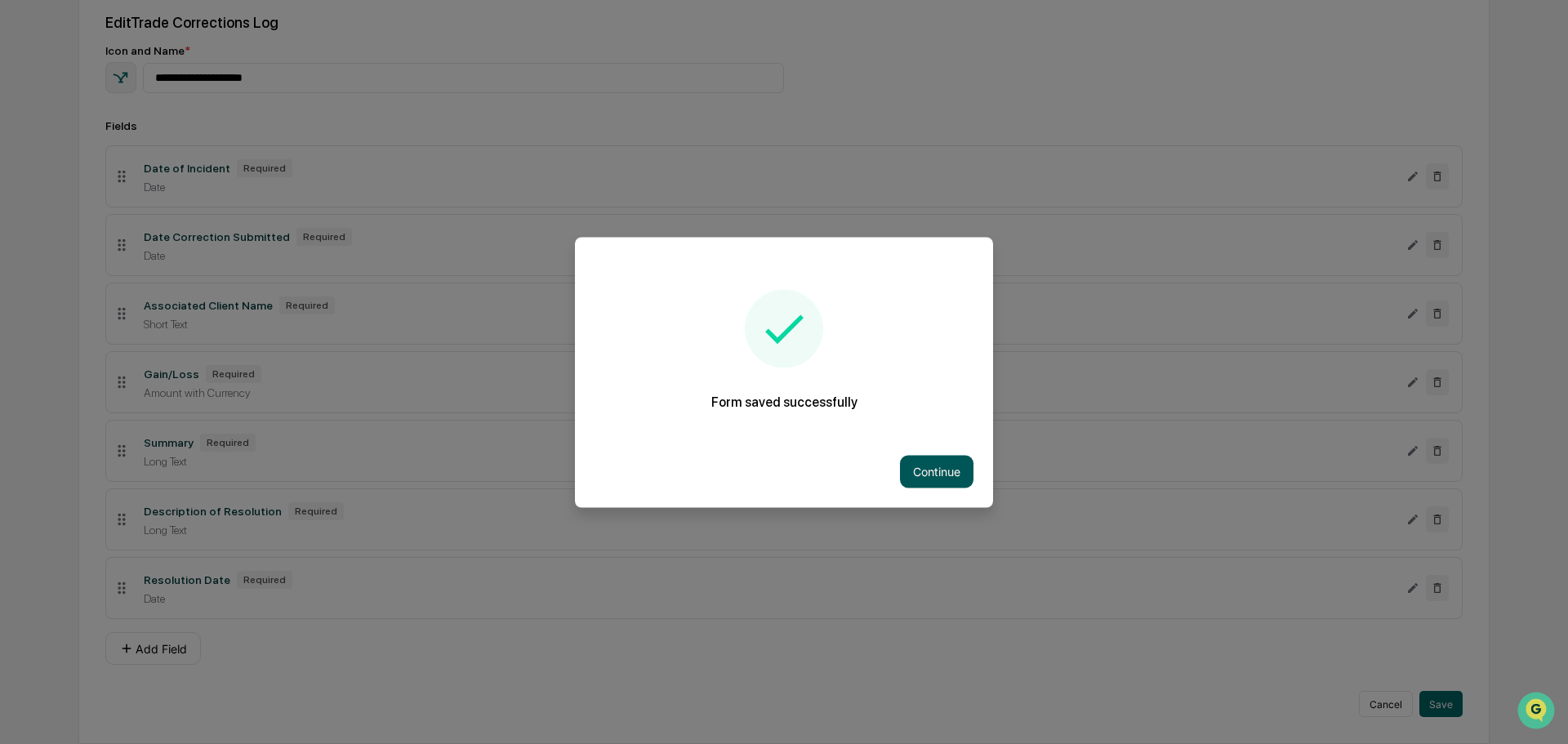
click at [927, 469] on button "Continue" at bounding box center [936, 471] width 73 height 32
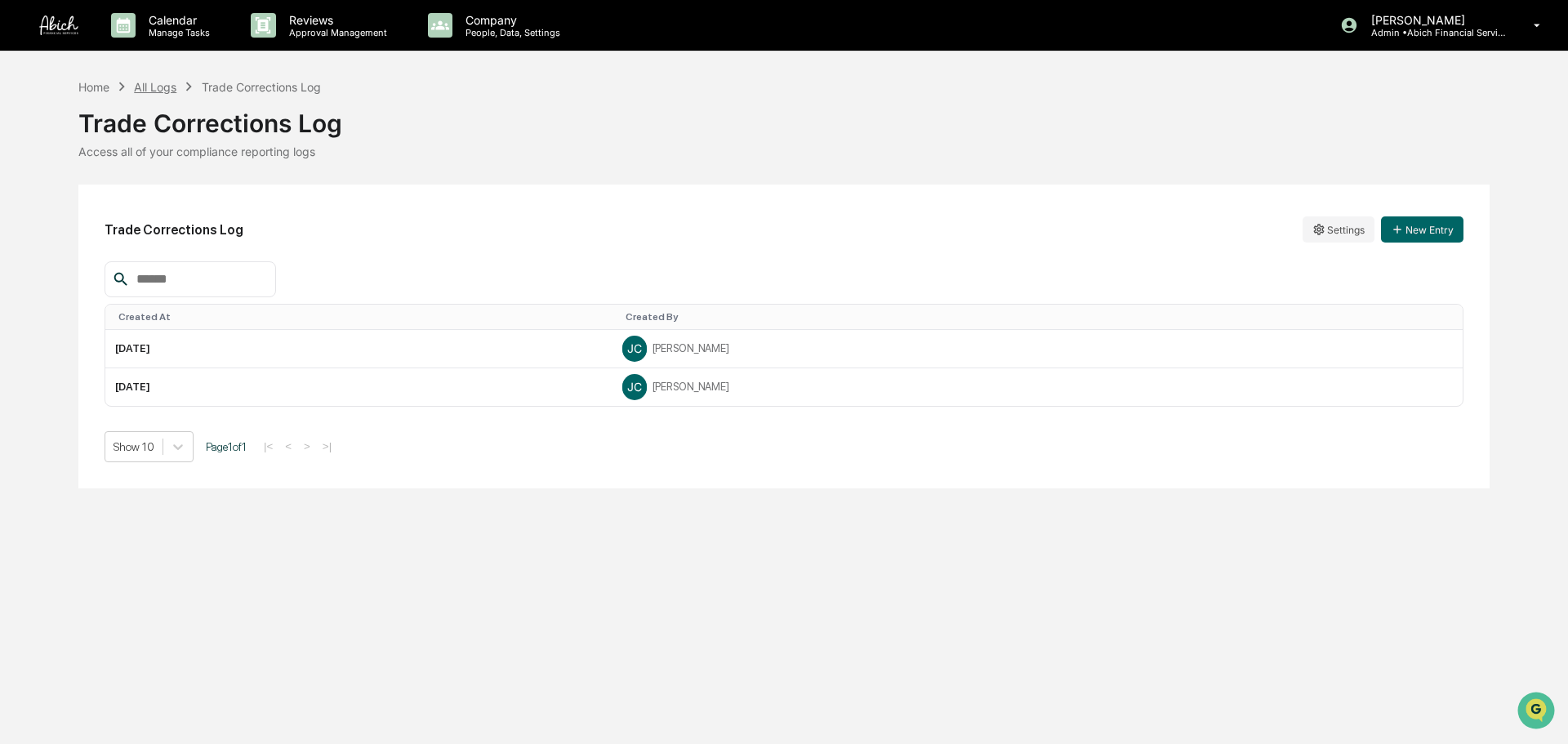
click at [156, 84] on div "All Logs" at bounding box center [155, 87] width 43 height 14
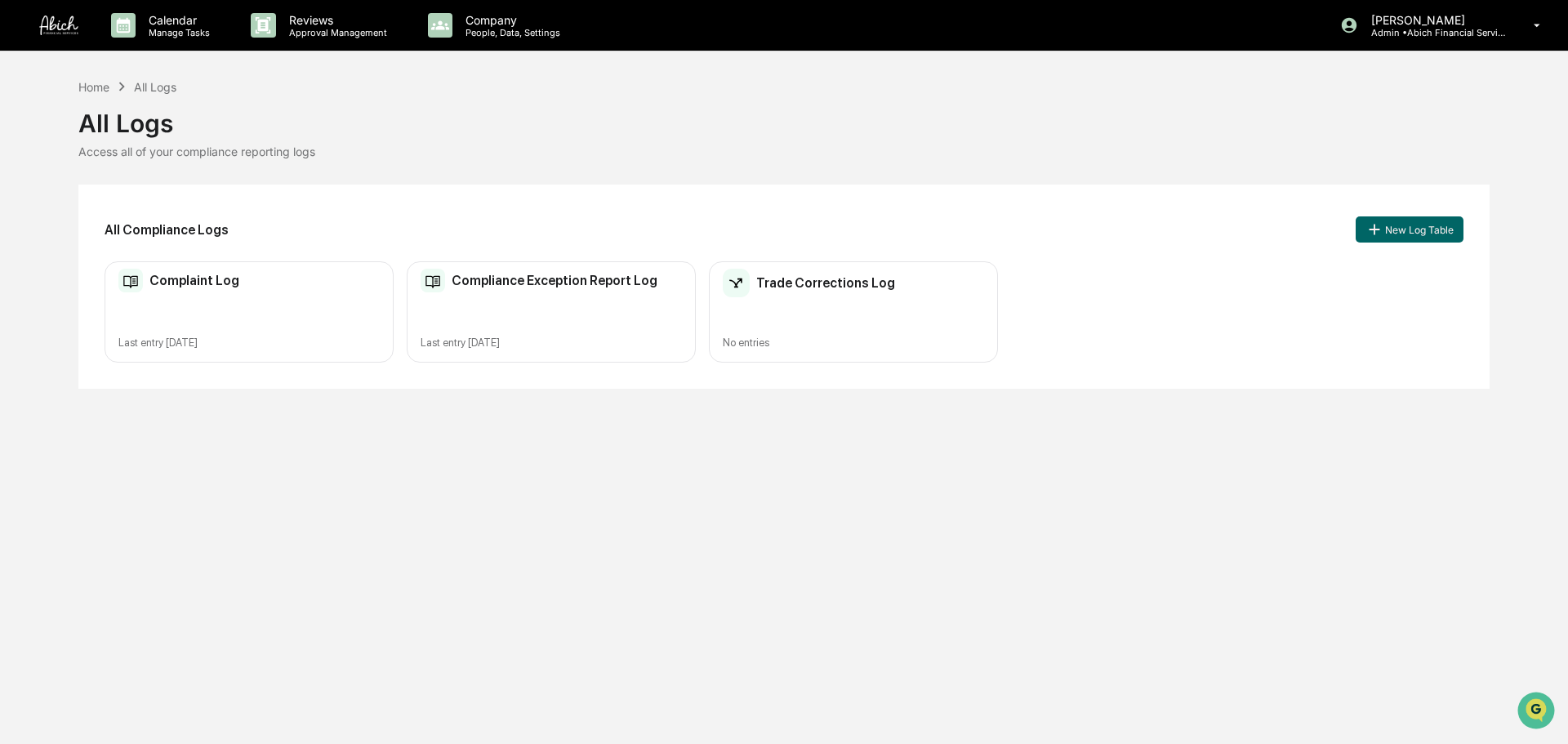
click at [482, 291] on div "Compliance Exception Report Log" at bounding box center [539, 281] width 237 height 25
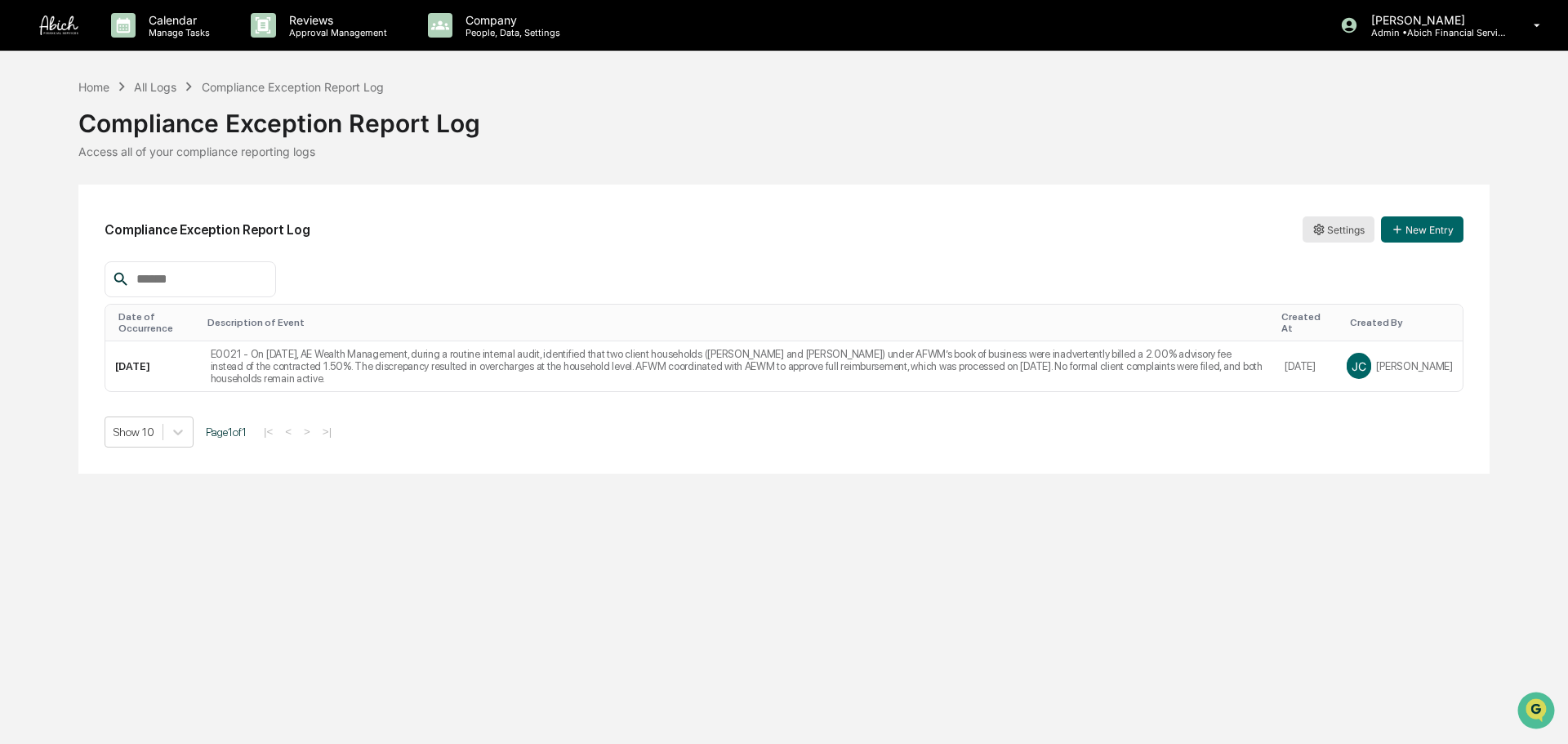
click at [1245, 223] on html "Calendar Manage Tasks Reviews Approval Management Company People, Data, Setting…" at bounding box center [784, 372] width 1568 height 744
click at [1245, 263] on div "Edit" at bounding box center [1338, 262] width 105 height 26
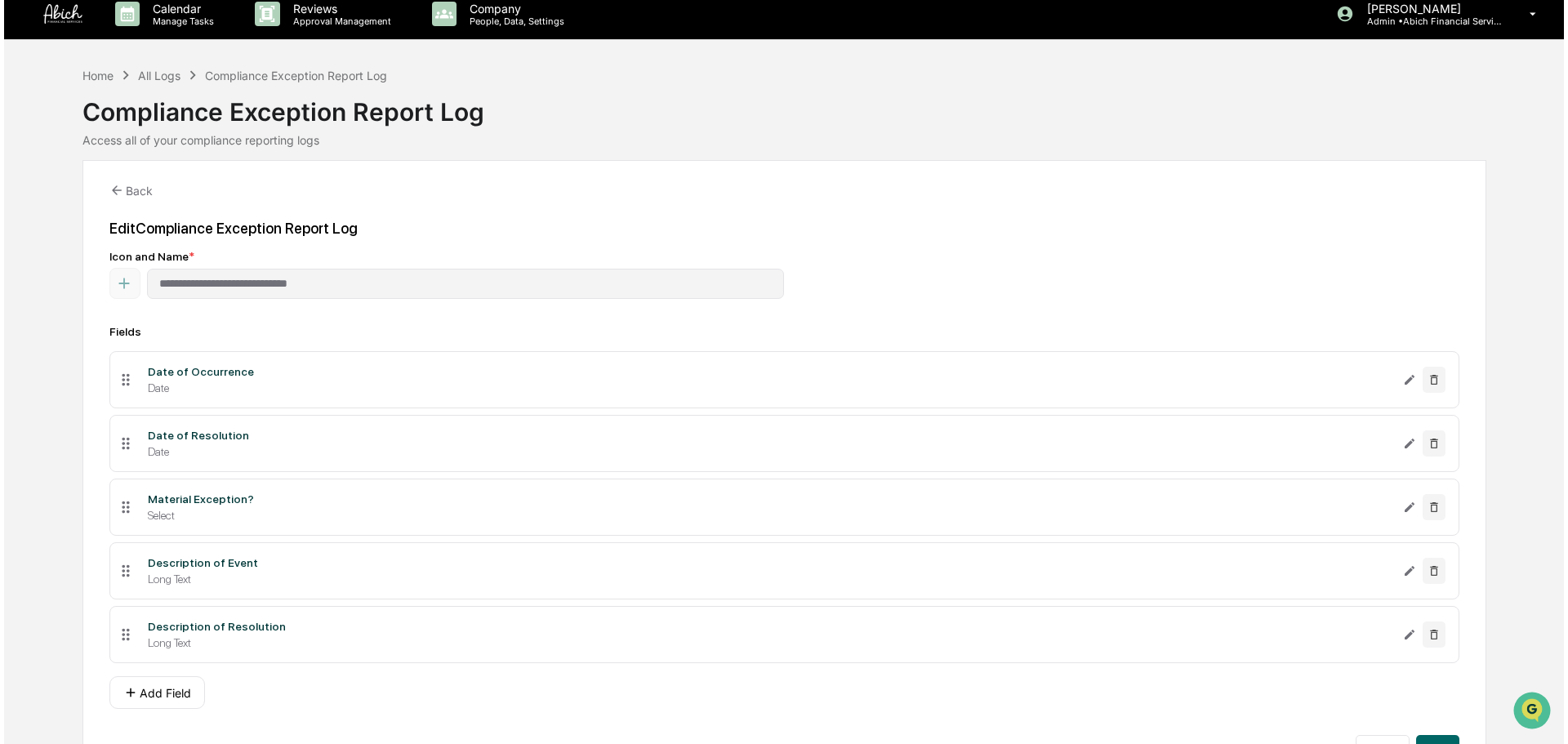
scroll to position [55, 0]
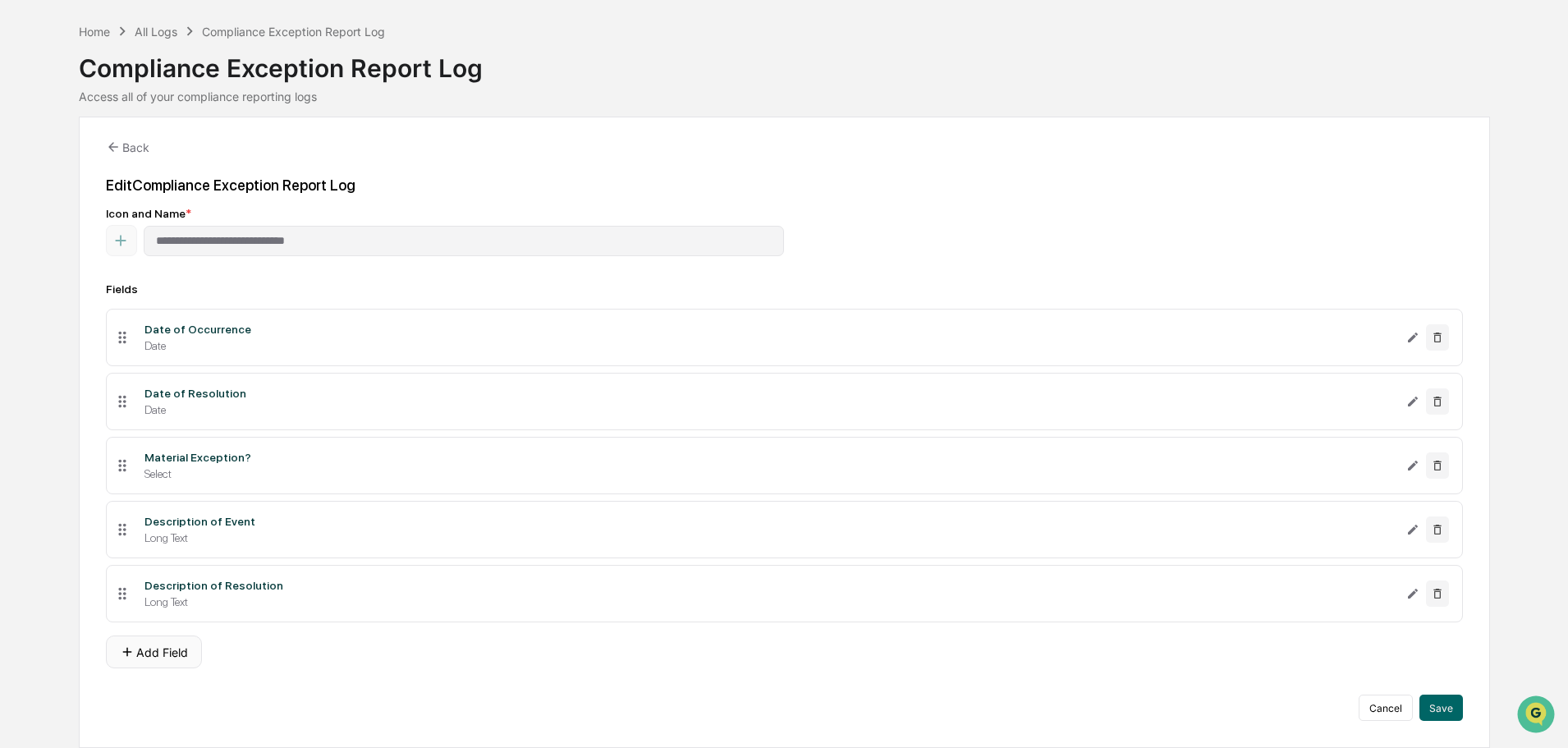
click at [172, 570] on button "Add Field" at bounding box center [153, 652] width 96 height 33
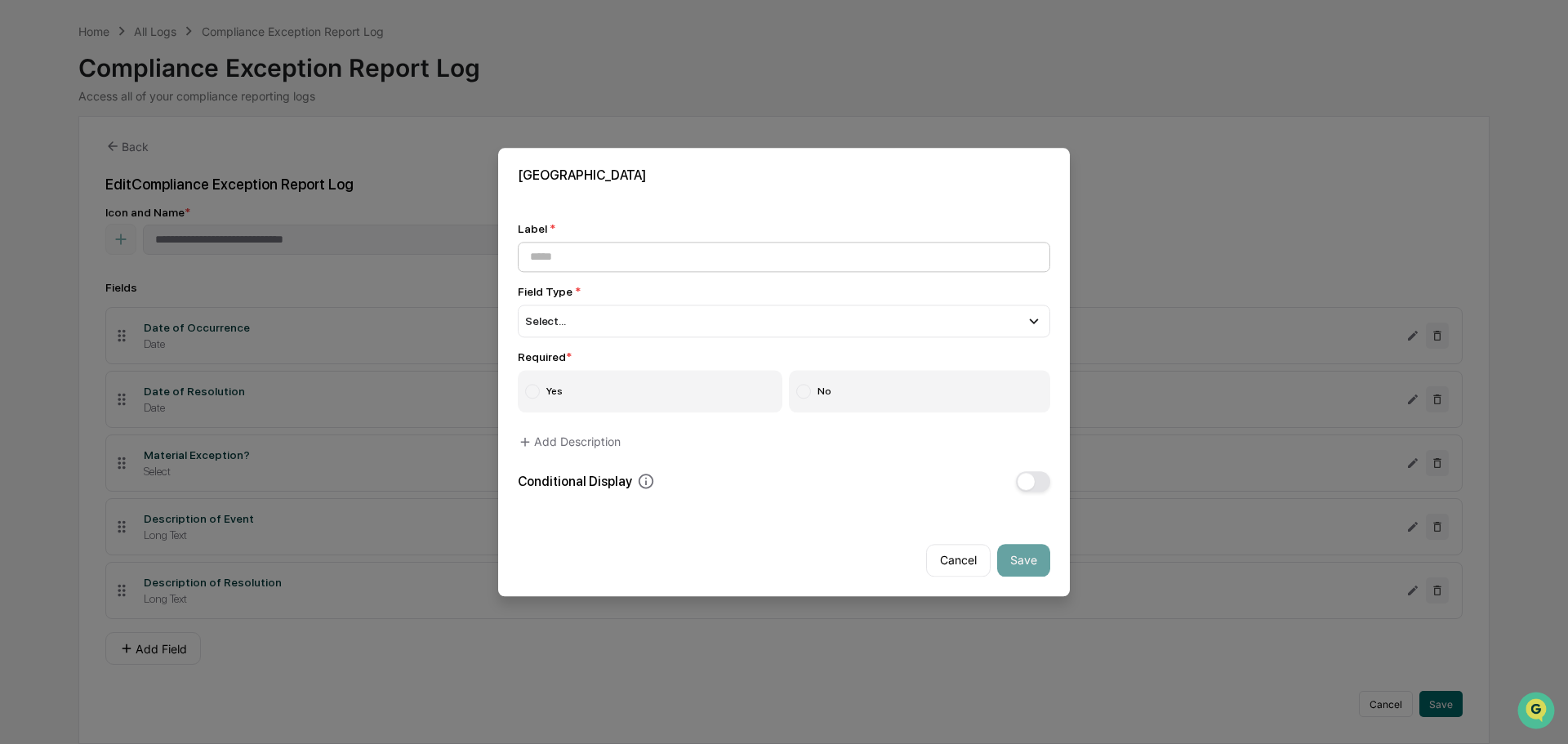
click at [631, 259] on input at bounding box center [784, 257] width 532 height 31
type input "*"
click at [650, 309] on div "Select..." at bounding box center [784, 320] width 532 height 32
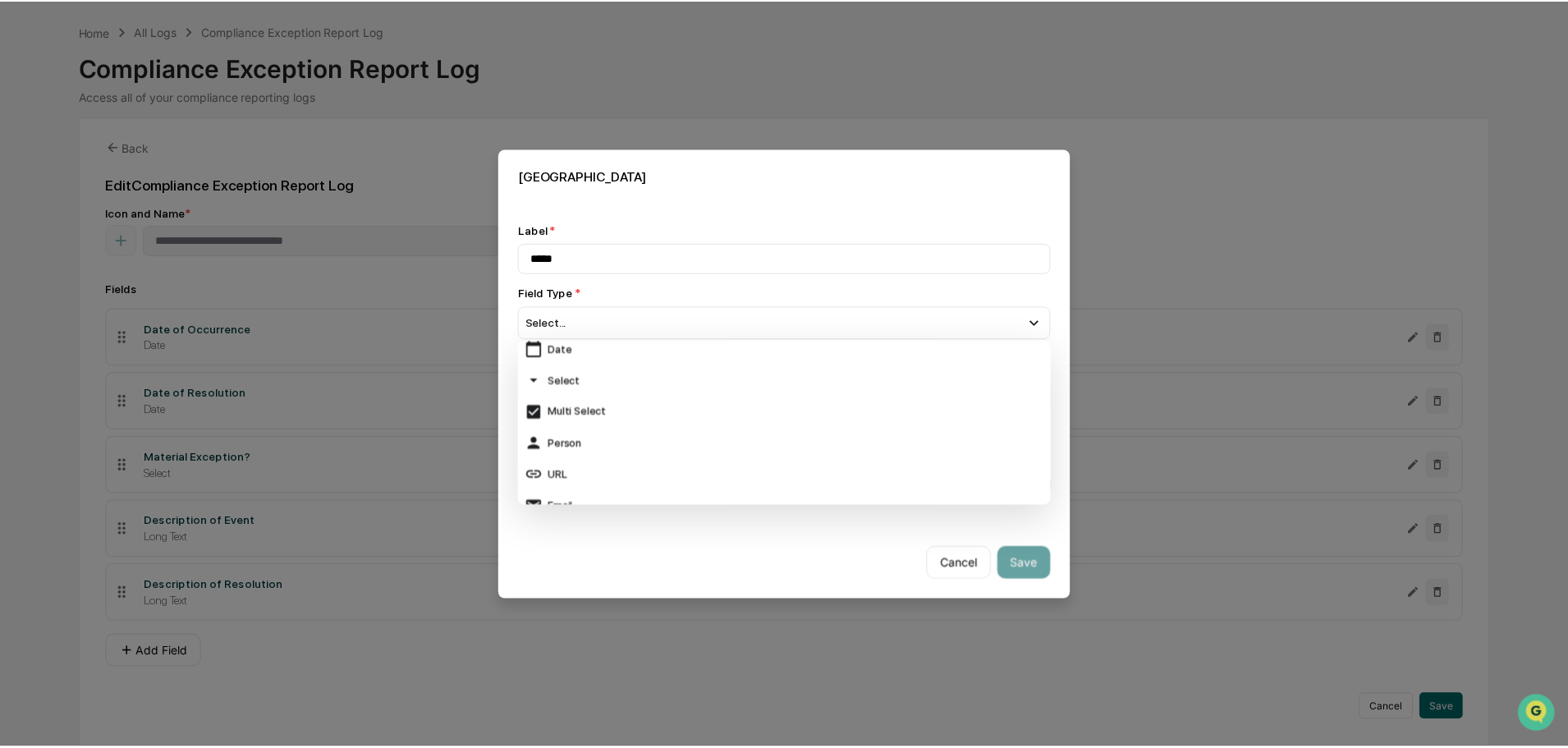
scroll to position [246, 0]
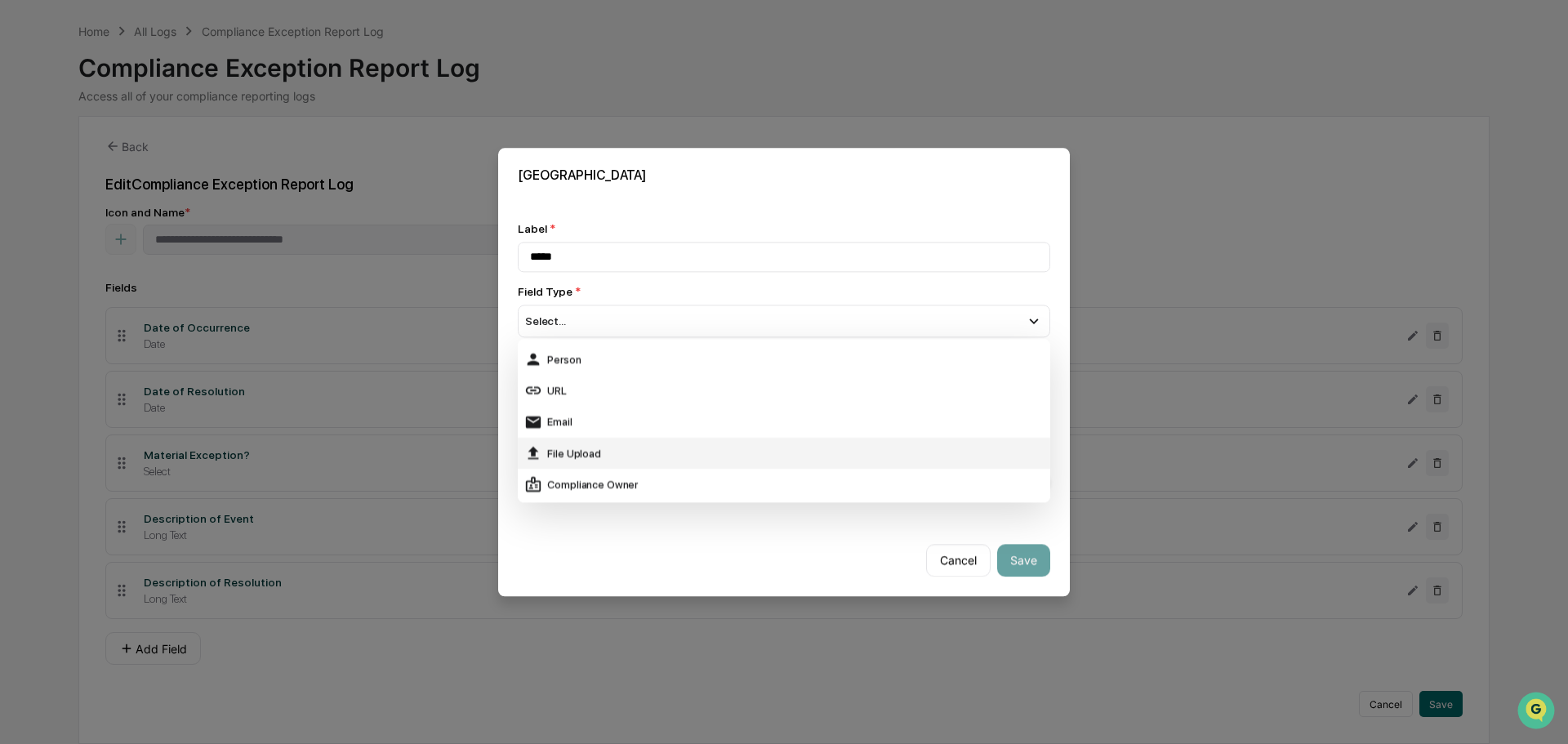
click at [603, 447] on div "File Upload" at bounding box center [784, 453] width 519 height 18
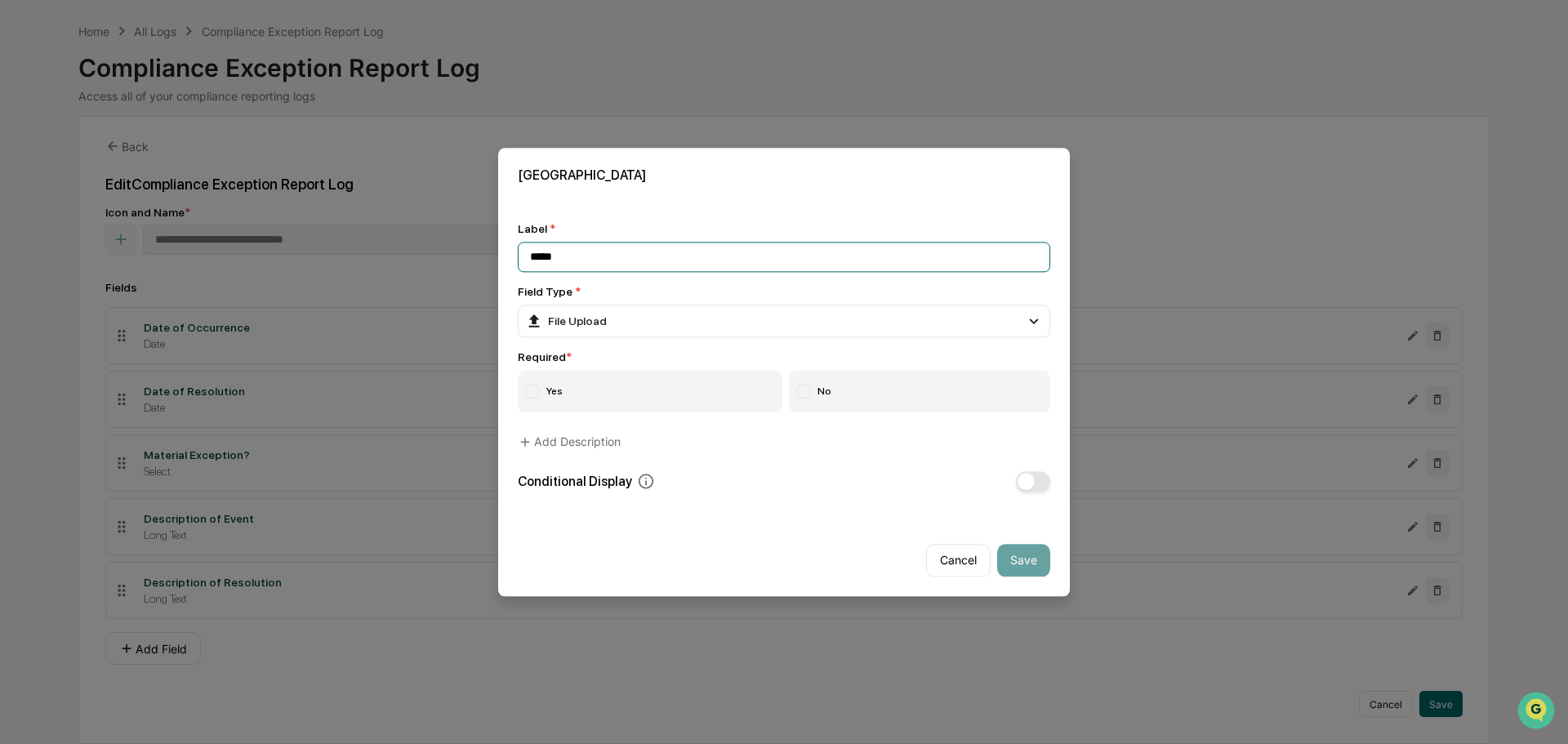
click at [589, 270] on input "*****" at bounding box center [784, 257] width 532 height 31
type input "**********"
click at [852, 400] on label "No" at bounding box center [919, 391] width 262 height 43
click at [1025, 548] on button "Save" at bounding box center [1023, 560] width 53 height 32
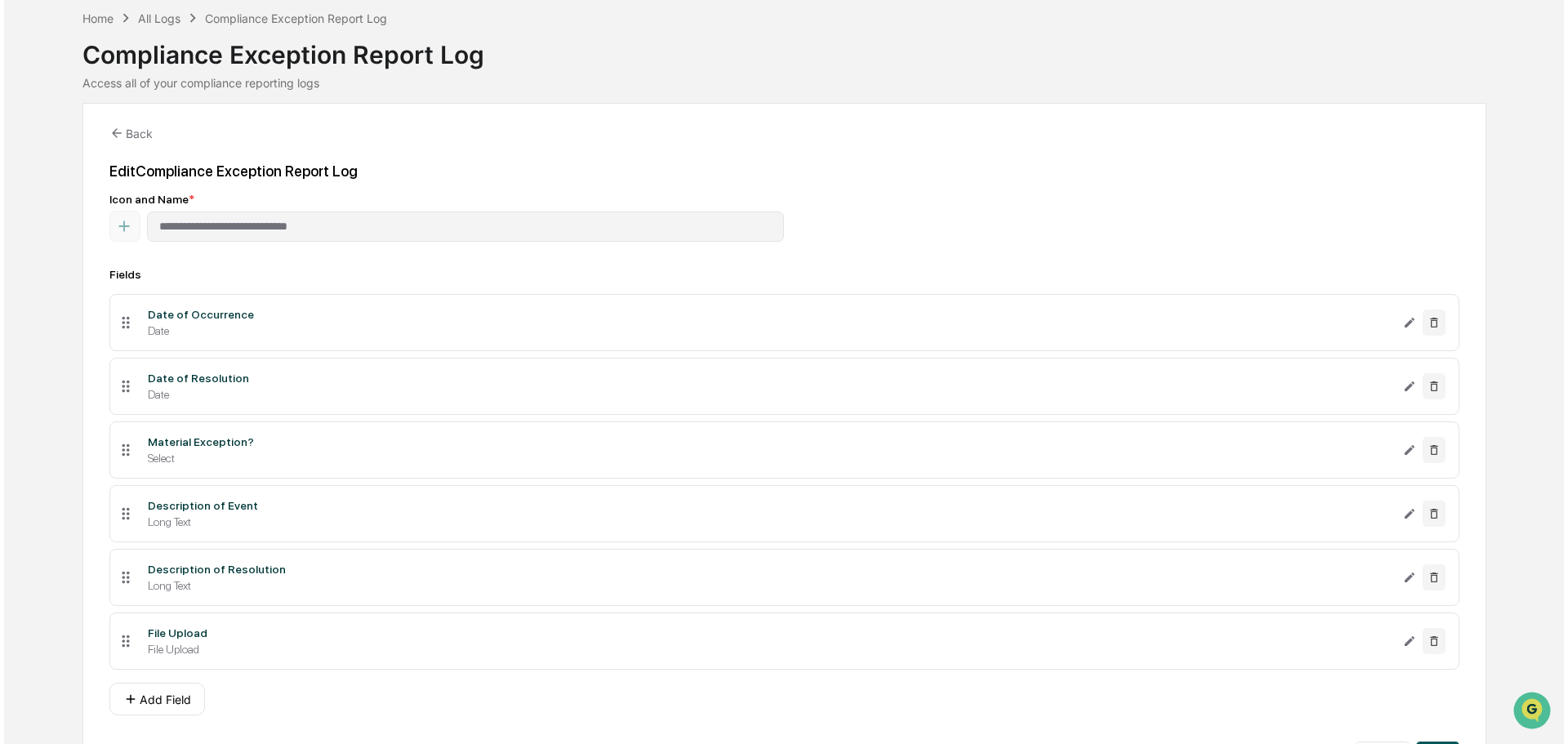
scroll to position [119, 0]
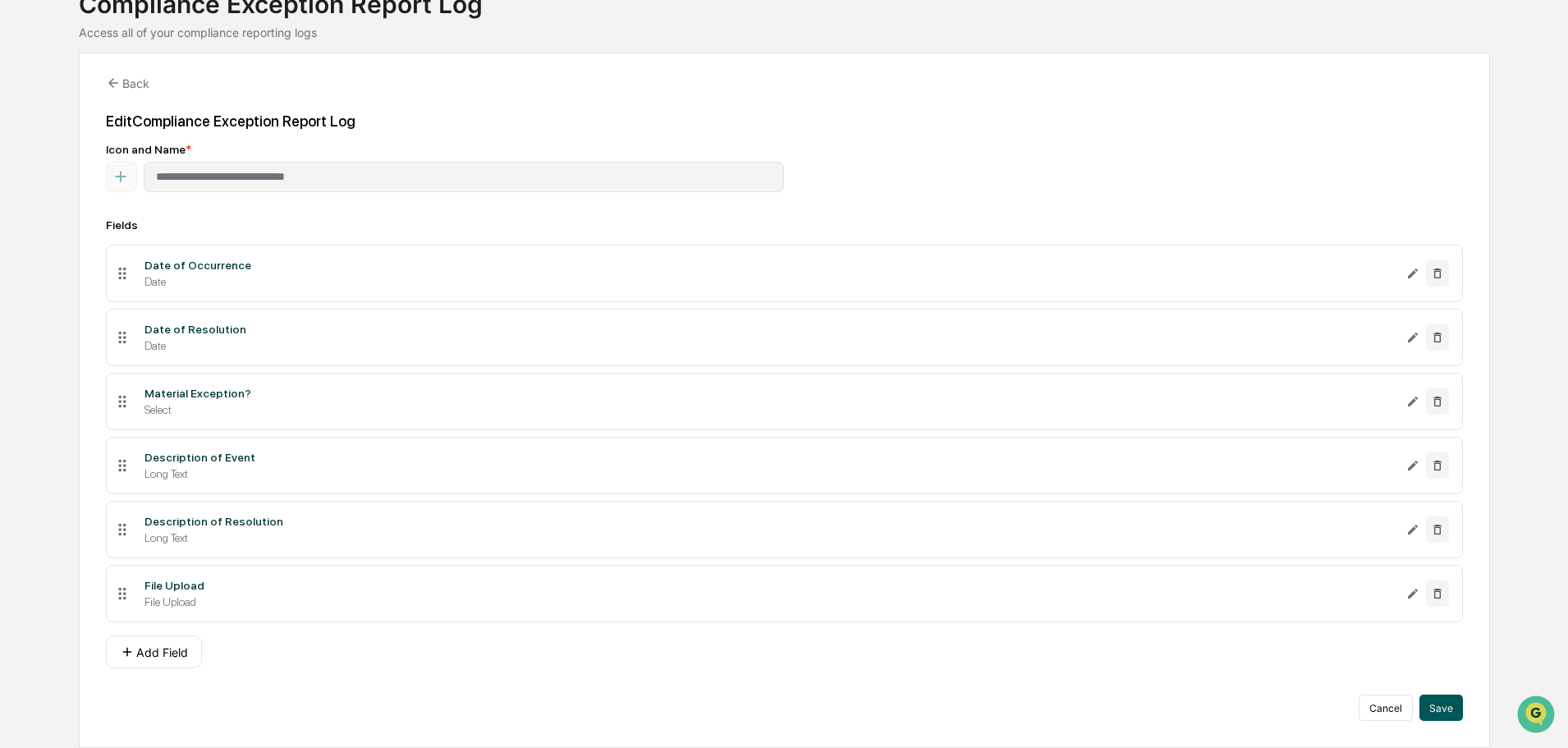
click at [1252, 570] on button "Save" at bounding box center [1440, 707] width 43 height 26
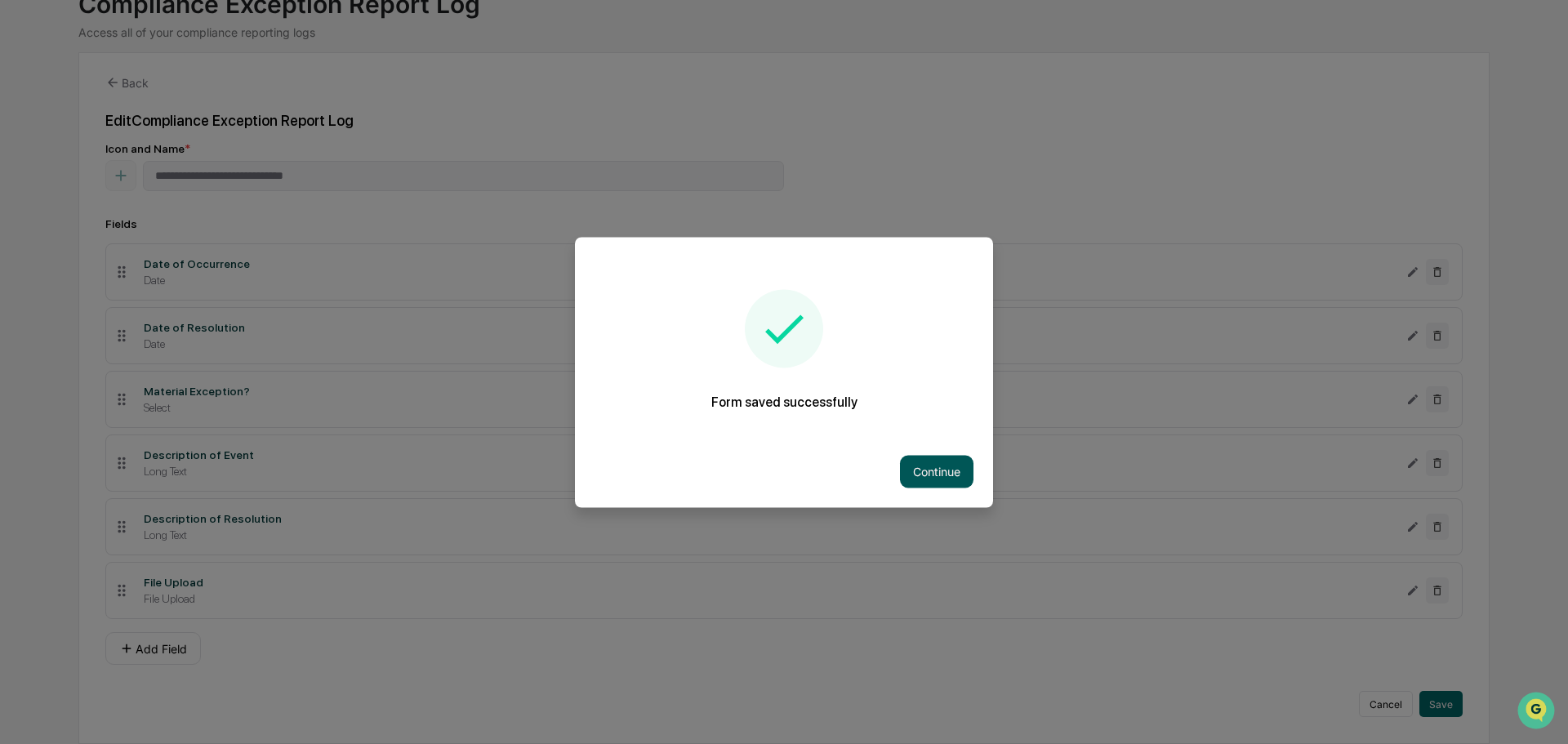
click at [958, 465] on button "Continue" at bounding box center [936, 471] width 73 height 32
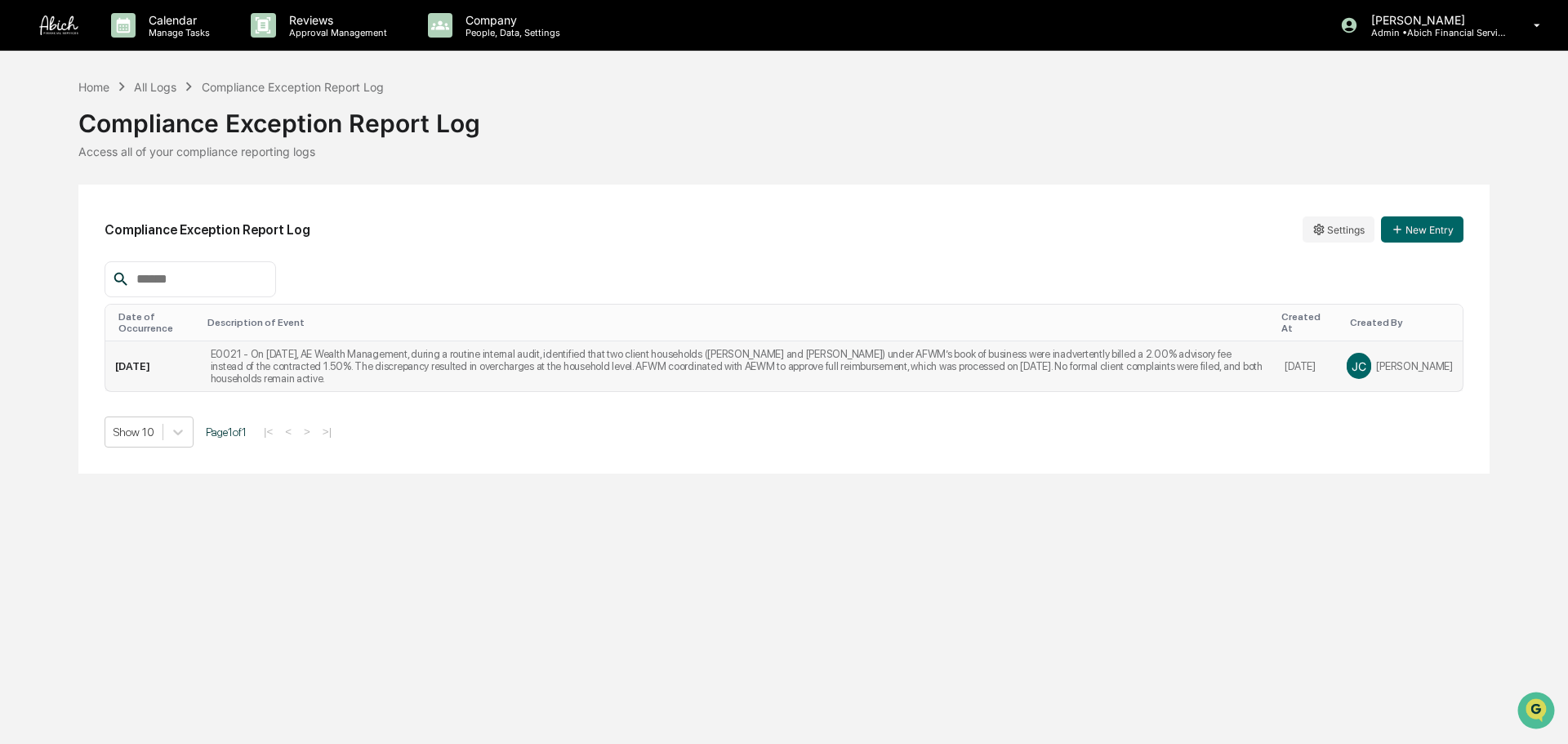
click at [382, 361] on td "E0021 - On [DATE], AE Wealth Management, during a routine internal audit, ident…" at bounding box center [738, 366] width 1075 height 50
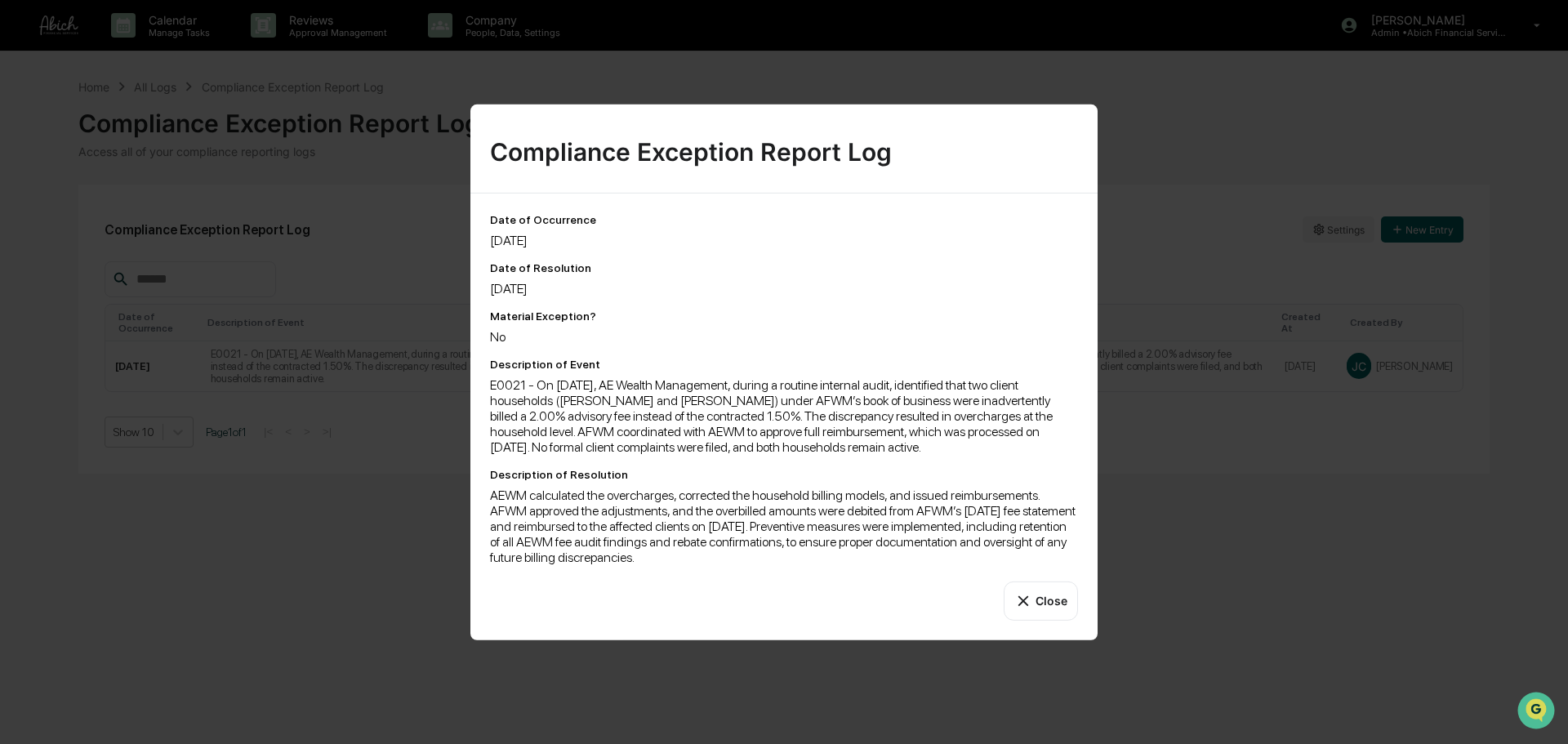
click at [1041, 567] on button "Close" at bounding box center [1041, 600] width 74 height 39
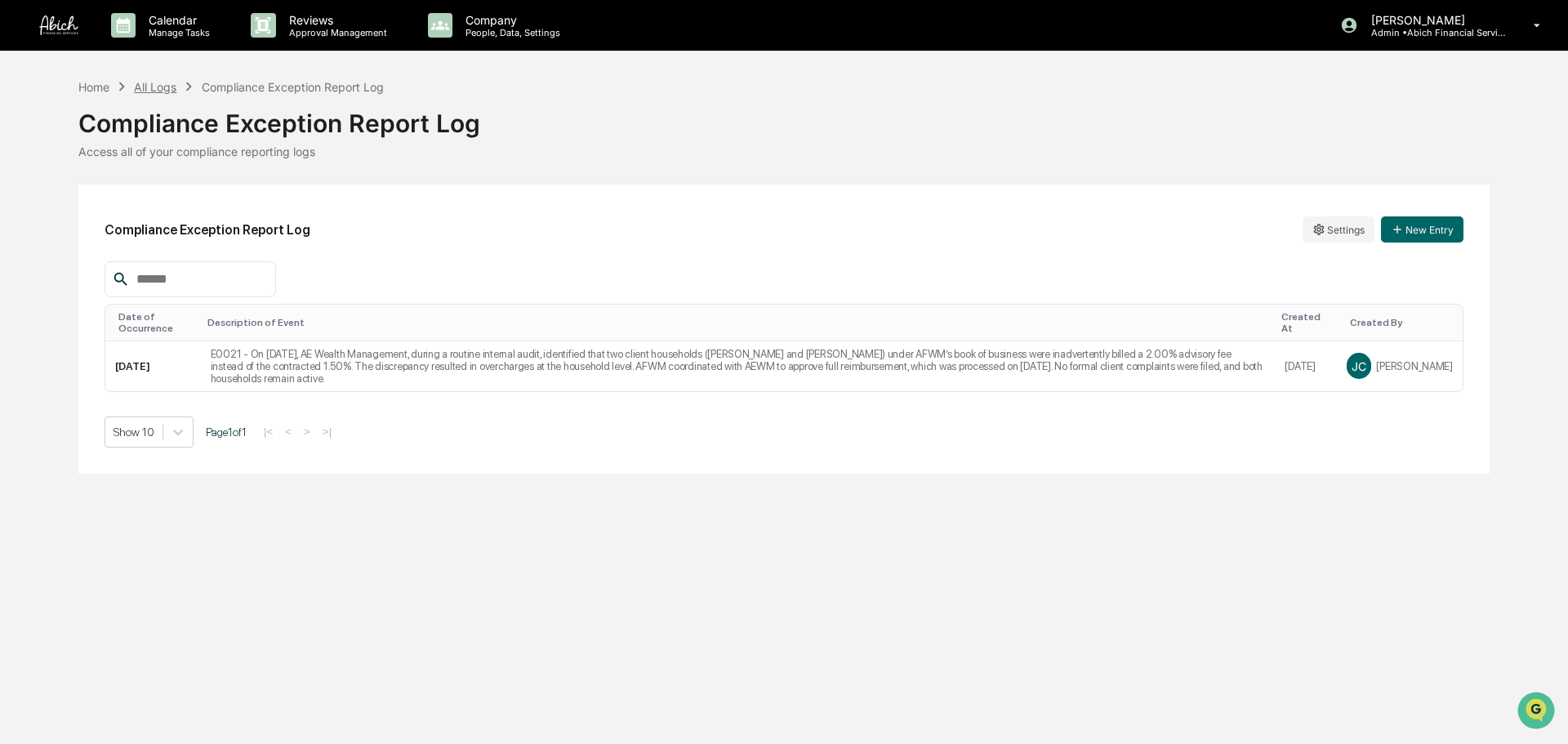
click at [173, 82] on div "All Logs" at bounding box center [155, 87] width 43 height 14
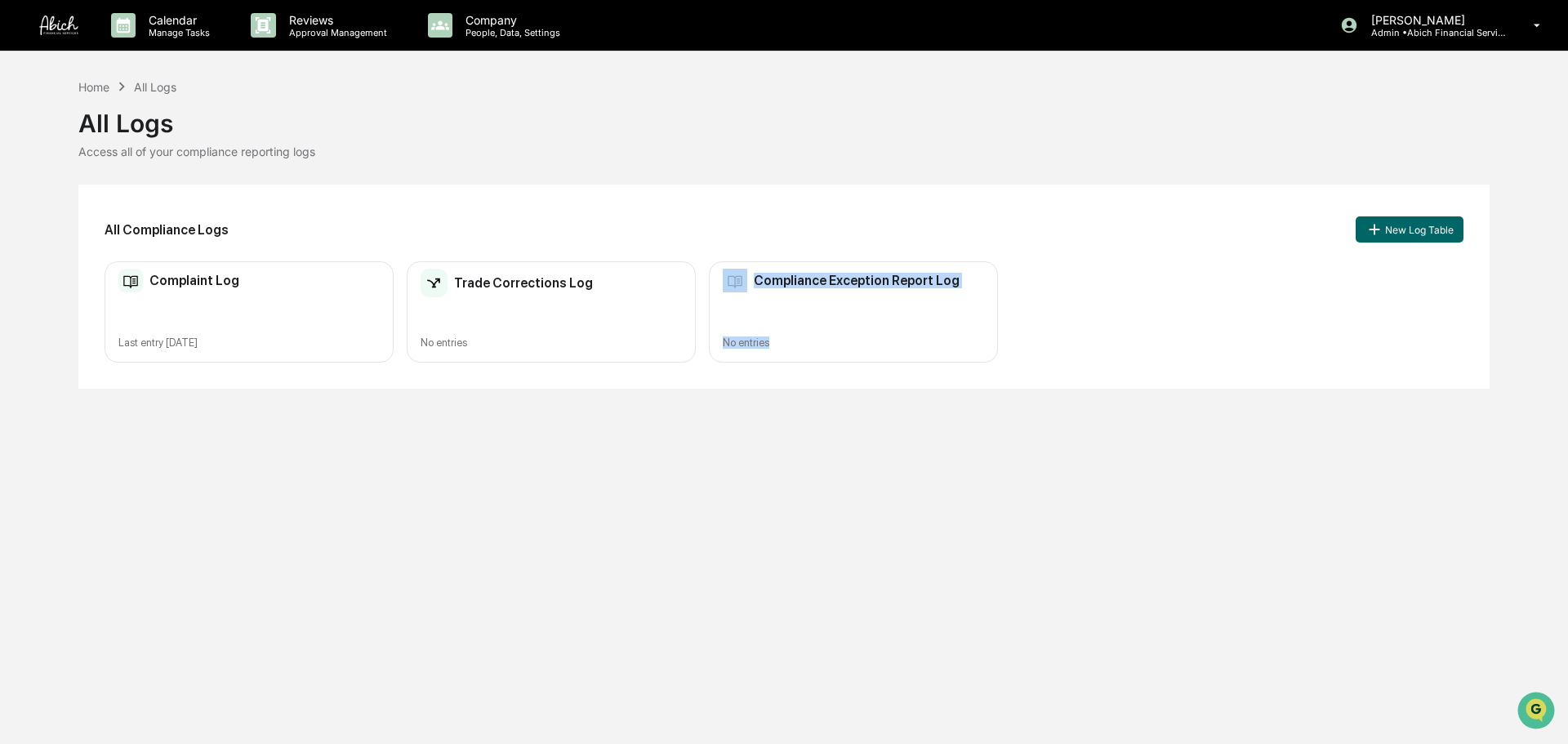
drag, startPoint x: 589, startPoint y: 317, endPoint x: 877, endPoint y: 349, distance: 289.8
click at [877, 349] on div "Complaint Log Last entry Sep 18, 2025 Trade Corrections Log No entries Complian…" at bounding box center [784, 312] width 1358 height 102
click at [766, 406] on div "Calendar Manage Tasks Reviews Approval Management Company People, Data, Setting…" at bounding box center [784, 372] width 1568 height 744
click at [251, 304] on div "Complaint Log Last entry [DATE]" at bounding box center [249, 312] width 289 height 102
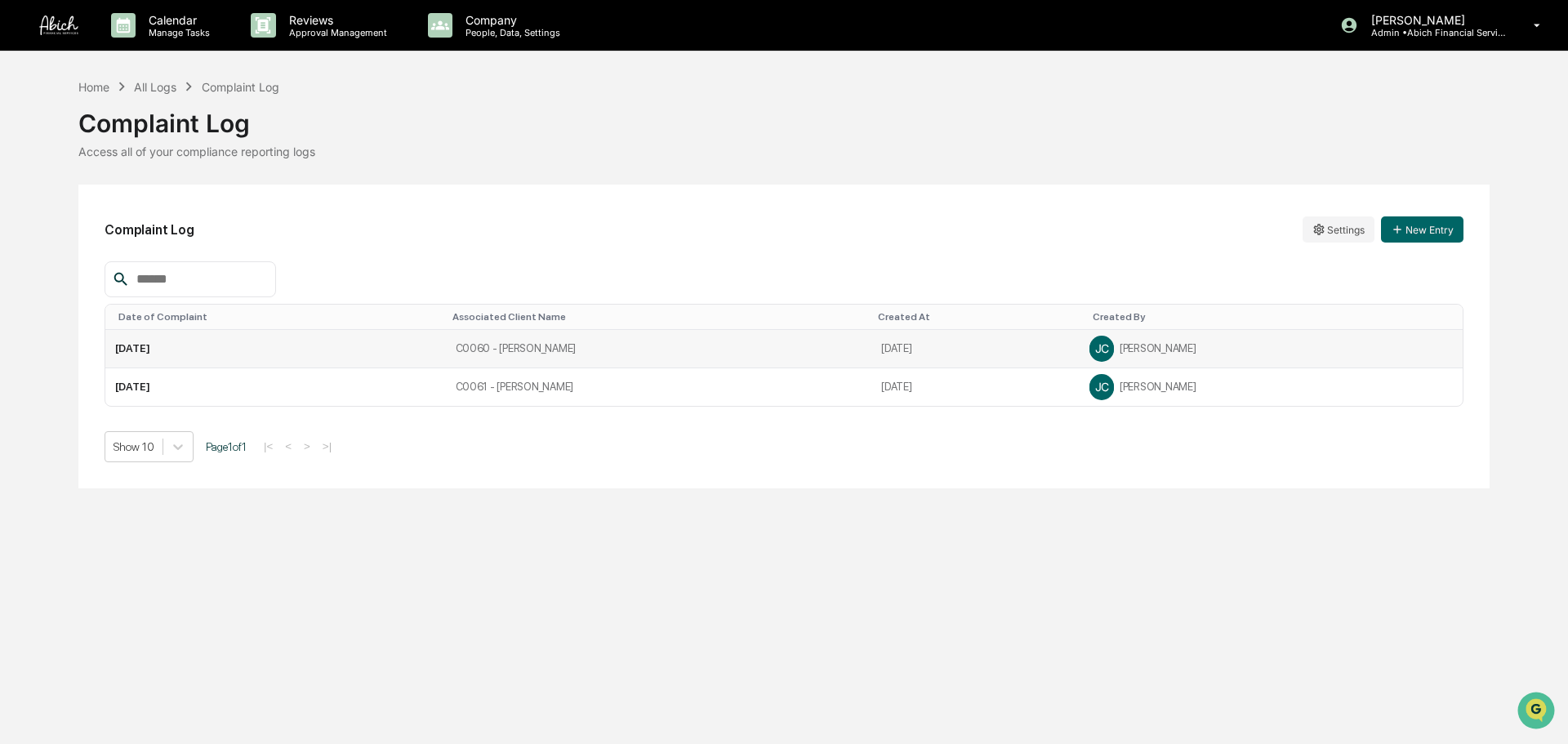
click at [1036, 347] on td "[DATE]" at bounding box center [975, 349] width 208 height 38
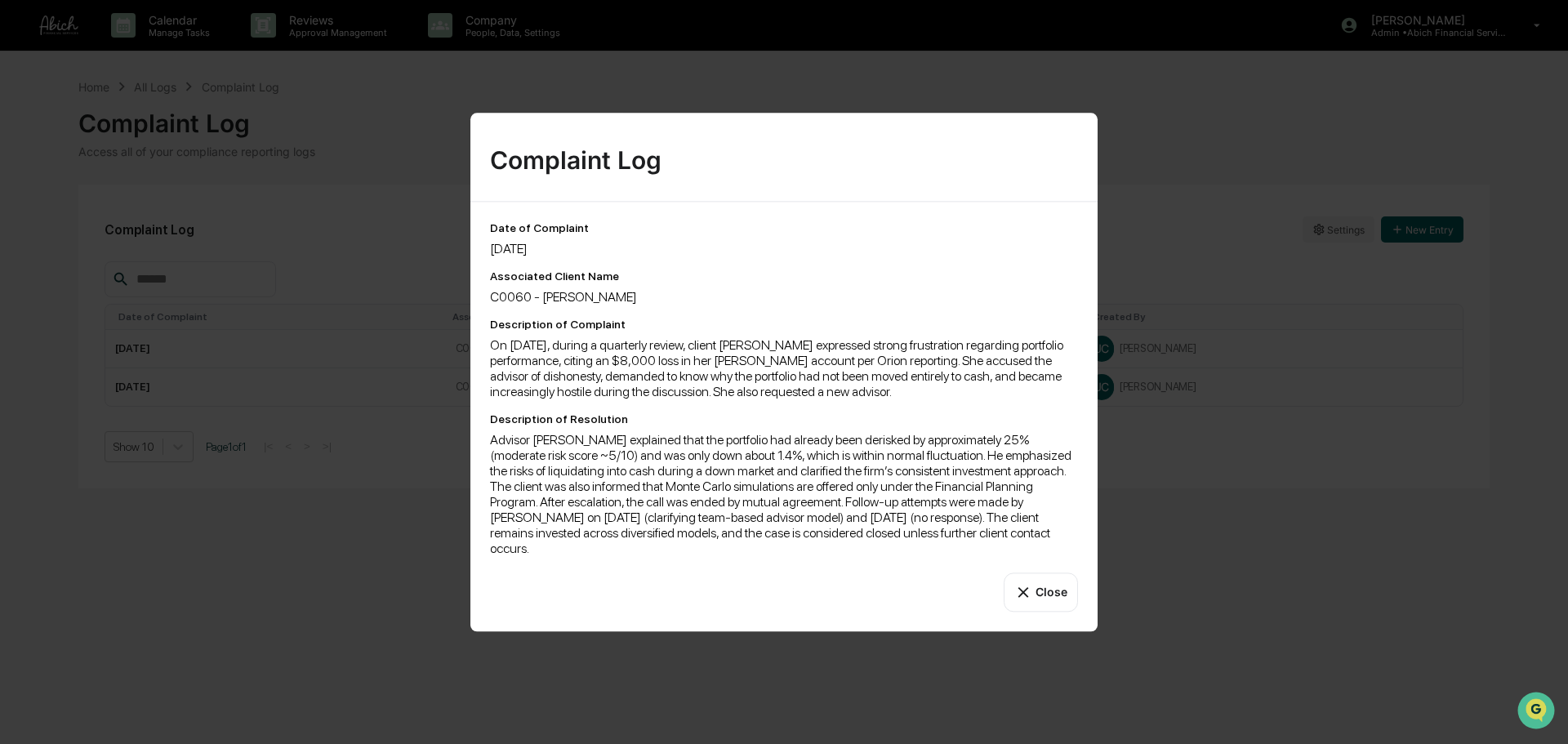
click at [1029, 567] on icon at bounding box center [1022, 591] width 18 height 18
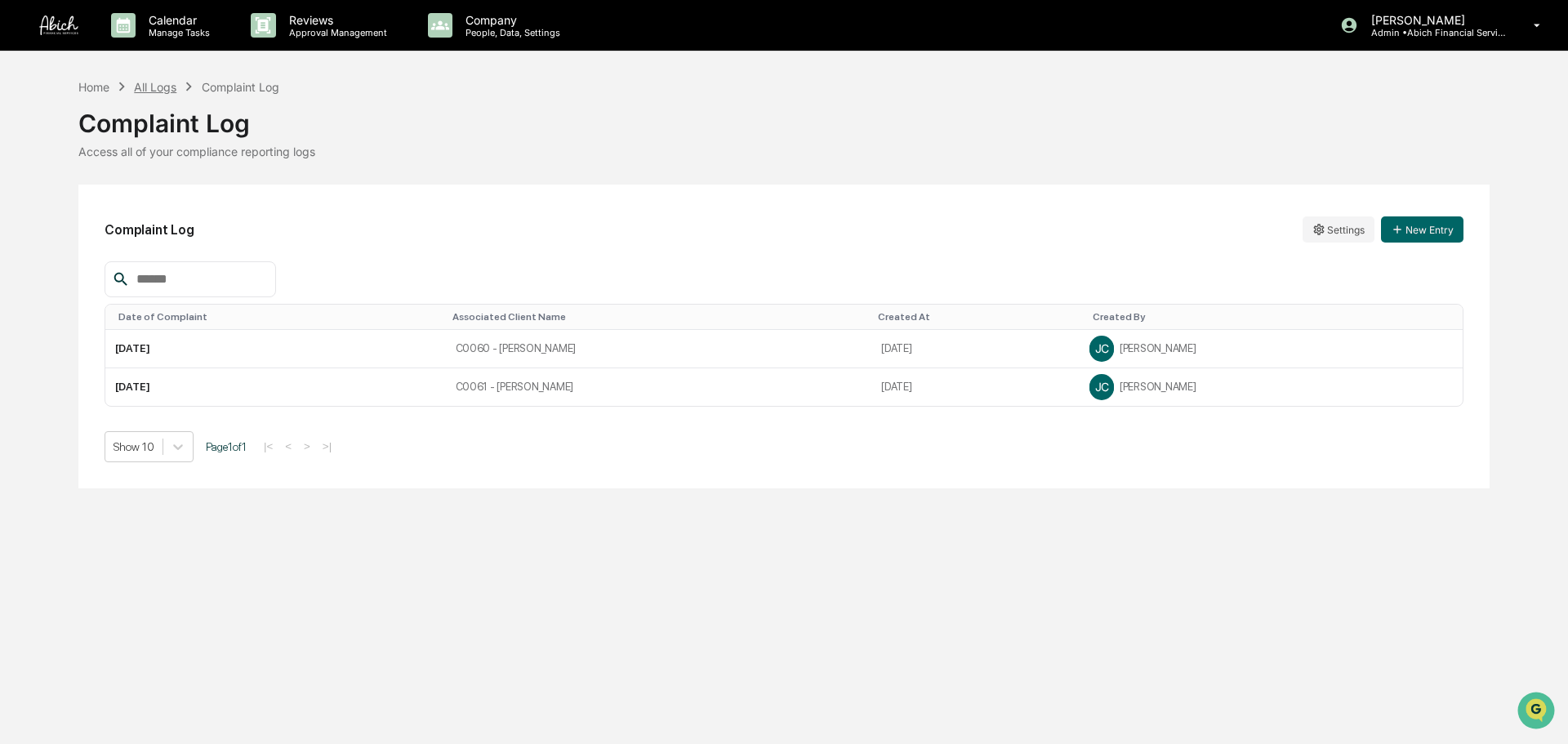
click at [167, 93] on div "All Logs" at bounding box center [155, 87] width 43 height 14
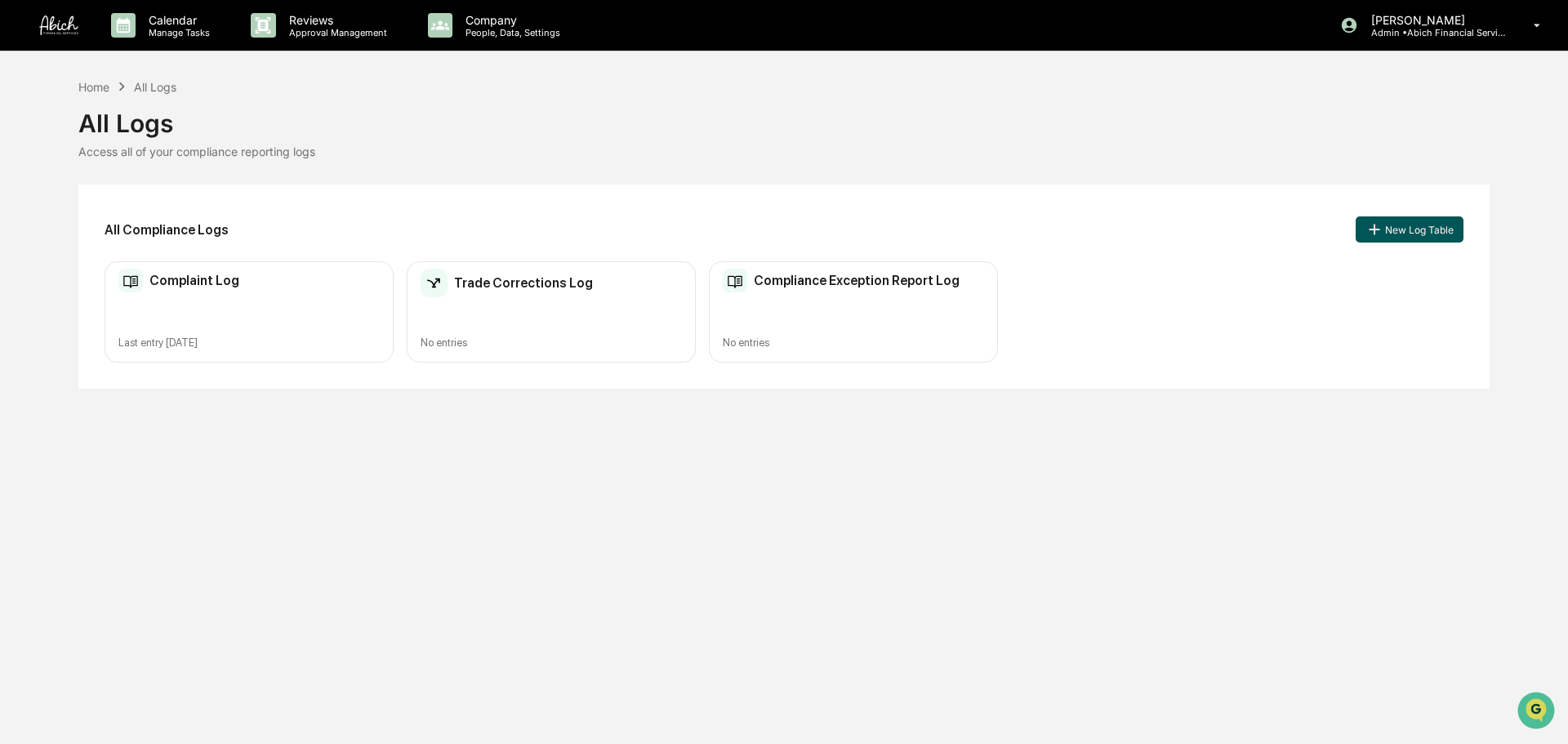
click at [1245, 230] on icon at bounding box center [1373, 229] width 18 height 18
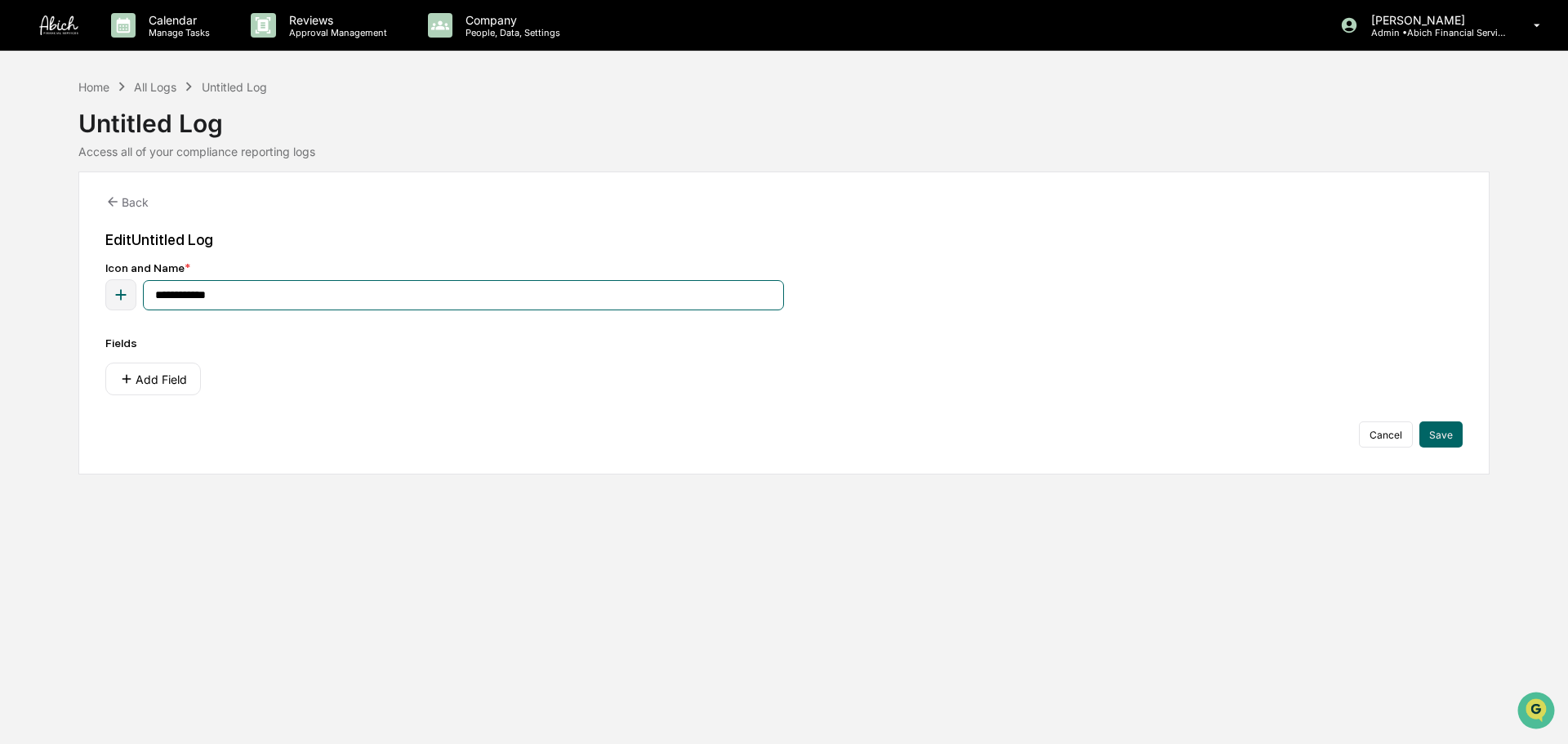
click at [295, 296] on input "**********" at bounding box center [464, 296] width 641 height 31
type input "**********"
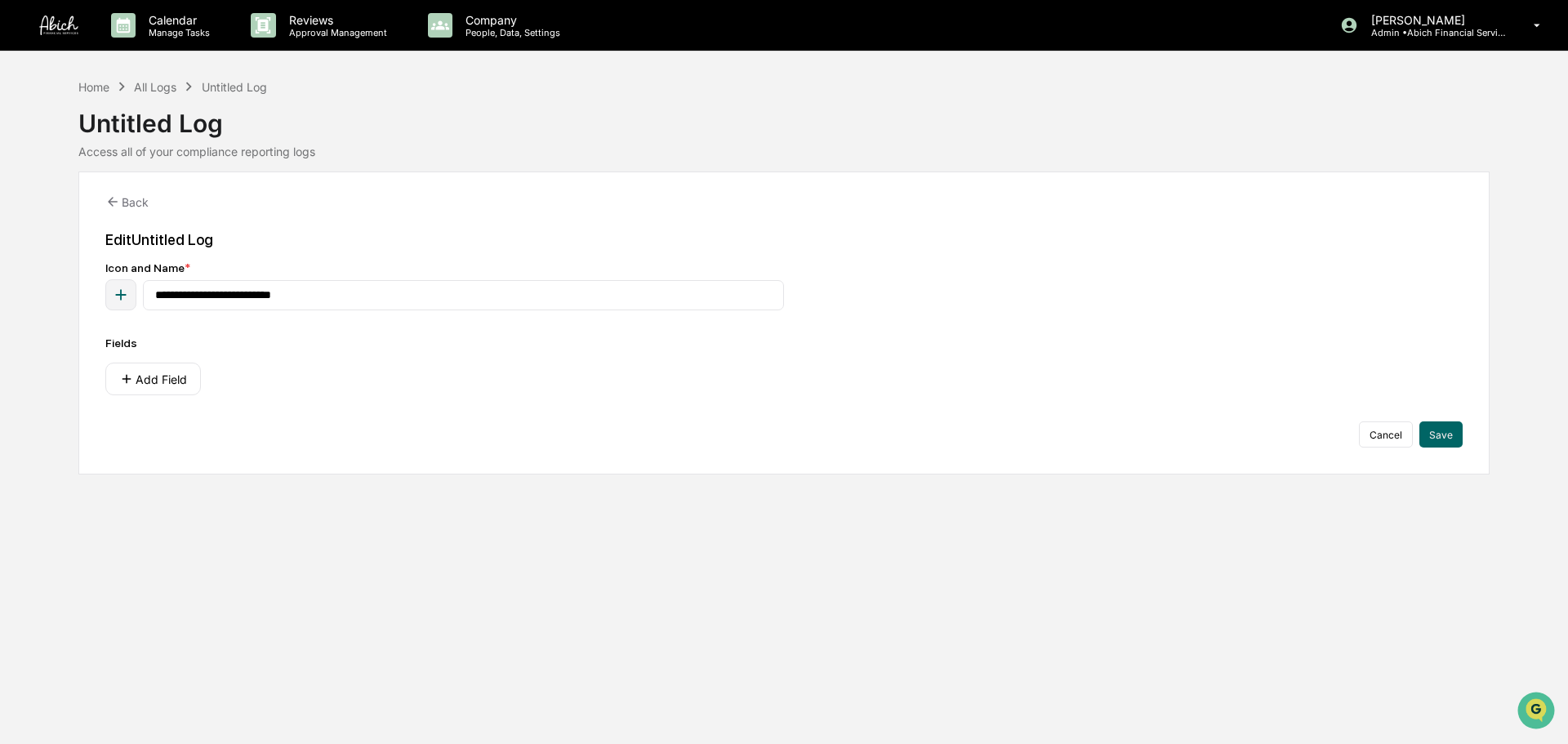
click at [116, 300] on icon "button" at bounding box center [120, 295] width 18 height 18
click at [111, 426] on icon at bounding box center [115, 424] width 13 height 13
click at [76, 423] on div at bounding box center [69, 426] width 20 height 23
click at [433, 395] on div "Add Field" at bounding box center [783, 379] width 1357 height 32
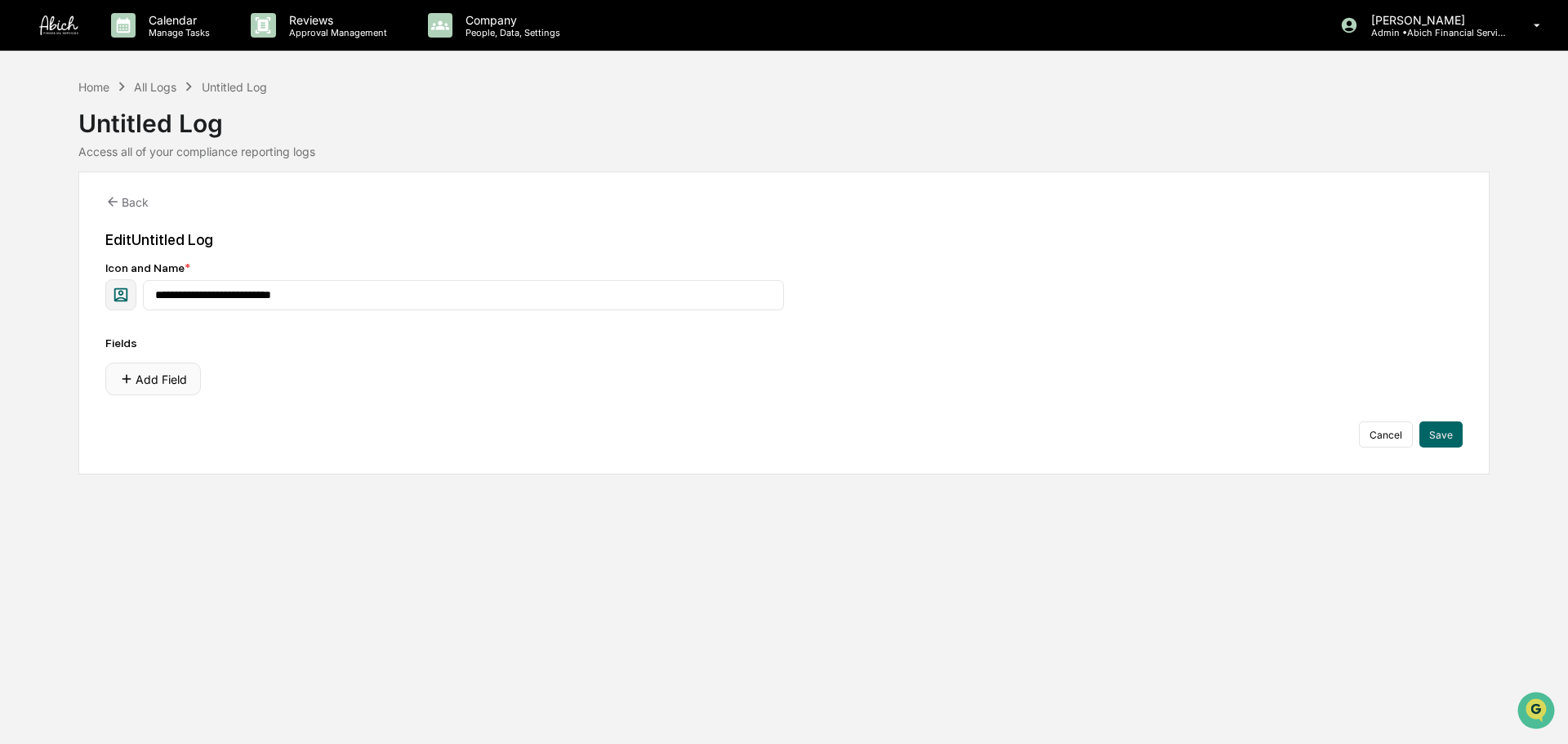
click at [173, 373] on button "Add Field" at bounding box center [153, 379] width 95 height 32
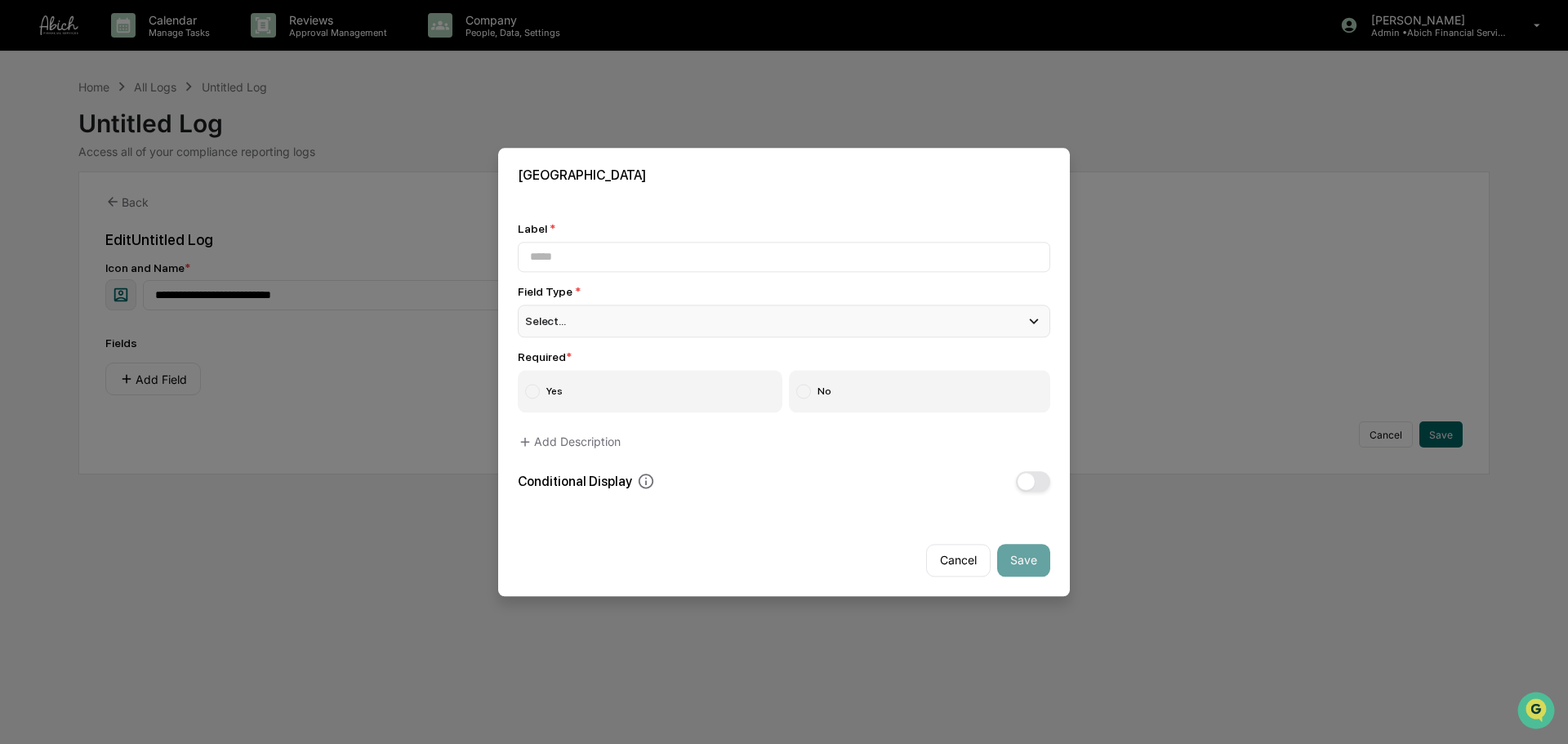
click at [606, 320] on div "Select..." at bounding box center [784, 320] width 532 height 32
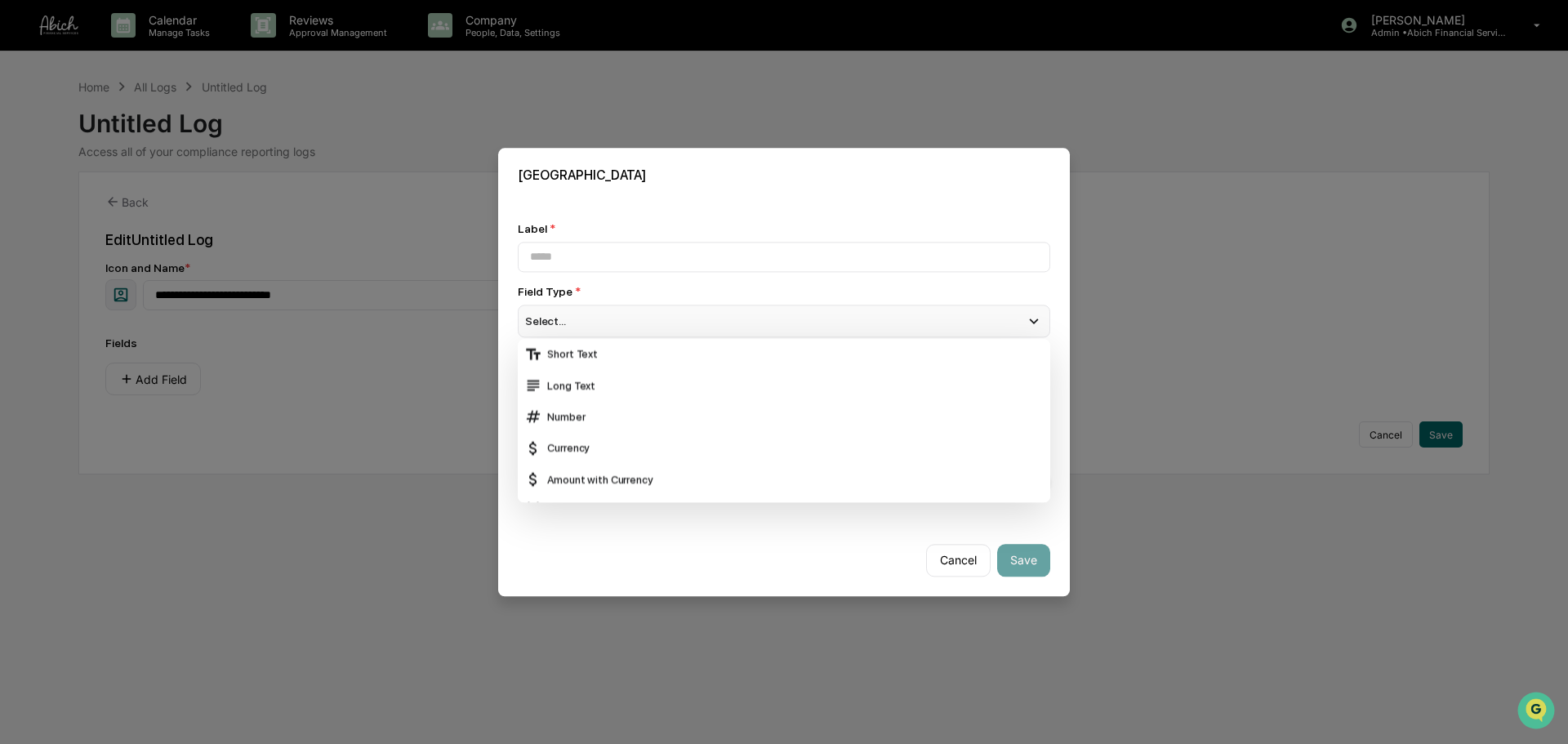
click at [653, 316] on div "Select..." at bounding box center [784, 320] width 532 height 32
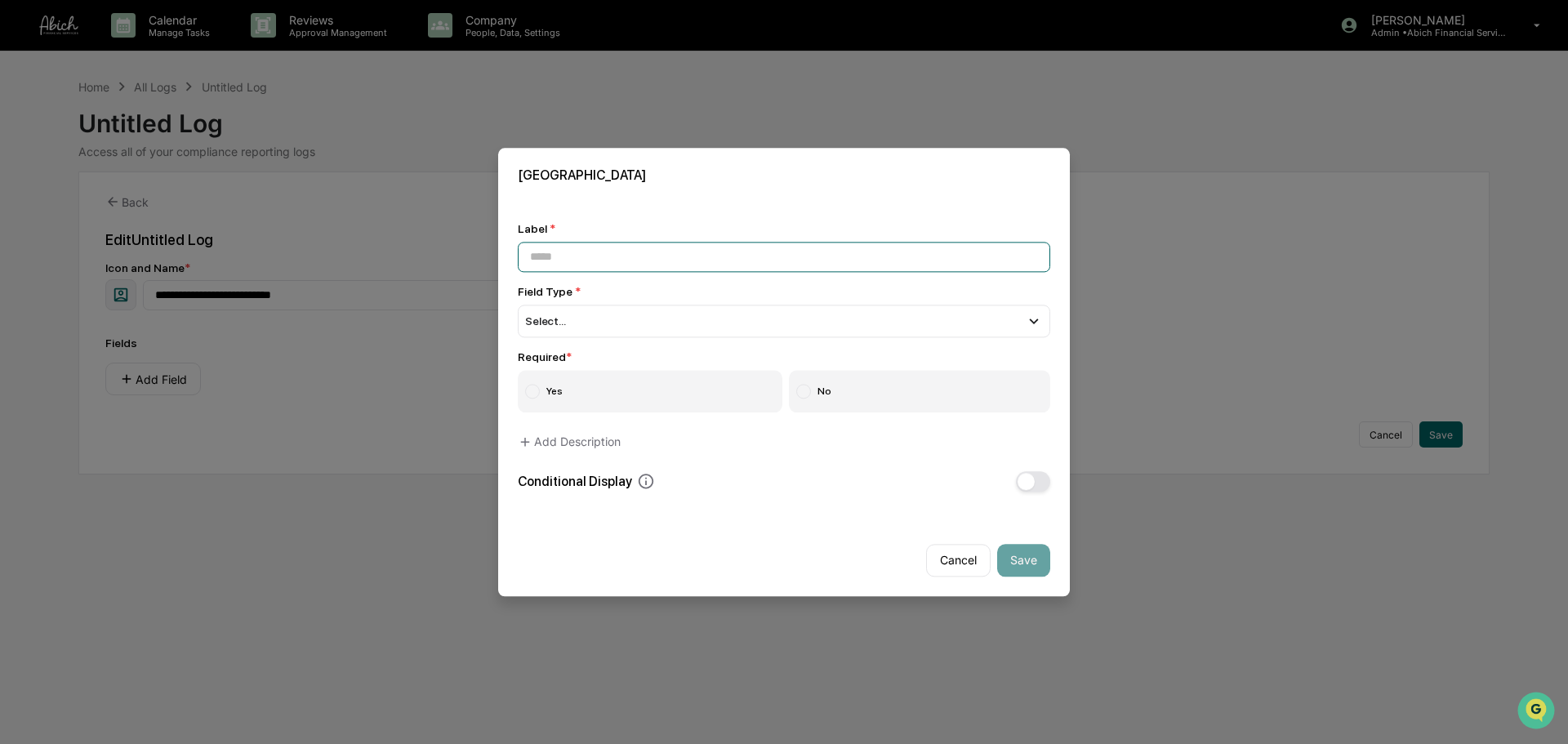
click at [585, 259] on input at bounding box center [784, 257] width 532 height 31
click at [835, 261] on input at bounding box center [784, 257] width 532 height 31
click at [554, 253] on input at bounding box center [784, 257] width 532 height 31
paste input "**********"
type input "**********"
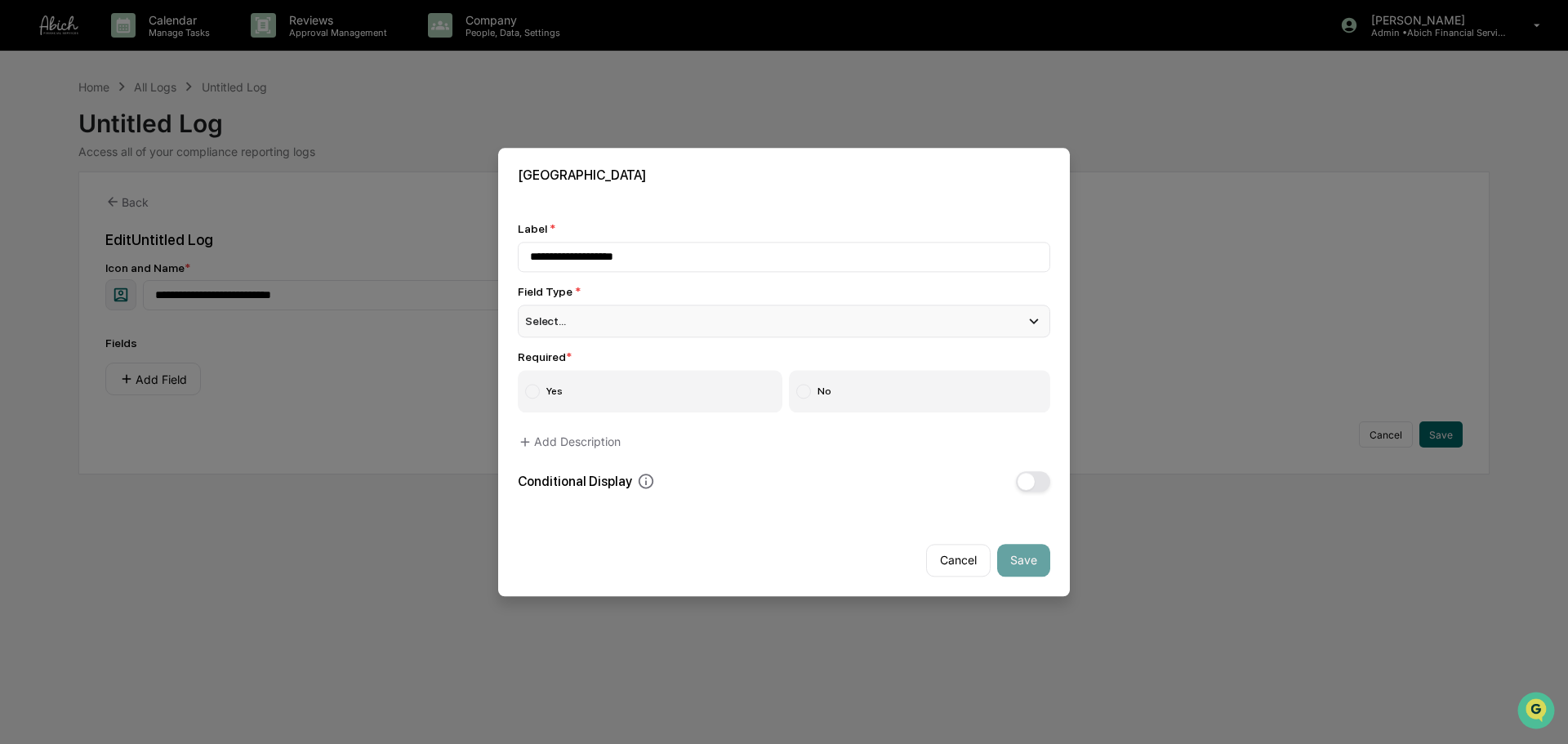
click at [582, 310] on div "Select..." at bounding box center [784, 320] width 532 height 32
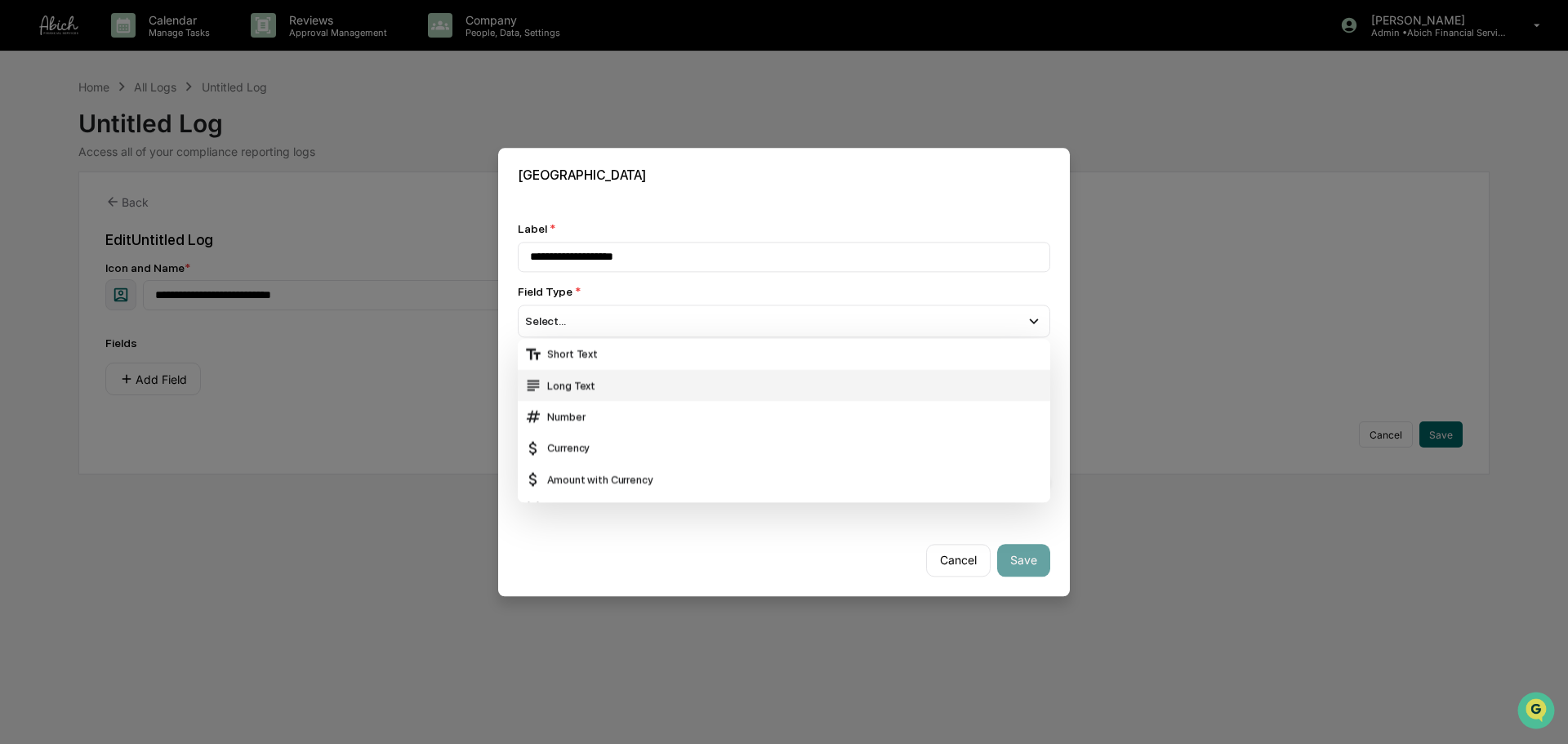
click at [606, 377] on div "Long Text" at bounding box center [784, 385] width 519 height 18
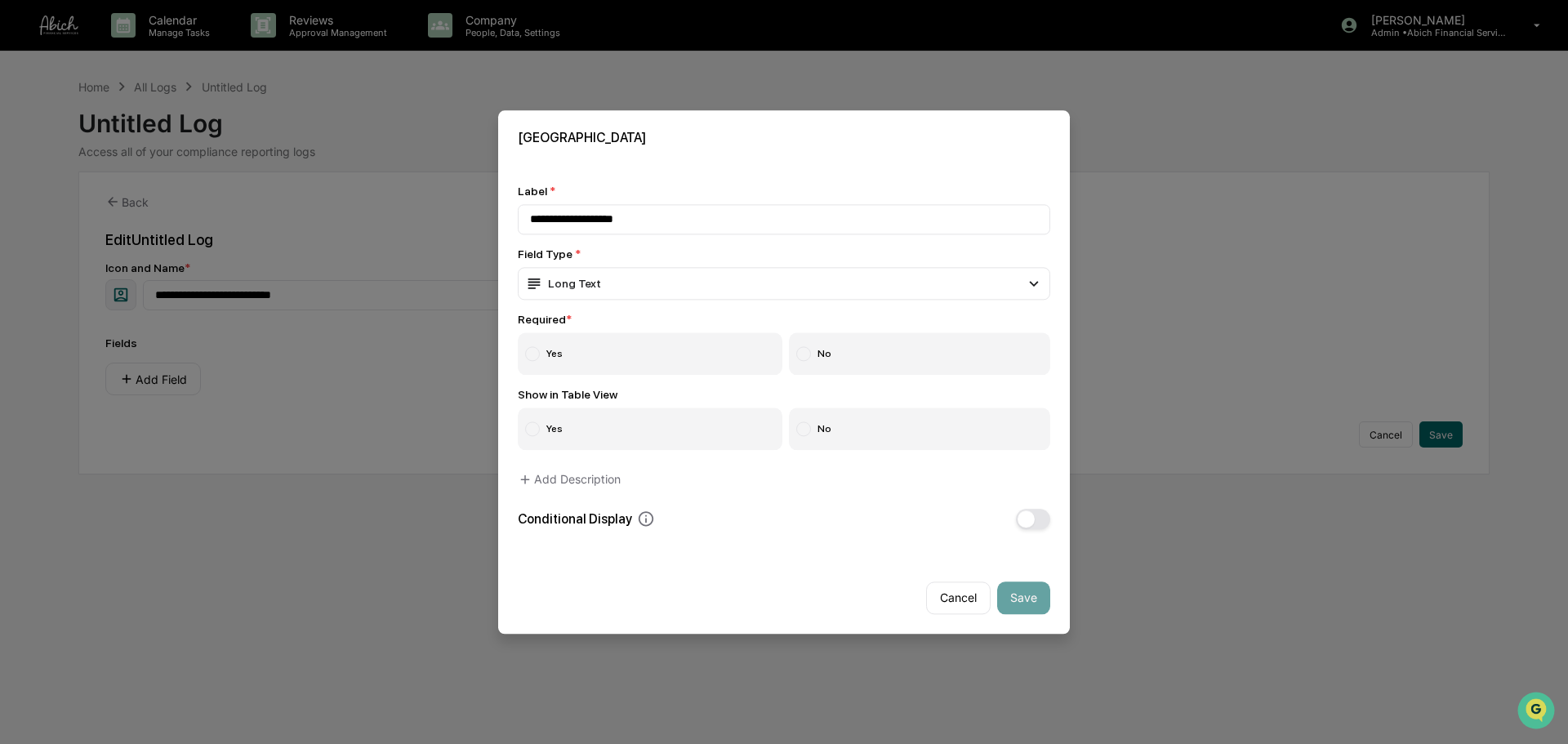
click at [665, 355] on label "Yes" at bounding box center [650, 353] width 264 height 43
click at [1018, 567] on button "Save" at bounding box center [1023, 597] width 53 height 32
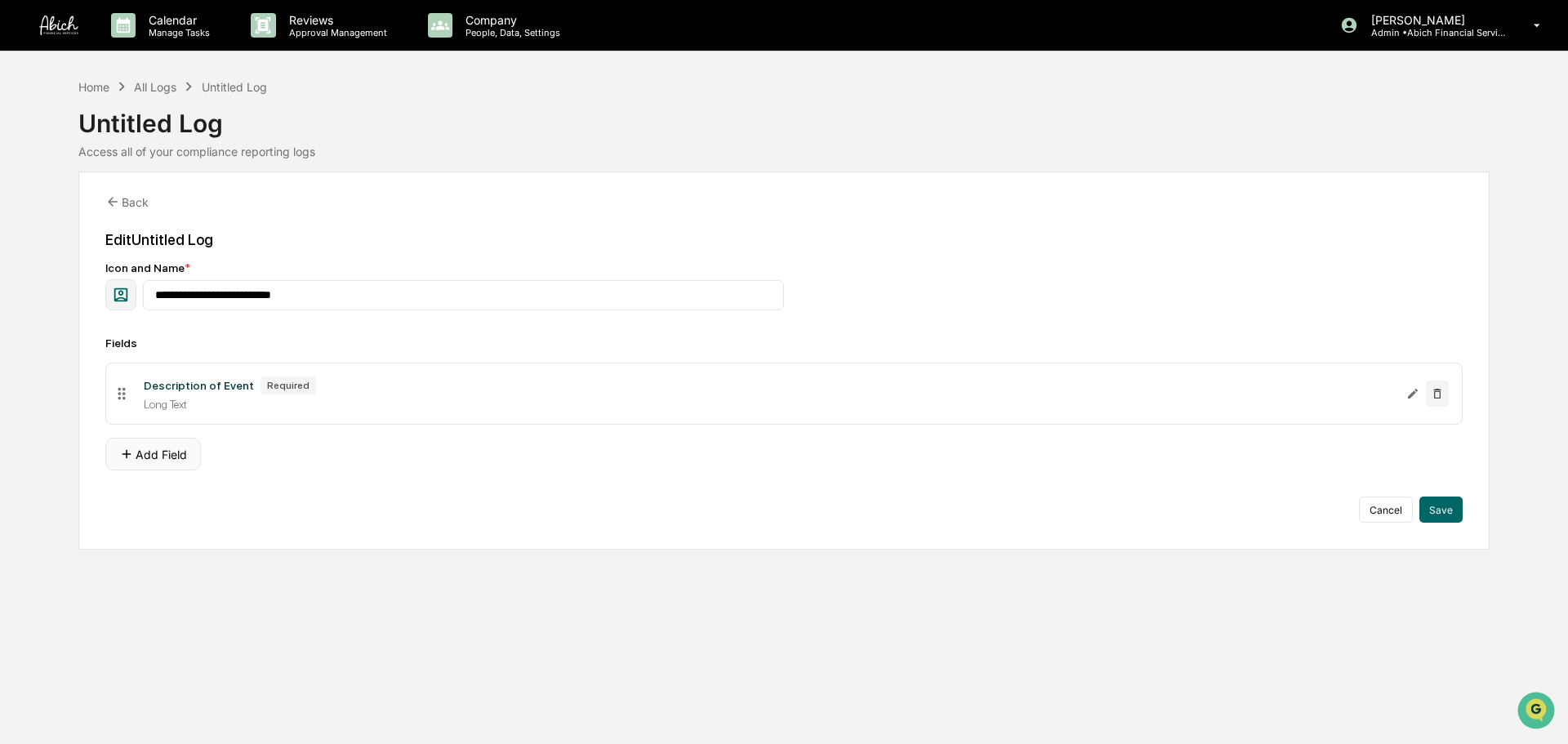
click at [155, 460] on button "Add Field" at bounding box center [153, 454] width 95 height 32
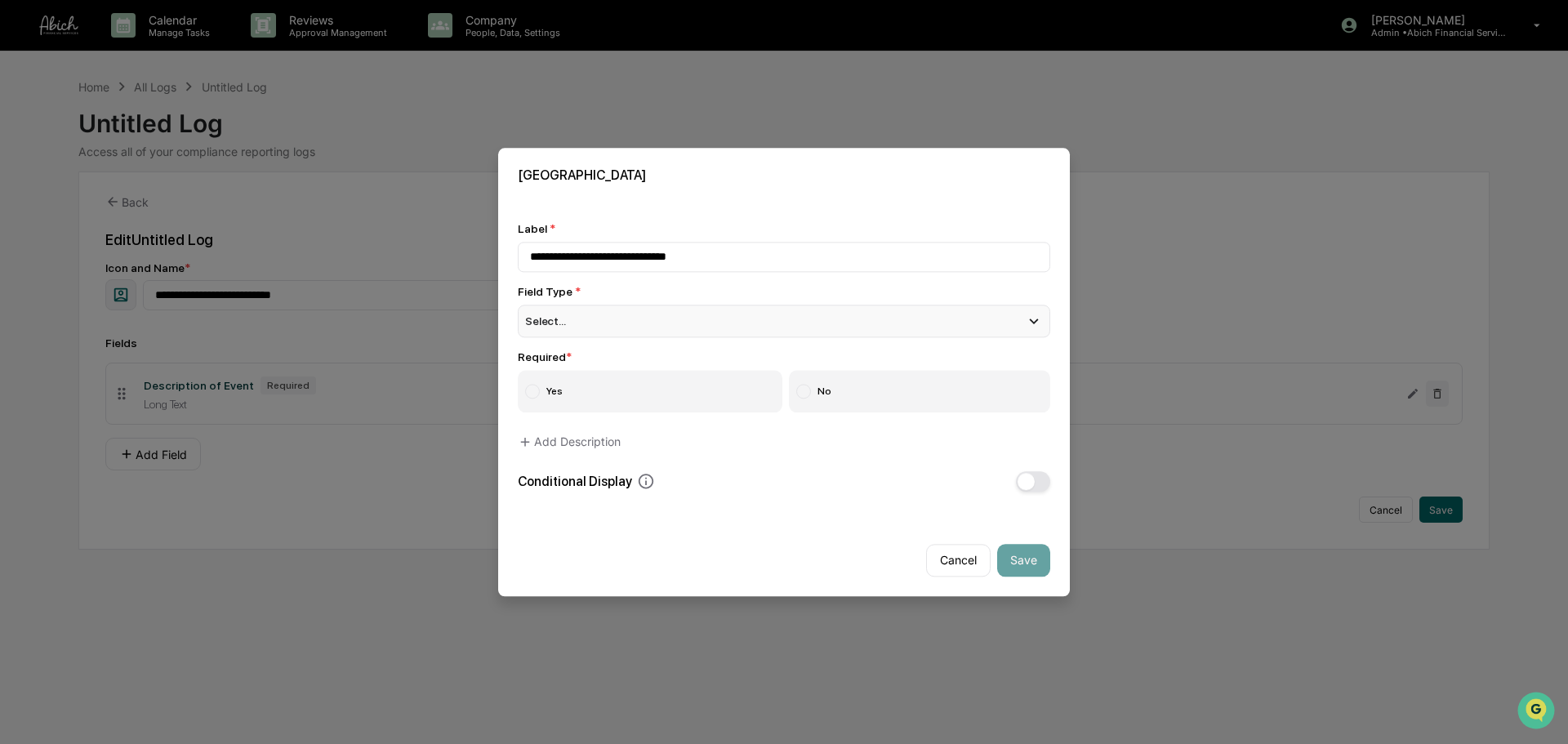
type input "**********"
click at [758, 322] on div "Select..." at bounding box center [784, 320] width 532 height 32
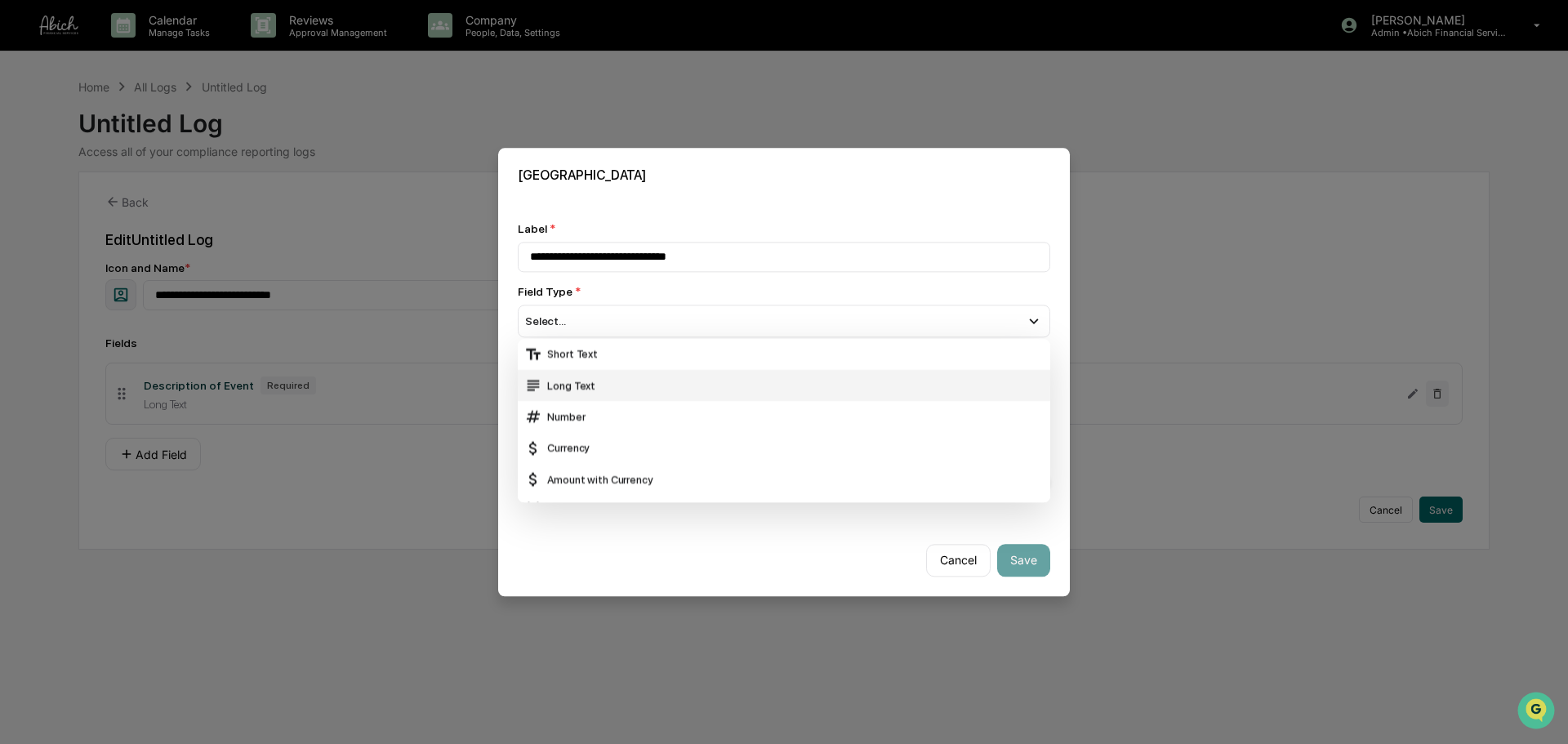
click at [635, 386] on div "Long Text" at bounding box center [784, 385] width 519 height 18
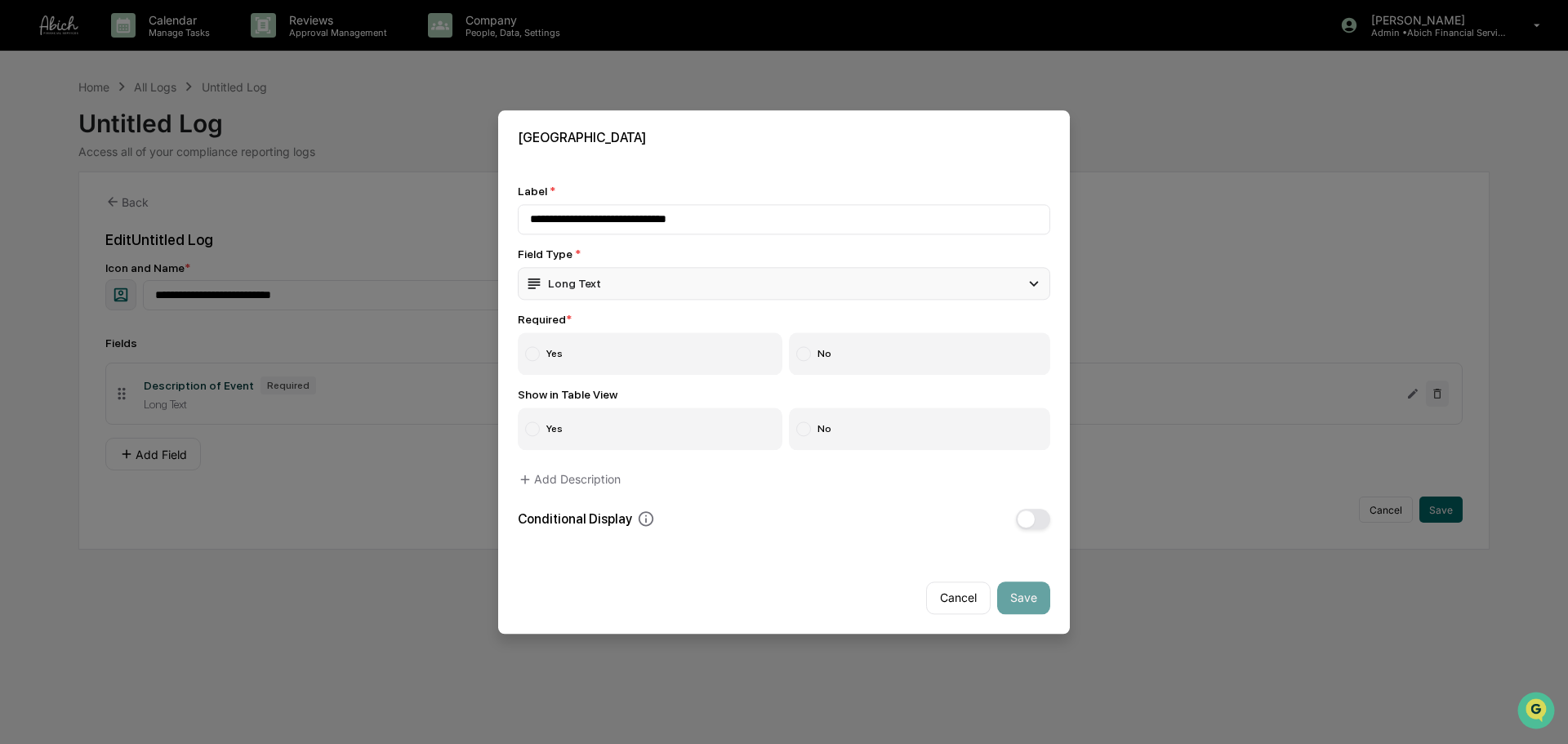
click at [652, 291] on div "Long Text" at bounding box center [784, 283] width 532 height 32
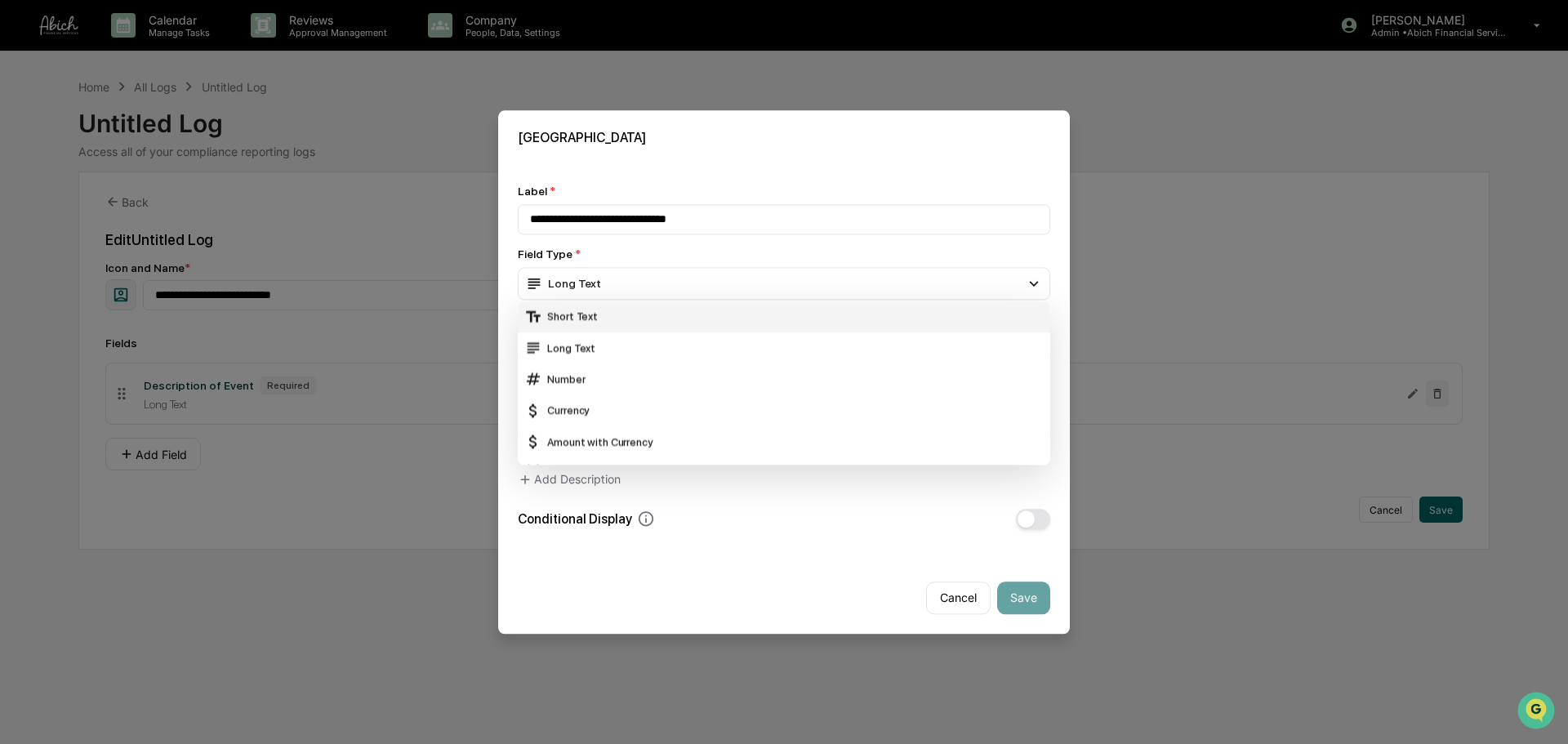
click at [628, 324] on div "Short Text" at bounding box center [784, 317] width 519 height 18
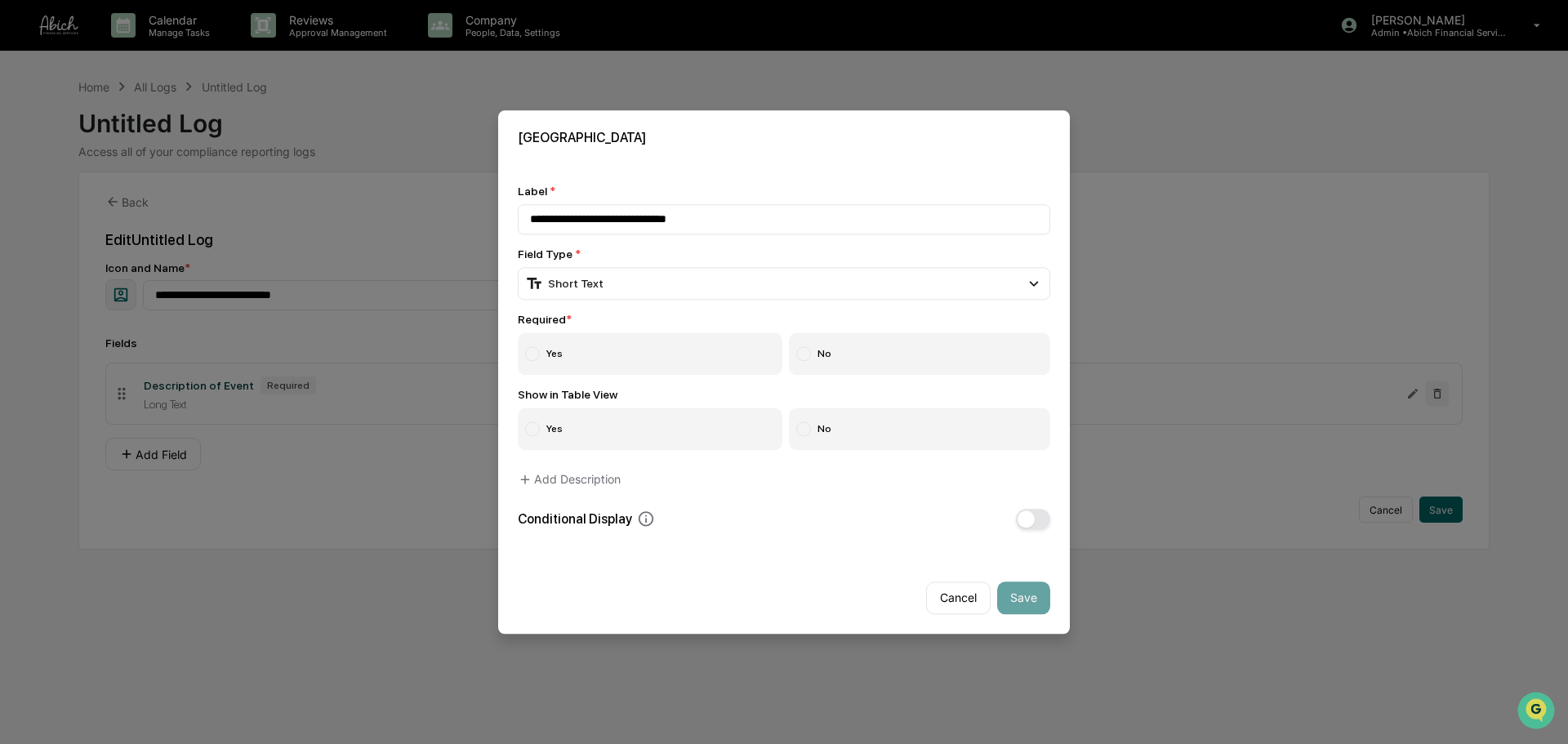
click at [618, 354] on label "Yes" at bounding box center [650, 353] width 264 height 43
click at [1019, 567] on button "Save" at bounding box center [1023, 597] width 53 height 32
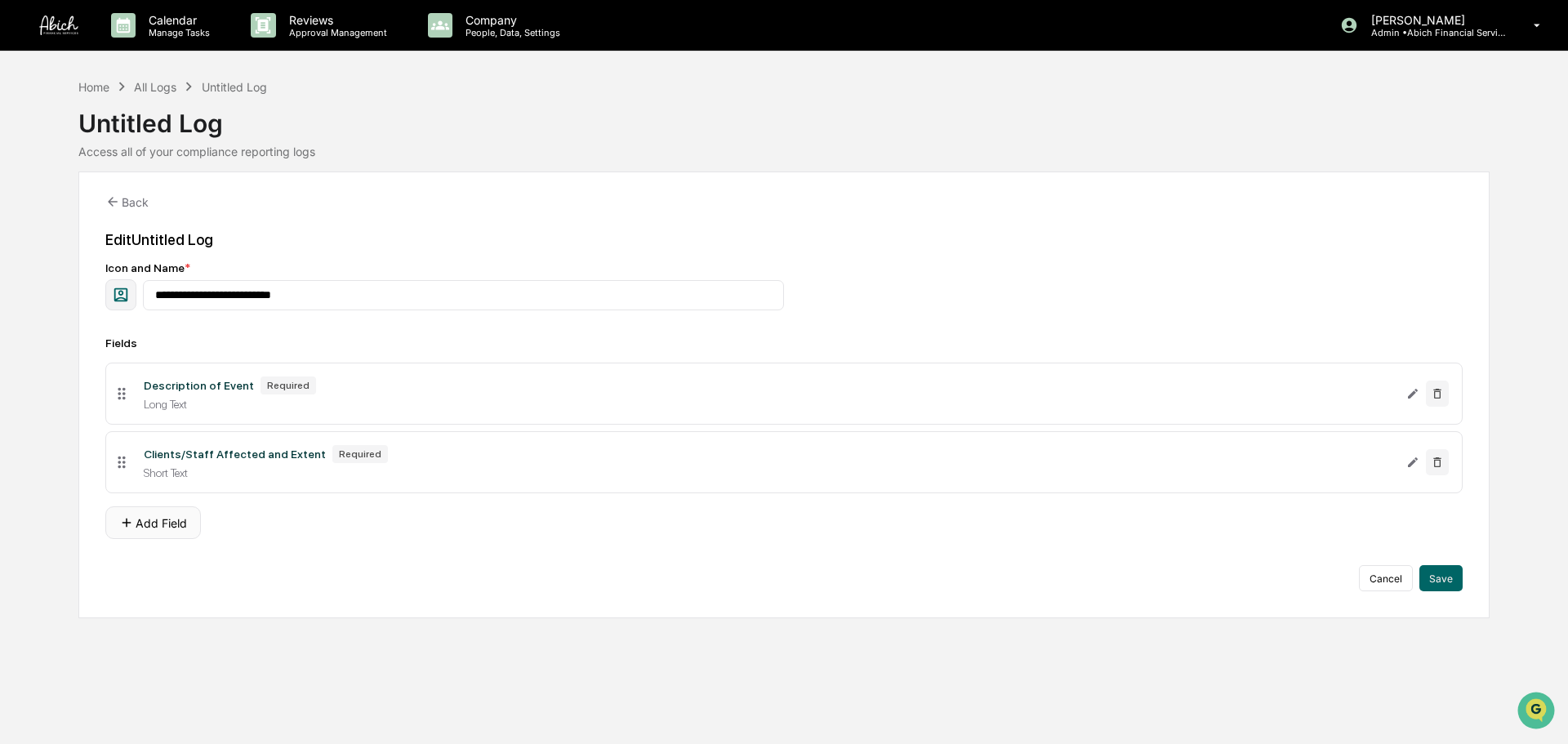
click at [165, 517] on button "Add Field" at bounding box center [153, 523] width 95 height 32
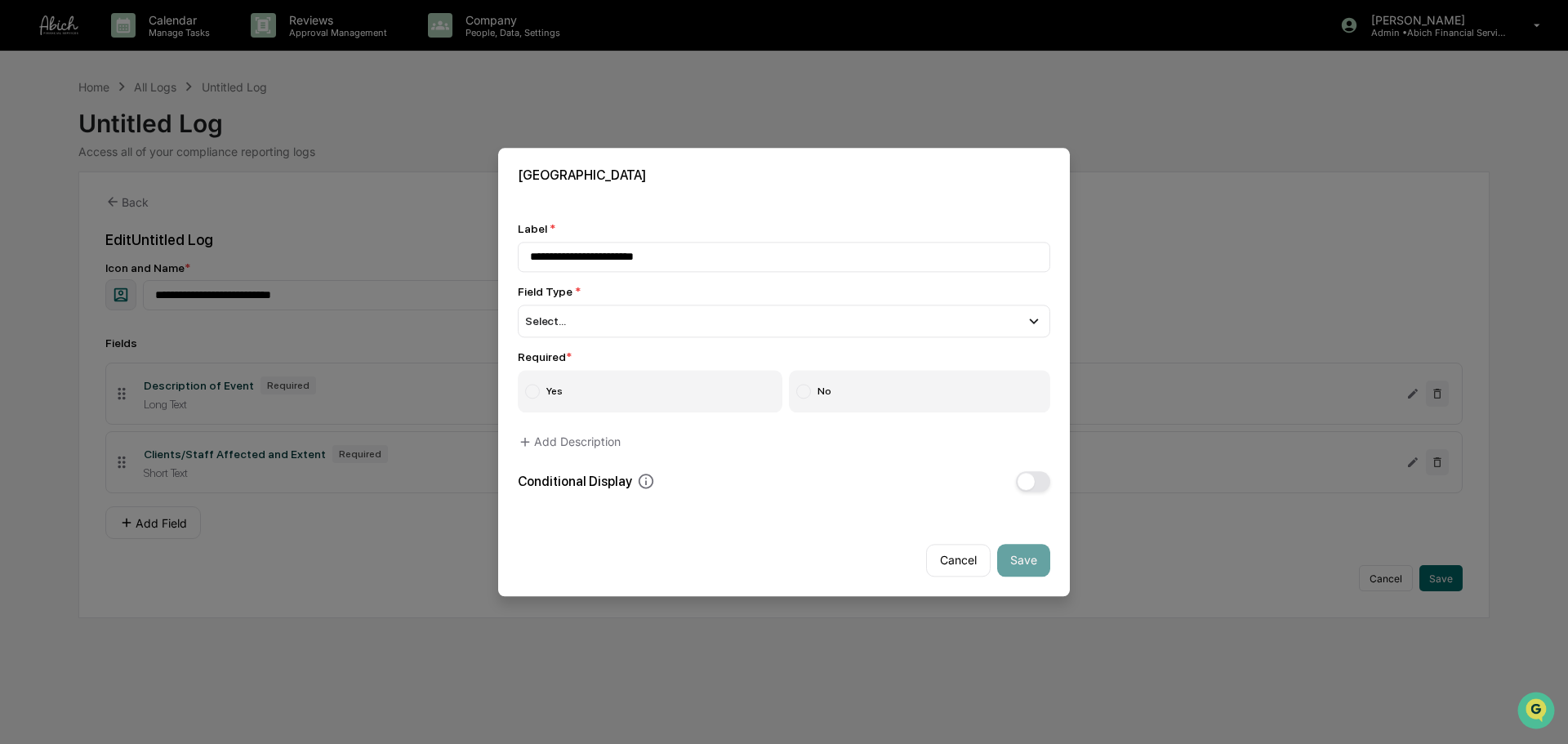
type input "**********"
click at [749, 344] on div "**********" at bounding box center [784, 357] width 532 height 269
click at [747, 326] on div "Select..." at bounding box center [784, 320] width 532 height 32
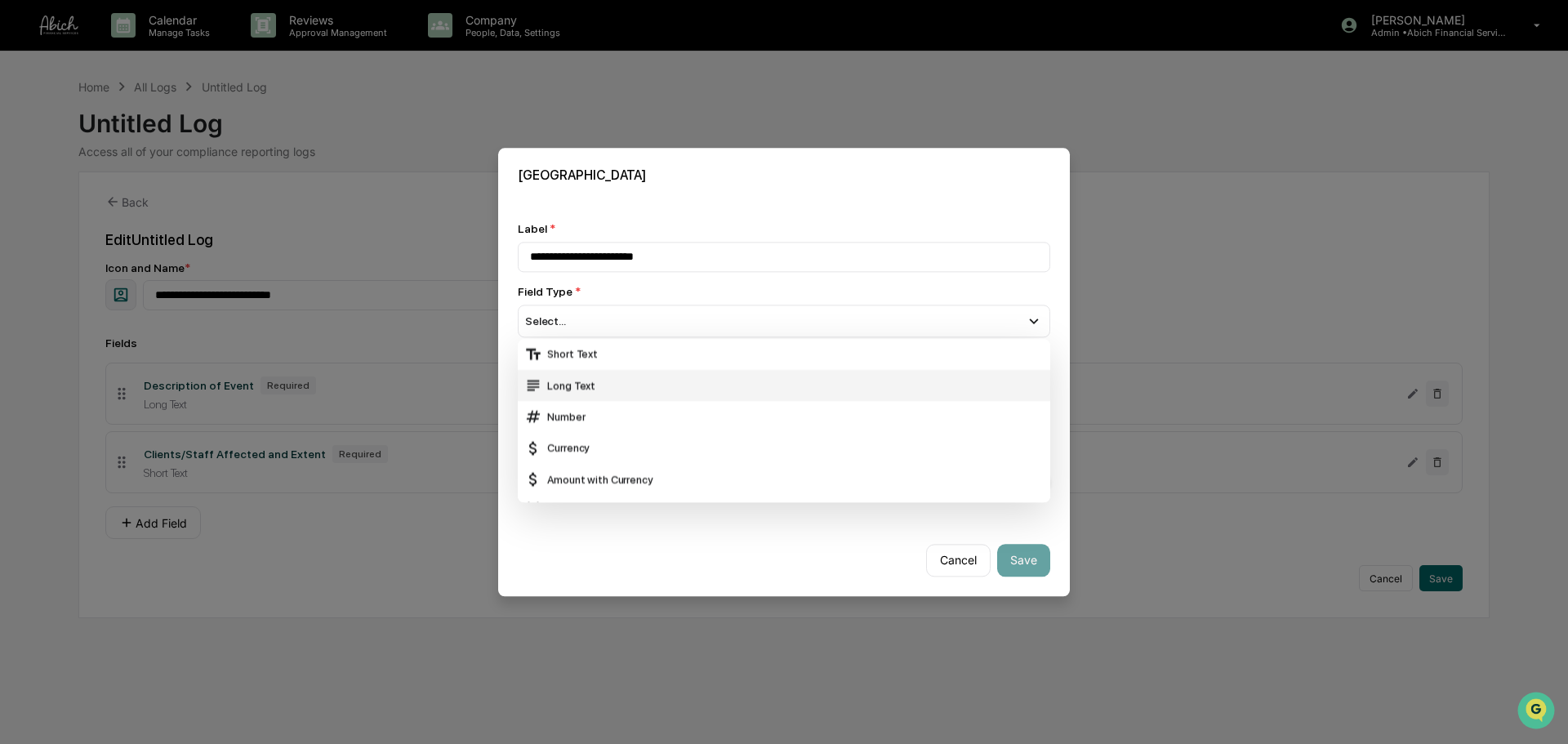
click at [655, 383] on div "Long Text" at bounding box center [784, 385] width 519 height 18
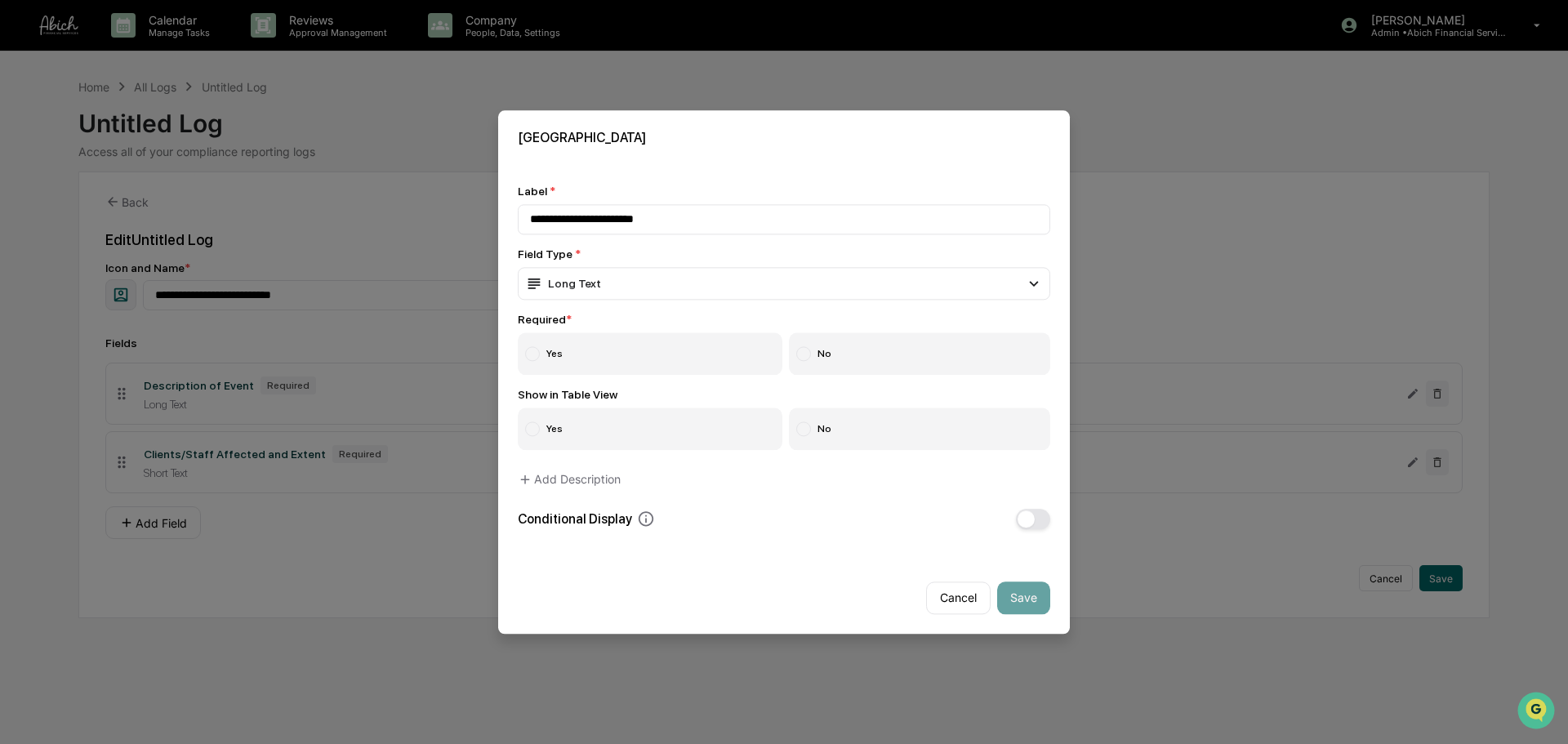
click at [714, 374] on div "**********" at bounding box center [784, 356] width 532 height 344
click at [714, 363] on label "Yes" at bounding box center [650, 353] width 264 height 43
click at [1045, 567] on button "Save" at bounding box center [1023, 597] width 53 height 32
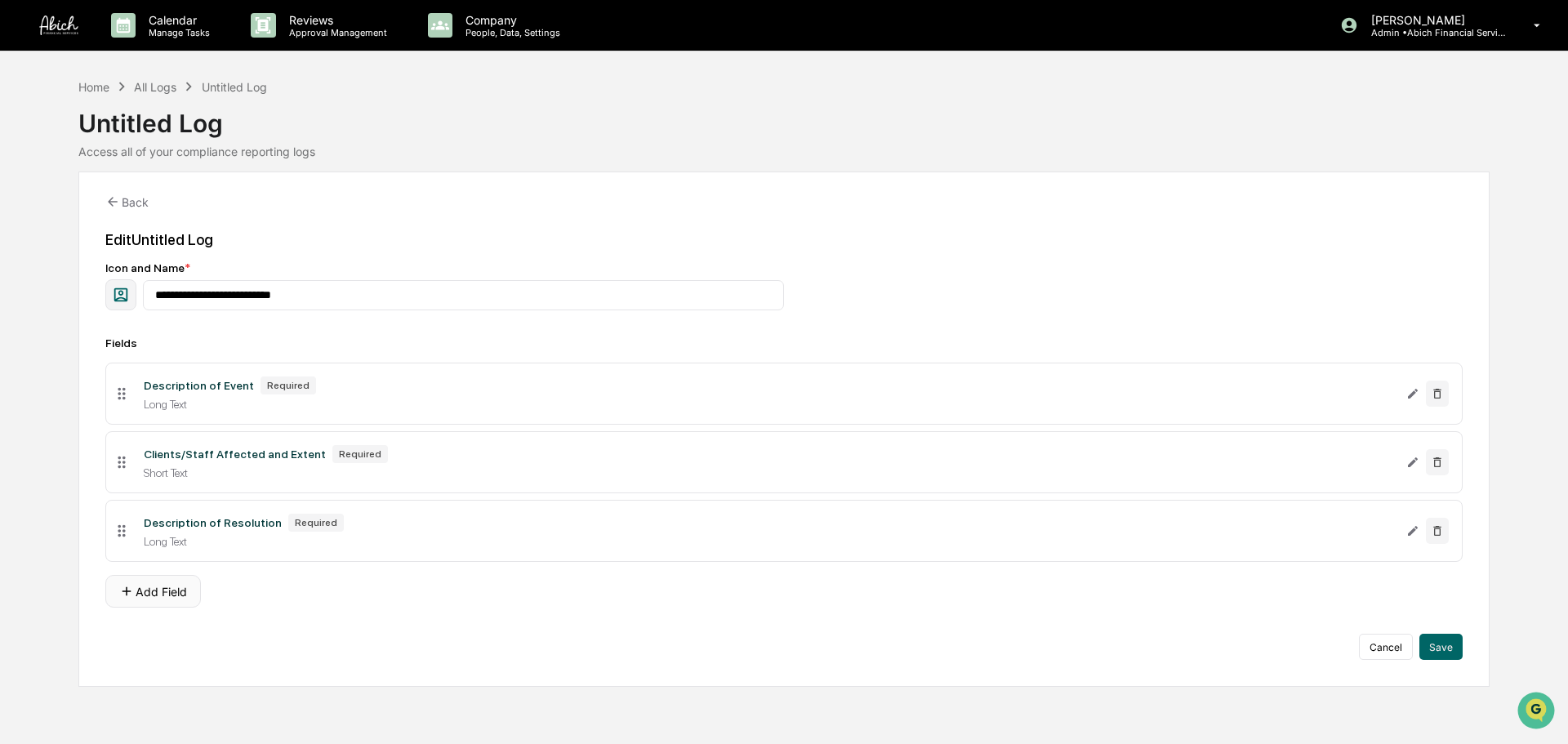
click at [164, 567] on button "Add Field" at bounding box center [153, 591] width 95 height 32
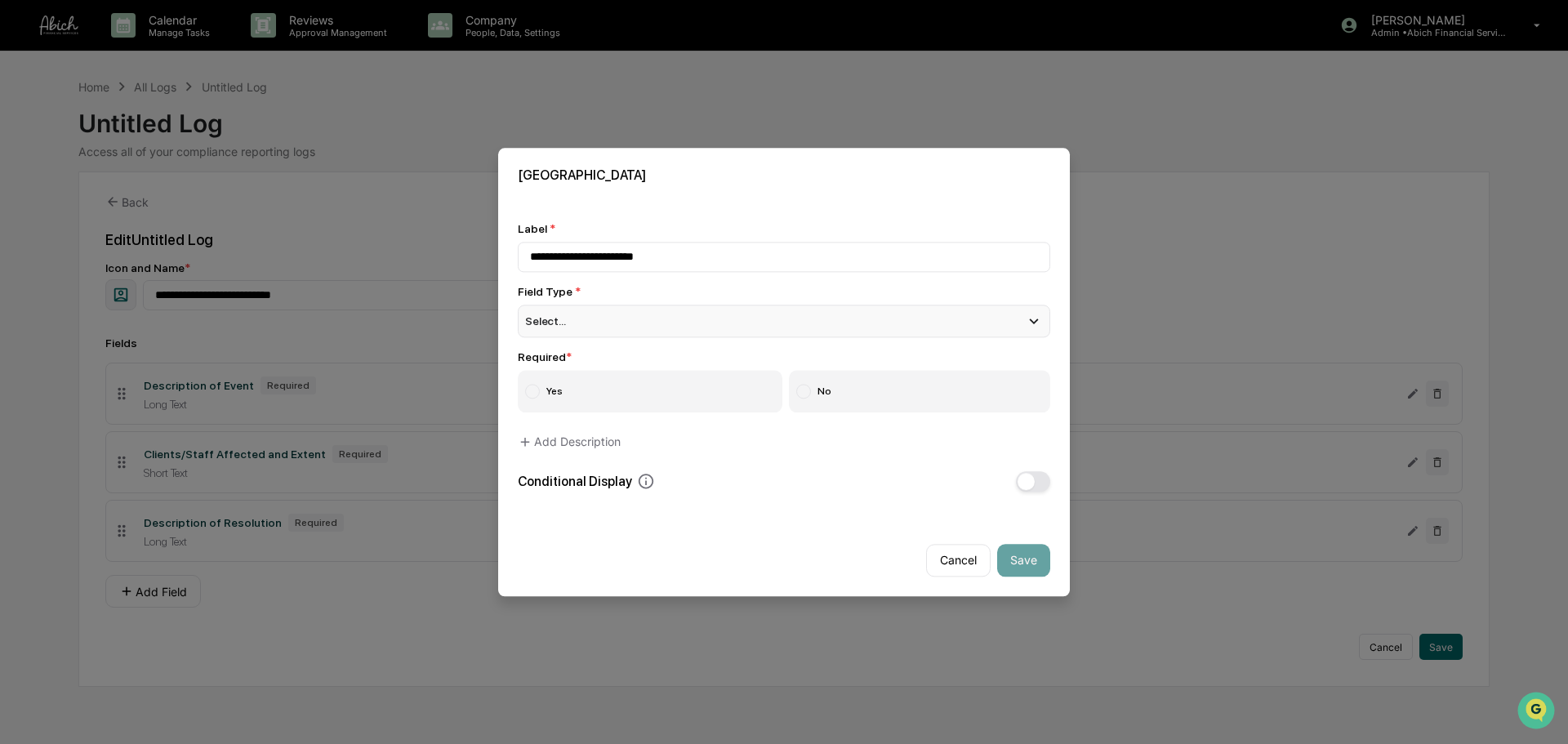
type input "**********"
click at [644, 312] on div "Select..." at bounding box center [784, 320] width 532 height 32
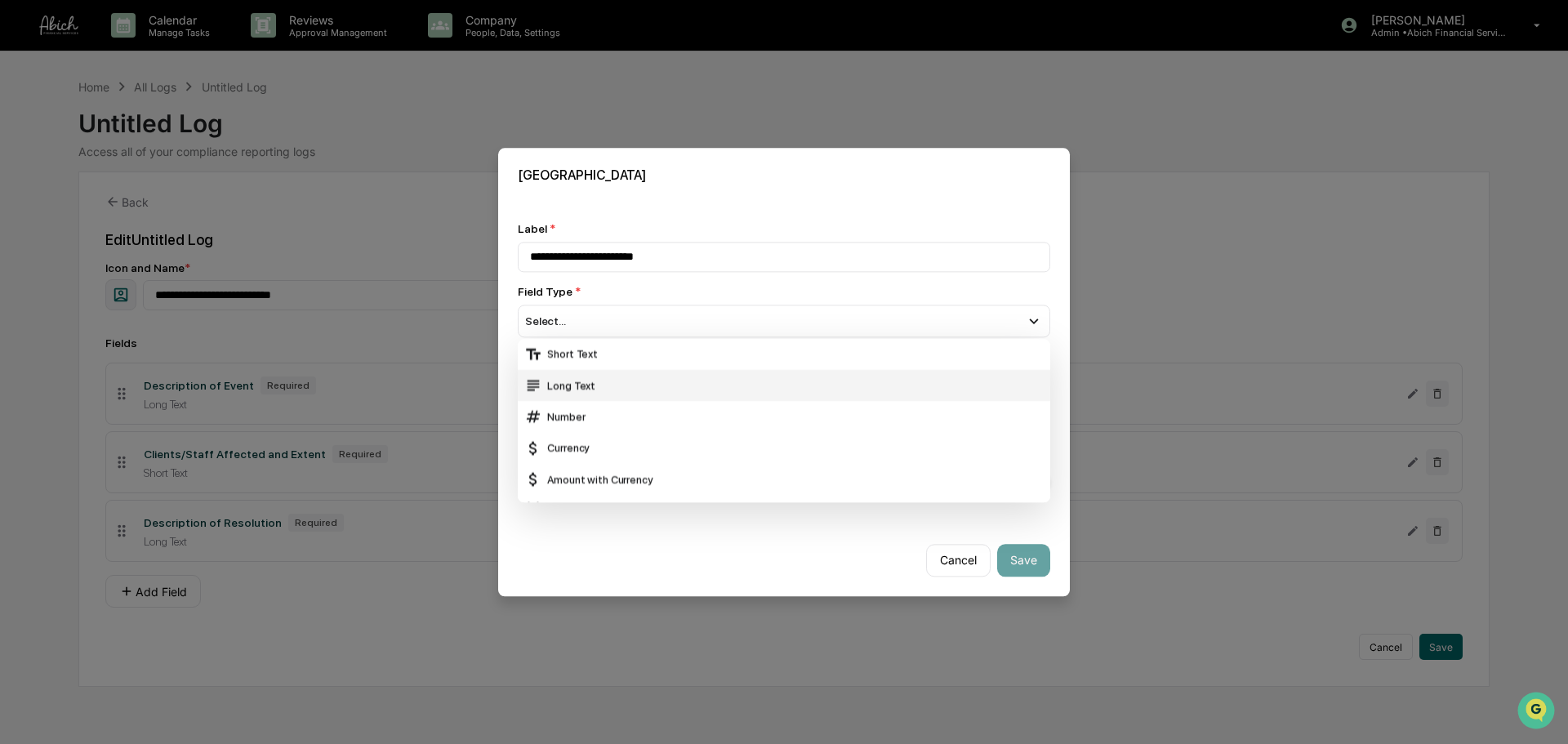
click at [616, 382] on div "Long Text" at bounding box center [784, 385] width 519 height 18
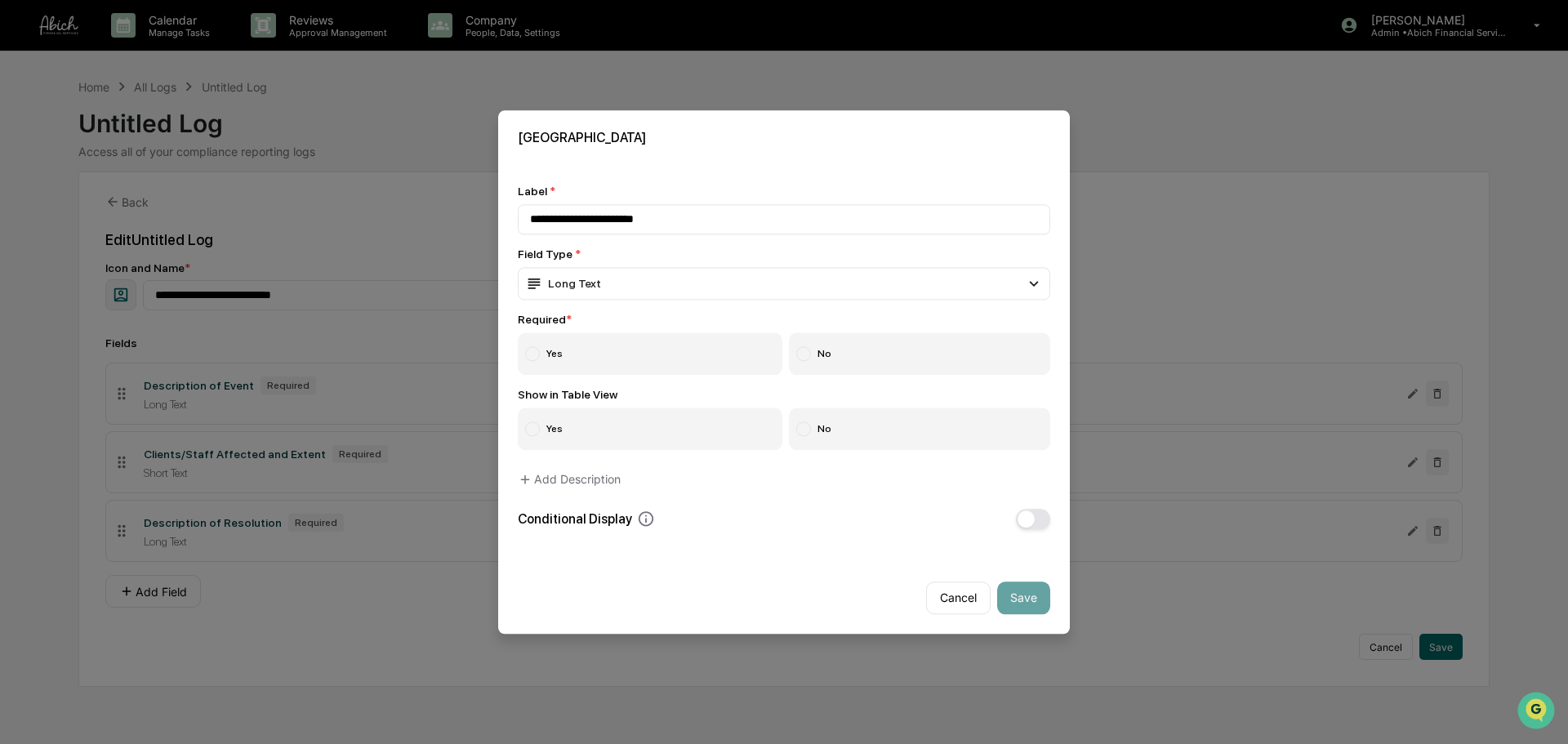
click at [632, 349] on label "Yes" at bounding box center [650, 353] width 264 height 43
click at [1021, 567] on button "Save" at bounding box center [1023, 597] width 53 height 32
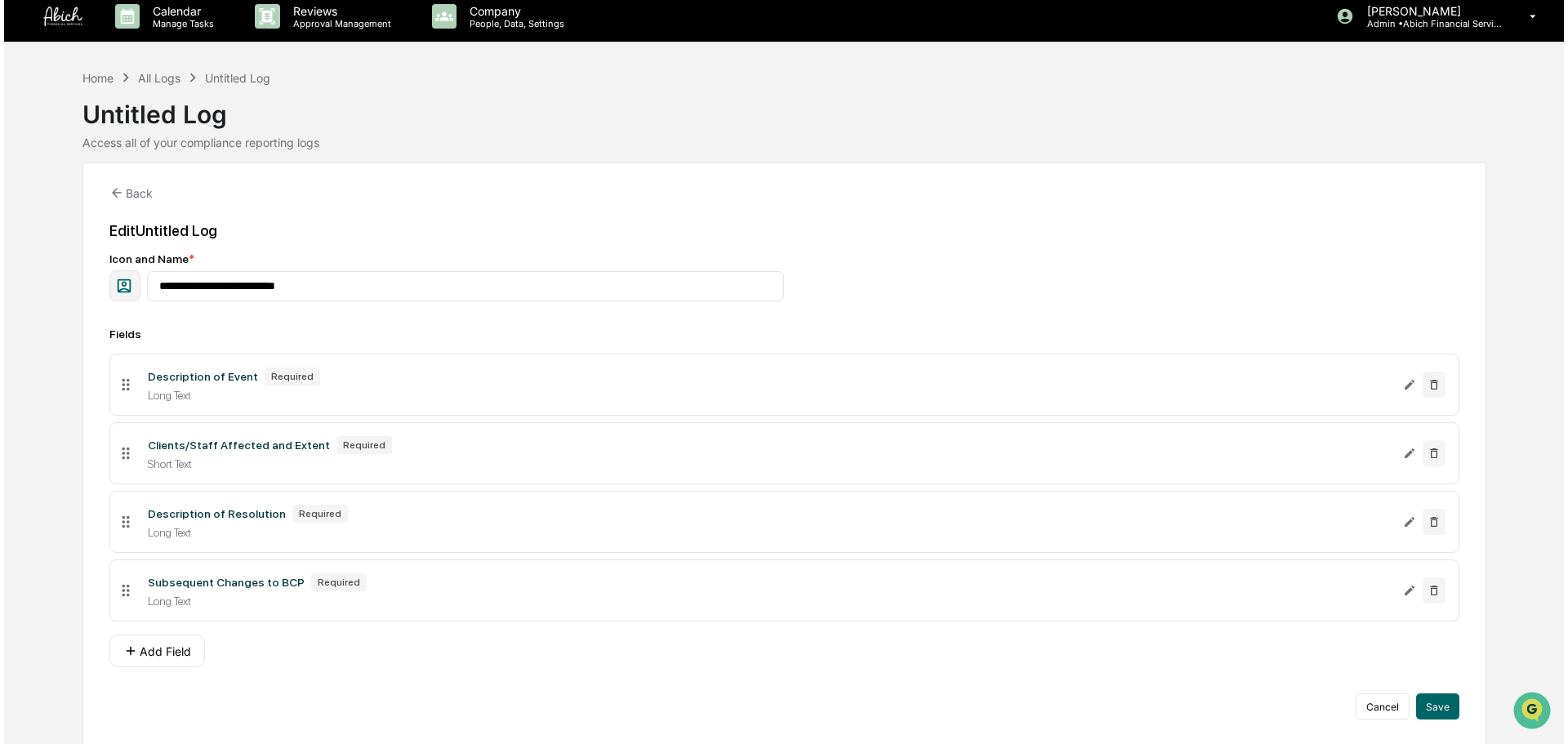
scroll to position [11, 0]
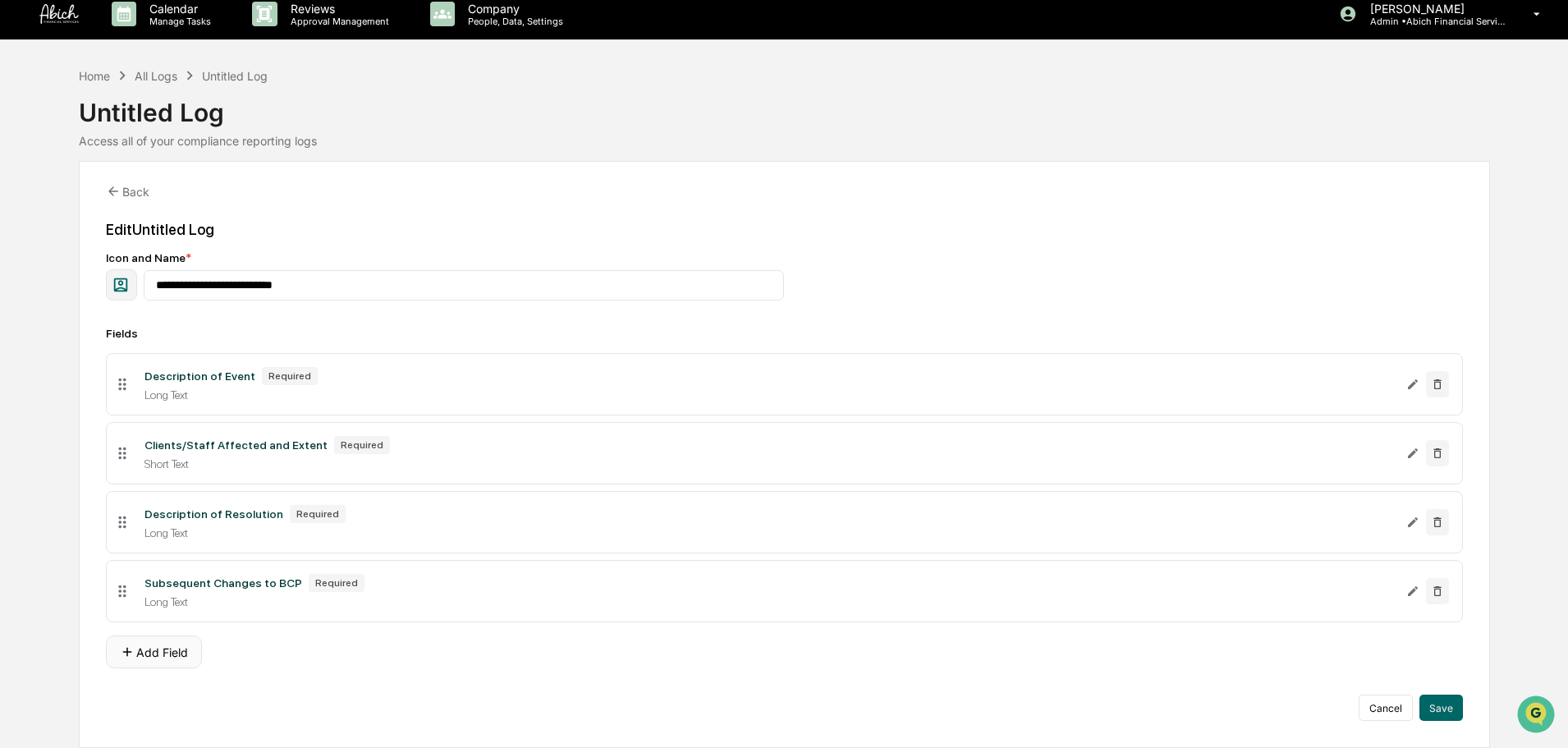
click at [157, 570] on button "Add Field" at bounding box center [153, 652] width 96 height 33
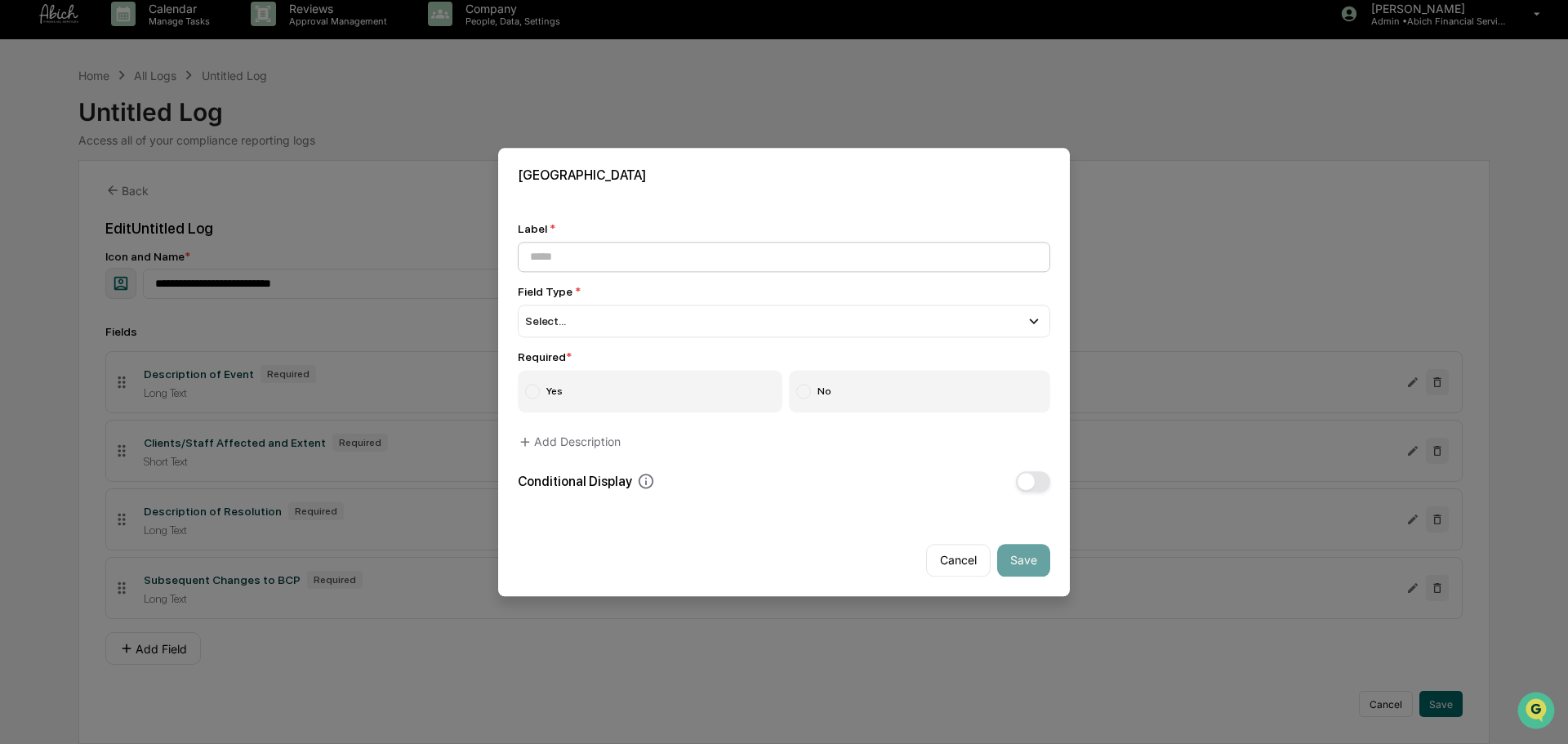
click at [629, 261] on input at bounding box center [784, 257] width 532 height 31
type input "**********"
click at [634, 345] on div "**********" at bounding box center [784, 357] width 532 height 269
click at [641, 331] on div "Select..." at bounding box center [784, 320] width 532 height 32
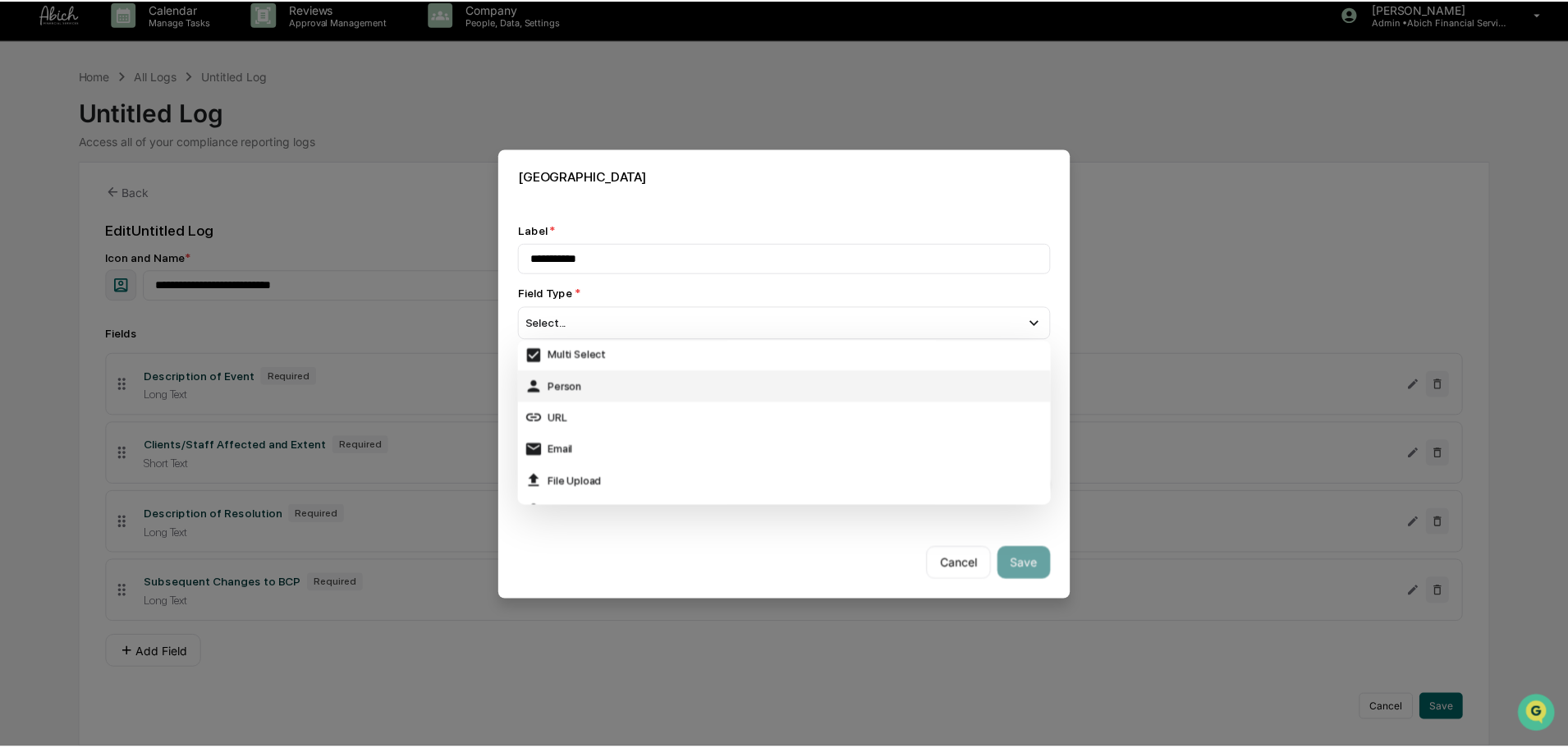
scroll to position [246, 0]
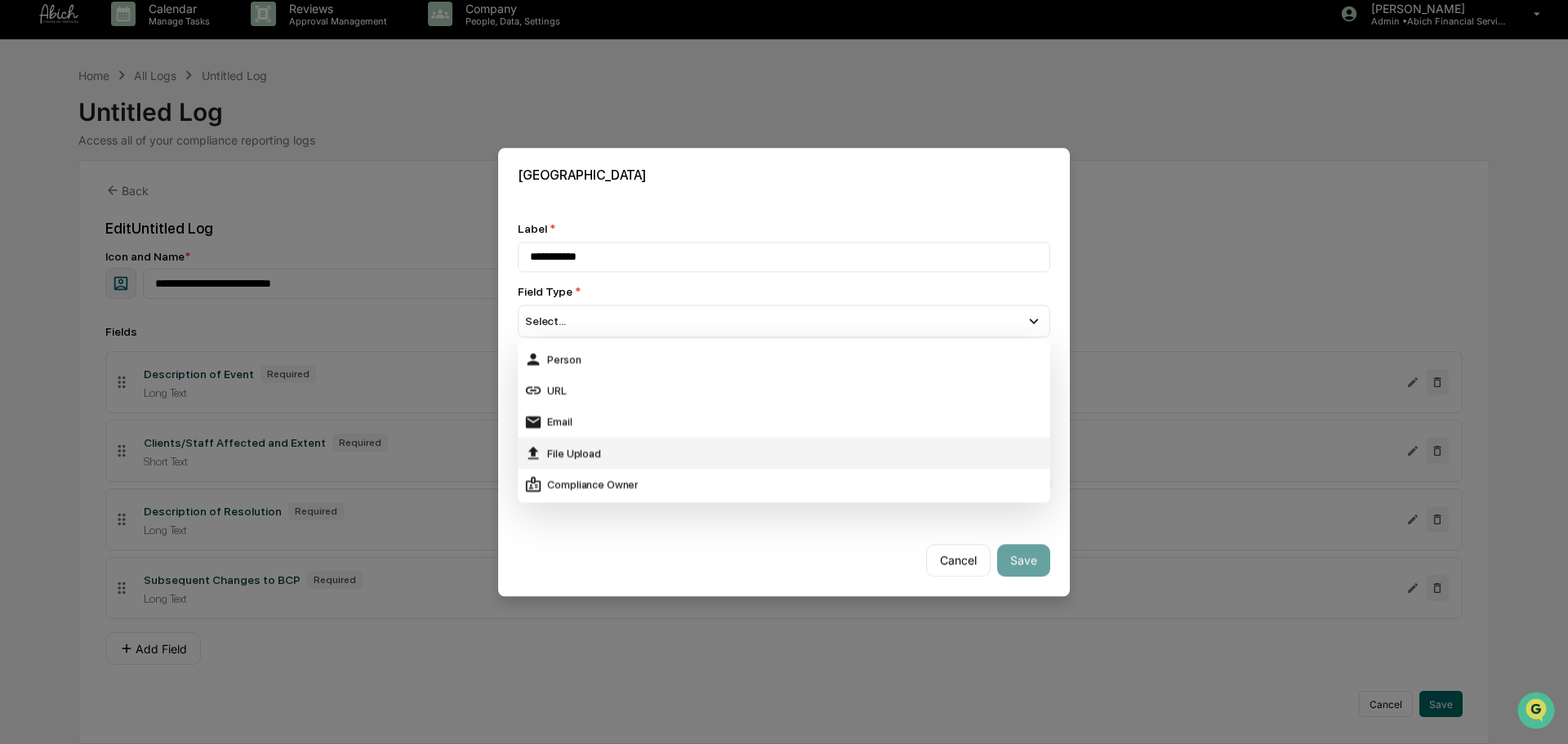
click at [618, 447] on div "File Upload" at bounding box center [784, 453] width 519 height 18
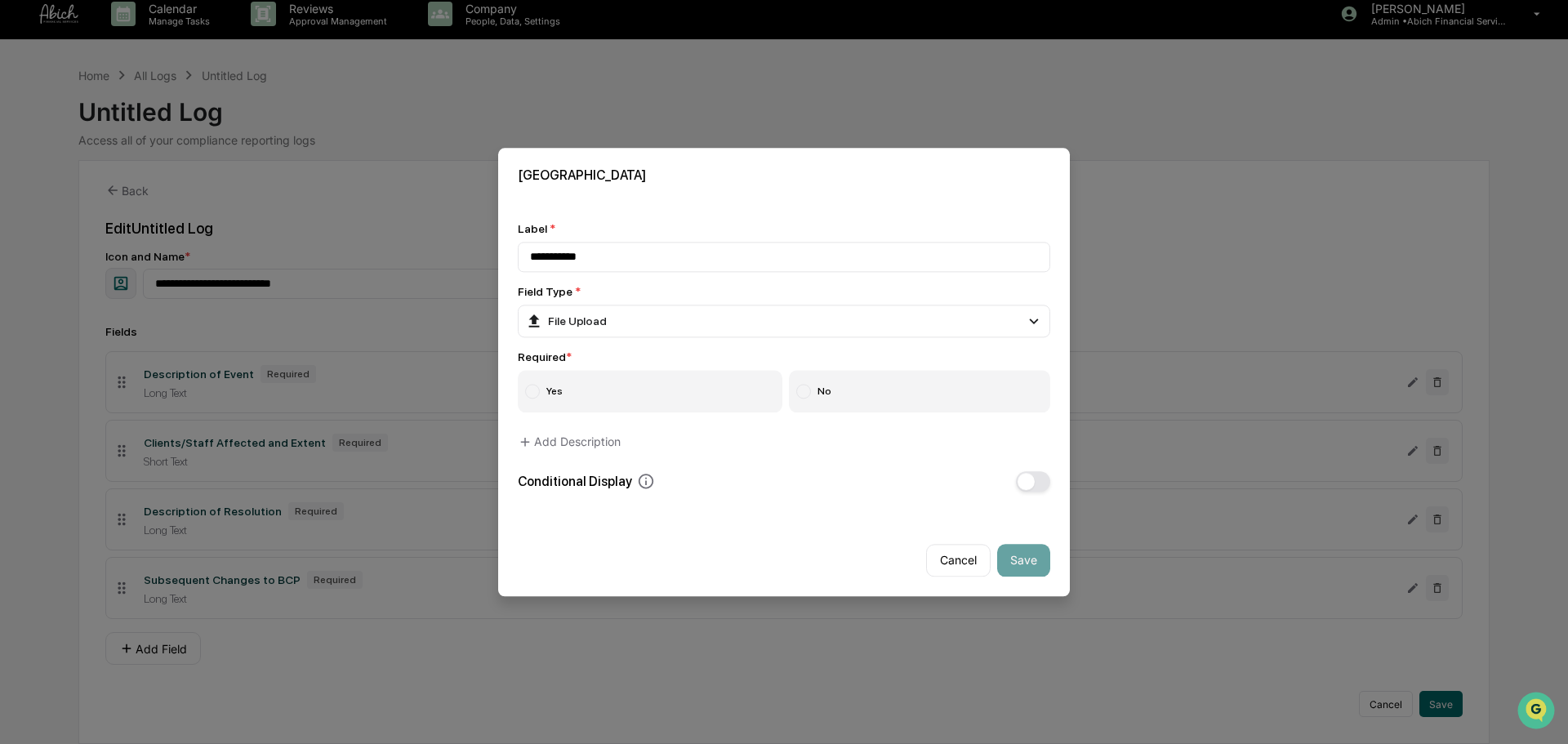
click at [956, 424] on div "**********" at bounding box center [784, 357] width 532 height 269
click at [935, 379] on label "No" at bounding box center [919, 391] width 262 height 43
click at [1028, 563] on button "Save" at bounding box center [1023, 560] width 53 height 32
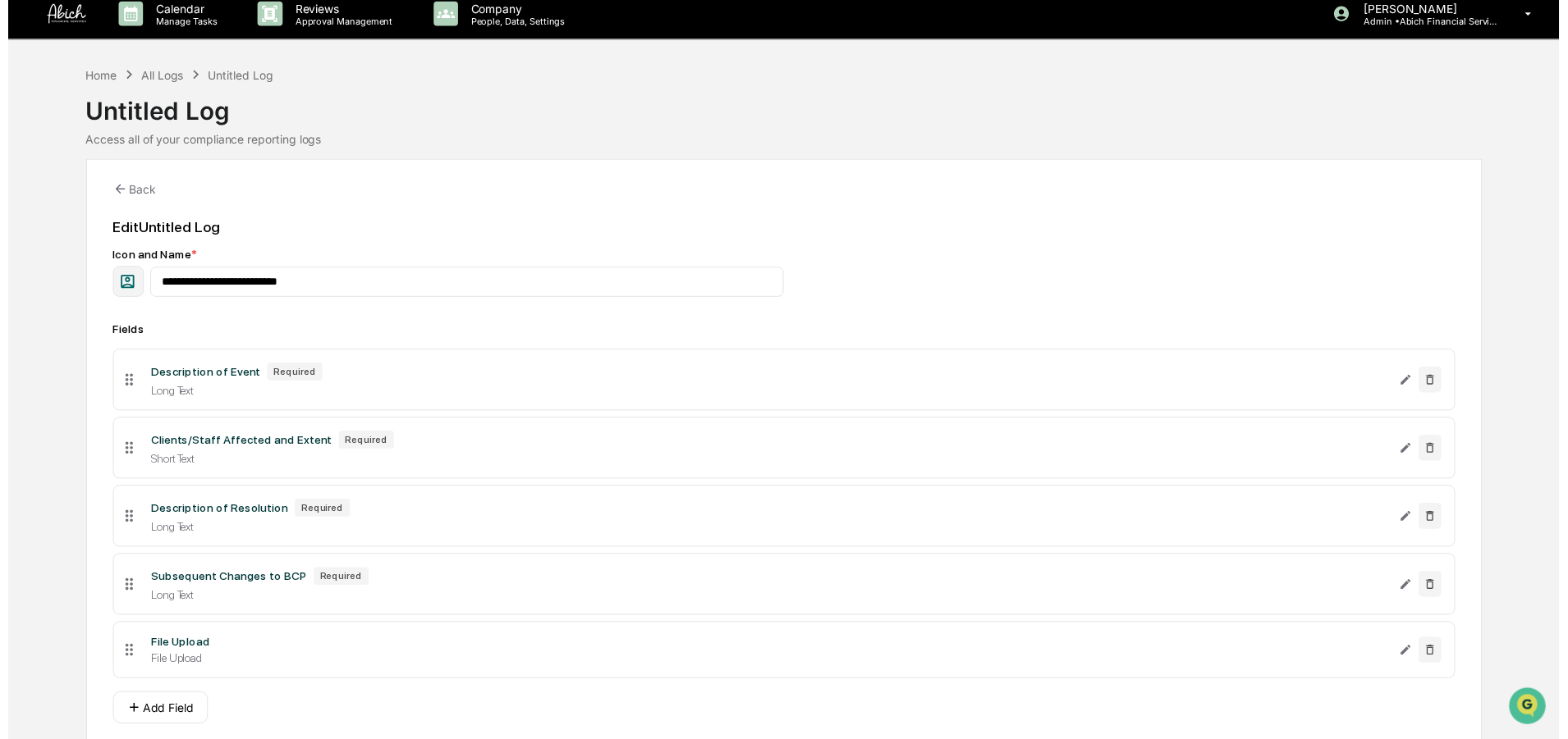
scroll to position [76, 0]
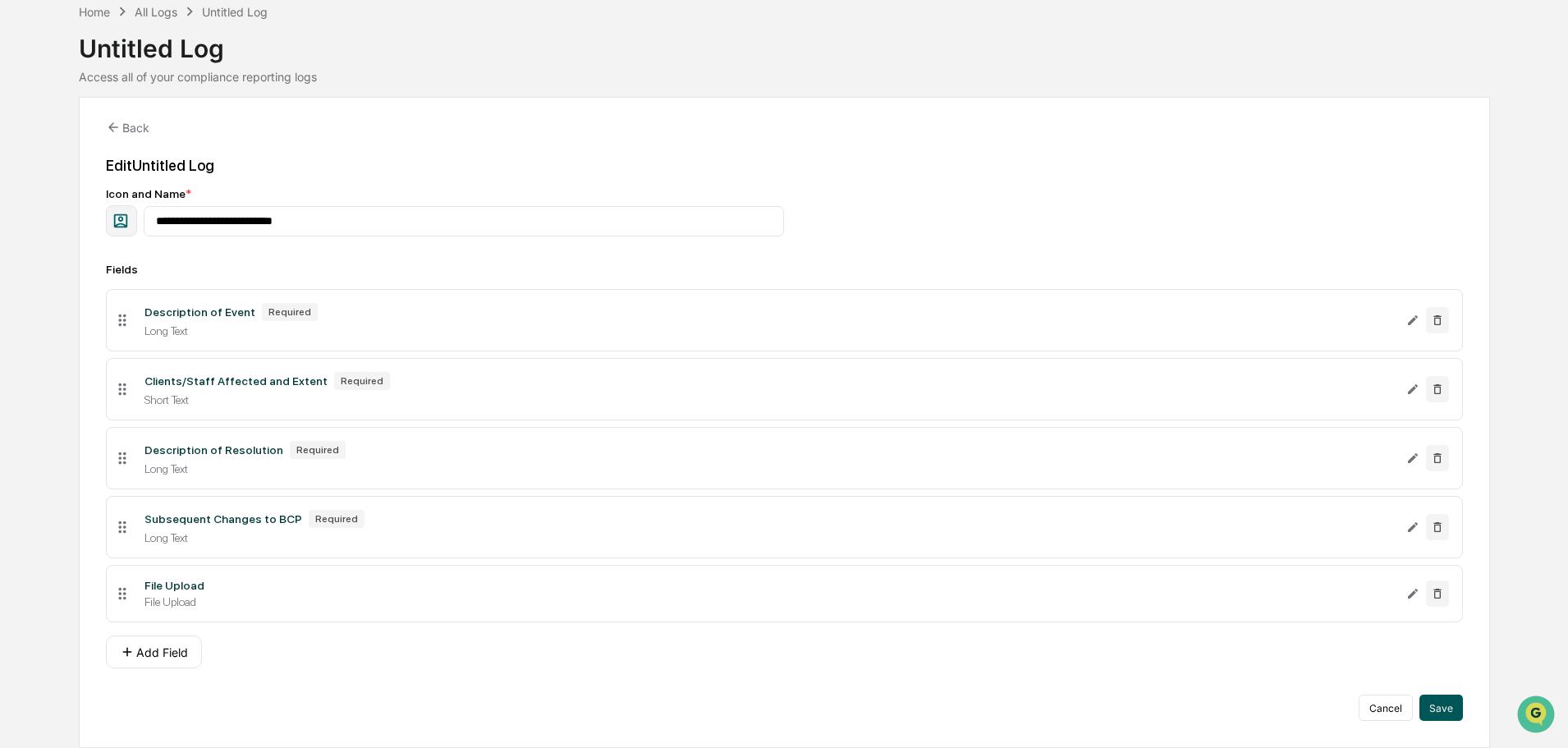
click at [1252, 570] on button "Save" at bounding box center [1440, 707] width 43 height 26
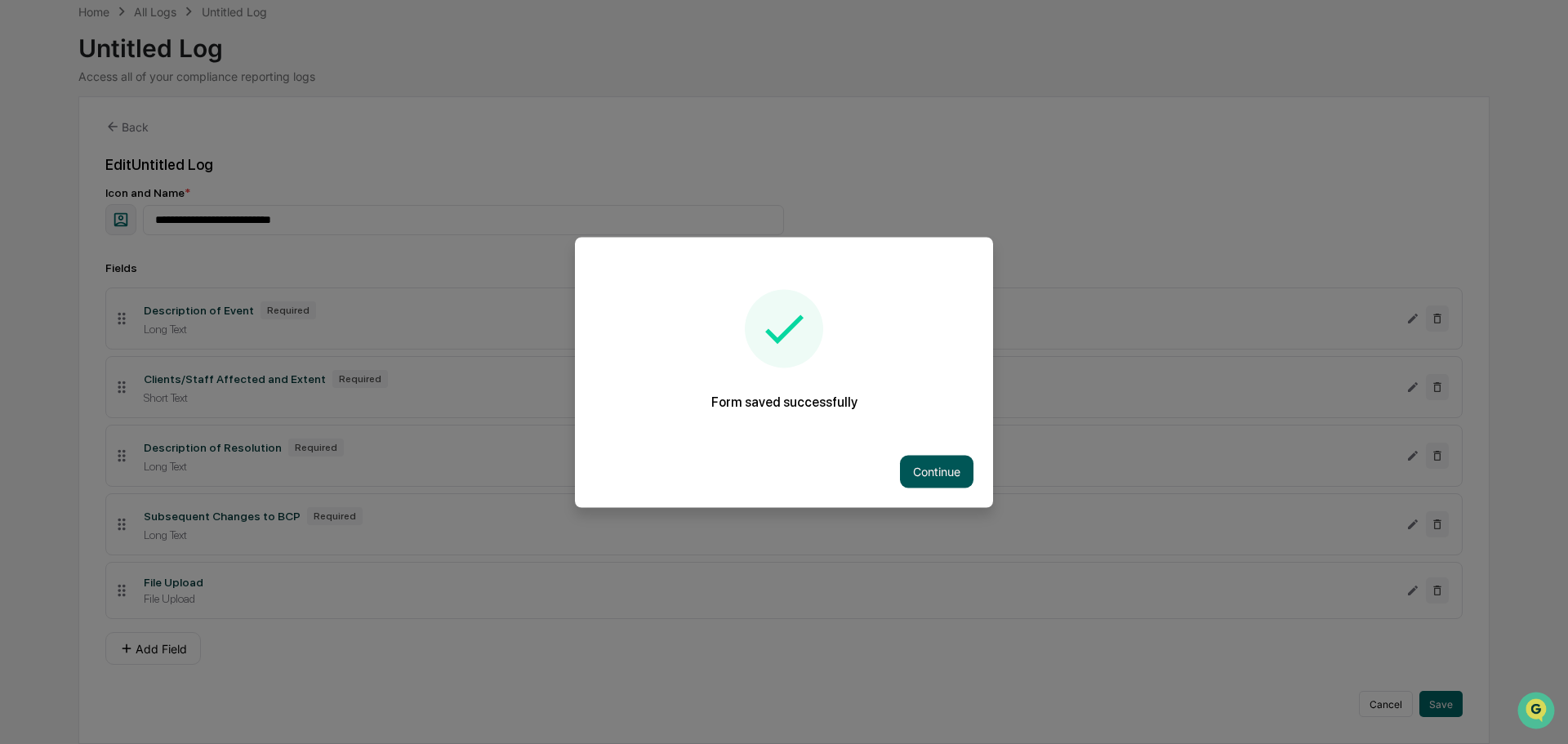
click at [952, 478] on button "Continue" at bounding box center [936, 471] width 73 height 32
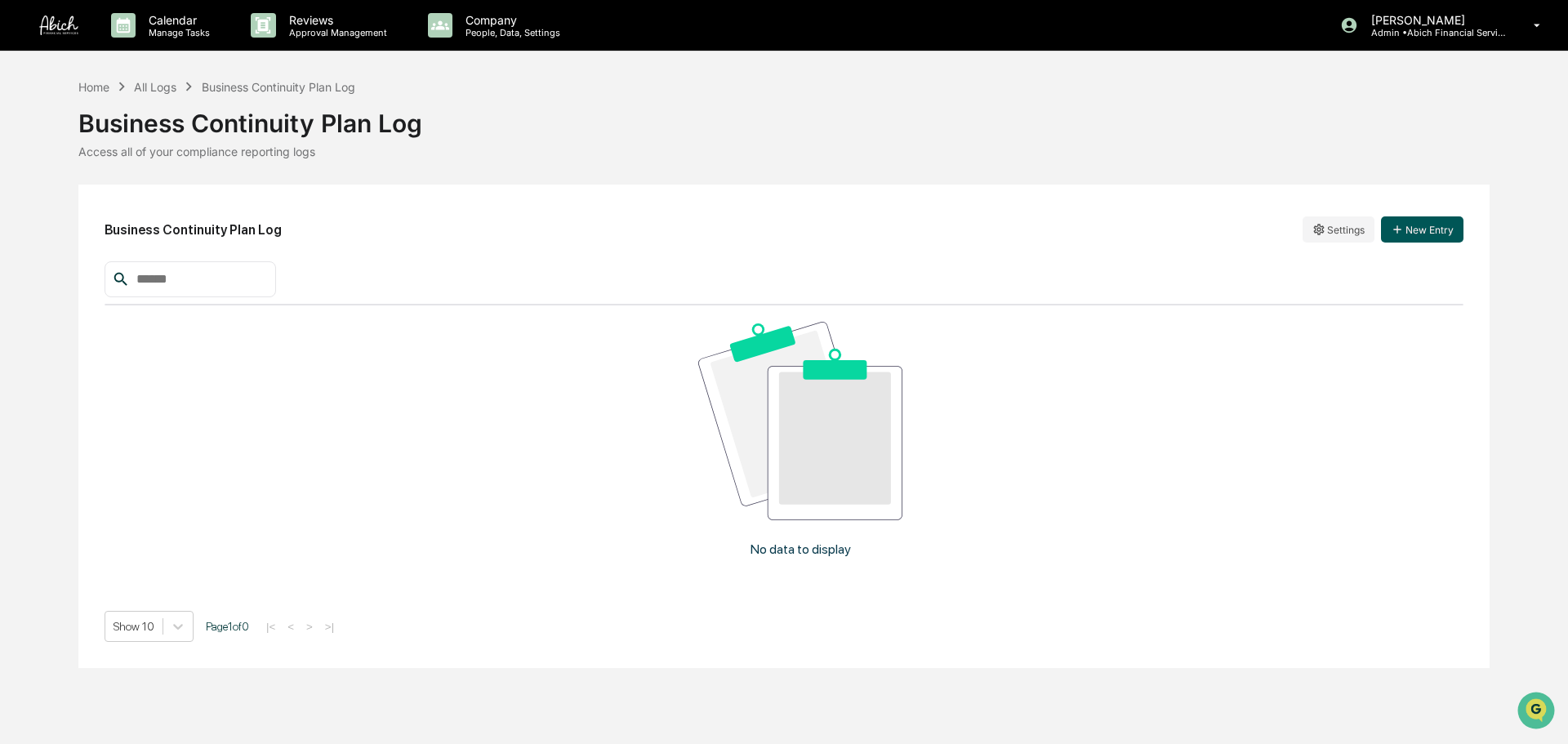
click at [1245, 230] on button "New Entry" at bounding box center [1422, 229] width 82 height 26
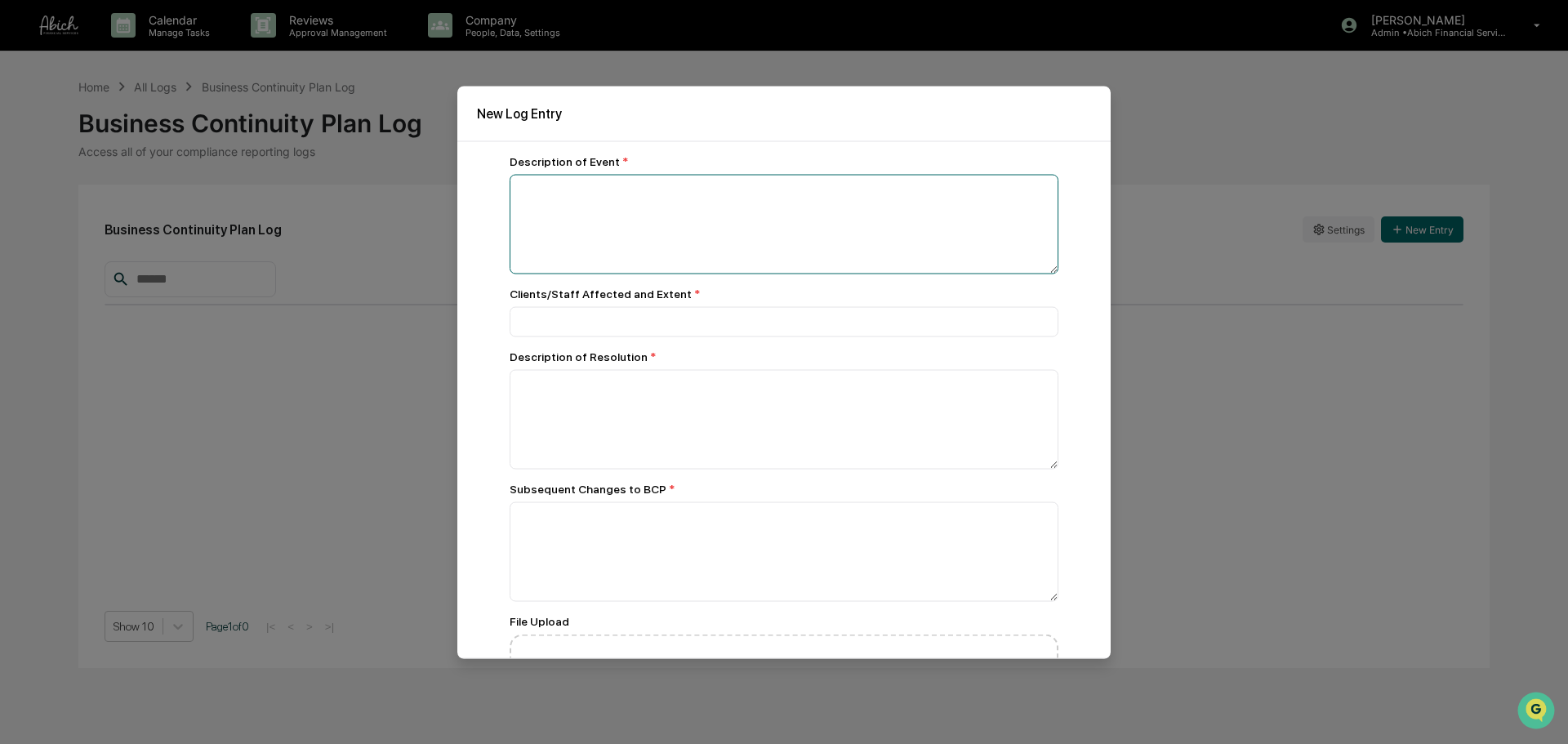
click at [692, 216] on textarea at bounding box center [783, 223] width 548 height 99
click at [769, 237] on textarea at bounding box center [783, 223] width 548 height 99
click at [666, 238] on textarea at bounding box center [783, 223] width 548 height 99
click at [843, 229] on textarea "*******" at bounding box center [779, 223] width 541 height 99
paste textarea "**********"
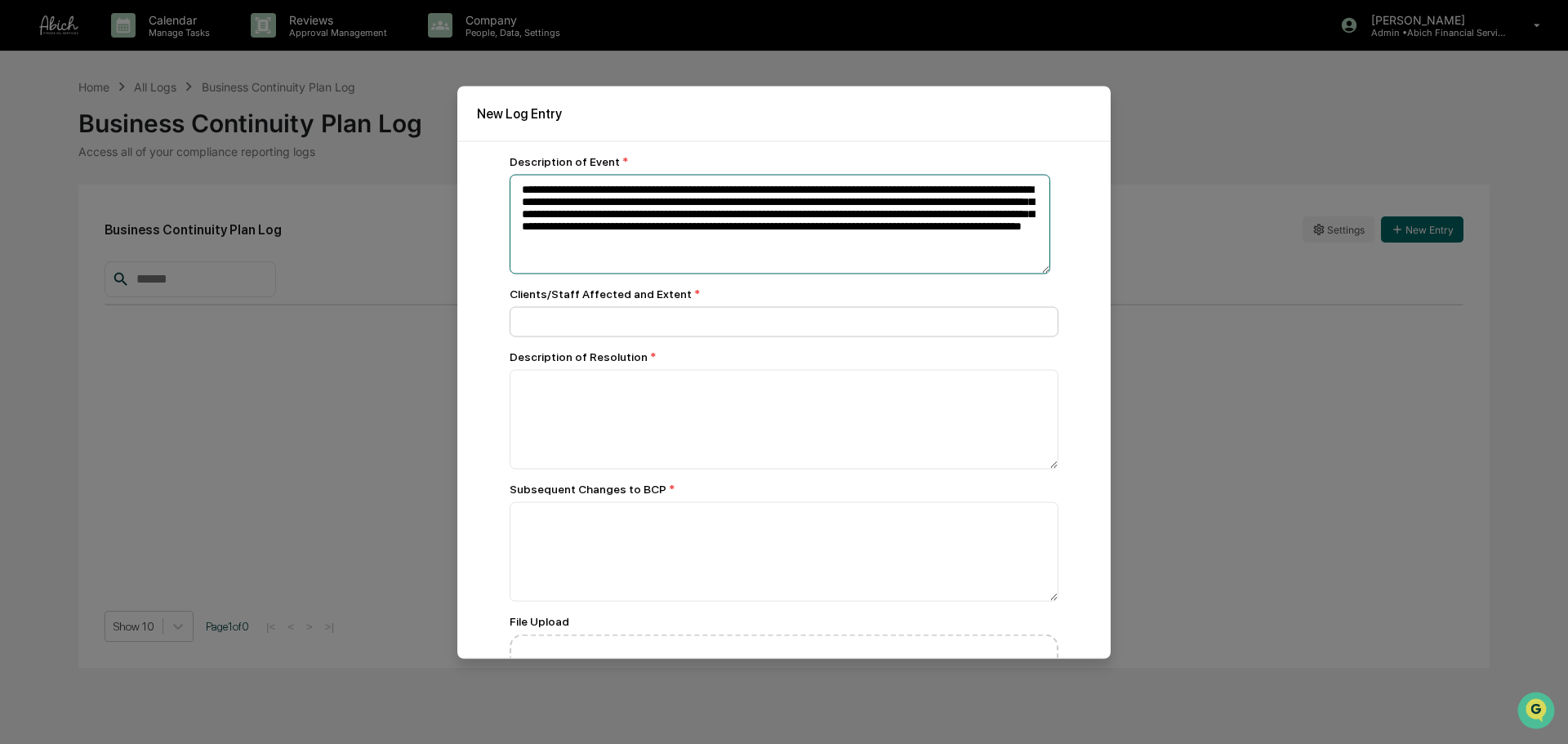
type textarea "**********"
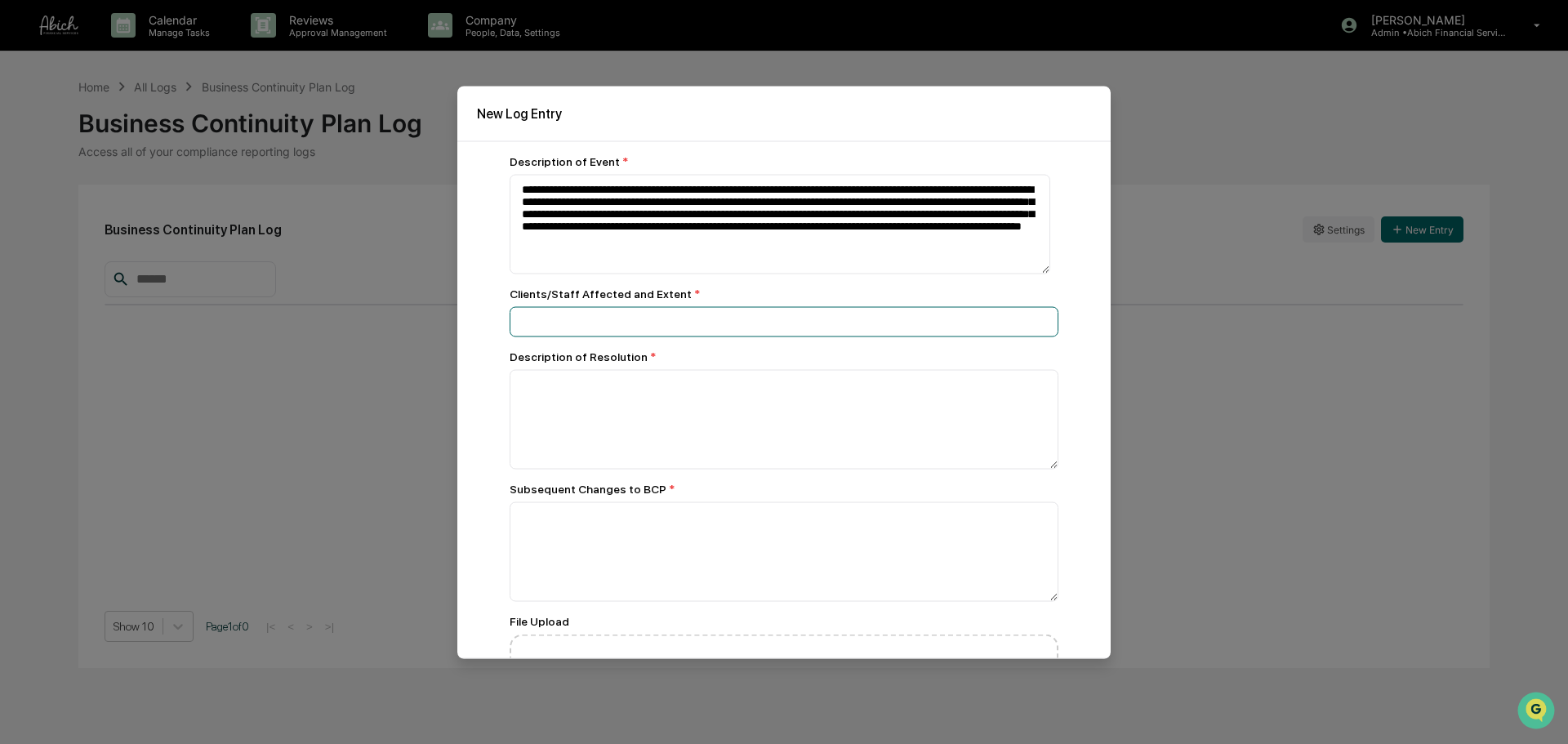
click at [818, 320] on input at bounding box center [783, 321] width 548 height 31
click at [576, 324] on input at bounding box center [783, 321] width 548 height 31
paste input "**********"
drag, startPoint x: 657, startPoint y: 319, endPoint x: 1125, endPoint y: 318, distance: 468.0
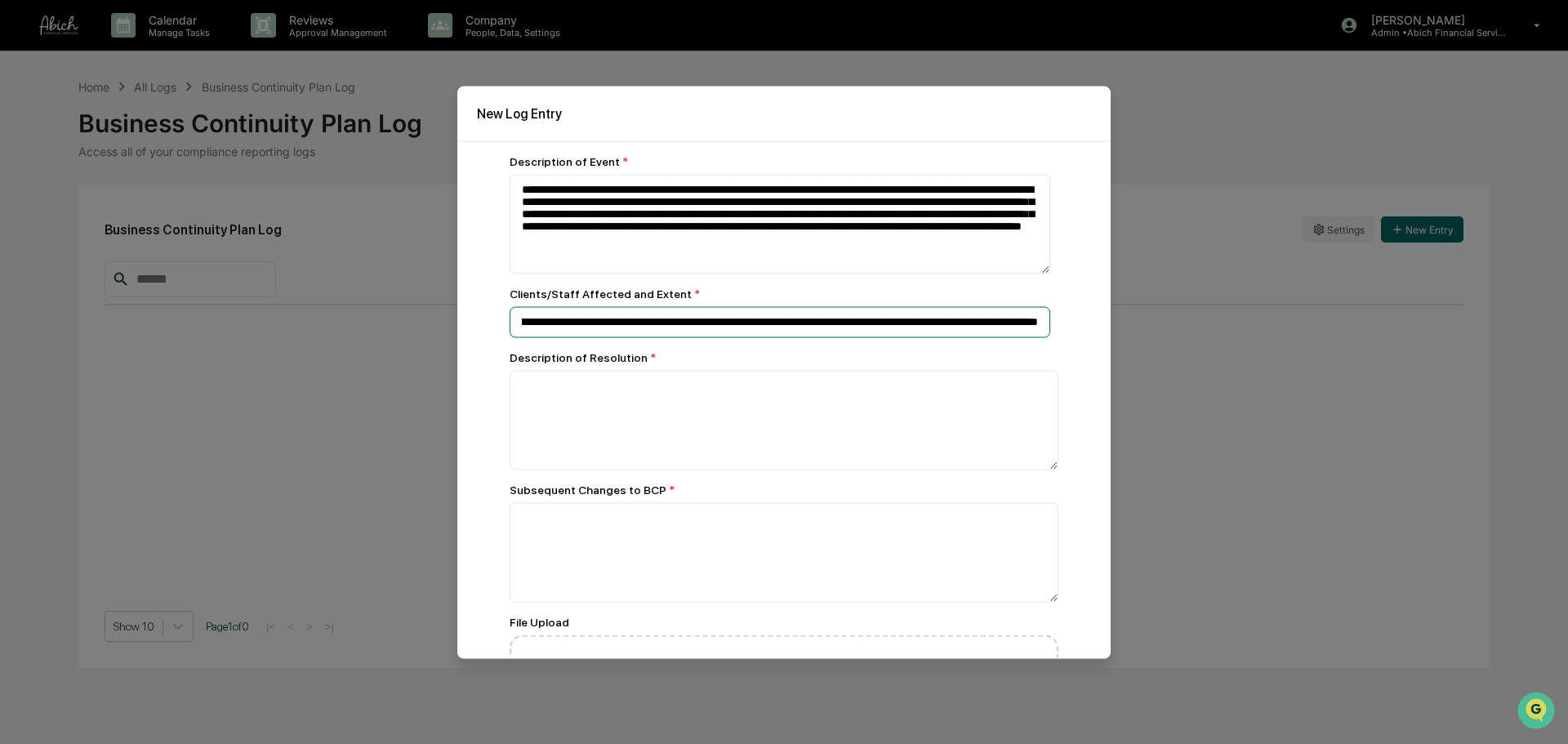
click at [1125, 318] on body "**********" at bounding box center [784, 372] width 1568 height 744
click at [689, 308] on input "**********" at bounding box center [779, 321] width 541 height 31
drag, startPoint x: 655, startPoint y: 320, endPoint x: 1248, endPoint y: 337, distance: 593.2
click at [1245, 337] on body "**********" at bounding box center [784, 372] width 1568 height 744
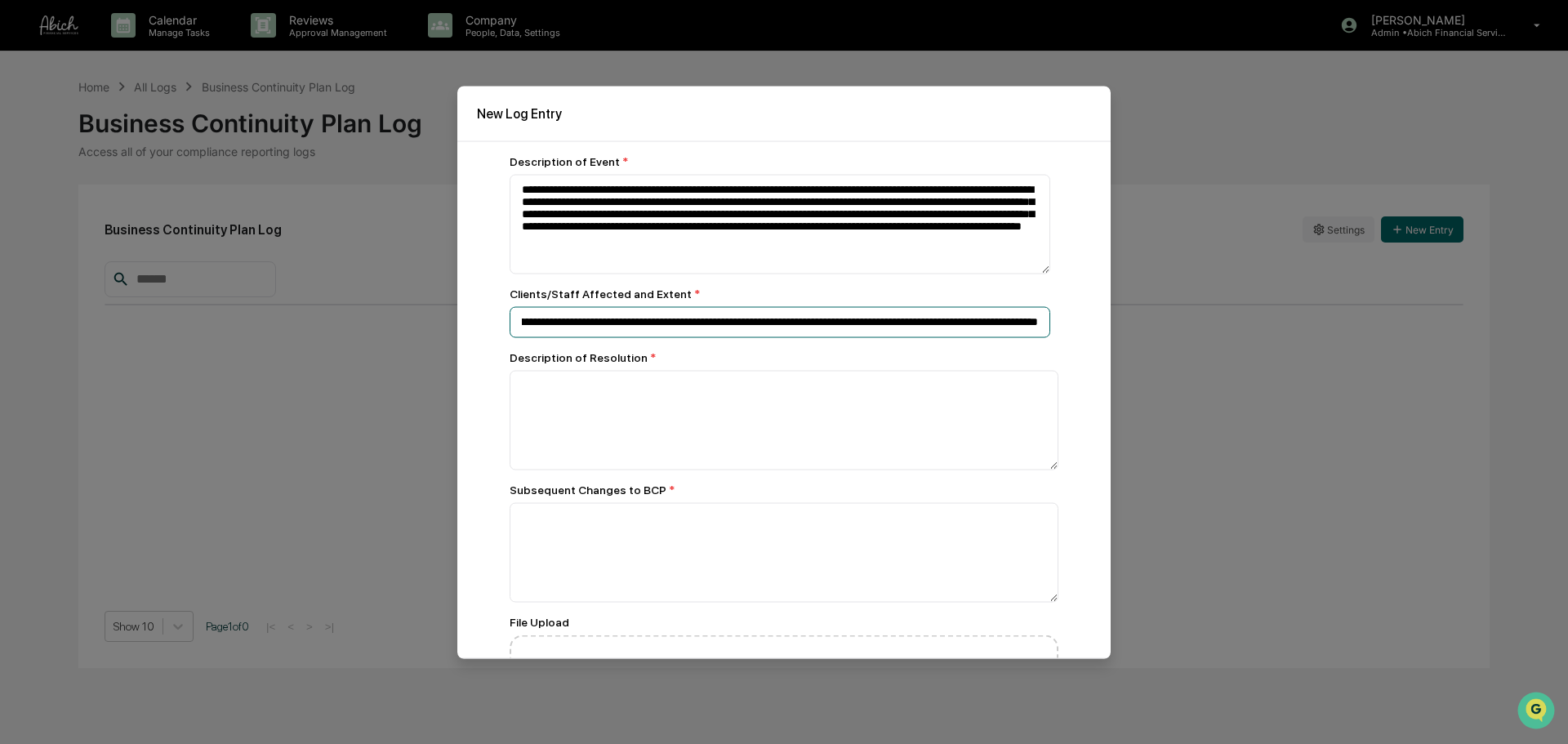
drag, startPoint x: 921, startPoint y: 324, endPoint x: 1062, endPoint y: 329, distance: 141.1
click at [1062, 329] on div "**********" at bounding box center [783, 399] width 653 height 518
type input "**********"
click at [907, 409] on textarea at bounding box center [783, 420] width 548 height 99
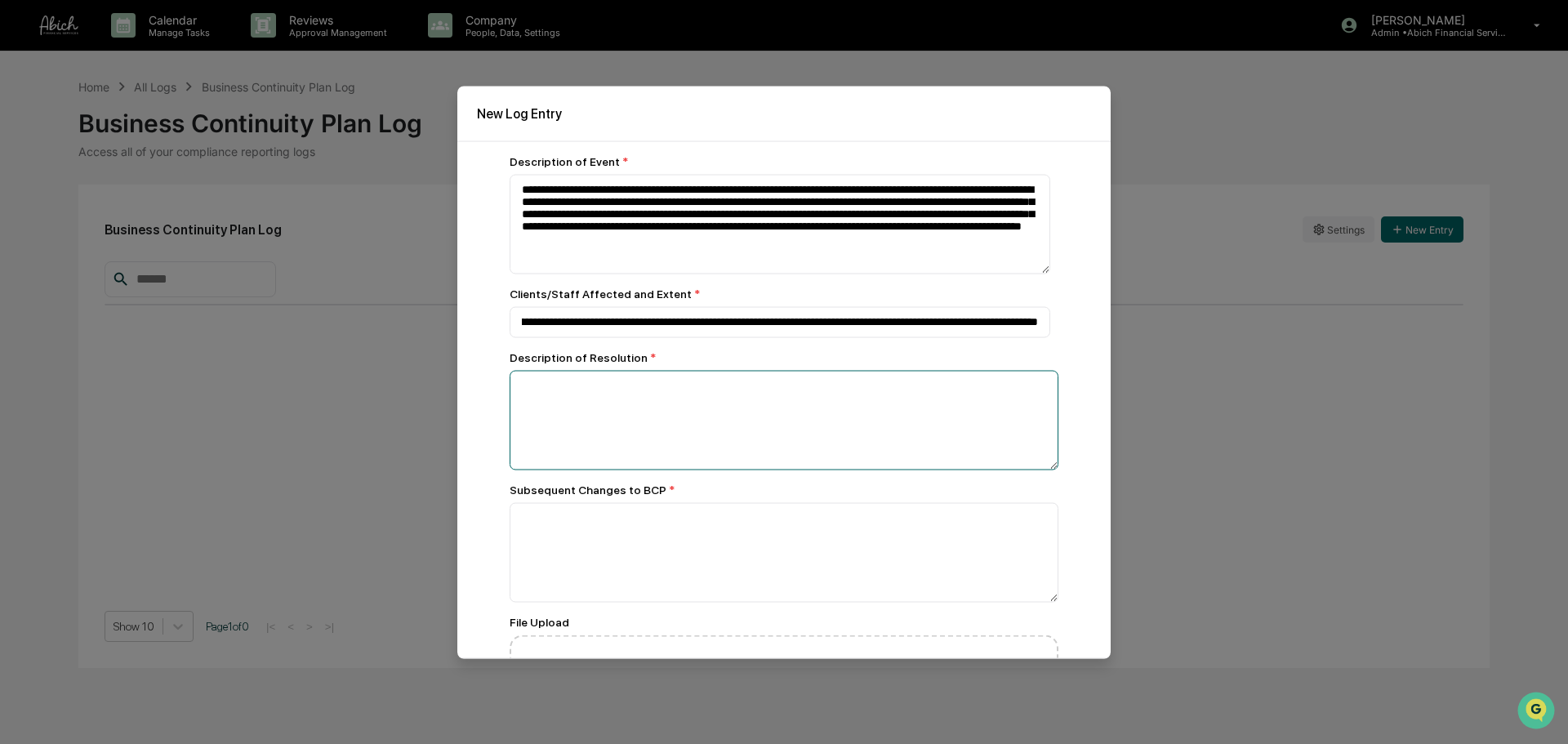
scroll to position [0, 0]
click at [763, 412] on textarea at bounding box center [783, 420] width 548 height 99
paste textarea "**********"
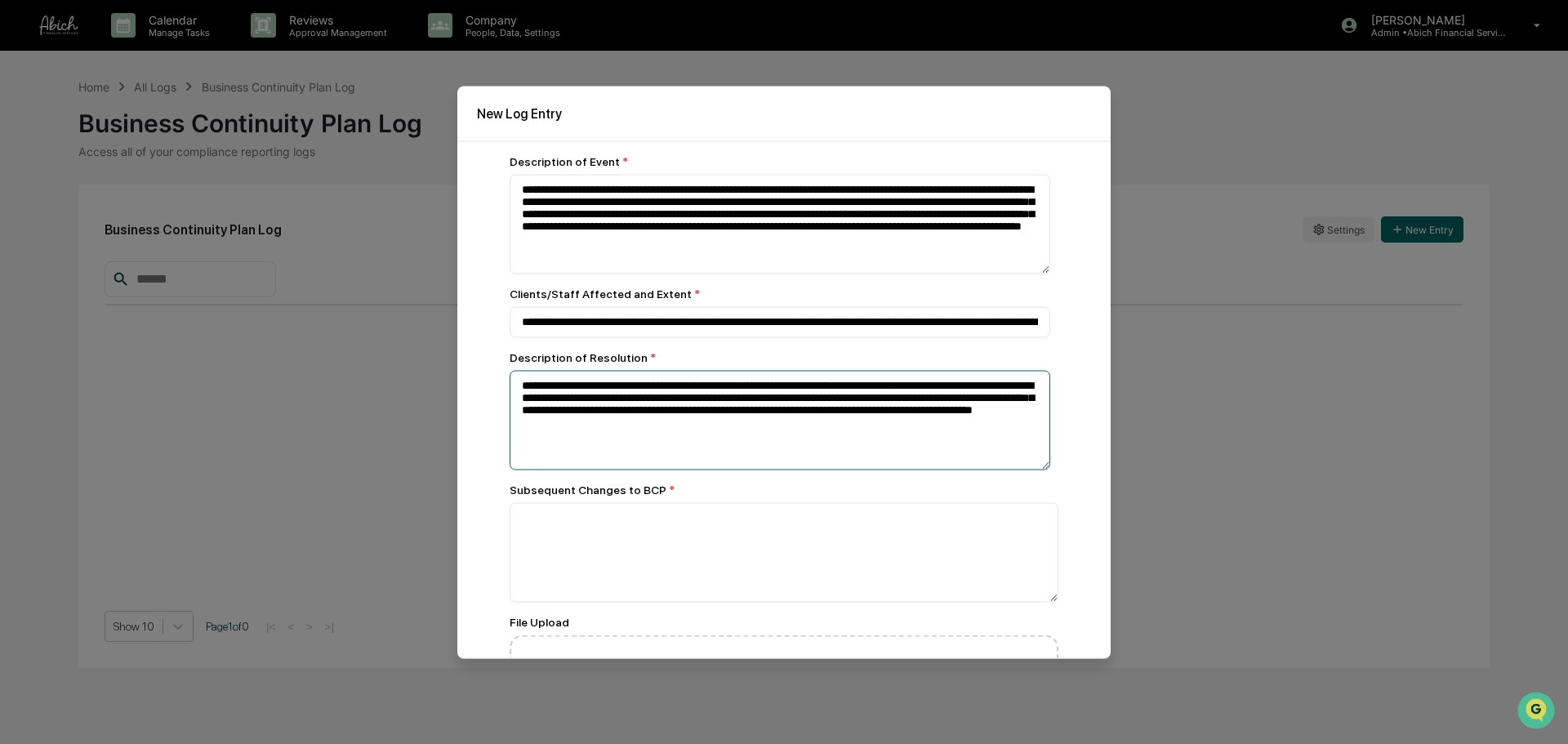
type textarea "**********"
click at [794, 500] on div "Subsequent Changes to BCP *" at bounding box center [783, 542] width 548 height 119
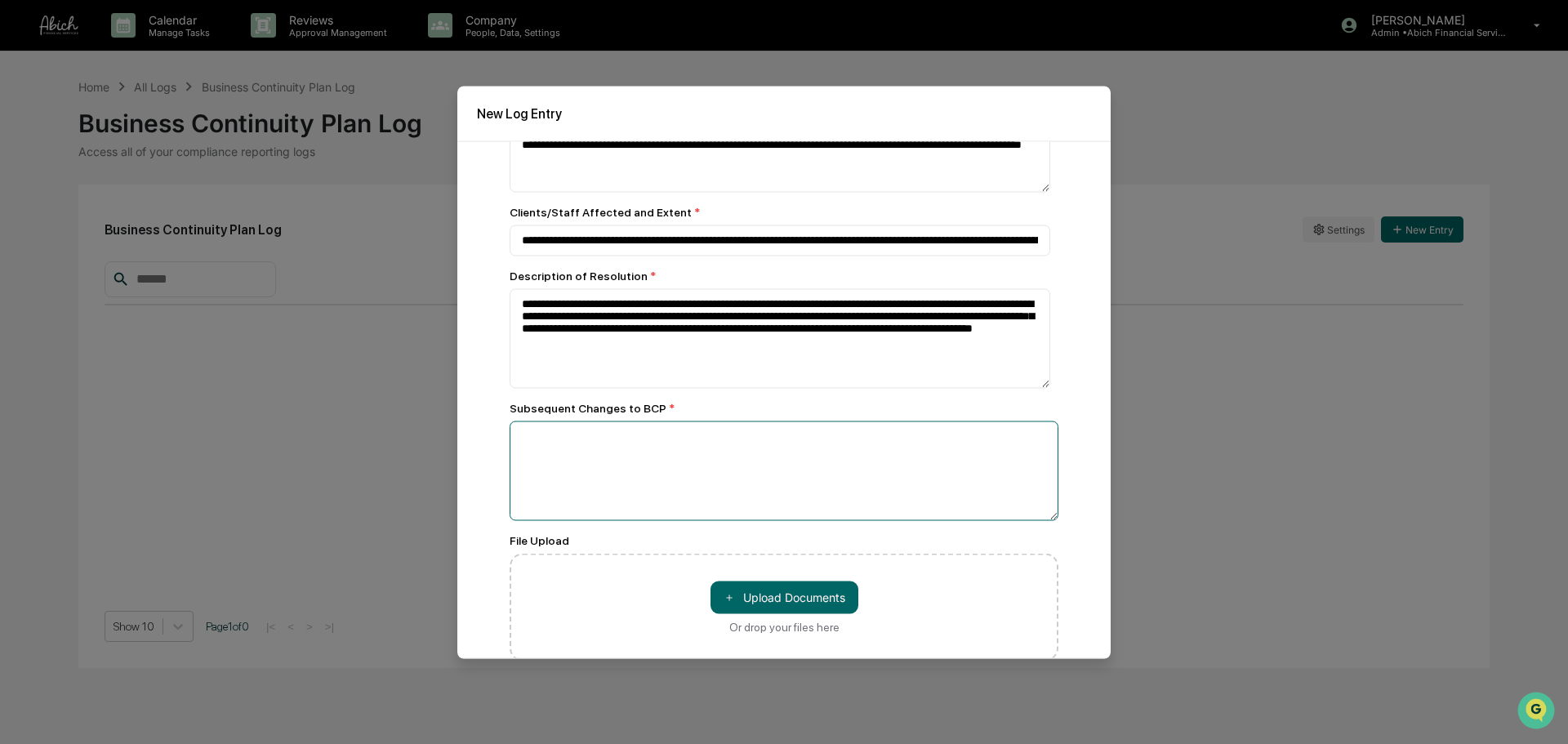
click at [971, 490] on textarea at bounding box center [783, 470] width 548 height 99
click at [615, 484] on textarea at bounding box center [783, 470] width 548 height 99
paste textarea "**********"
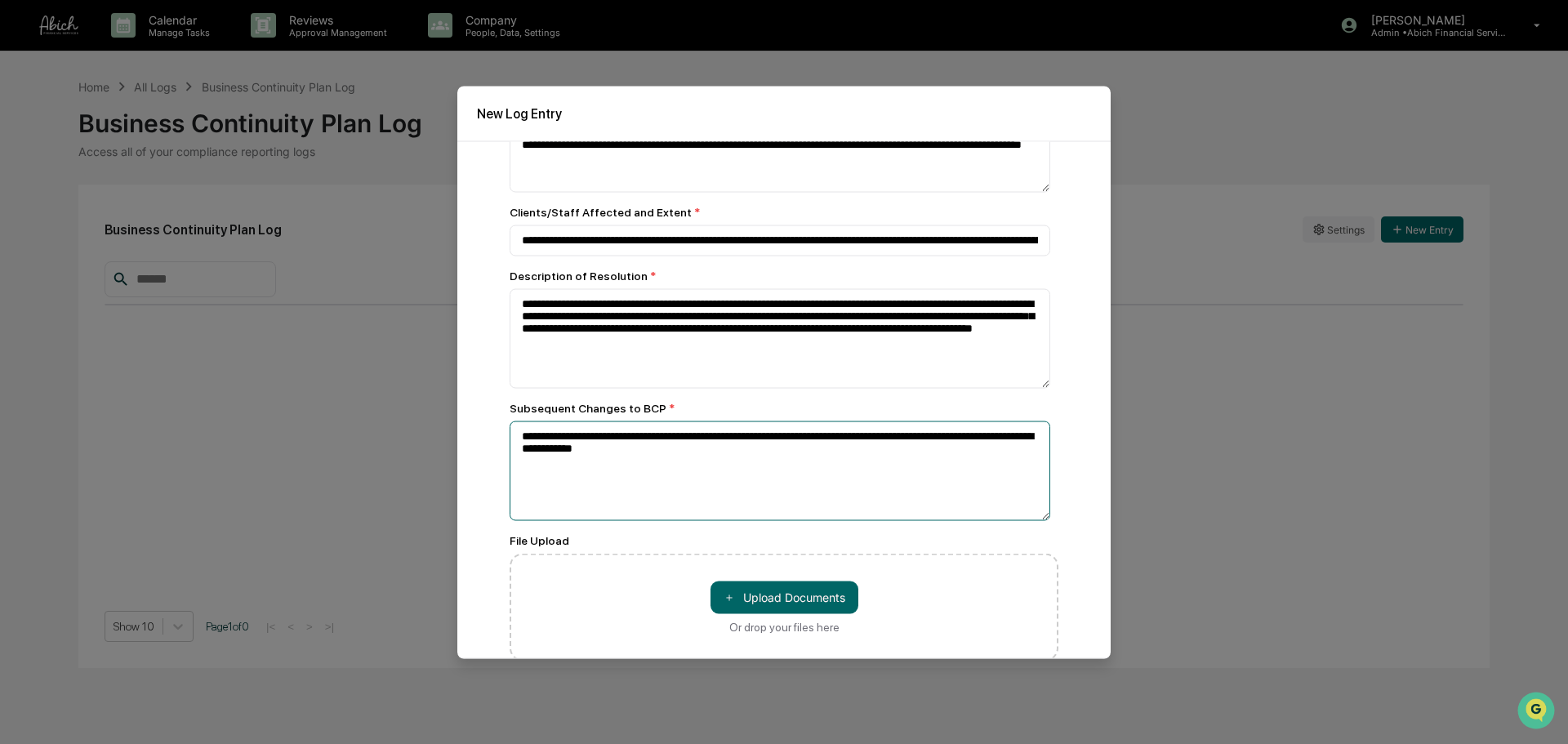
type textarea "**********"
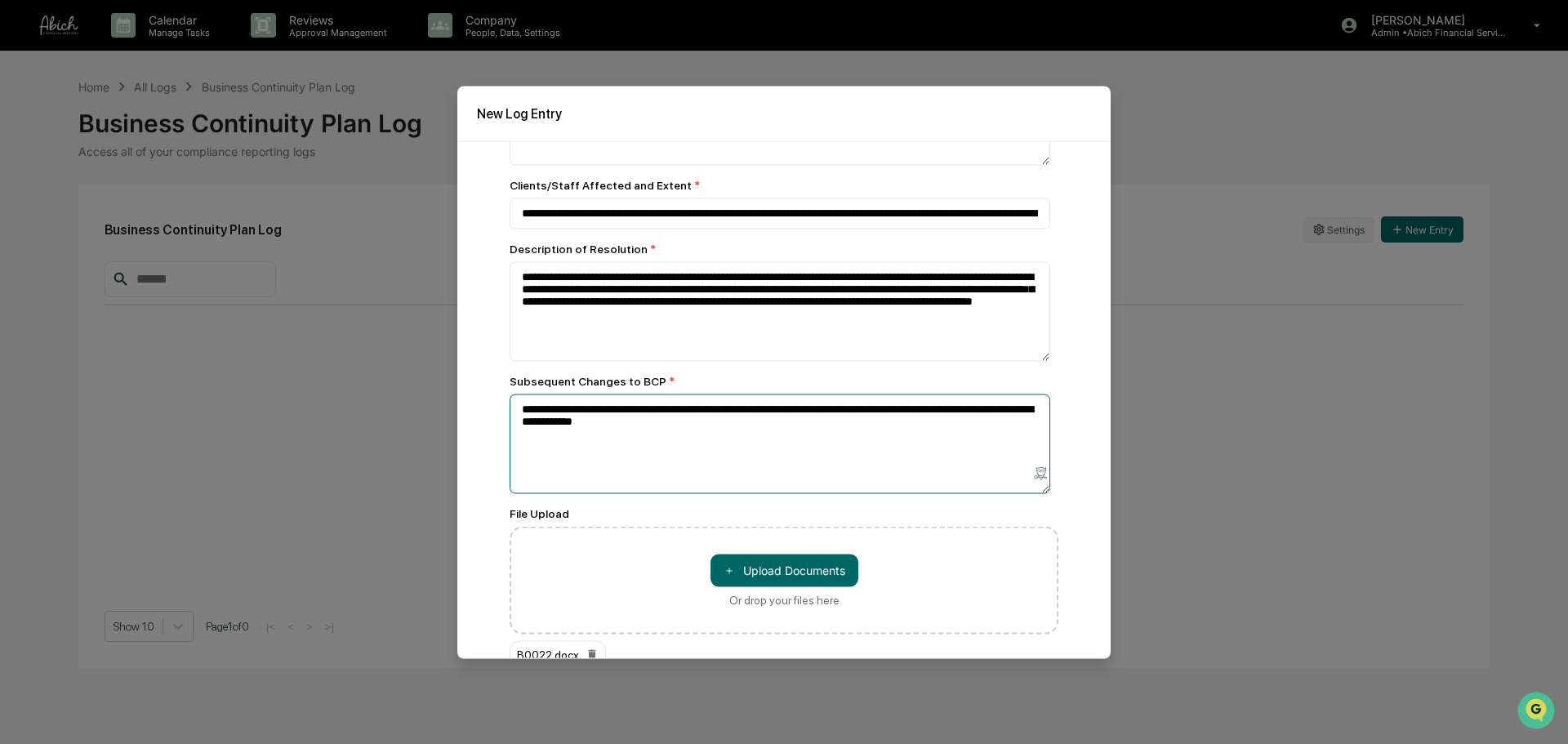
scroll to position [184, 0]
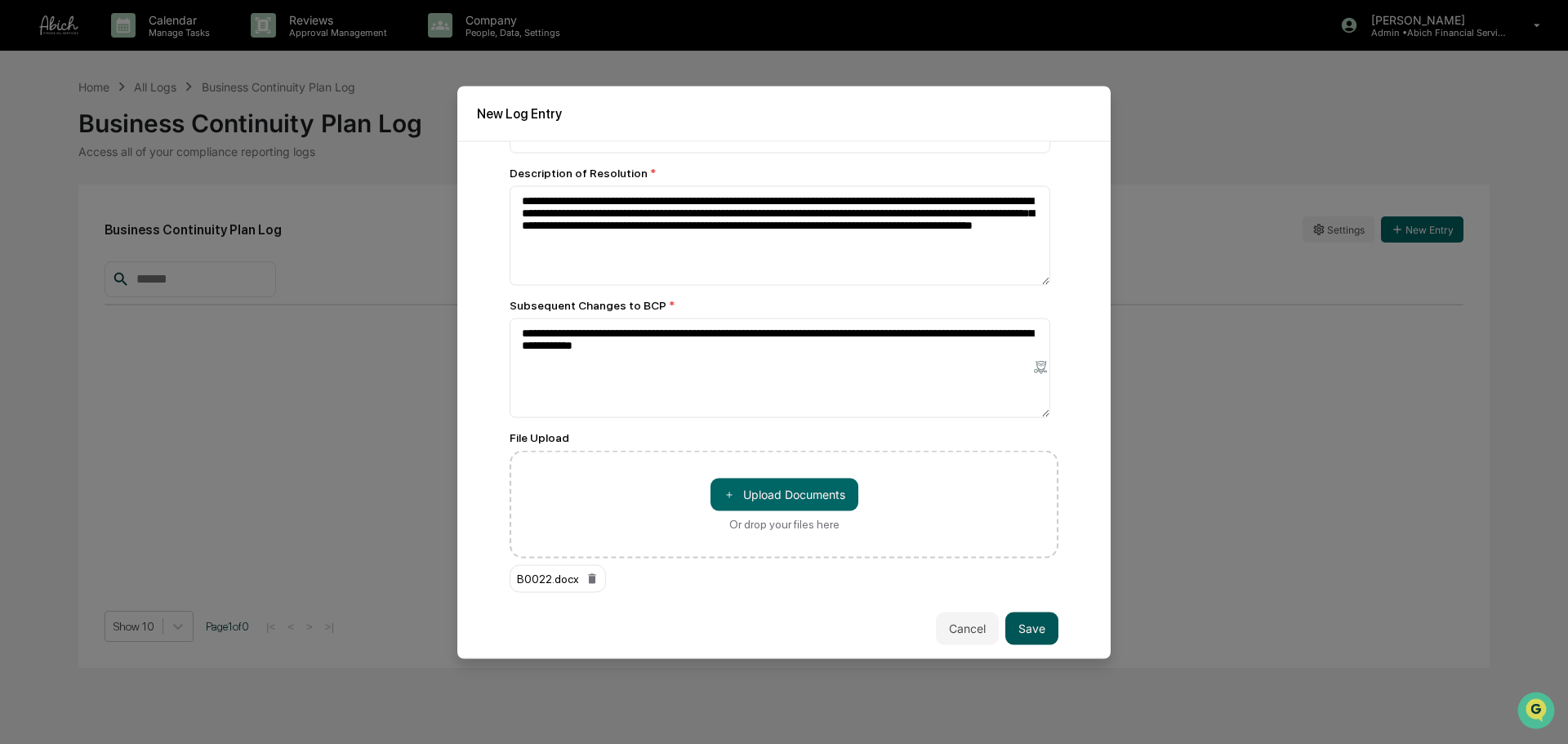
click at [1044, 567] on button "Save" at bounding box center [1032, 628] width 53 height 32
click at [1028, 567] on button "Save" at bounding box center [1032, 628] width 53 height 32
click at [1031, 567] on button "Save" at bounding box center [1032, 628] width 53 height 32
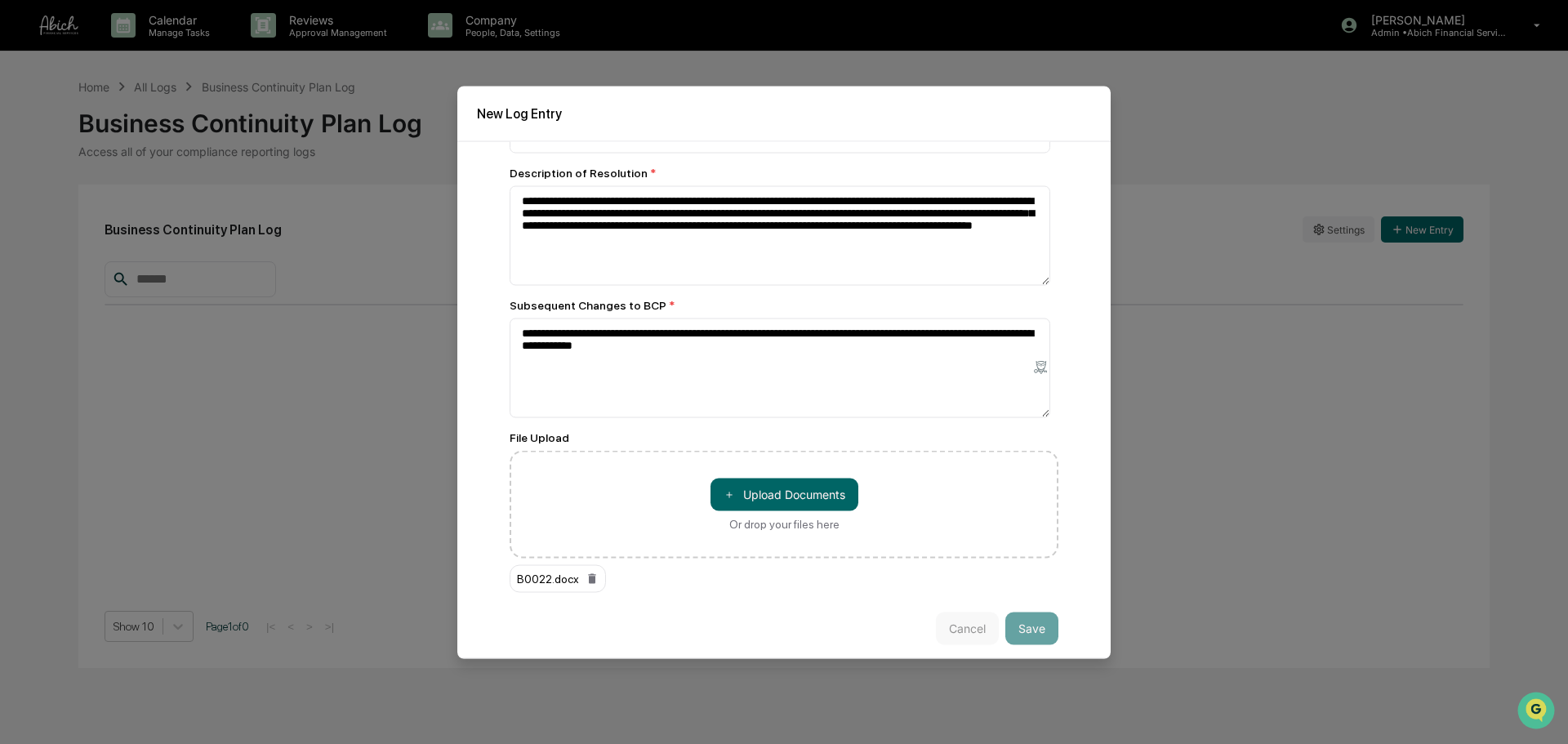
click at [1031, 567] on button "Save" at bounding box center [1032, 628] width 53 height 32
click at [590, 567] on icon at bounding box center [591, 578] width 8 height 10
click at [1036, 567] on button "Save" at bounding box center [1032, 628] width 53 height 32
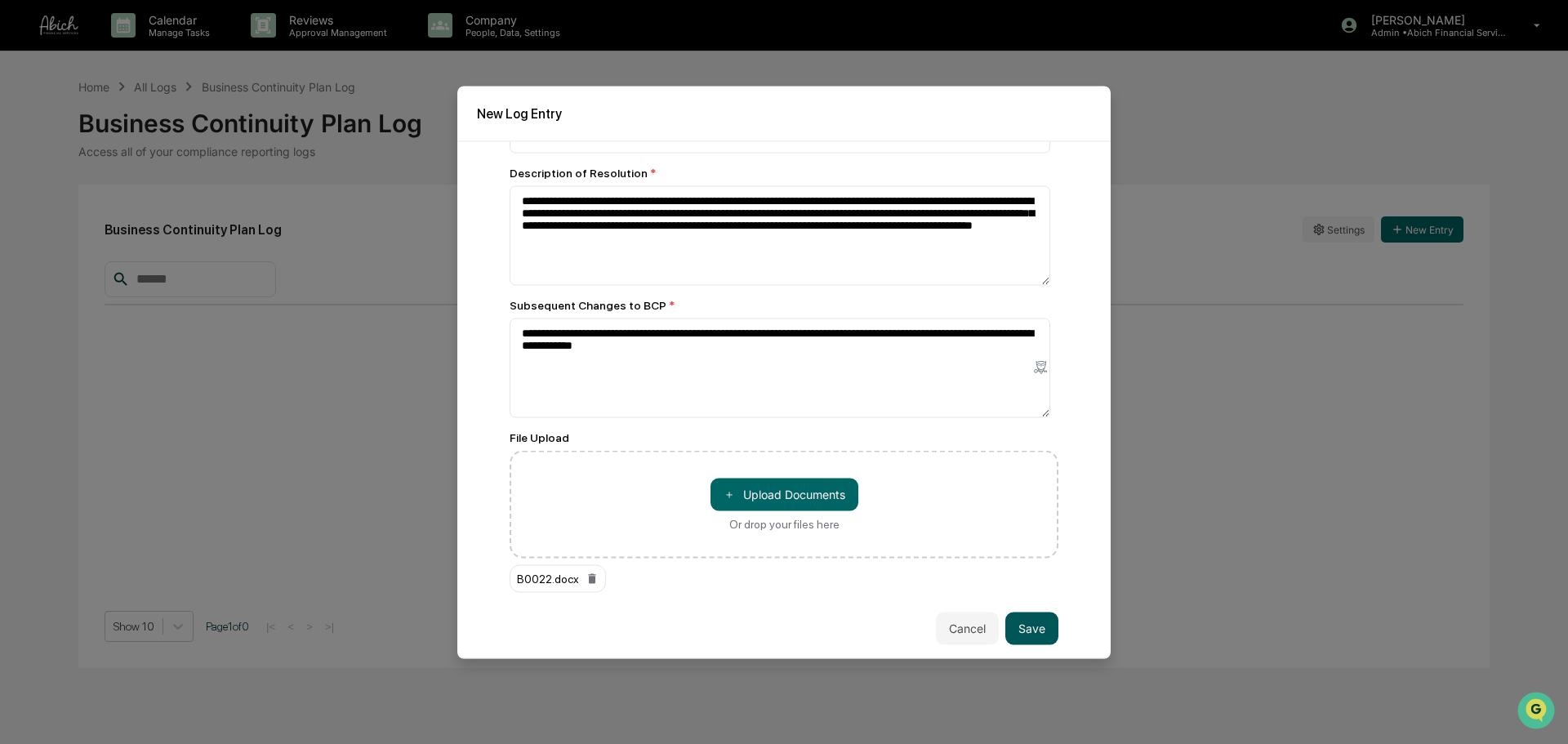
click at [1036, 567] on button "Save" at bounding box center [1032, 628] width 53 height 32
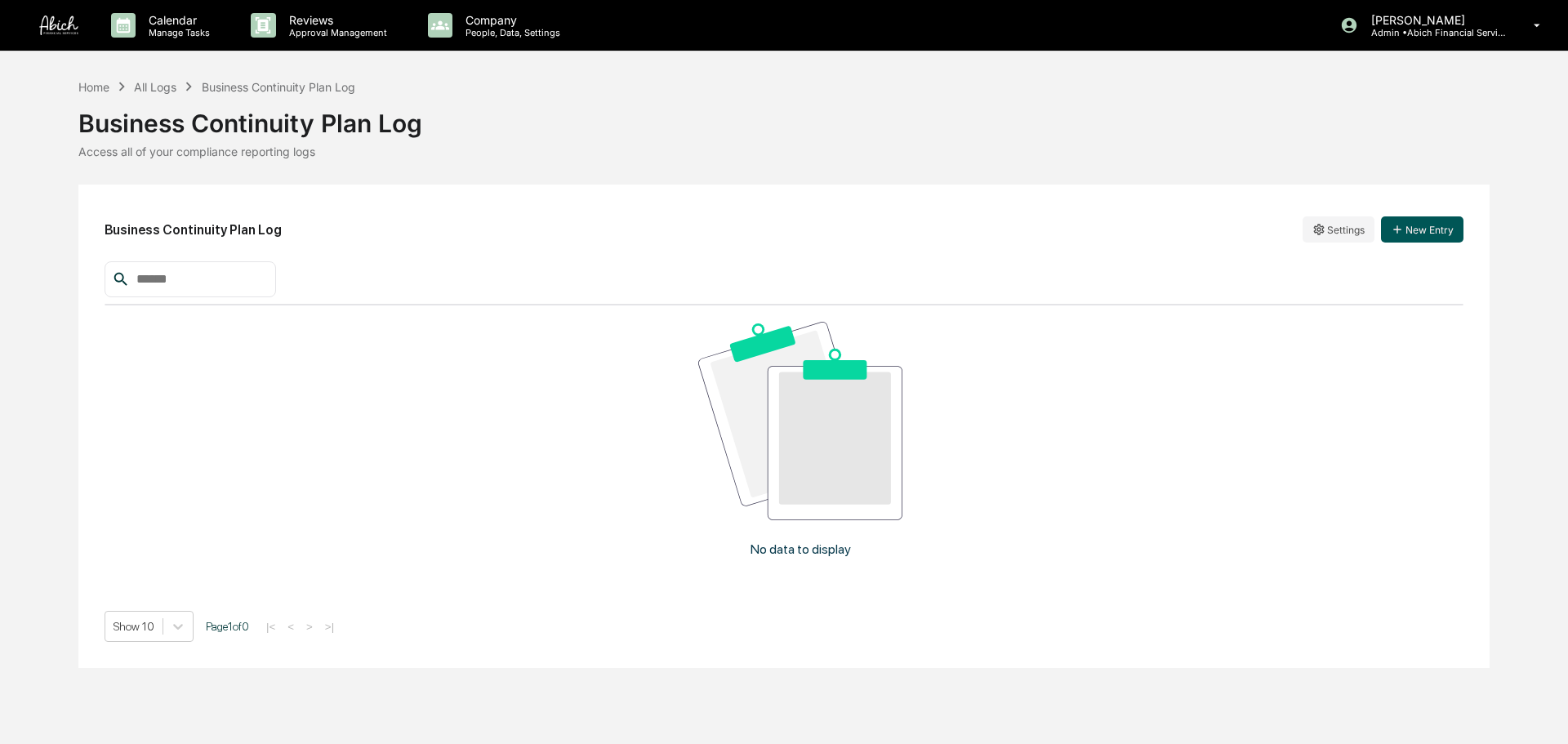
click at [1421, 230] on button "New Entry" at bounding box center [1422, 229] width 82 height 26
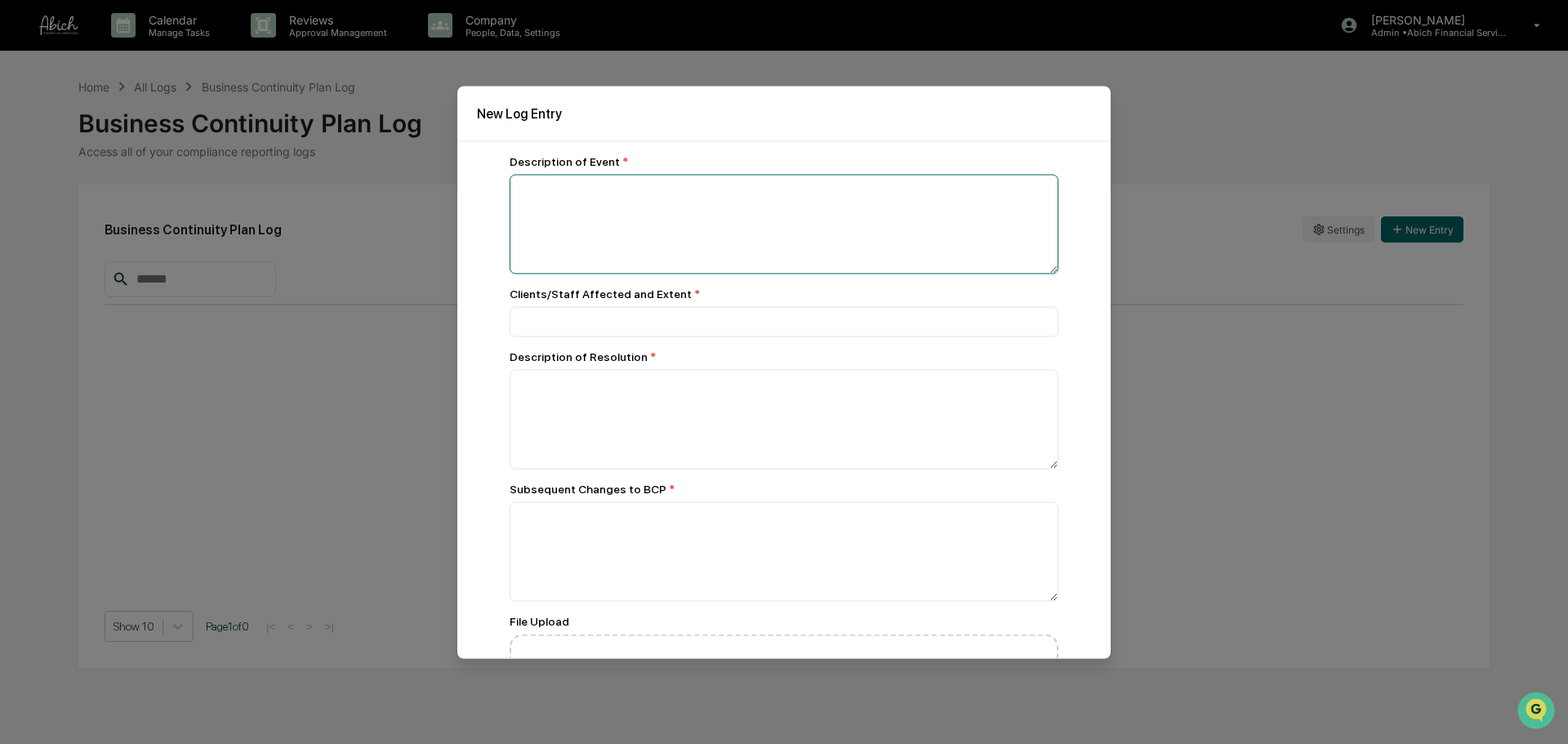
click at [650, 220] on textarea at bounding box center [783, 223] width 548 height 99
paste textarea "**********"
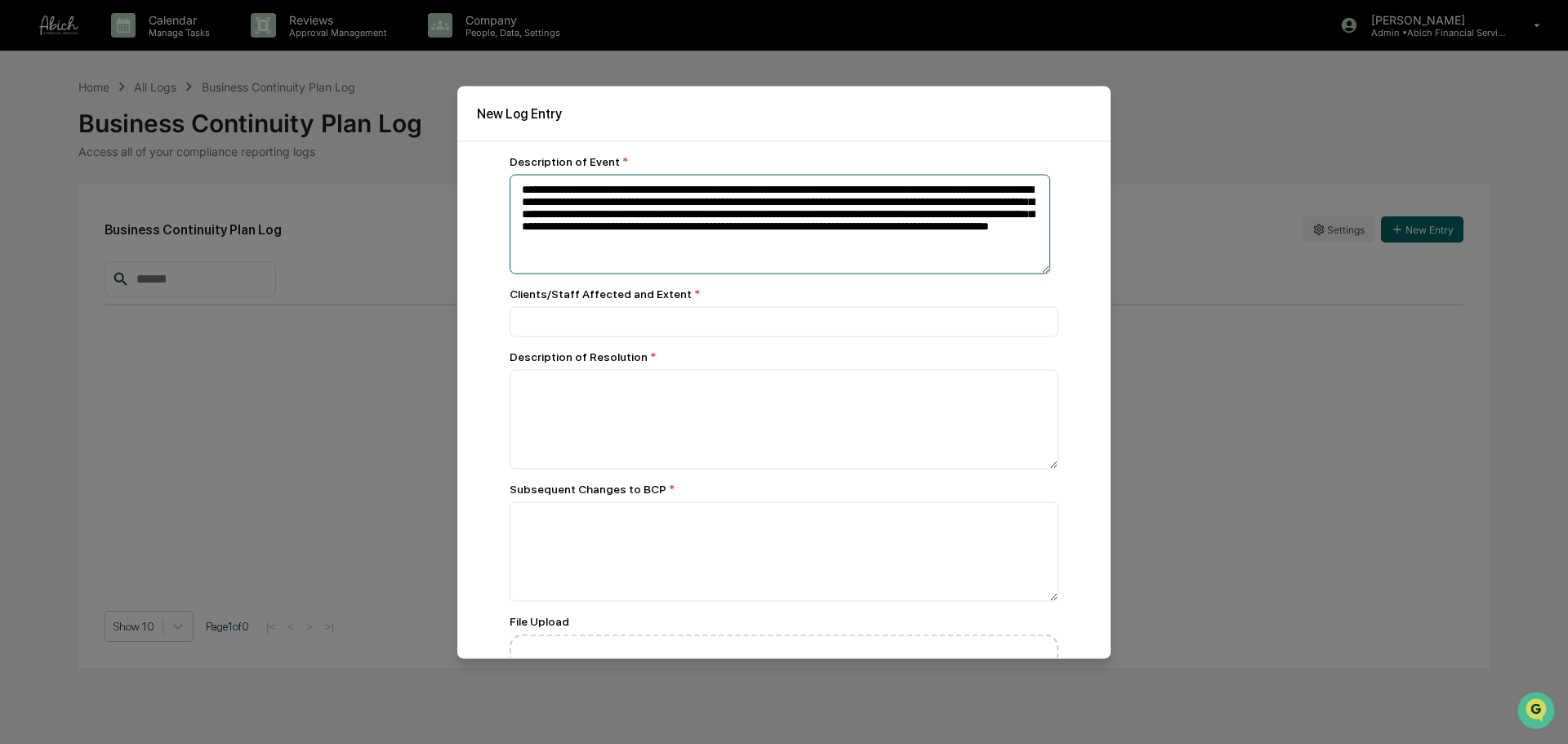
click at [523, 193] on textarea "**********" at bounding box center [779, 223] width 541 height 99
type textarea "**********"
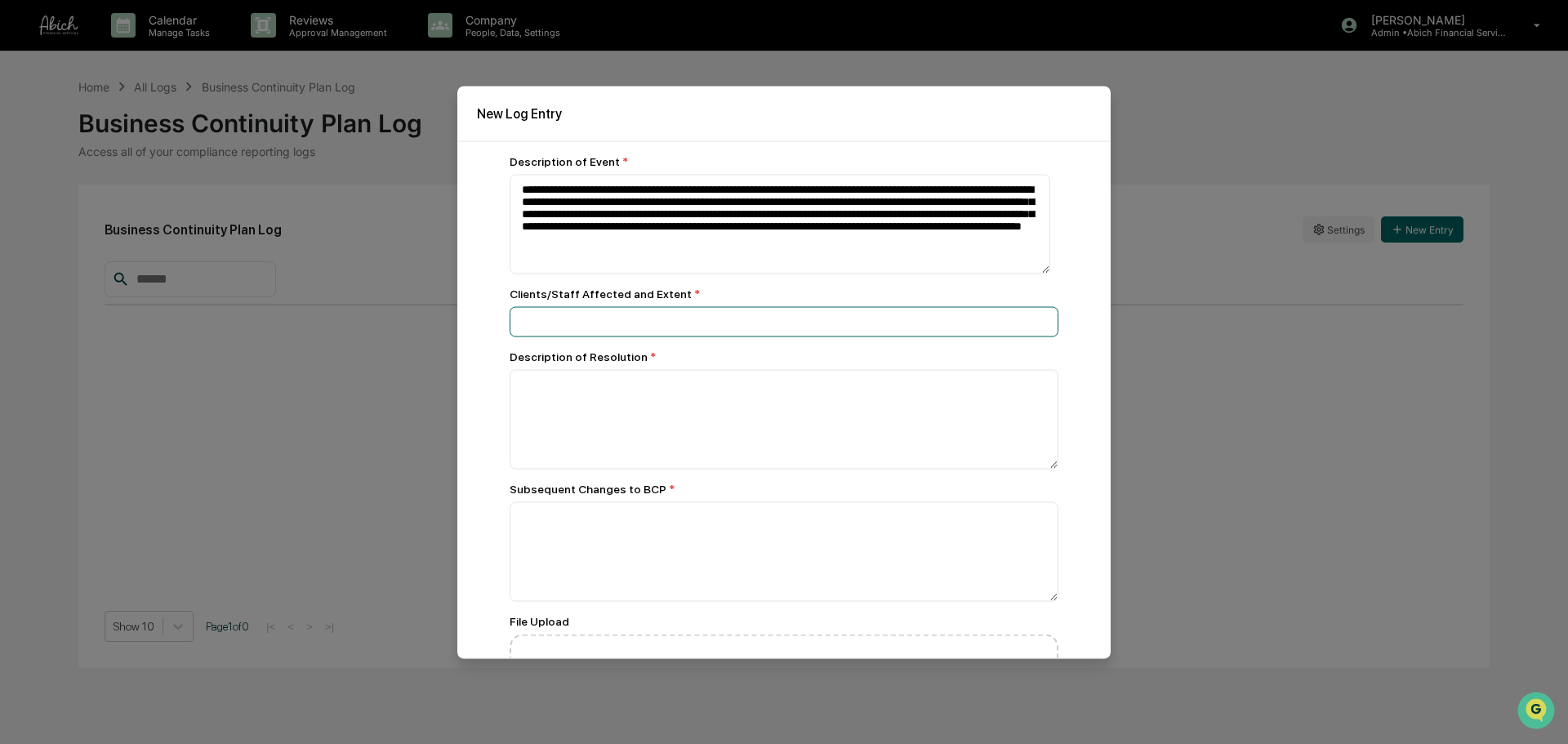
click at [688, 314] on input at bounding box center [783, 321] width 548 height 31
paste input "**********"
type input "**********"
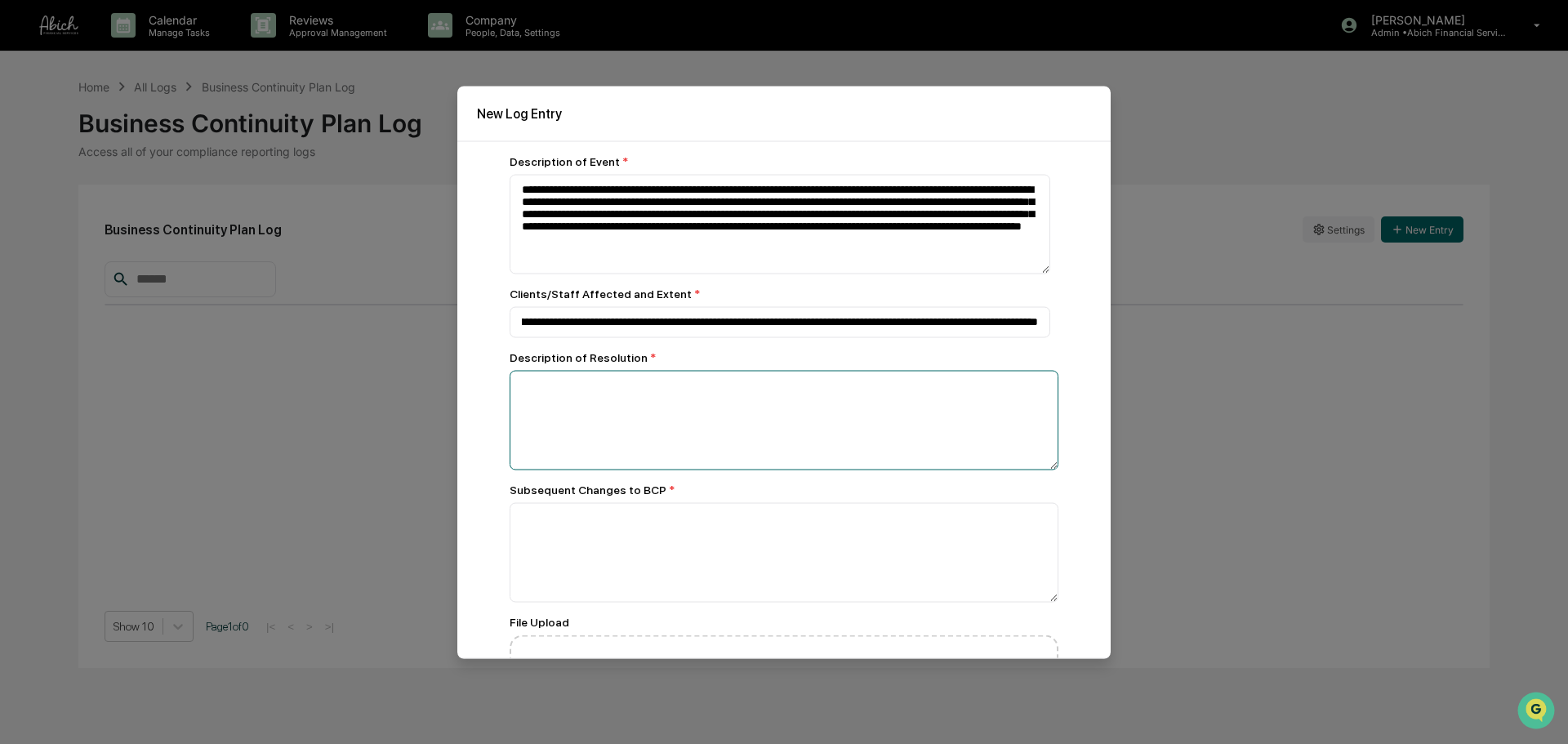
scroll to position [0, 0]
click at [690, 399] on textarea at bounding box center [783, 420] width 548 height 99
click at [650, 420] on textarea at bounding box center [783, 420] width 548 height 99
paste textarea "**********"
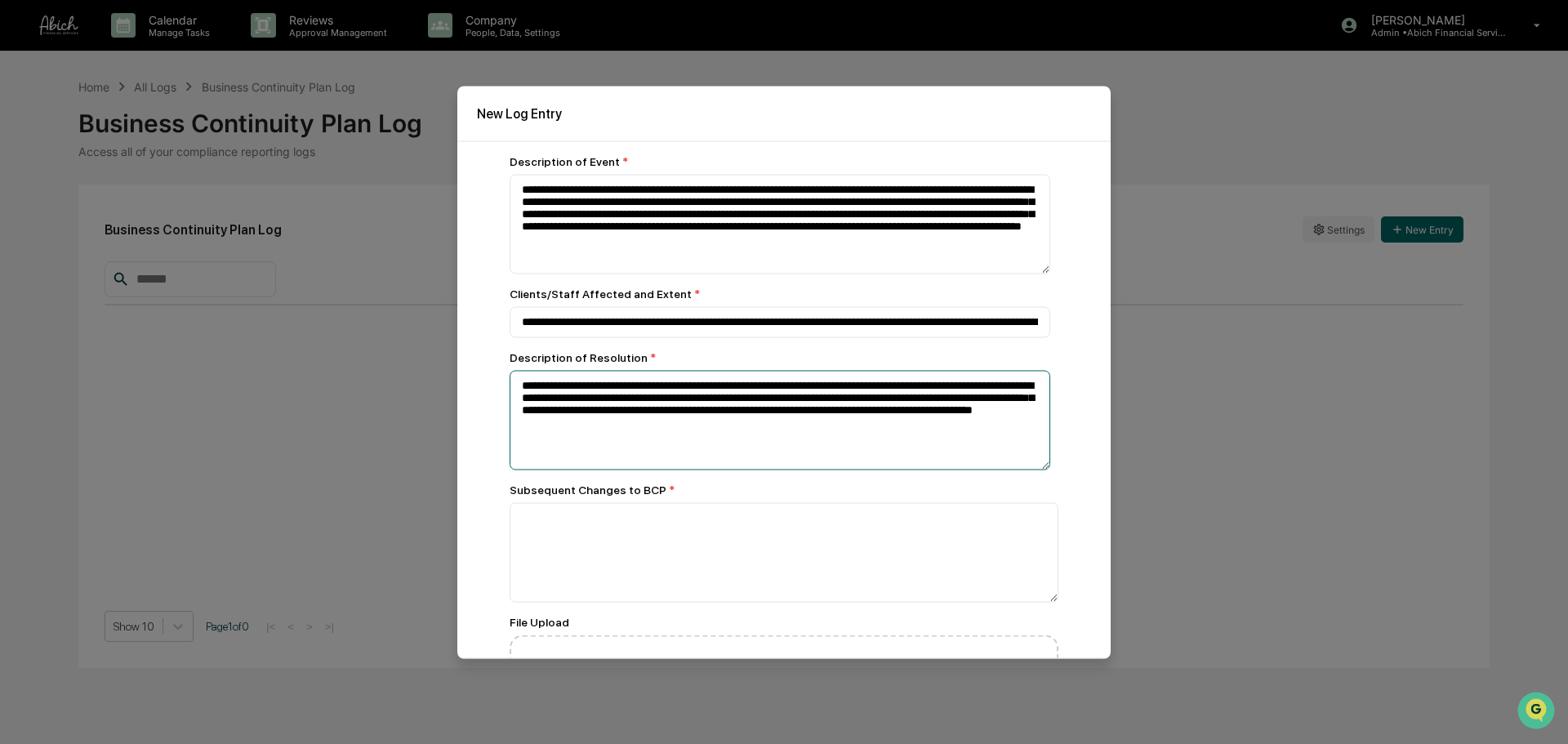
type textarea "**********"
click at [769, 568] on textarea at bounding box center [783, 551] width 548 height 99
paste textarea "**********"
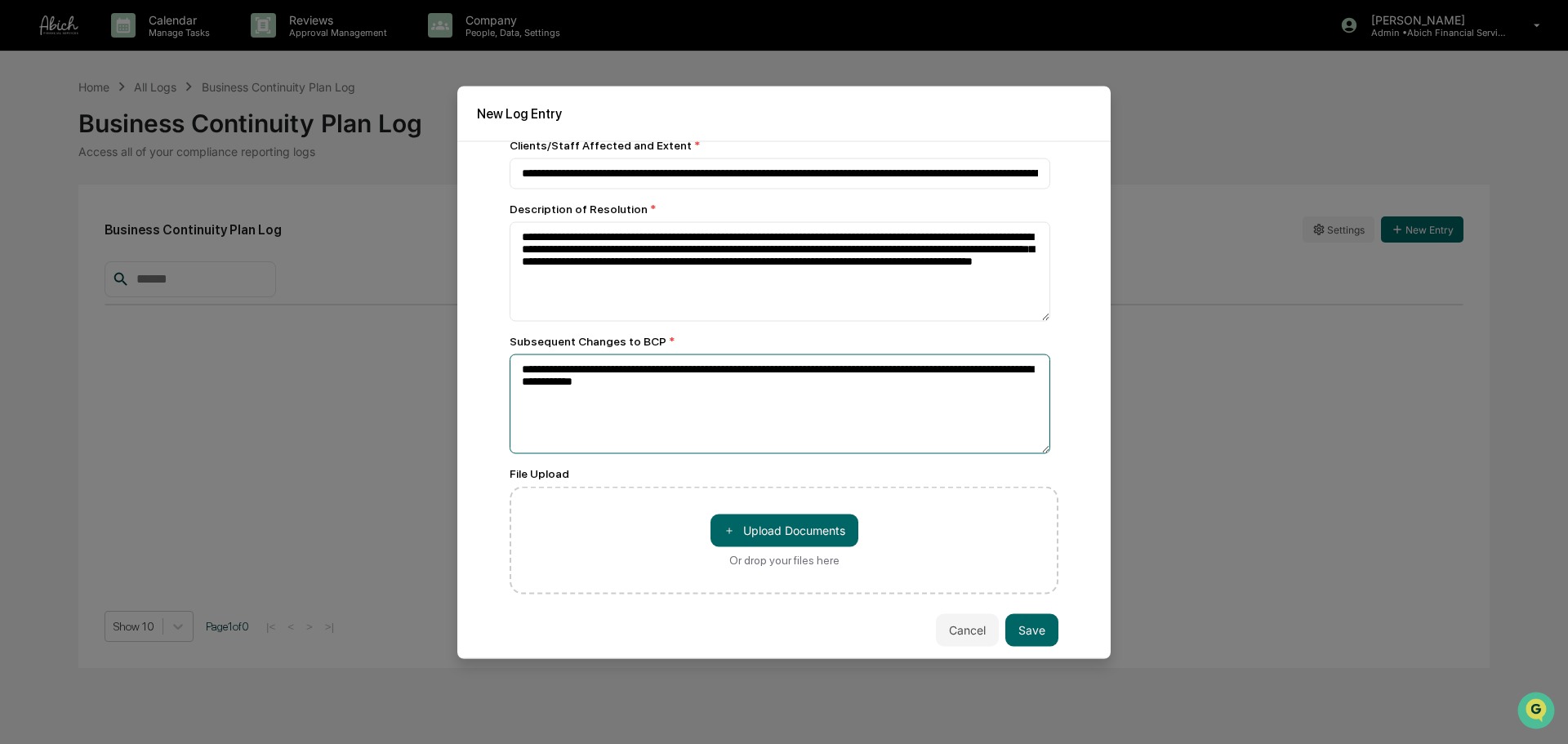
scroll to position [151, 0]
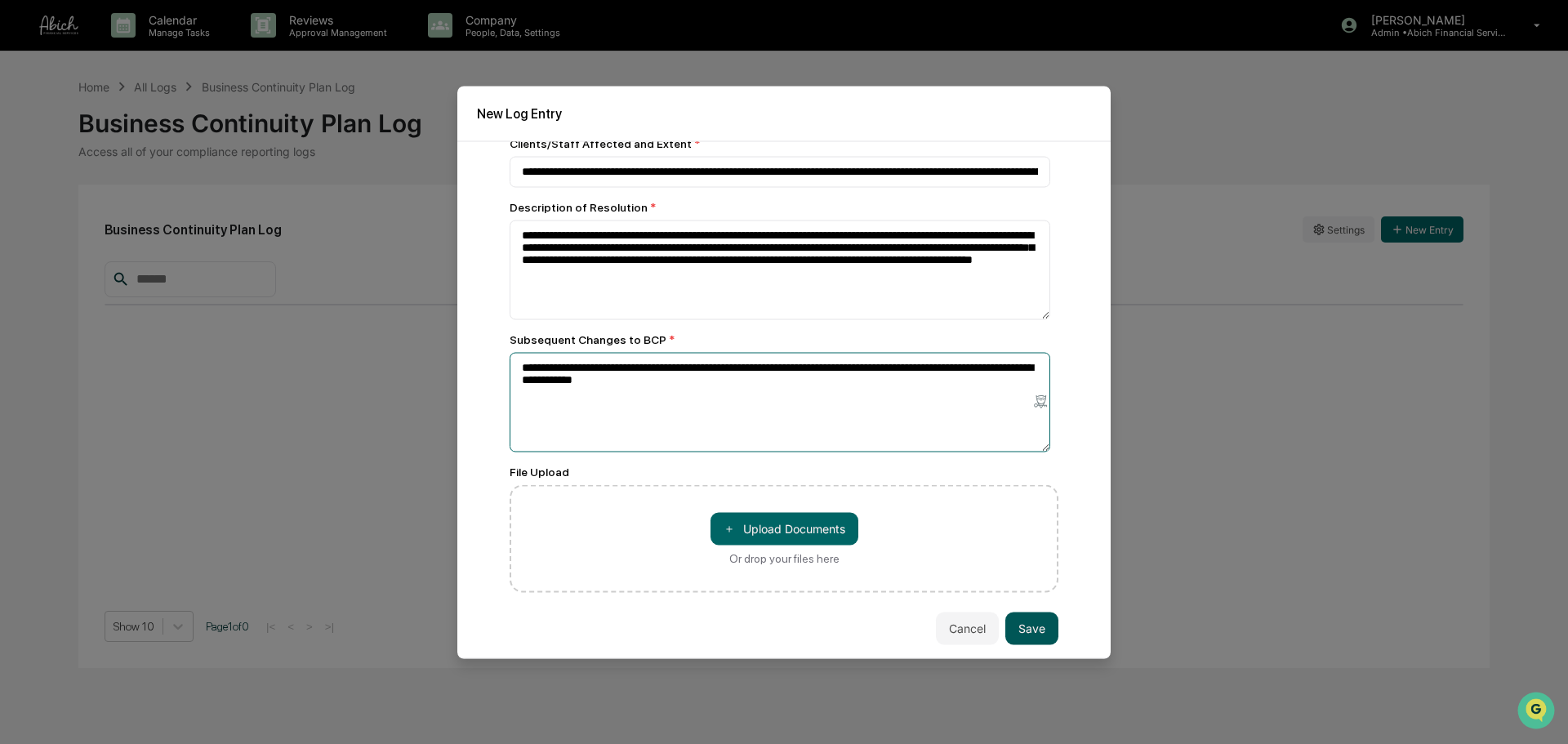
type textarea "**********"
click at [1032, 629] on button "Save" at bounding box center [1032, 628] width 53 height 32
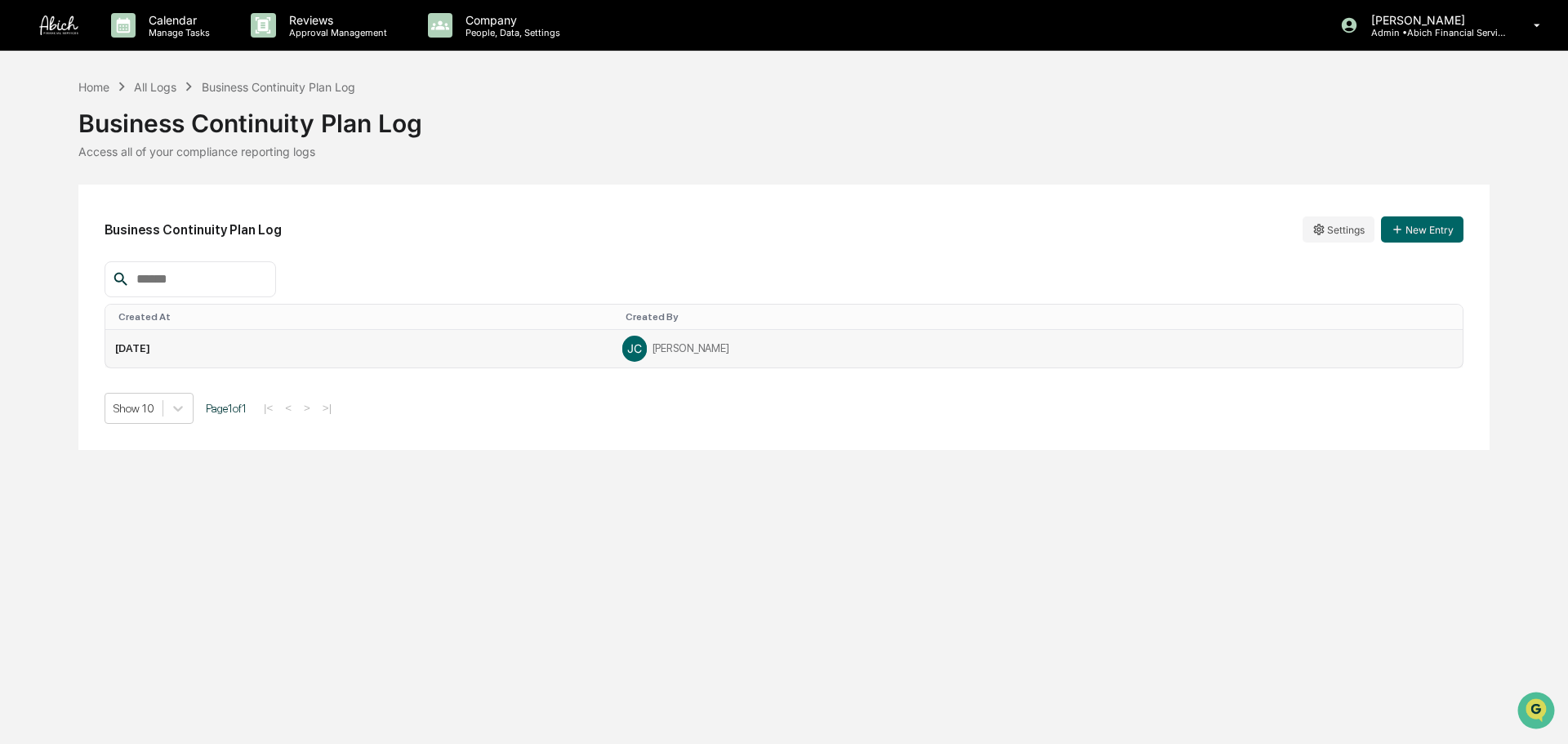
click at [595, 356] on td "[DATE]" at bounding box center [359, 348] width 507 height 37
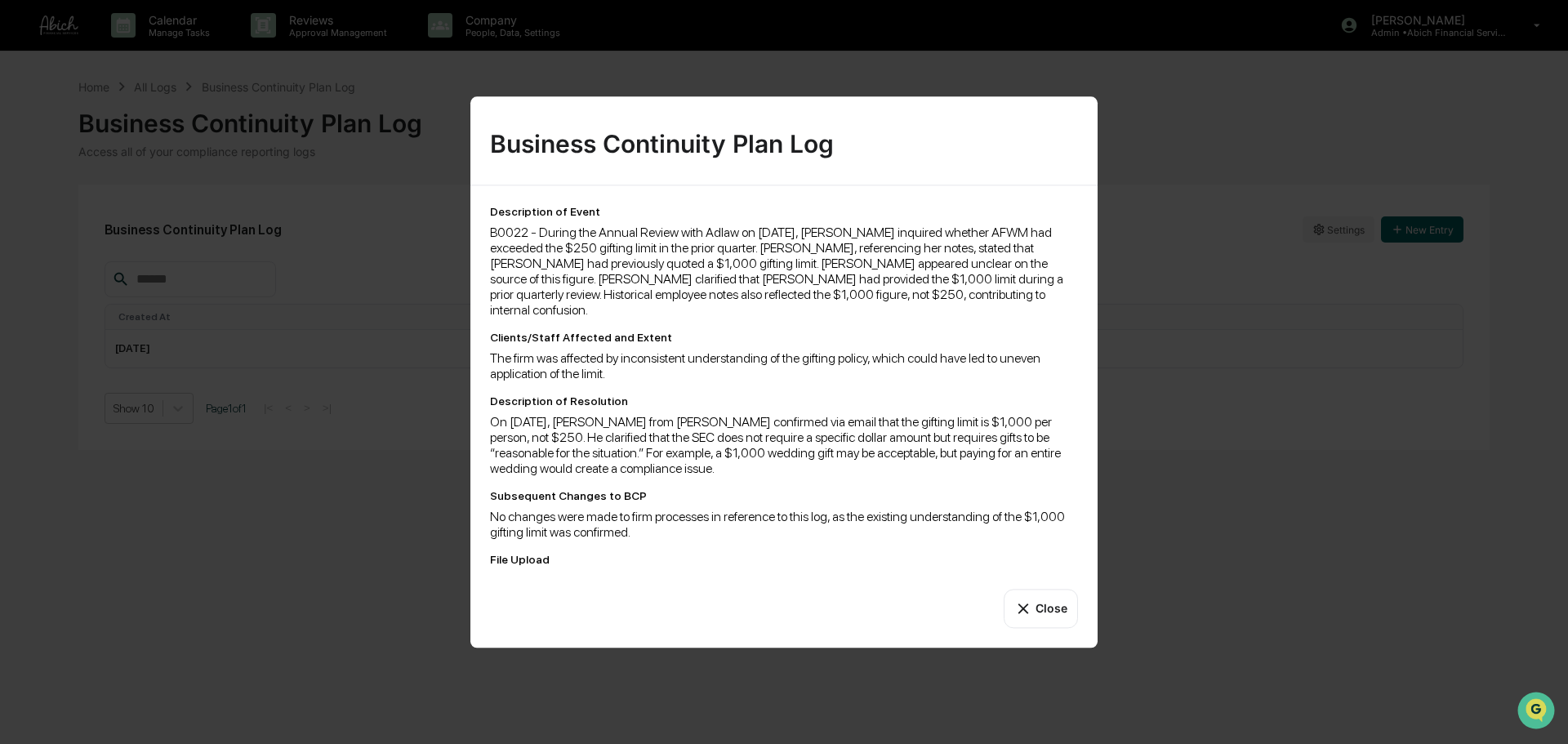
click at [1041, 600] on button "Close" at bounding box center [1041, 608] width 74 height 39
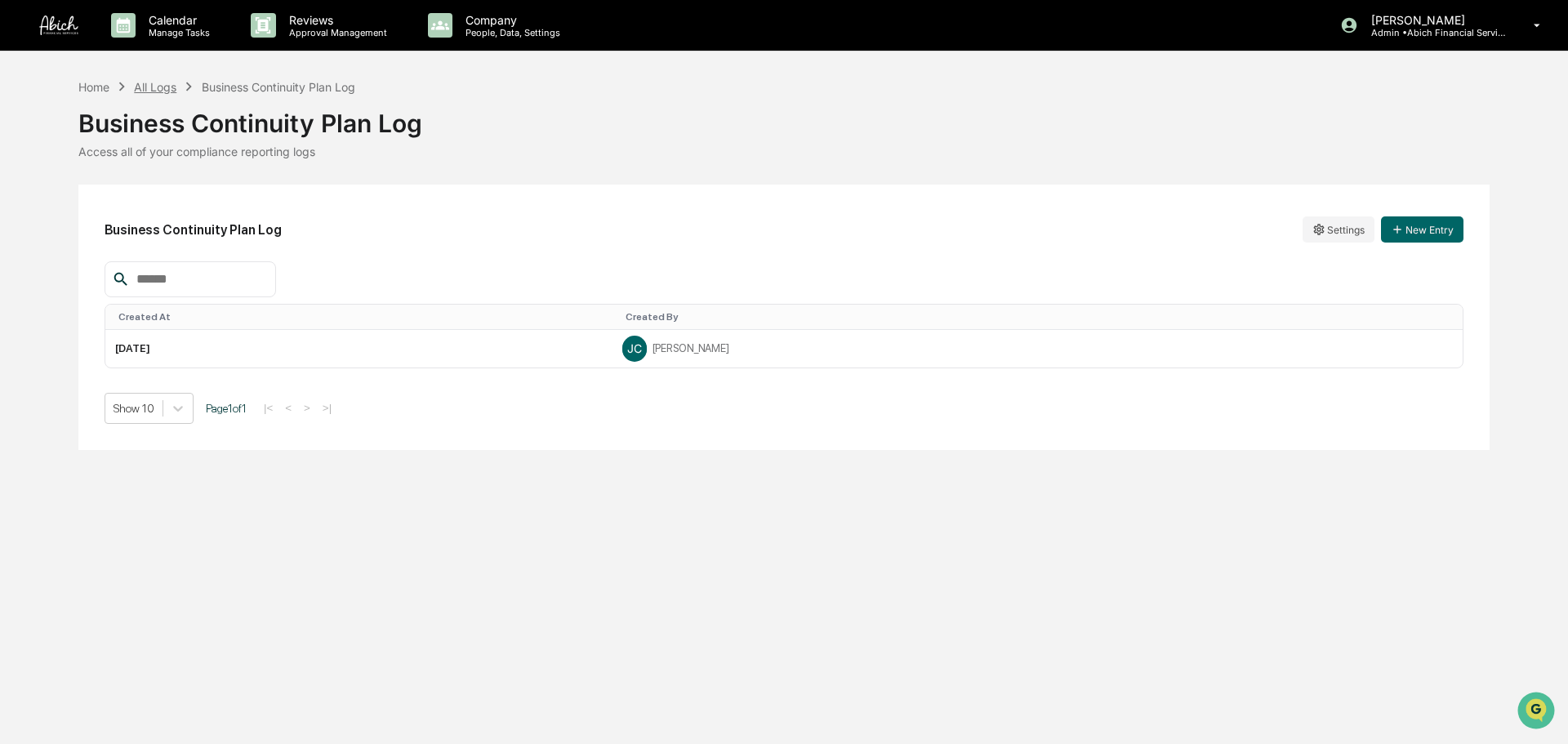
click at [167, 88] on div "All Logs" at bounding box center [155, 87] width 43 height 14
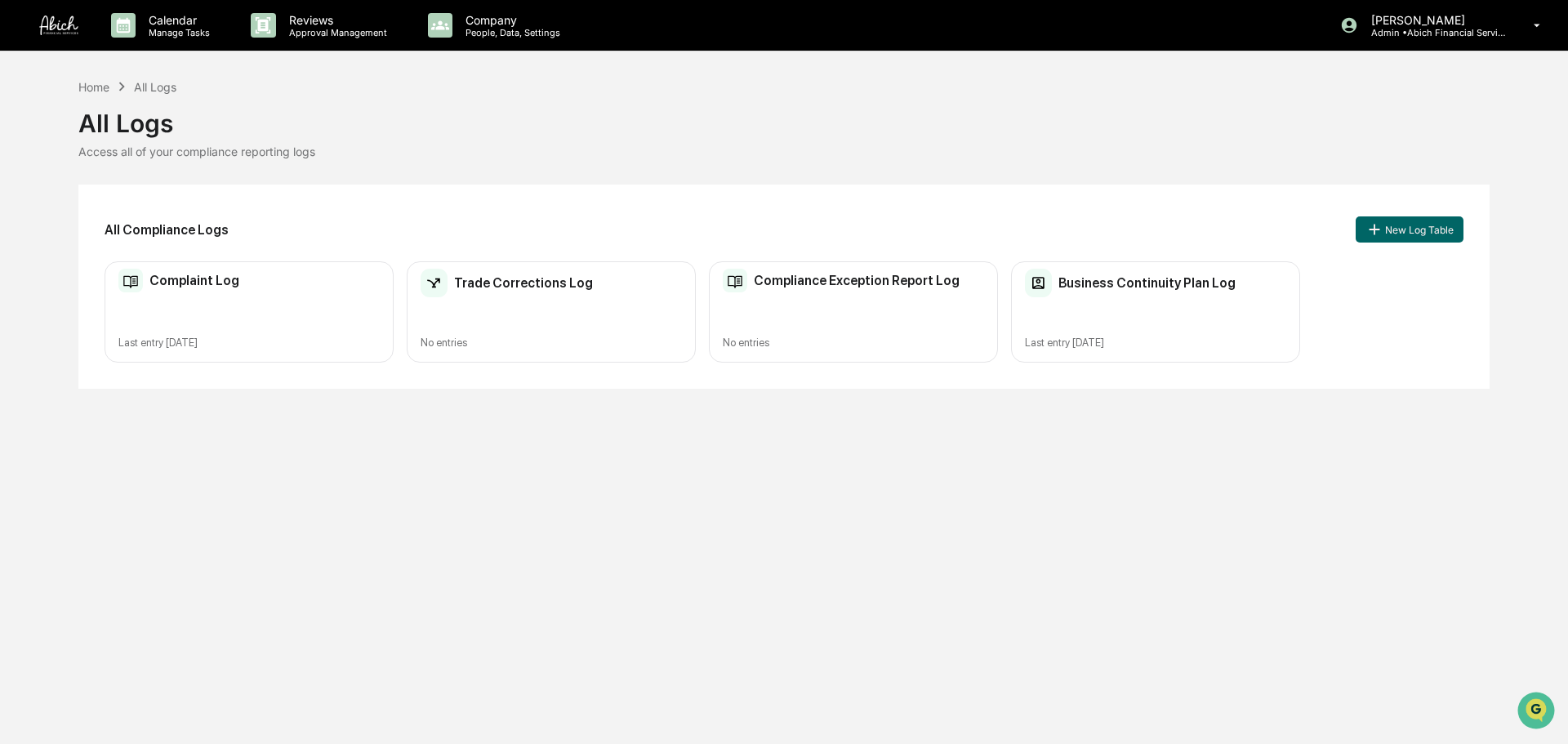
click at [1117, 319] on div "Business Continuity Plan Log Last entry [DATE]" at bounding box center [1155, 312] width 289 height 102
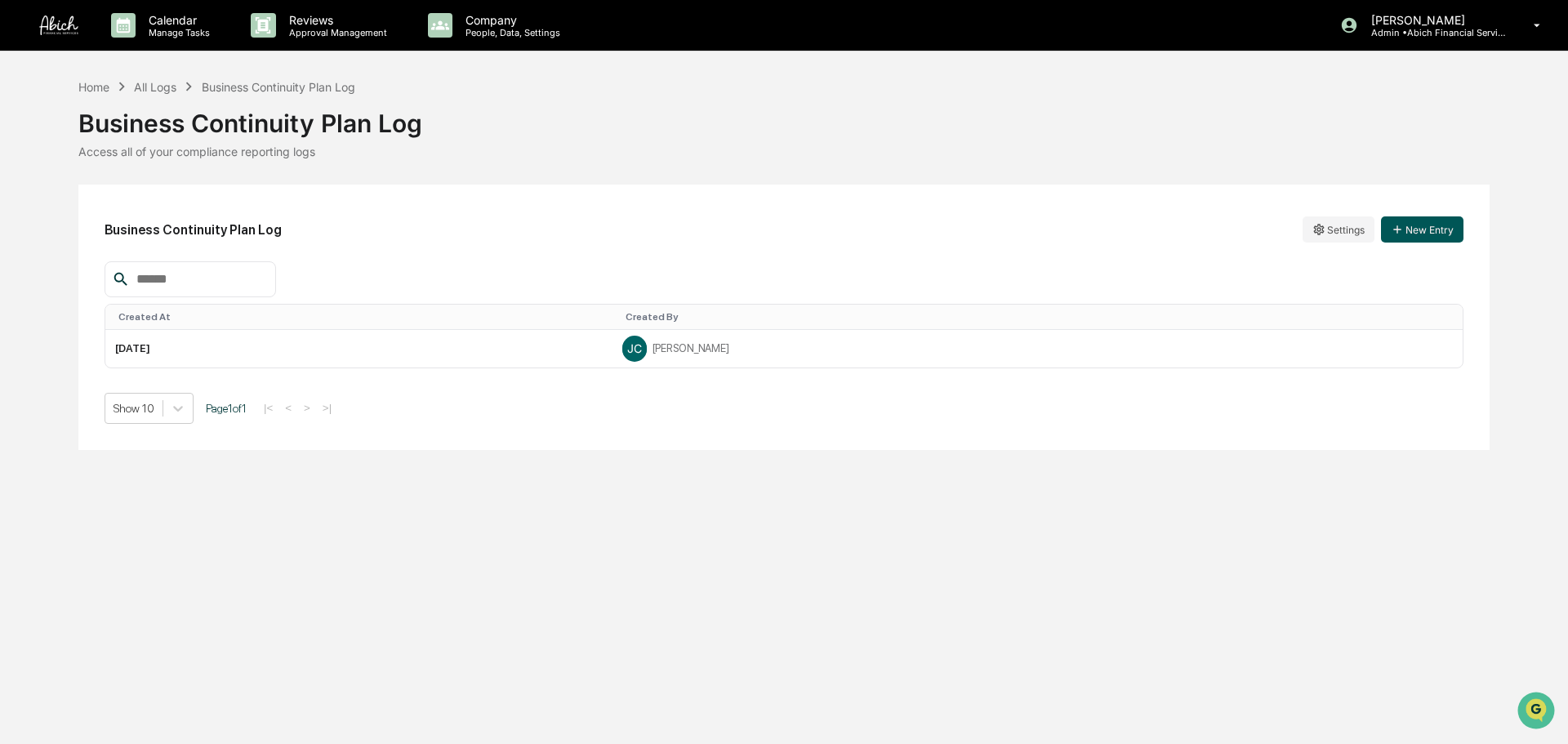
click at [1420, 230] on button "New Entry" at bounding box center [1422, 229] width 82 height 26
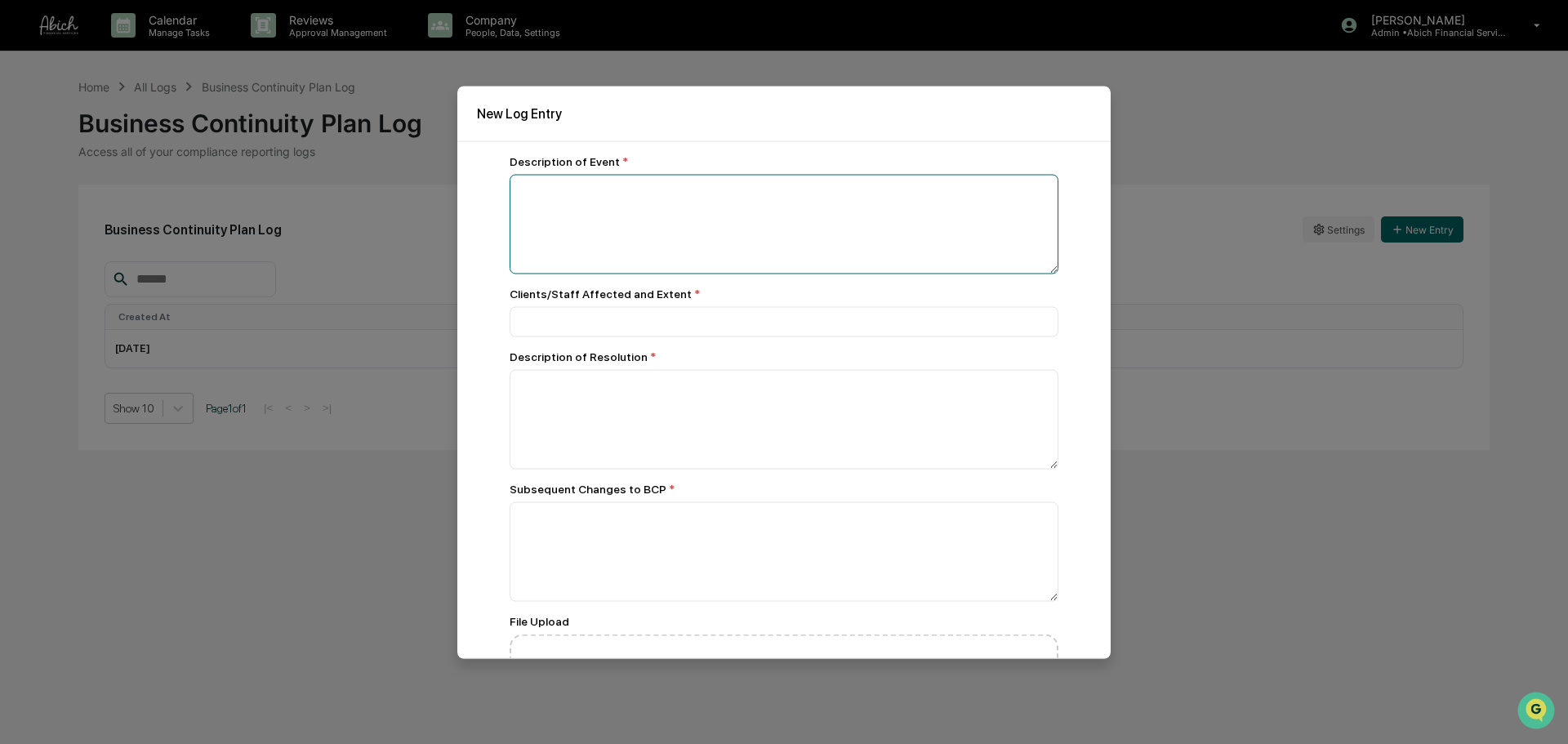
click at [735, 229] on textarea at bounding box center [783, 223] width 548 height 99
click at [603, 218] on textarea at bounding box center [783, 223] width 548 height 99
type textarea "*"
click at [661, 230] on textarea "*******" at bounding box center [779, 223] width 541 height 99
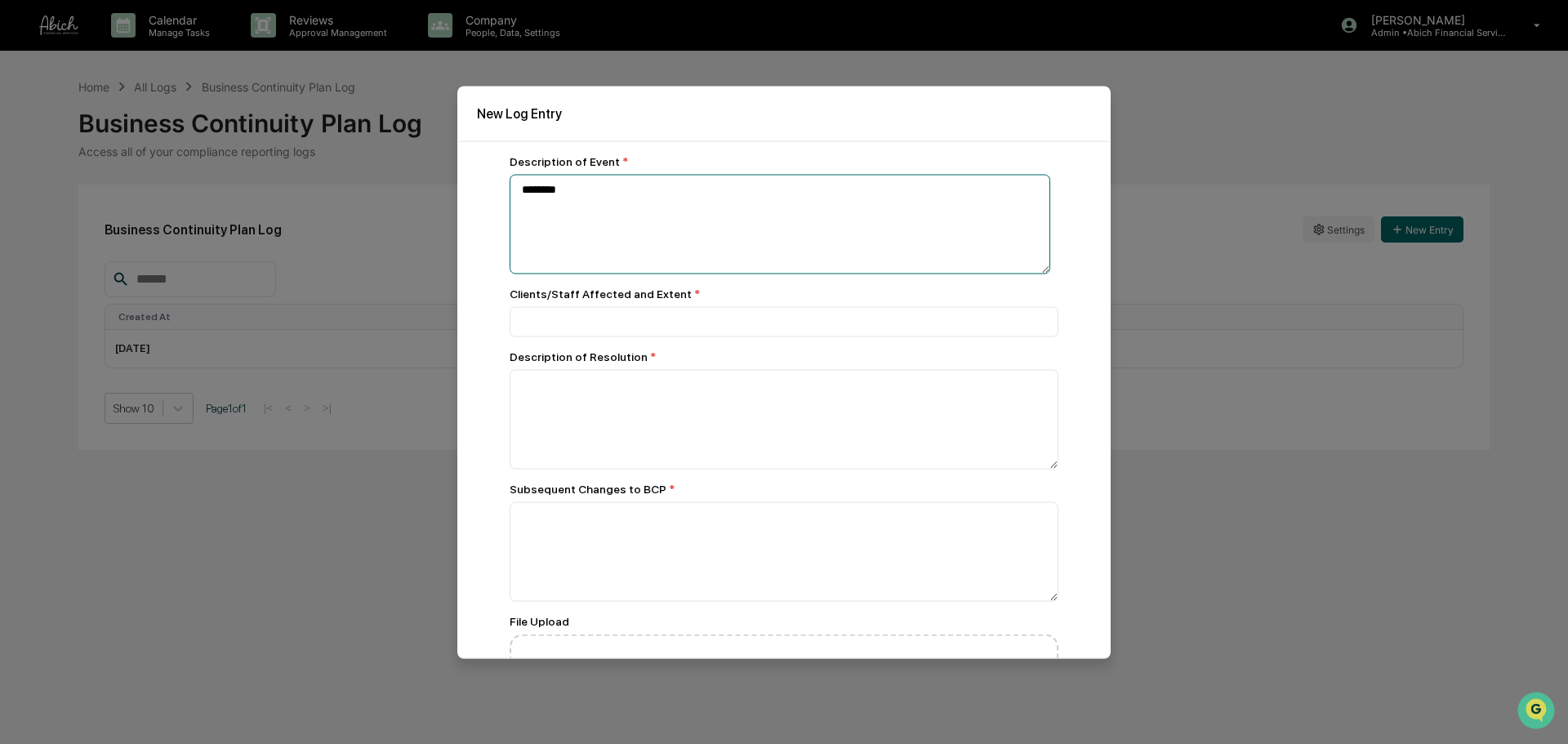
paste textarea "**********"
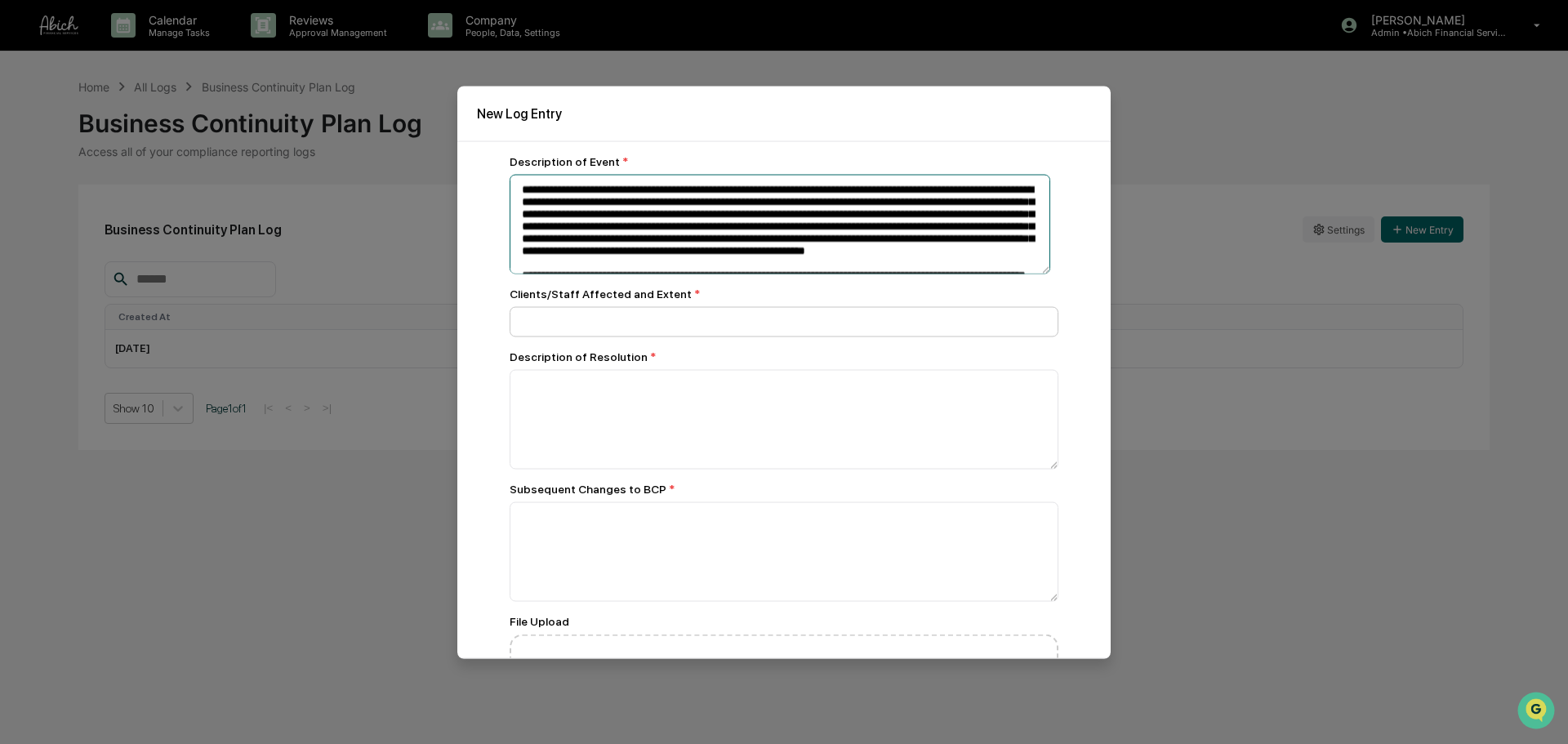
type textarea "**********"
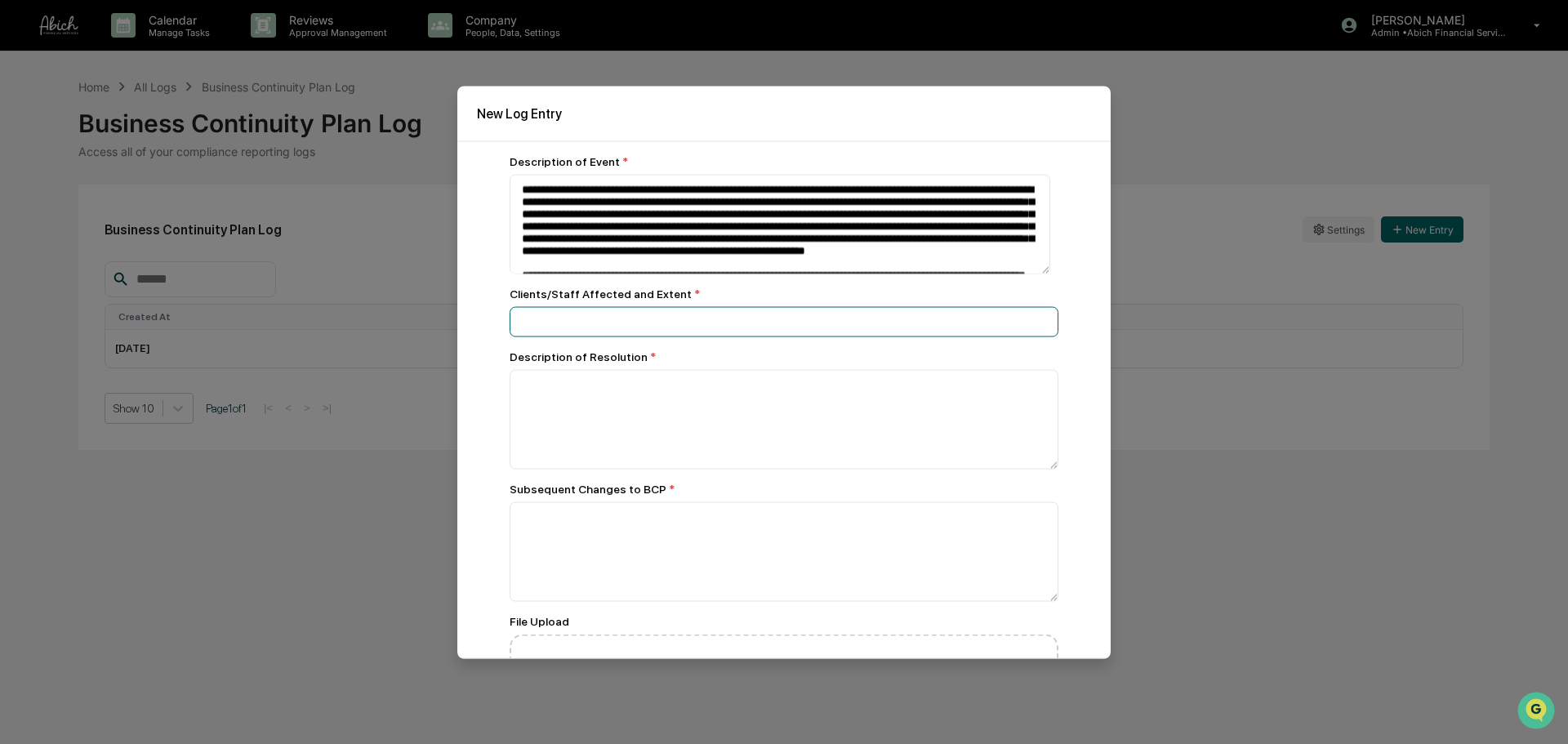
click at [715, 335] on input at bounding box center [783, 321] width 548 height 31
click at [616, 334] on input "*****" at bounding box center [783, 321] width 548 height 31
click at [842, 321] on input "**********" at bounding box center [783, 321] width 548 height 31
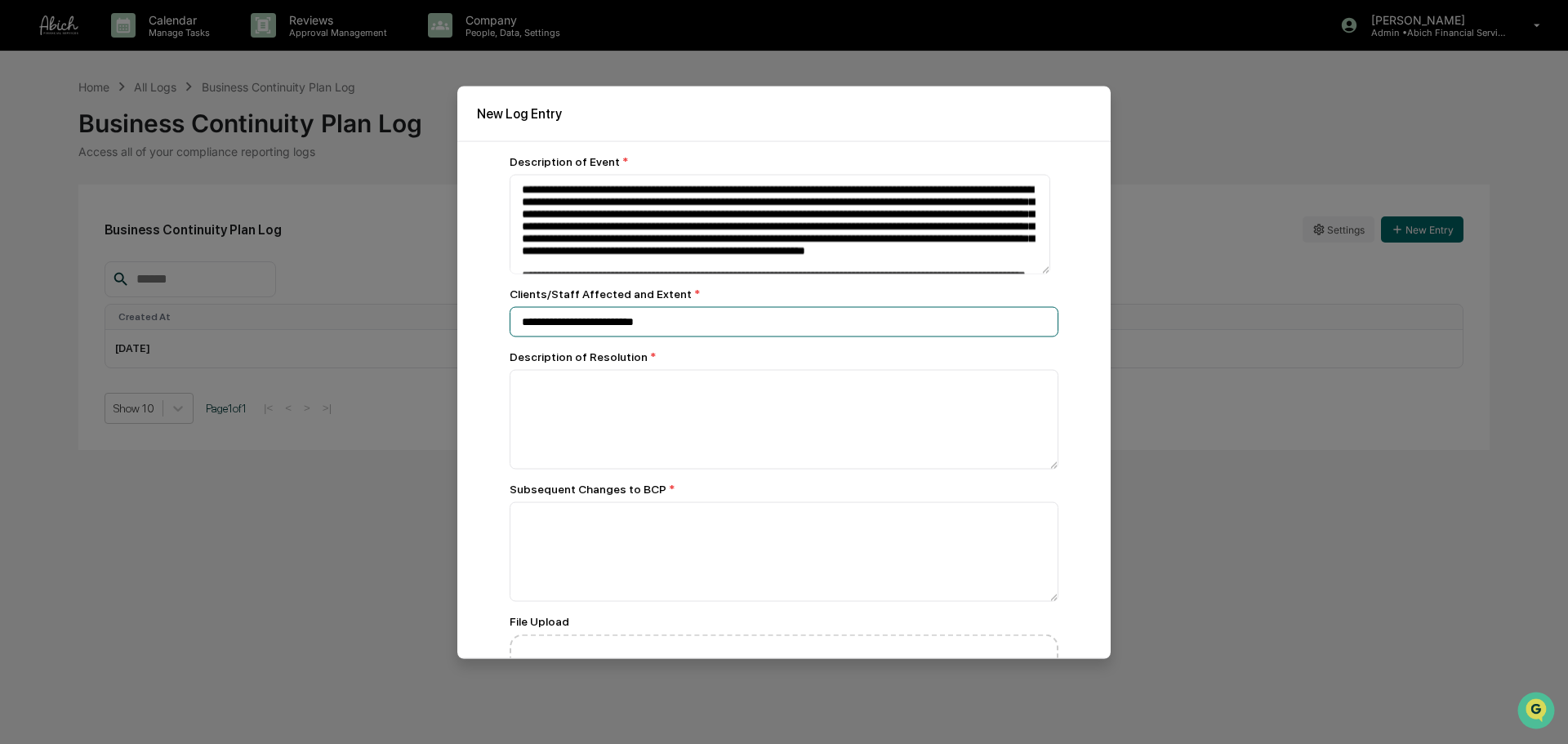
click at [821, 315] on input "**********" at bounding box center [783, 321] width 548 height 31
paste input "**********"
click at [881, 330] on input "**********" at bounding box center [783, 321] width 548 height 31
paste input "**********"
click at [920, 324] on input "**********" at bounding box center [779, 321] width 541 height 31
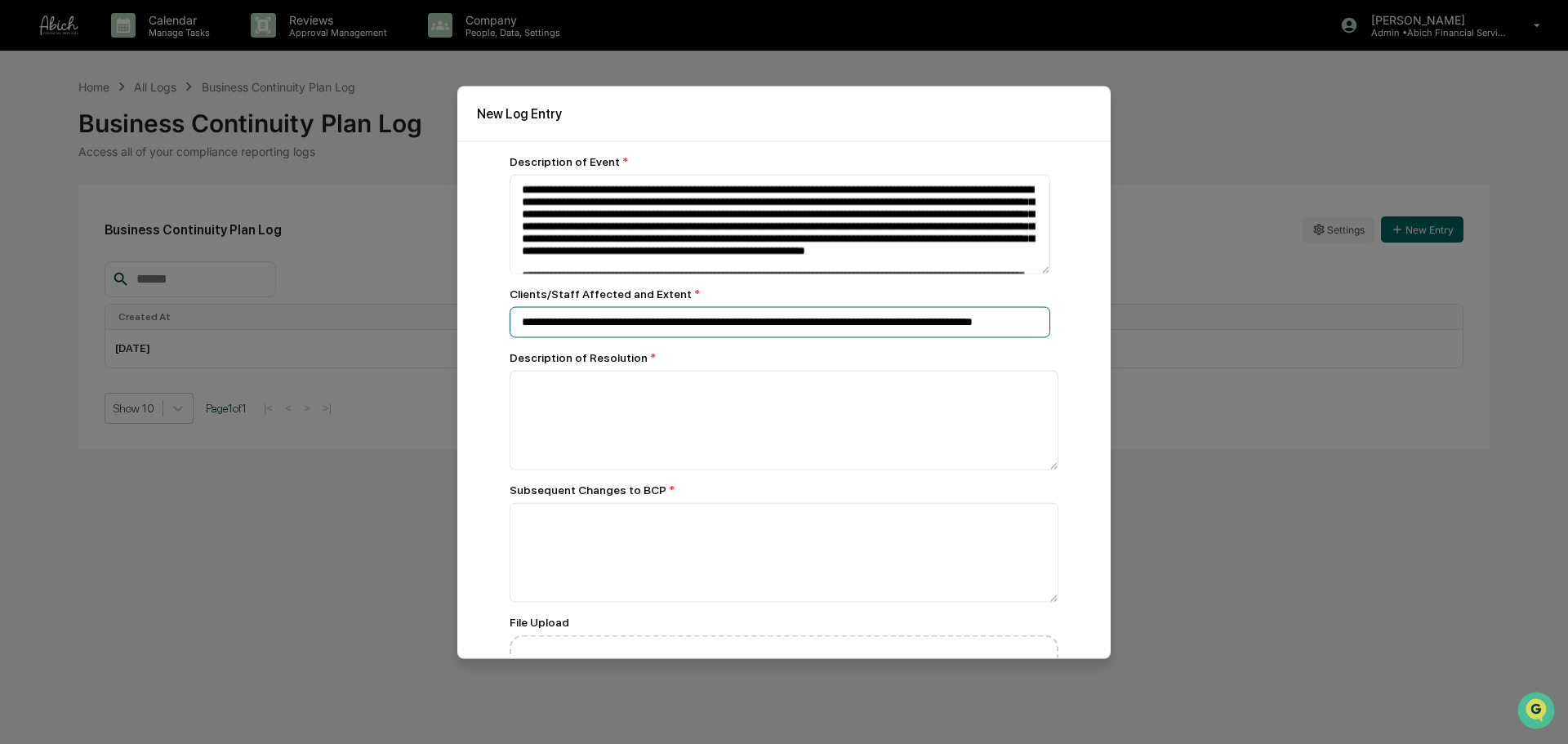
drag, startPoint x: 928, startPoint y: 320, endPoint x: 883, endPoint y: 320, distance: 45.0
click at [883, 320] on input "**********" at bounding box center [779, 321] width 541 height 31
click at [1030, 326] on input "**********" at bounding box center [779, 321] width 541 height 31
drag, startPoint x: 1035, startPoint y: 320, endPoint x: 908, endPoint y: 320, distance: 127.0
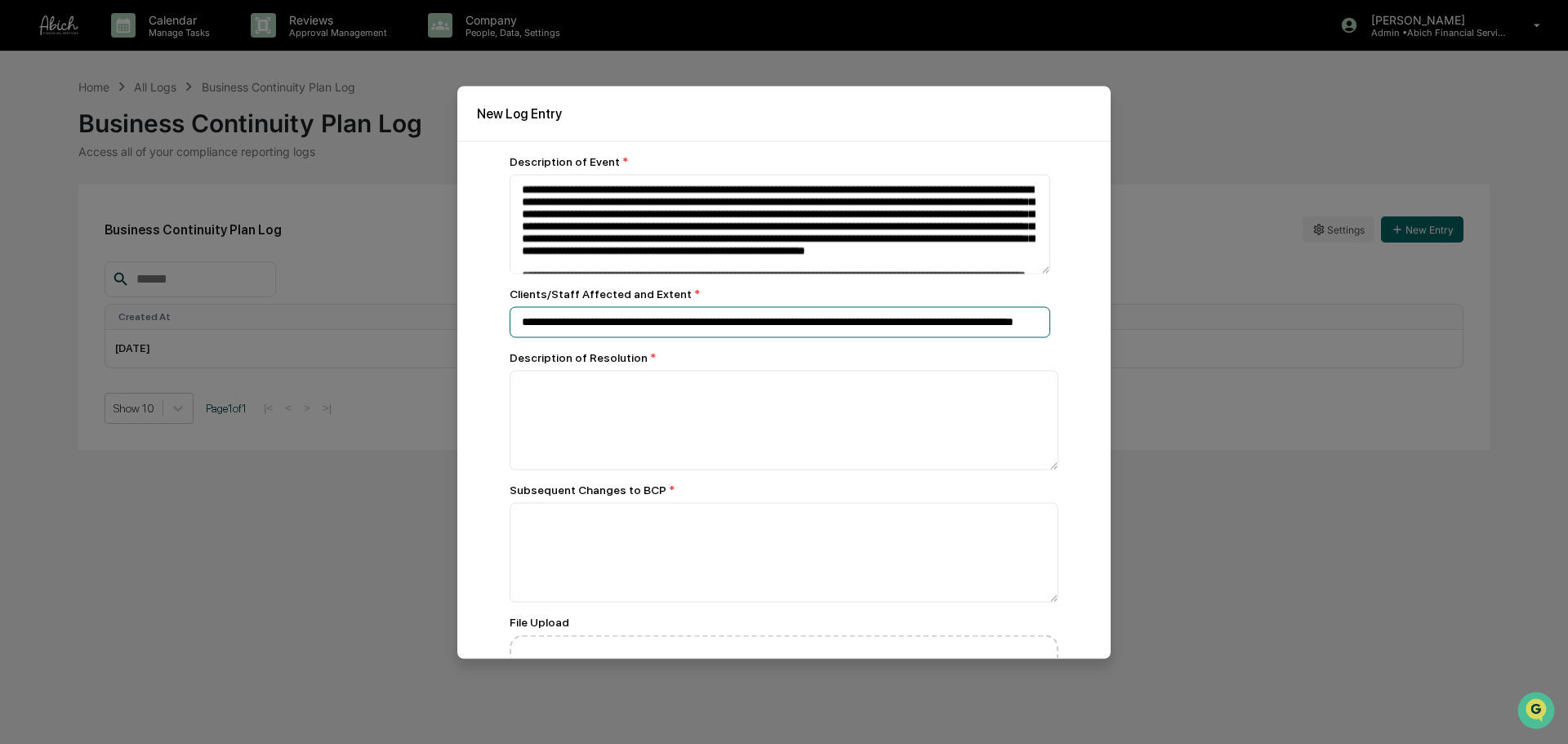
click at [908, 320] on input "**********" at bounding box center [779, 321] width 541 height 31
click at [1039, 322] on input "**********" at bounding box center [779, 321] width 541 height 31
click at [1037, 320] on input "**********" at bounding box center [779, 321] width 541 height 31
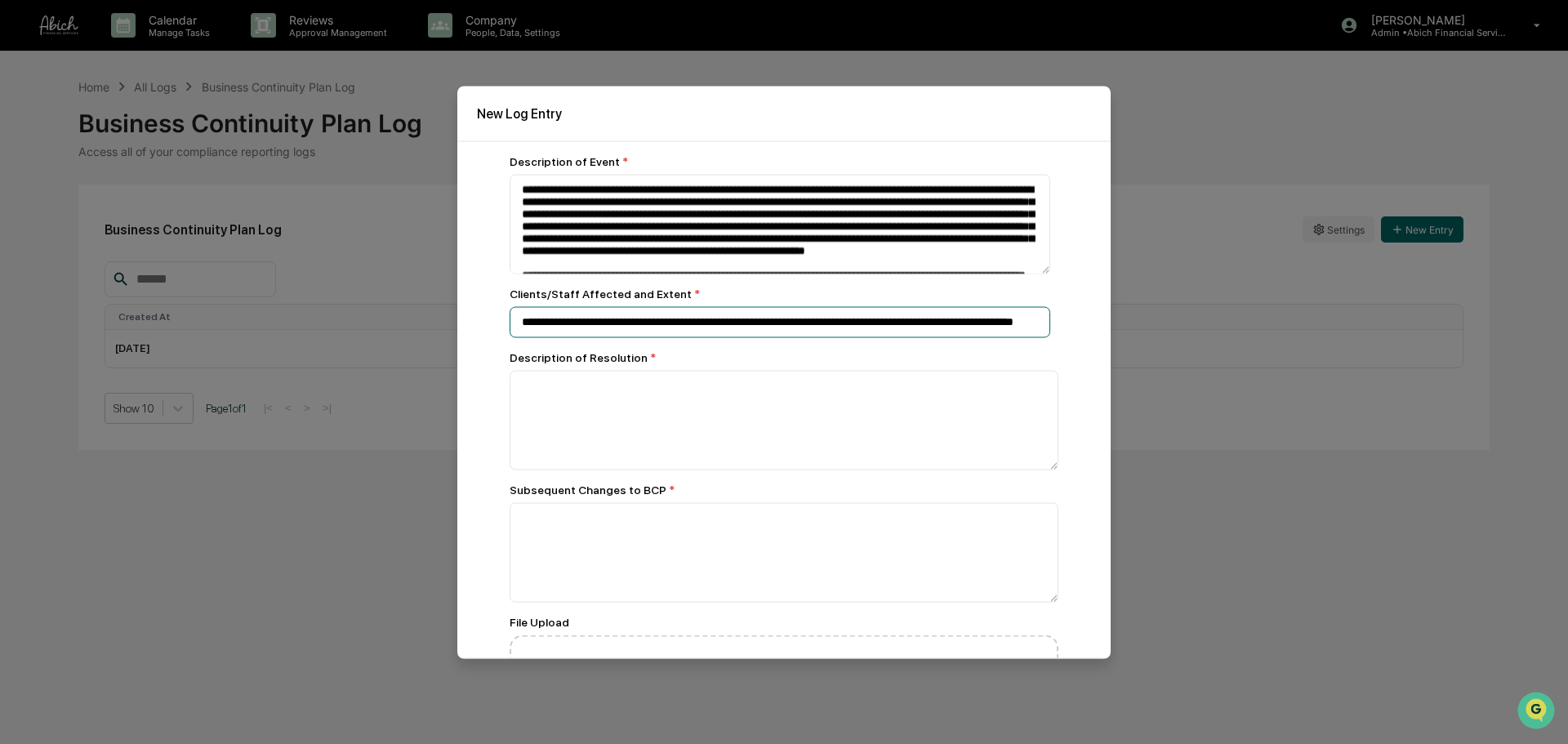
scroll to position [0, 136]
click at [911, 320] on input "**********" at bounding box center [779, 321] width 541 height 31
paste input "**********"
type input "**********"
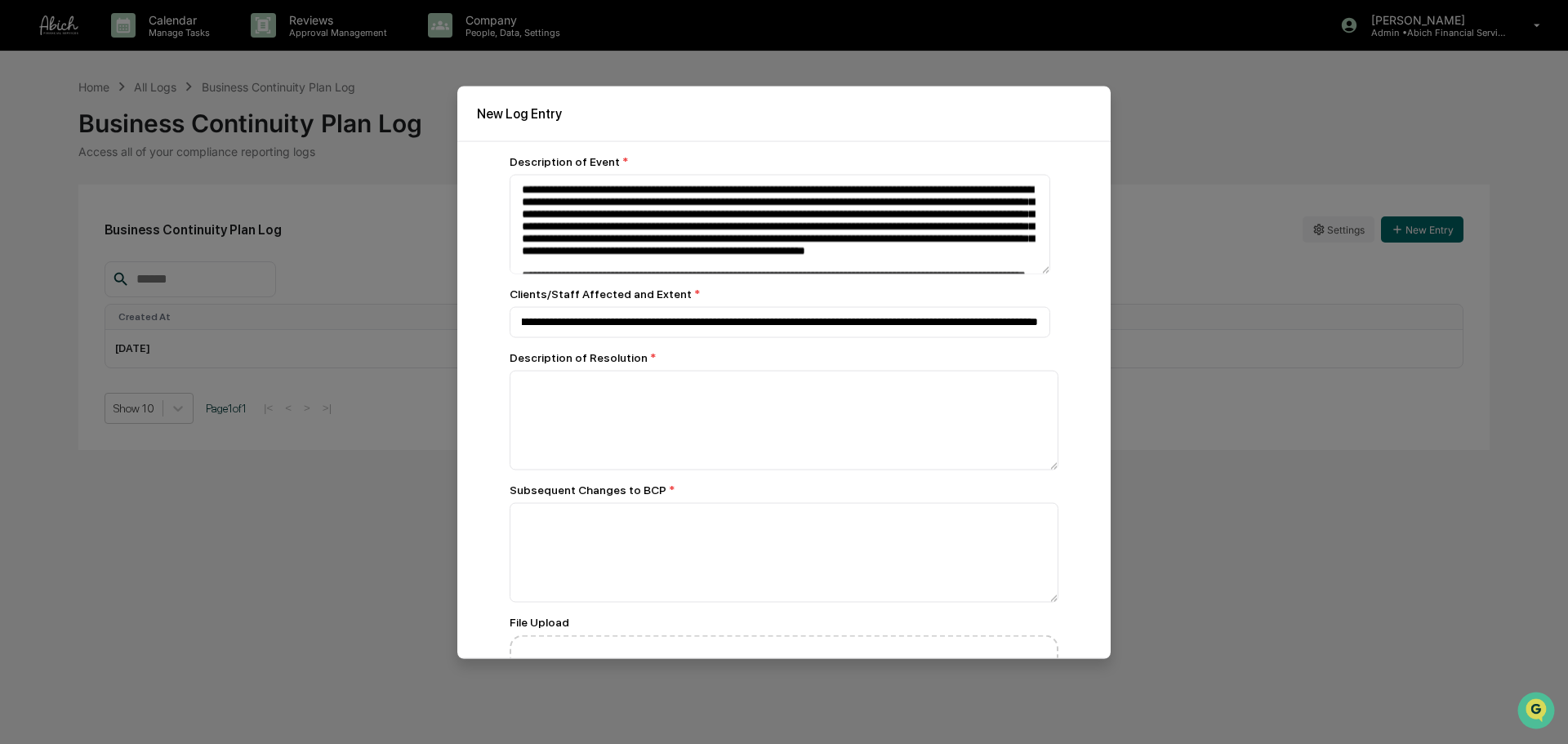
click at [1050, 343] on div "**********" at bounding box center [783, 399] width 653 height 518
click at [798, 424] on textarea at bounding box center [783, 420] width 548 height 99
click at [689, 406] on textarea at bounding box center [783, 420] width 548 height 99
click at [701, 408] on textarea at bounding box center [783, 420] width 548 height 99
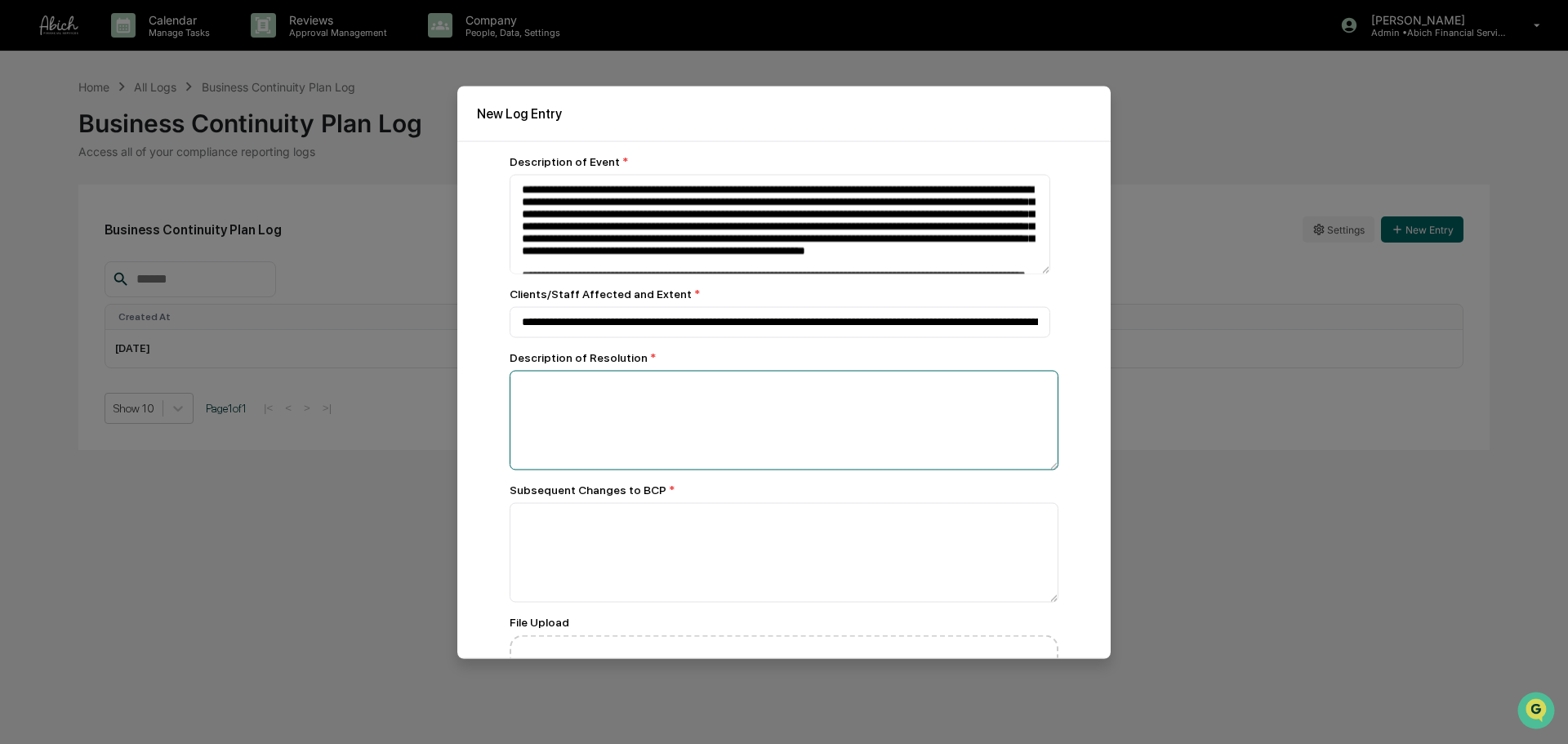
paste textarea "**********"
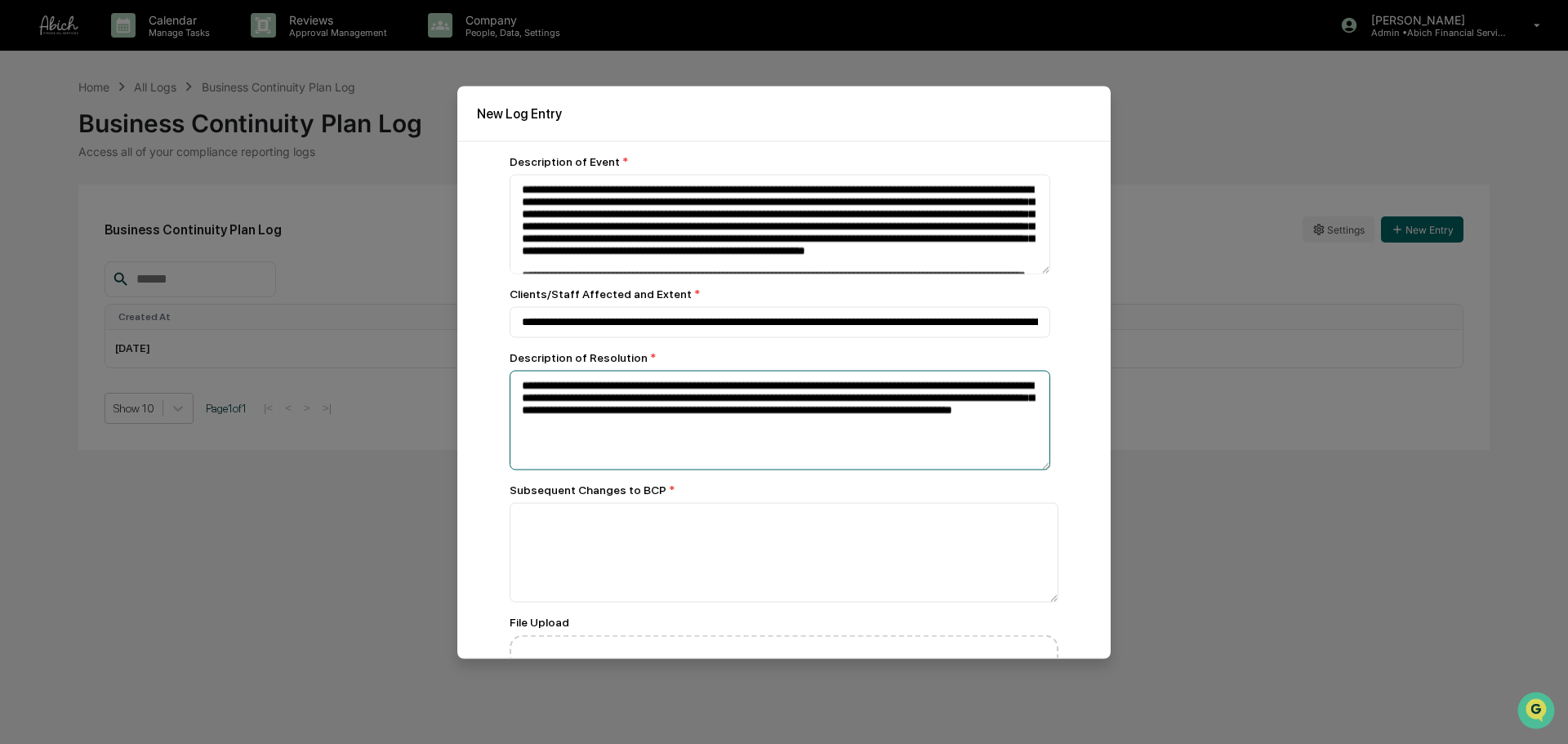
type textarea "**********"
click at [732, 526] on textarea at bounding box center [783, 551] width 548 height 99
paste textarea "**********"
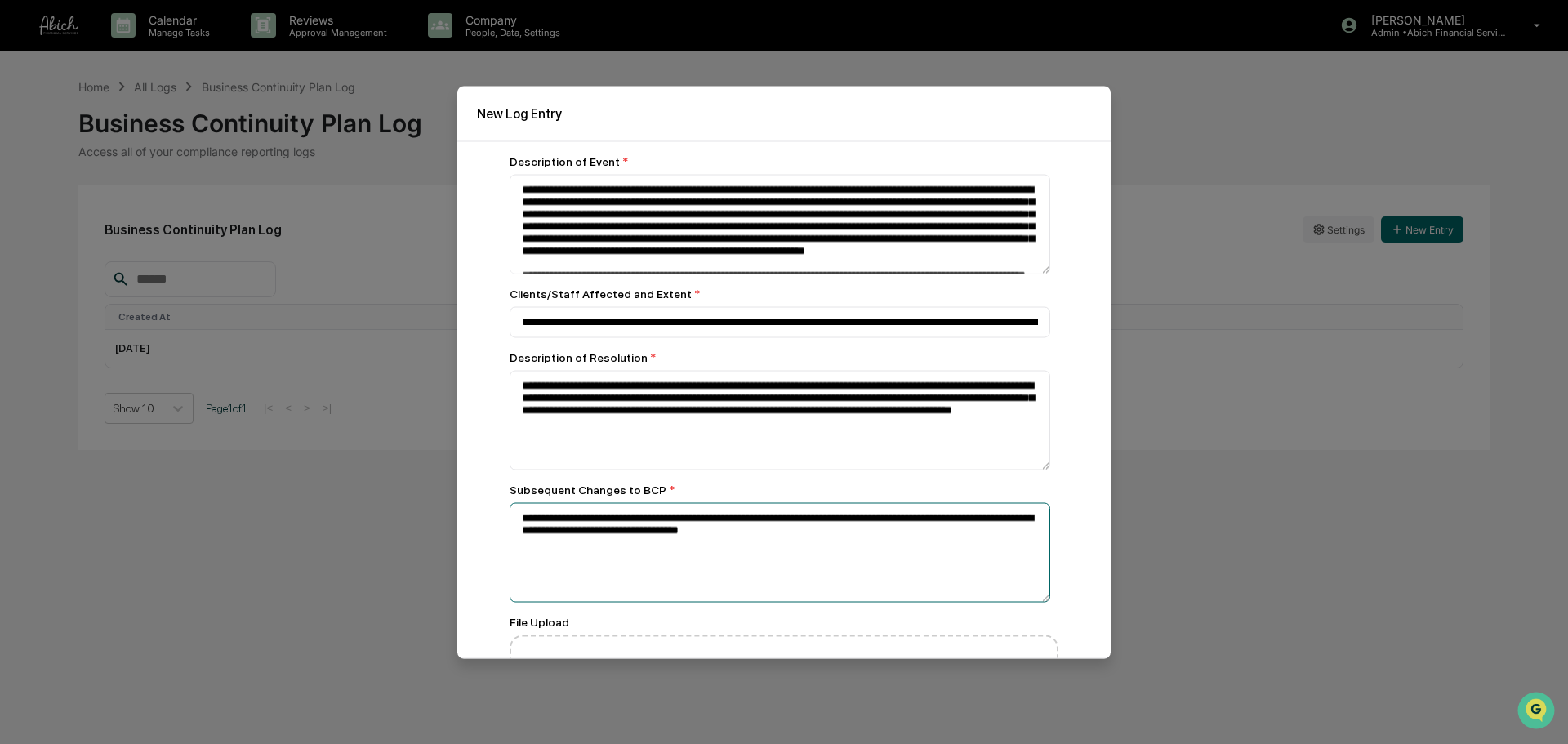
type textarea "**********"
click at [755, 490] on div "Subsequent Changes to BCP *" at bounding box center [783, 489] width 548 height 13
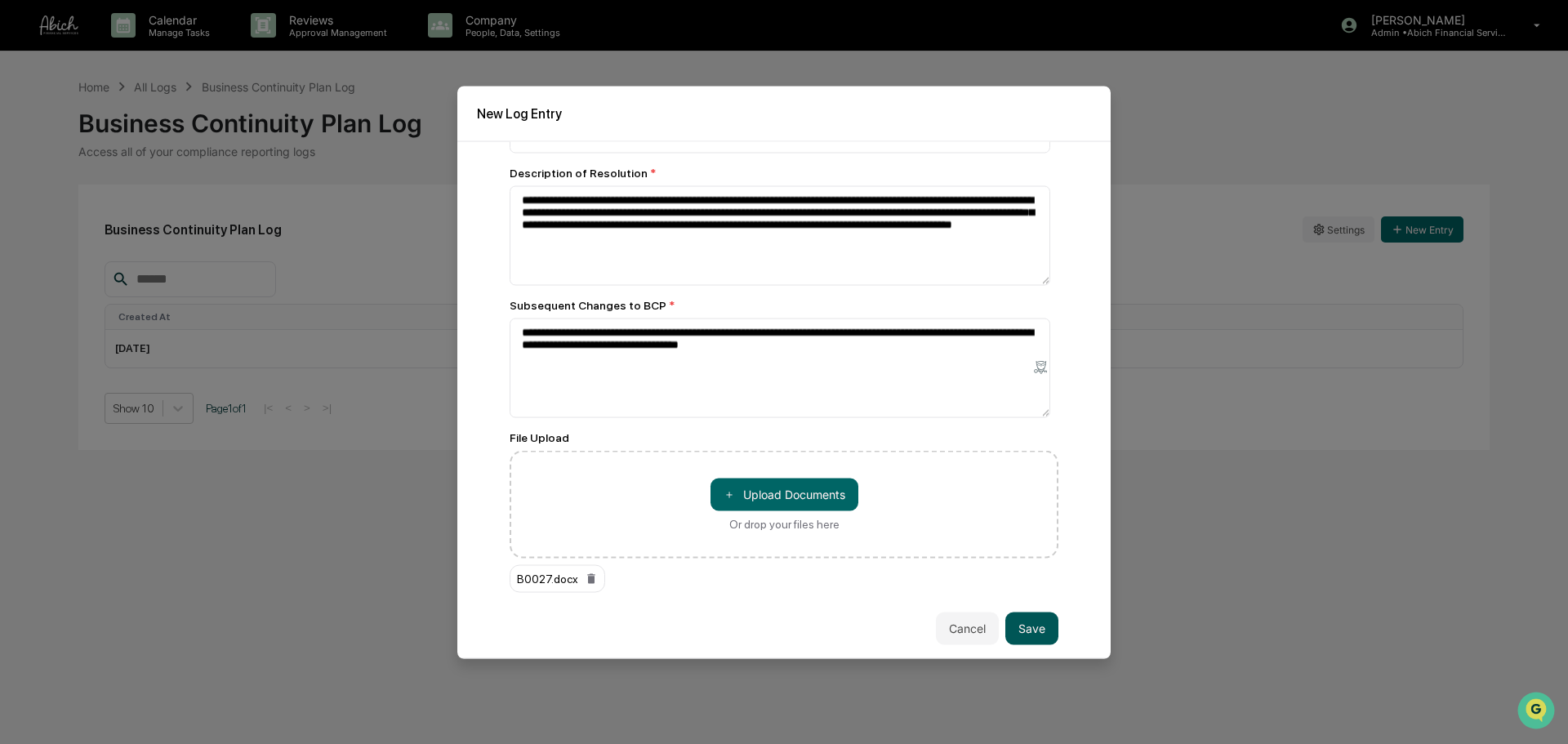
click at [1015, 620] on button "Save" at bounding box center [1032, 628] width 53 height 32
click at [1018, 629] on button "Save" at bounding box center [1032, 628] width 53 height 32
click at [592, 573] on icon at bounding box center [591, 578] width 13 height 13
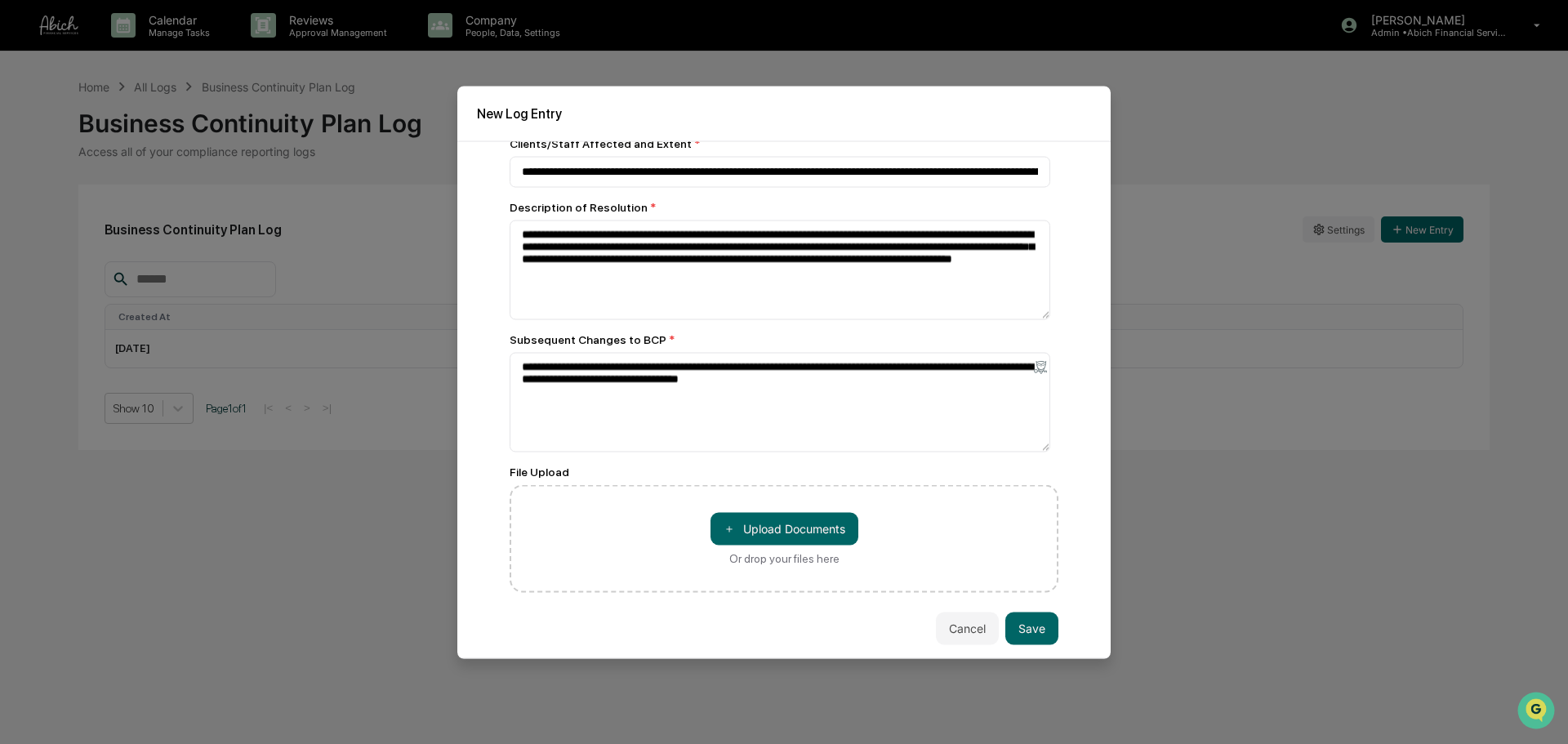
scroll to position [151, 0]
click at [1036, 629] on button "Save" at bounding box center [1032, 628] width 53 height 32
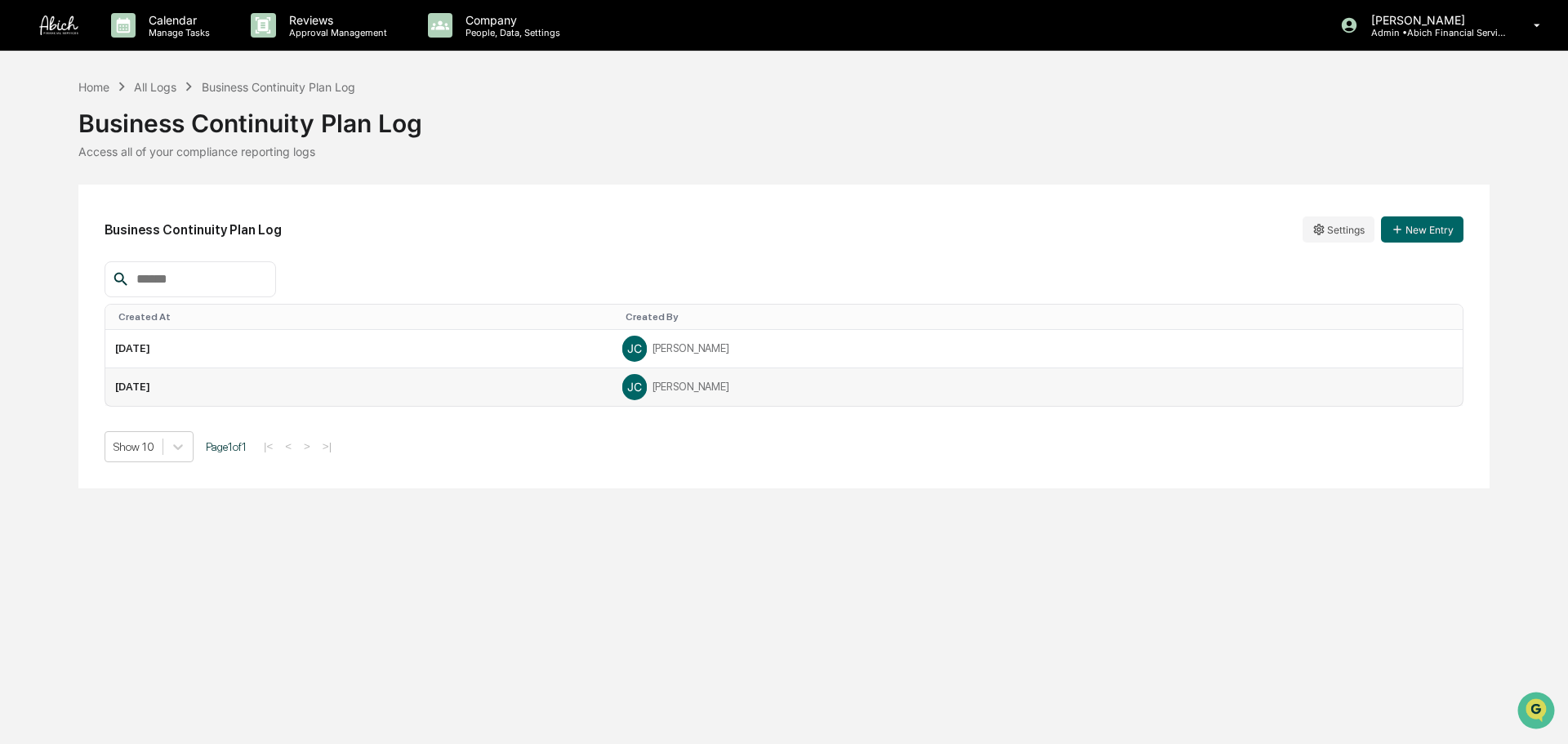
click at [836, 399] on div "[PERSON_NAME]" at bounding box center [1037, 387] width 831 height 25
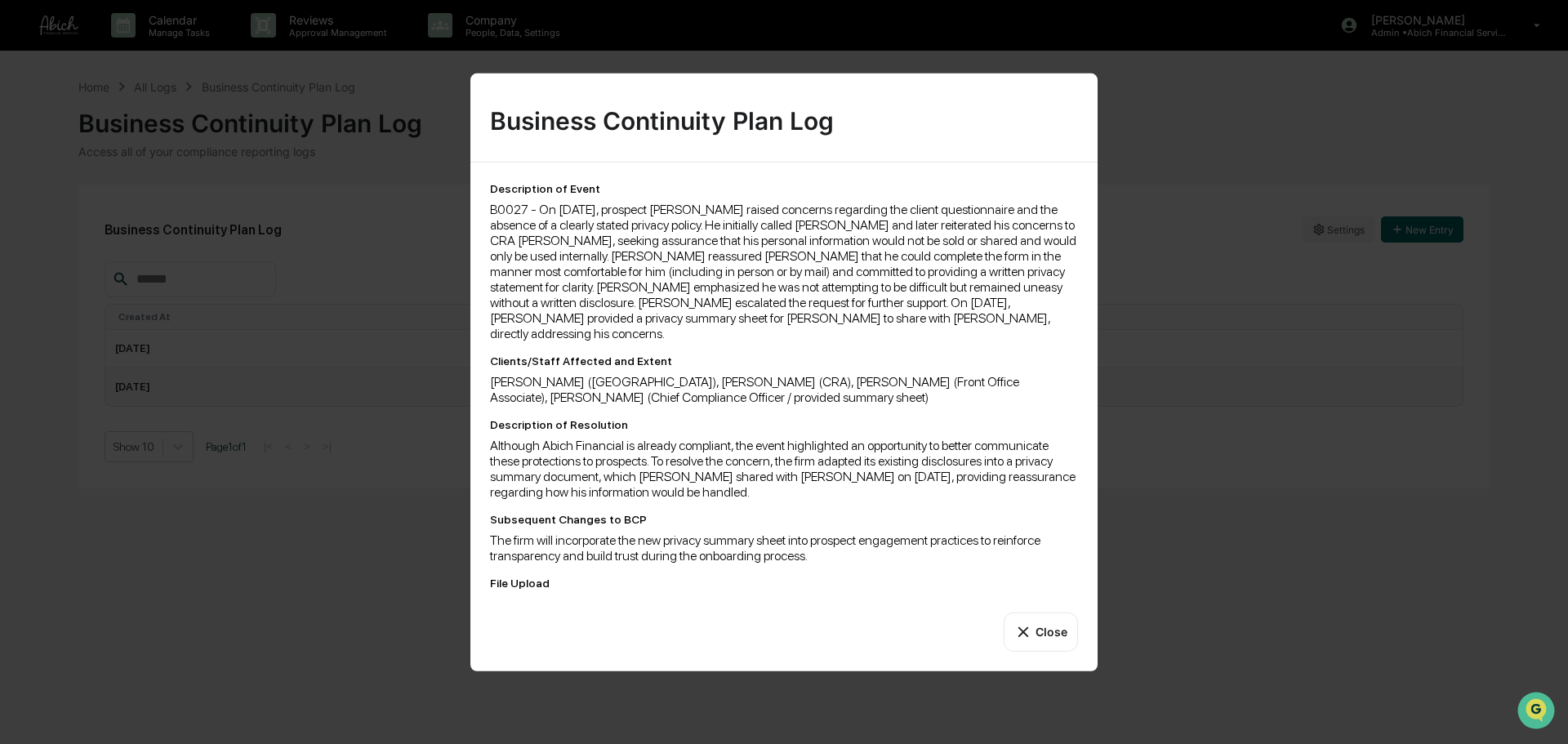
click at [1060, 627] on button "Close" at bounding box center [1041, 630] width 74 height 39
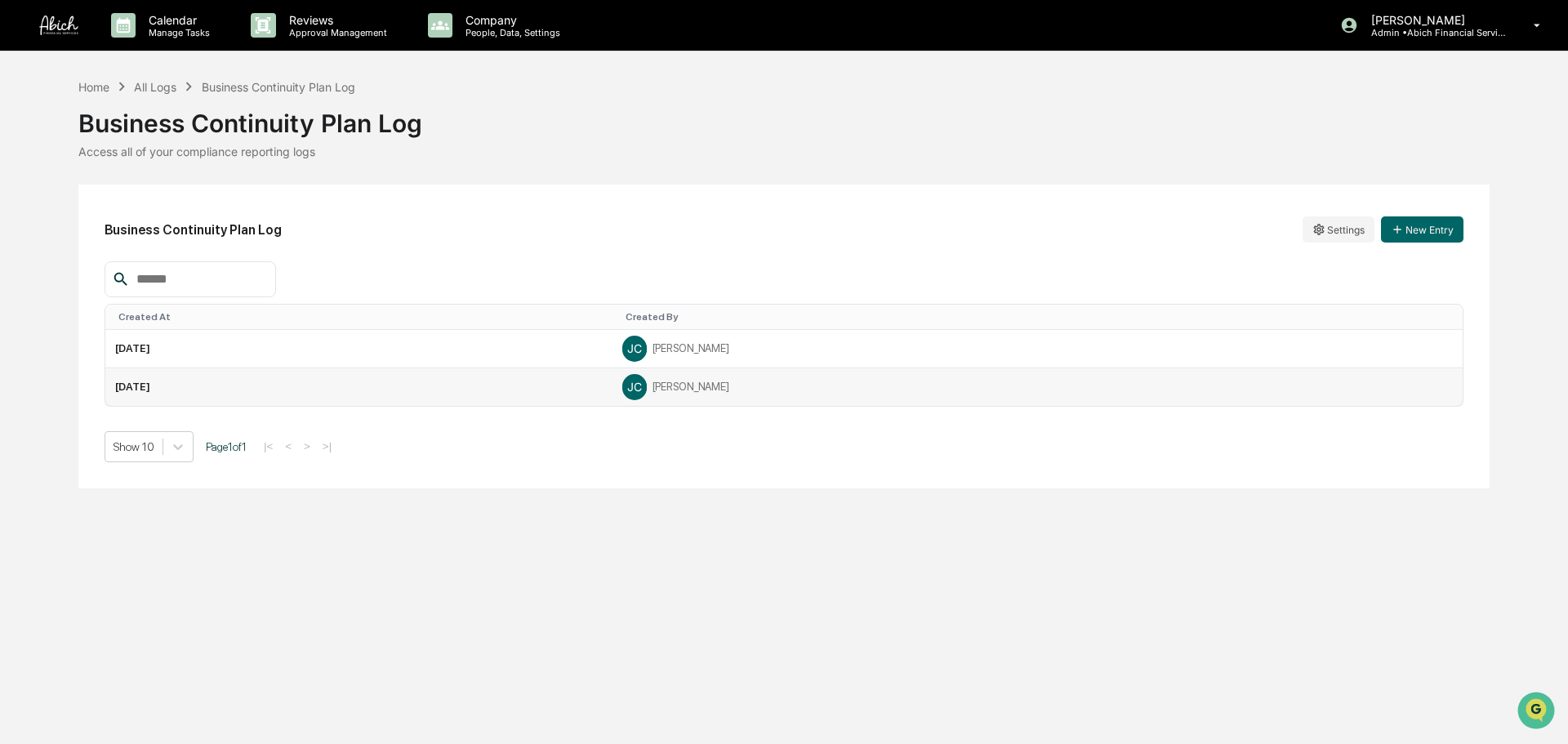
click at [160, 78] on div "Home All Logs Business Continuity Plan Log" at bounding box center [217, 86] width 277 height 18
click at [165, 86] on div "All Logs" at bounding box center [155, 87] width 43 height 14
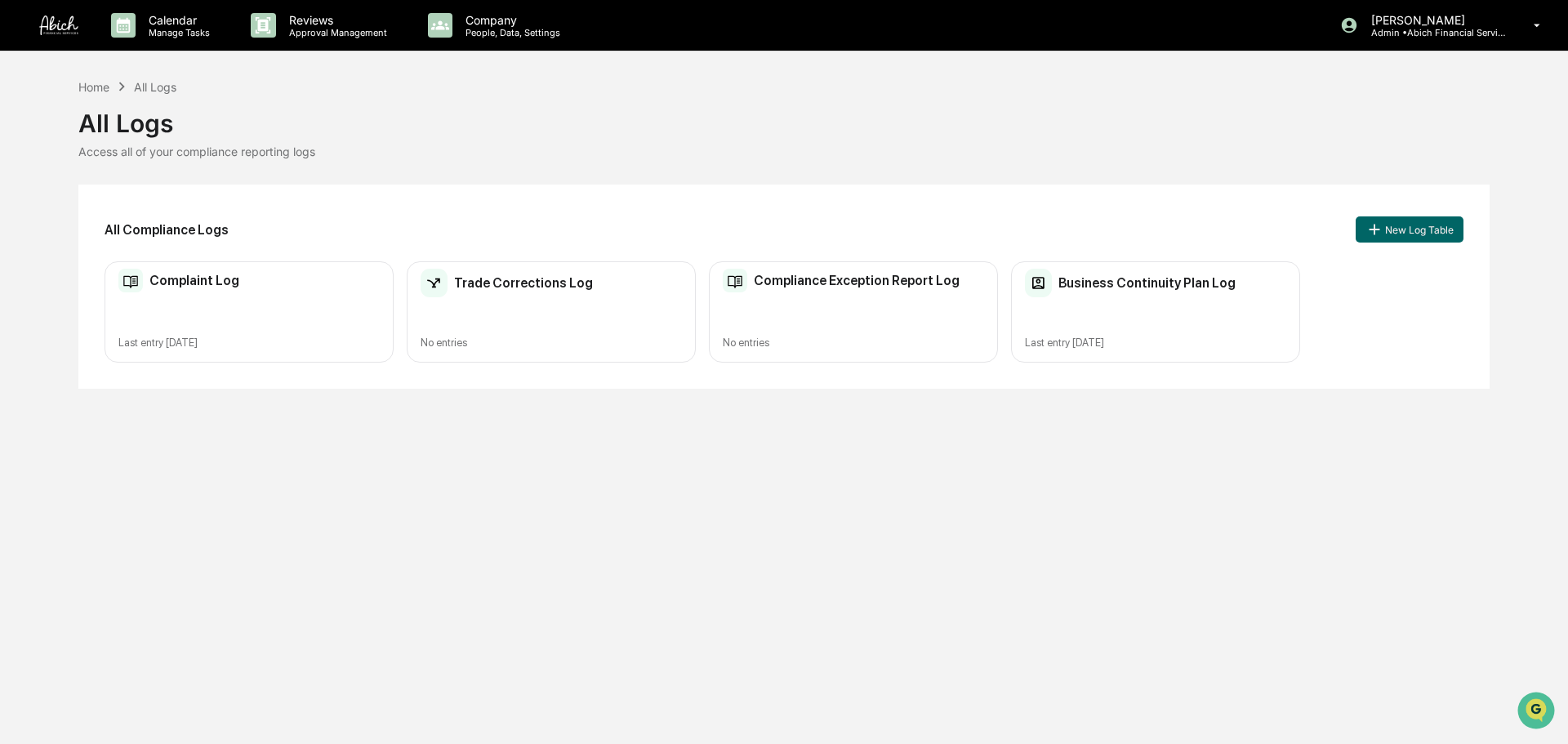
click at [540, 292] on div "Trade Corrections Log" at bounding box center [506, 283] width 173 height 30
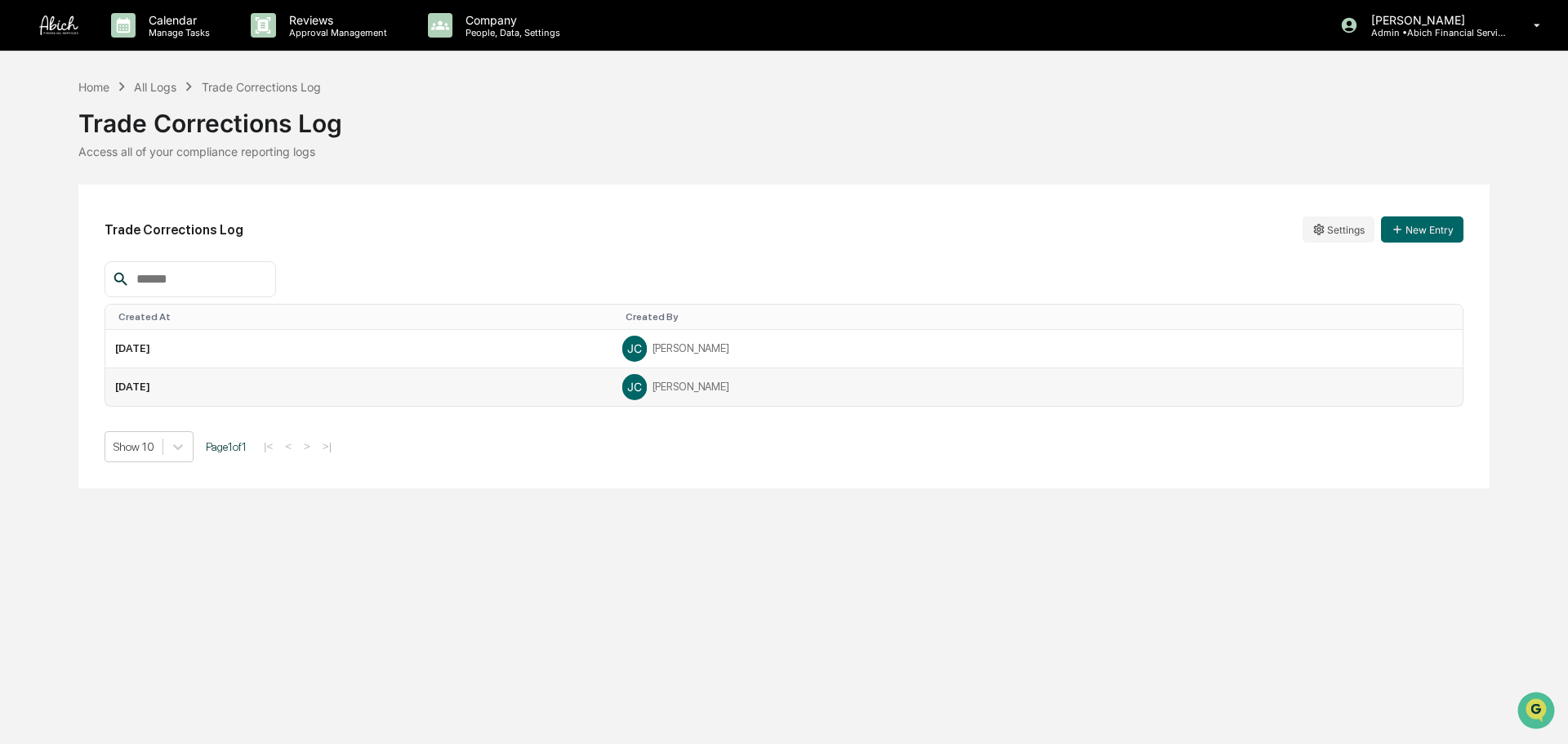
click at [1017, 388] on div "[PERSON_NAME]" at bounding box center [1037, 387] width 831 height 25
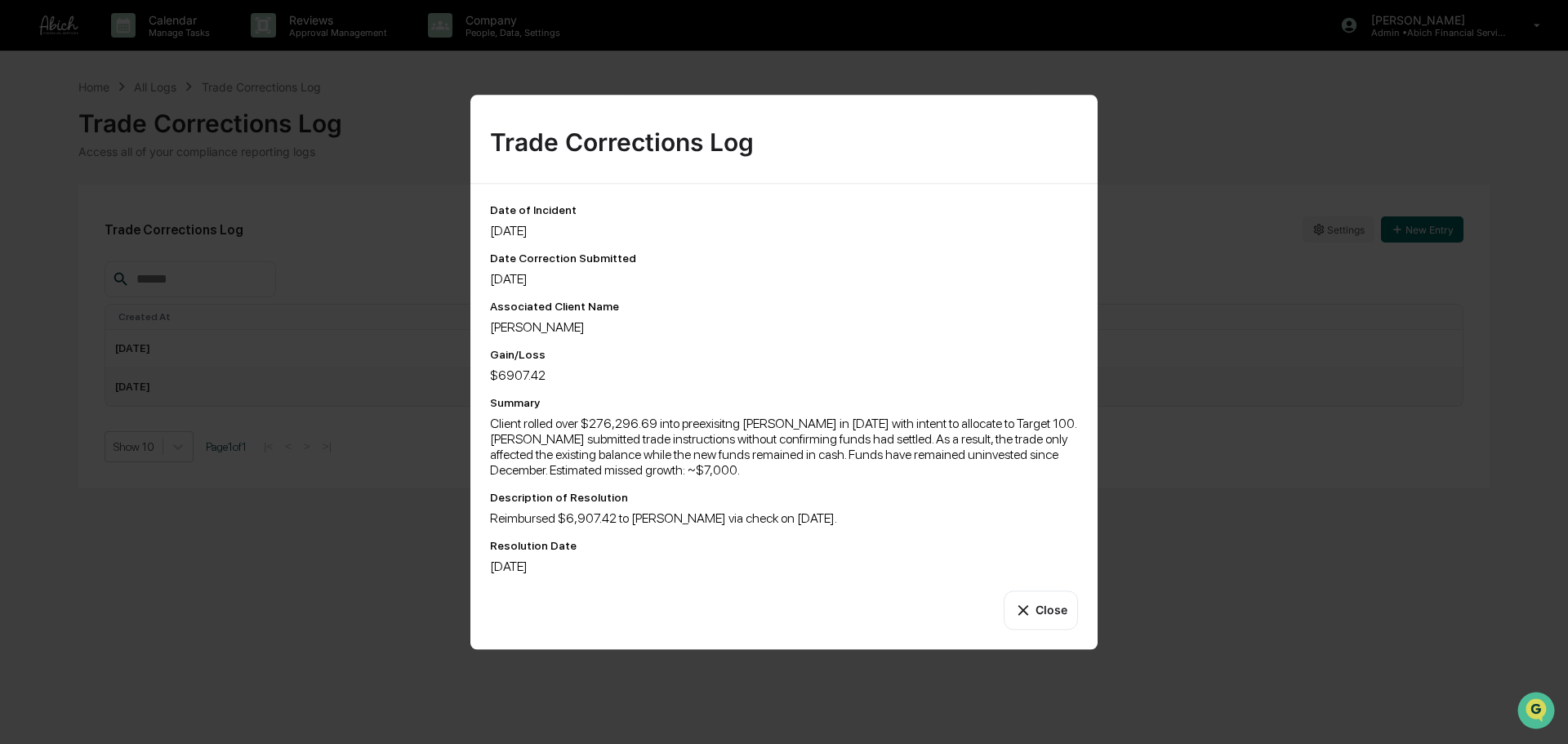
click at [1046, 617] on button "Close" at bounding box center [1041, 610] width 74 height 39
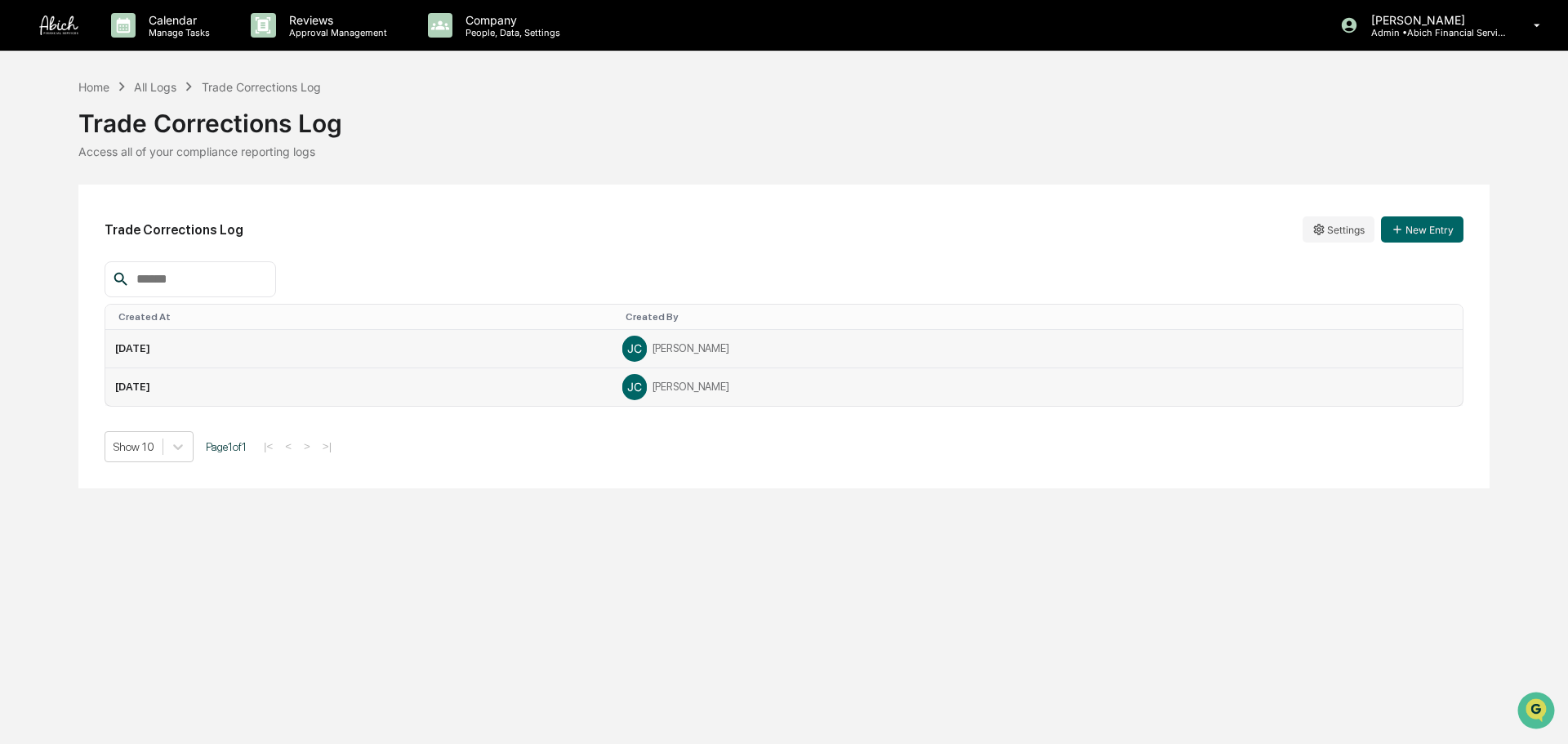
click at [959, 350] on div "[PERSON_NAME]" at bounding box center [1037, 349] width 831 height 25
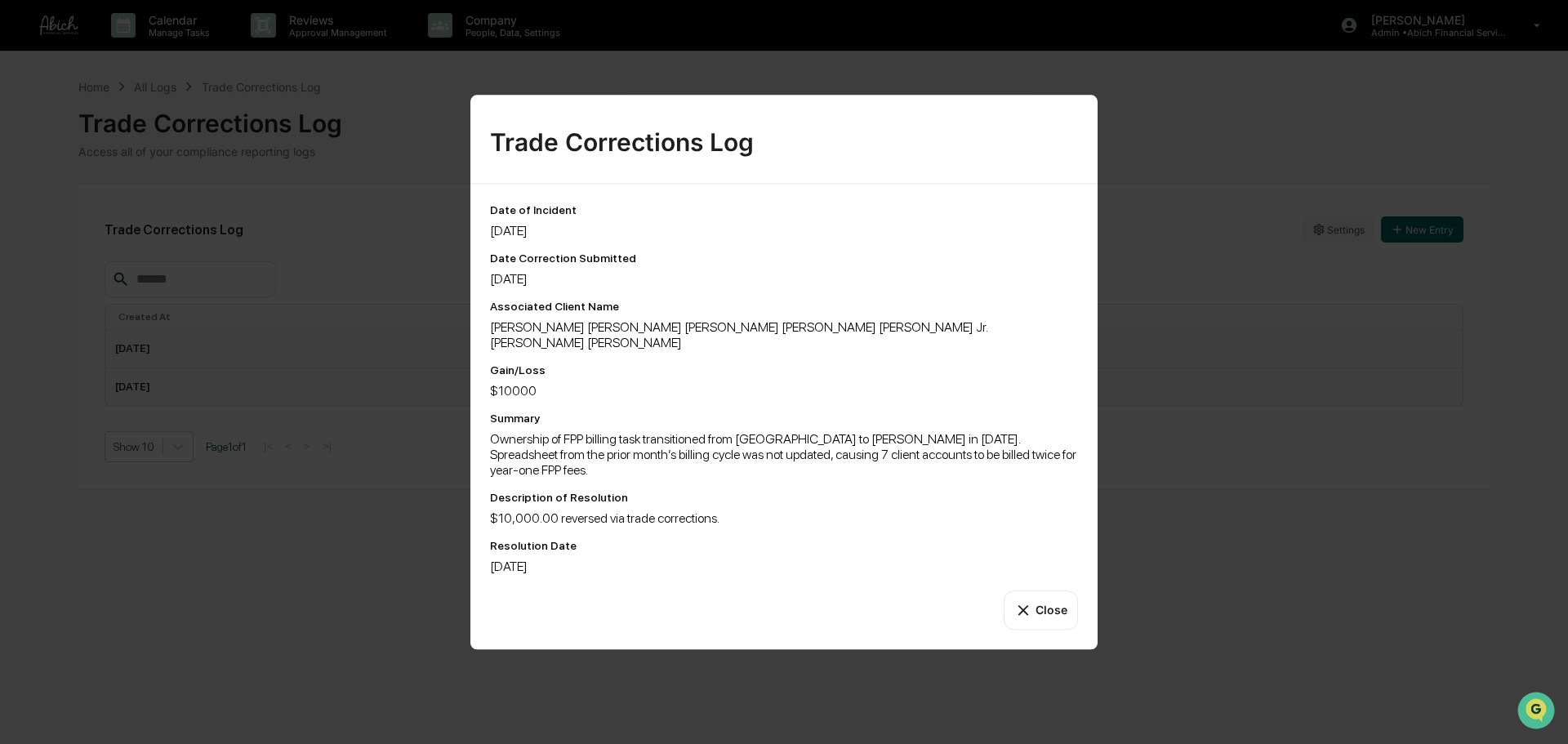
click at [1038, 604] on button "Close" at bounding box center [1041, 610] width 74 height 39
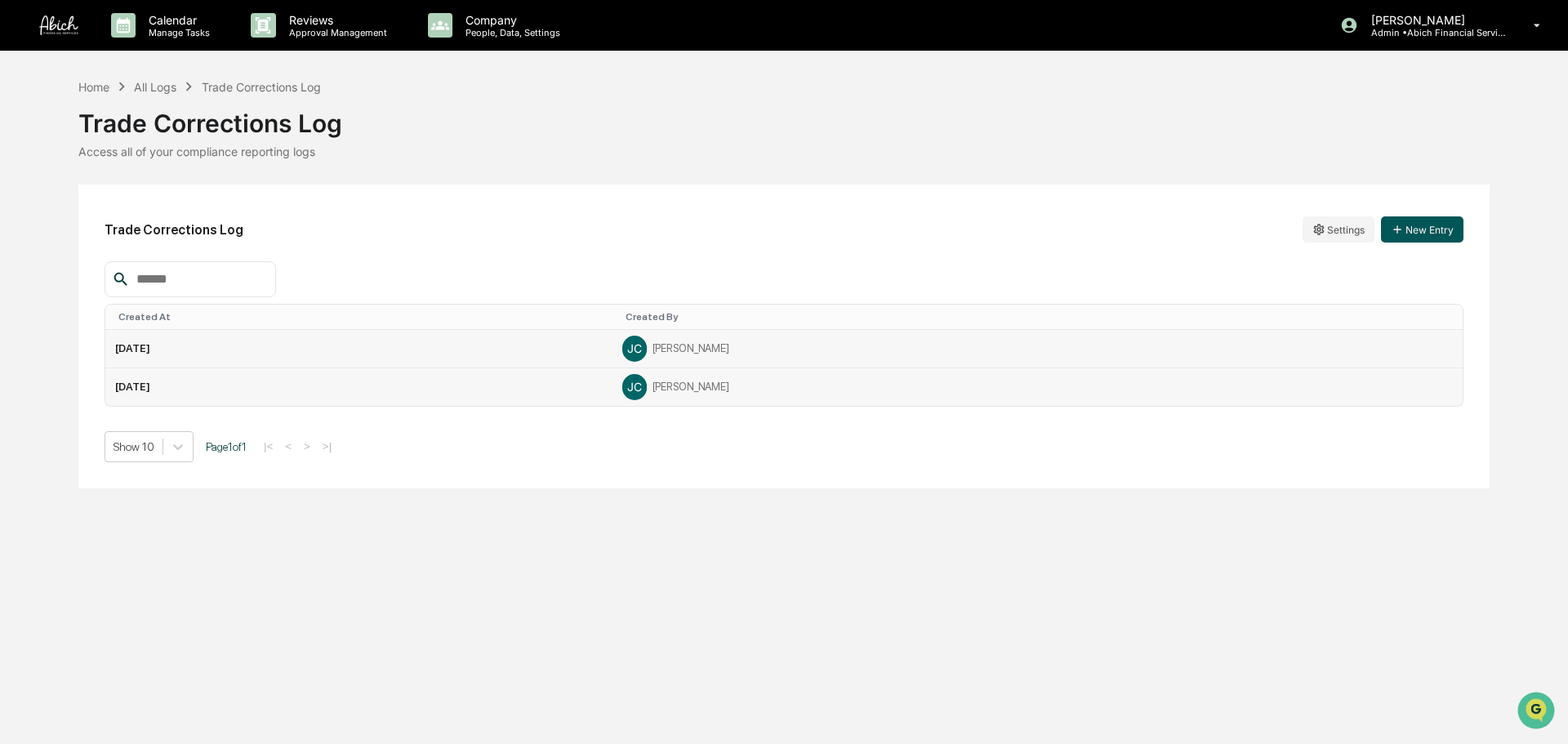
click at [1441, 233] on button "New Entry" at bounding box center [1422, 229] width 82 height 26
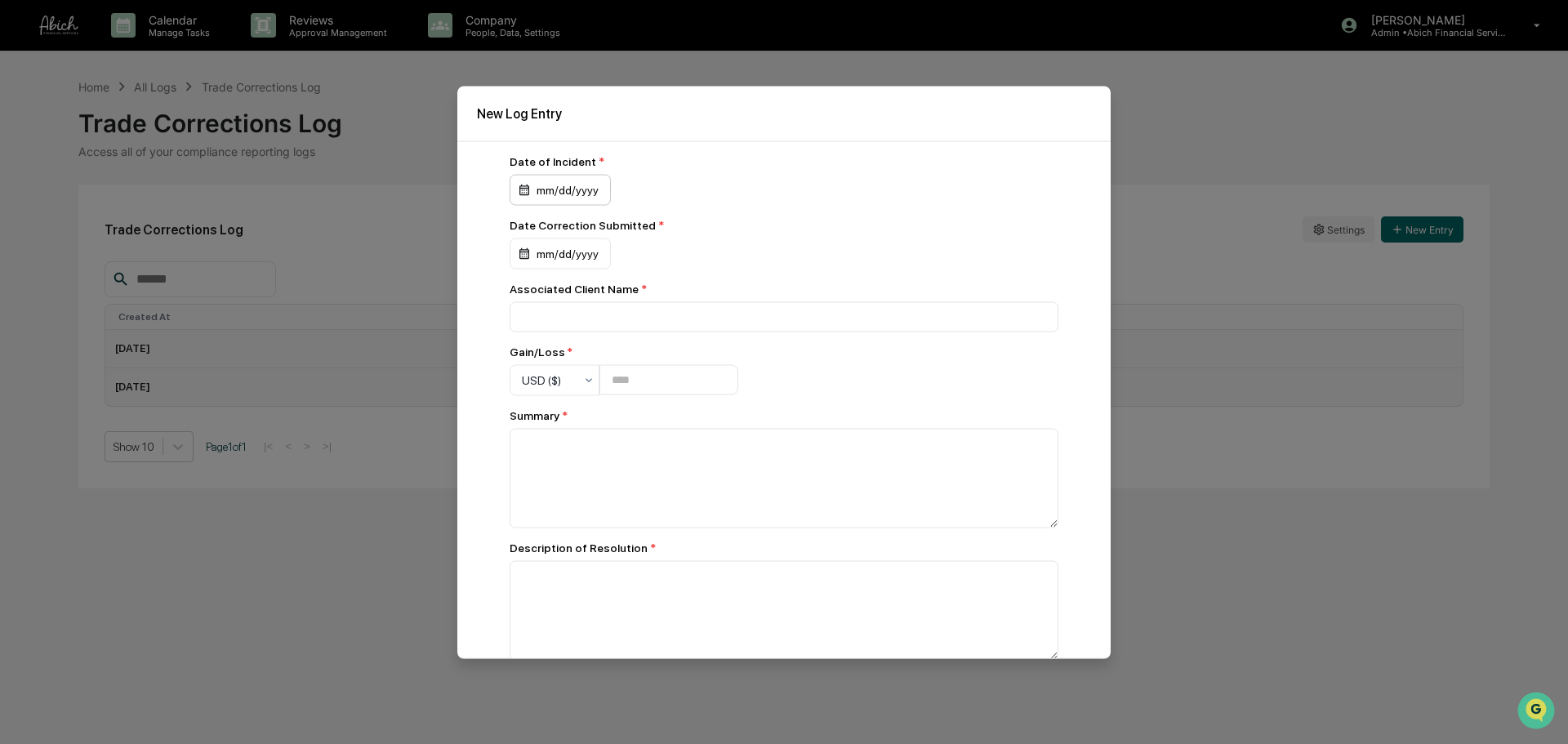
click at [548, 196] on div "mm/dd/yyyy" at bounding box center [560, 189] width 101 height 31
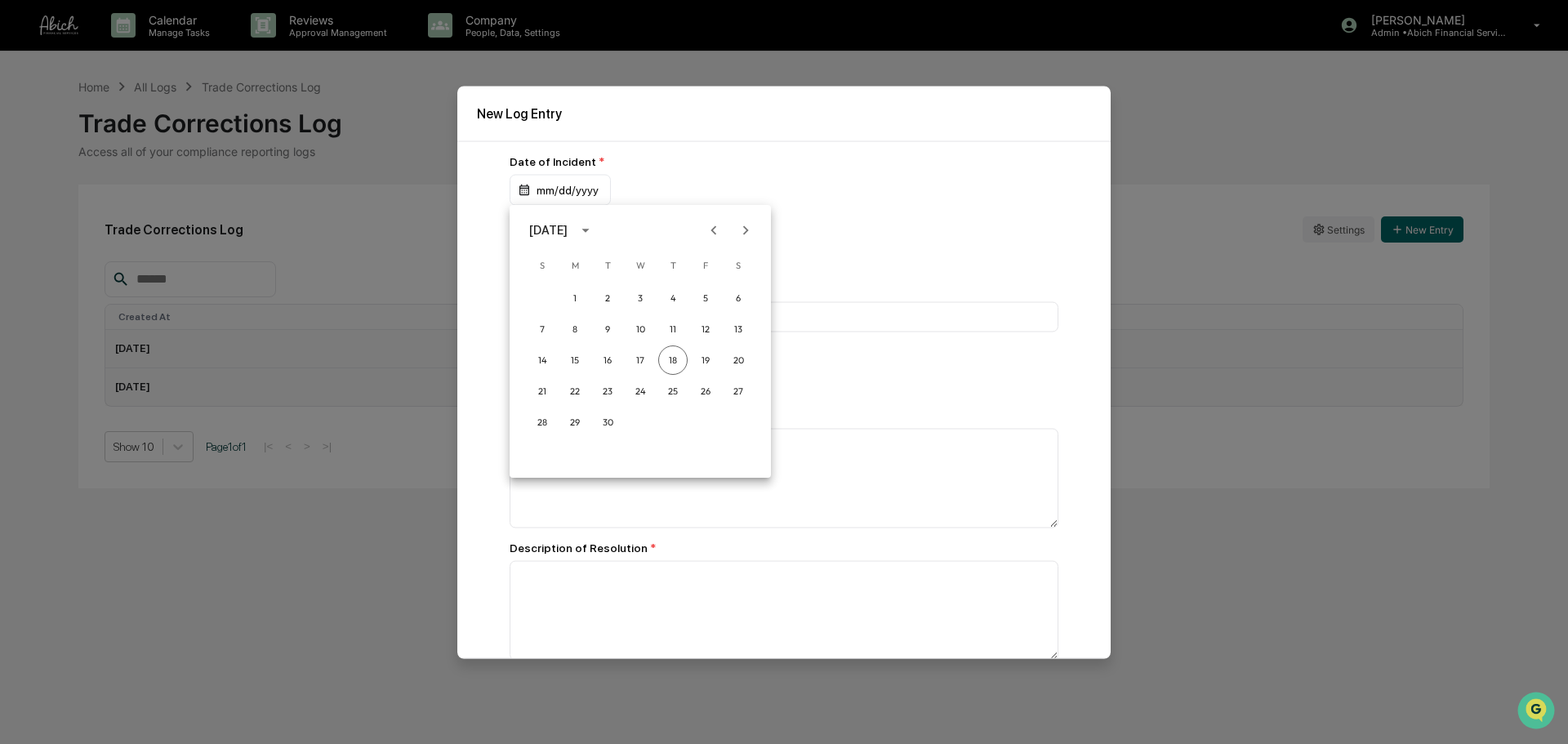
click at [567, 229] on div "[DATE]" at bounding box center [548, 230] width 38 height 18
click at [623, 364] on button "2024" at bounding box center [640, 363] width 59 height 30
click at [638, 315] on button "May" at bounding box center [640, 312] width 59 height 30
click at [568, 358] on button "13" at bounding box center [574, 360] width 30 height 30
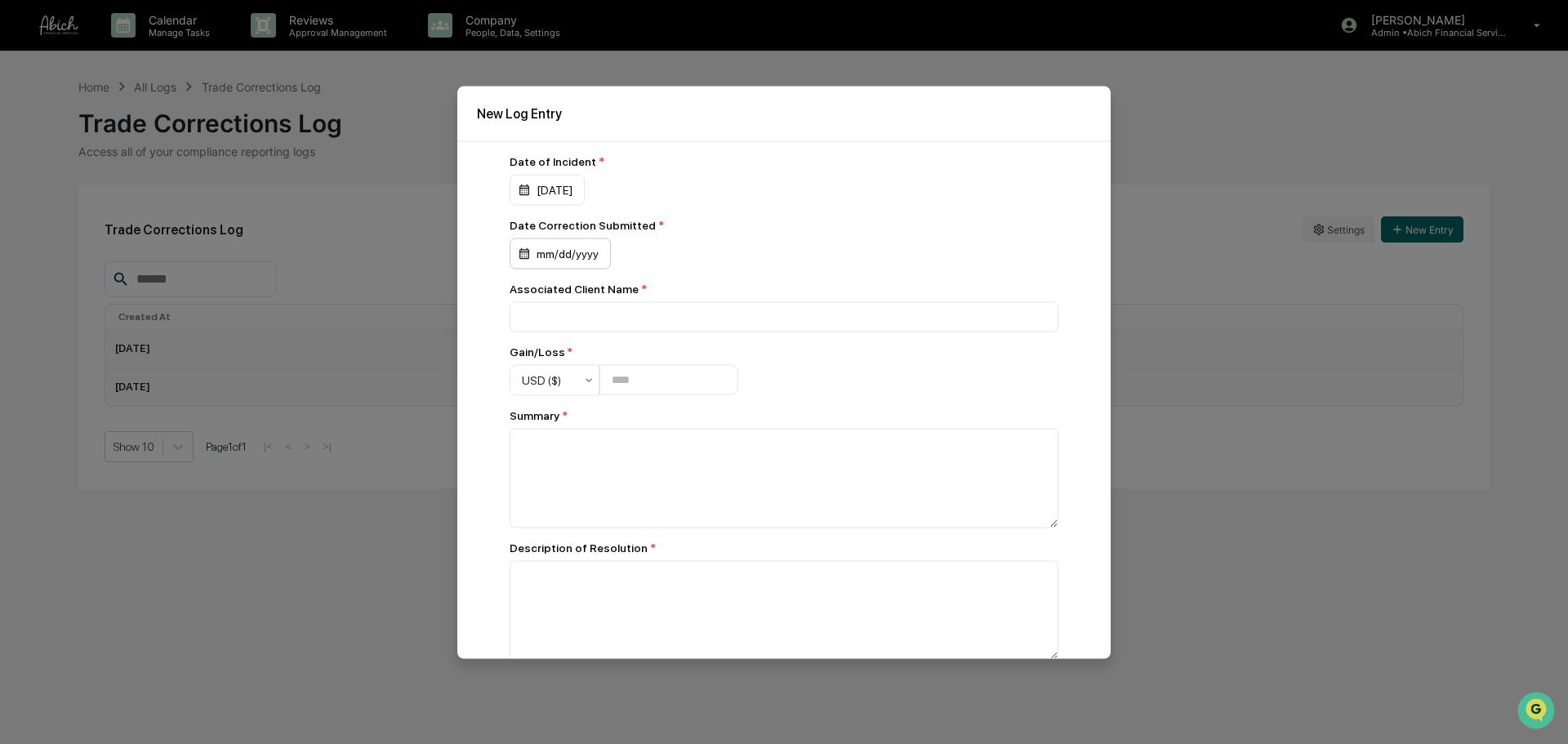
click at [567, 259] on div "mm/dd/yyyy" at bounding box center [560, 253] width 101 height 31
click at [797, 231] on div at bounding box center [784, 372] width 1568 height 744
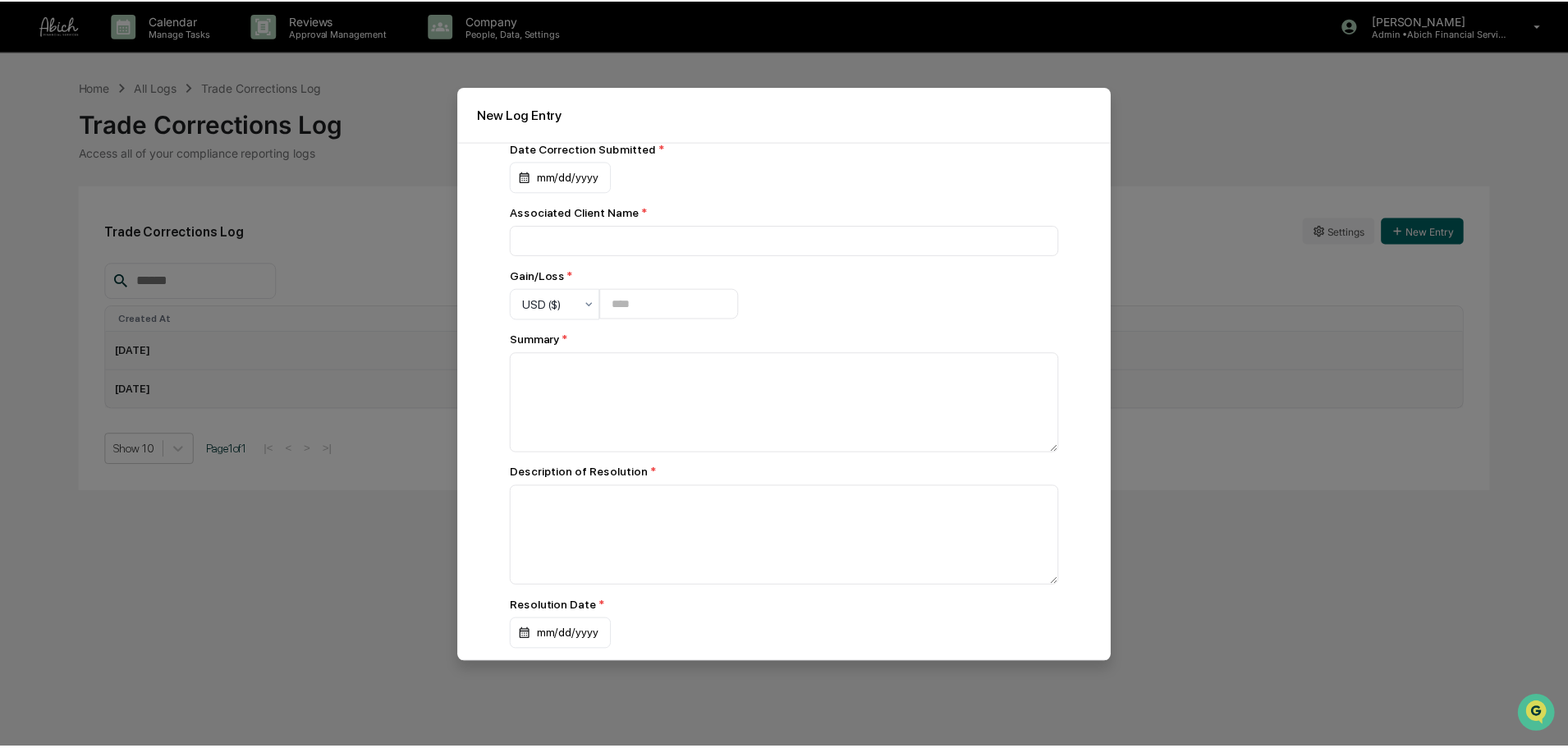
scroll to position [133, 0]
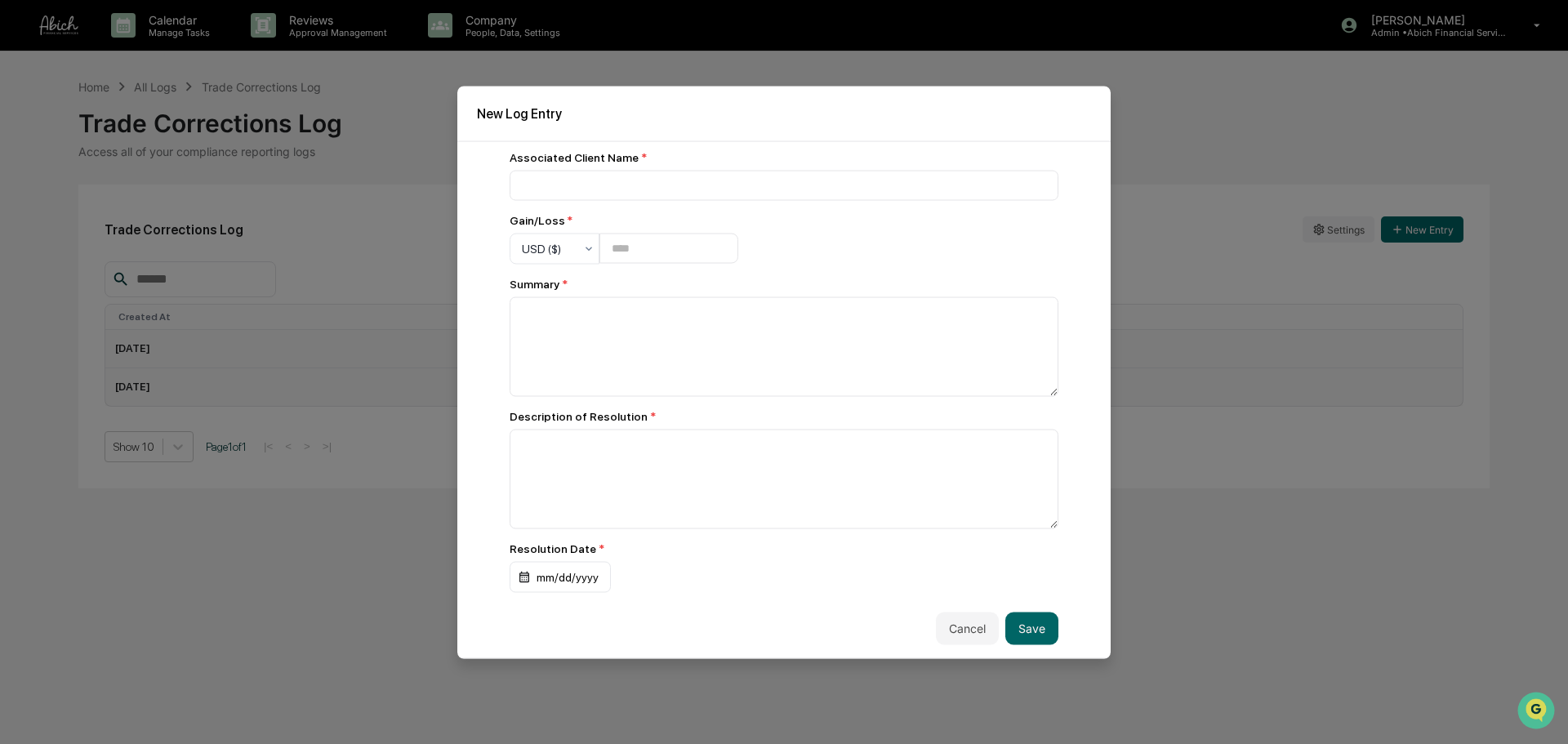
drag, startPoint x: 965, startPoint y: 632, endPoint x: 1256, endPoint y: 518, distance: 312.5
click at [965, 631] on button "Cancel" at bounding box center [967, 628] width 63 height 32
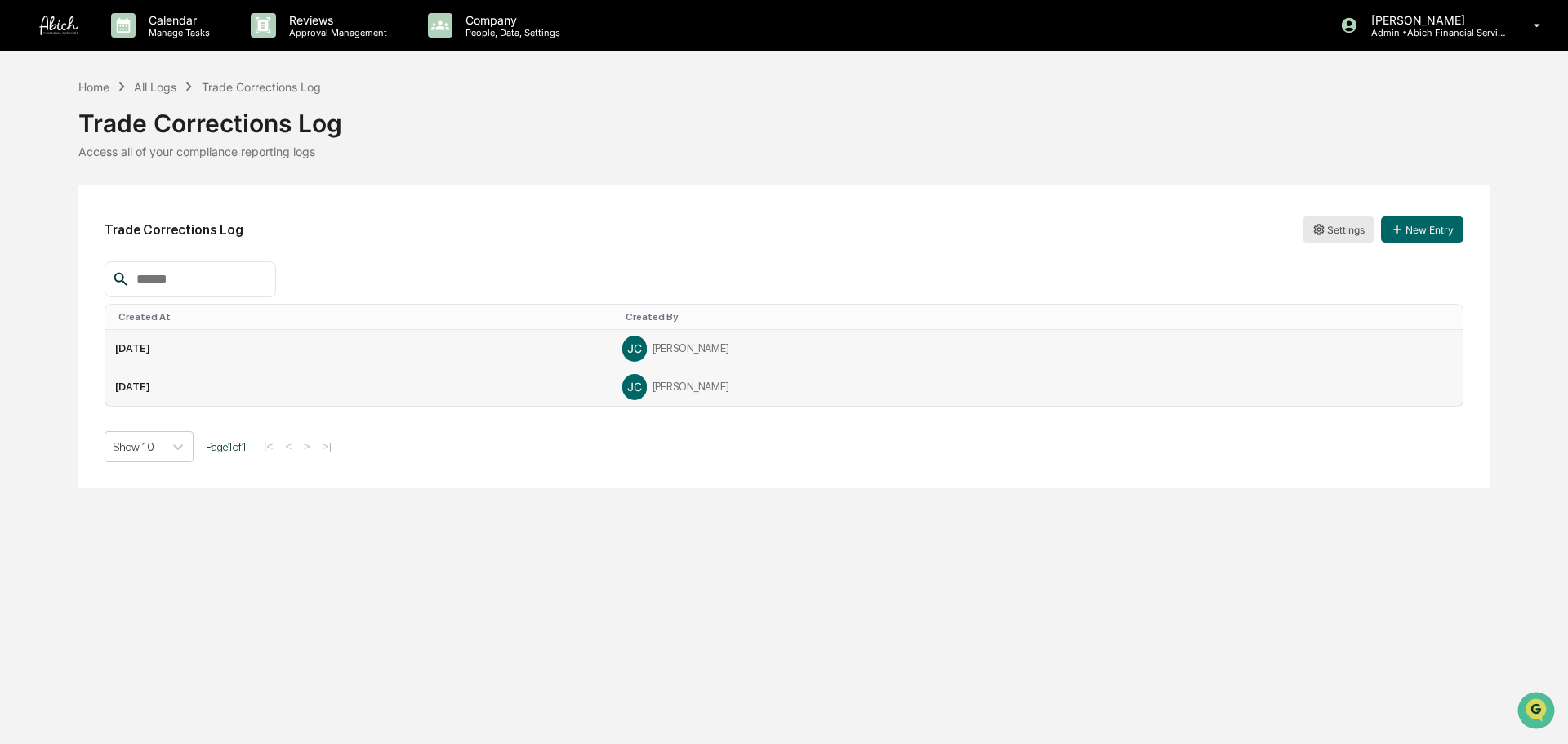
click at [1357, 224] on html "Calendar Manage Tasks Reviews Approval Management Company People, Data, Setting…" at bounding box center [784, 372] width 1568 height 744
click at [1342, 270] on div "Edit" at bounding box center [1338, 262] width 105 height 26
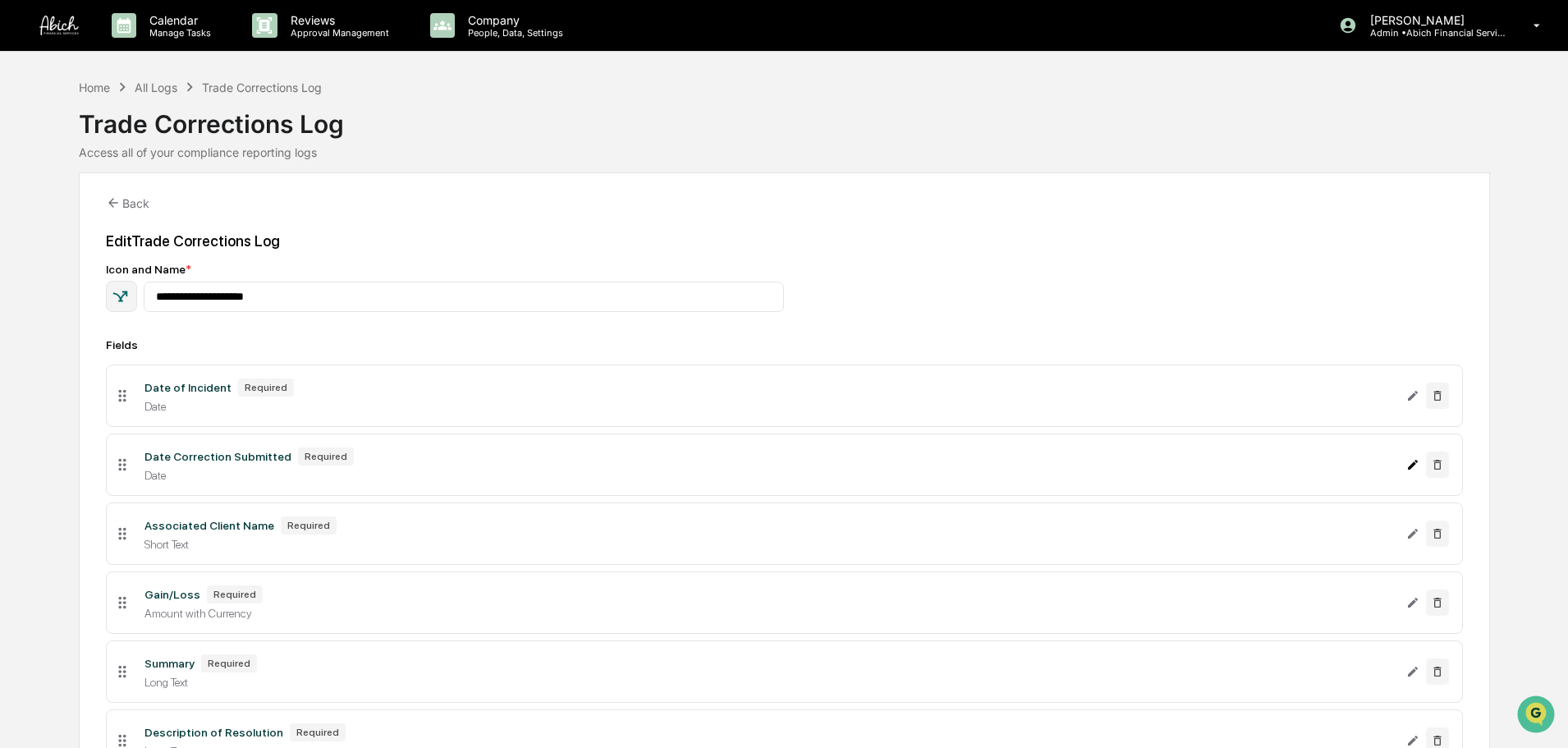
click at [1412, 466] on icon "Edit Date Correction Submitted field" at bounding box center [1413, 464] width 10 height 10
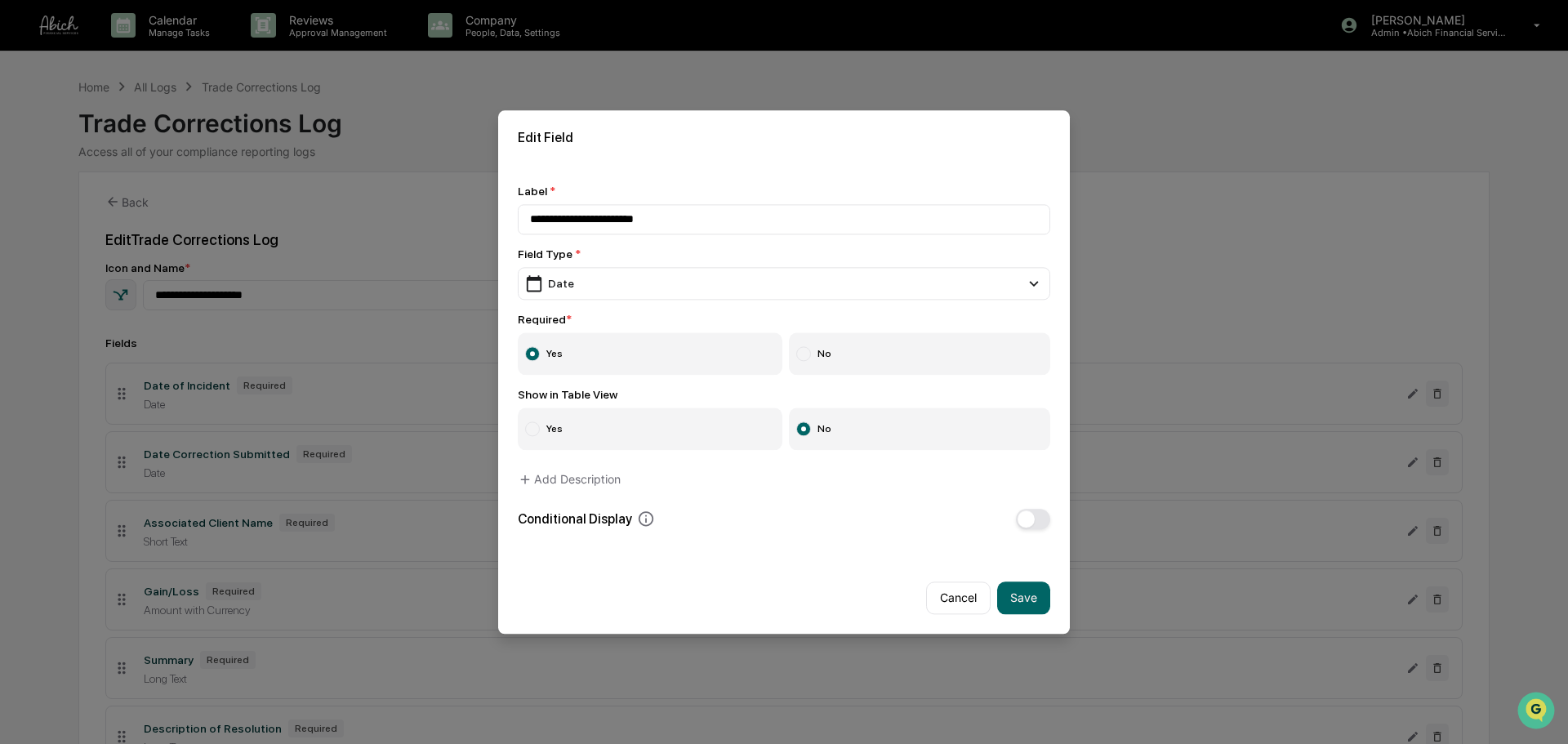
click at [847, 361] on label "No" at bounding box center [919, 353] width 262 height 43
click at [1023, 600] on button "Save" at bounding box center [1023, 597] width 53 height 32
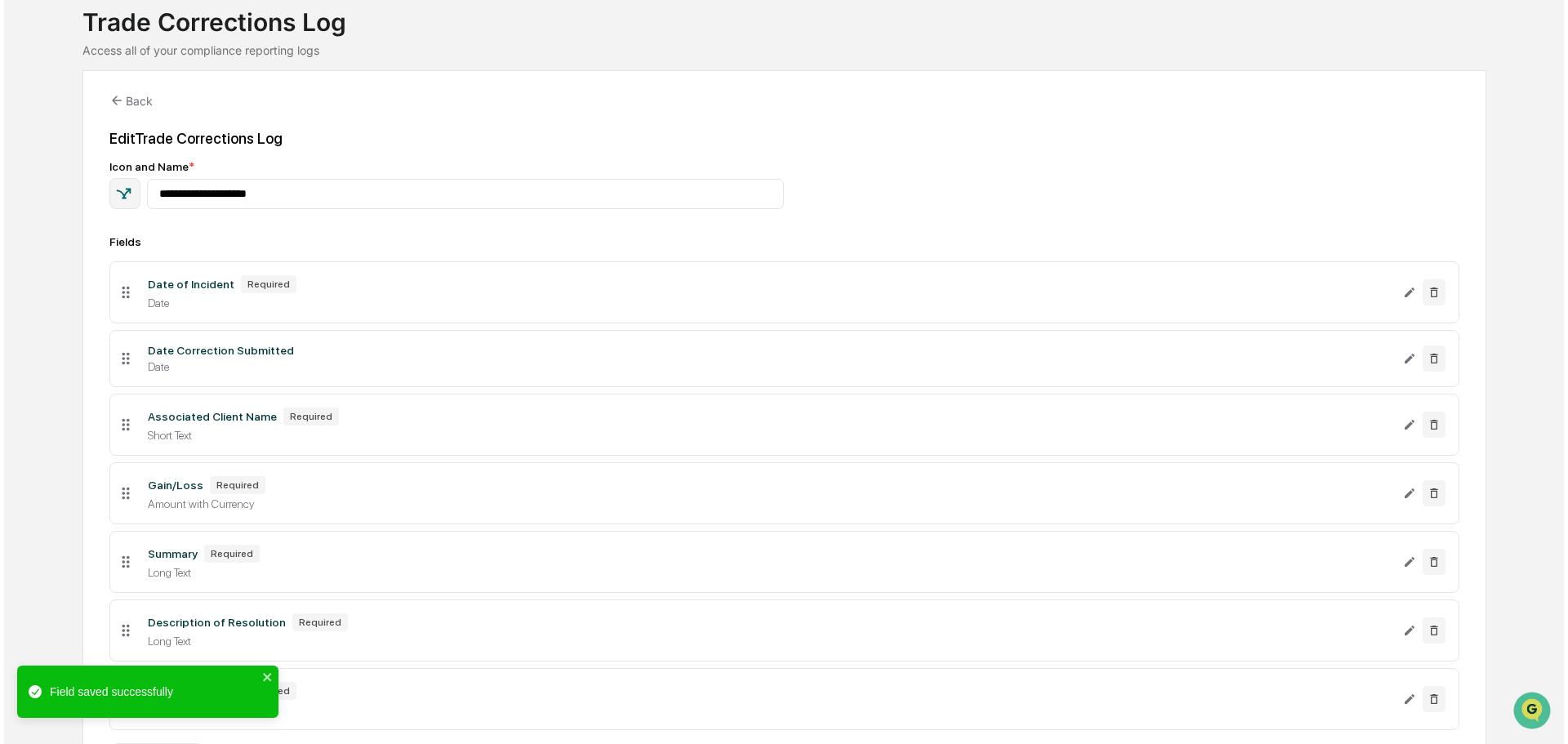
scroll to position [213, 0]
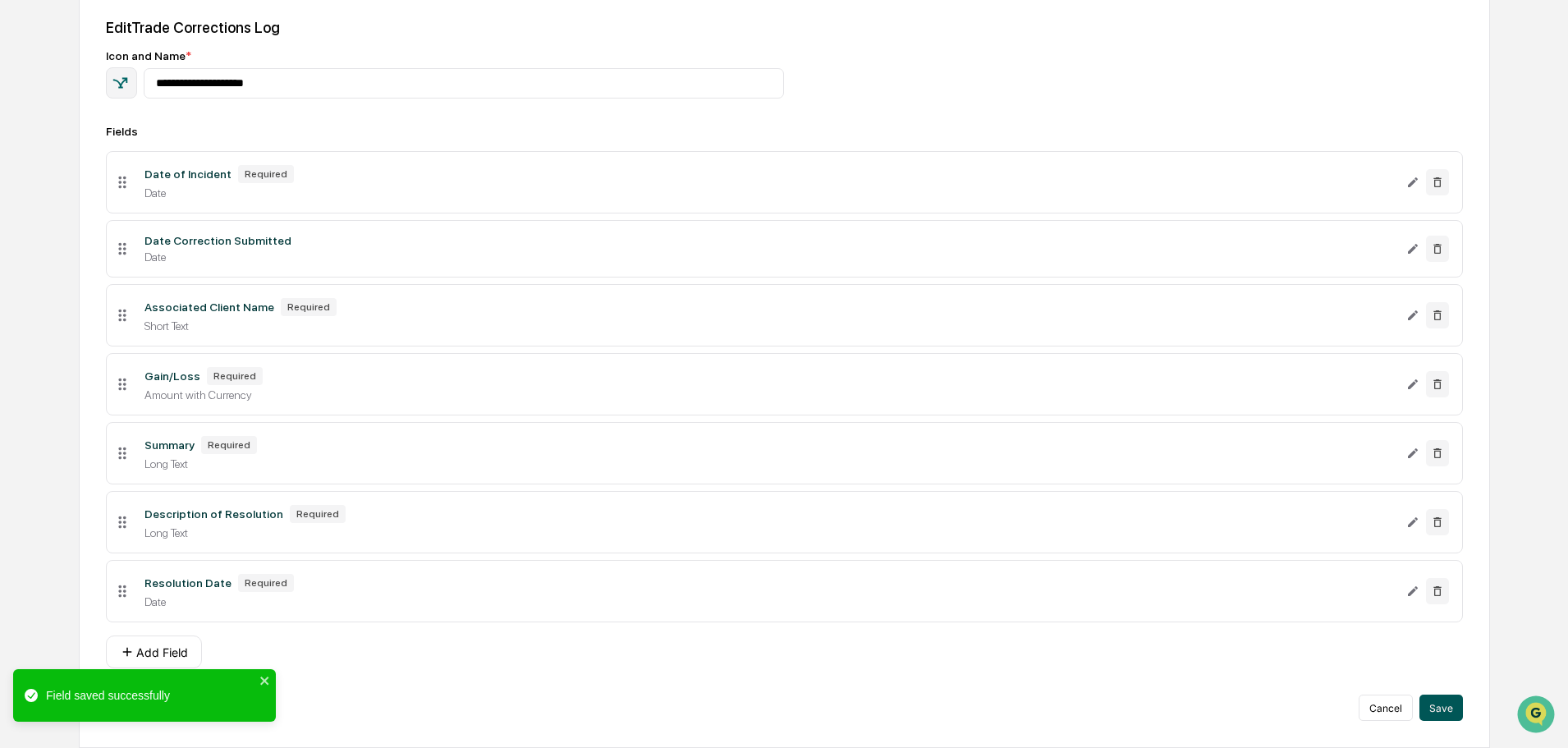
click at [1442, 712] on button "Save" at bounding box center [1440, 707] width 43 height 26
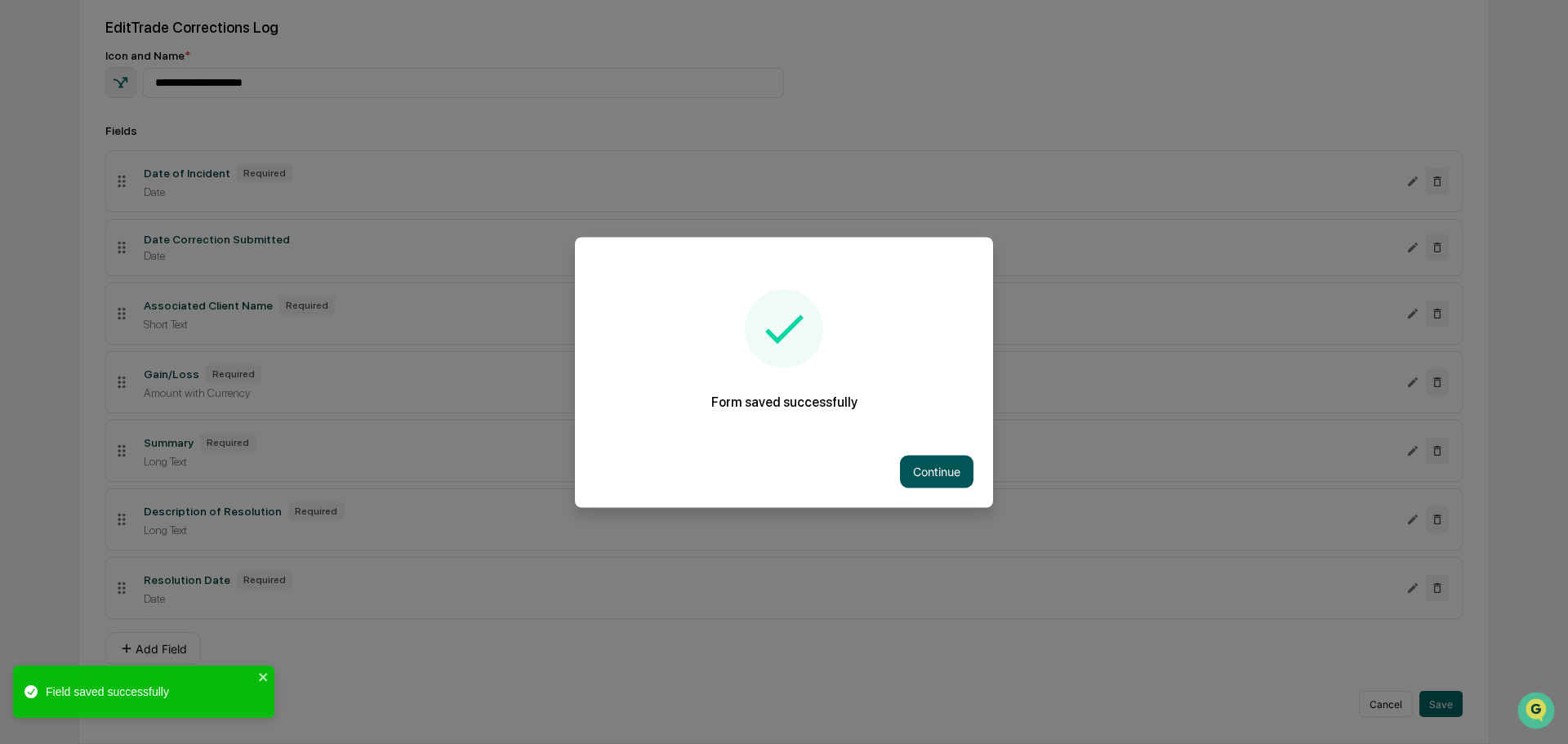
click at [943, 473] on button "Continue" at bounding box center [936, 471] width 73 height 32
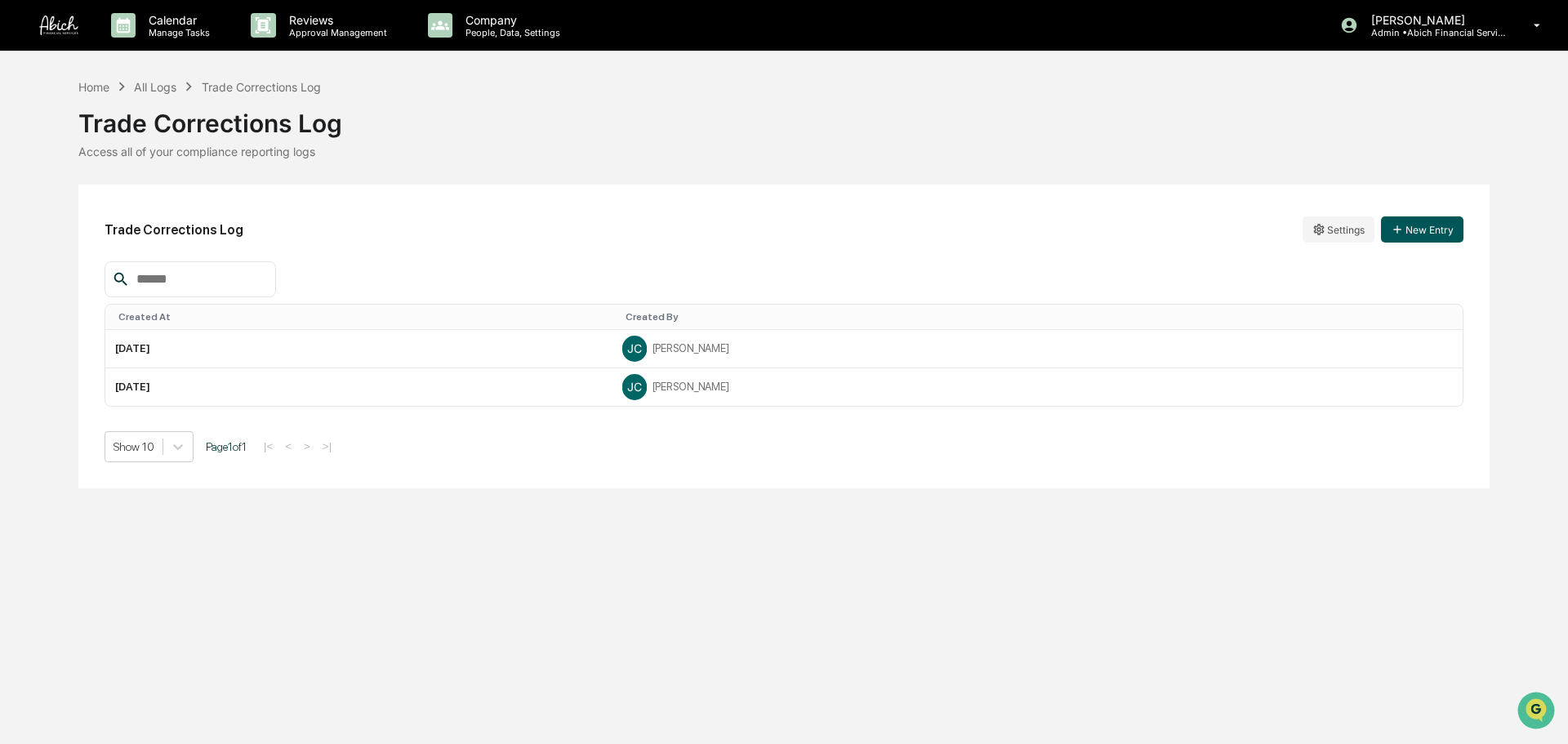
click at [1440, 227] on button "New Entry" at bounding box center [1422, 229] width 82 height 26
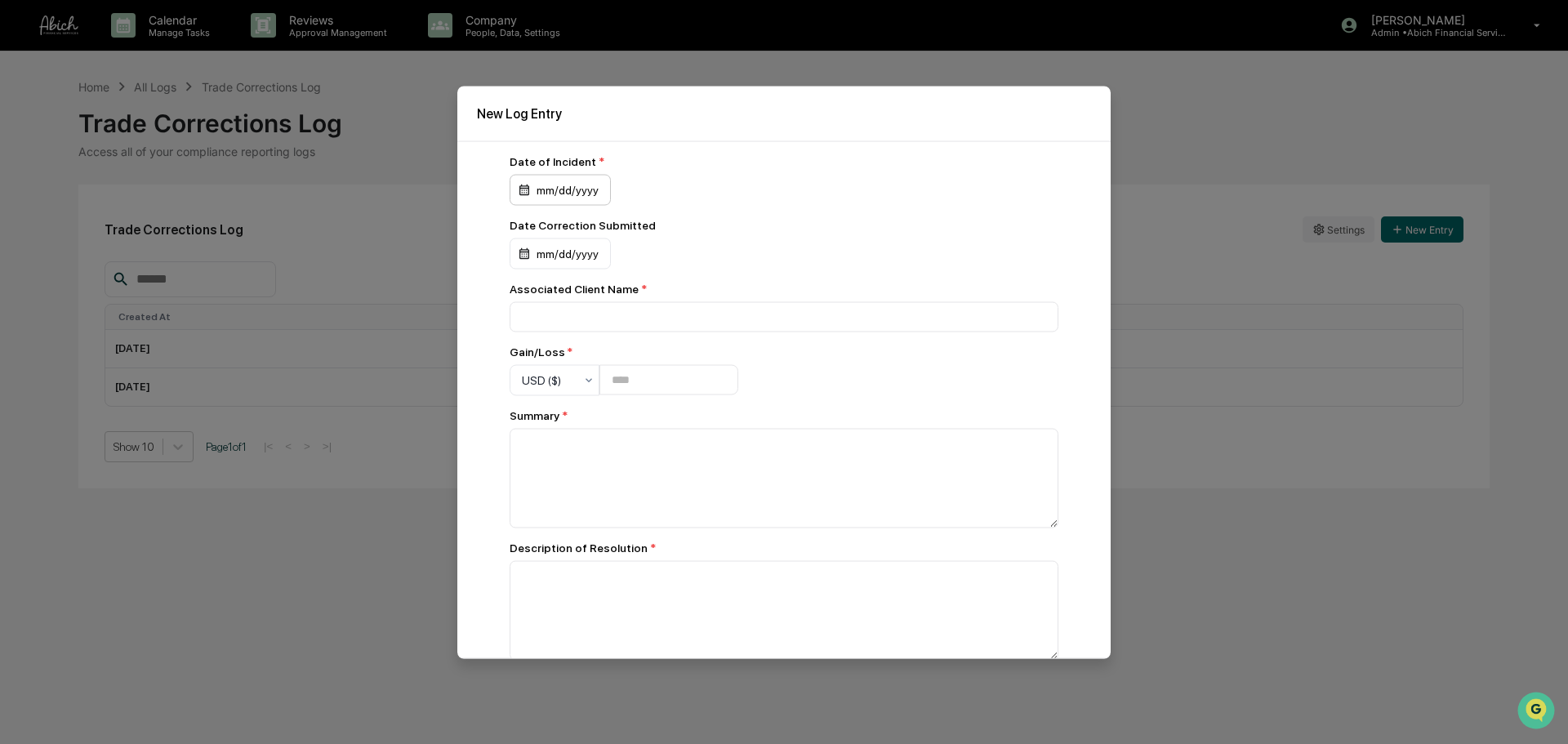
click at [558, 190] on div "mm/dd/yyyy" at bounding box center [560, 189] width 101 height 31
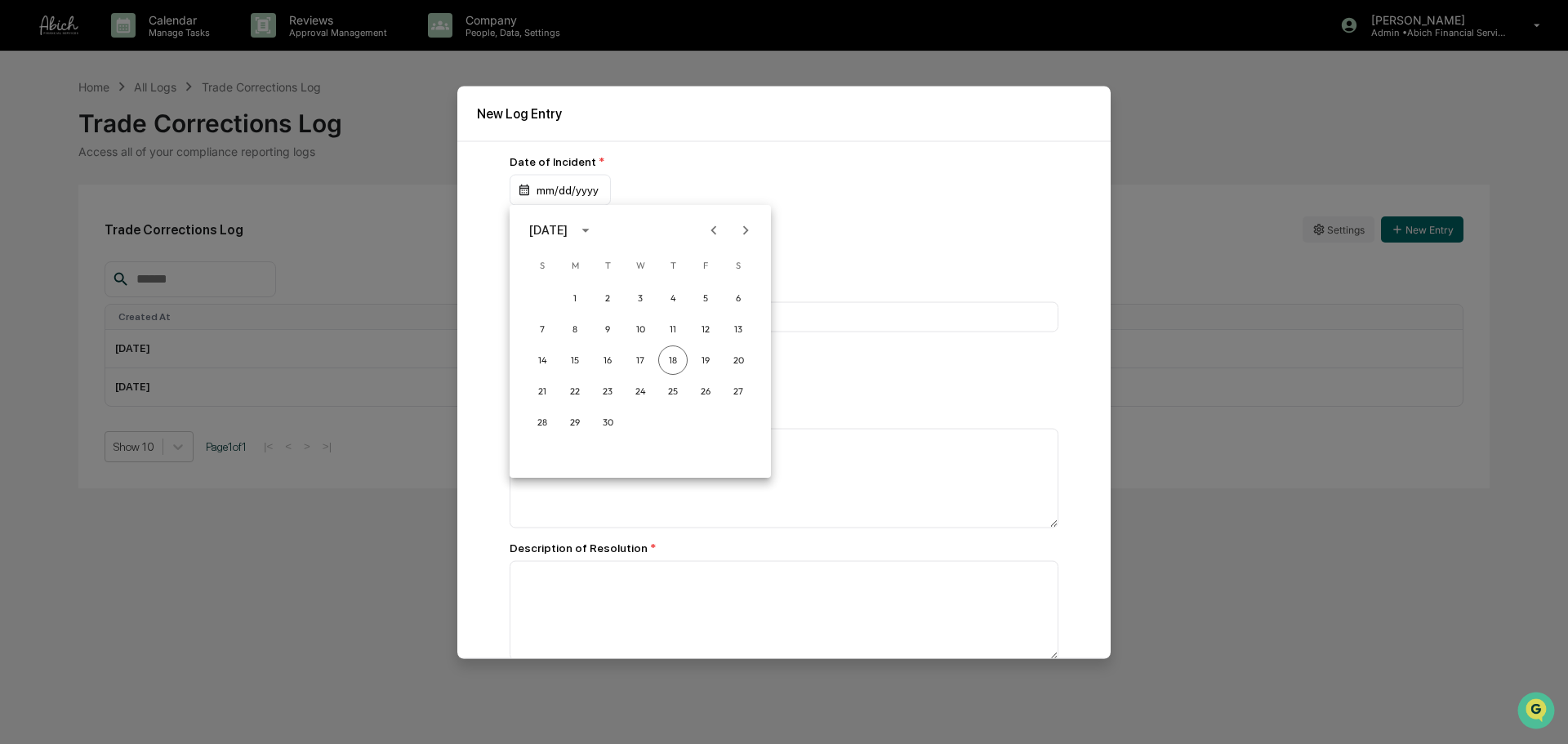
click at [567, 224] on div "[DATE]" at bounding box center [548, 230] width 38 height 18
click at [632, 358] on button "2024" at bounding box center [640, 363] width 59 height 30
click at [650, 304] on button "May" at bounding box center [640, 312] width 59 height 30
click at [569, 355] on button "13" at bounding box center [574, 360] width 30 height 30
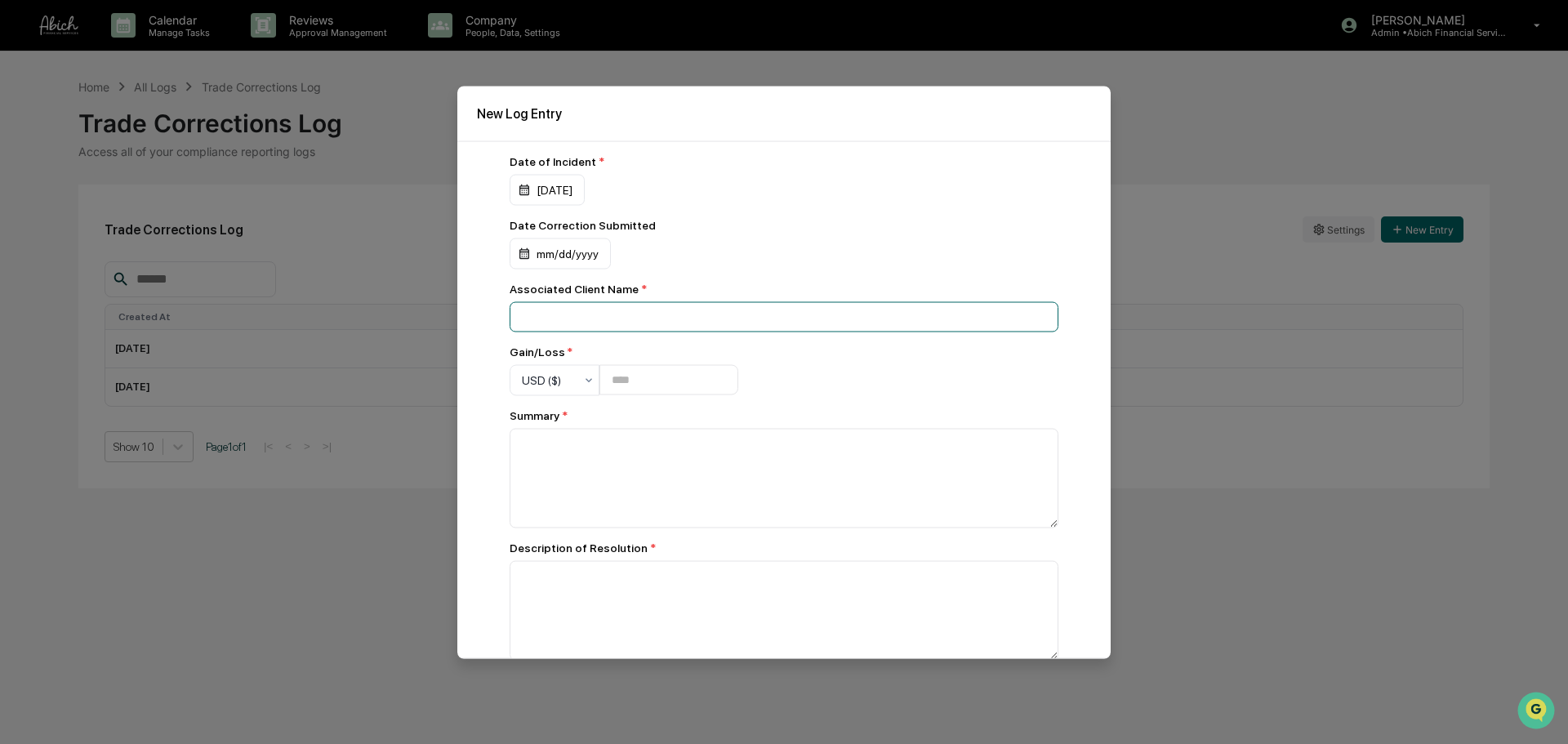
click at [581, 318] on input at bounding box center [783, 317] width 548 height 31
click at [574, 313] on input at bounding box center [783, 317] width 548 height 31
paste input "**********"
click at [523, 318] on input "**********" at bounding box center [783, 317] width 548 height 31
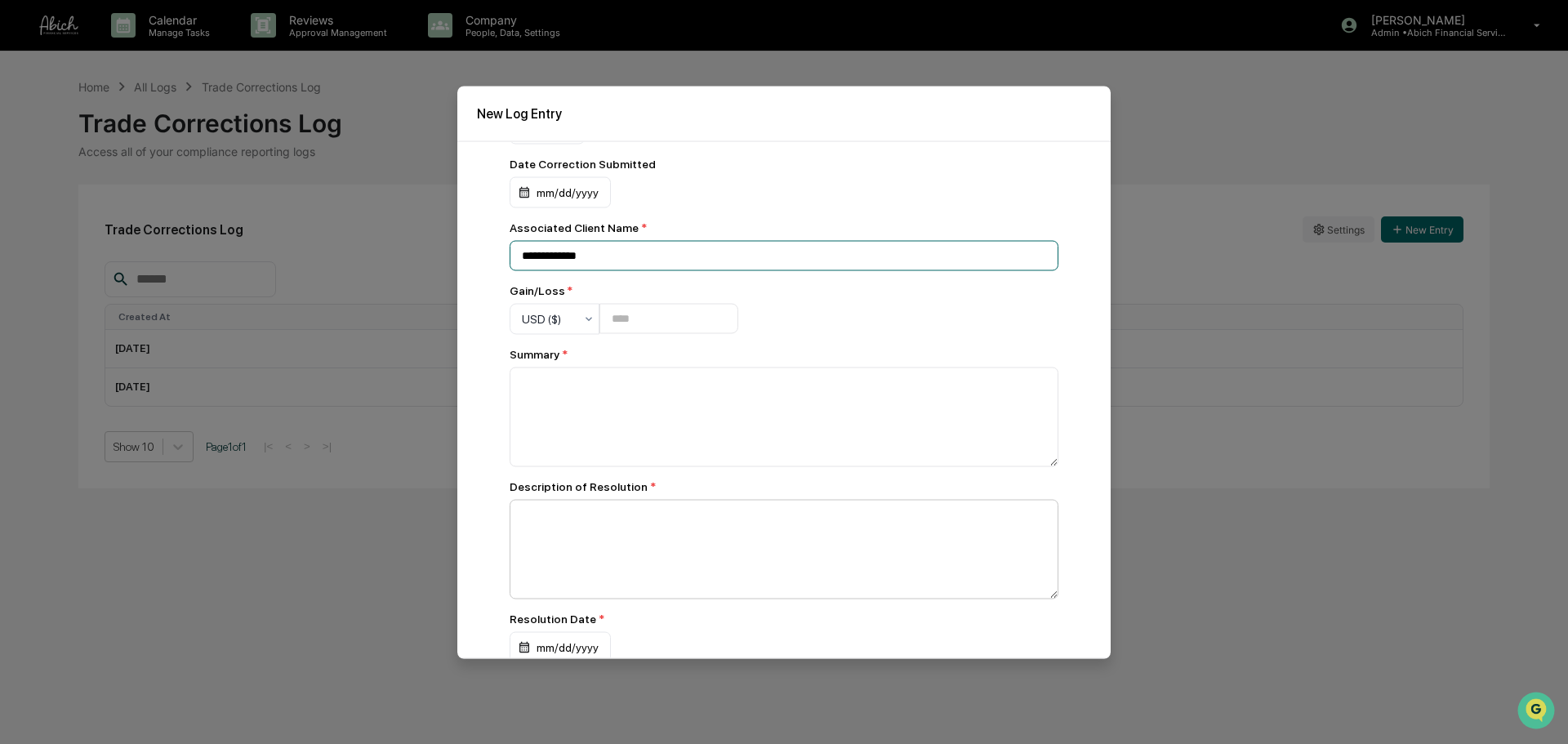
scroll to position [133, 0]
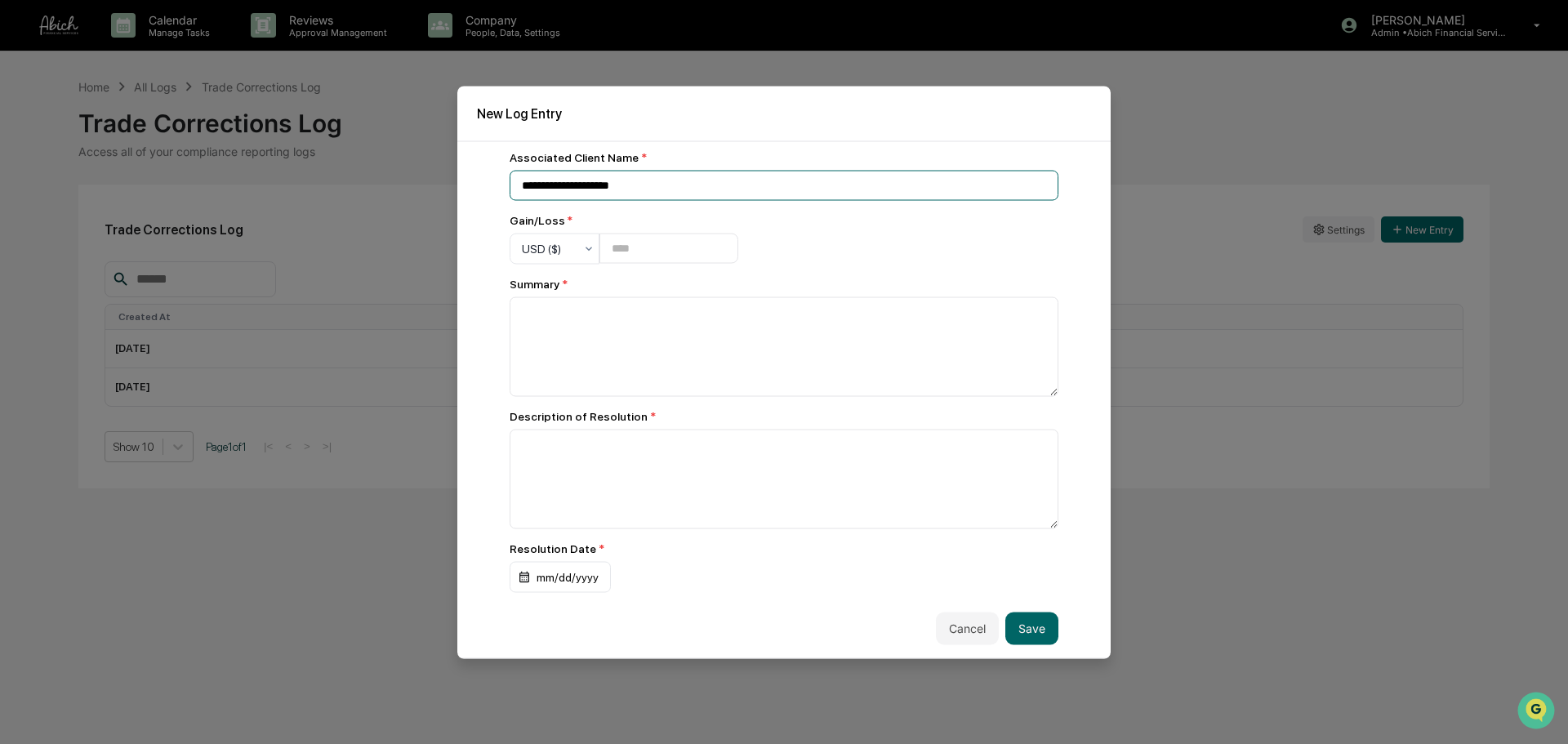
type input "**********"
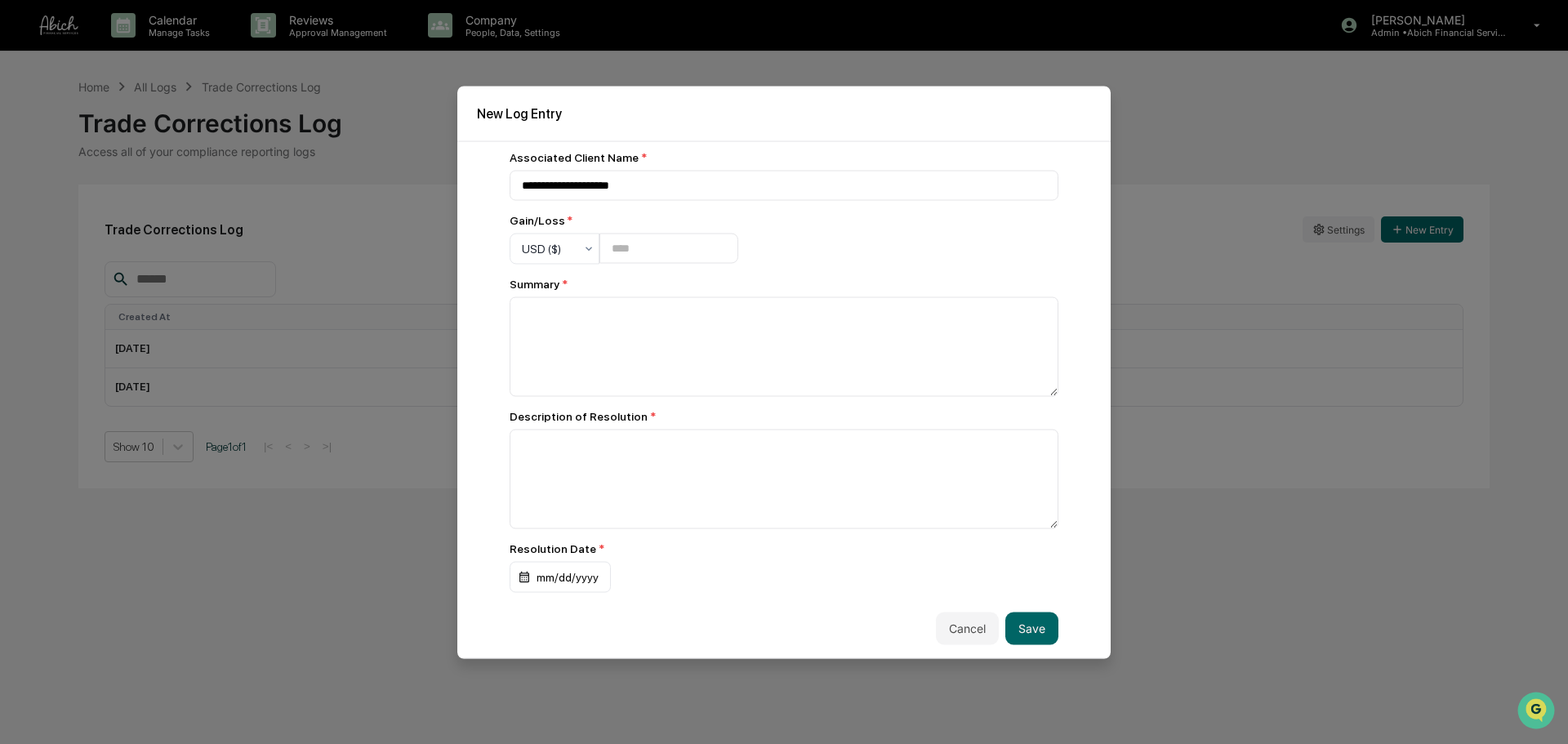
click at [890, 250] on div "**********" at bounding box center [783, 307] width 548 height 569
click at [728, 253] on input "number" at bounding box center [669, 249] width 139 height 31
paste input "*******"
type input "*******"
click at [932, 251] on div "**********" at bounding box center [783, 307] width 548 height 569
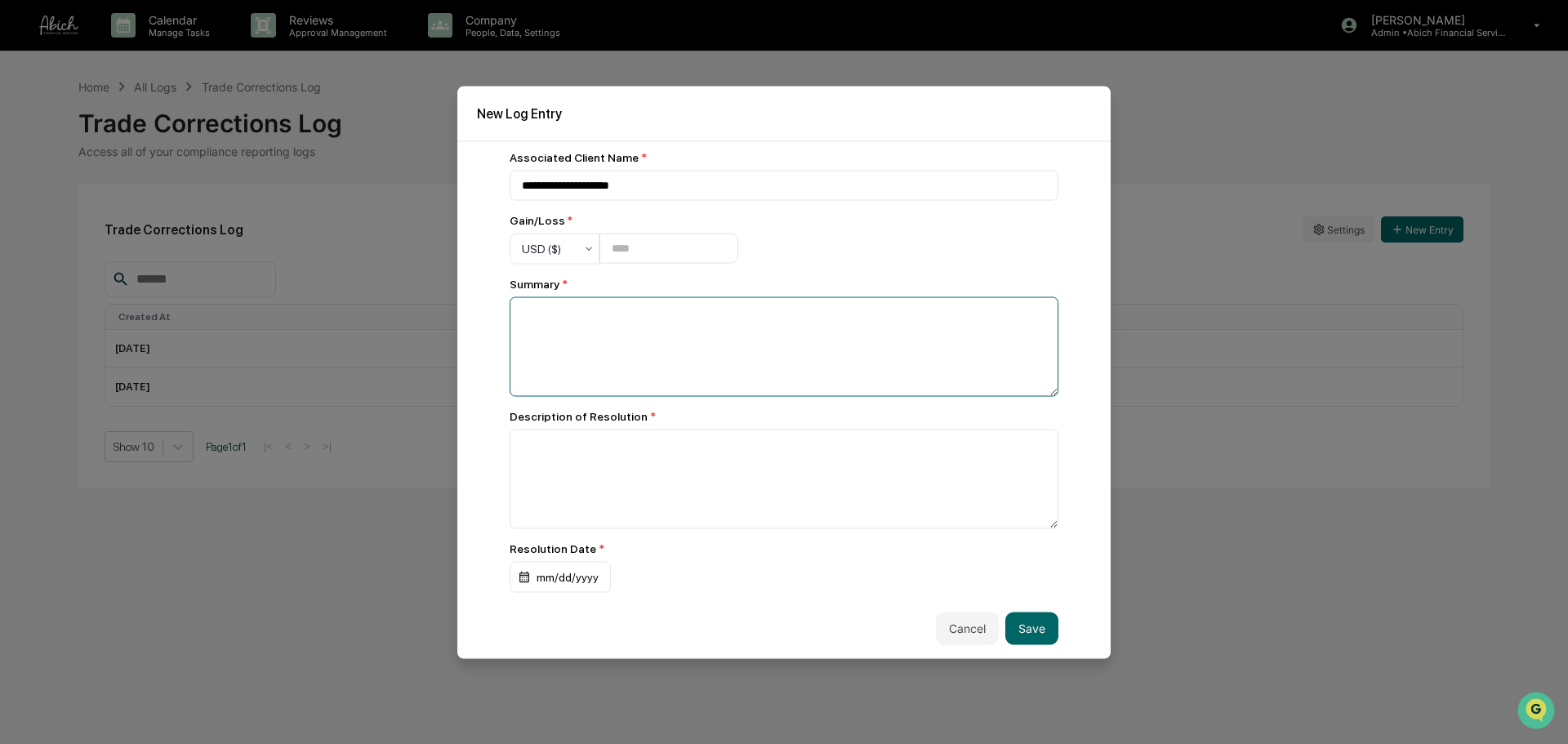
click at [847, 343] on textarea at bounding box center [783, 346] width 548 height 99
click at [763, 361] on textarea at bounding box center [783, 346] width 548 height 99
paste textarea "**********"
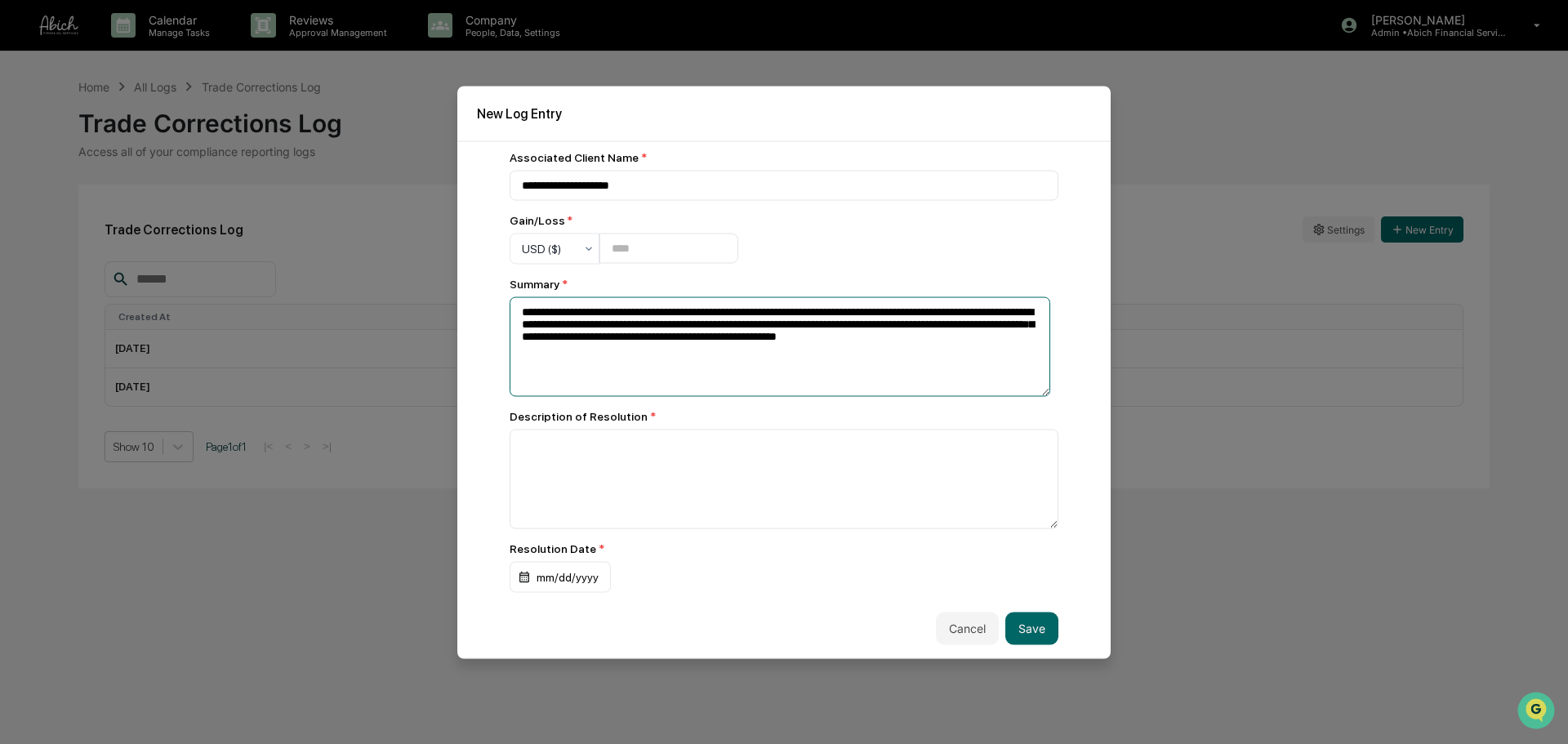
type textarea "**********"
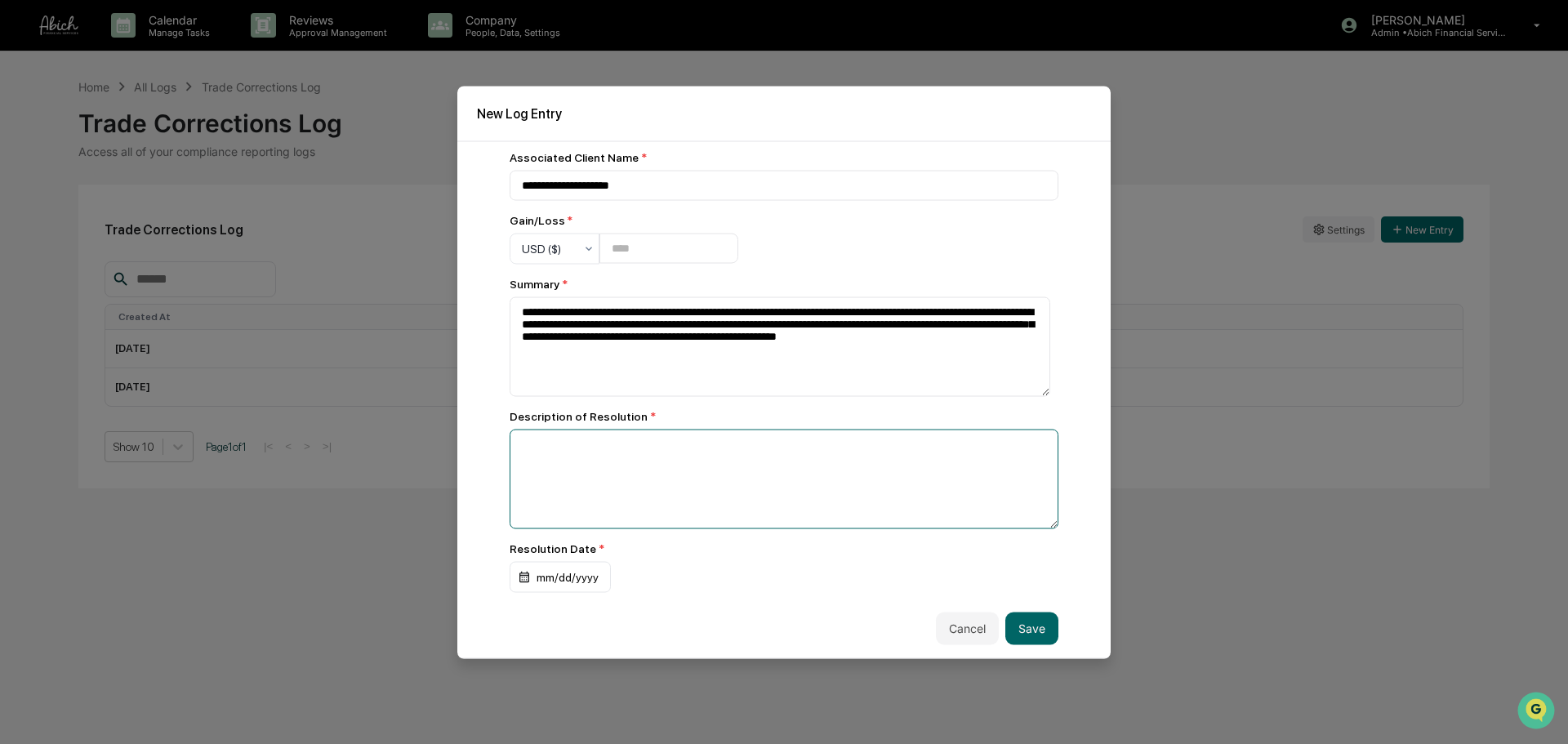
click at [592, 465] on textarea at bounding box center [783, 478] width 548 height 99
paste textarea "**********"
type textarea "**********"
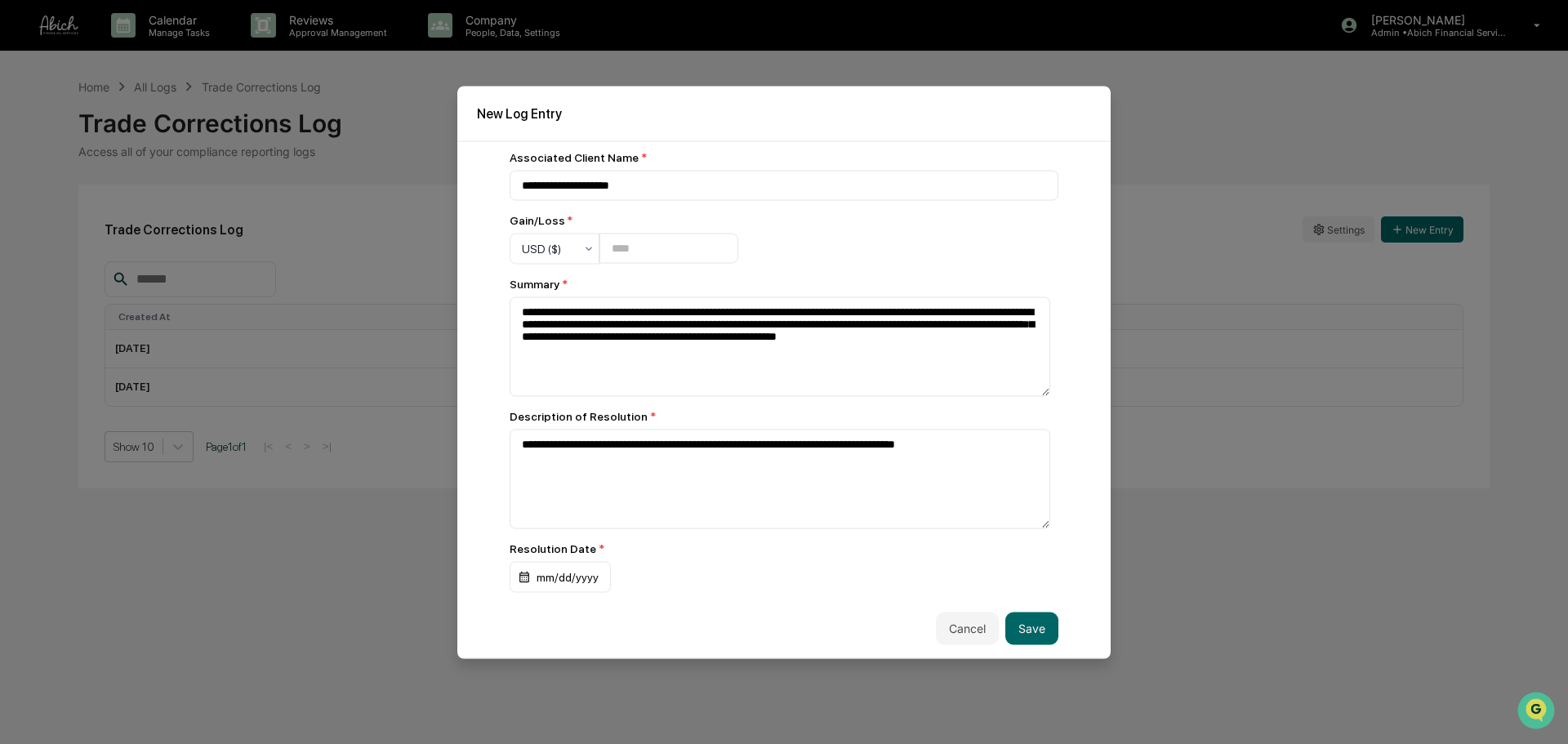
click at [775, 537] on div "**********" at bounding box center [783, 307] width 548 height 569
click at [560, 572] on div "mm/dd/yyyy" at bounding box center [560, 576] width 101 height 31
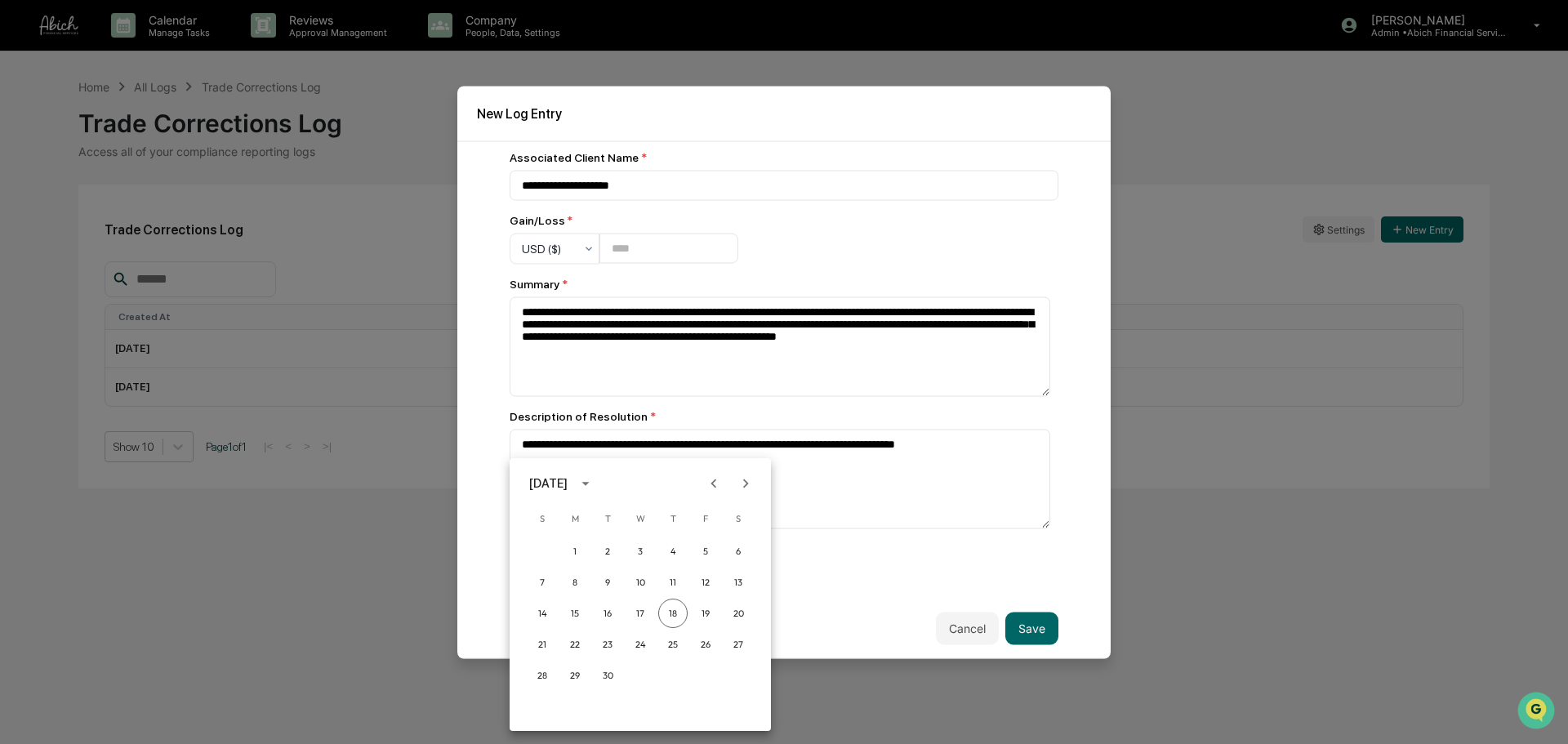
click at [590, 466] on div "[DATE] S M T W T F S 1 2 3 4 5 6 7 8 9 10 11 12 13 14 15 16 17 18 19 20 21 22 2…" at bounding box center [640, 594] width 261 height 273
click at [567, 481] on div "[DATE]" at bounding box center [548, 483] width 38 height 18
click at [715, 610] on button "2025" at bounding box center [725, 616] width 59 height 30
click at [718, 566] on button "Jun" at bounding box center [725, 566] width 59 height 30
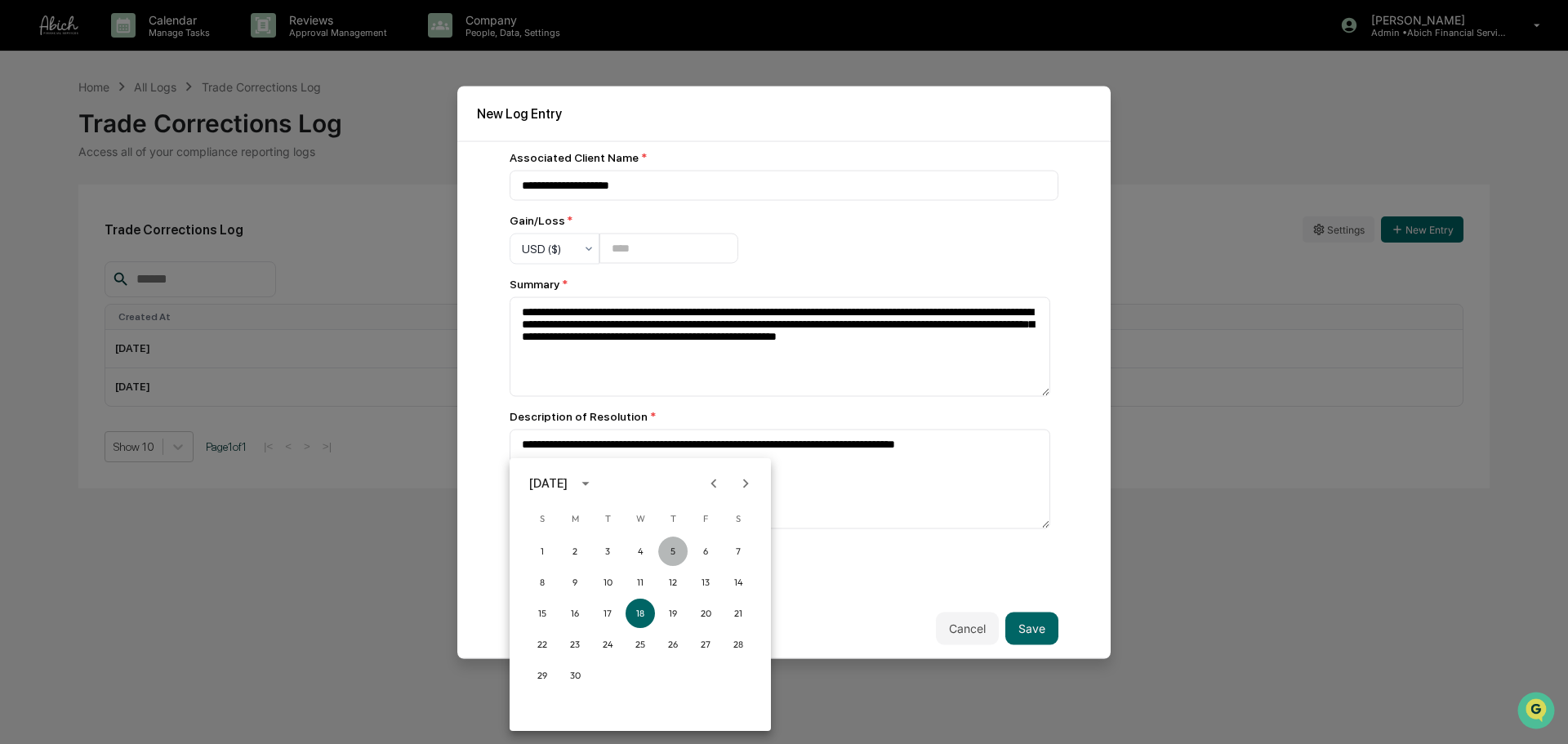
click at [668, 554] on button "5" at bounding box center [672, 550] width 30 height 30
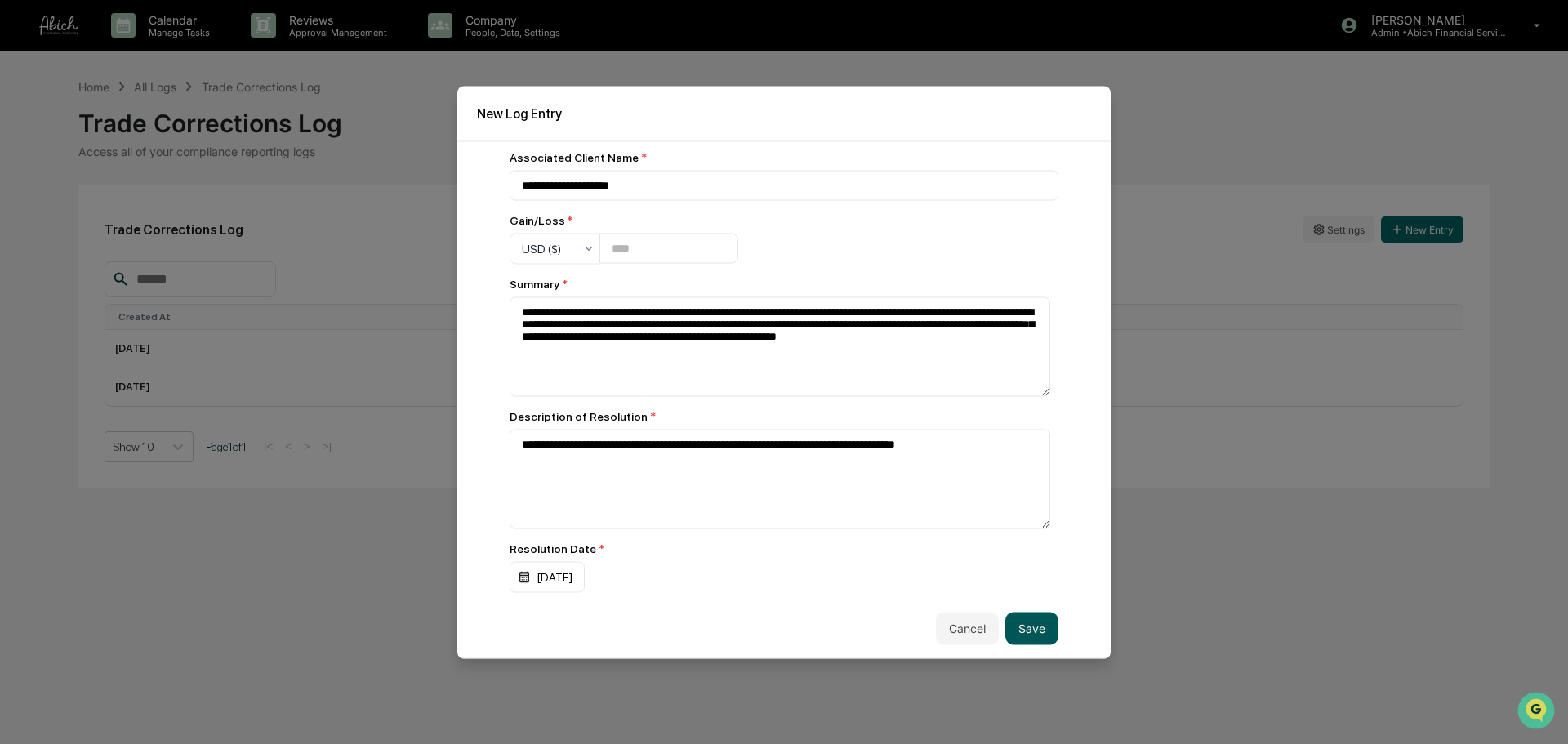
click at [1018, 629] on button "Save" at bounding box center [1032, 628] width 53 height 32
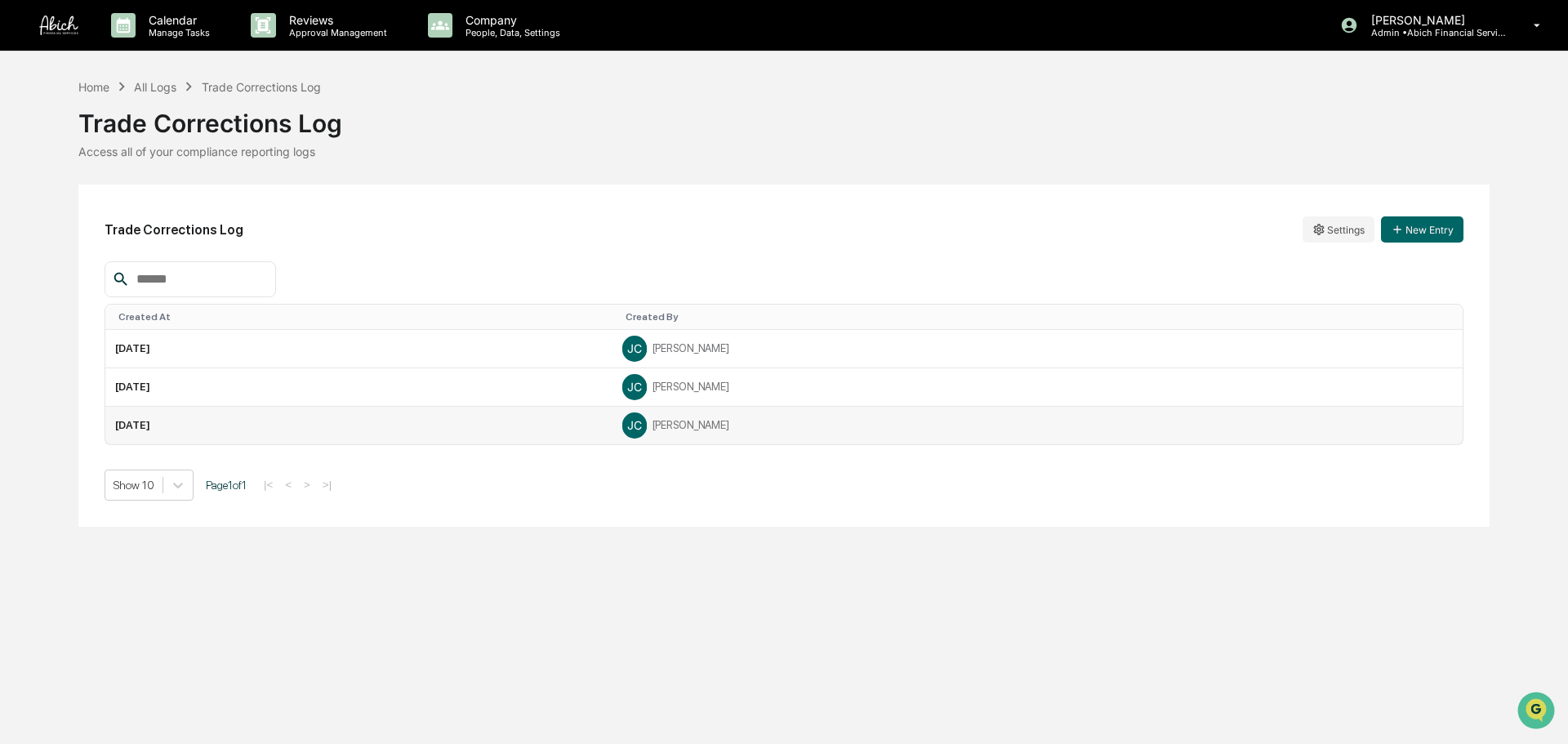
click at [776, 431] on div "[PERSON_NAME]" at bounding box center [1037, 425] width 831 height 25
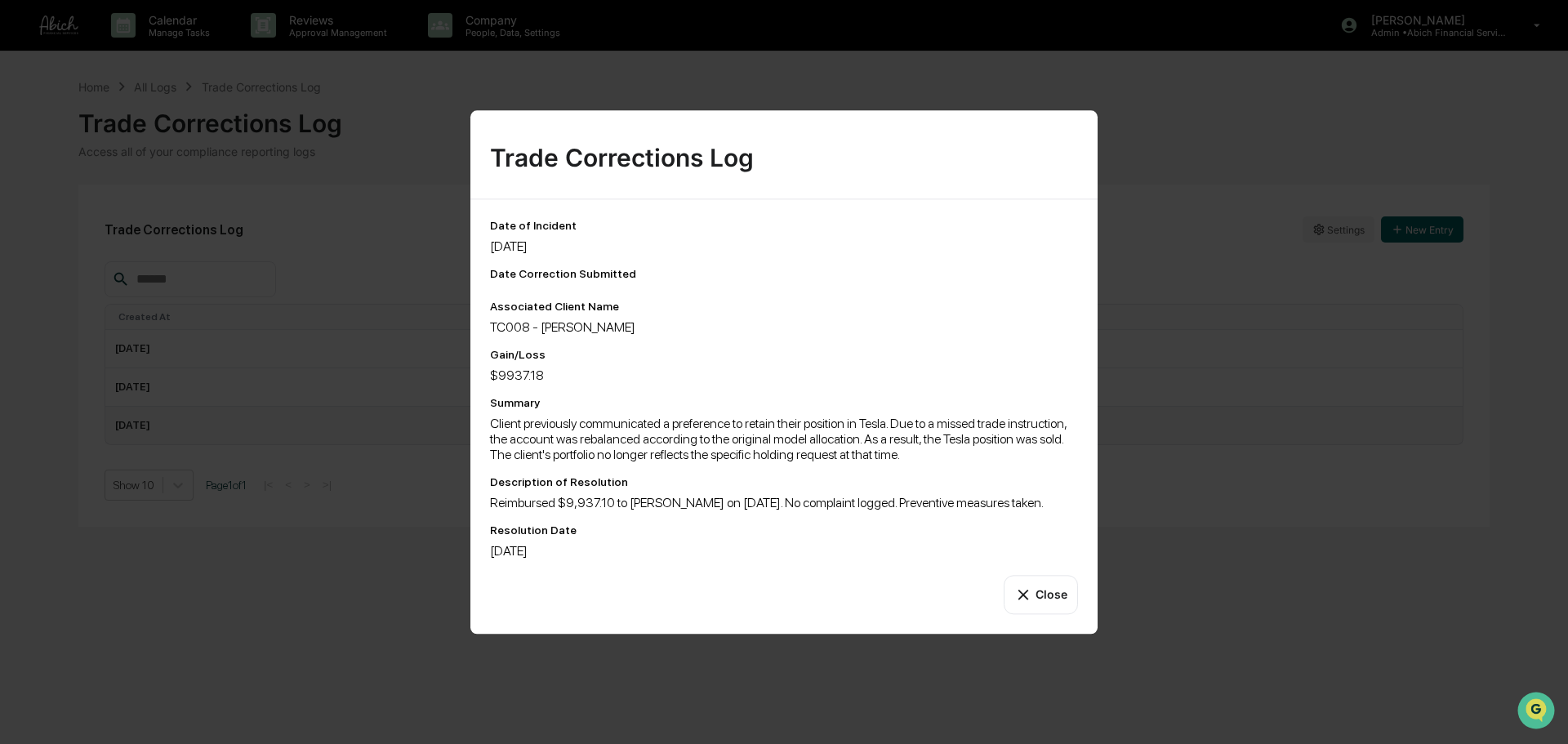
click at [1053, 589] on button "Close" at bounding box center [1041, 594] width 74 height 39
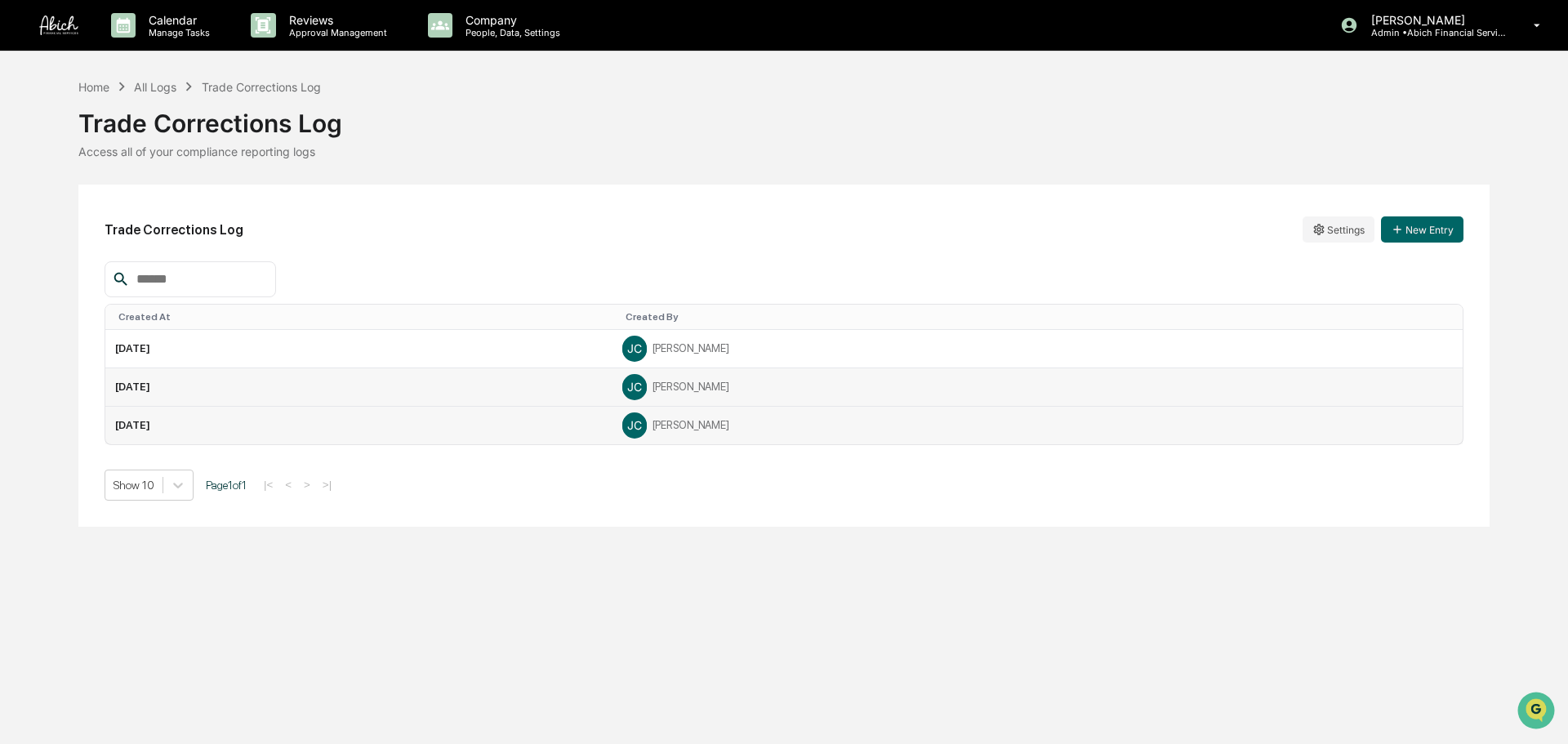
click at [865, 371] on td "[PERSON_NAME]" at bounding box center [1037, 387] width 850 height 38
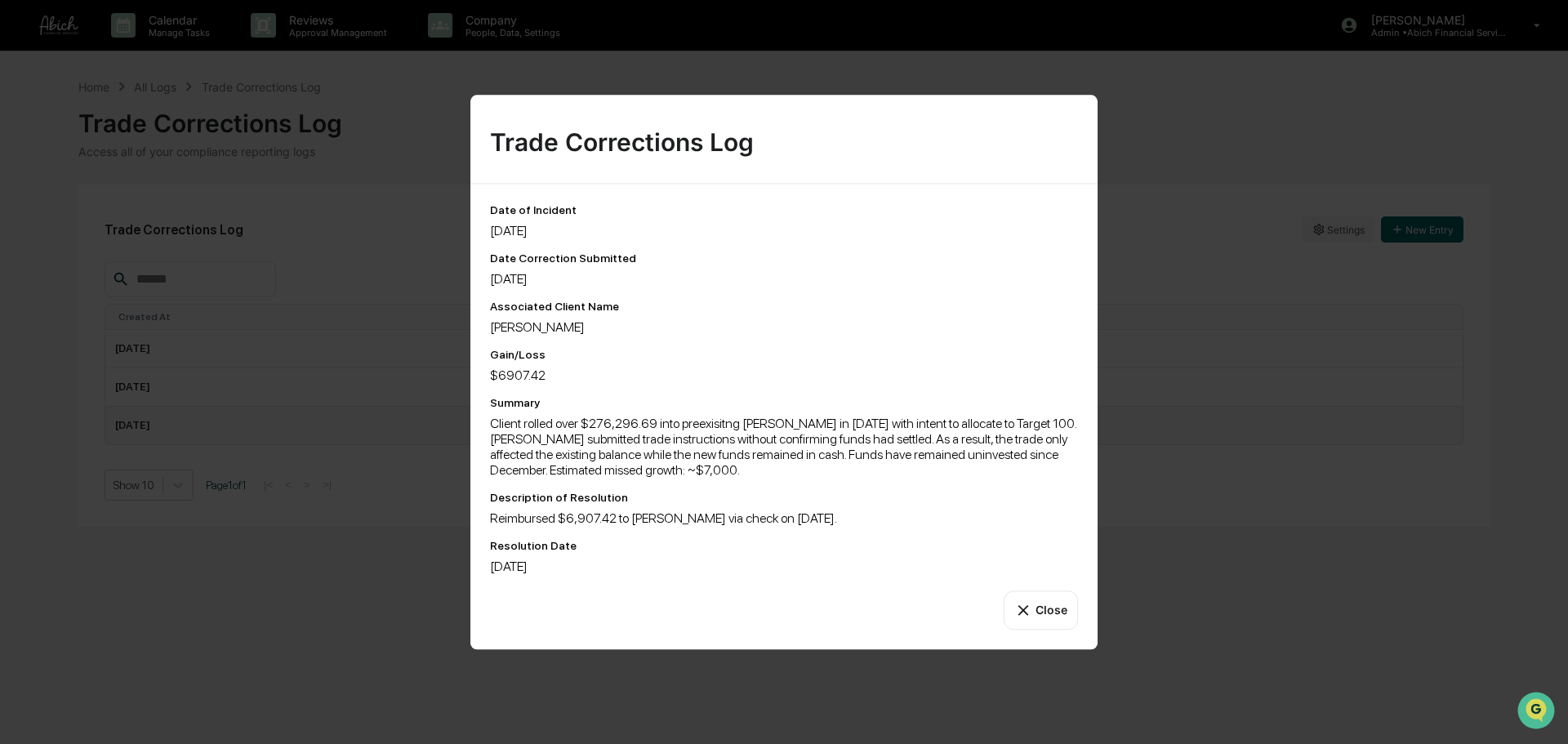
click at [1037, 612] on button "Close" at bounding box center [1041, 610] width 74 height 39
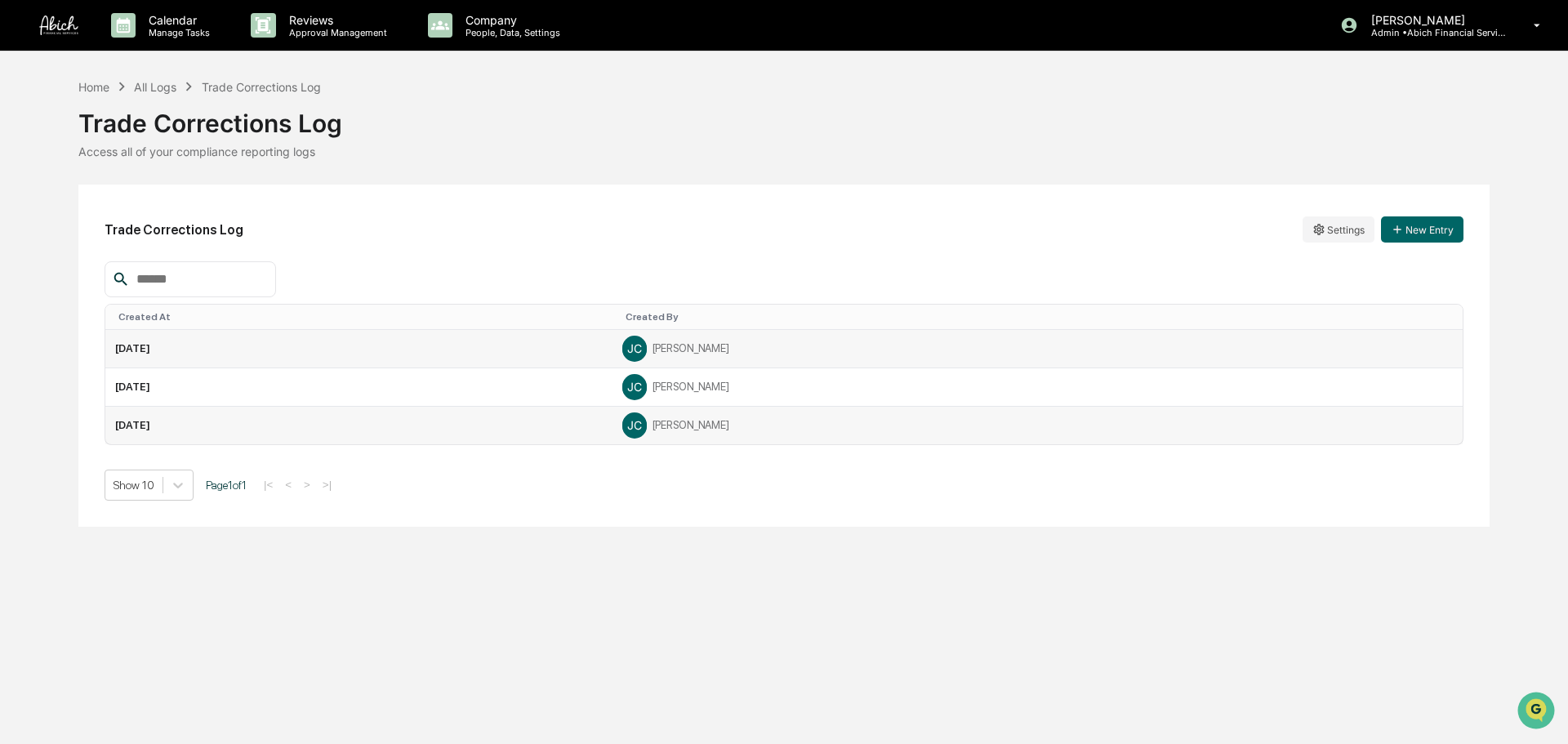
click at [822, 346] on div "[PERSON_NAME]" at bounding box center [1037, 349] width 831 height 25
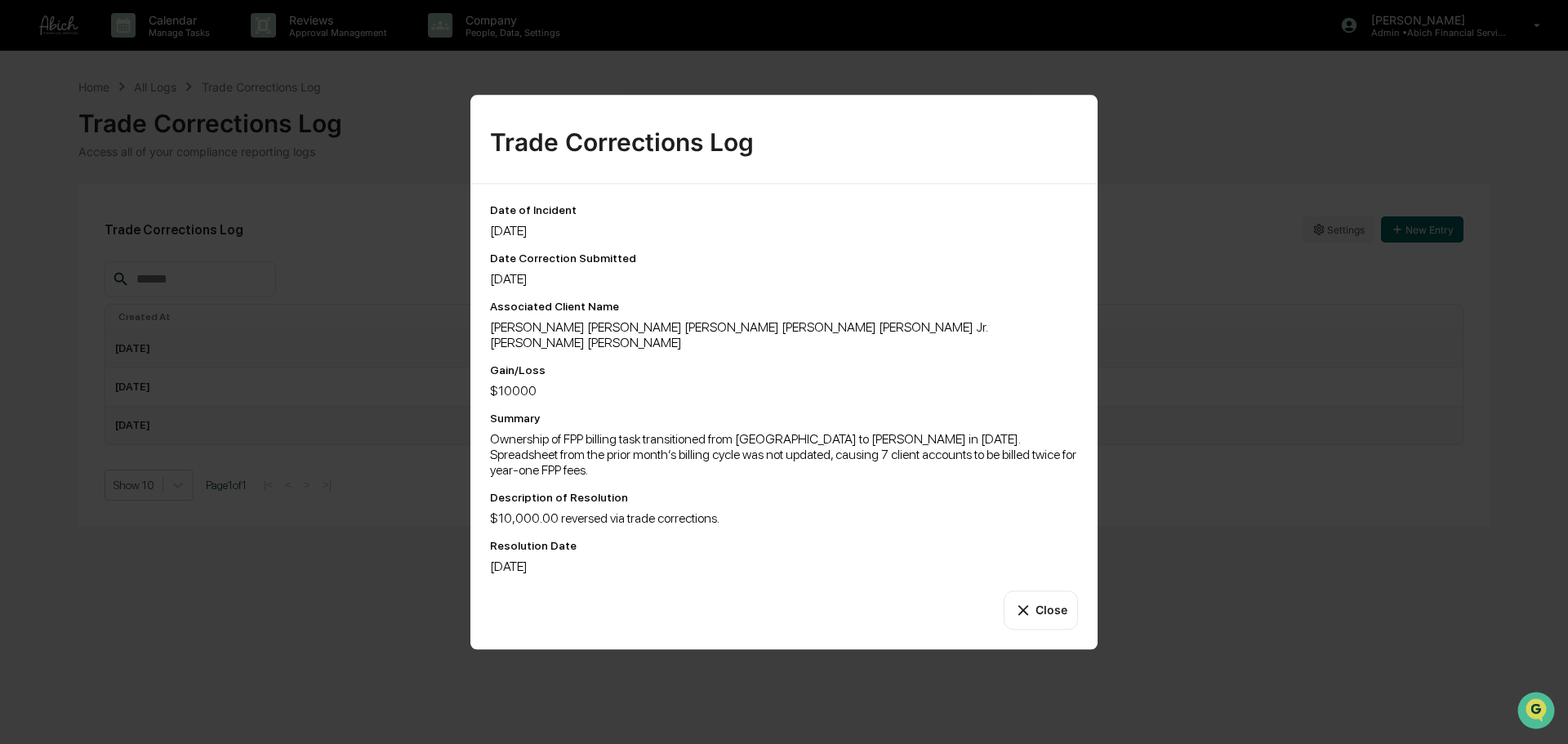
click at [1045, 594] on button "Close" at bounding box center [1041, 610] width 74 height 39
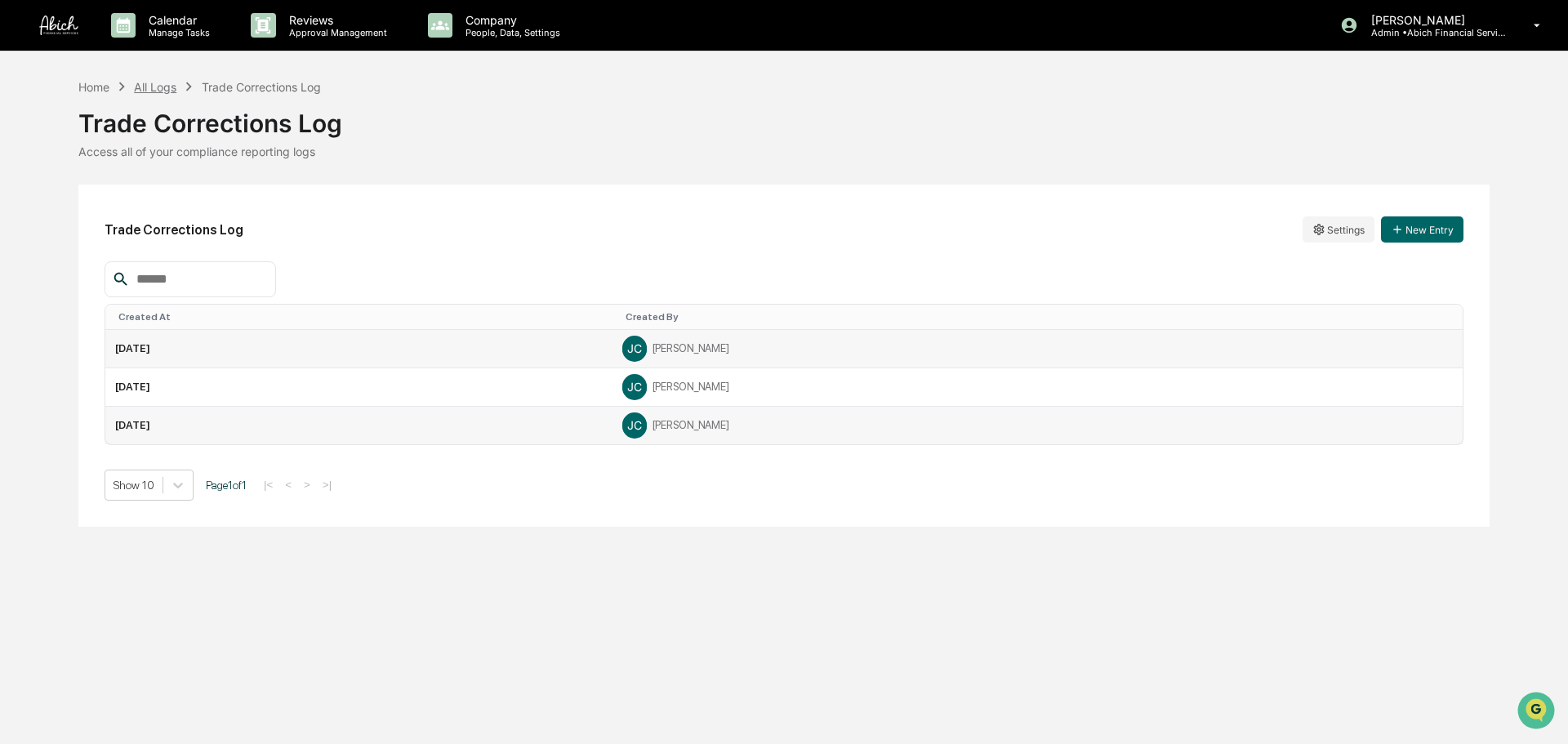
click at [162, 93] on div "All Logs" at bounding box center [155, 87] width 43 height 14
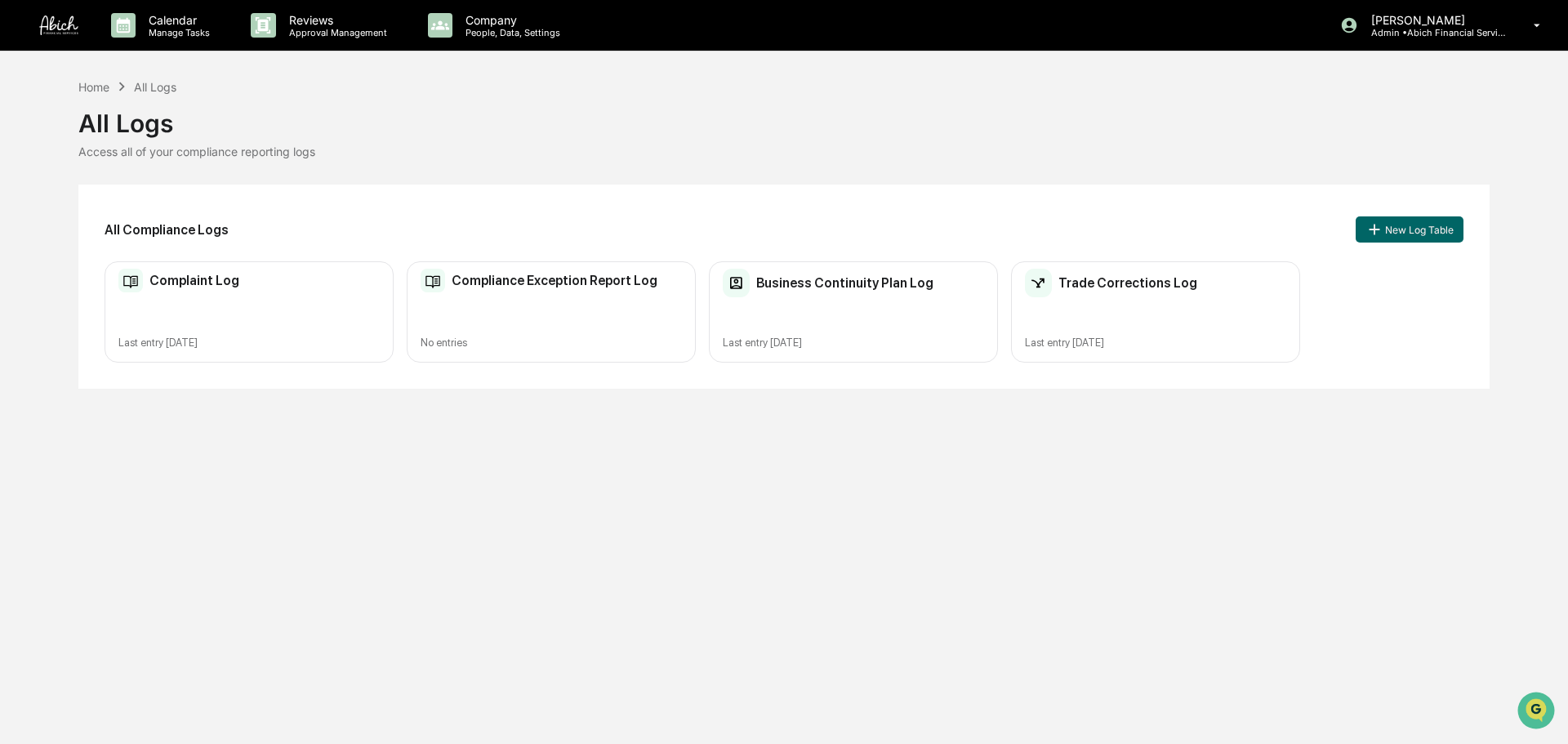
click at [296, 330] on div "Complaint Log Last entry [DATE]" at bounding box center [249, 312] width 289 height 102
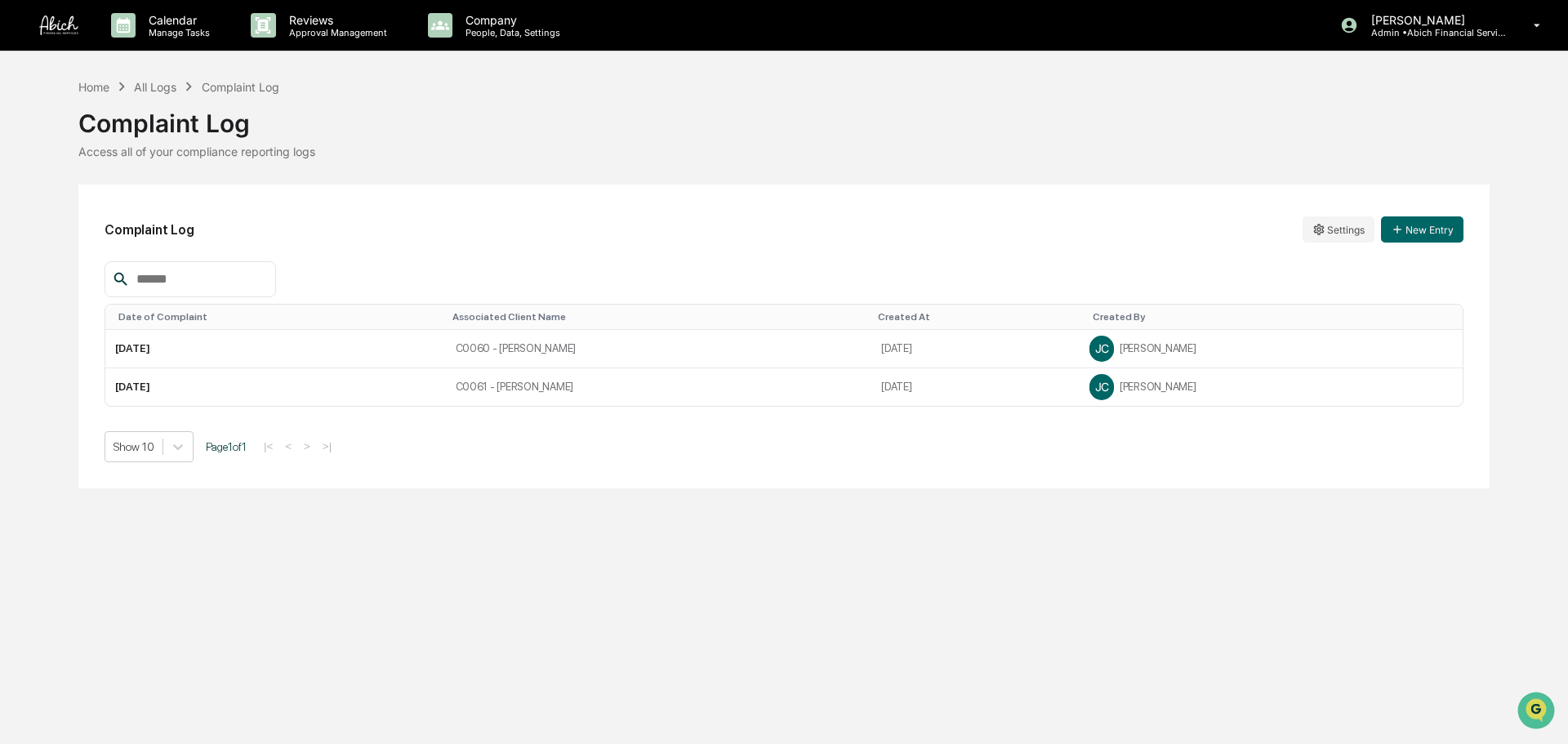
click at [180, 96] on div "Complaint Log" at bounding box center [783, 116] width 1411 height 43
click at [179, 90] on div "Home All Logs Complaint Log" at bounding box center [178, 86] width 201 height 18
click at [172, 87] on div "All Logs" at bounding box center [155, 87] width 43 height 14
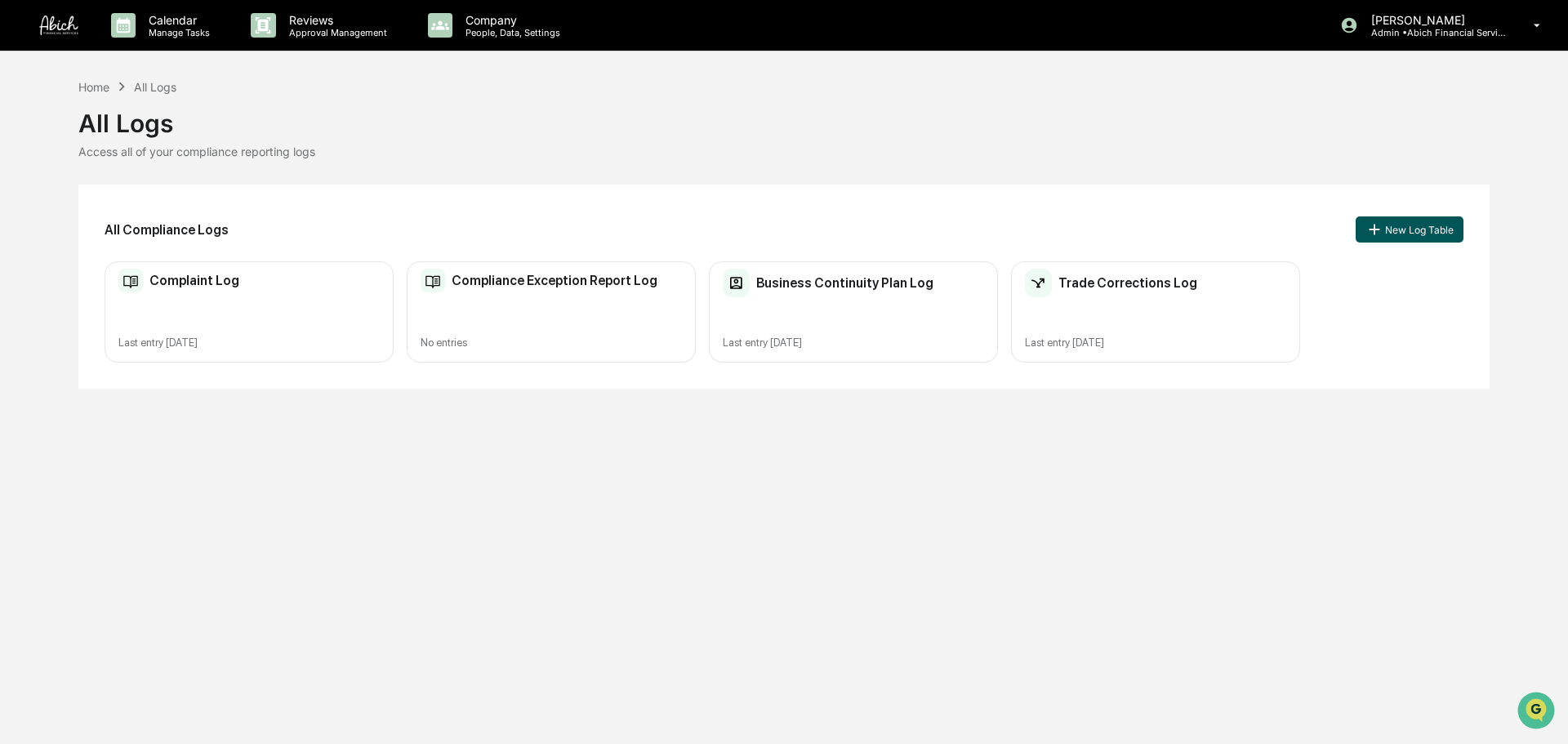
click at [1383, 239] on button "New Log Table" at bounding box center [1409, 229] width 108 height 26
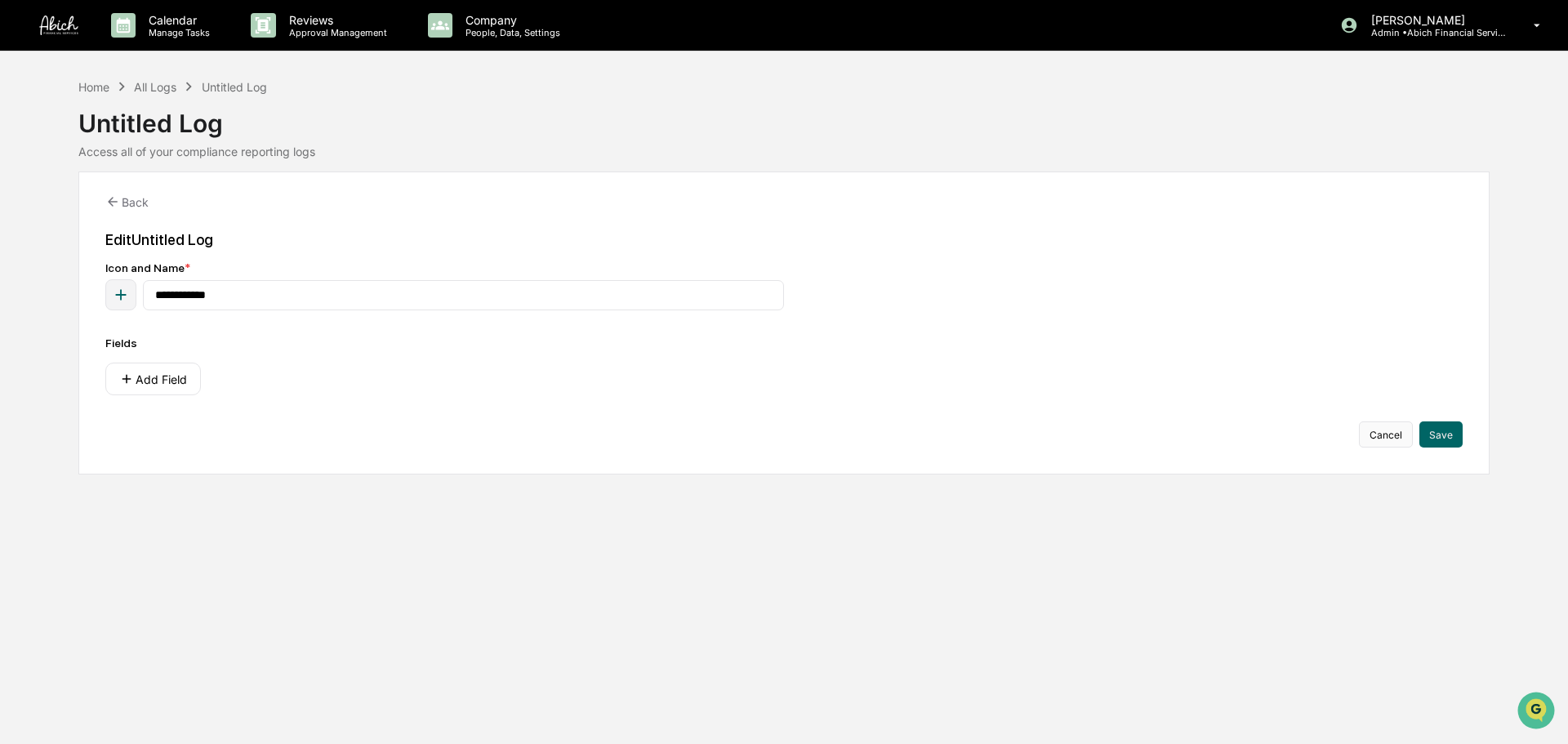
click at [1392, 434] on button "Cancel" at bounding box center [1385, 434] width 53 height 26
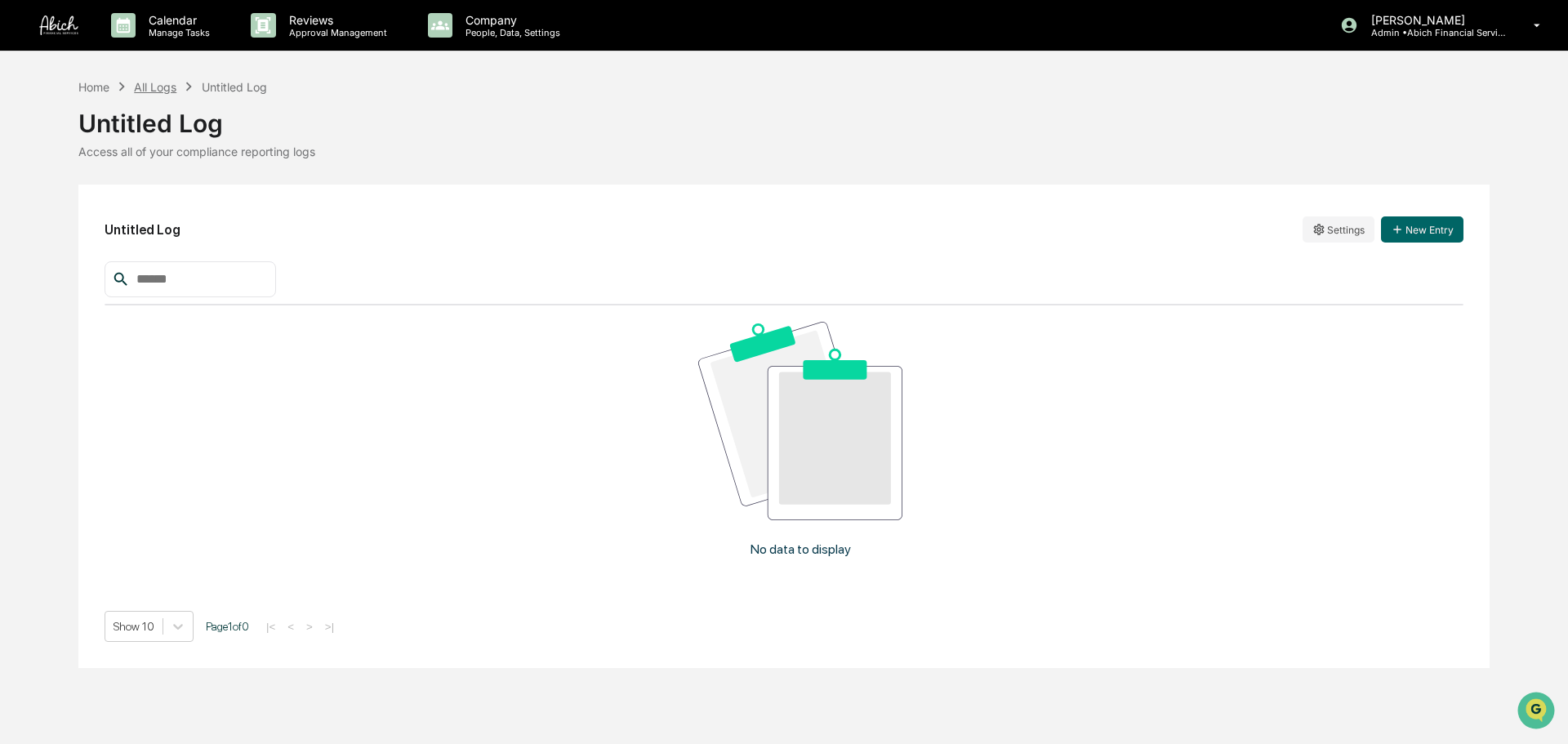
click at [162, 83] on div "All Logs" at bounding box center [155, 87] width 43 height 14
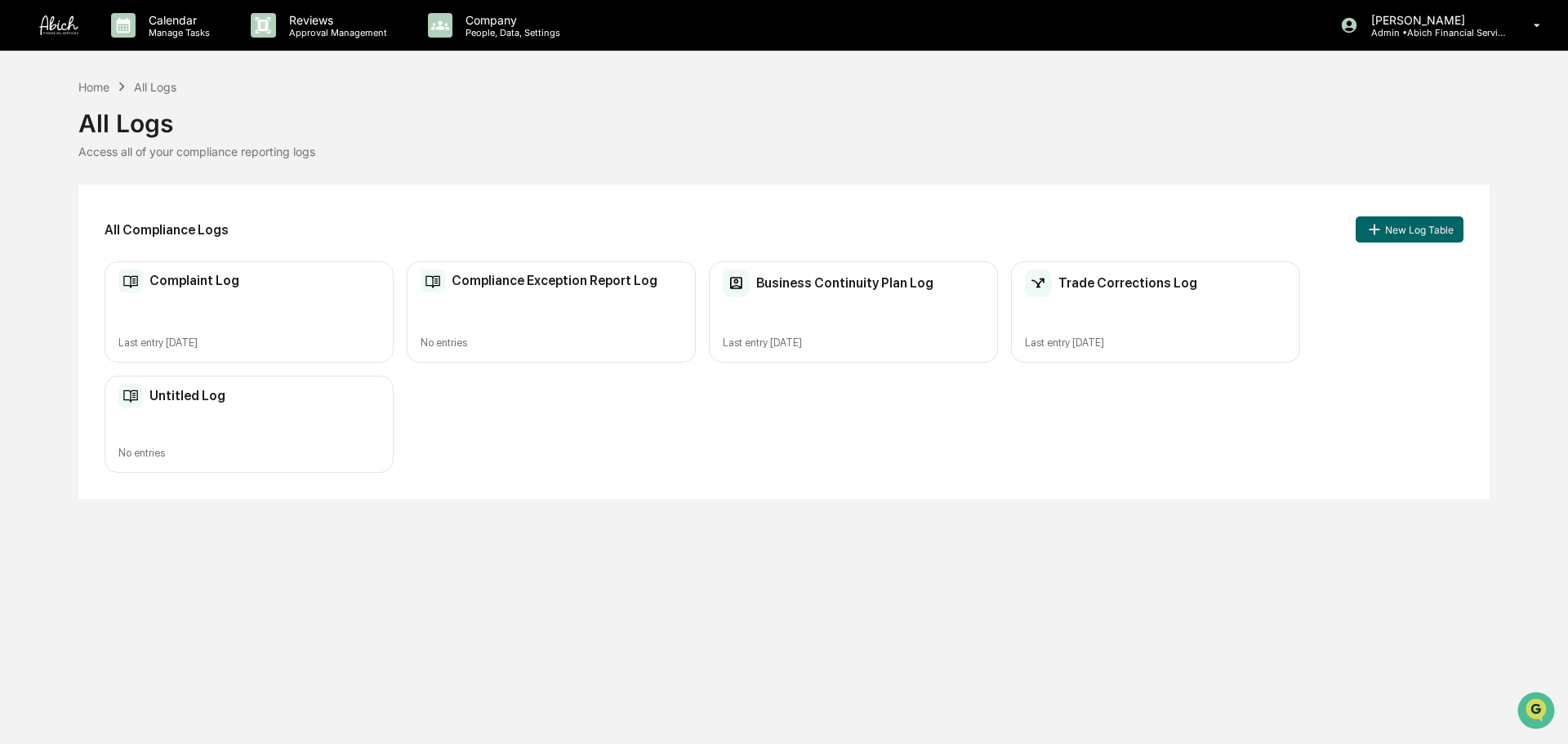
click at [249, 403] on div "Untitled Log" at bounding box center [249, 395] width 261 height 25
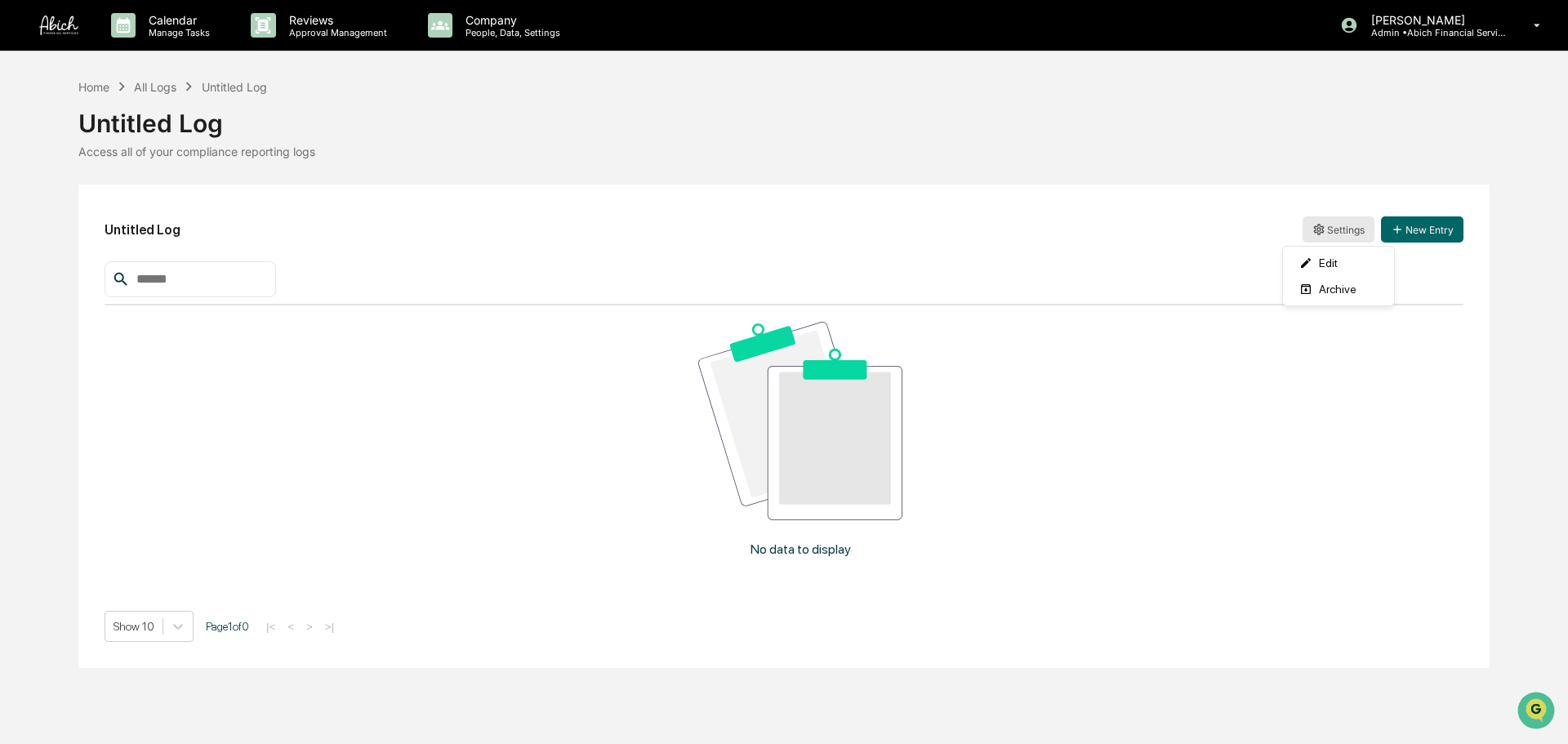
click at [1348, 219] on html "Calendar Manage Tasks Reviews Approval Management Company People, Data, Setting…" at bounding box center [784, 372] width 1568 height 744
click at [1328, 262] on div "Edit" at bounding box center [1338, 262] width 105 height 26
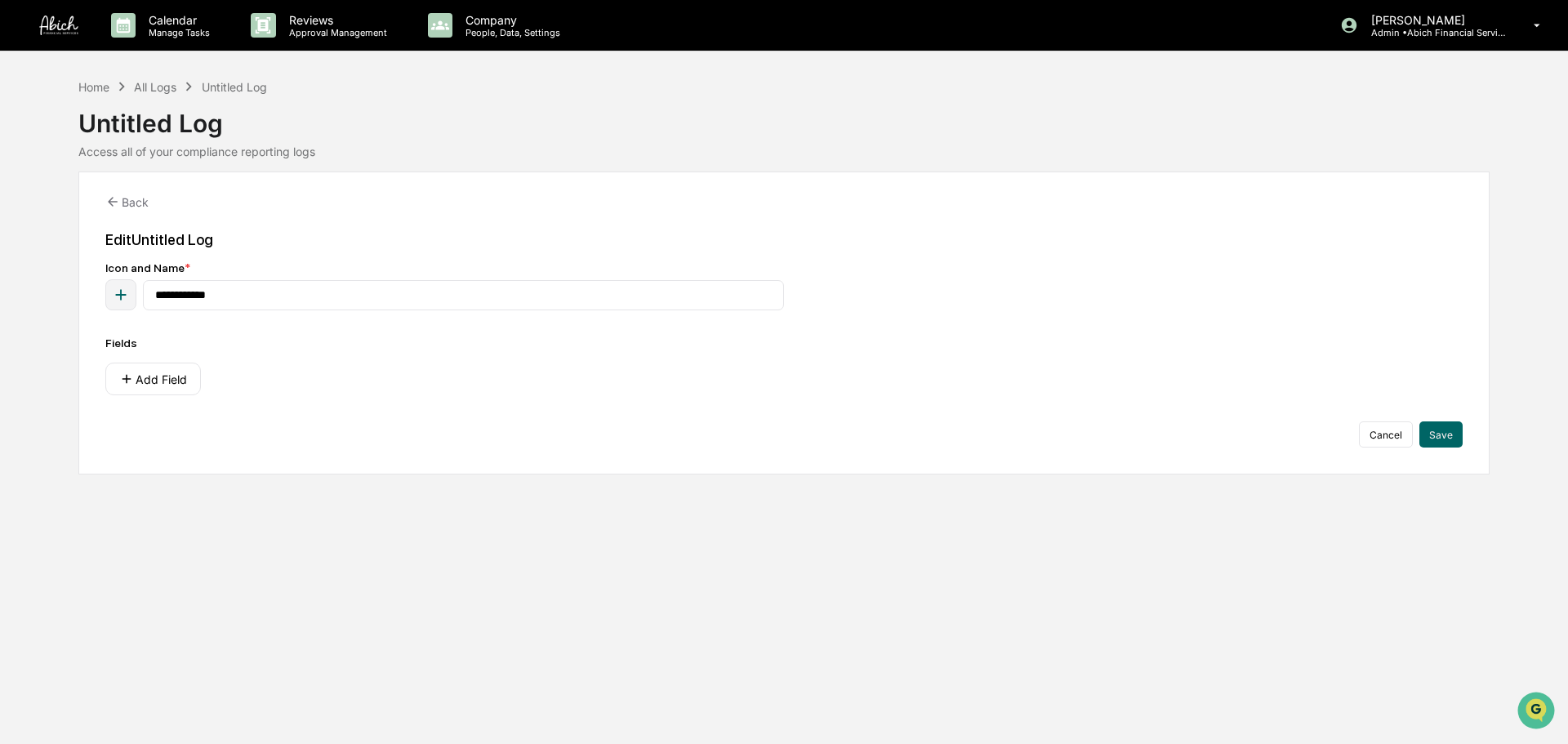
click at [294, 270] on div "Icon and Name *" at bounding box center [783, 268] width 1357 height 13
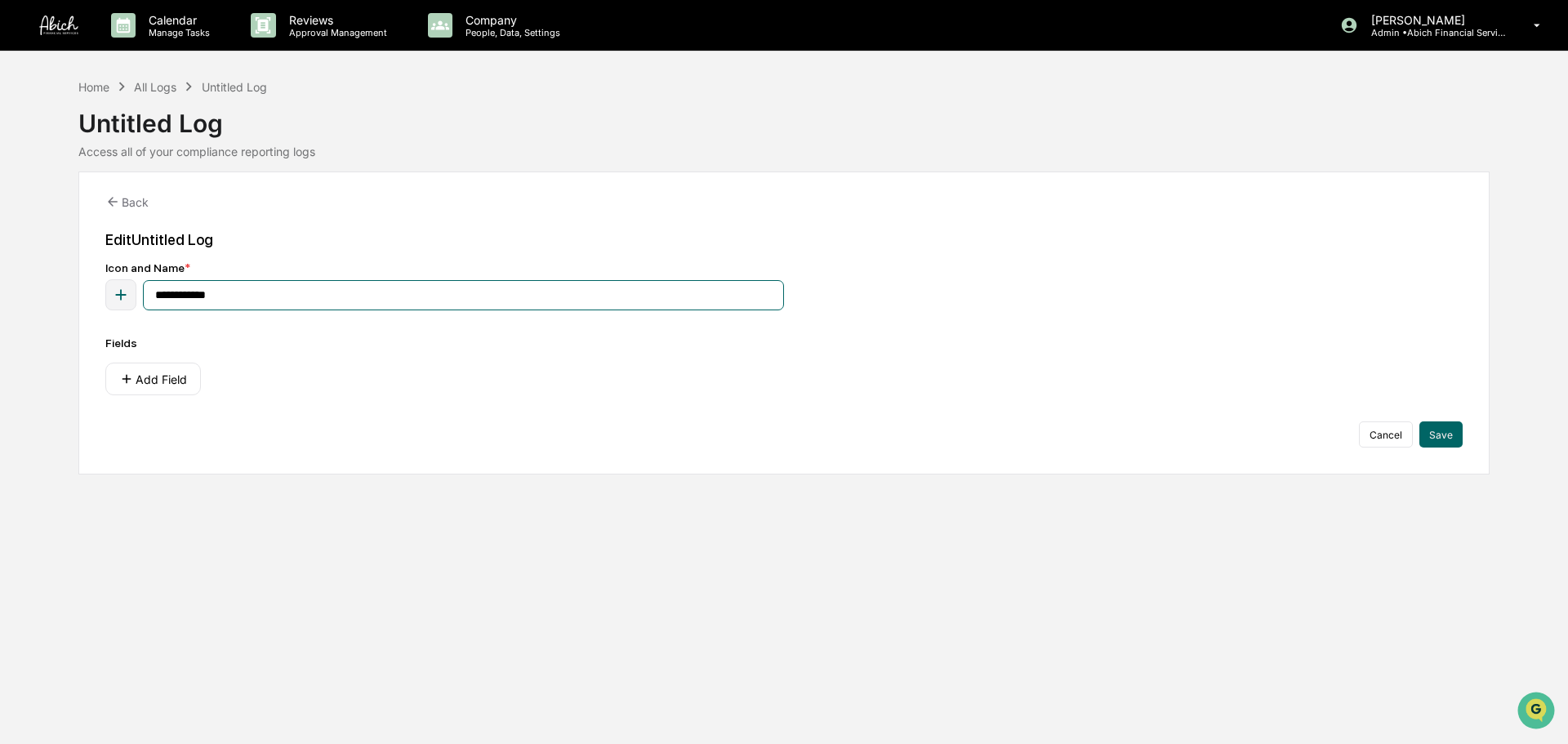
click at [299, 309] on input "**********" at bounding box center [464, 296] width 641 height 31
type input "*"
click at [510, 306] on input "*********" at bounding box center [464, 296] width 641 height 31
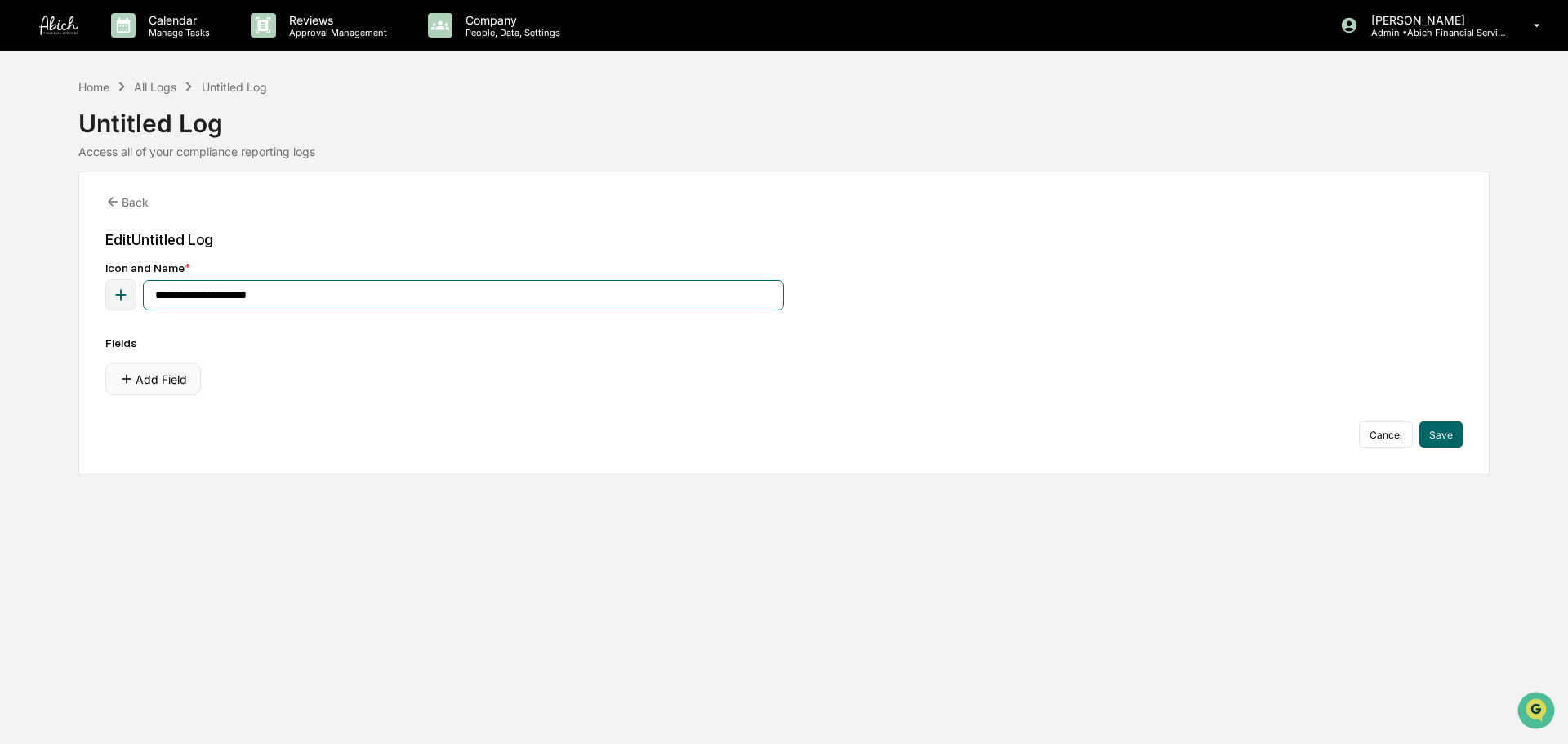
type input "**********"
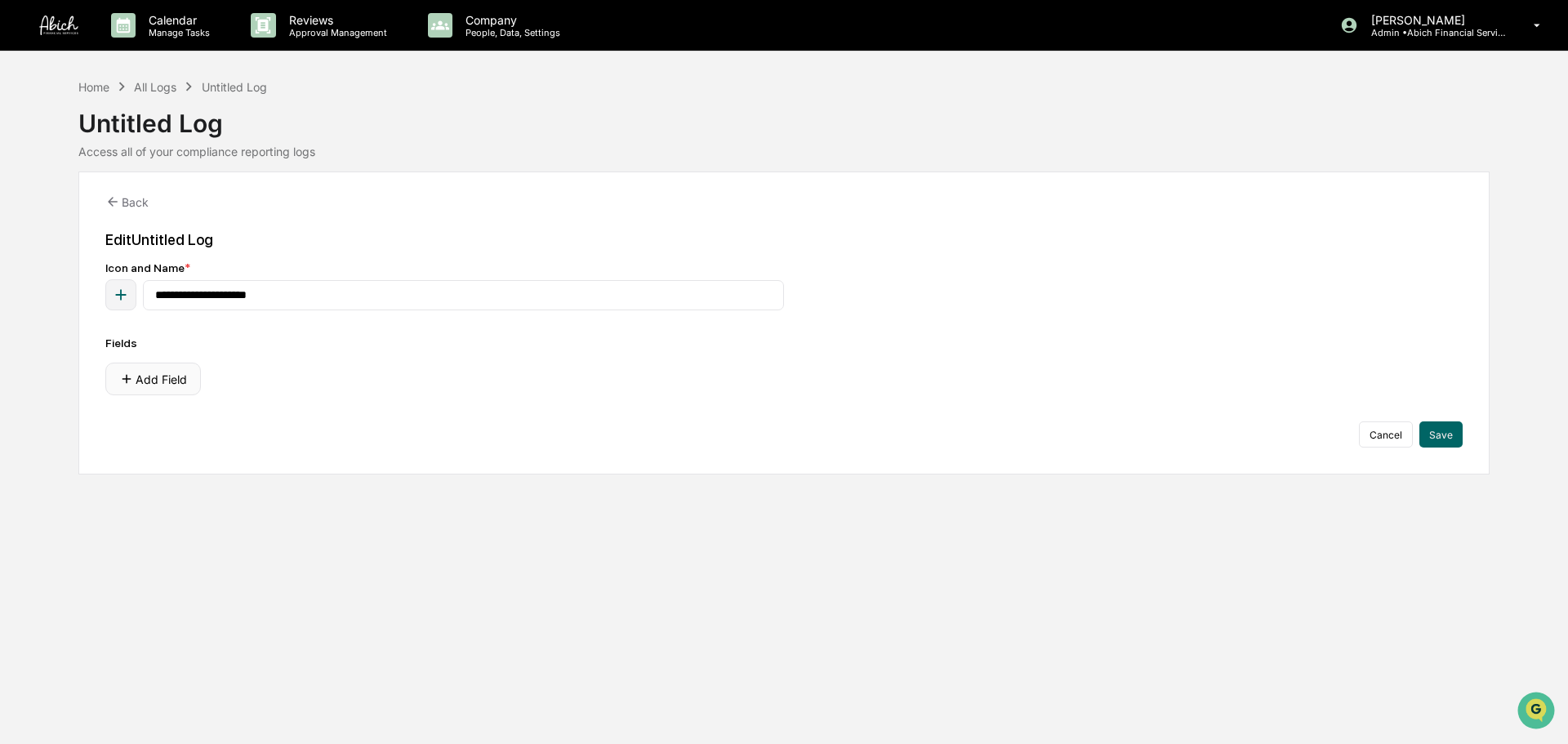
click at [181, 367] on button "Add Field" at bounding box center [153, 379] width 95 height 32
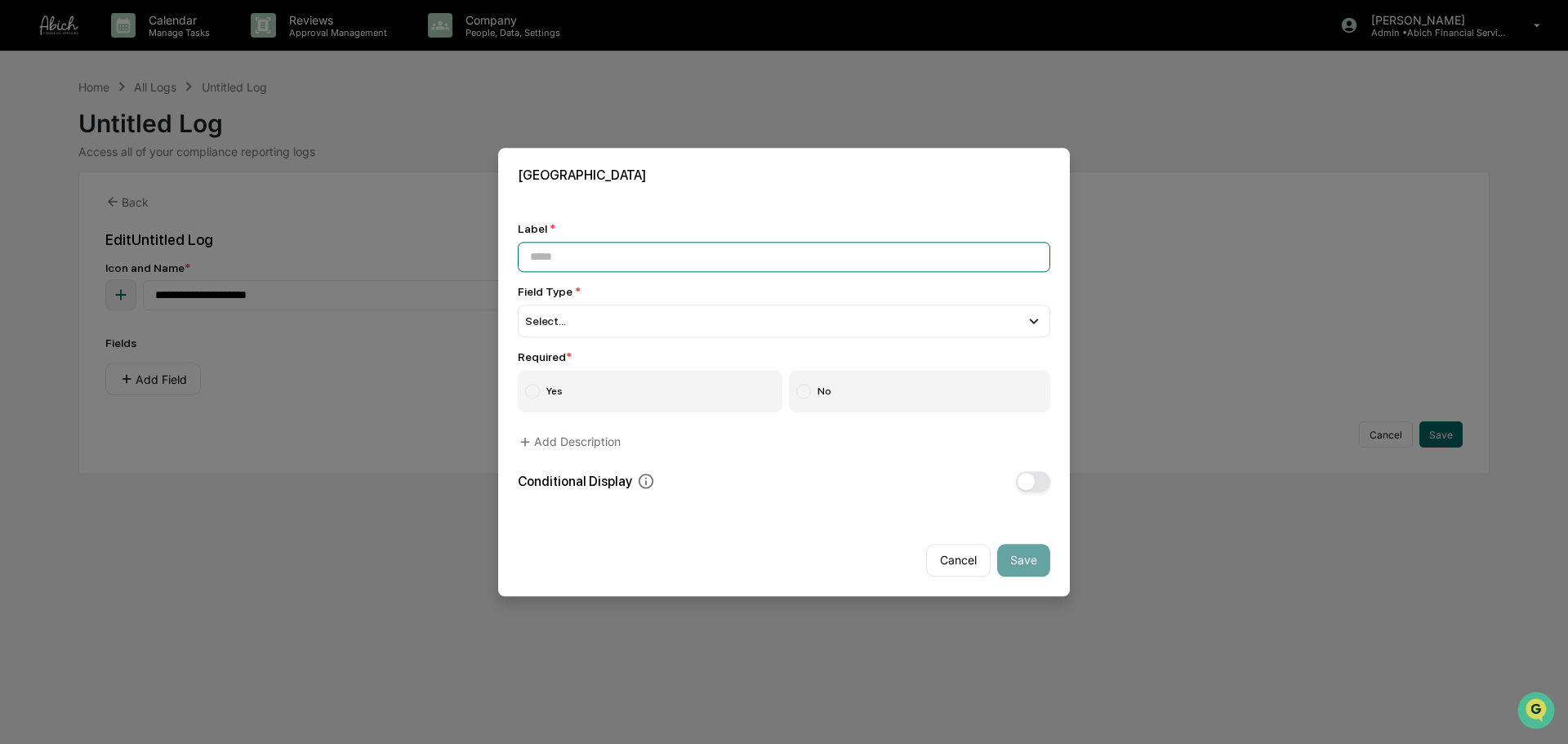
click at [689, 256] on input at bounding box center [784, 257] width 532 height 31
click at [980, 565] on button "Cancel" at bounding box center [959, 560] width 65 height 32
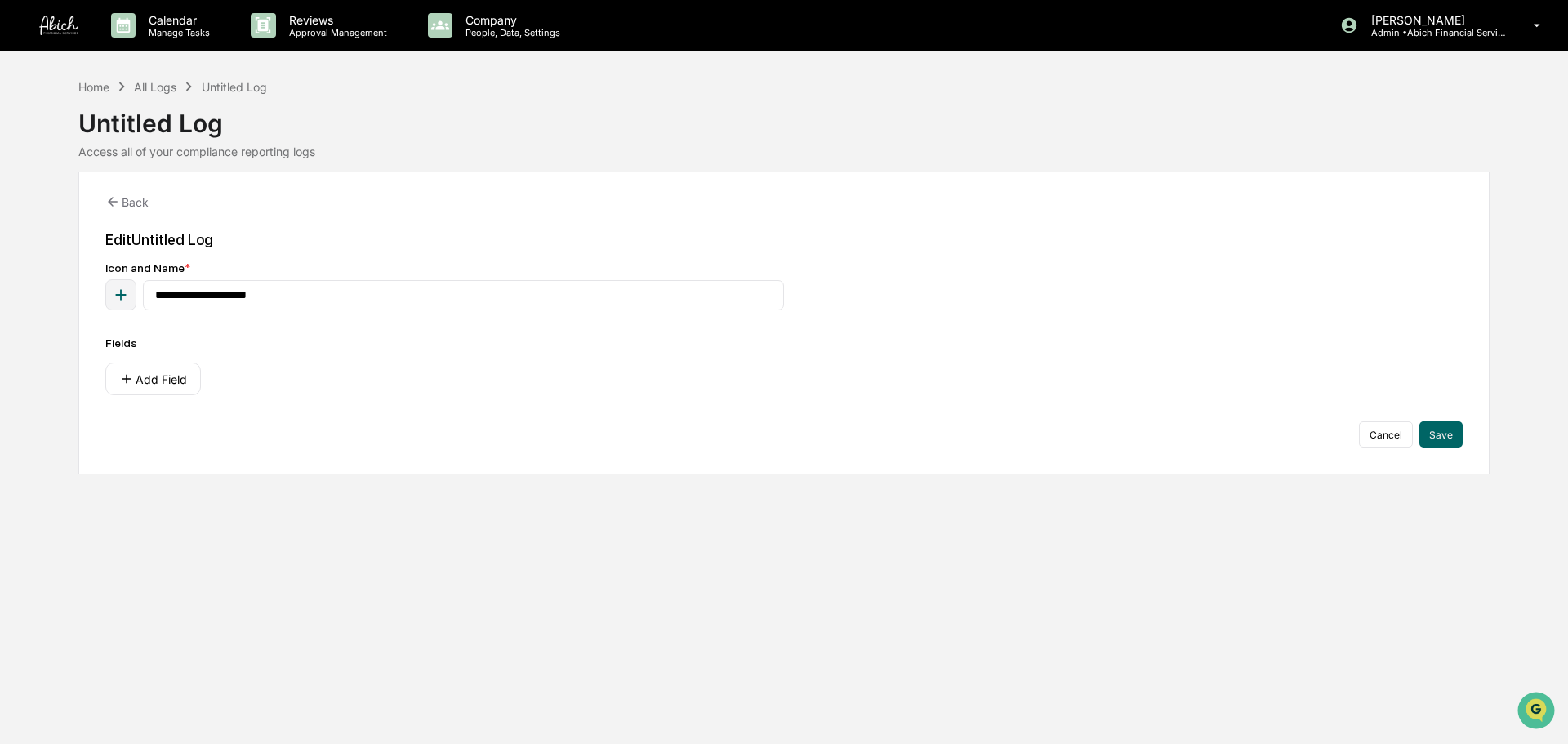
click at [1474, 428] on div "**********" at bounding box center [783, 323] width 1411 height 303
click at [1454, 434] on button "Save" at bounding box center [1440, 434] width 43 height 26
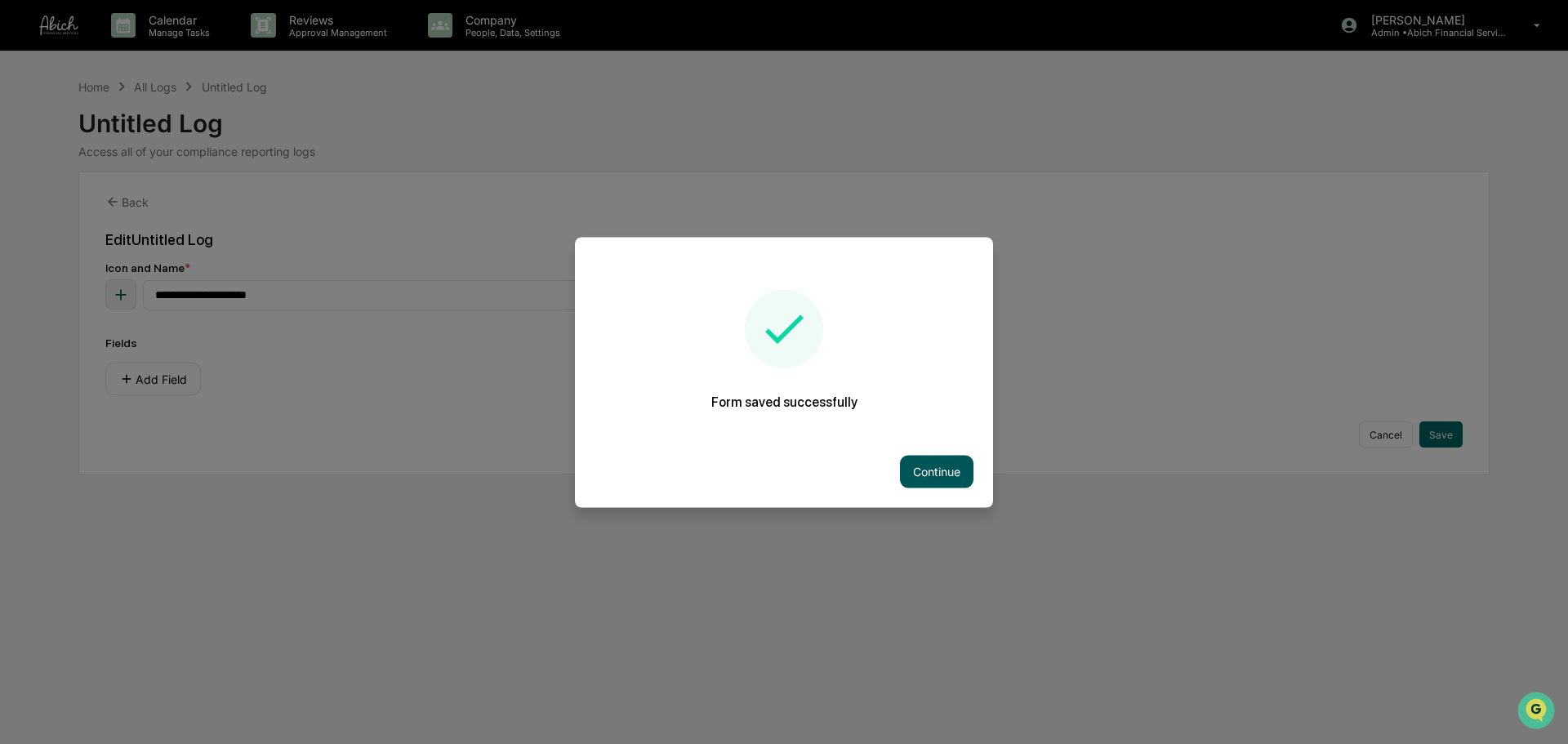
click at [959, 474] on button "Continue" at bounding box center [936, 471] width 73 height 32
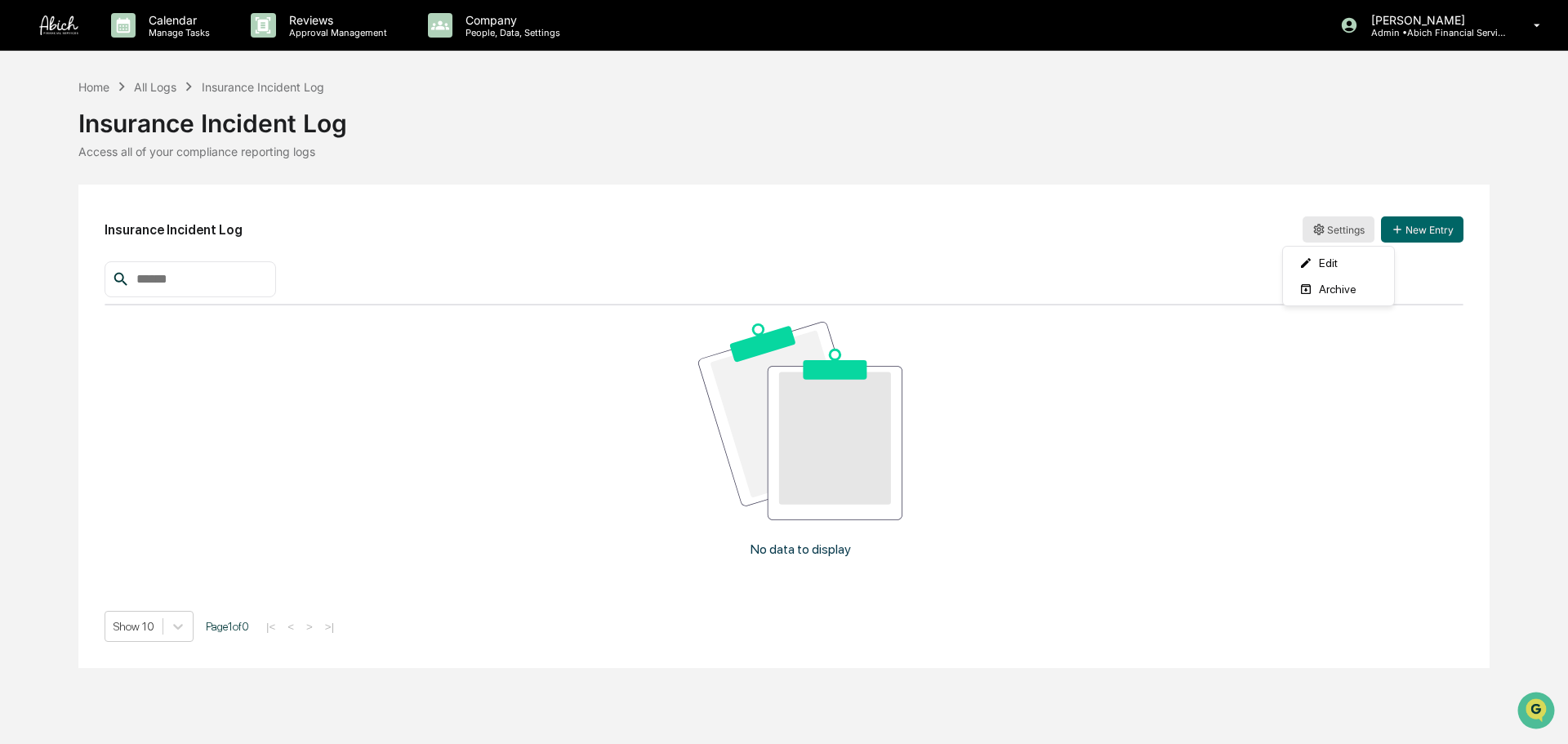
click at [1344, 225] on html "Calendar Manage Tasks Reviews Approval Management Company People, Data, Setting…" at bounding box center [784, 372] width 1568 height 744
click at [1319, 265] on div "Edit" at bounding box center [1338, 262] width 105 height 26
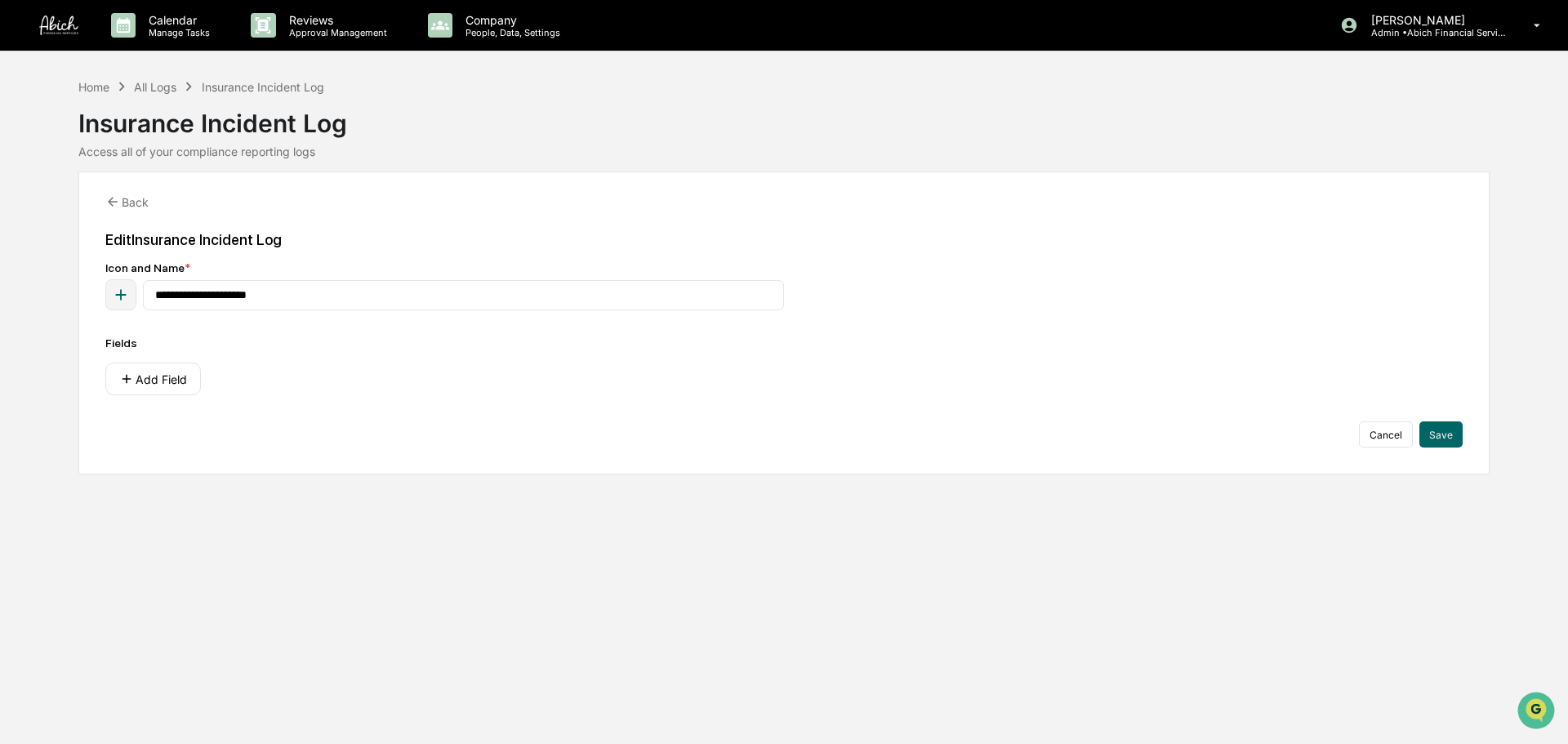
click at [130, 293] on icon "button" at bounding box center [120, 295] width 18 height 18
click at [224, 401] on icon at bounding box center [230, 399] width 13 height 13
click at [1442, 434] on button "Save" at bounding box center [1440, 434] width 43 height 26
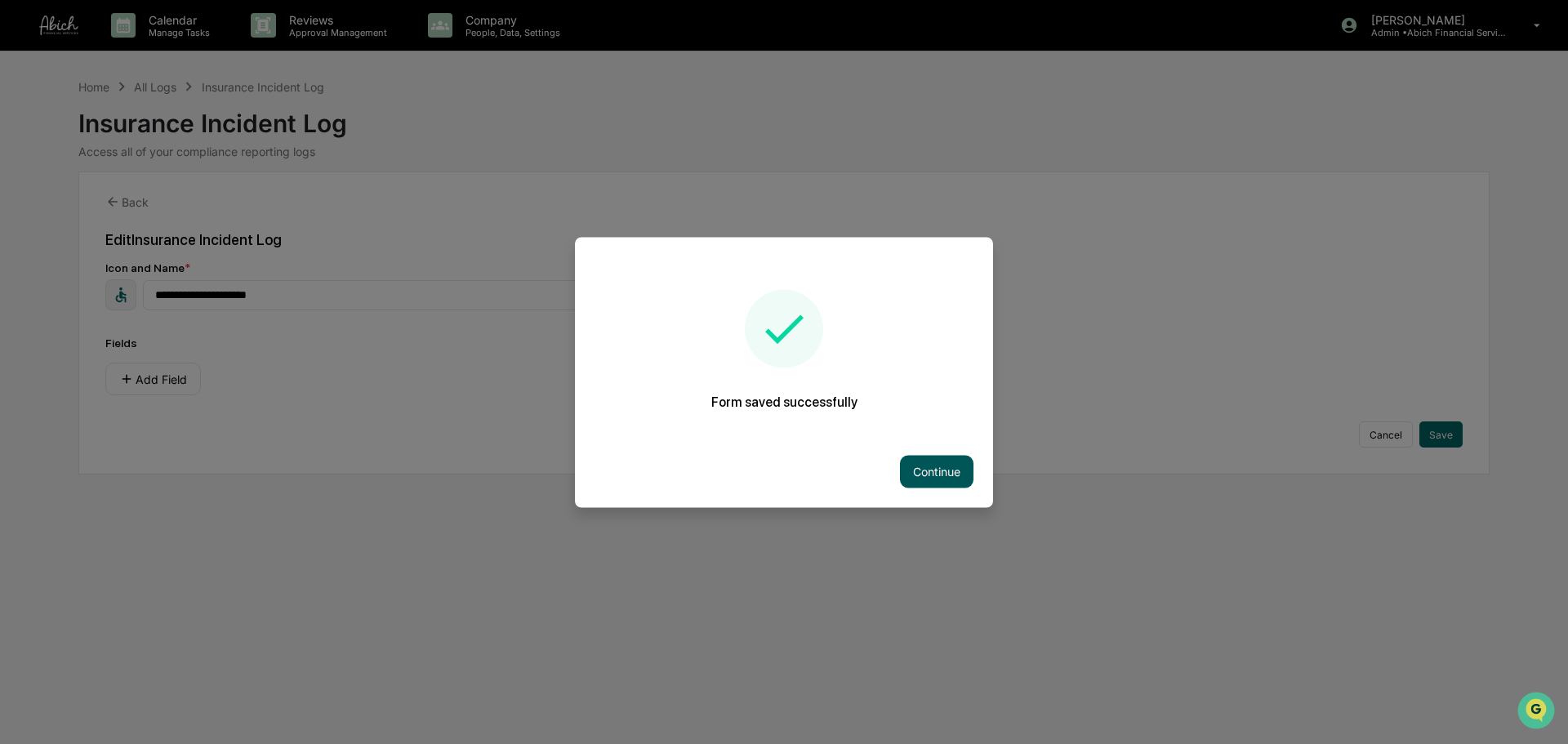
click at [961, 471] on button "Continue" at bounding box center [936, 471] width 73 height 32
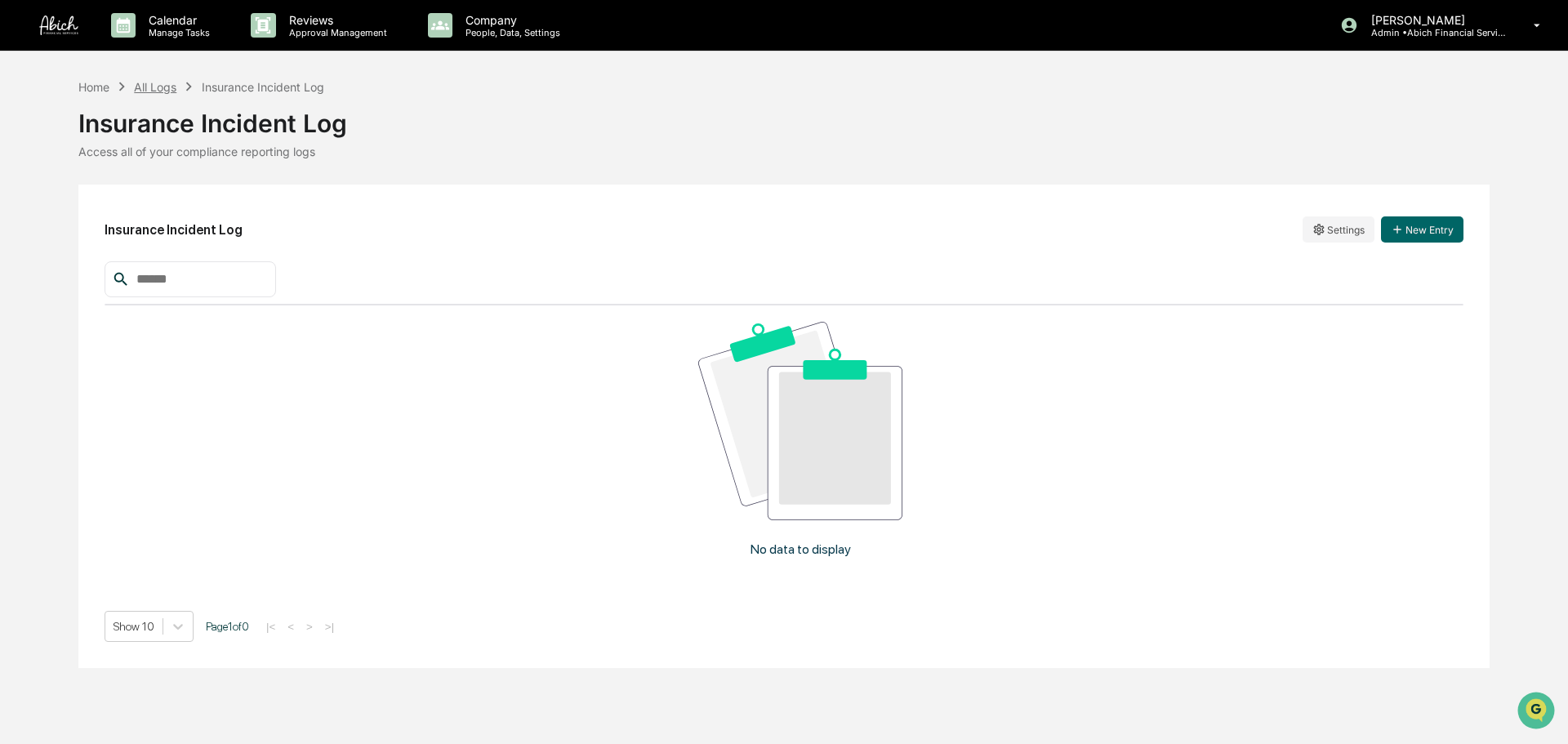
click at [146, 88] on div "All Logs" at bounding box center [155, 87] width 43 height 14
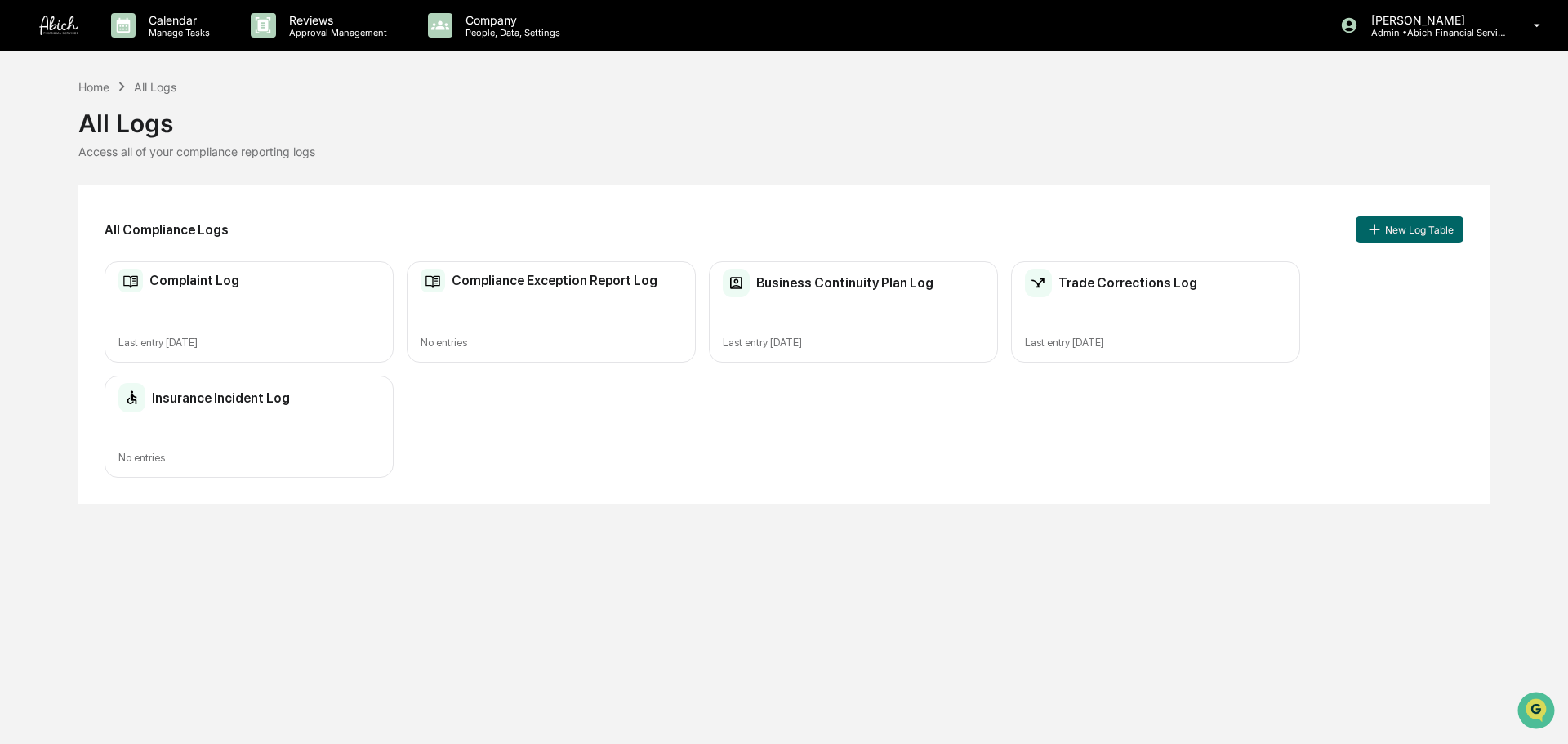
click at [331, 310] on div "Complaint Log Last entry [DATE]" at bounding box center [249, 312] width 289 height 102
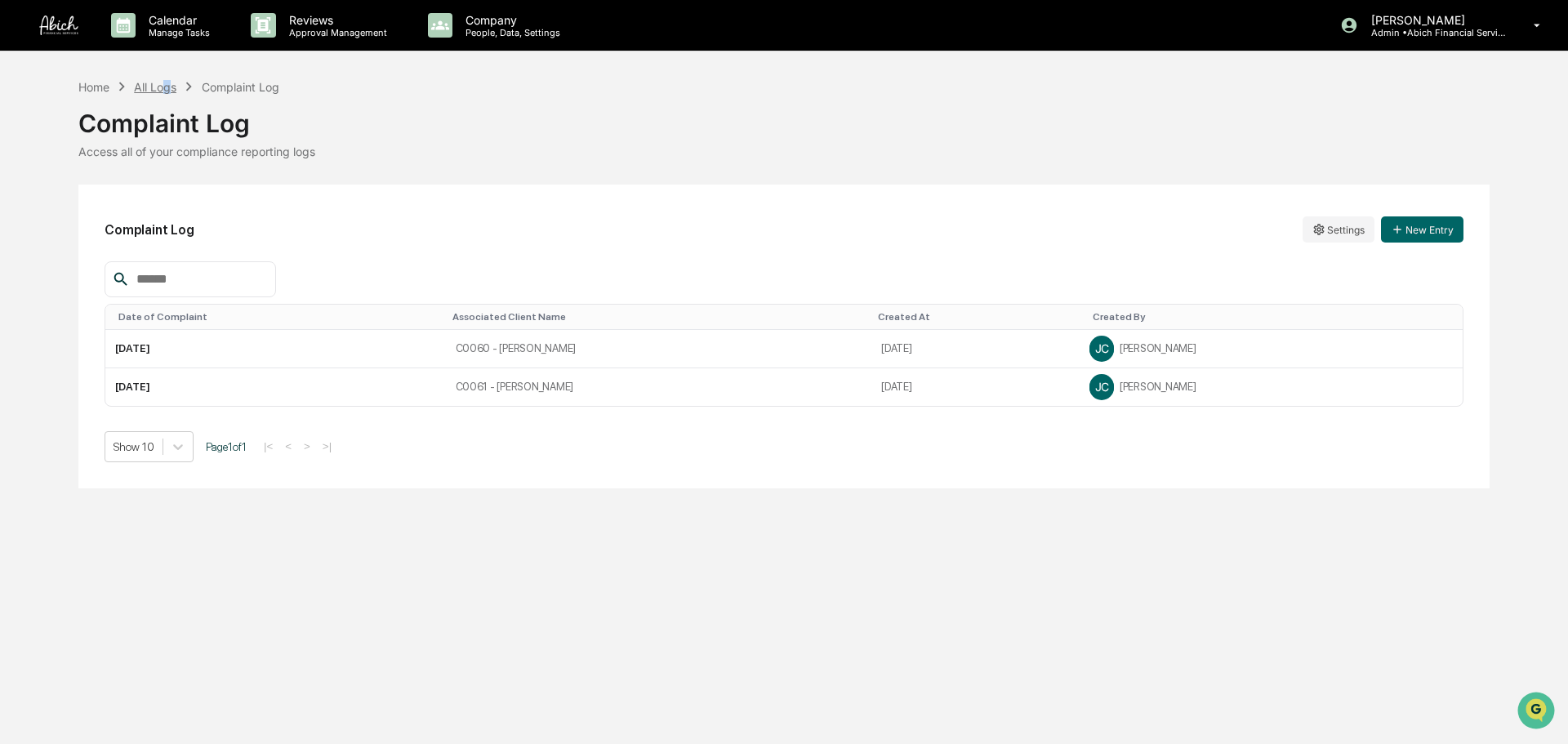
click at [168, 92] on div "All Logs" at bounding box center [155, 87] width 43 height 14
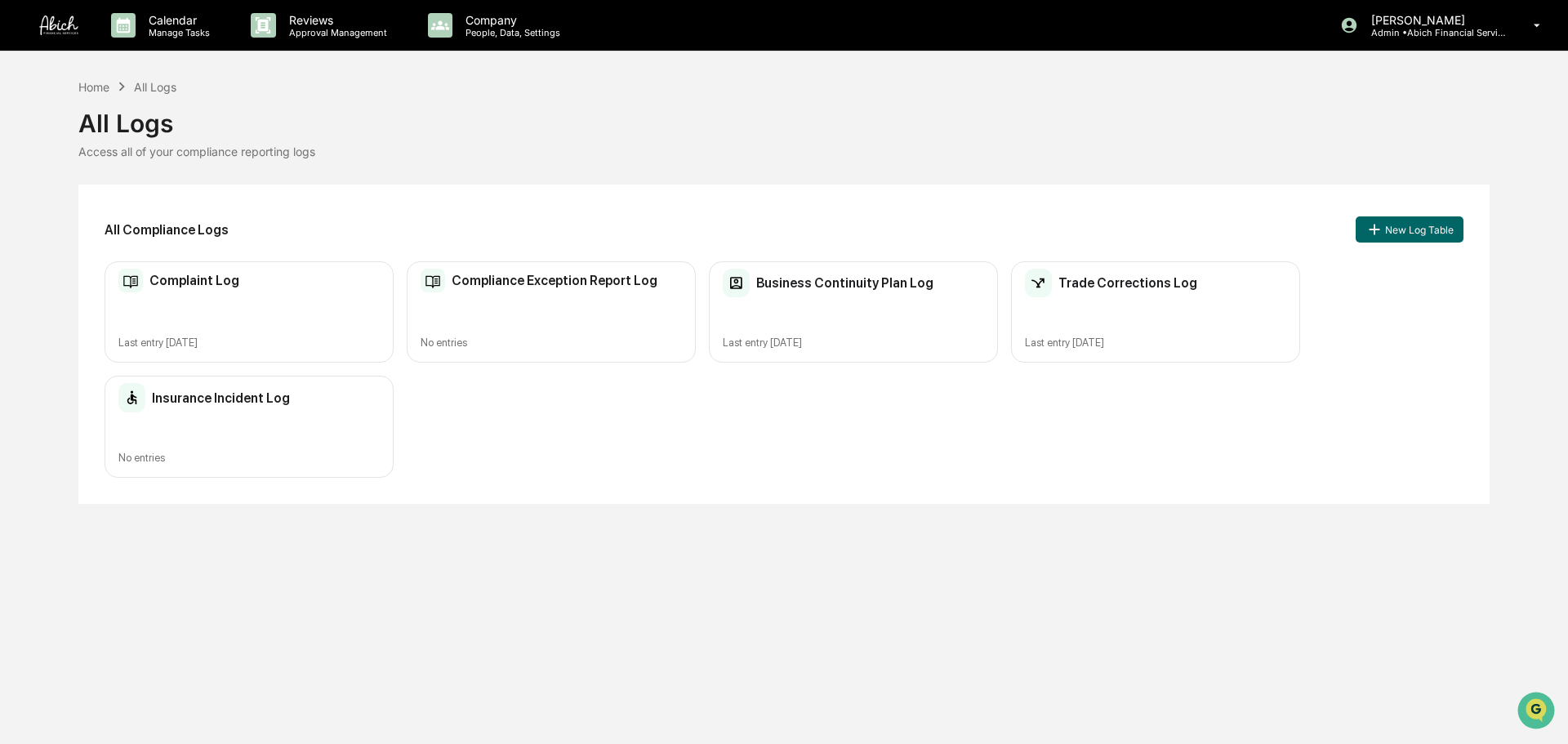
click at [626, 313] on div "Compliance Exception Report Log No entries" at bounding box center [550, 312] width 289 height 102
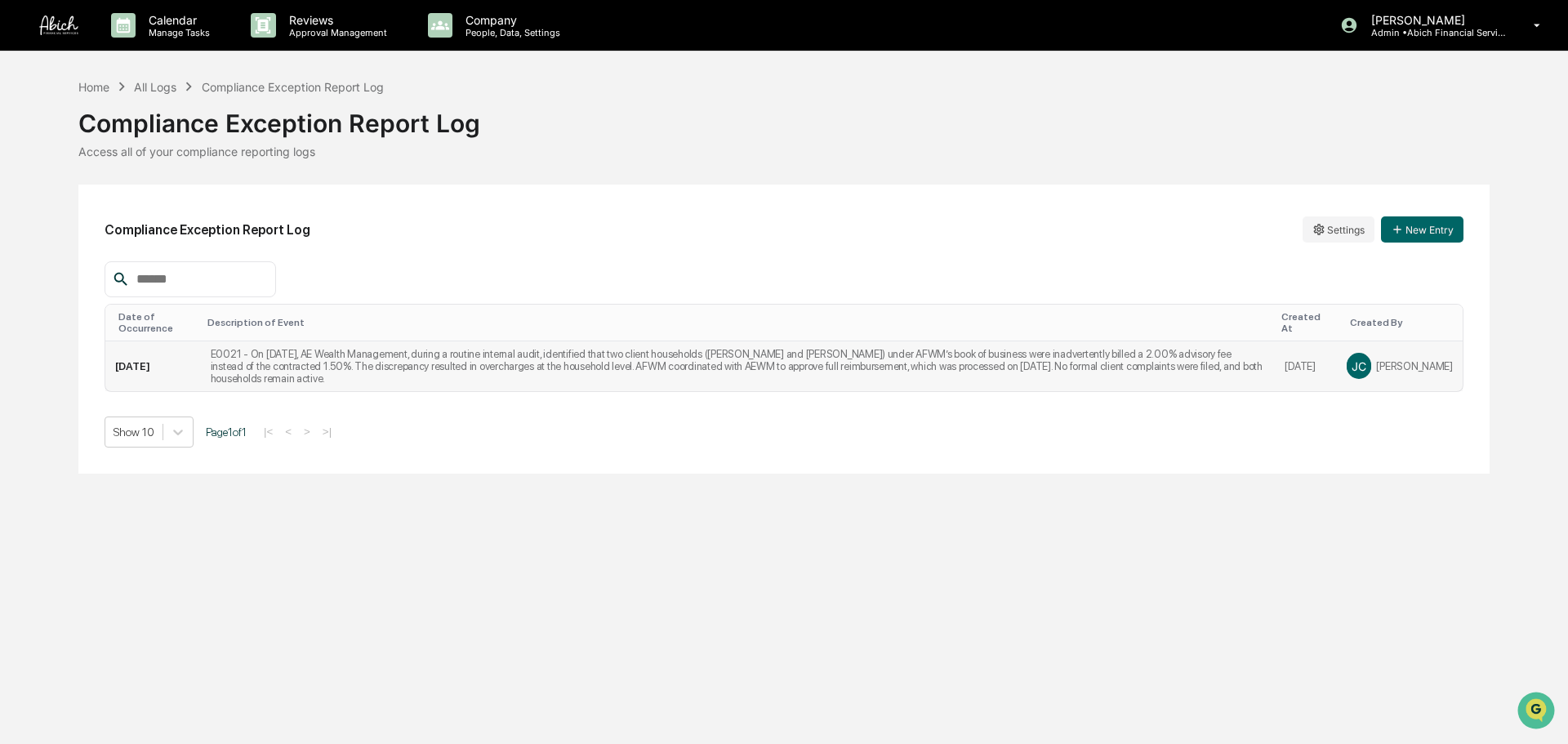
click at [1015, 374] on td "E0021 - On [DATE], AE Wealth Management, during a routine internal audit, ident…" at bounding box center [738, 366] width 1075 height 50
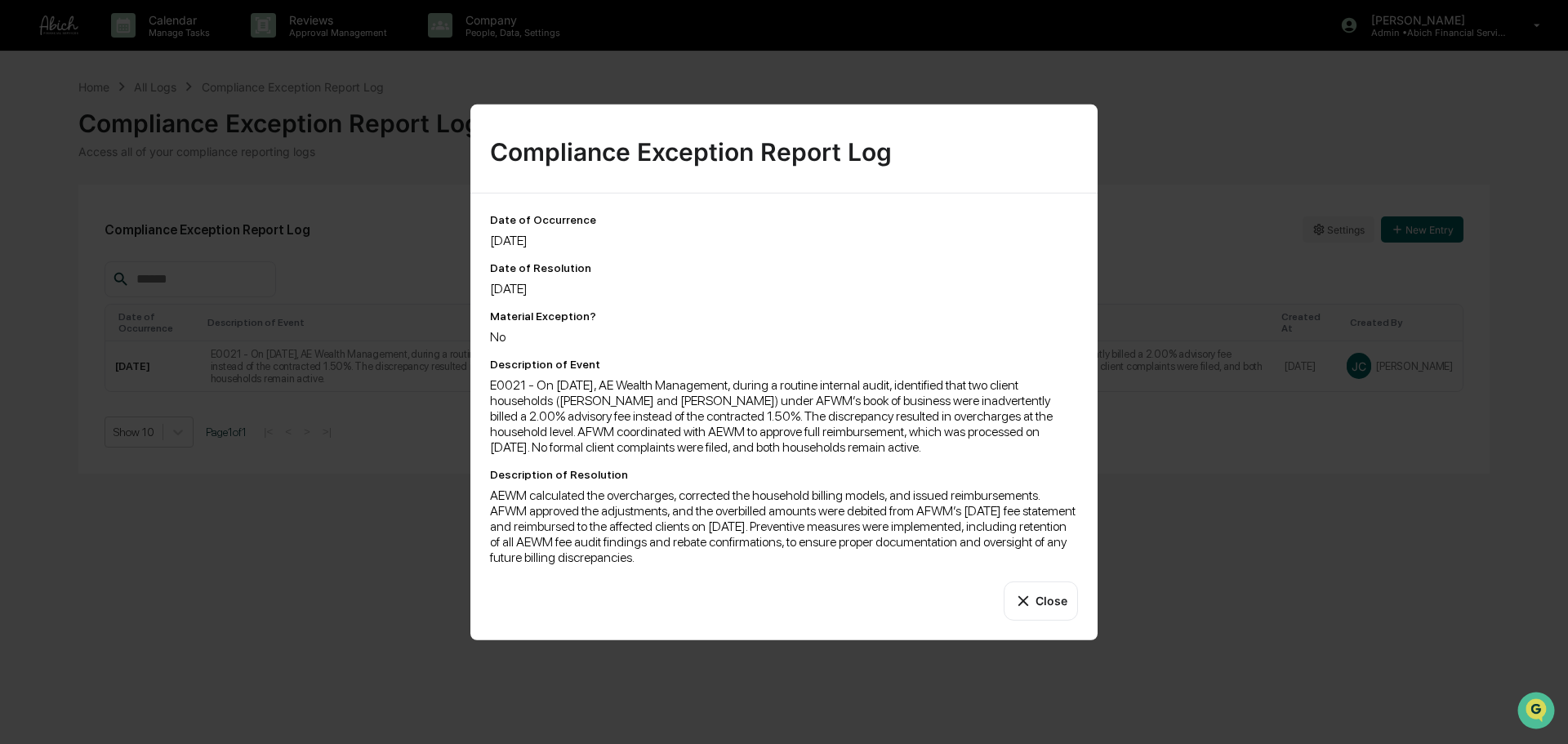
click at [1037, 596] on button "Close" at bounding box center [1041, 600] width 74 height 39
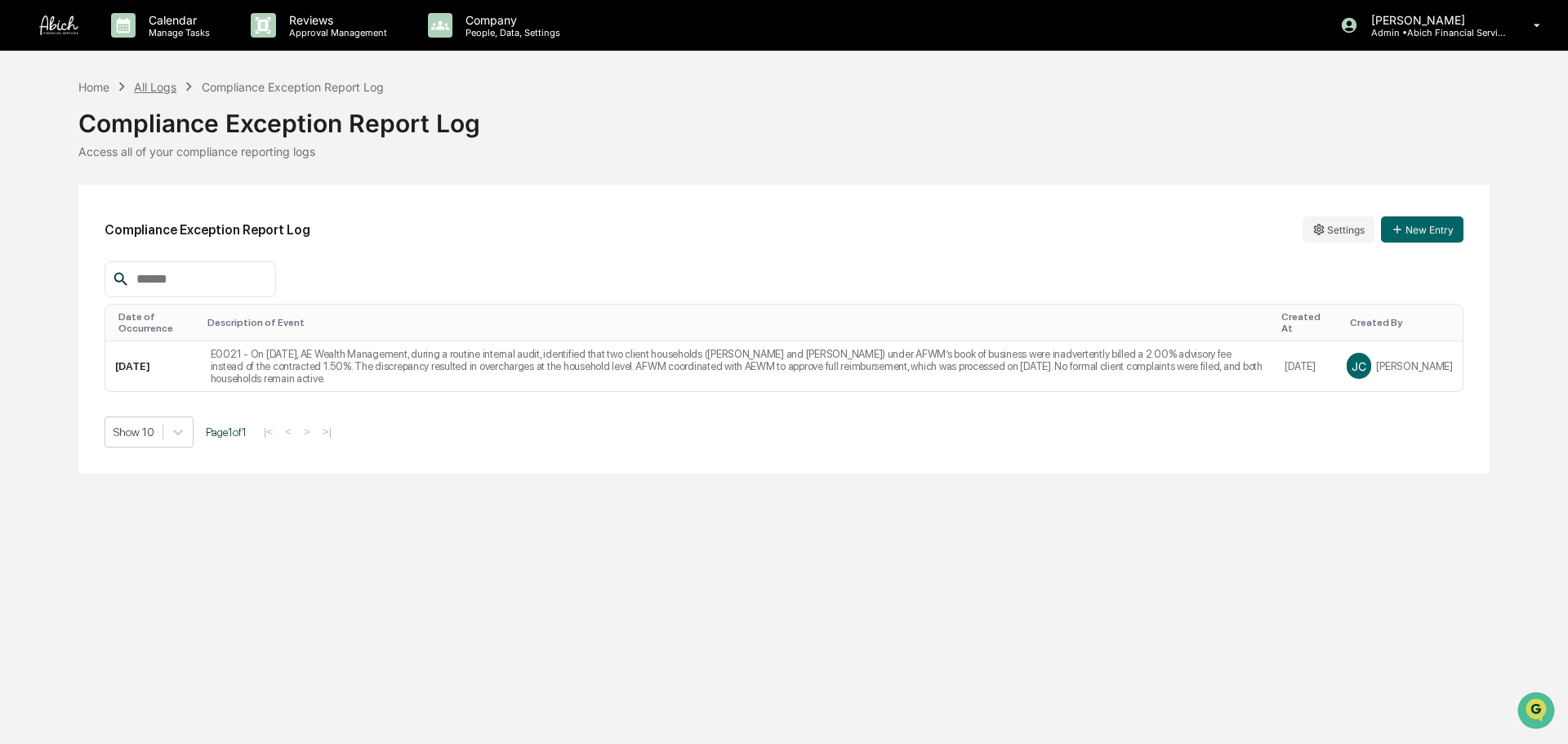
click at [162, 88] on div "All Logs" at bounding box center [155, 87] width 43 height 14
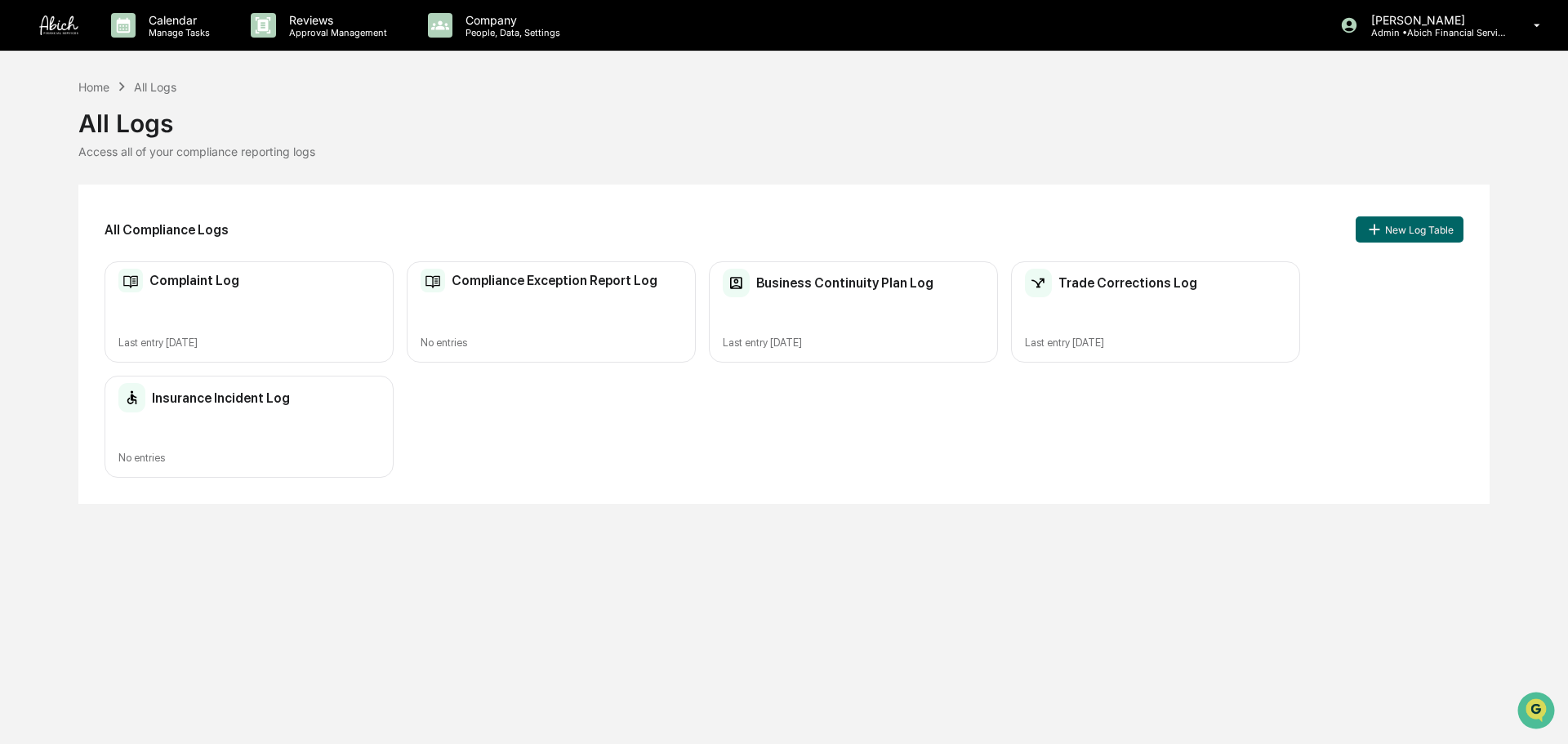
click at [55, 527] on div "Calendar Manage Tasks Reviews Approval Management Company People, Data, Setting…" at bounding box center [784, 372] width 1568 height 744
click at [1074, 307] on div "Trade Corrections Log Last entry [DATE]" at bounding box center [1155, 312] width 289 height 102
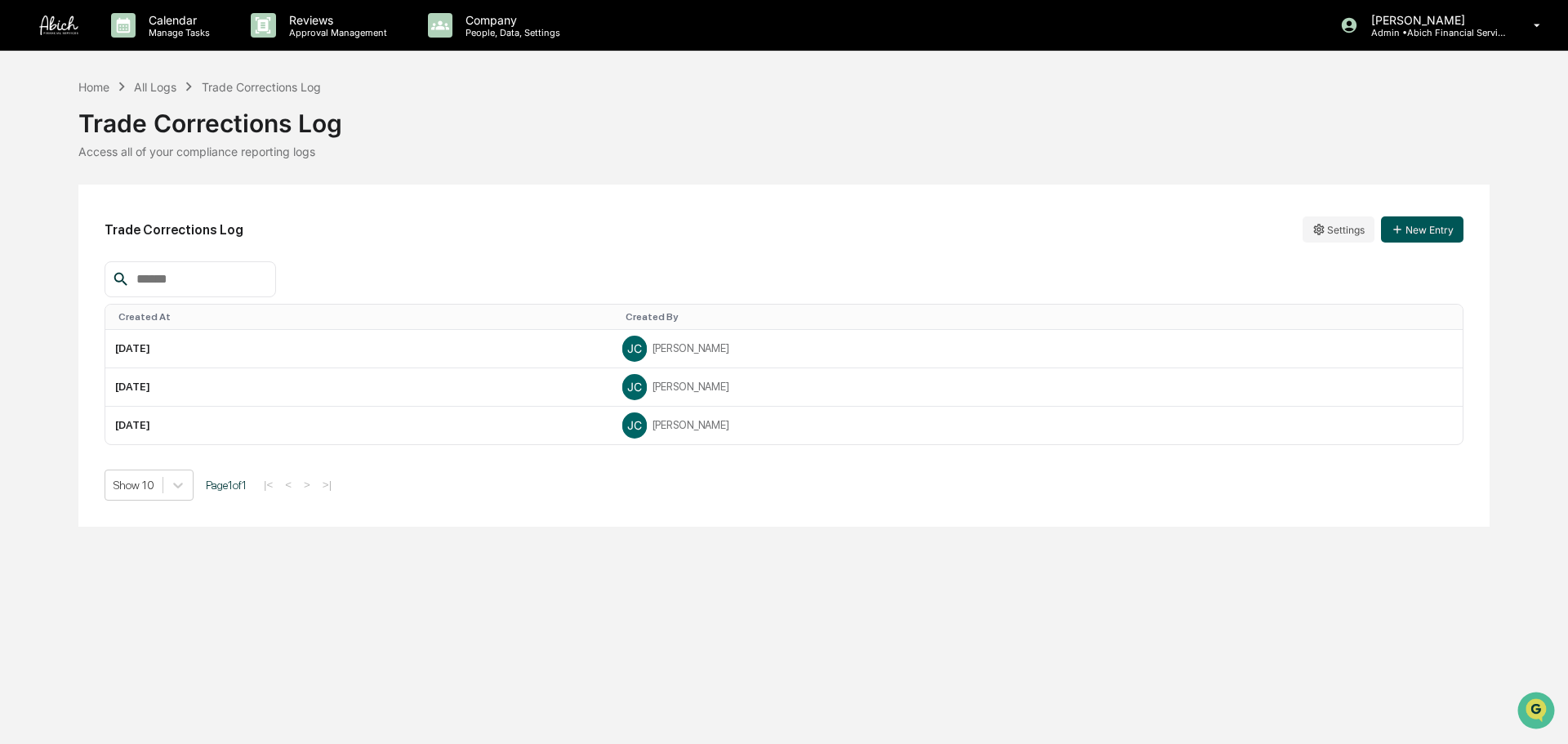
click at [1422, 226] on button "New Entry" at bounding box center [1422, 229] width 82 height 26
